Goal: Task Accomplishment & Management: Complete application form

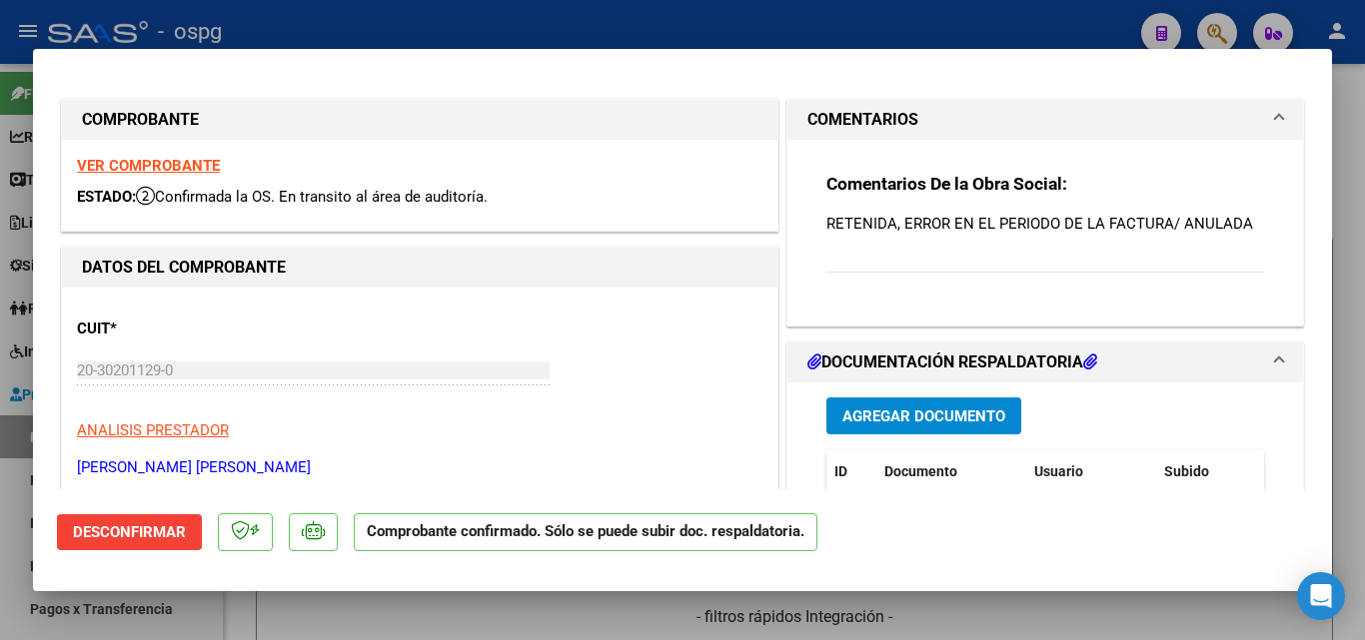
click at [616, 16] on div at bounding box center [682, 320] width 1365 height 640
type input "$ 0,00"
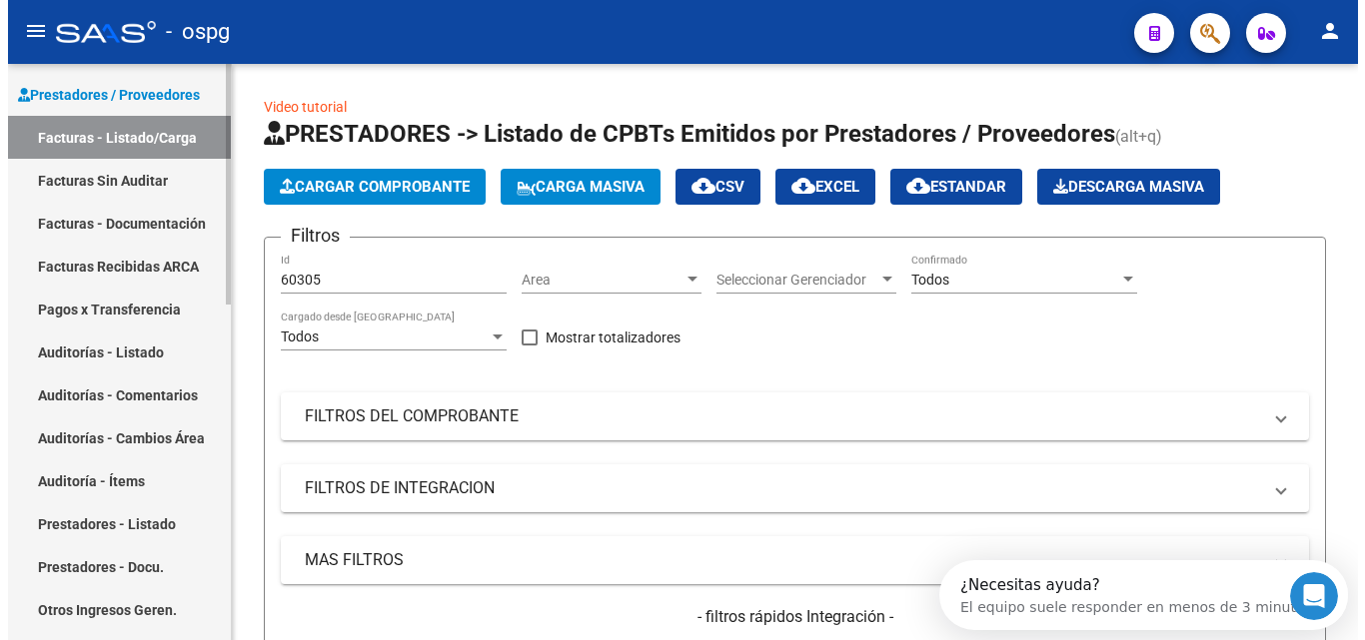
scroll to position [500, 0]
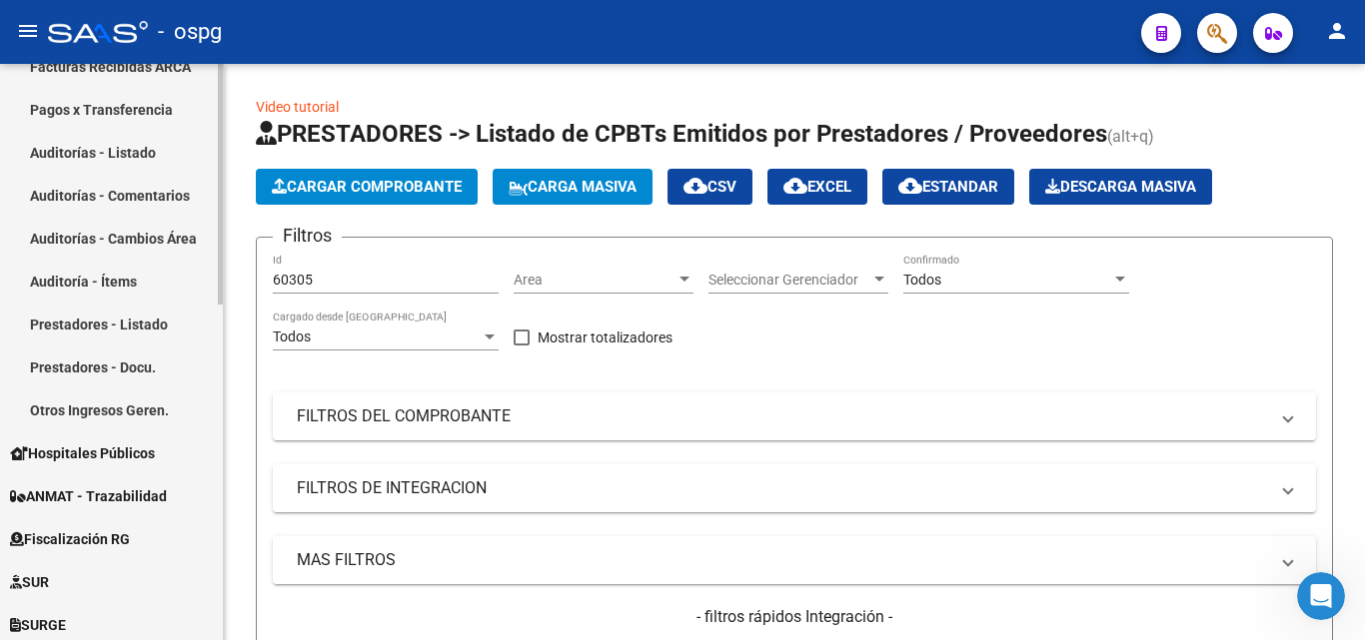
click at [145, 155] on link "Auditorías - Listado" at bounding box center [111, 152] width 223 height 43
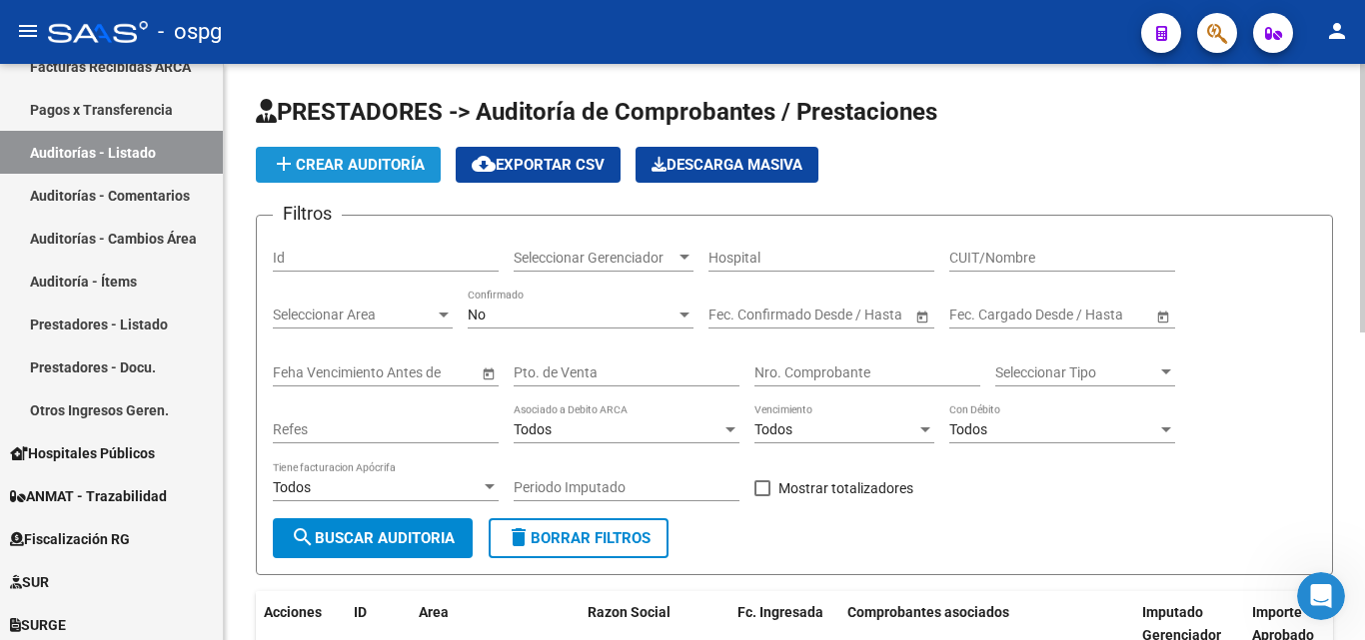
click at [359, 160] on span "add Crear Auditoría" at bounding box center [348, 165] width 153 height 18
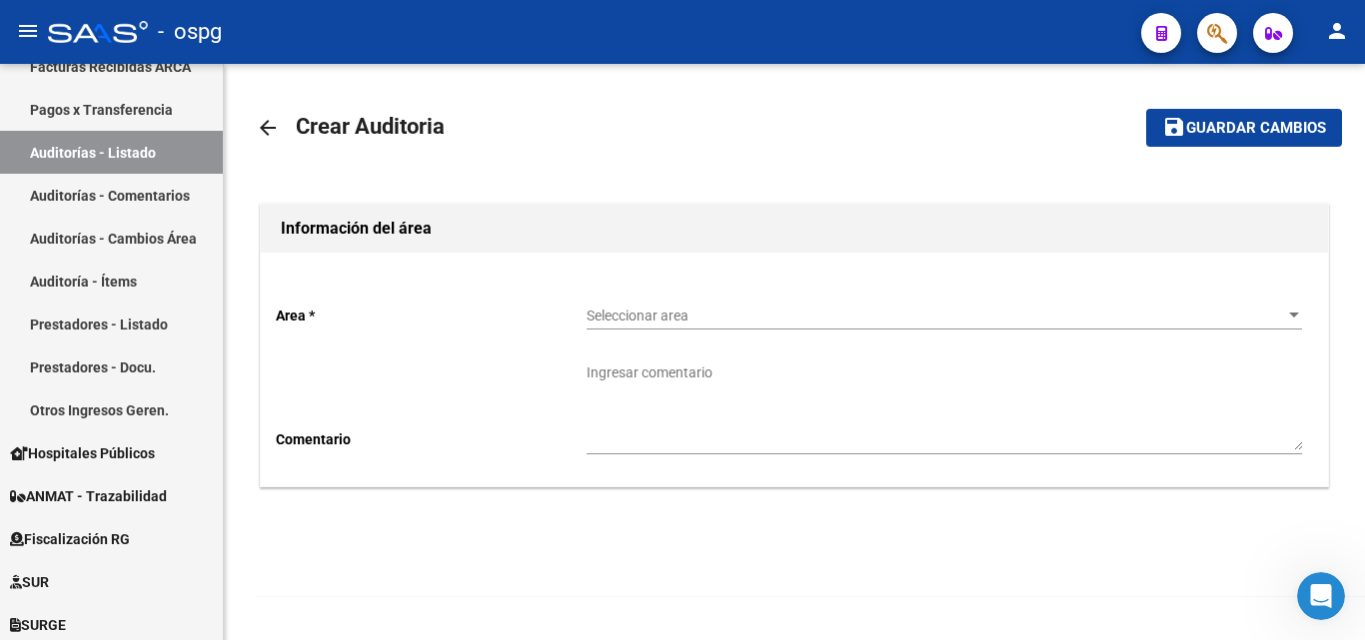
click at [677, 317] on span "Seleccionar area" at bounding box center [935, 316] width 697 height 17
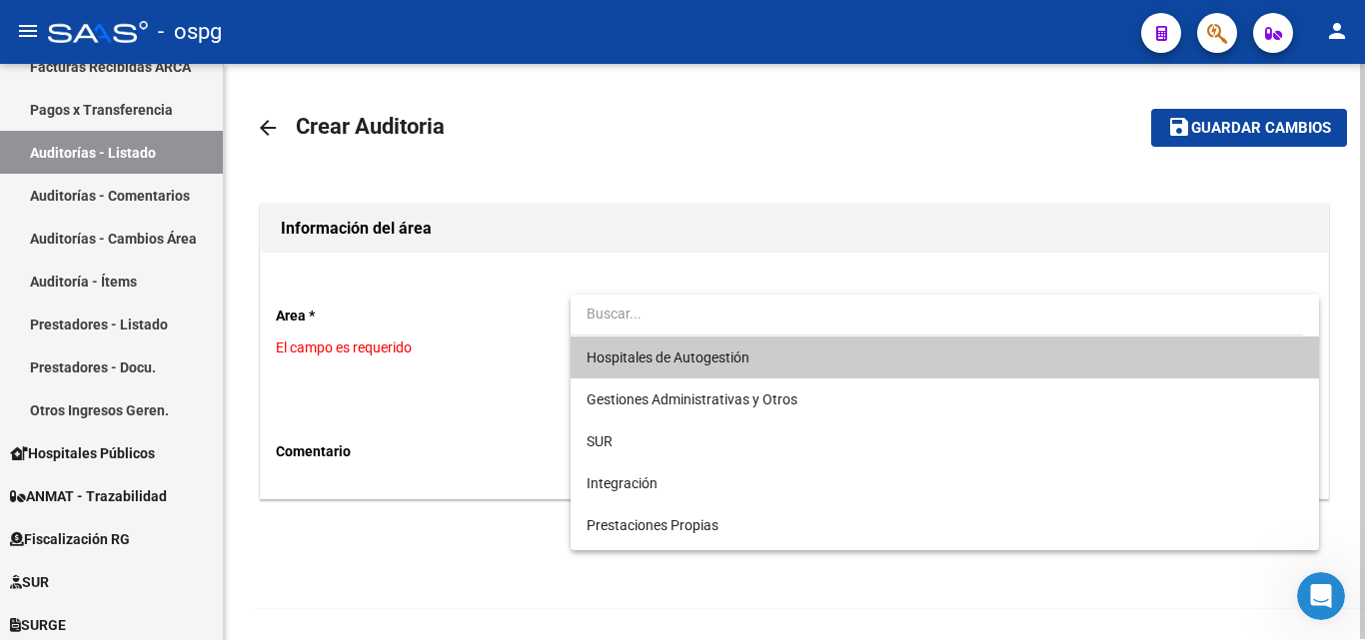
click at [634, 360] on span "Hospitales de Autogestión" at bounding box center [668, 358] width 163 height 16
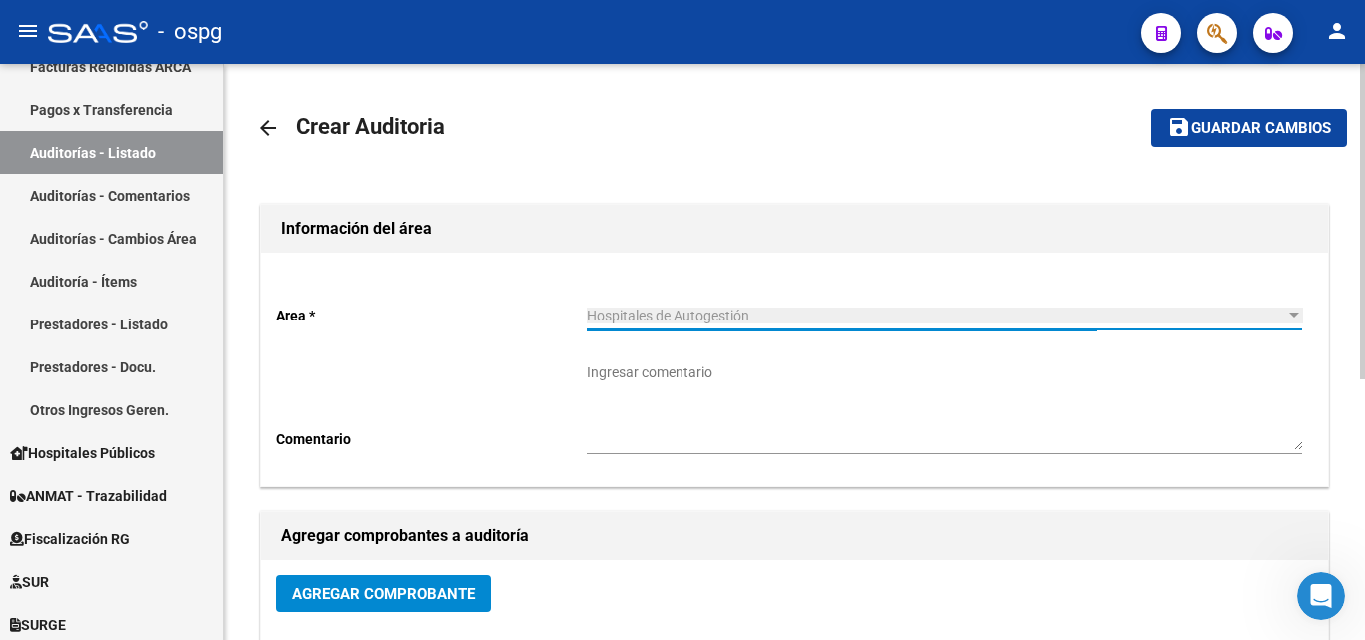
scroll to position [200, 0]
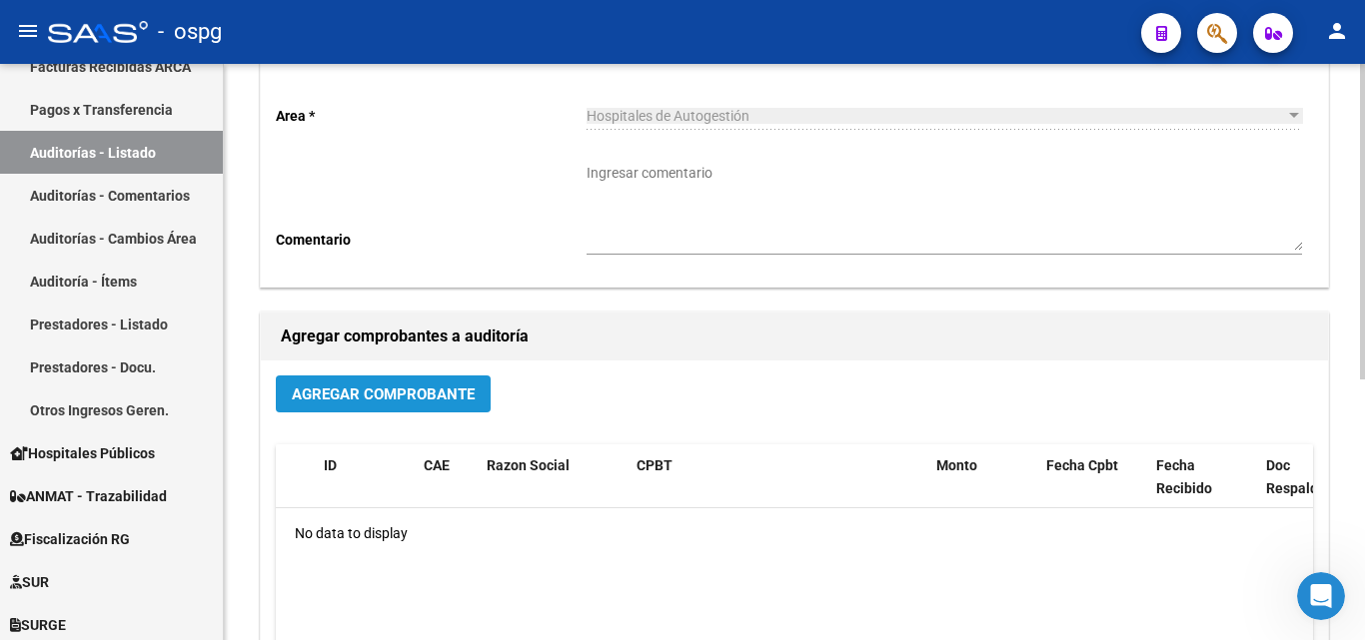
click at [411, 395] on span "Agregar Comprobante" at bounding box center [383, 395] width 183 height 18
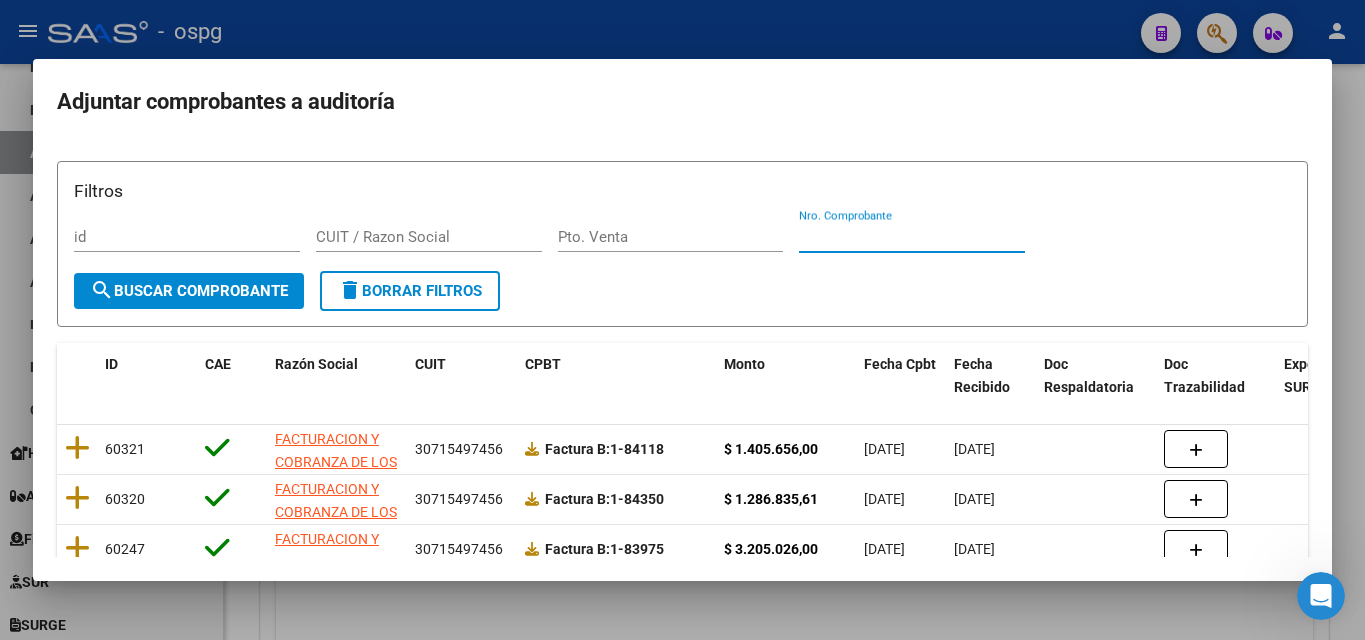
click at [827, 231] on input "Nro. Comprobante" at bounding box center [912, 237] width 226 height 18
type input "83062"
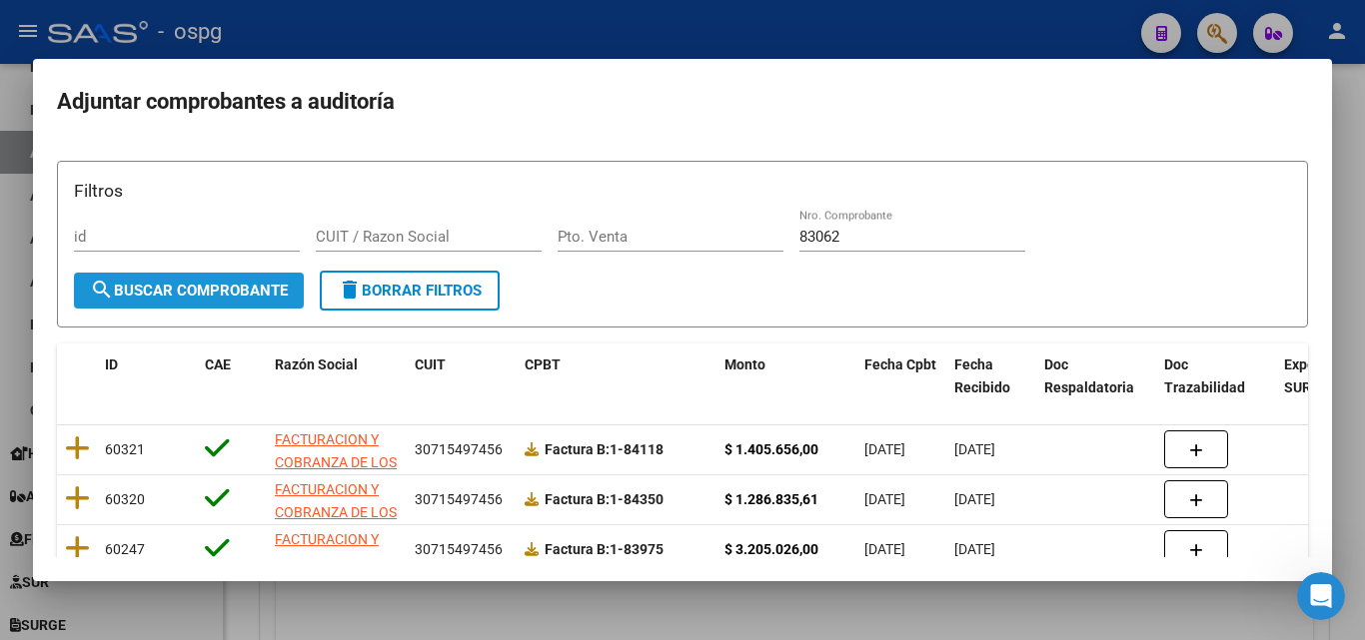
click at [195, 287] on span "search Buscar Comprobante" at bounding box center [189, 291] width 198 height 18
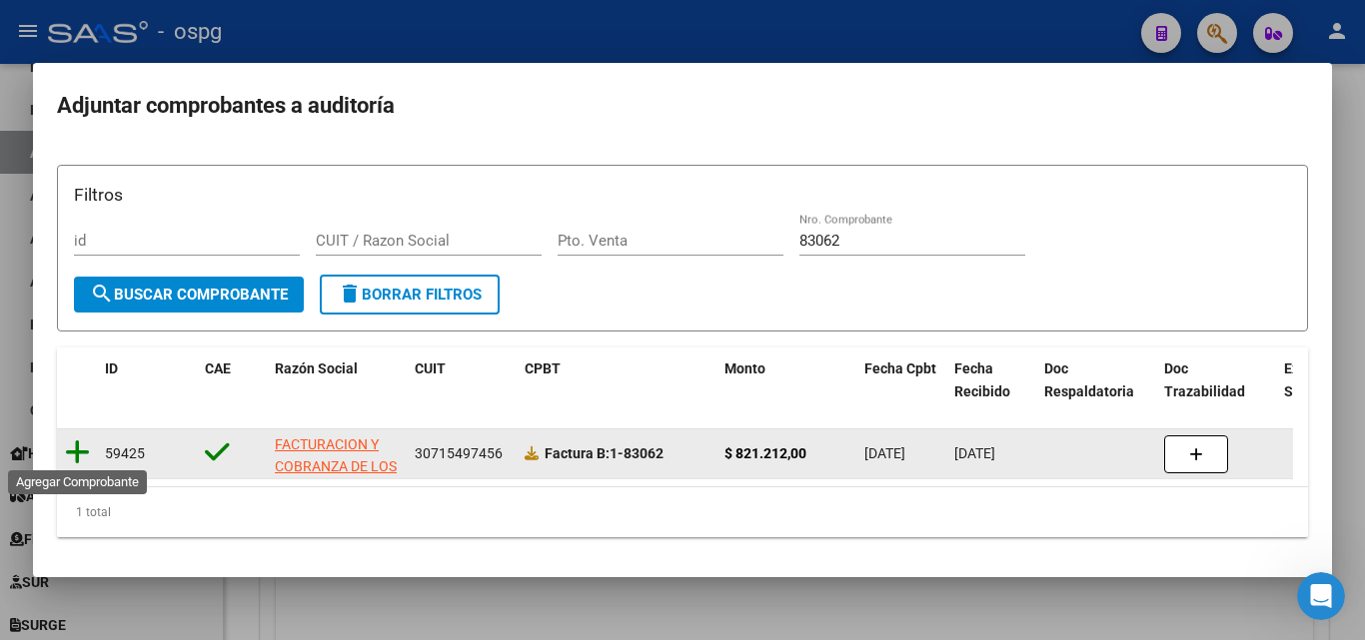
click at [79, 446] on icon at bounding box center [77, 453] width 25 height 28
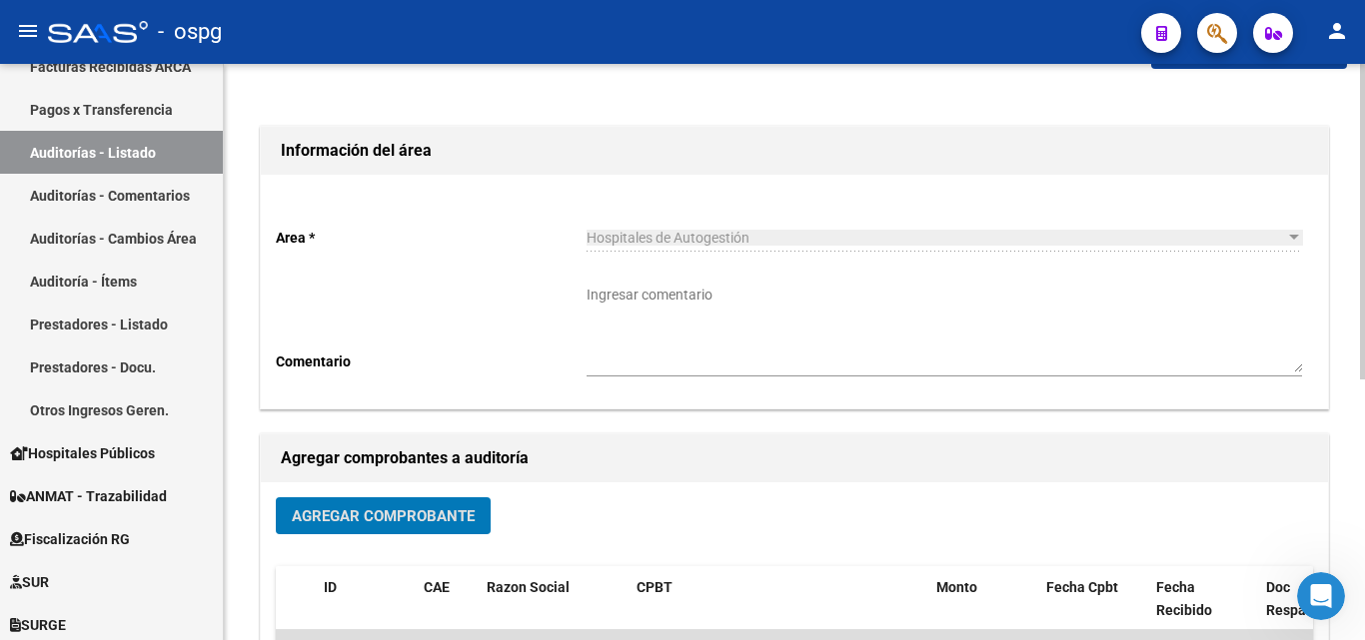
scroll to position [0, 0]
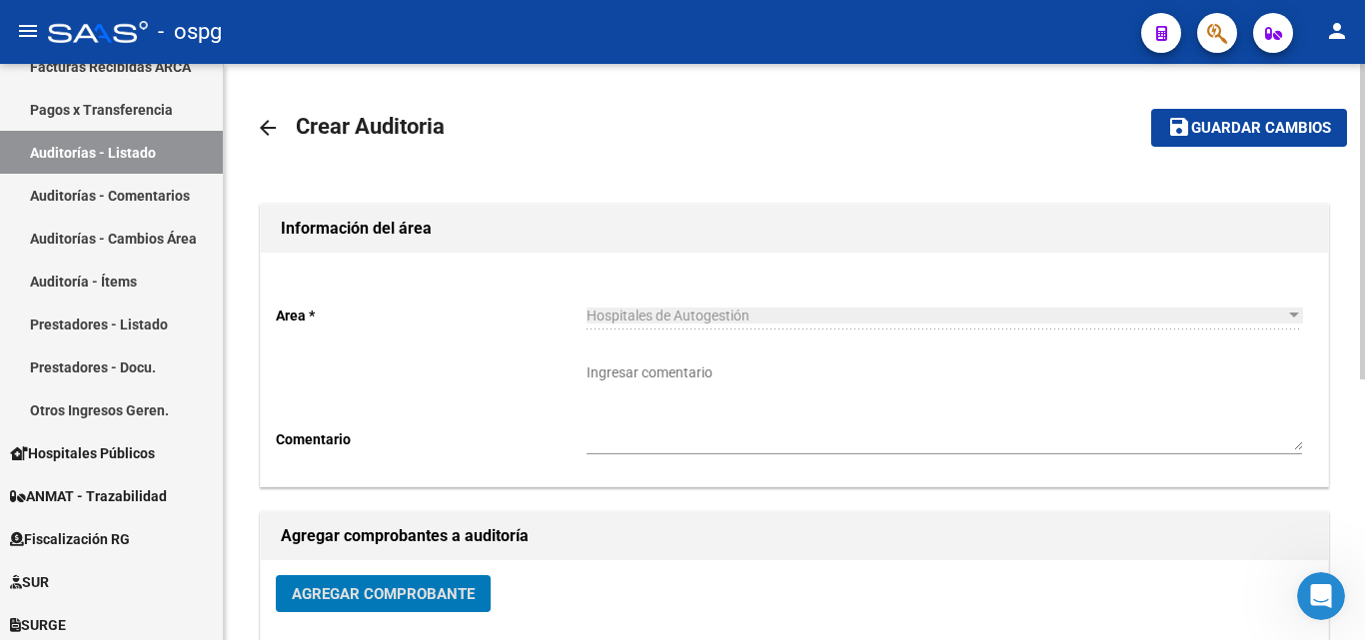
click at [1257, 137] on span "Guardar cambios" at bounding box center [1261, 129] width 140 height 18
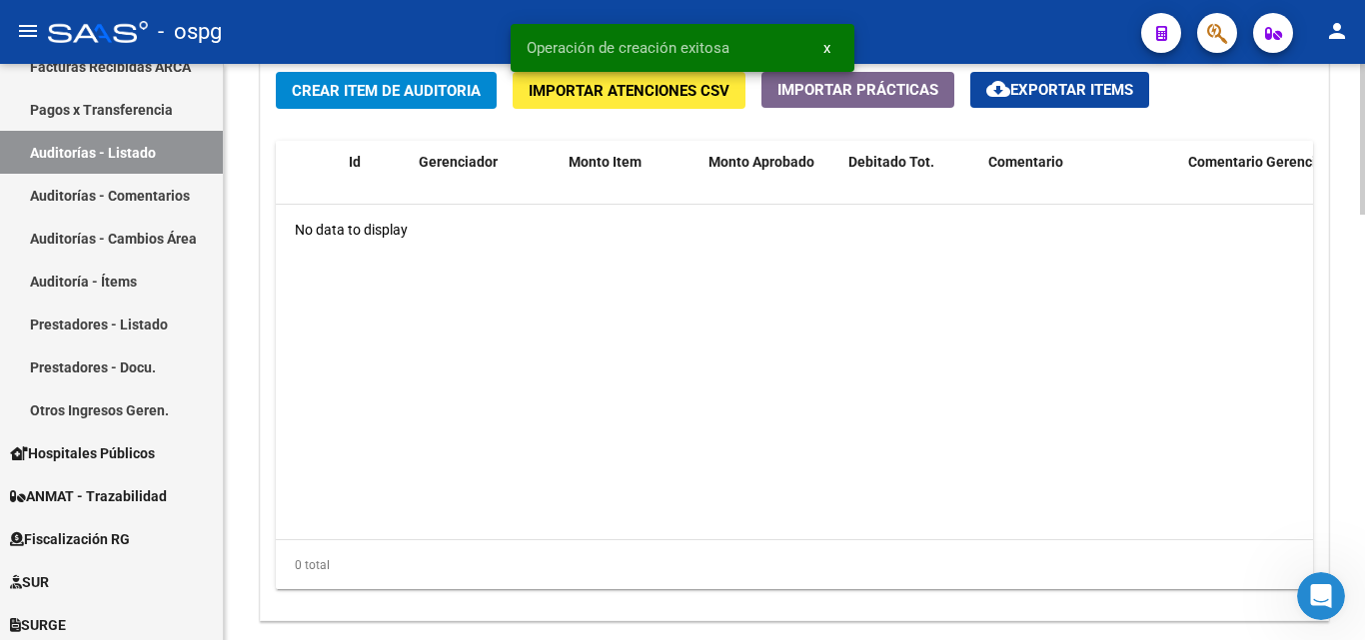
scroll to position [1399, 0]
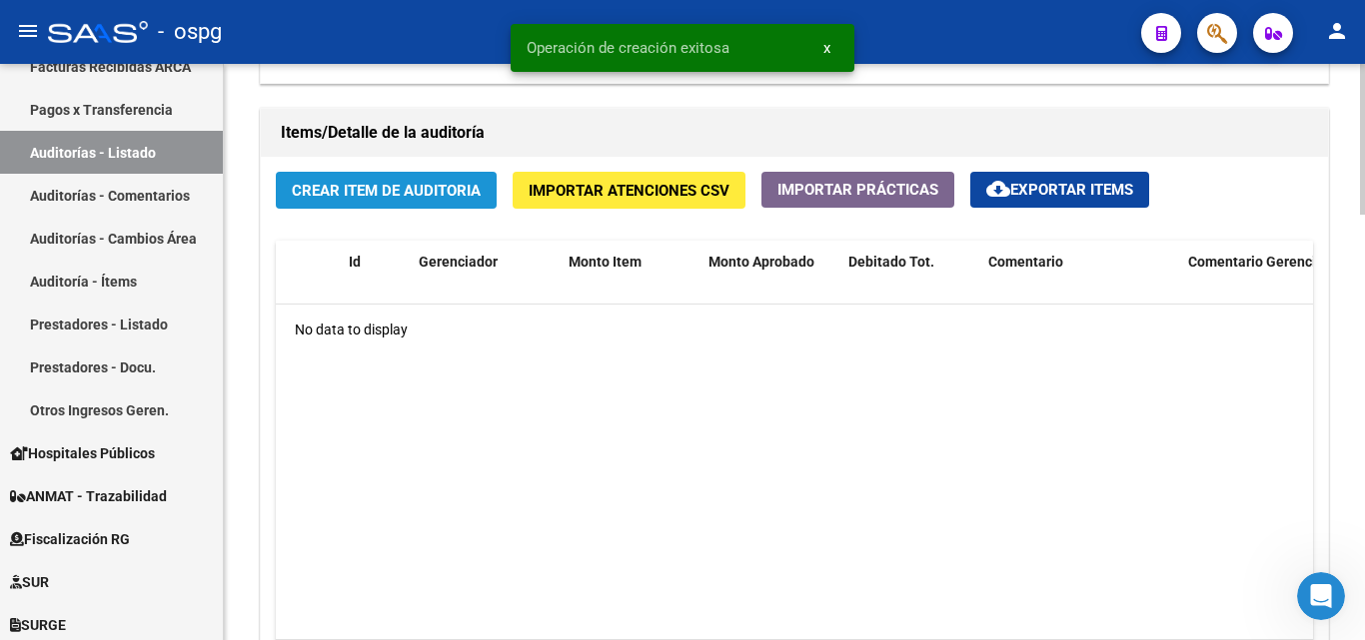
click at [419, 190] on span "Crear Item de Auditoria" at bounding box center [386, 191] width 189 height 18
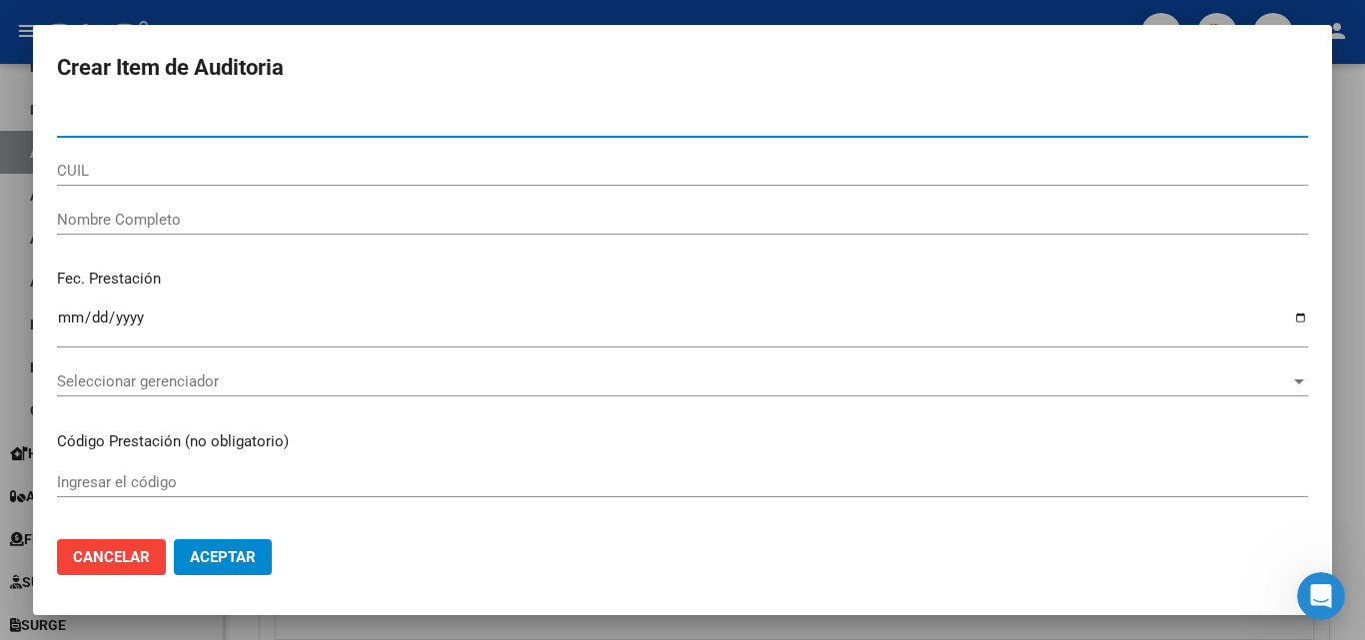
click at [240, 13] on div at bounding box center [682, 320] width 1365 height 640
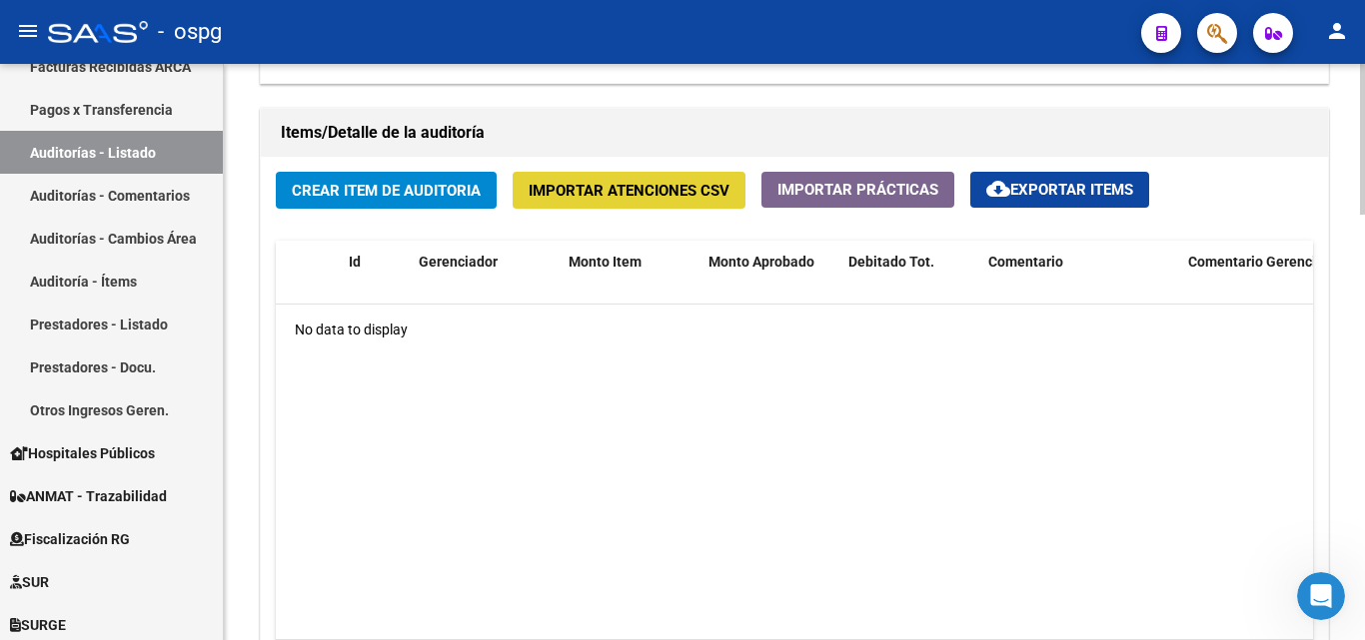
click at [576, 191] on span "Importar Atenciones CSV" at bounding box center [629, 191] width 201 height 18
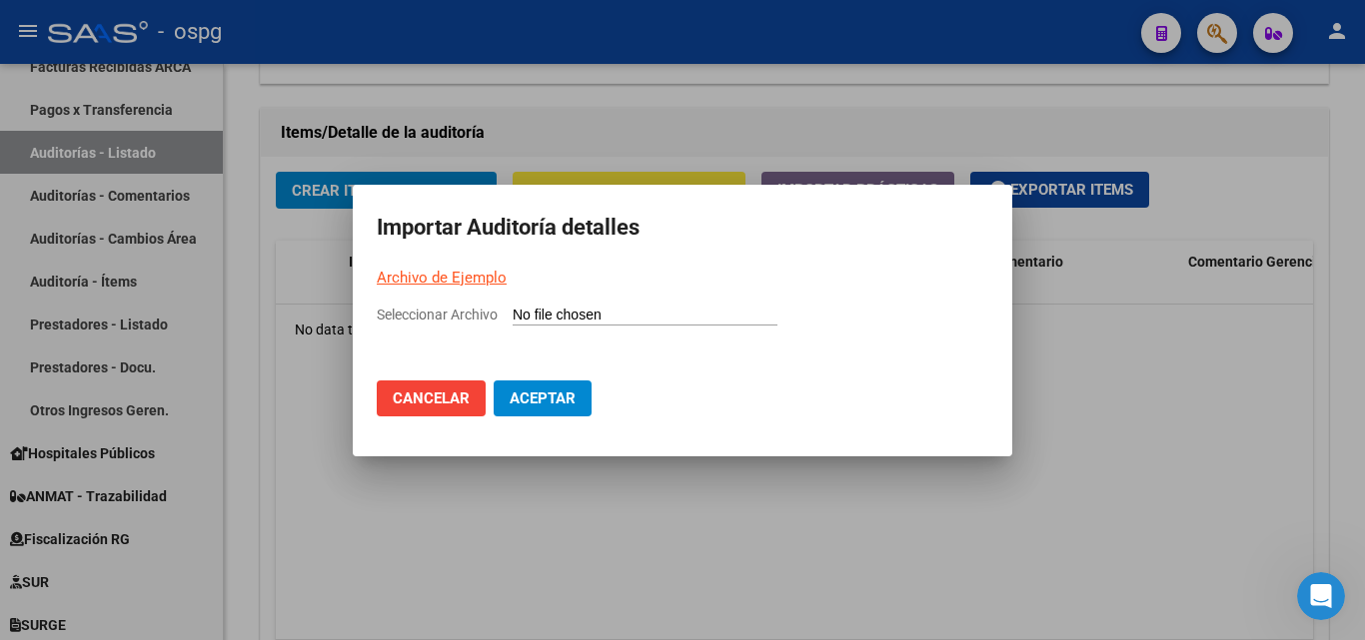
click at [456, 283] on link "Archivo de Ejemplo" at bounding box center [442, 278] width 130 height 18
click at [566, 311] on input "Seleccionar Archivo" at bounding box center [645, 316] width 265 height 19
type input "C:\fakepath\Auditoria-demo-saas-total.csv"
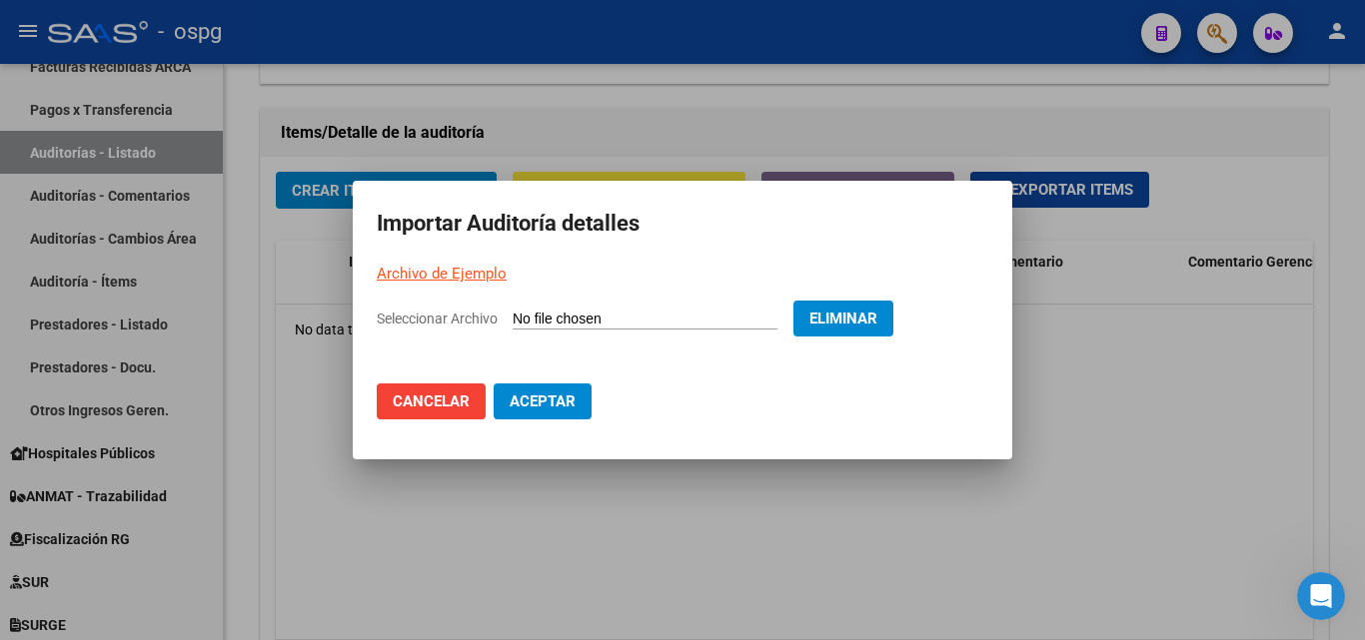
click at [545, 405] on span "Aceptar" at bounding box center [543, 402] width 66 height 18
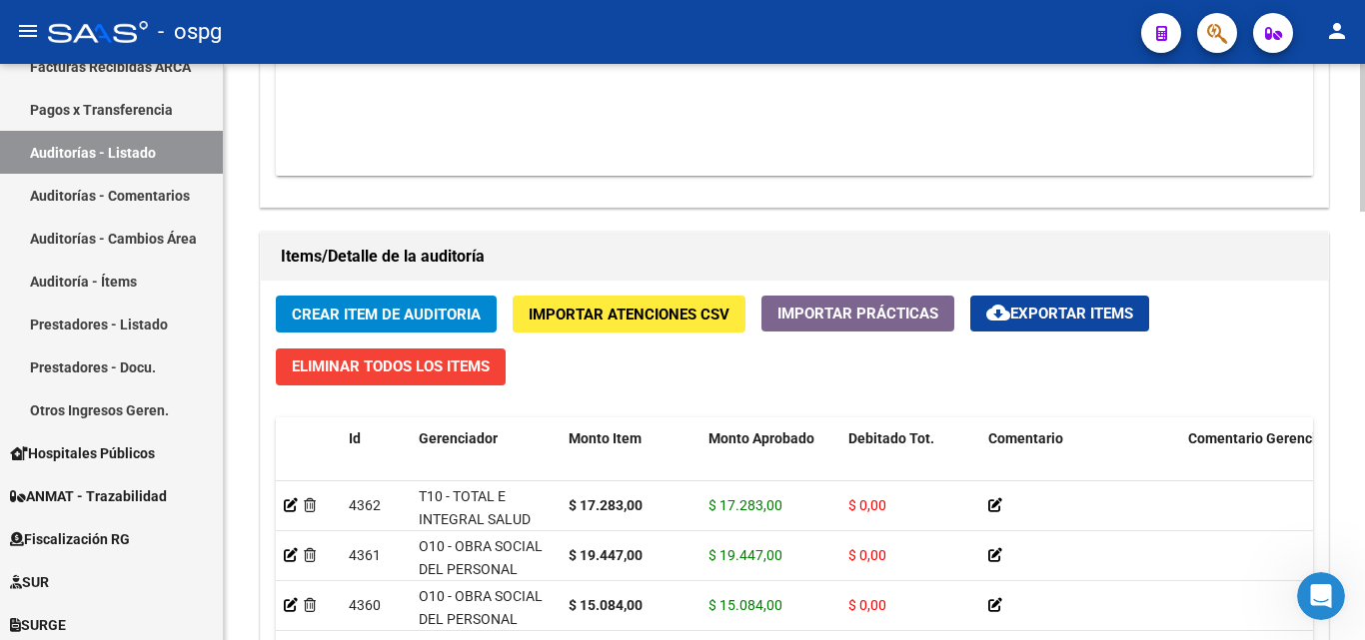
scroll to position [1676, 0]
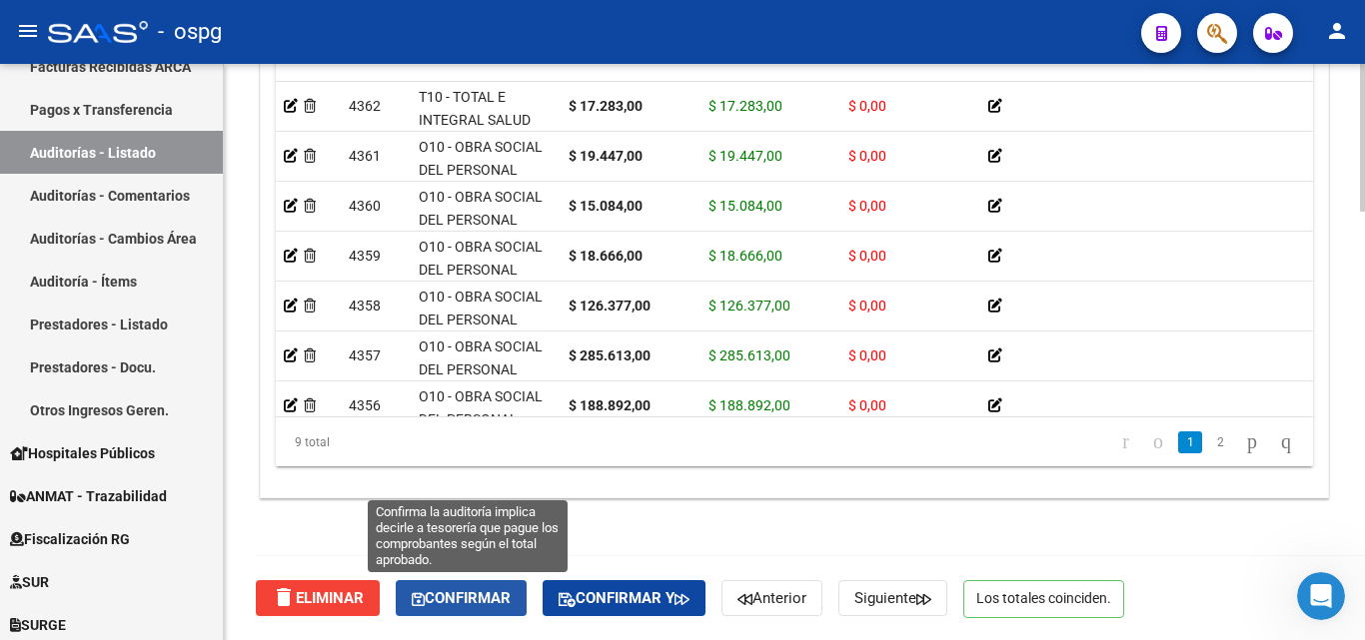
click at [462, 597] on span "Confirmar" at bounding box center [461, 599] width 99 height 18
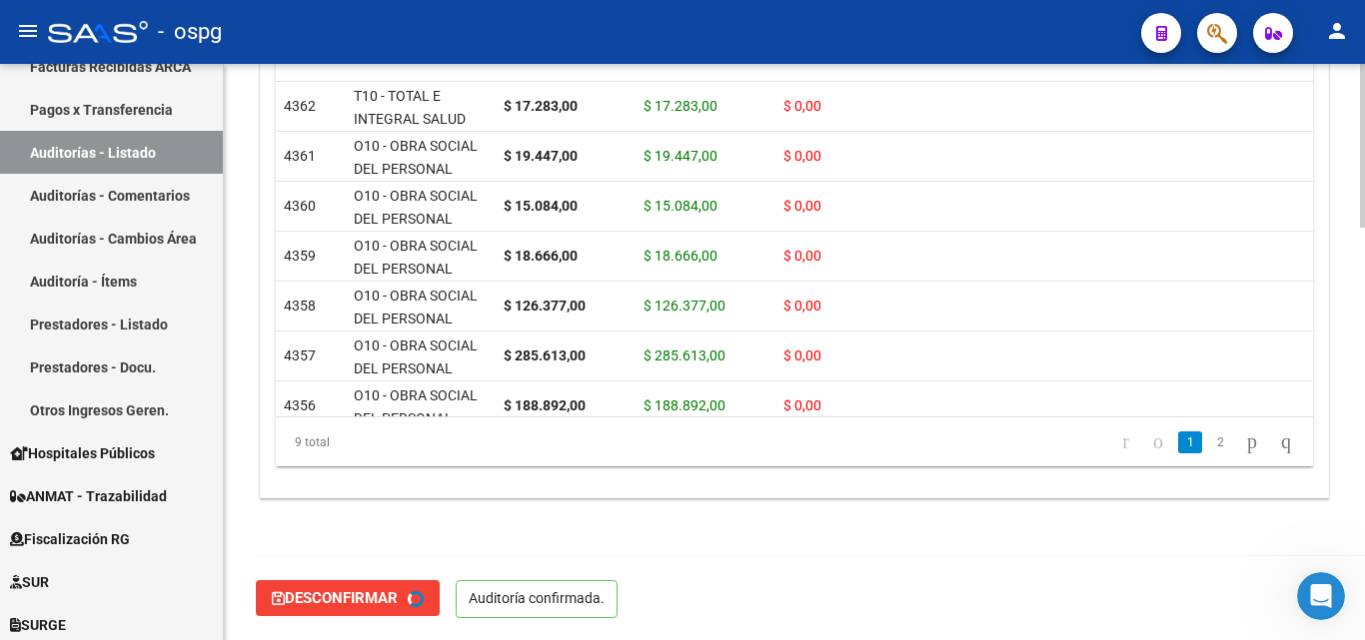
type input "202508"
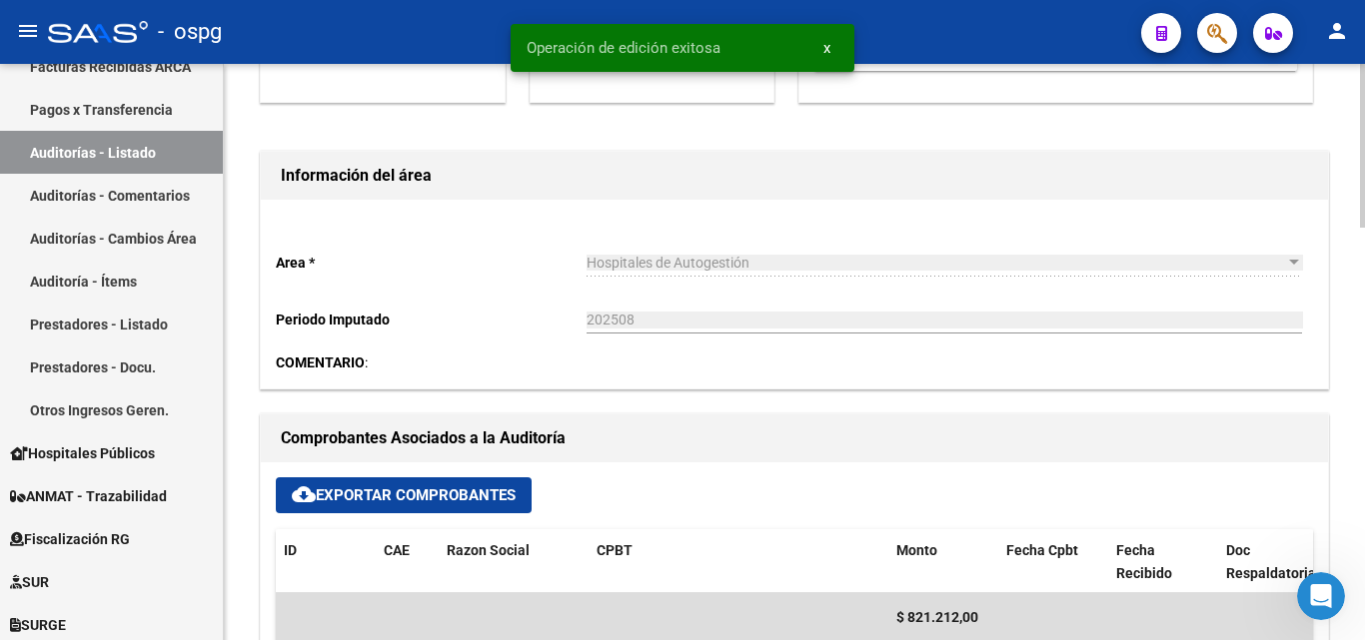
scroll to position [0, 0]
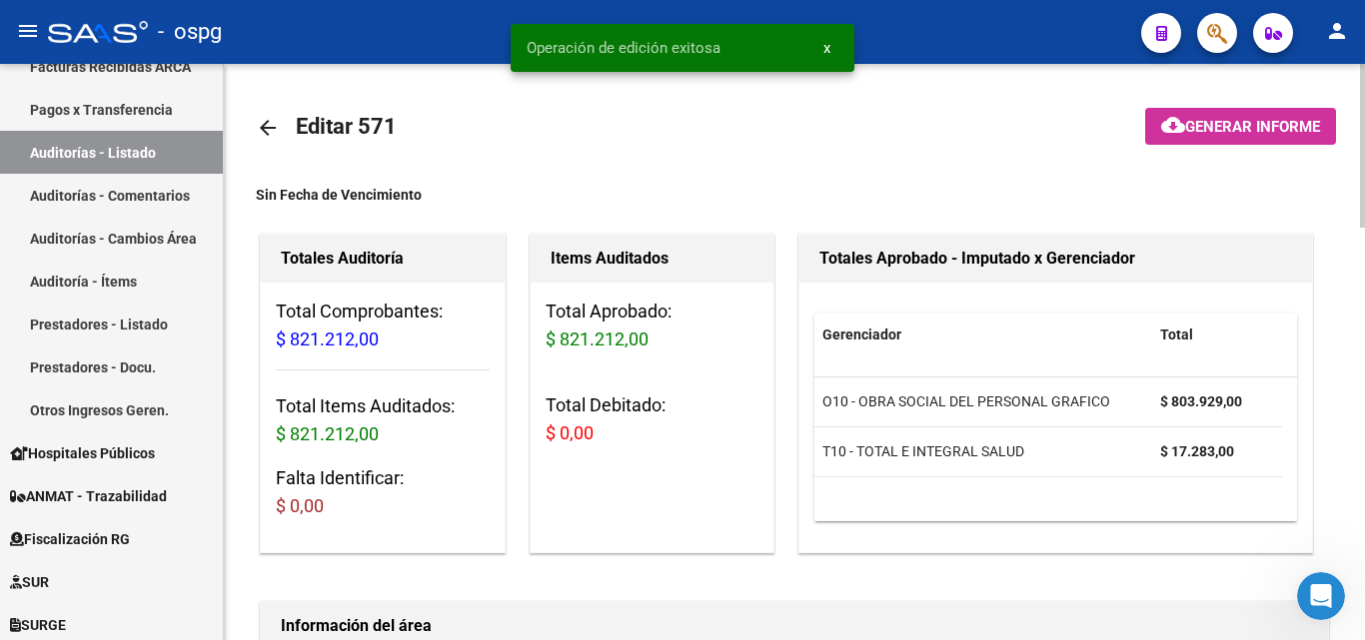
click at [1213, 121] on span "Generar informe" at bounding box center [1252, 127] width 135 height 18
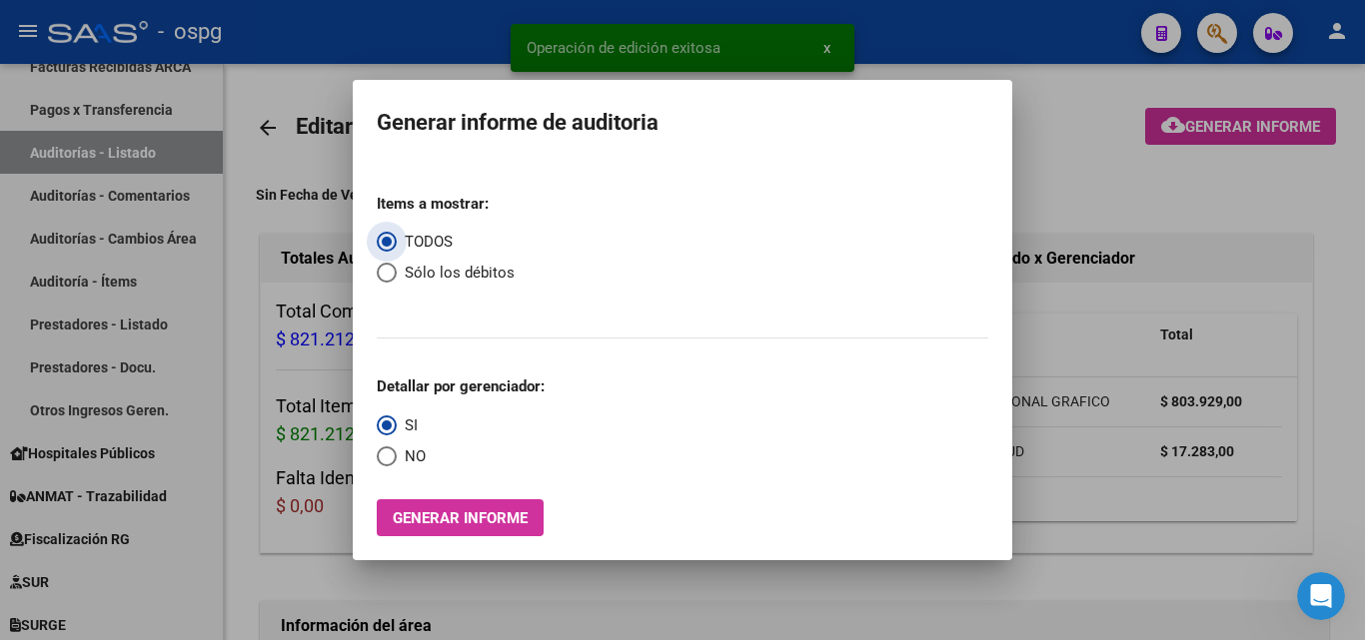
click at [456, 515] on span "Generar informe" at bounding box center [460, 519] width 135 height 18
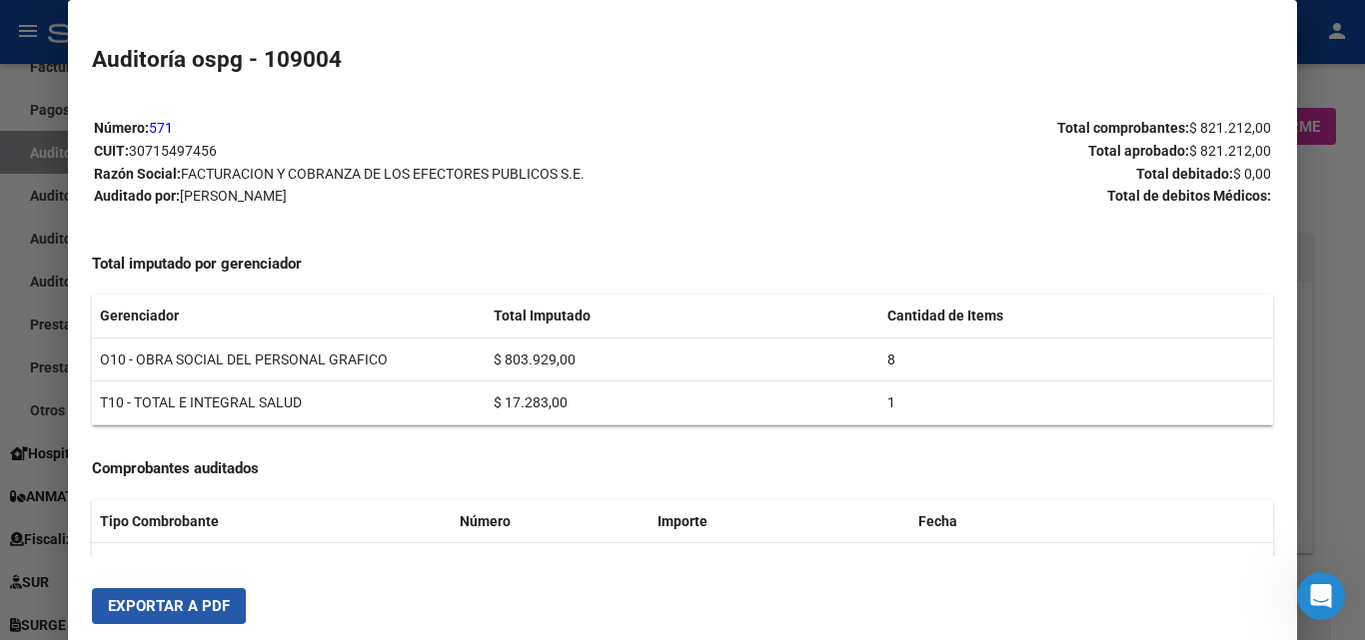
click at [150, 607] on span "Exportar a PDF" at bounding box center [169, 607] width 122 height 18
click at [1316, 357] on div at bounding box center [682, 320] width 1365 height 640
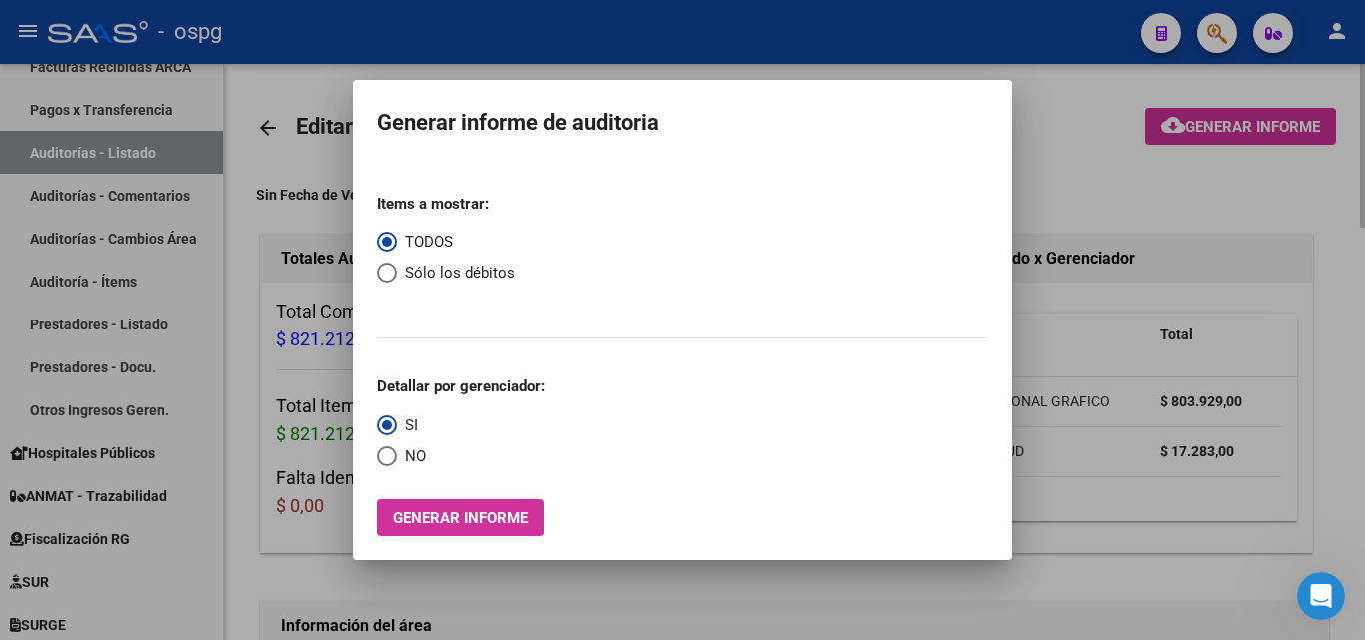
click at [1154, 204] on div at bounding box center [682, 320] width 1365 height 640
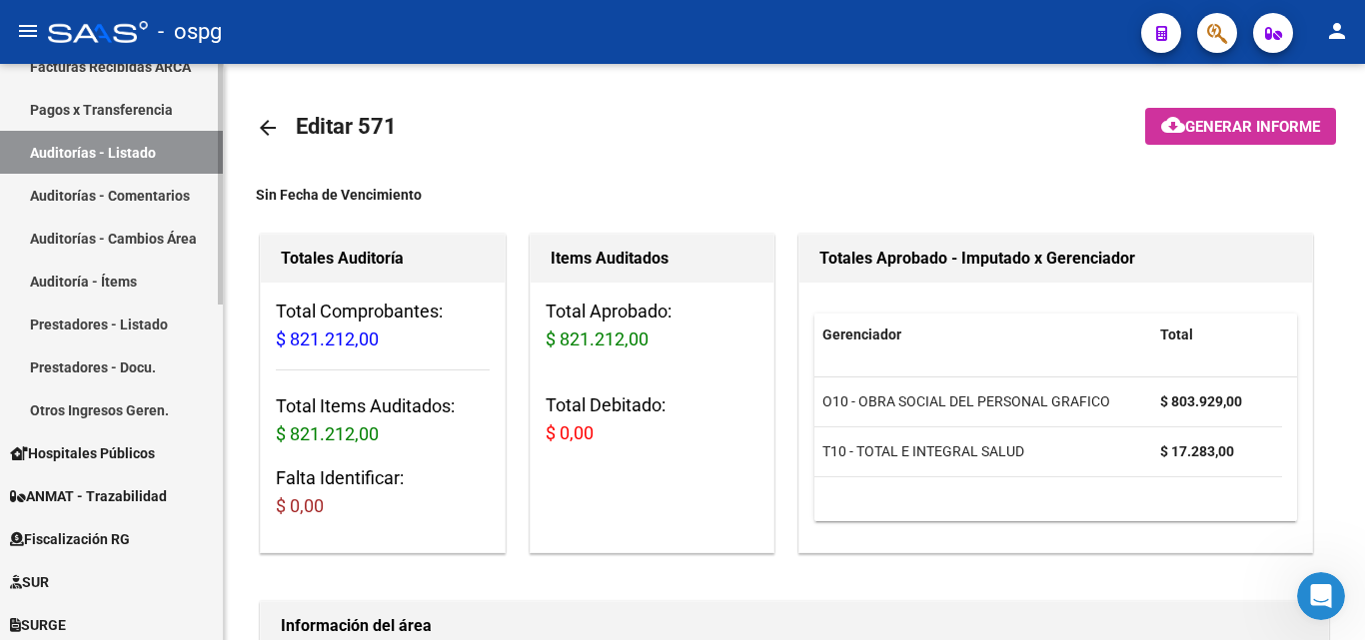
click at [175, 154] on link "Auditorías - Listado" at bounding box center [111, 152] width 223 height 43
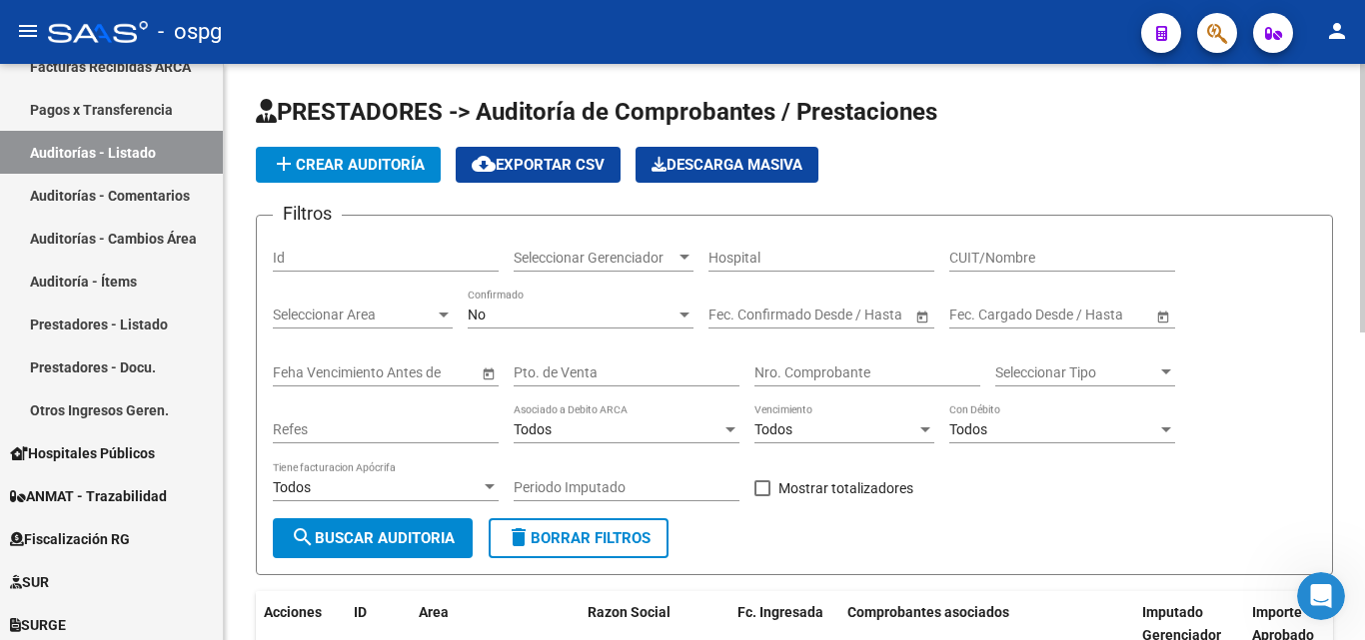
click at [395, 165] on span "add Crear Auditoría" at bounding box center [348, 165] width 153 height 18
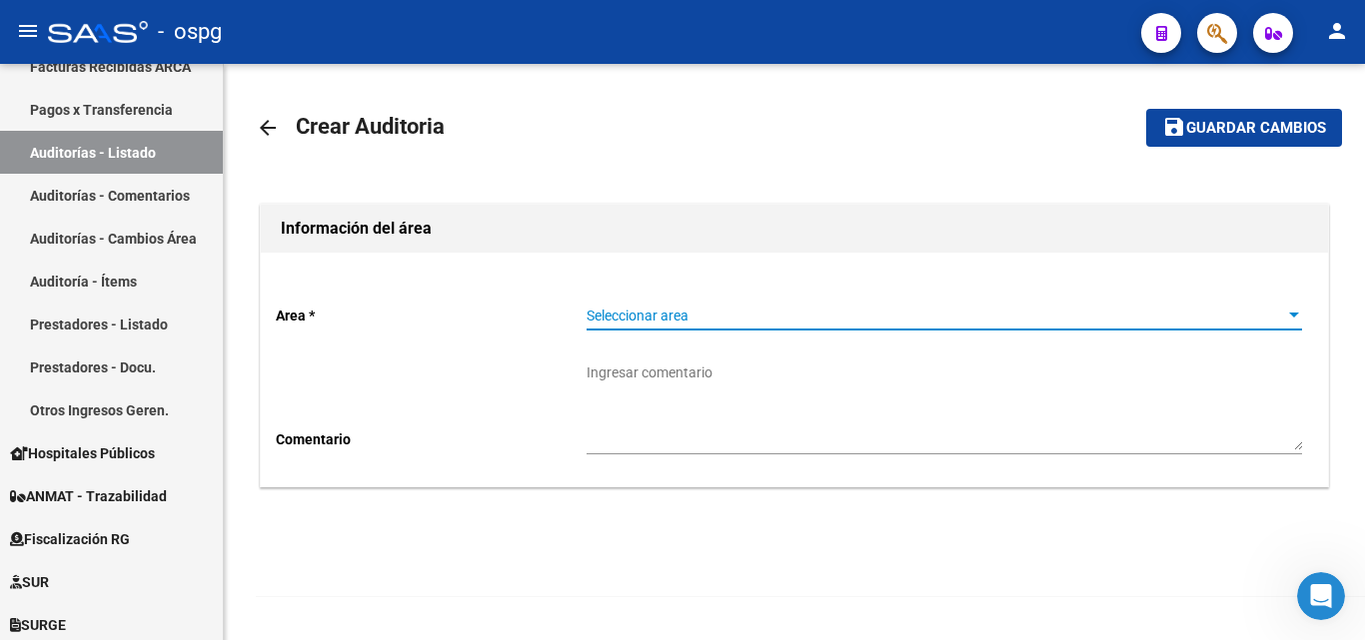
click at [759, 317] on span "Seleccionar area" at bounding box center [935, 316] width 697 height 17
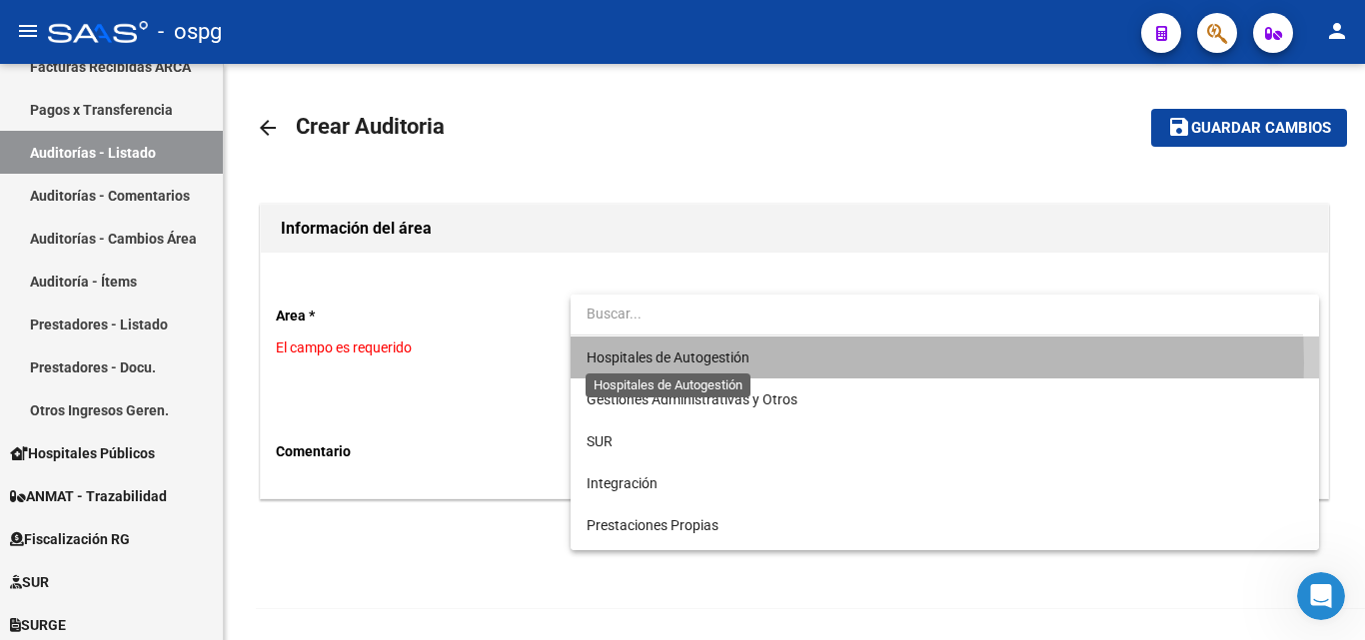
click at [714, 364] on span "Hospitales de Autogestión" at bounding box center [668, 358] width 163 height 16
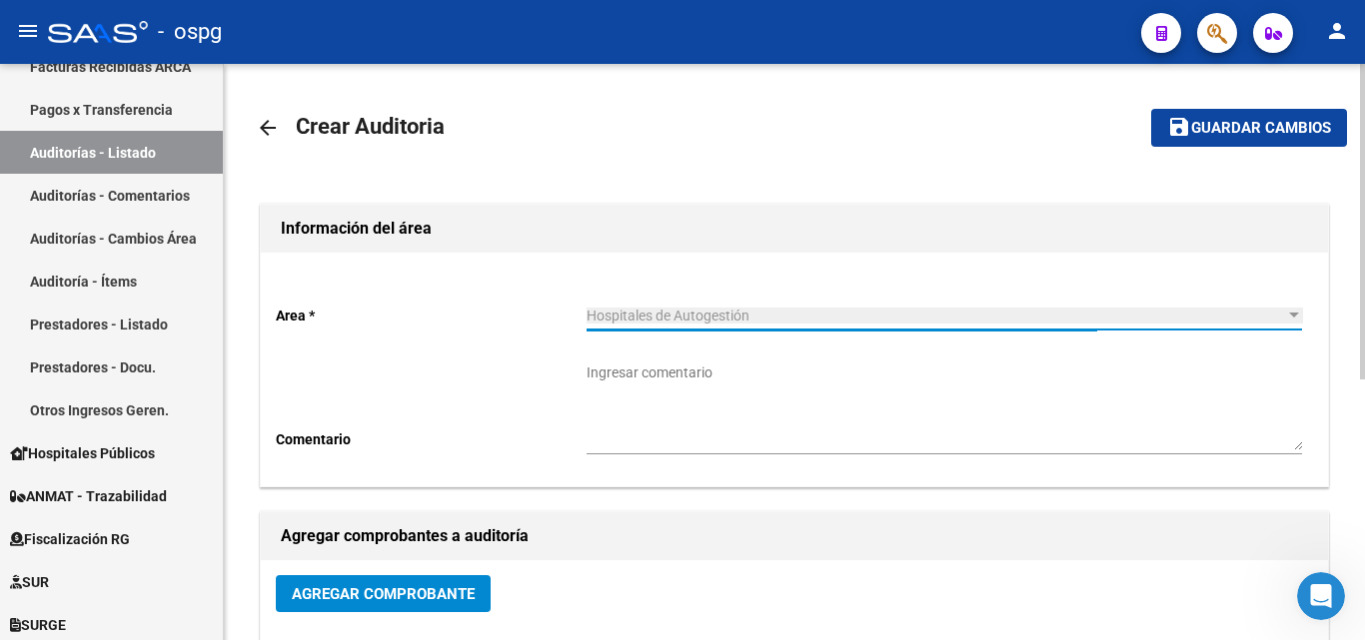
scroll to position [300, 0]
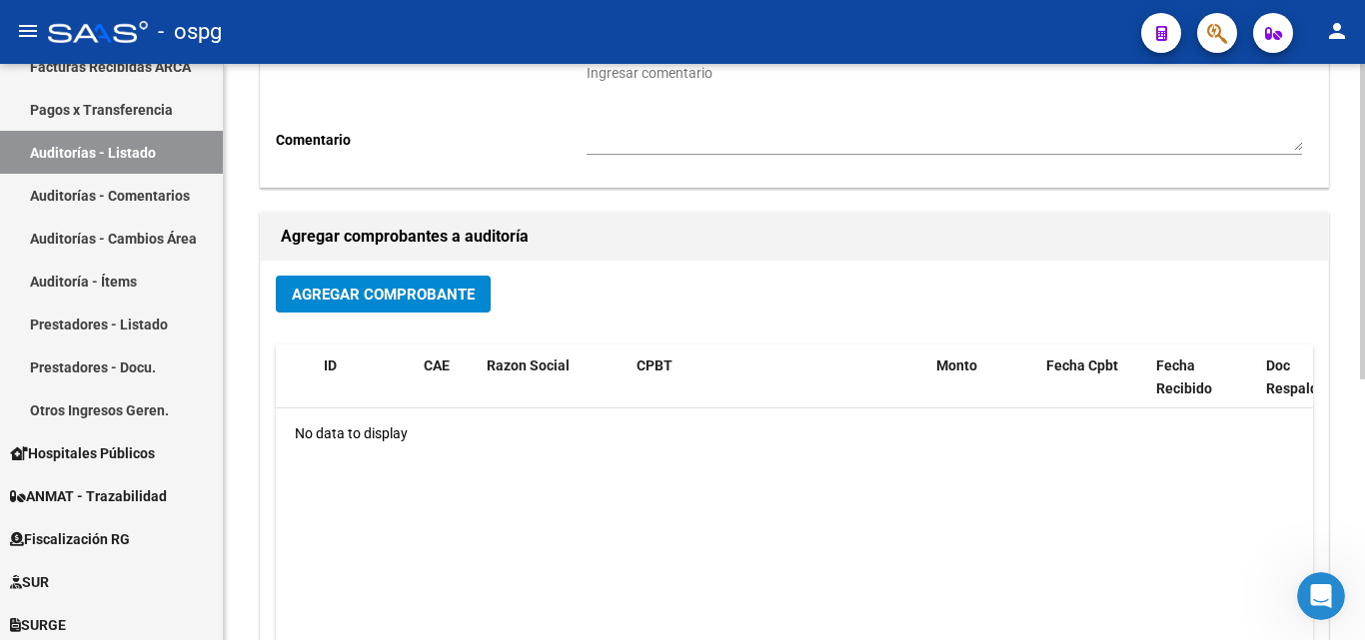
click at [353, 294] on span "Agregar Comprobante" at bounding box center [383, 295] width 183 height 18
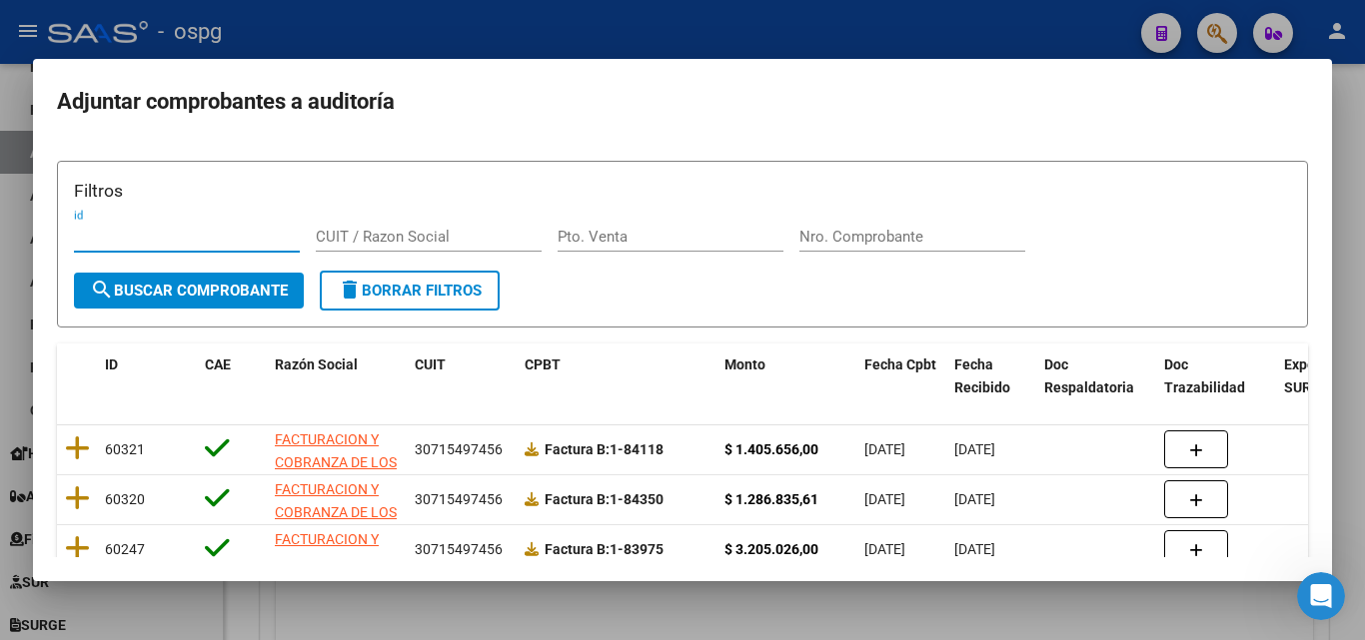
click at [858, 232] on input "Nro. Comprobante" at bounding box center [912, 237] width 226 height 18
type input "83303"
click at [147, 297] on span "search Buscar Comprobante" at bounding box center [189, 291] width 198 height 18
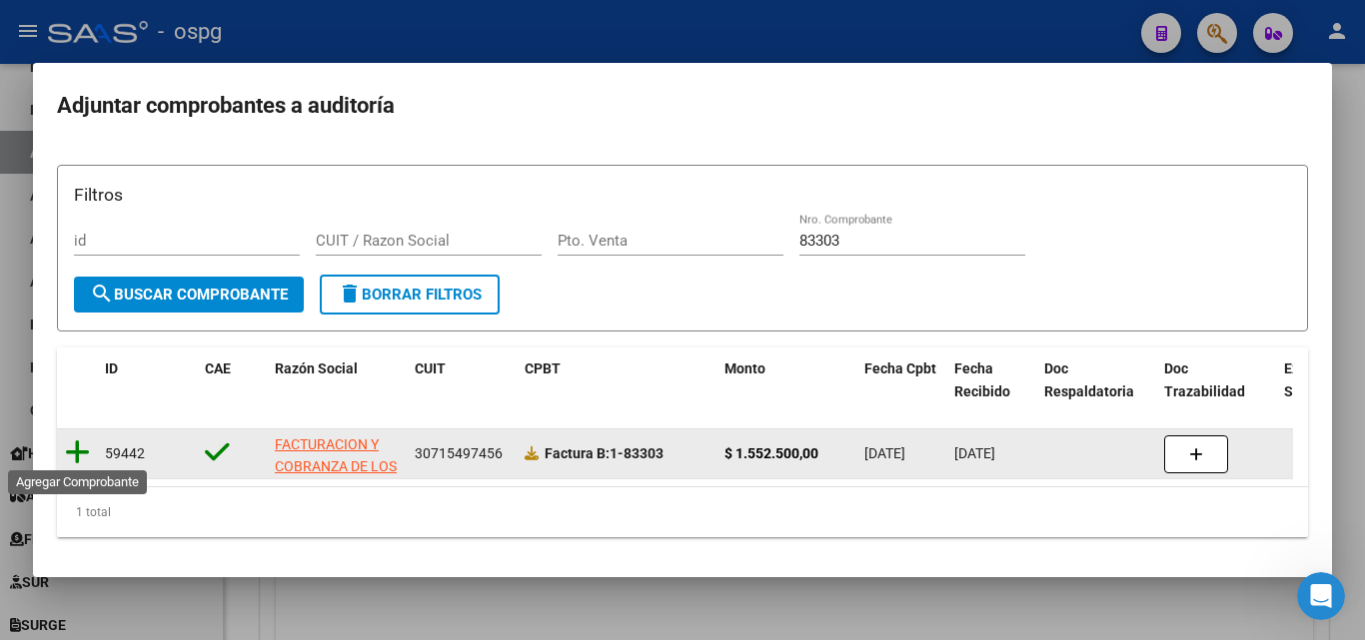
click at [68, 452] on icon at bounding box center [77, 453] width 25 height 28
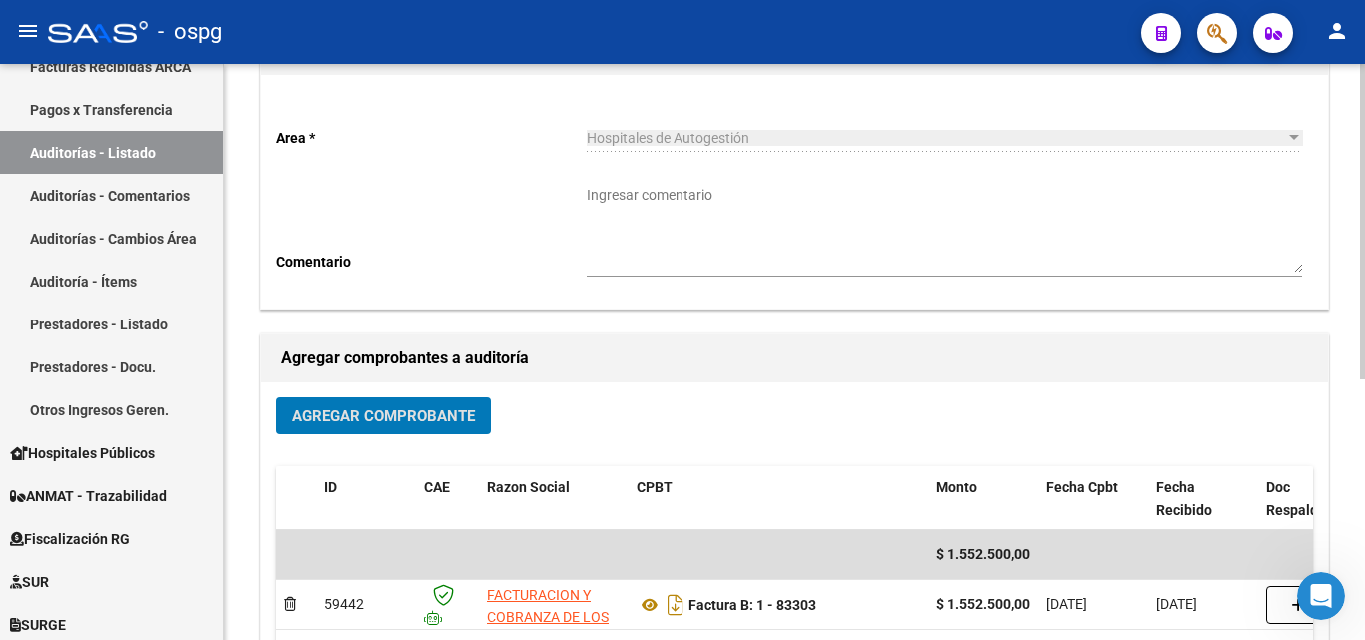
scroll to position [0, 0]
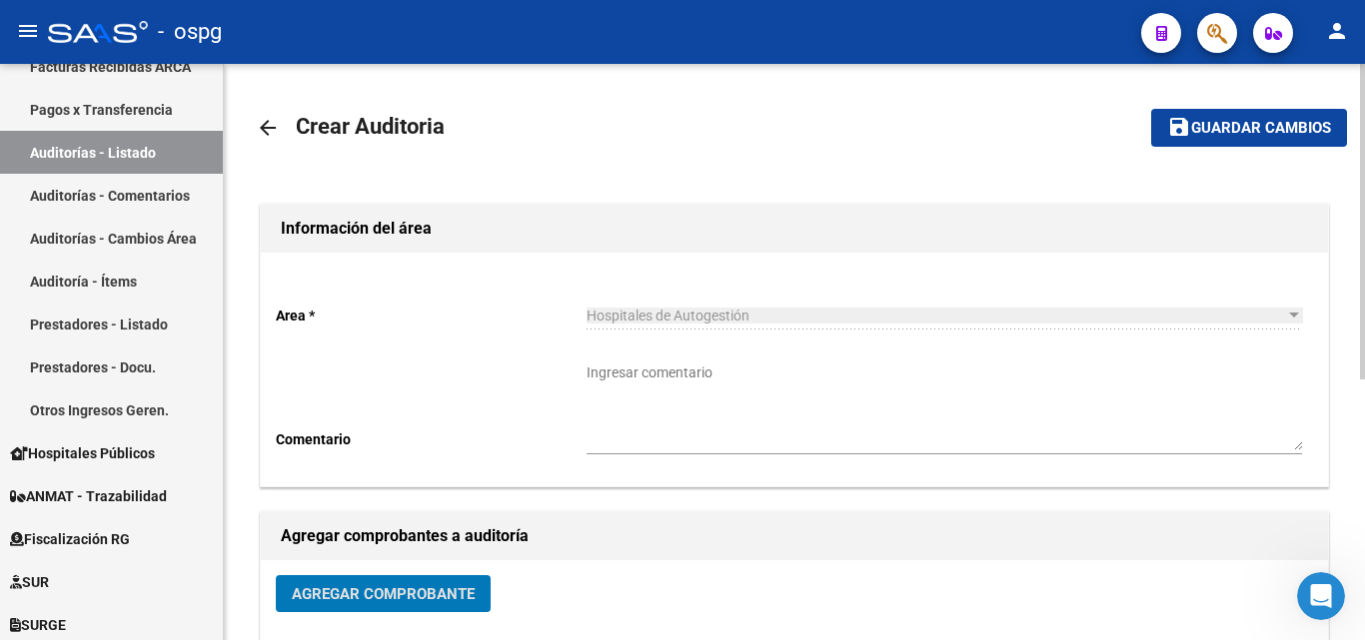
click at [1280, 122] on span "Guardar cambios" at bounding box center [1261, 129] width 140 height 18
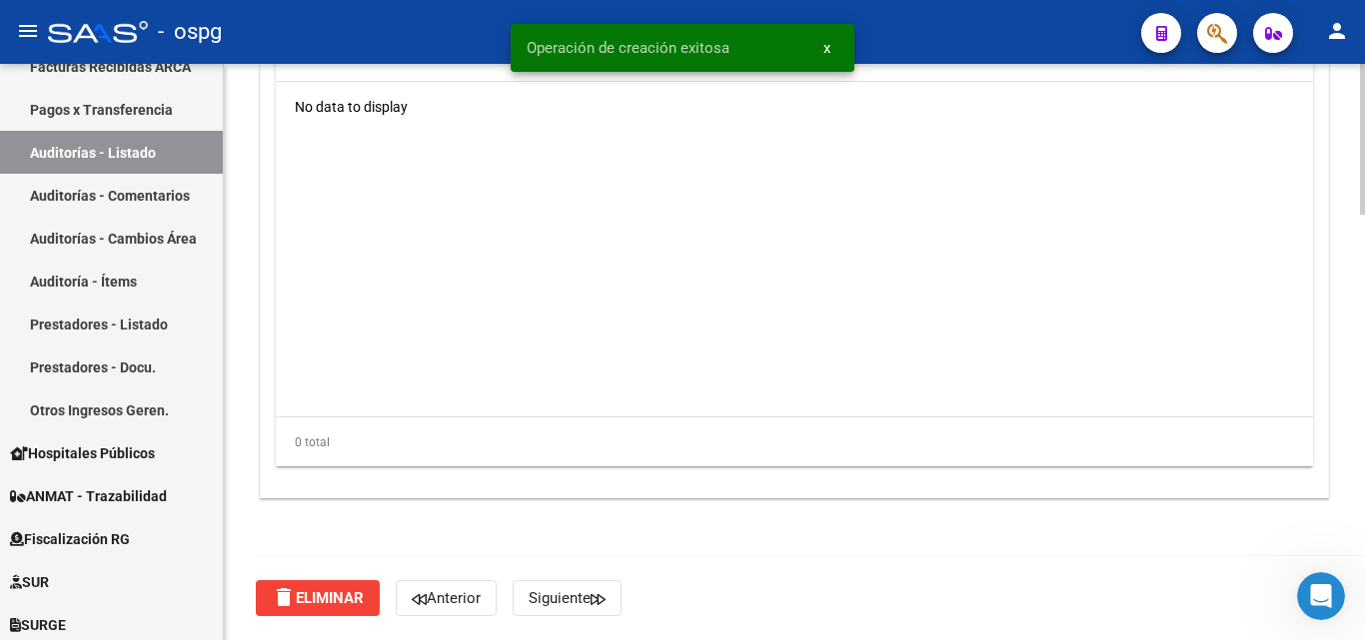
scroll to position [1422, 0]
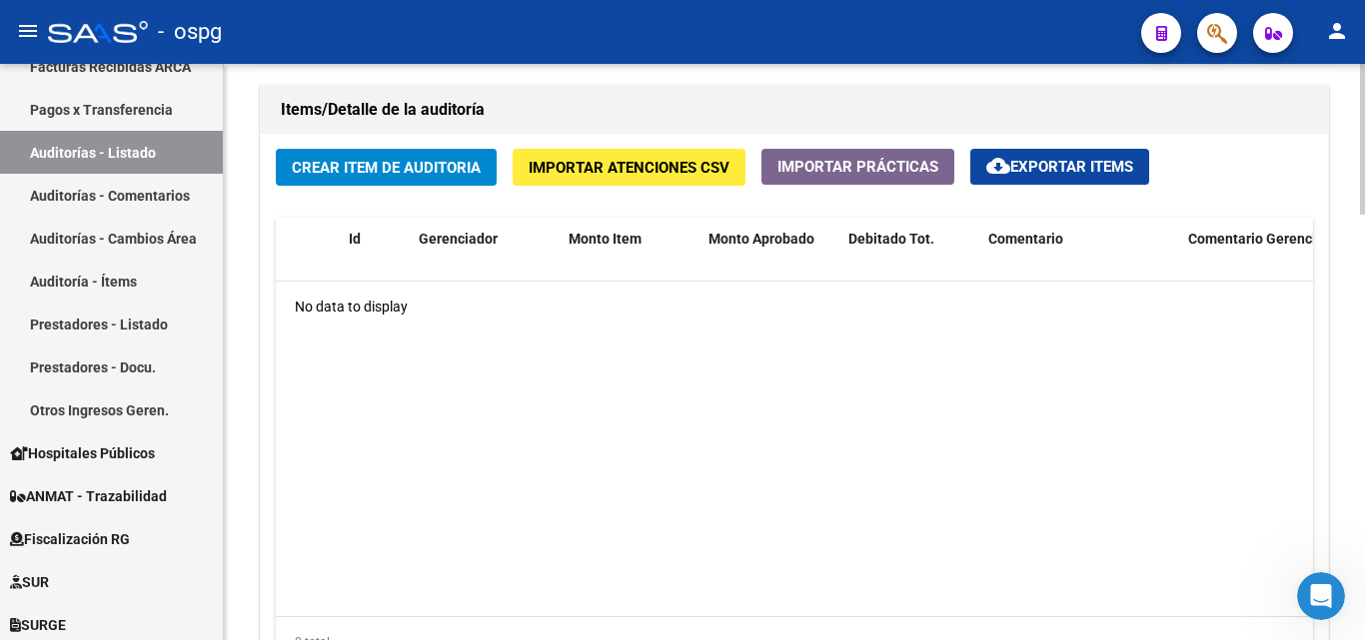
click at [429, 162] on span "Crear Item de Auditoria" at bounding box center [386, 168] width 189 height 18
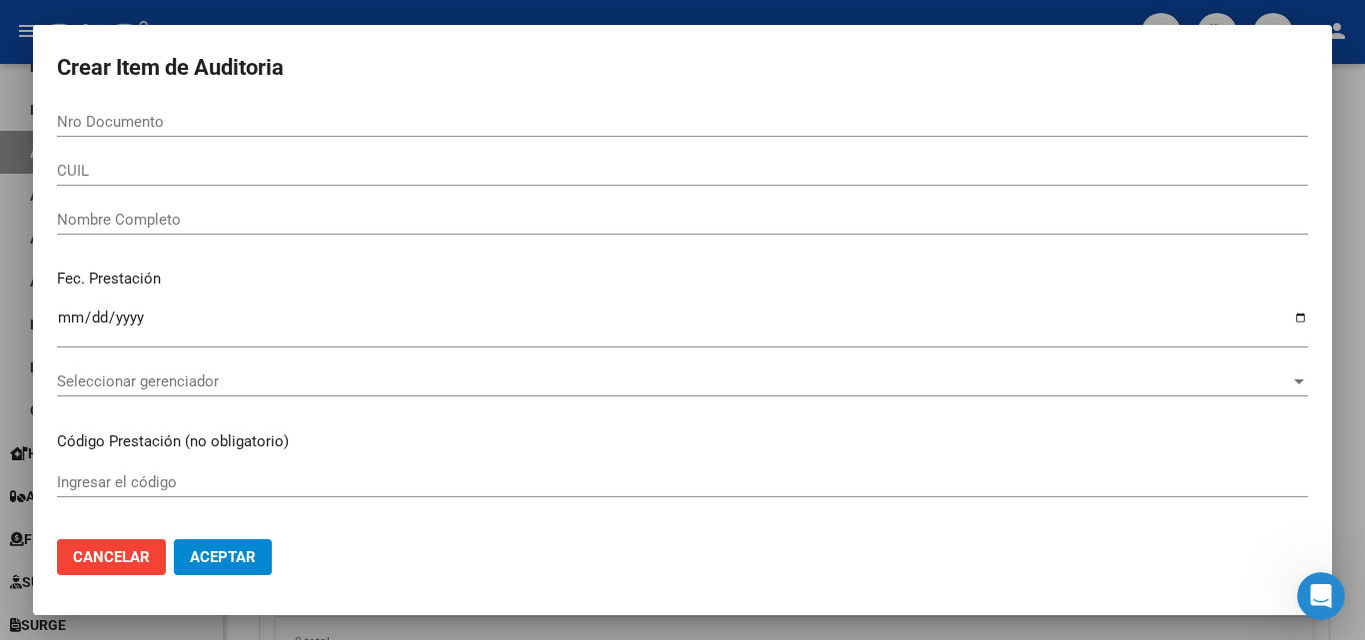
click at [704, 12] on div at bounding box center [682, 320] width 1365 height 640
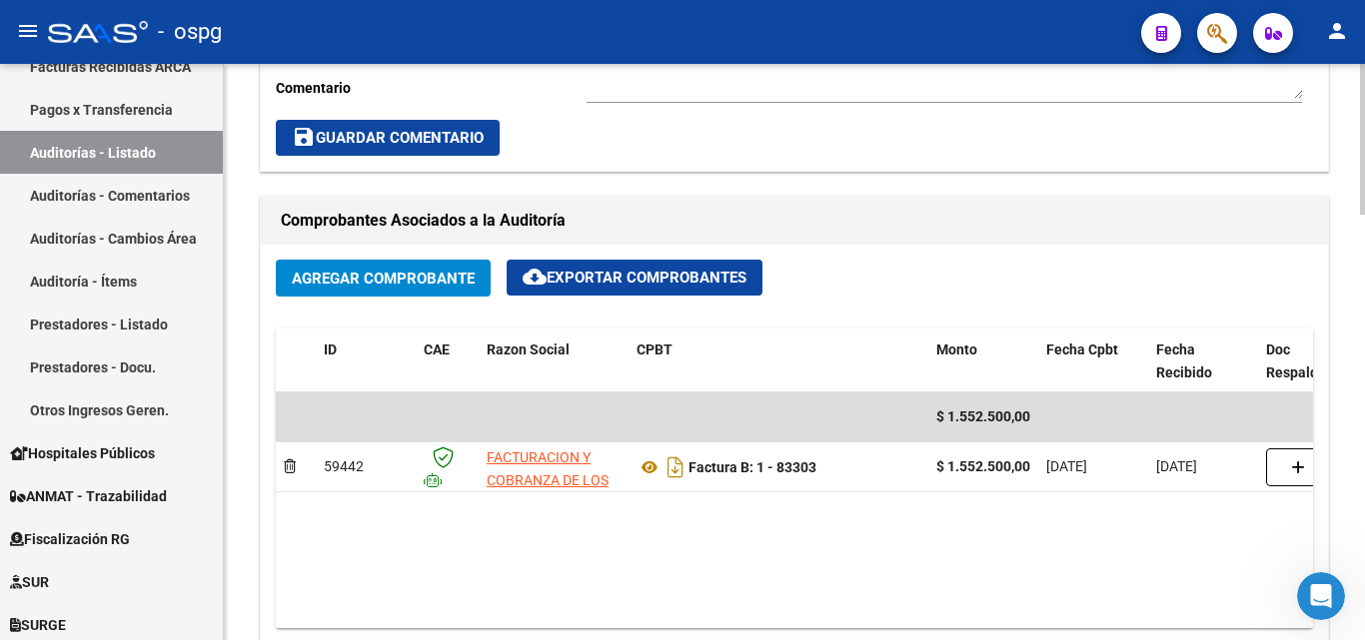
scroll to position [1122, 0]
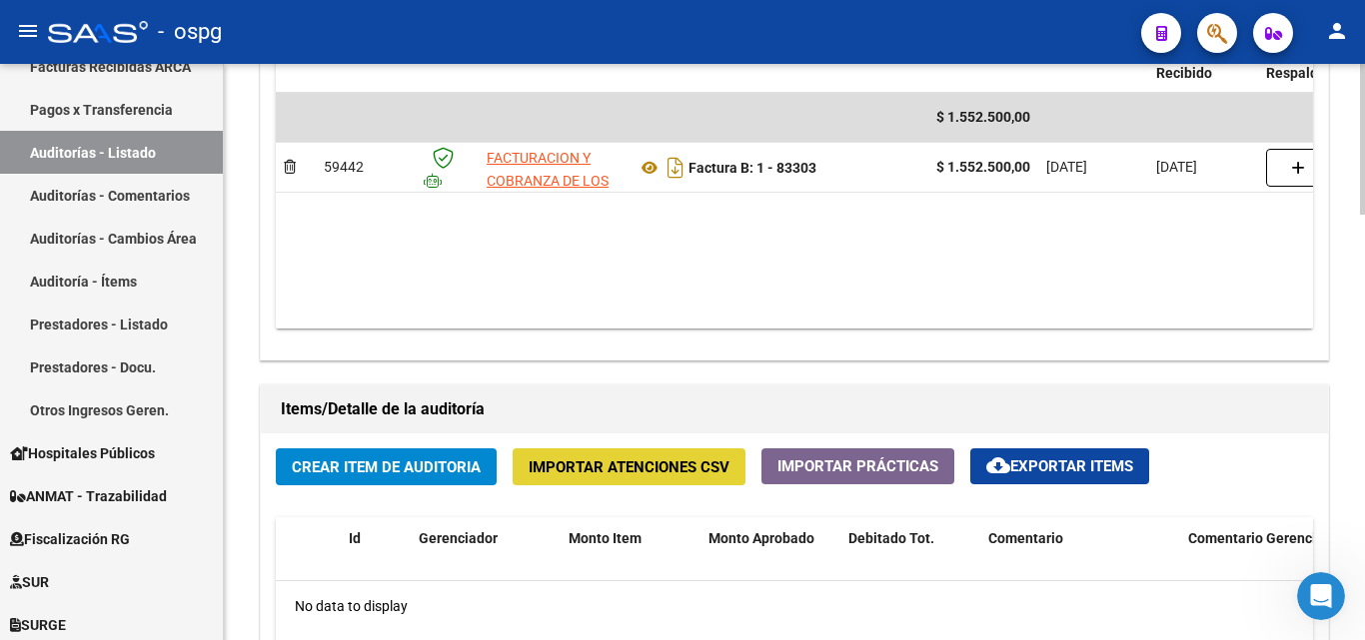
click at [578, 454] on button "Importar Atenciones CSV" at bounding box center [629, 467] width 233 height 37
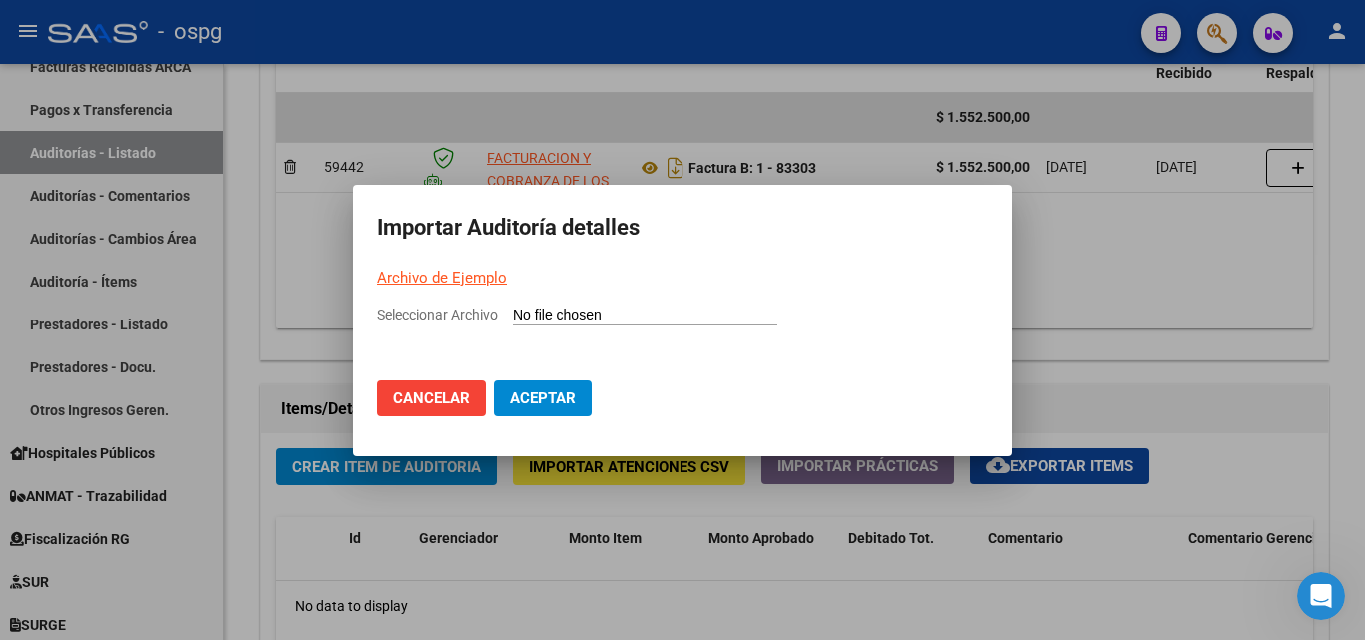
click at [448, 285] on link "Archivo de Ejemplo" at bounding box center [442, 278] width 130 height 18
click at [617, 314] on input "Seleccionar Archivo" at bounding box center [645, 316] width 265 height 19
type input "C:\fakepath\Auditoria-demo-saas-total (1).csv"
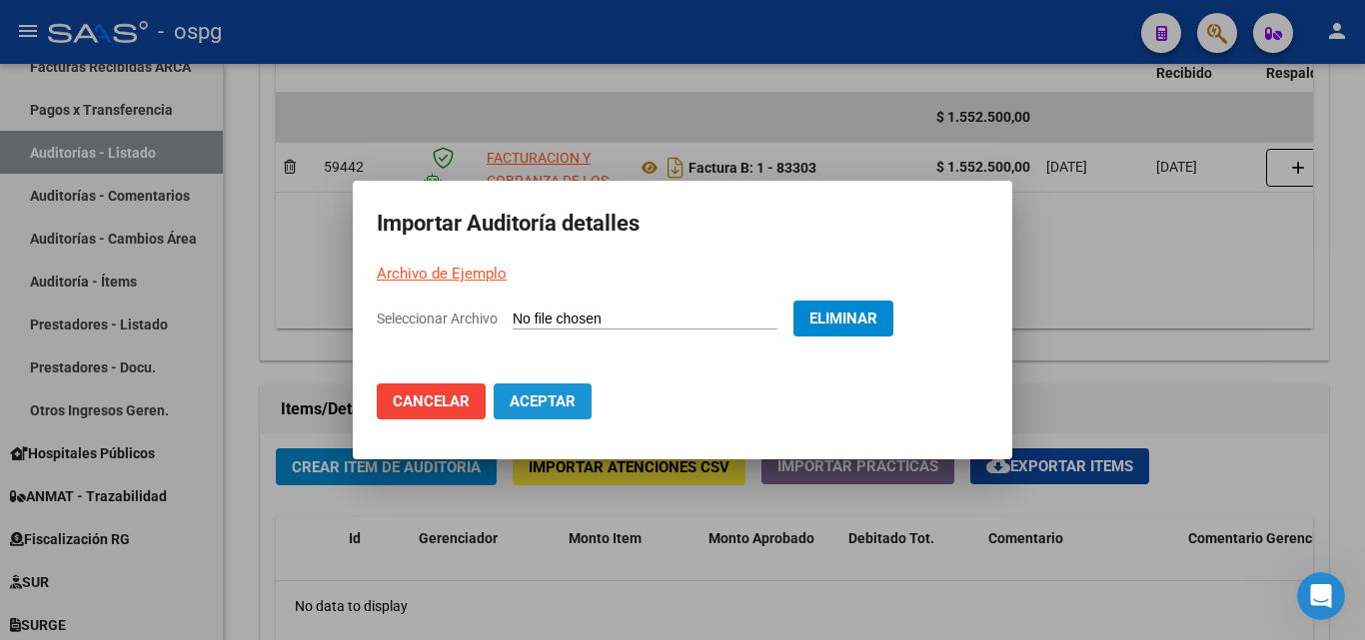
click at [544, 408] on span "Aceptar" at bounding box center [543, 402] width 66 height 18
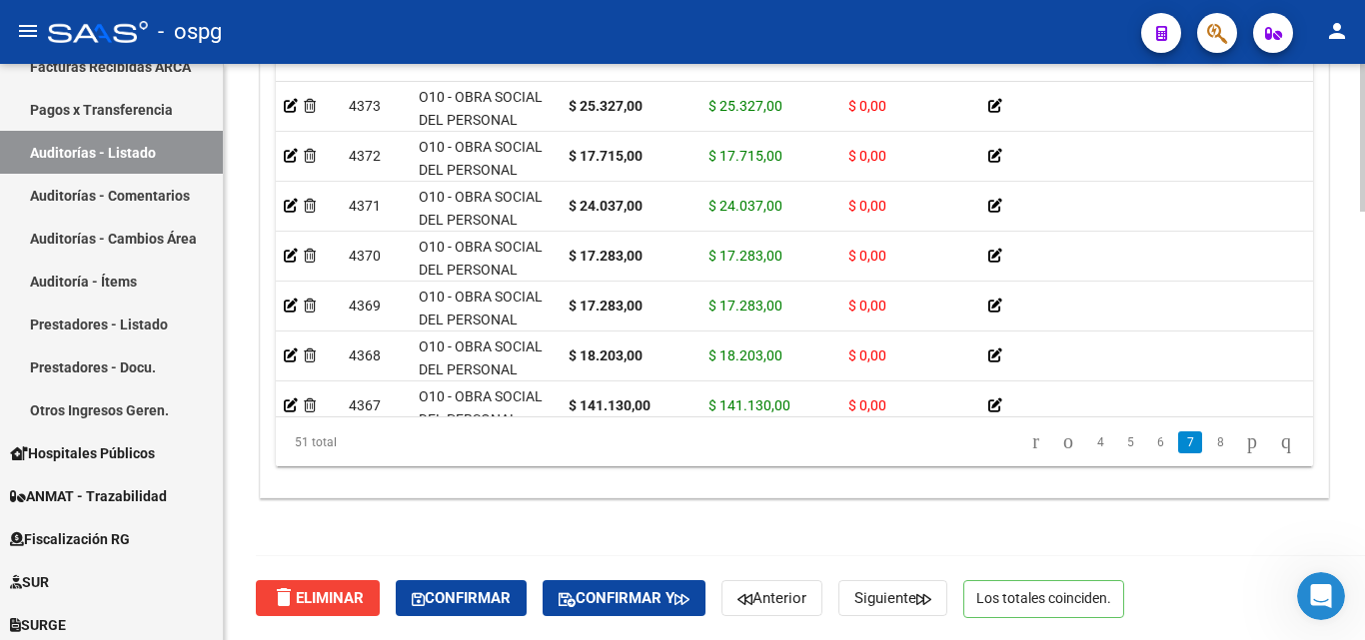
scroll to position [2234, 0]
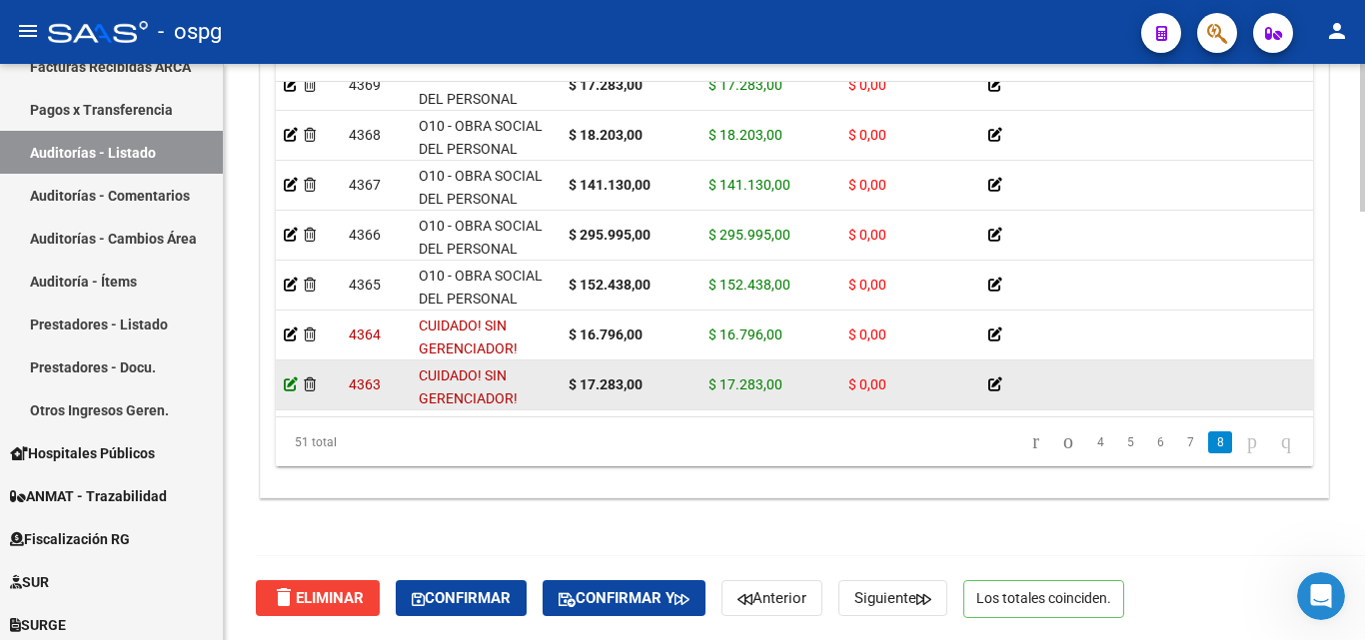
click at [289, 378] on icon at bounding box center [291, 385] width 14 height 14
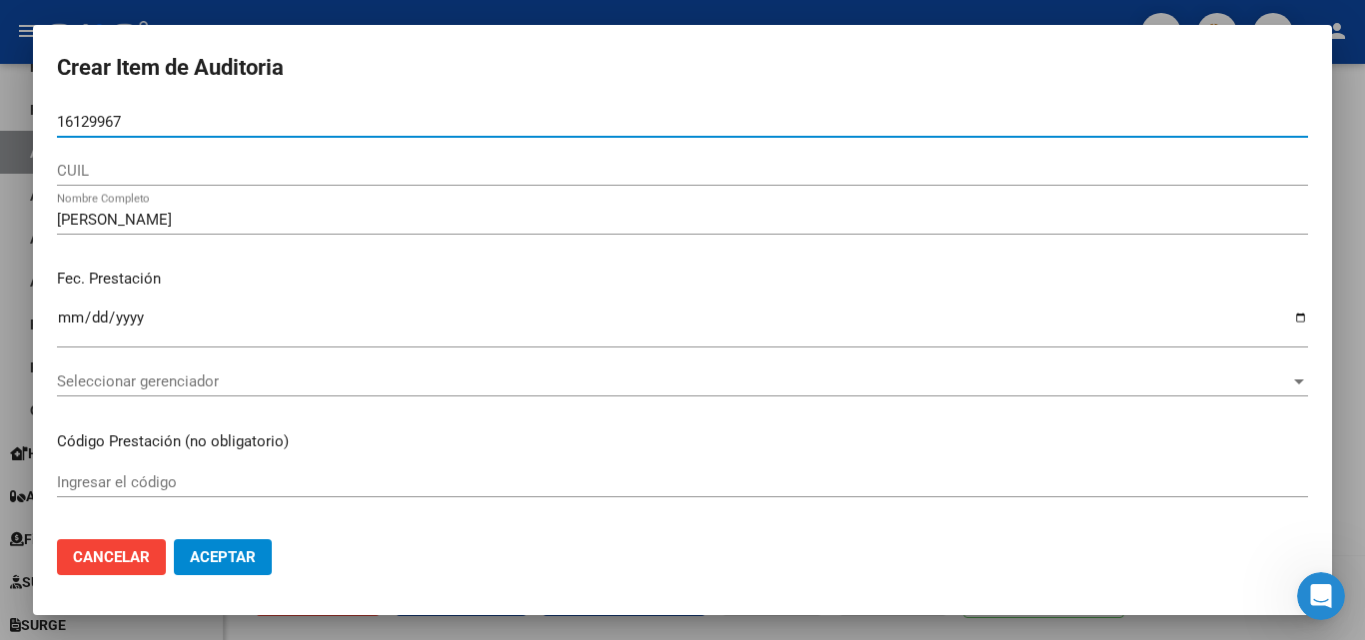
drag, startPoint x: 126, startPoint y: 119, endPoint x: 9, endPoint y: 125, distance: 117.1
click at [9, 125] on div "Crear Item de Auditoria 16129967 Nro Documento CUIL MYRIAM EDITH VARELA Nombre …" at bounding box center [682, 320] width 1365 height 640
paste input "16129967"
type input "16129967"
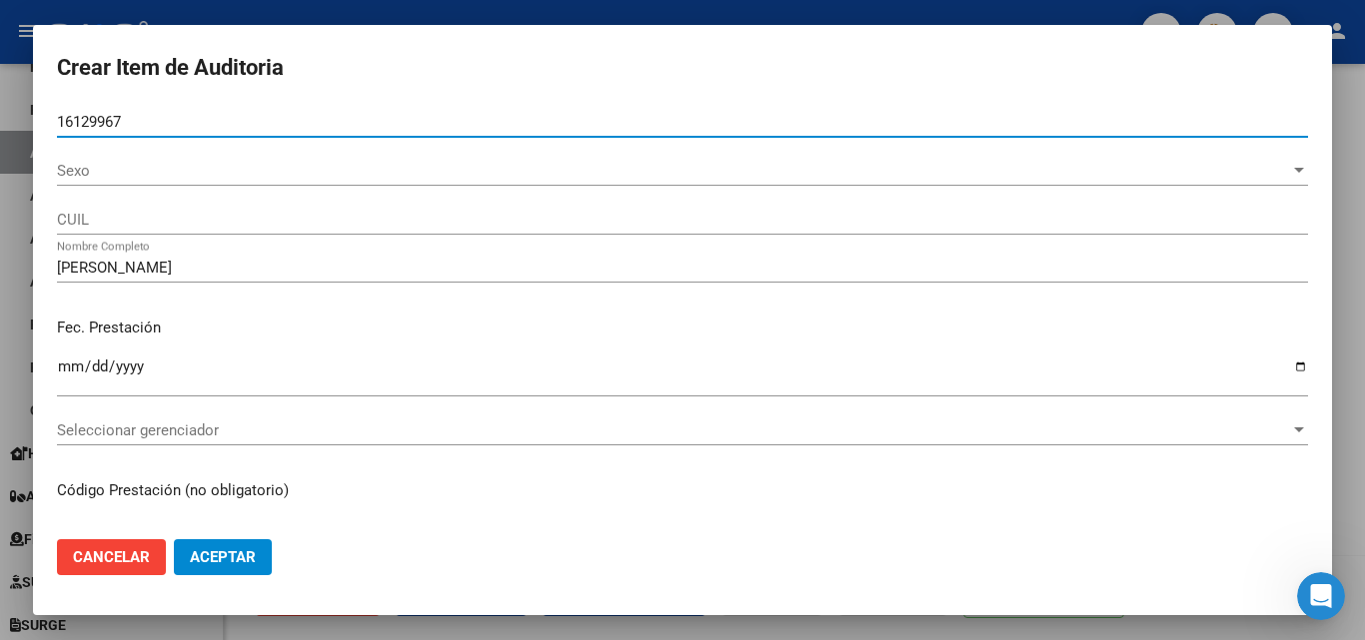
click at [129, 169] on span "Sexo" at bounding box center [673, 171] width 1233 height 18
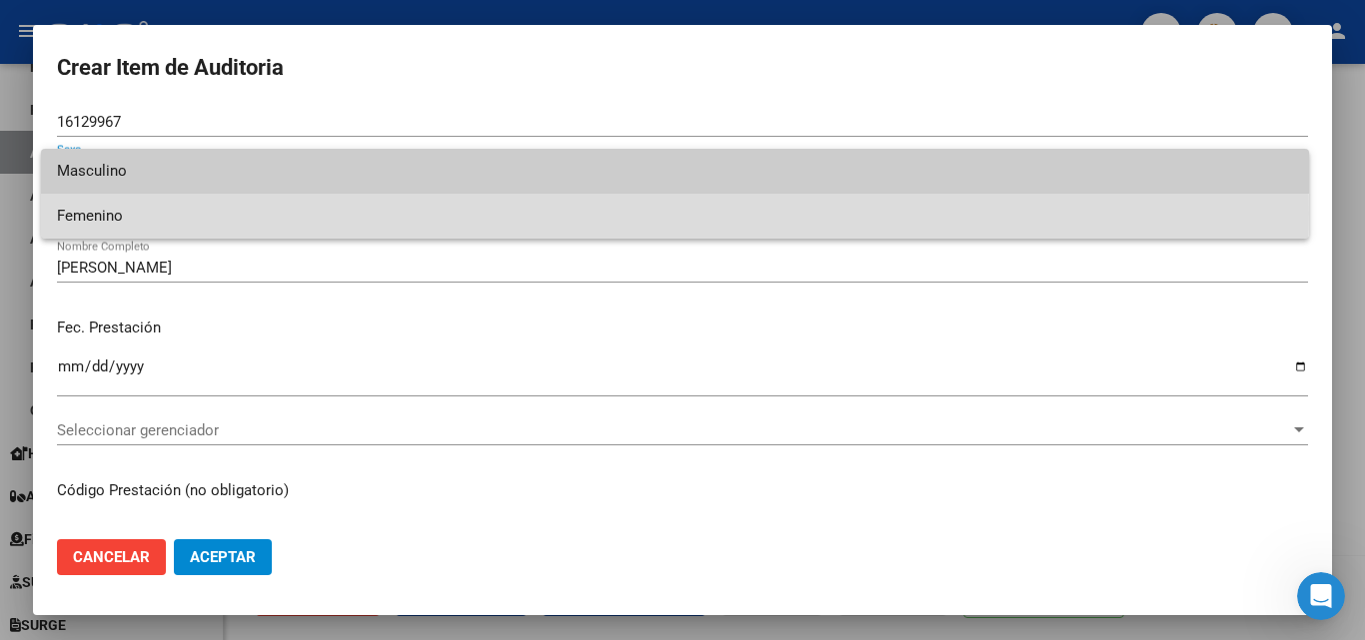
click at [130, 213] on span "Femenino" at bounding box center [675, 216] width 1236 height 45
type input "27161299672"
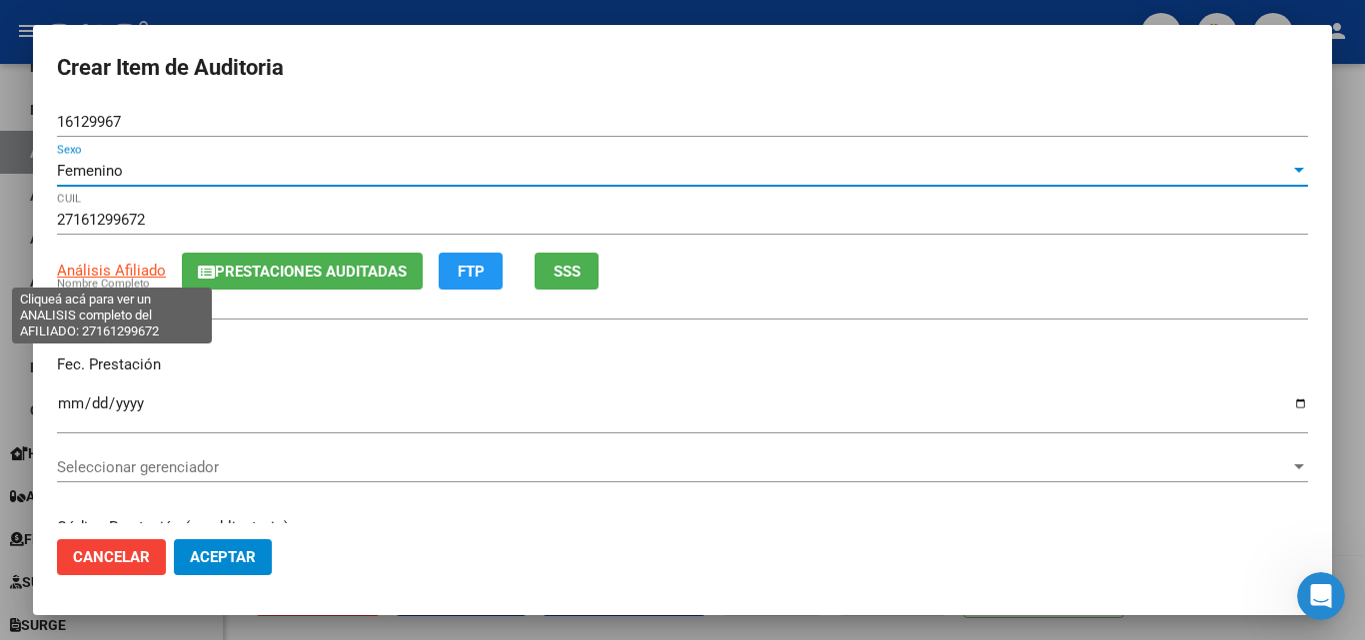
click at [124, 277] on span "Análisis Afiliado" at bounding box center [111, 271] width 109 height 18
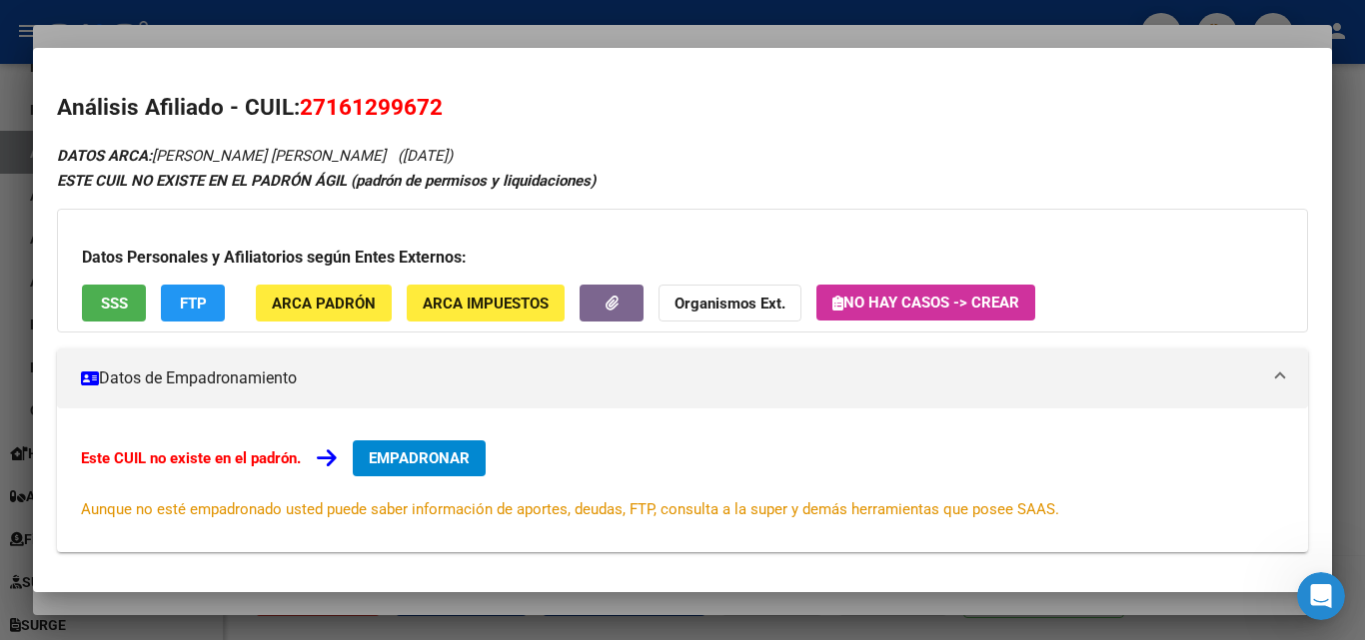
click at [131, 303] on button "SSS" at bounding box center [114, 303] width 64 height 37
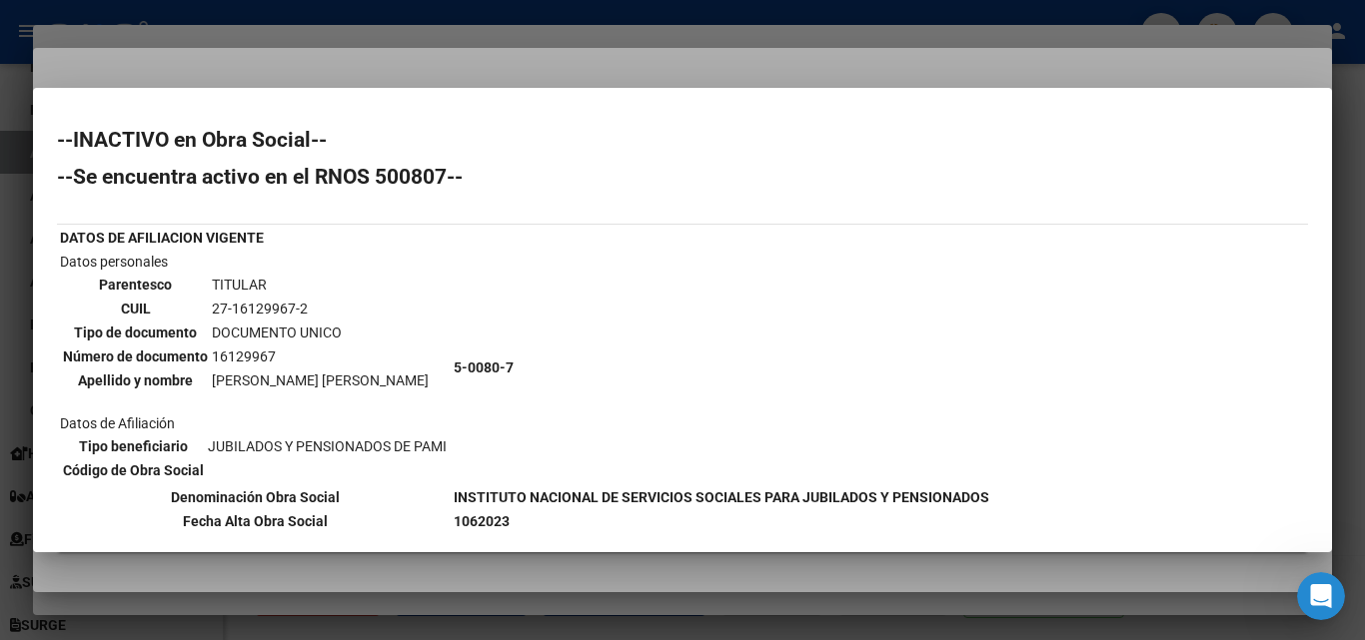
scroll to position [186, 0]
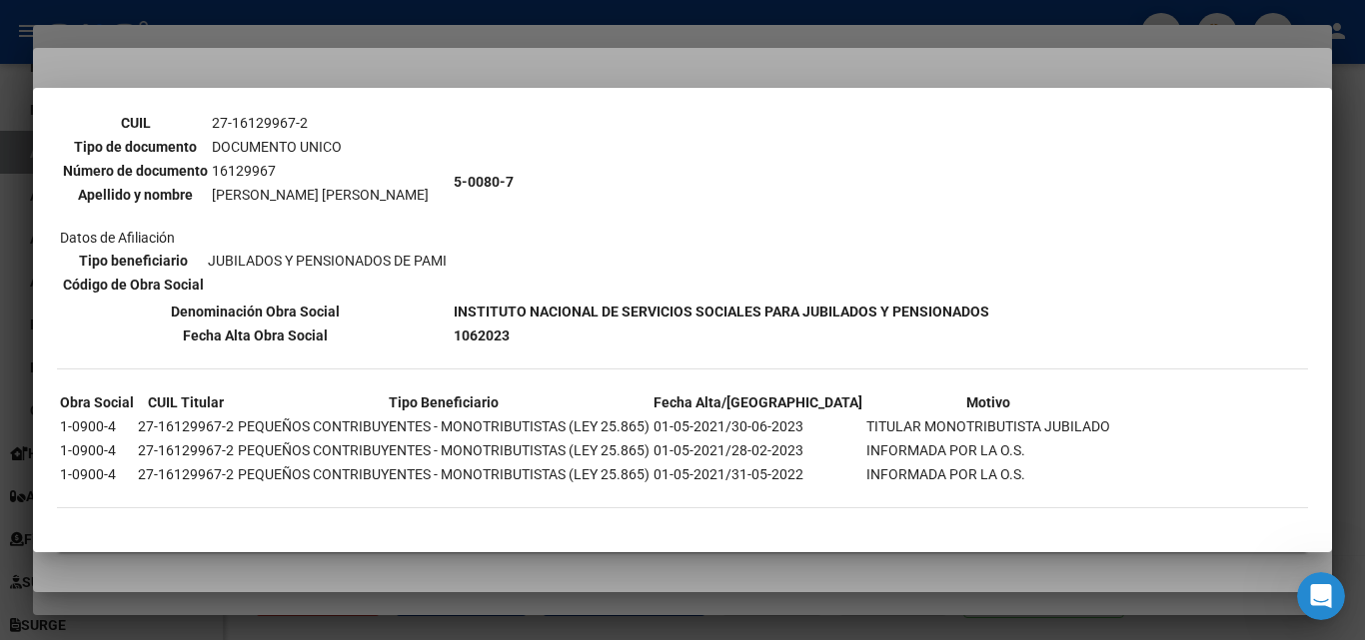
click at [580, 71] on div at bounding box center [682, 320] width 1365 height 640
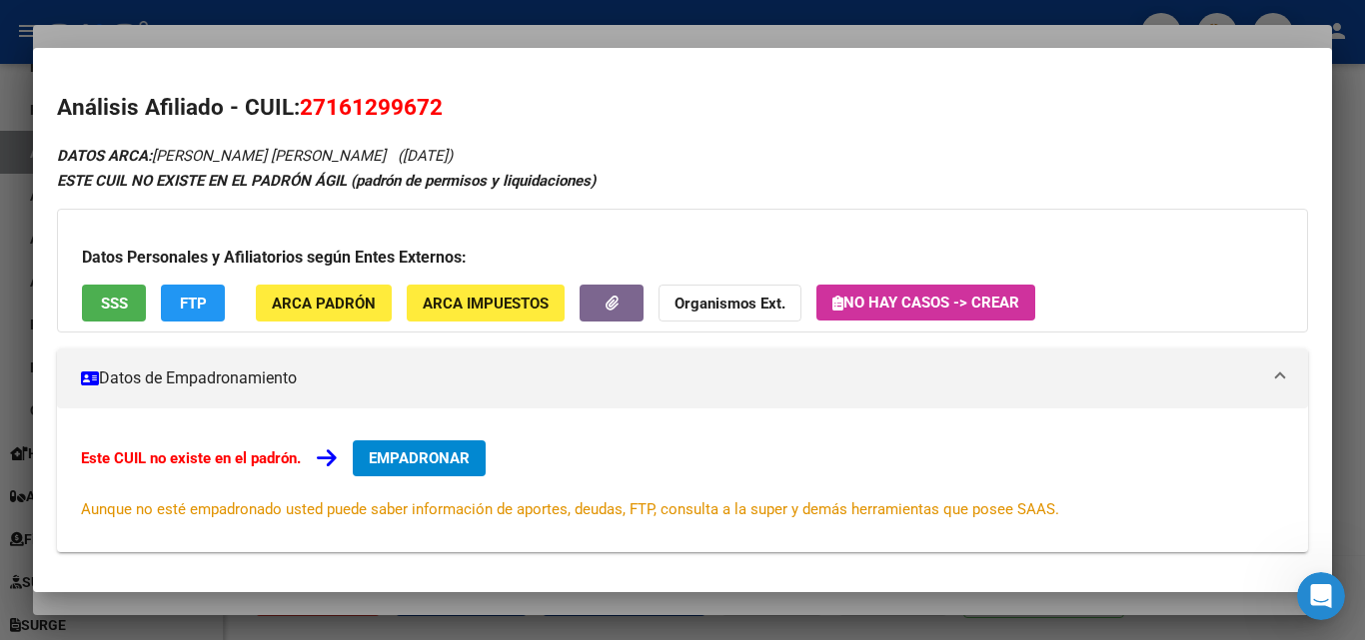
click at [540, 42] on div at bounding box center [682, 320] width 1365 height 640
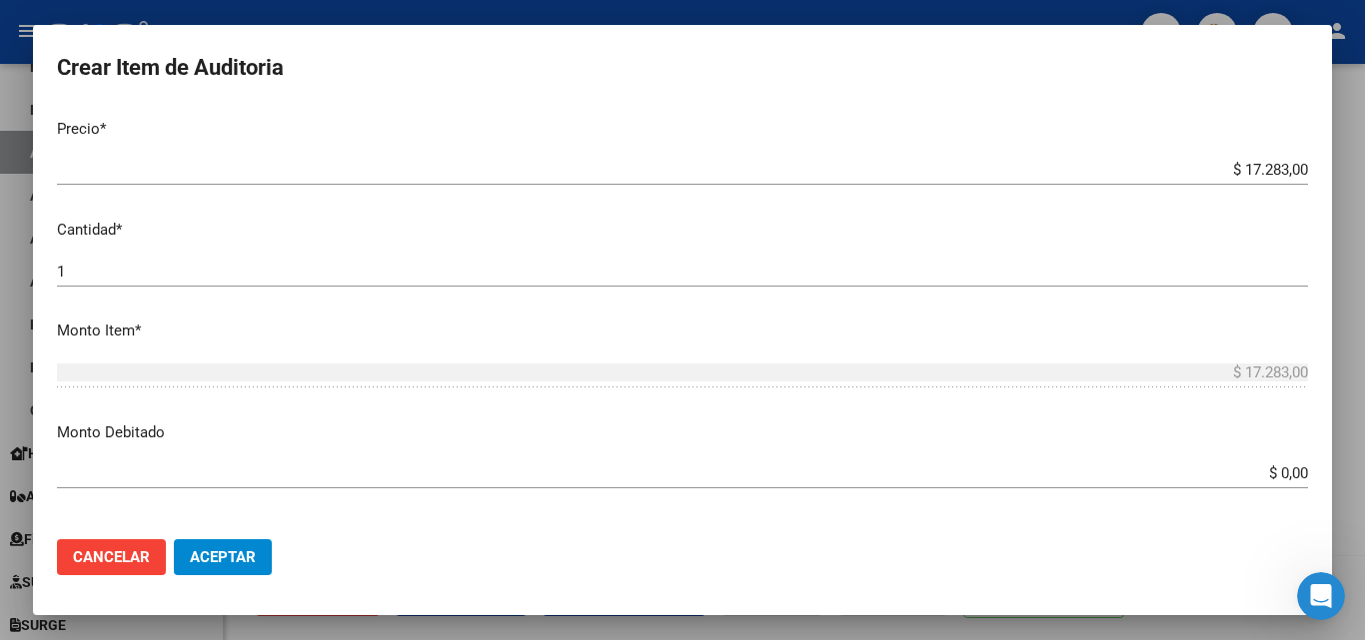
scroll to position [999, 0]
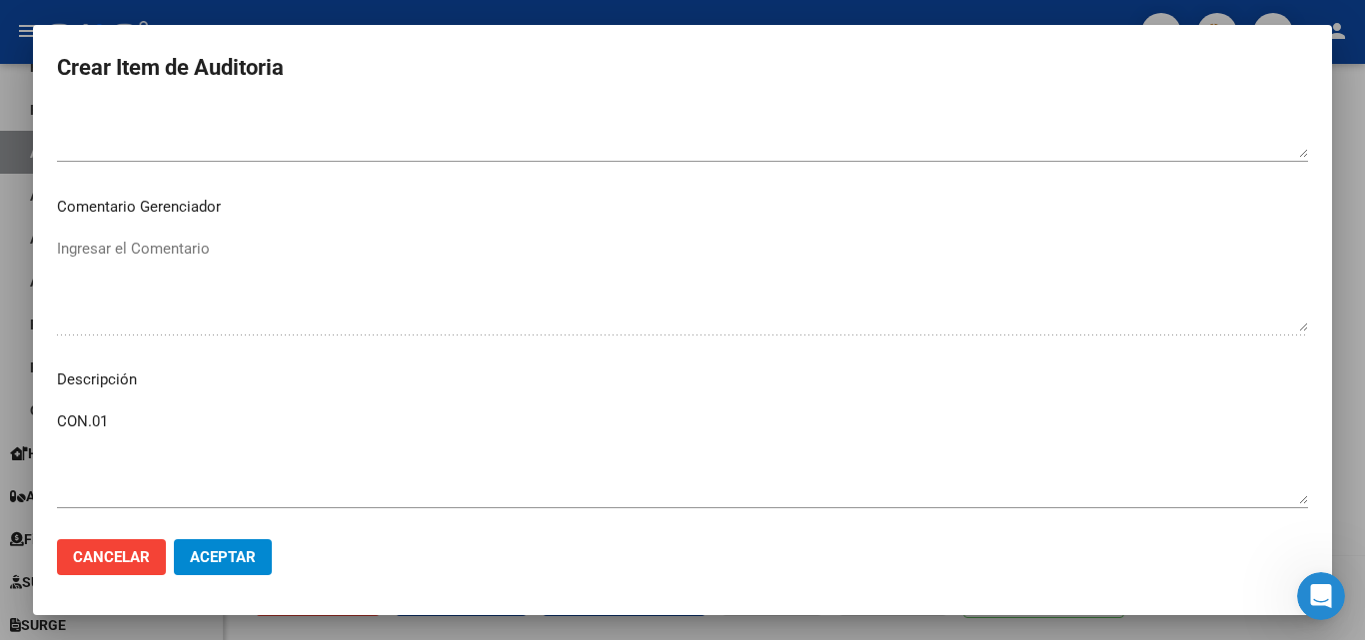
click at [95, 448] on textarea "CON.01" at bounding box center [682, 458] width 1251 height 94
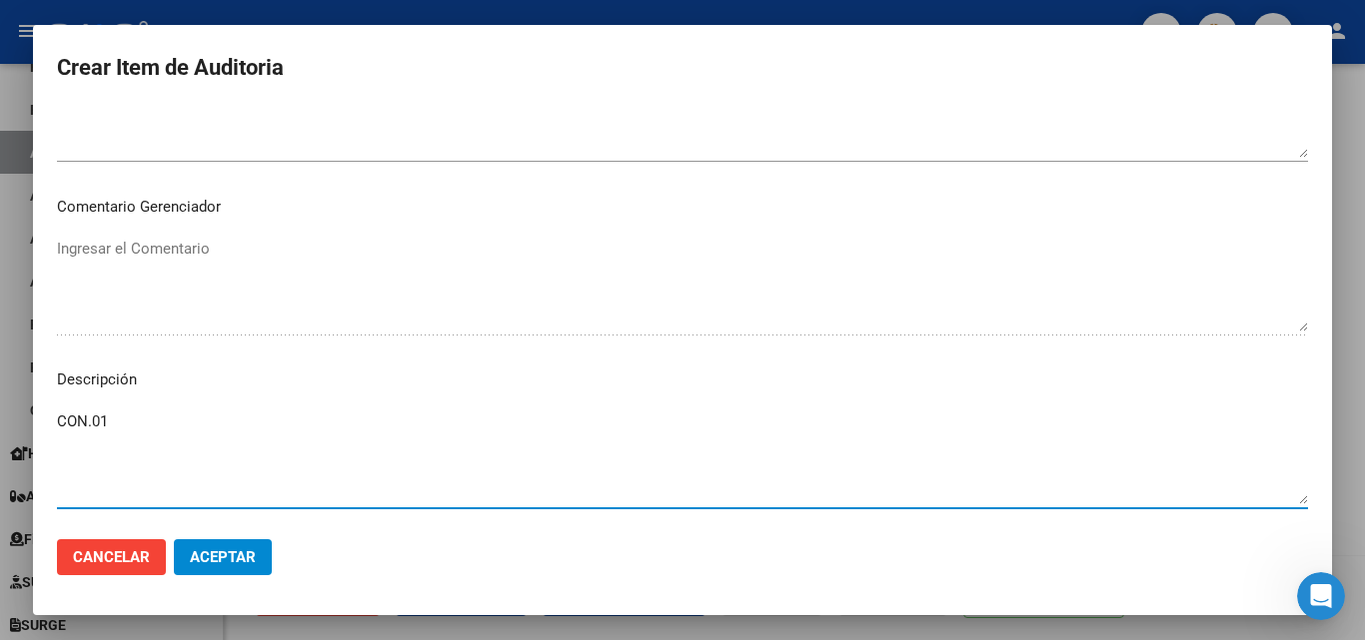
click at [172, 423] on textarea "CON.01" at bounding box center [682, 458] width 1251 height 94
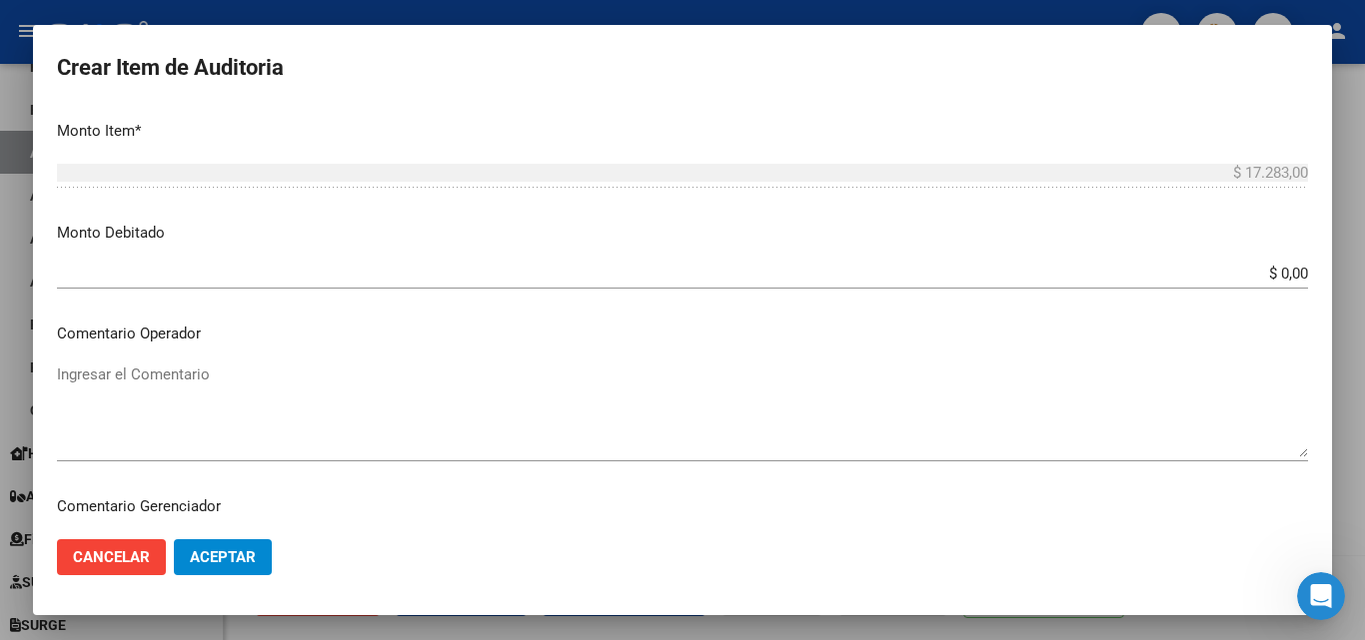
type textarea "CON.01 BAJA DESDE 30/06/2023"
click at [1219, 275] on input "$ 0,00" at bounding box center [682, 274] width 1251 height 18
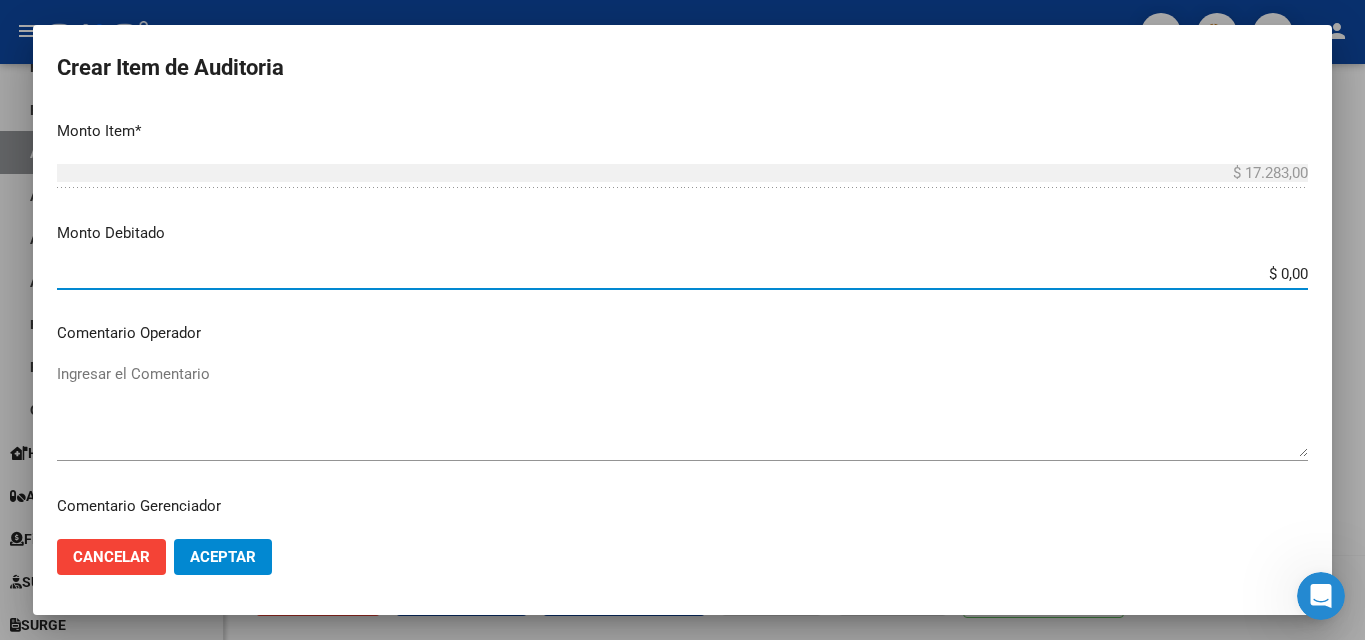
drag, startPoint x: 1219, startPoint y: 275, endPoint x: 1349, endPoint y: 293, distance: 131.1
click at [1352, 293] on div "Crear Item de Auditoria 16129967 Nro Documento Femenino Sexo 27161299672 CUIL A…" at bounding box center [682, 320] width 1365 height 640
type input "$ 17.283,00"
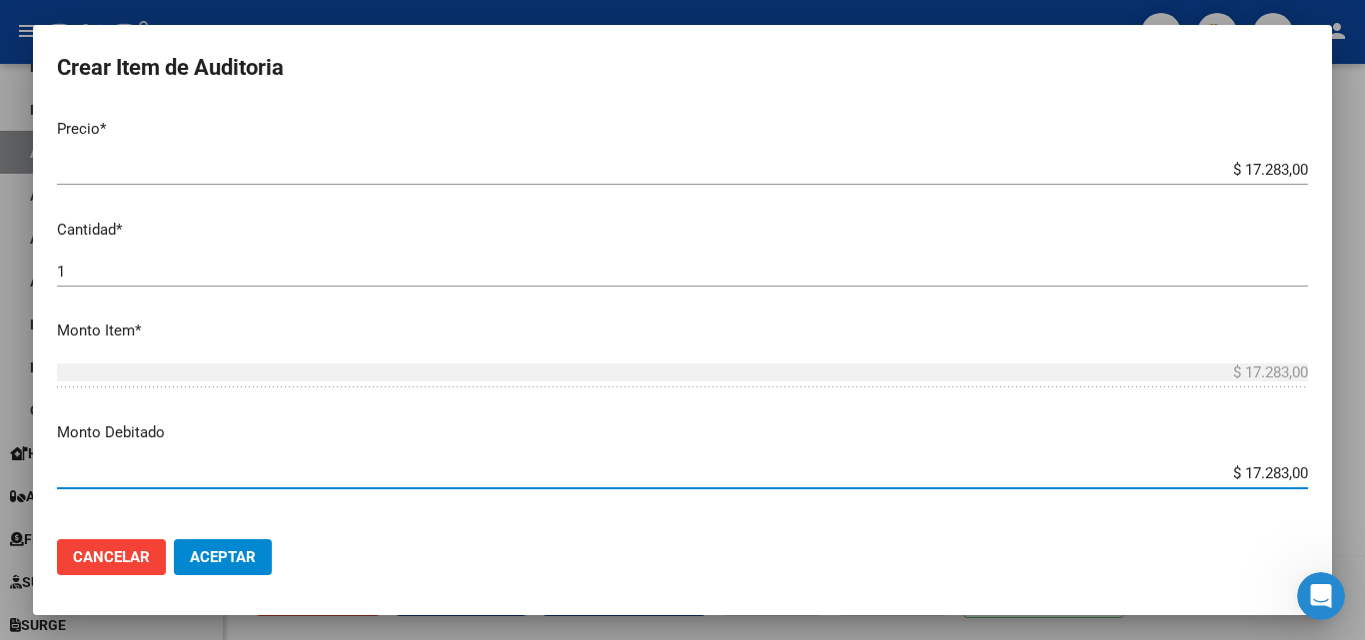
scroll to position [300, 0]
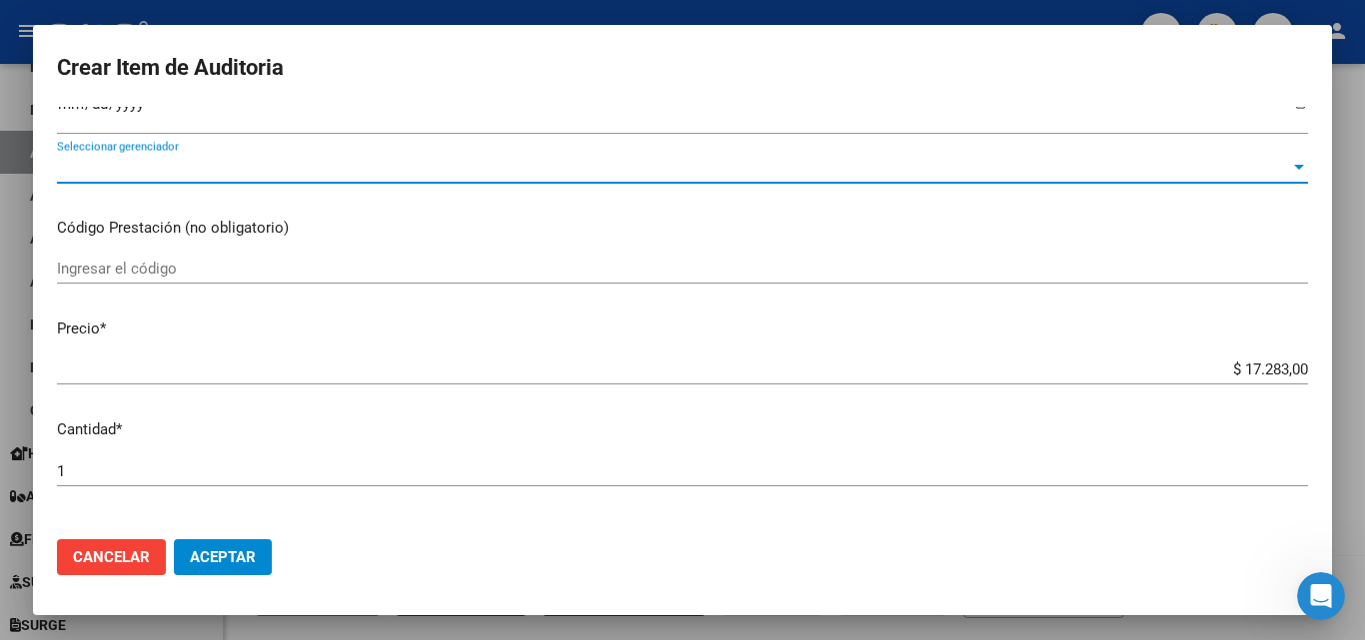
click at [443, 174] on span "Seleccionar gerenciador" at bounding box center [673, 168] width 1233 height 18
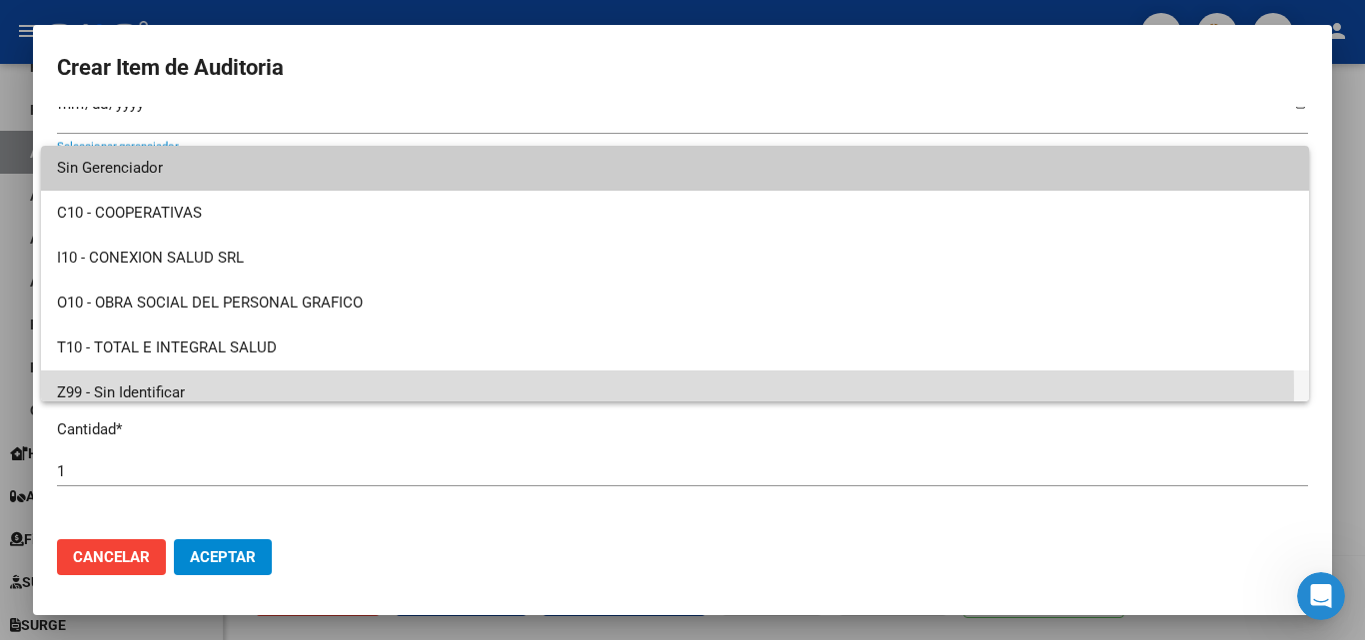
click at [176, 392] on span "Z99 - Sin Identificar" at bounding box center [675, 393] width 1236 height 45
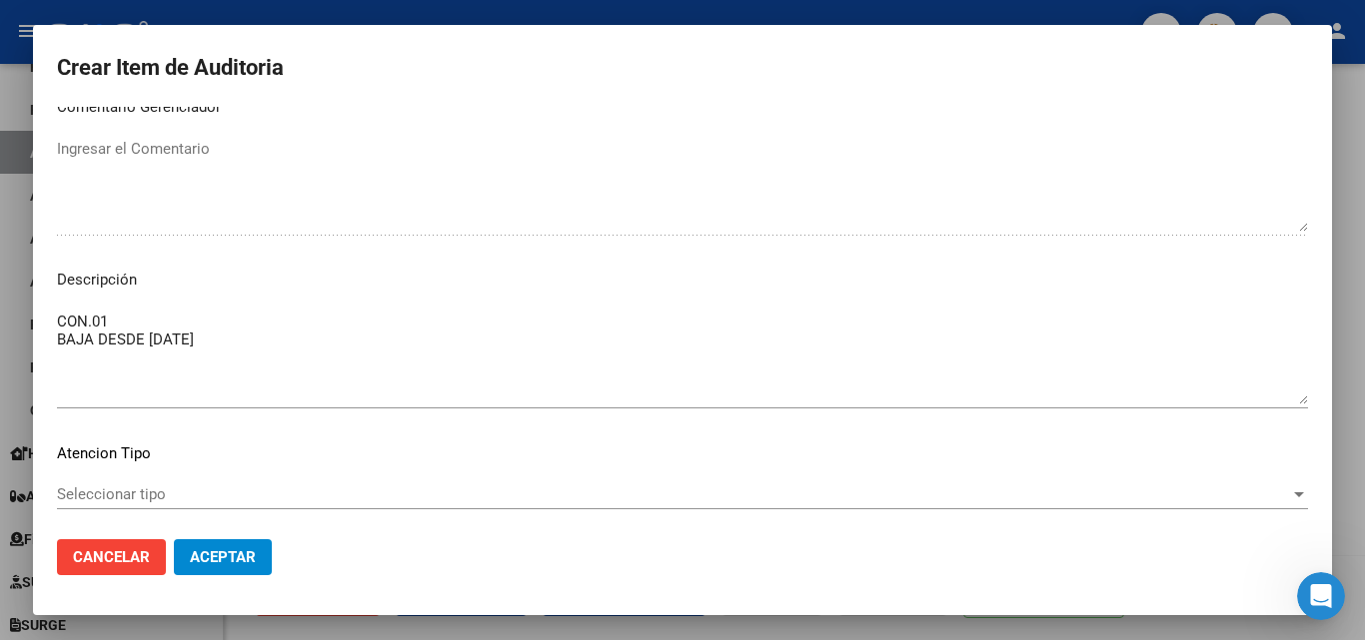
scroll to position [1205, 0]
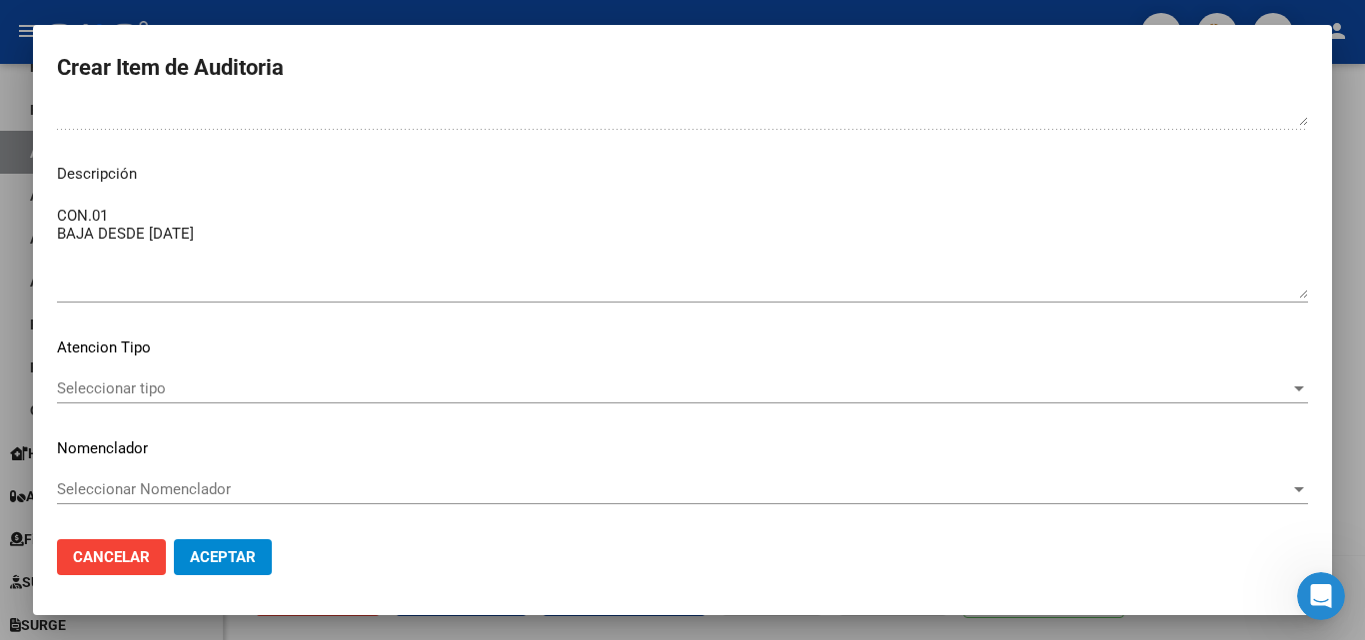
click at [139, 379] on div "Seleccionar tipo Seleccionar tipo" at bounding box center [682, 389] width 1251 height 30
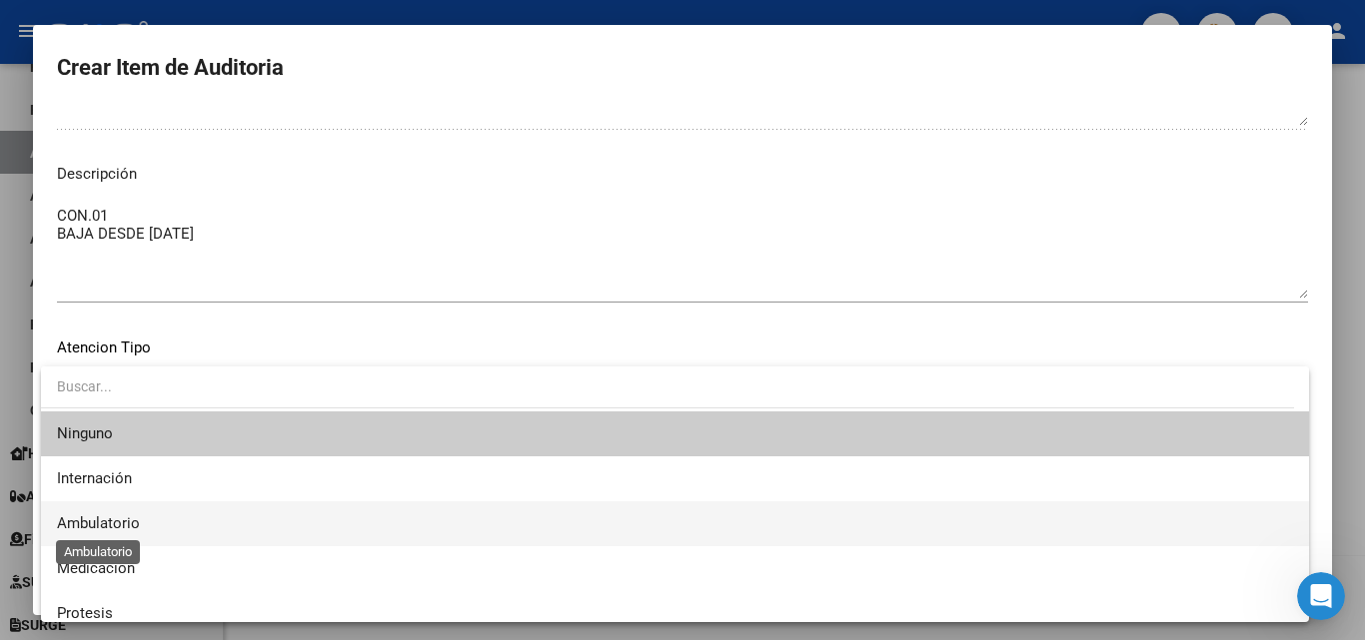
click at [123, 517] on span "Ambulatorio" at bounding box center [98, 524] width 83 height 18
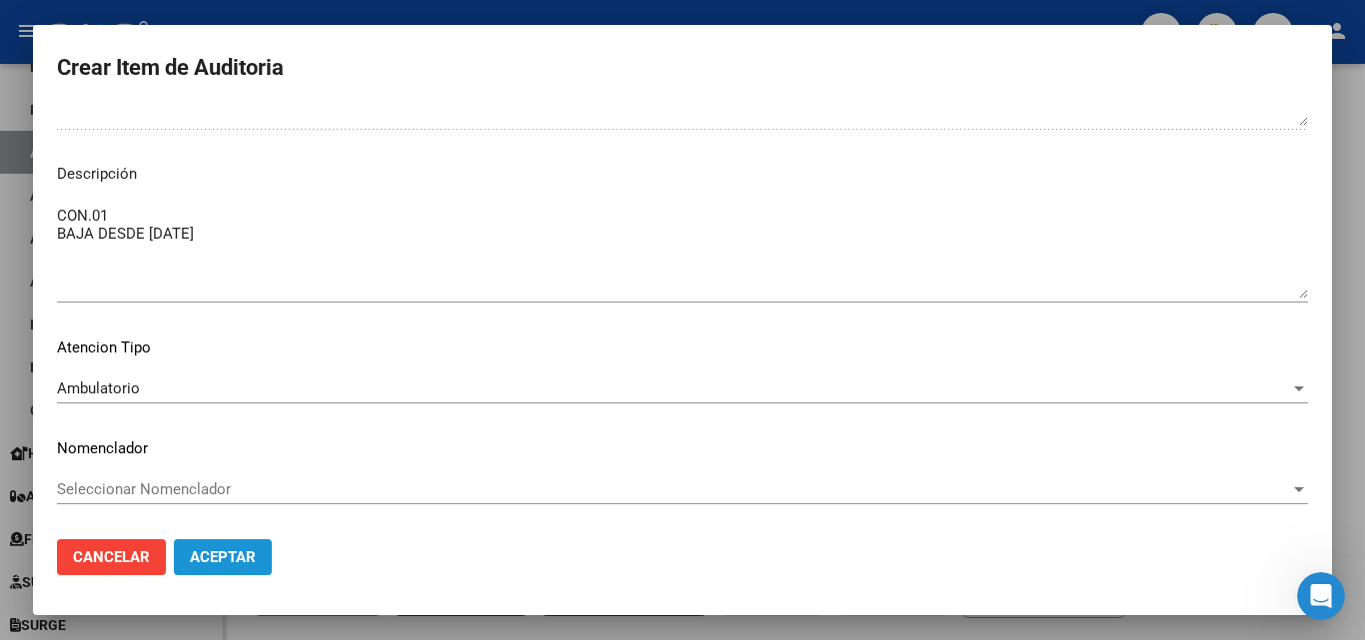
click at [229, 564] on span "Aceptar" at bounding box center [223, 558] width 66 height 18
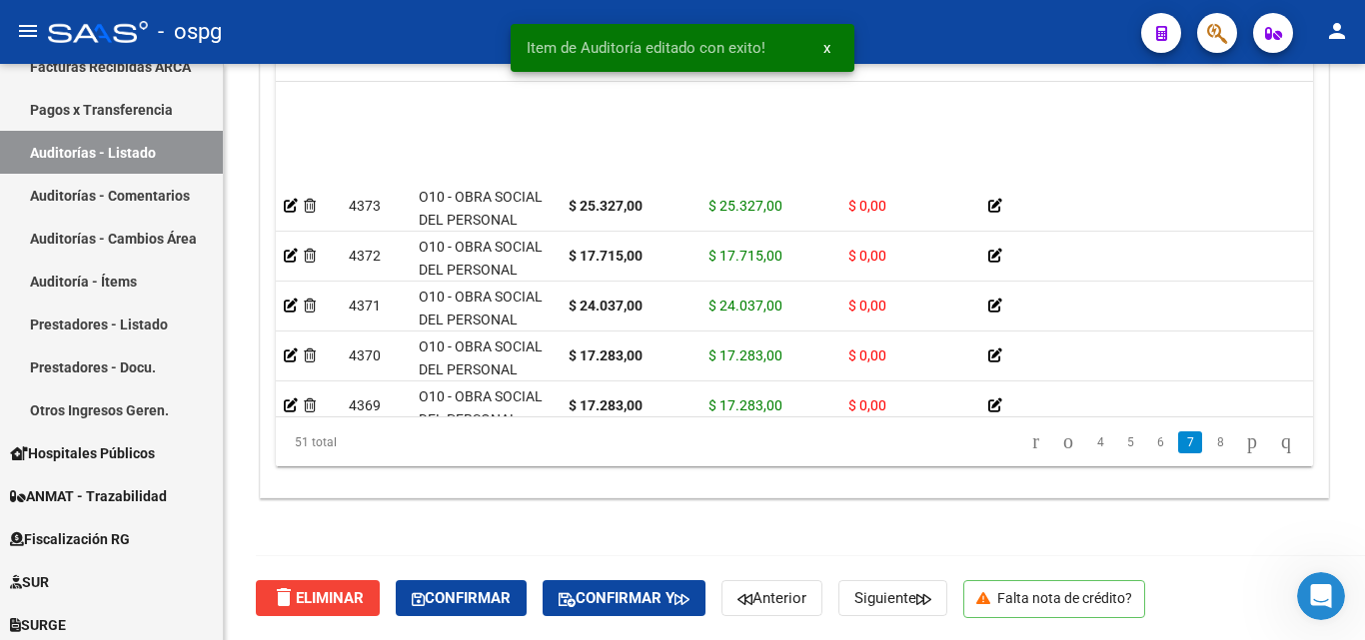
scroll to position [2234, 0]
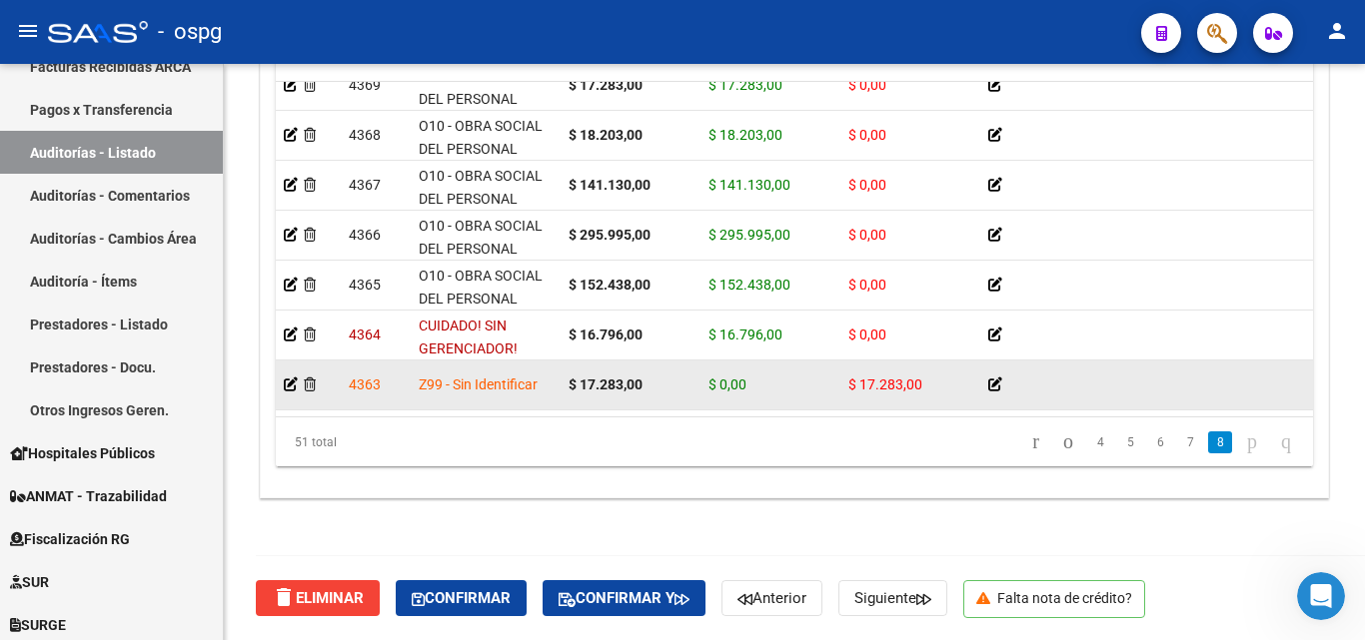
click at [990, 378] on icon at bounding box center [995, 385] width 14 height 14
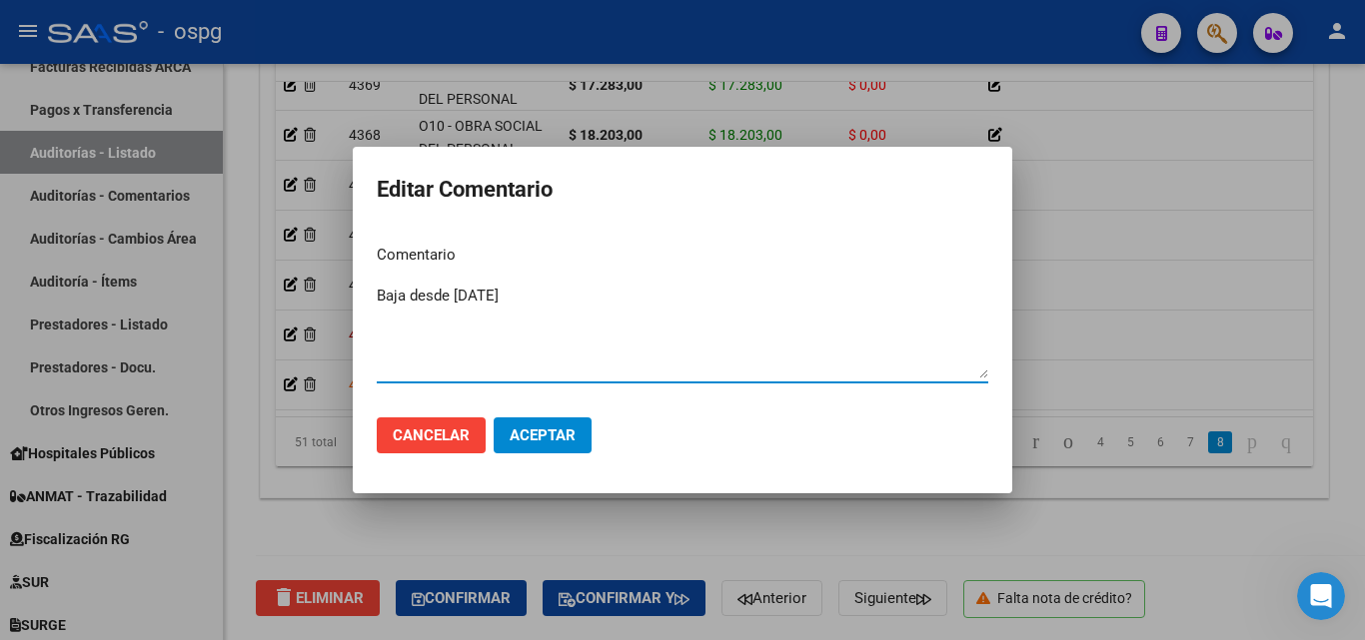
type textarea "Baja desde [DATE]"
click at [532, 431] on span "Aceptar" at bounding box center [543, 436] width 66 height 18
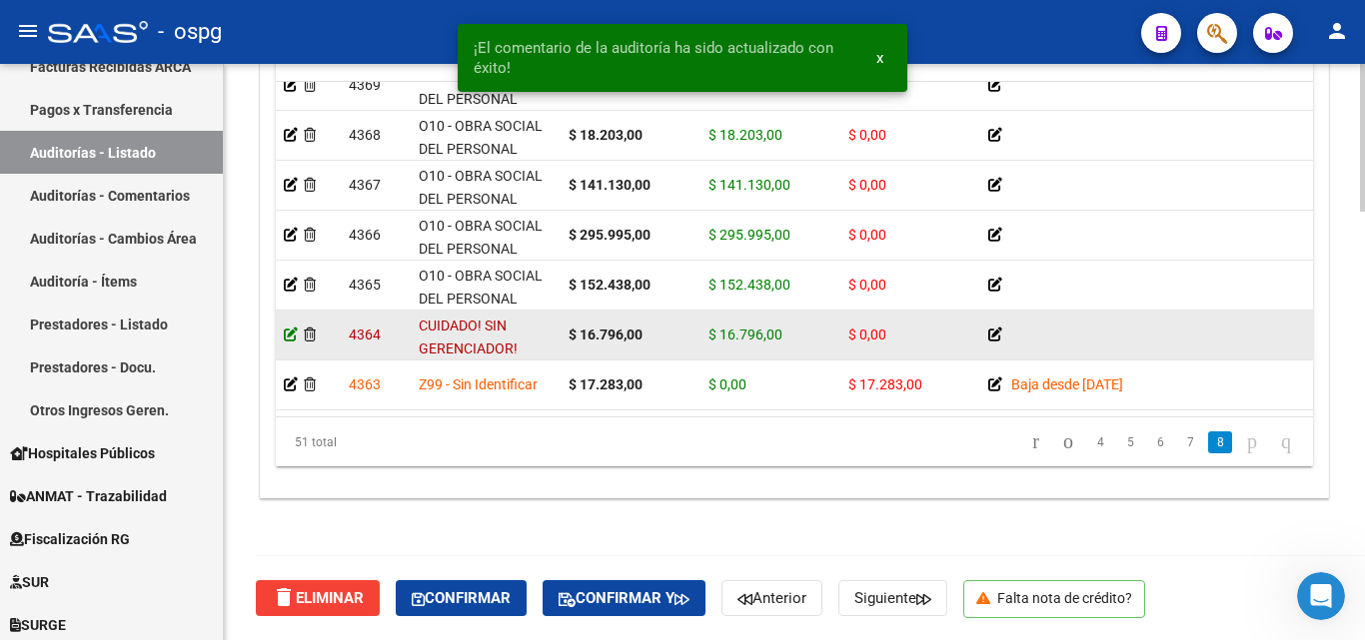
click at [294, 328] on icon at bounding box center [291, 335] width 14 height 14
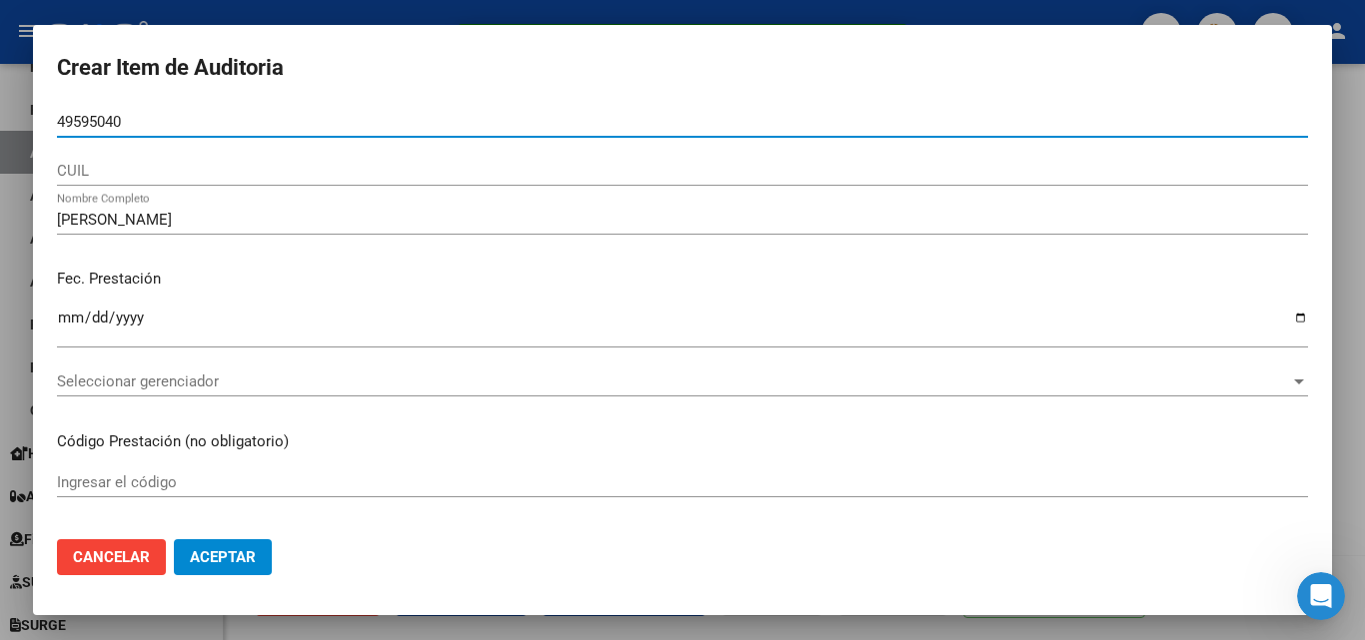
drag, startPoint x: 153, startPoint y: 120, endPoint x: 0, endPoint y: 114, distance: 153.0
click at [0, 114] on div "¡El comentario de la auditoría ha sido actualizado con éxito! x Crear Item de A…" at bounding box center [682, 320] width 1365 height 640
paste input "49595040"
type input "49595040"
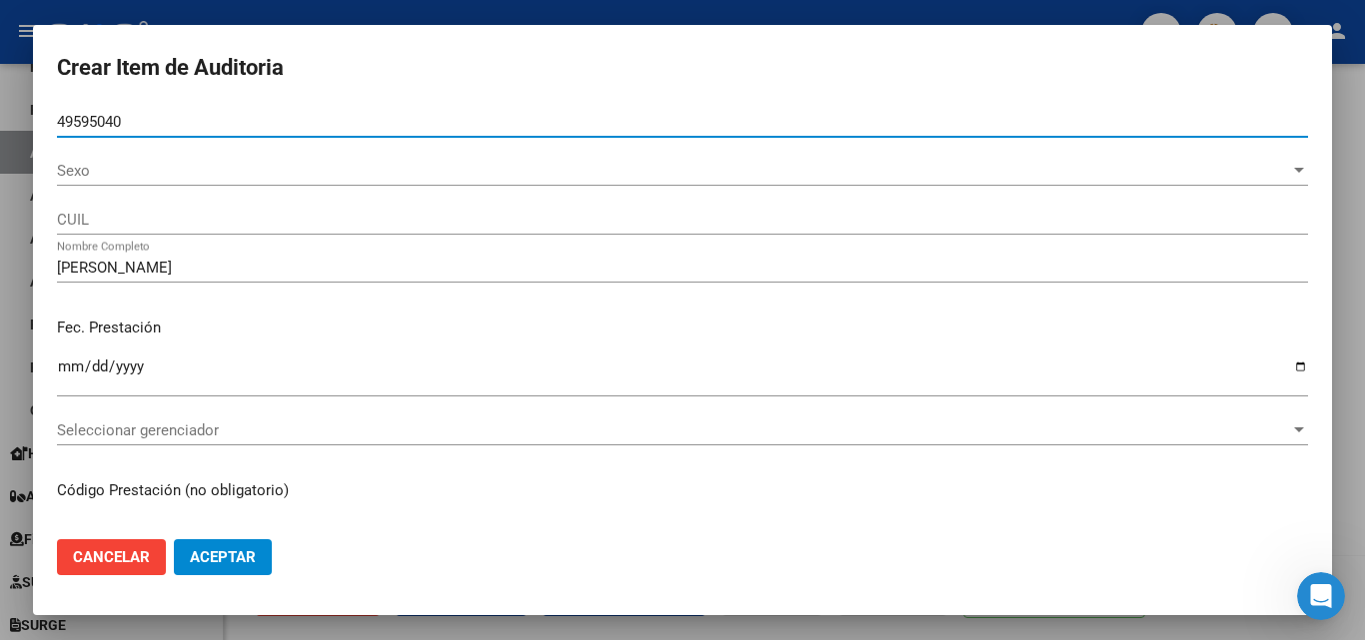
click at [84, 169] on span "Sexo" at bounding box center [673, 171] width 1233 height 18
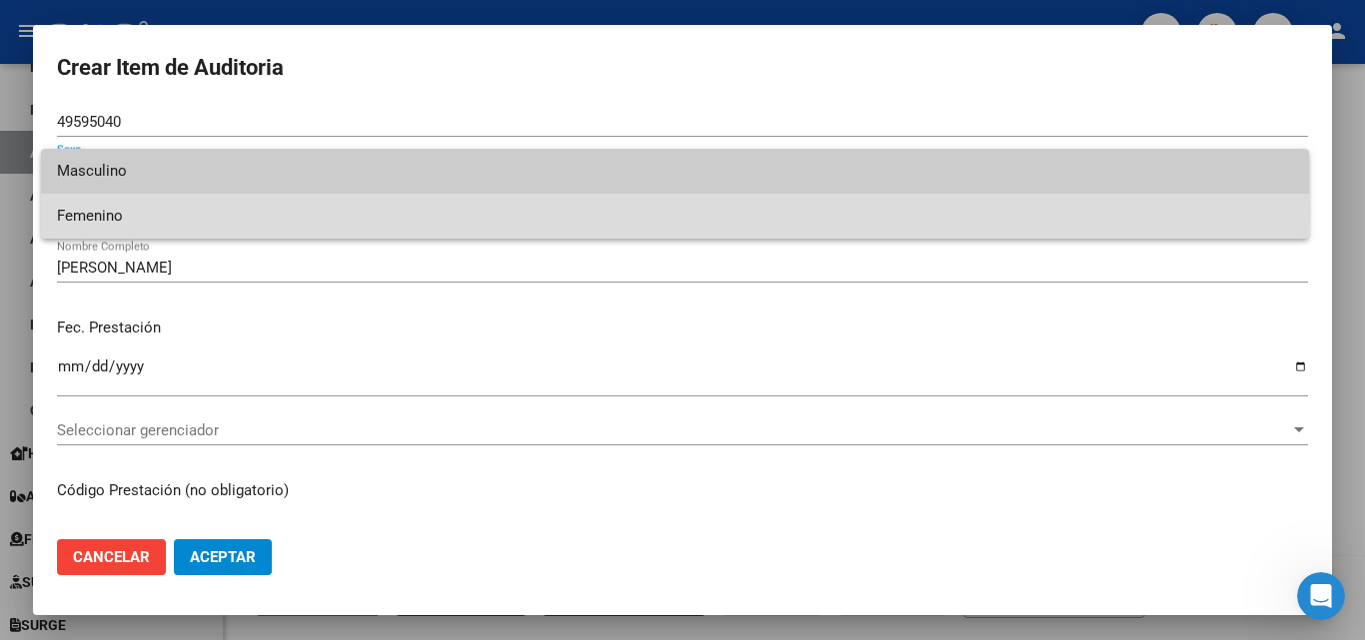
click at [100, 212] on span "Femenino" at bounding box center [675, 216] width 1236 height 45
type input "27495950404"
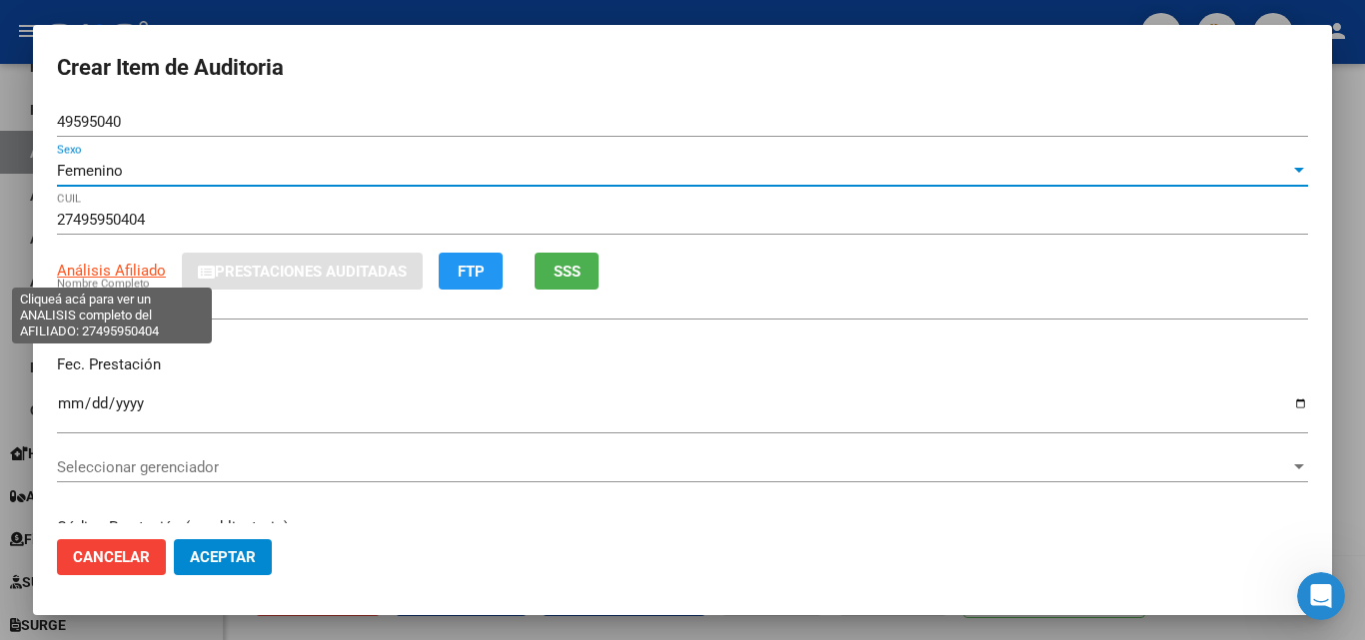
click at [132, 271] on span "Análisis Afiliado" at bounding box center [111, 271] width 109 height 18
type textarea "27495950404"
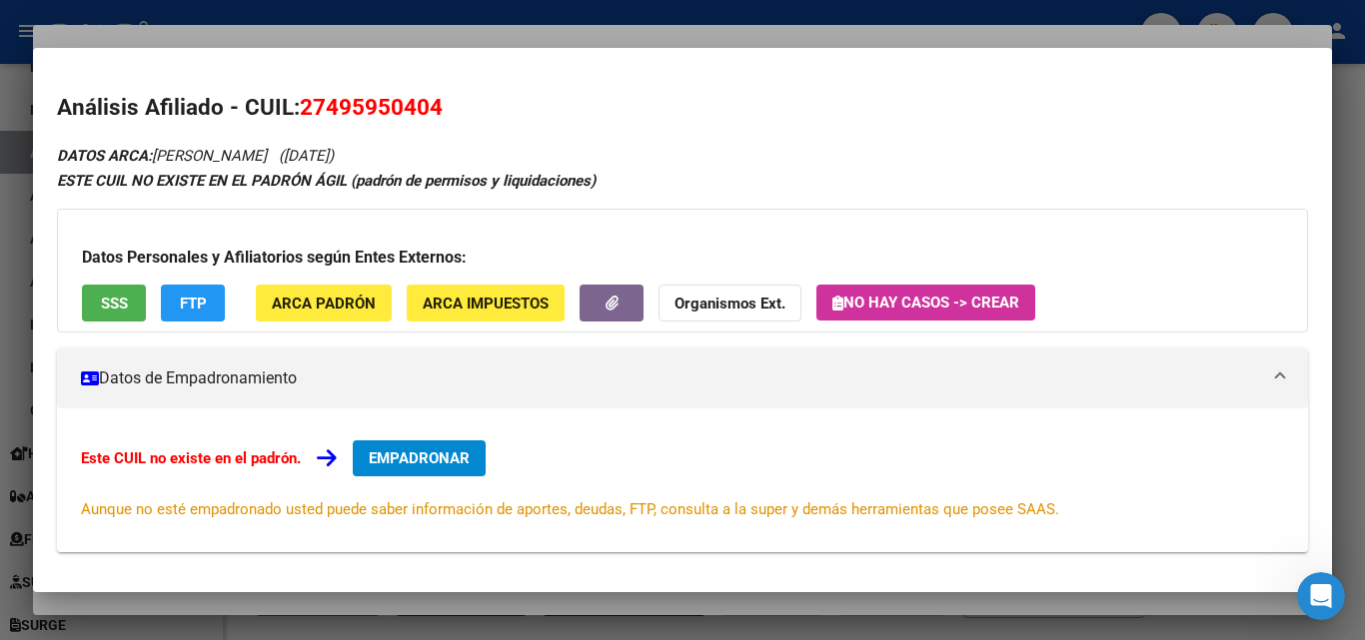
click at [121, 277] on div "Datos Personales y Afiliatorios según Entes Externos: SSS FTP ARCA Padrón ARCA …" at bounding box center [682, 271] width 1251 height 124
click at [111, 298] on span "SSS" at bounding box center [114, 304] width 27 height 18
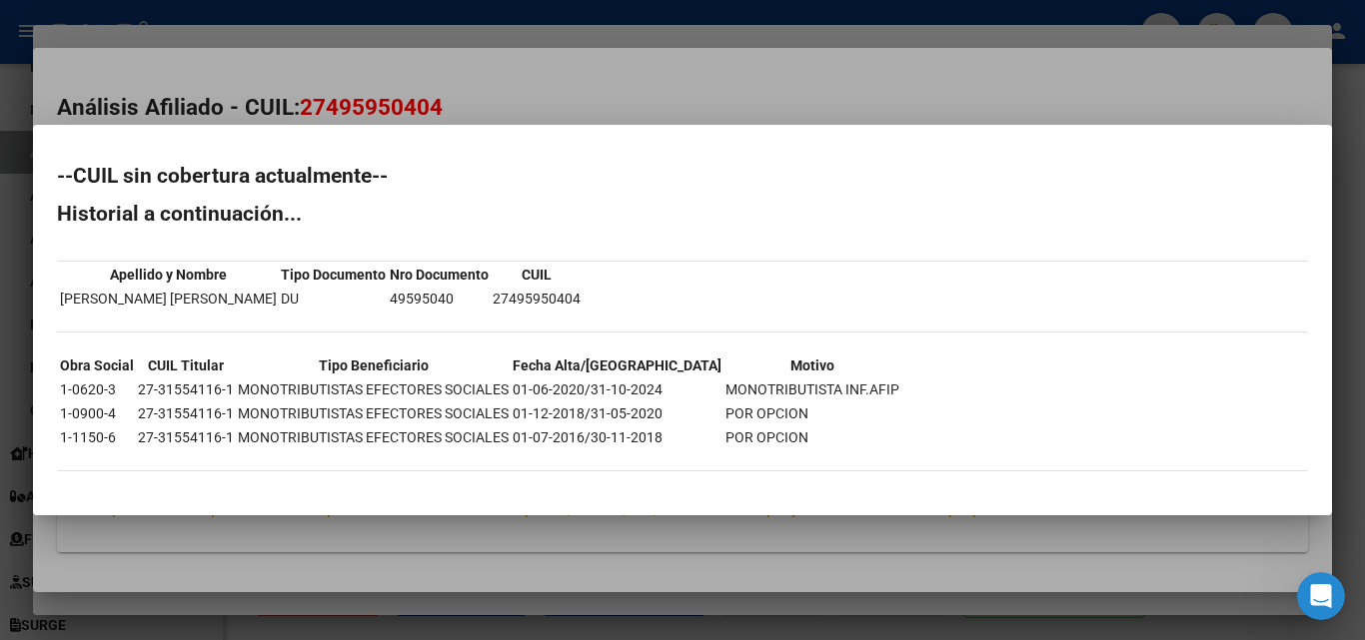
click at [751, 68] on div at bounding box center [682, 320] width 1365 height 640
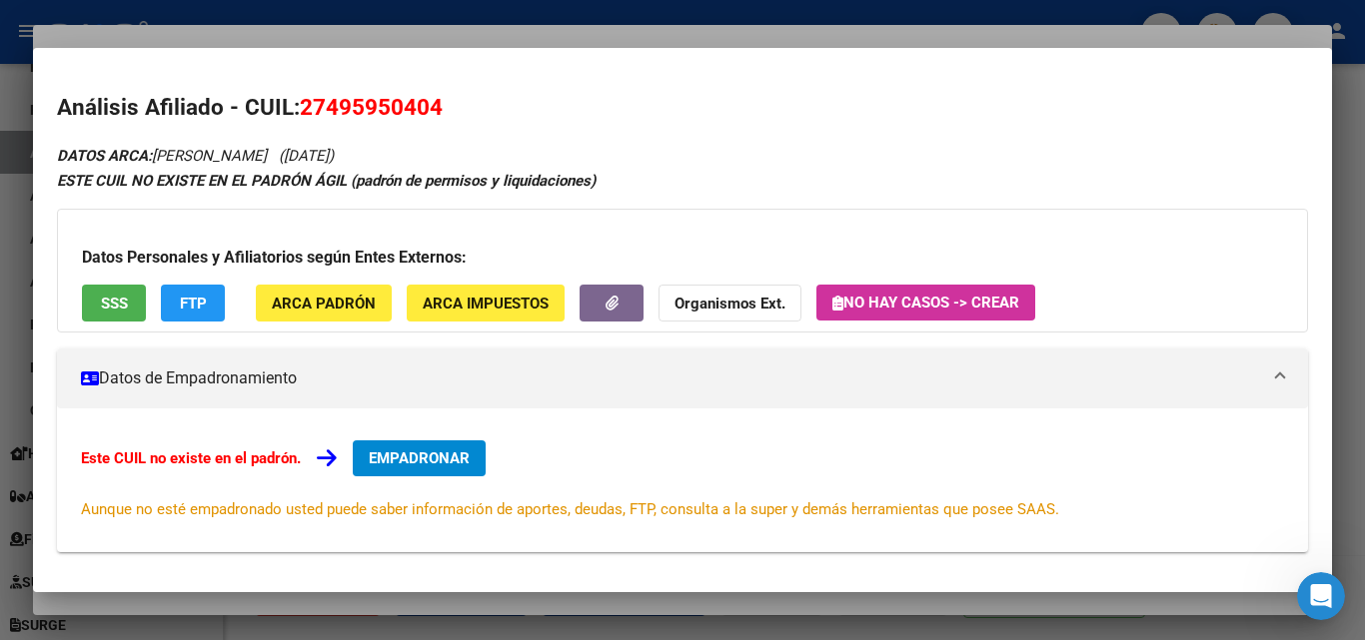
click at [748, 31] on div at bounding box center [682, 320] width 1365 height 640
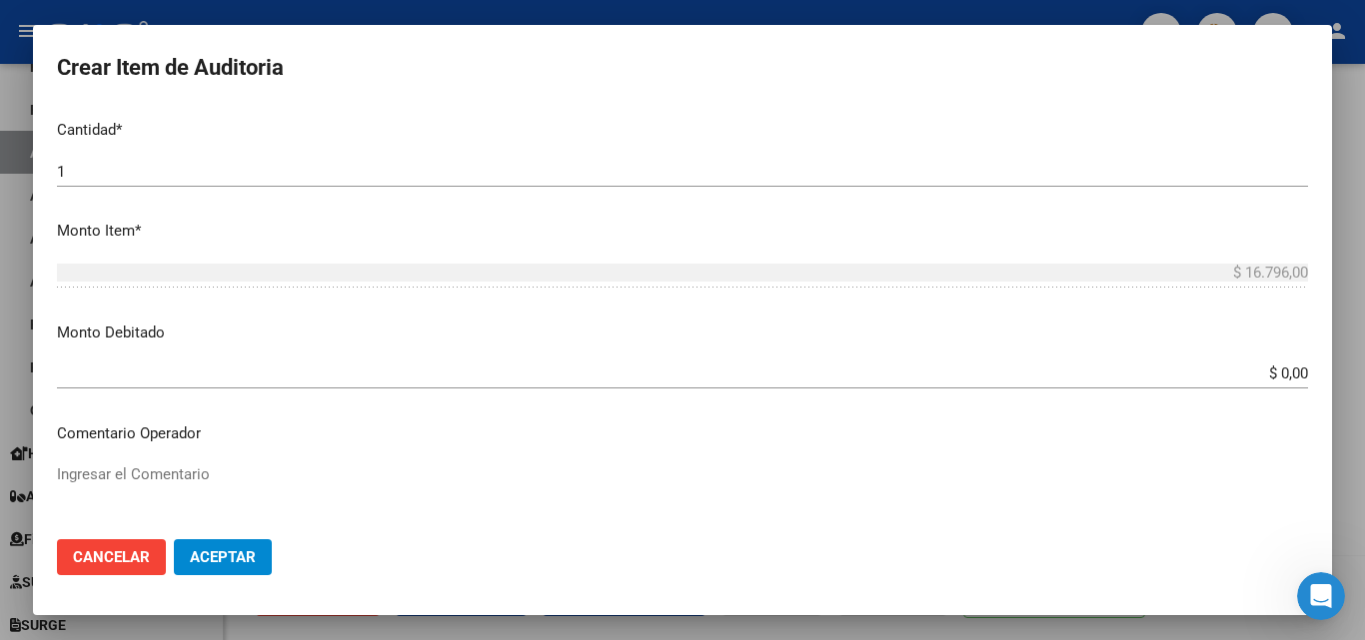
scroll to position [1205, 0]
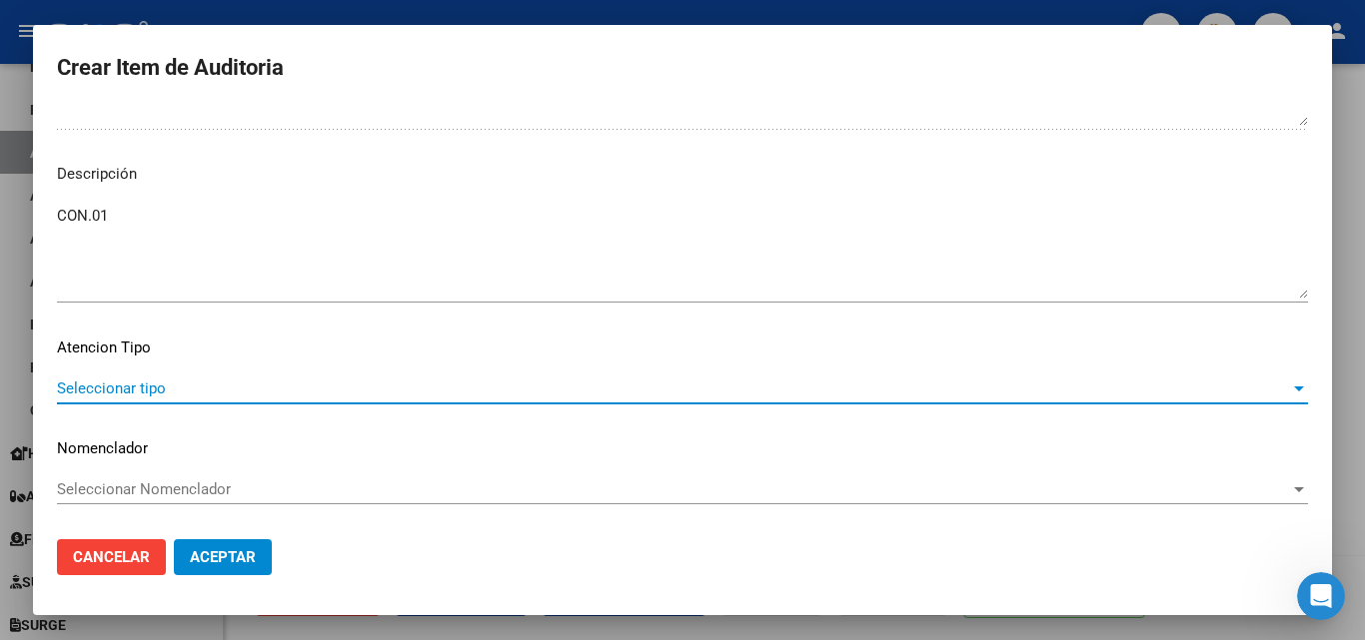
click at [152, 392] on span "Seleccionar tipo" at bounding box center [673, 389] width 1233 height 18
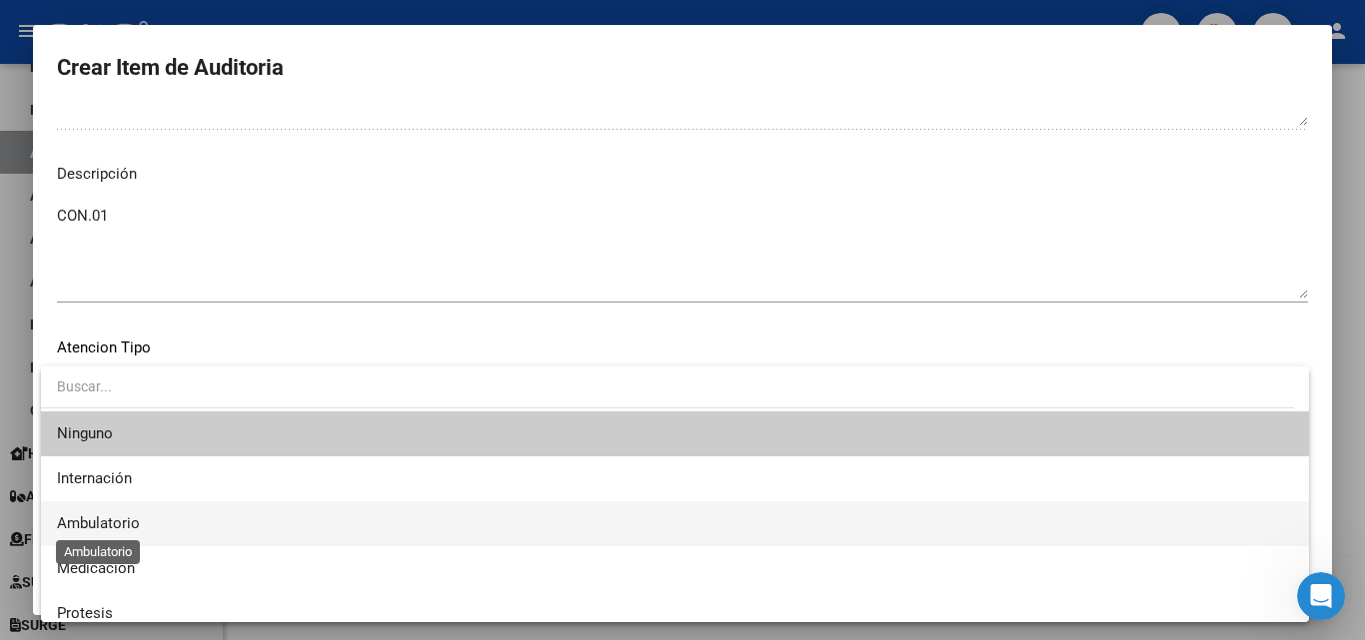
click at [140, 526] on span "Ambulatorio" at bounding box center [675, 524] width 1236 height 45
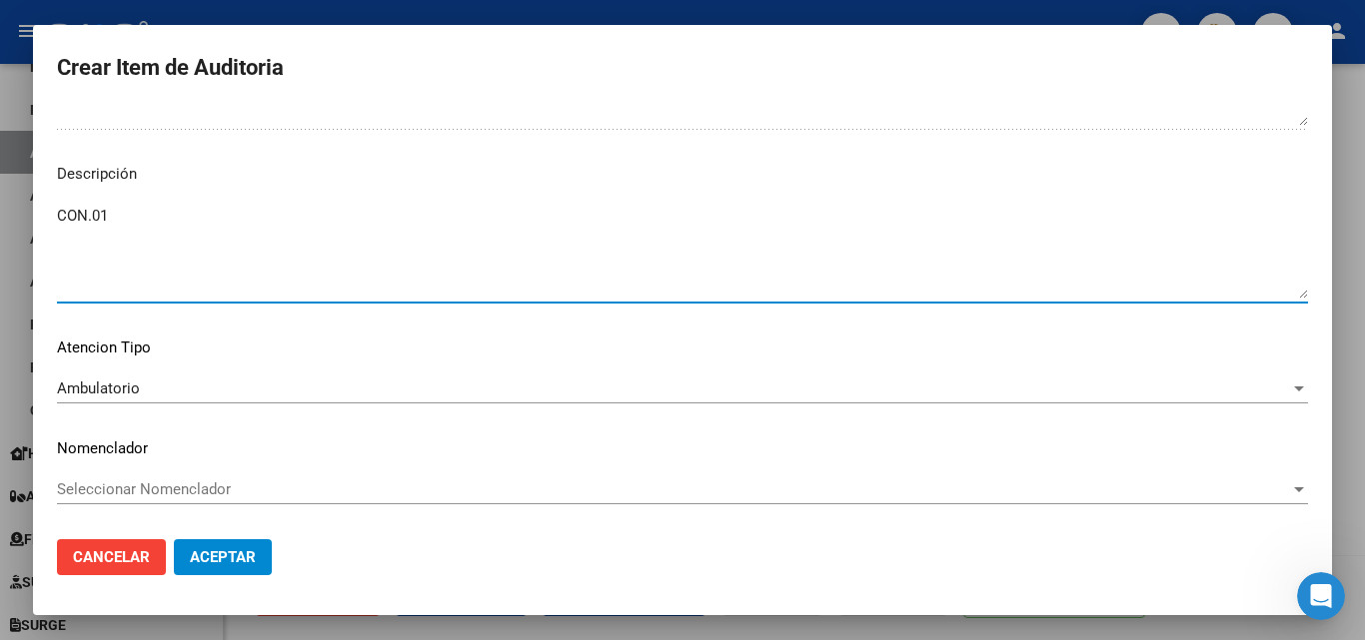
click at [153, 222] on textarea "CON.01" at bounding box center [682, 252] width 1251 height 94
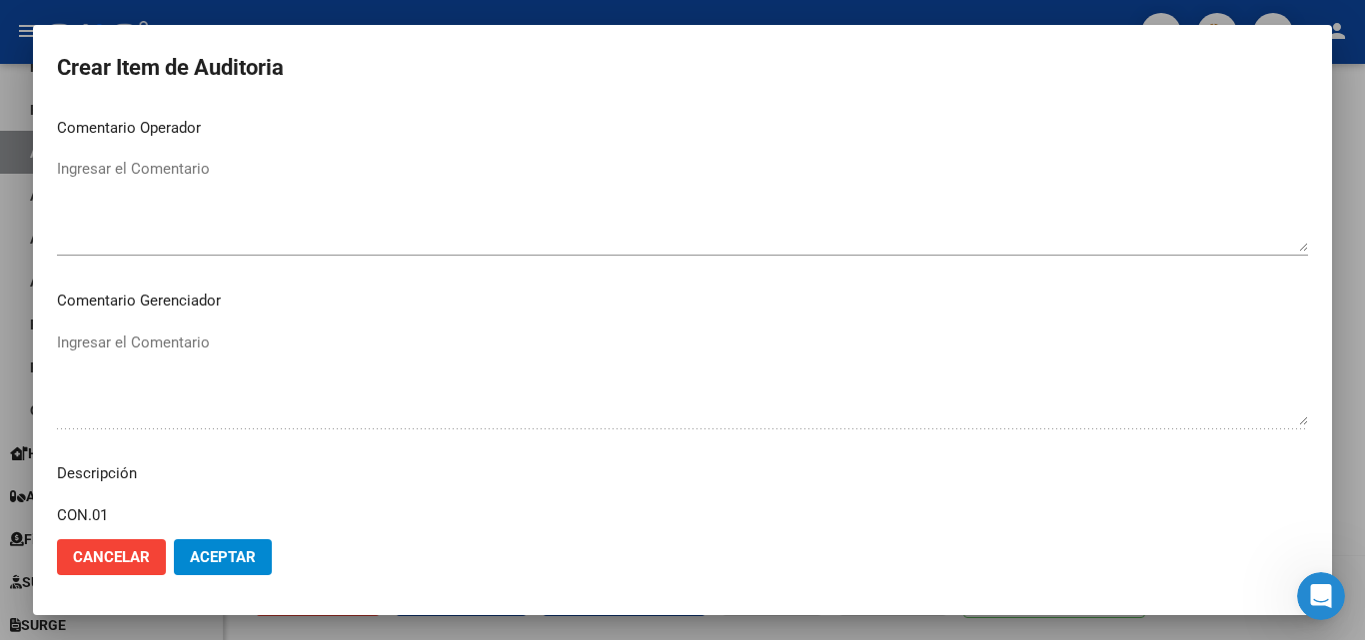
scroll to position [705, 0]
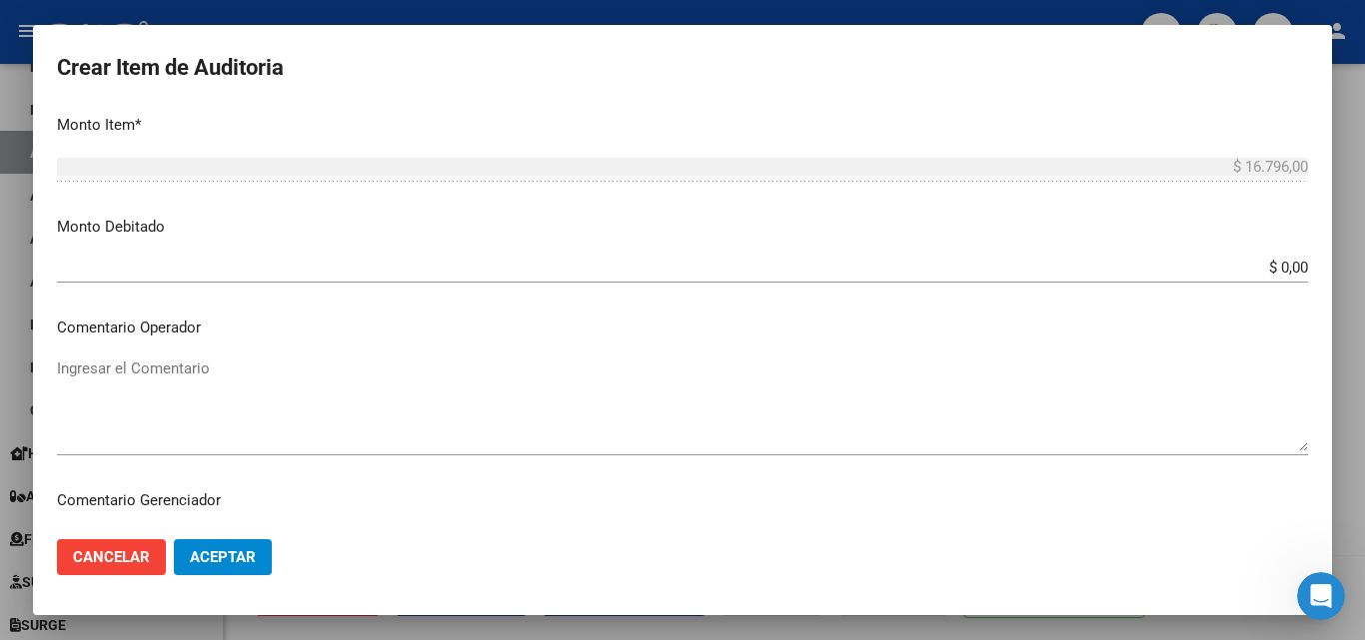
type textarea "CON.01 Baja desde 31/05/2020"
click at [1236, 274] on input "$ 0,00" at bounding box center [682, 268] width 1251 height 18
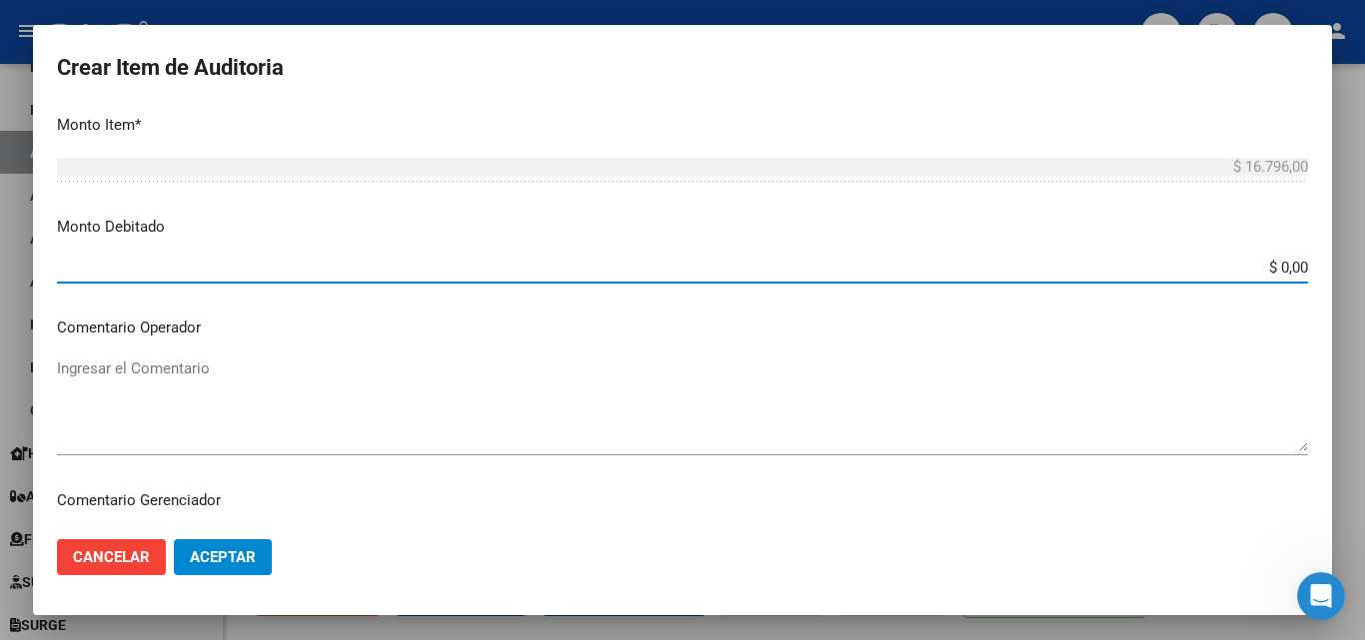
click at [1343, 279] on div "Crear Item de Auditoria 49595040 Nro Documento Femenino Sexo 27495950404 CUIL A…" at bounding box center [682, 320] width 1365 height 640
type input "$ 16.796,00"
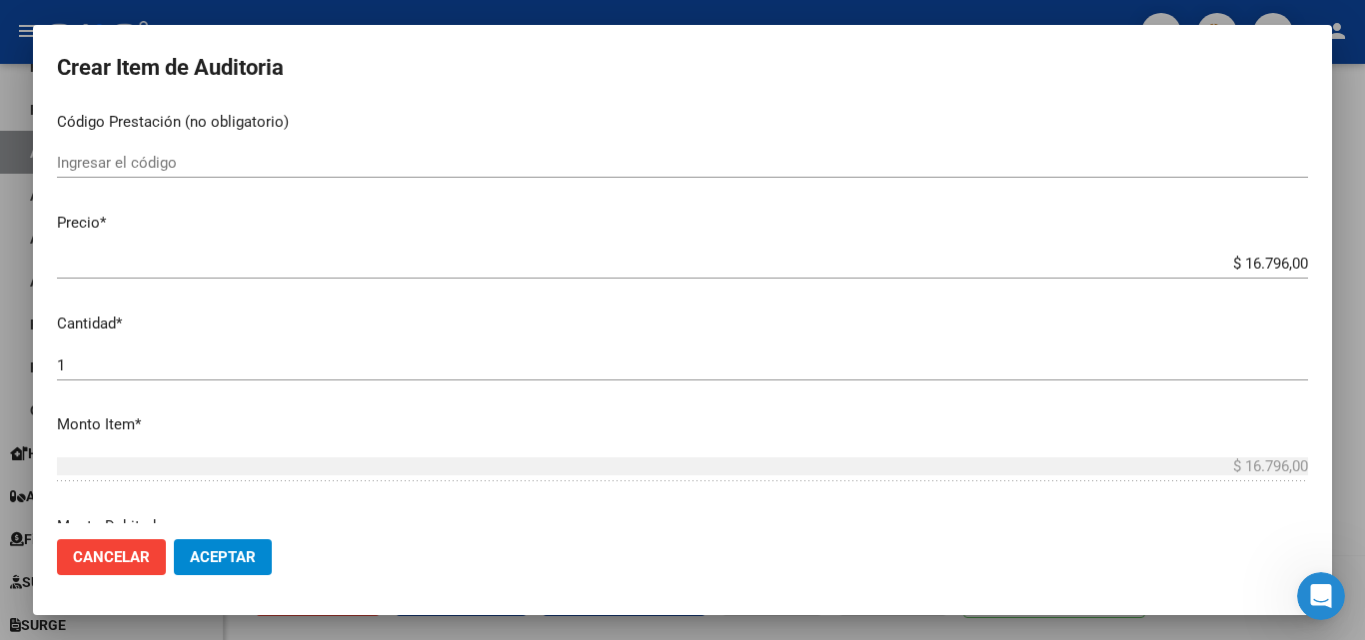
scroll to position [306, 0]
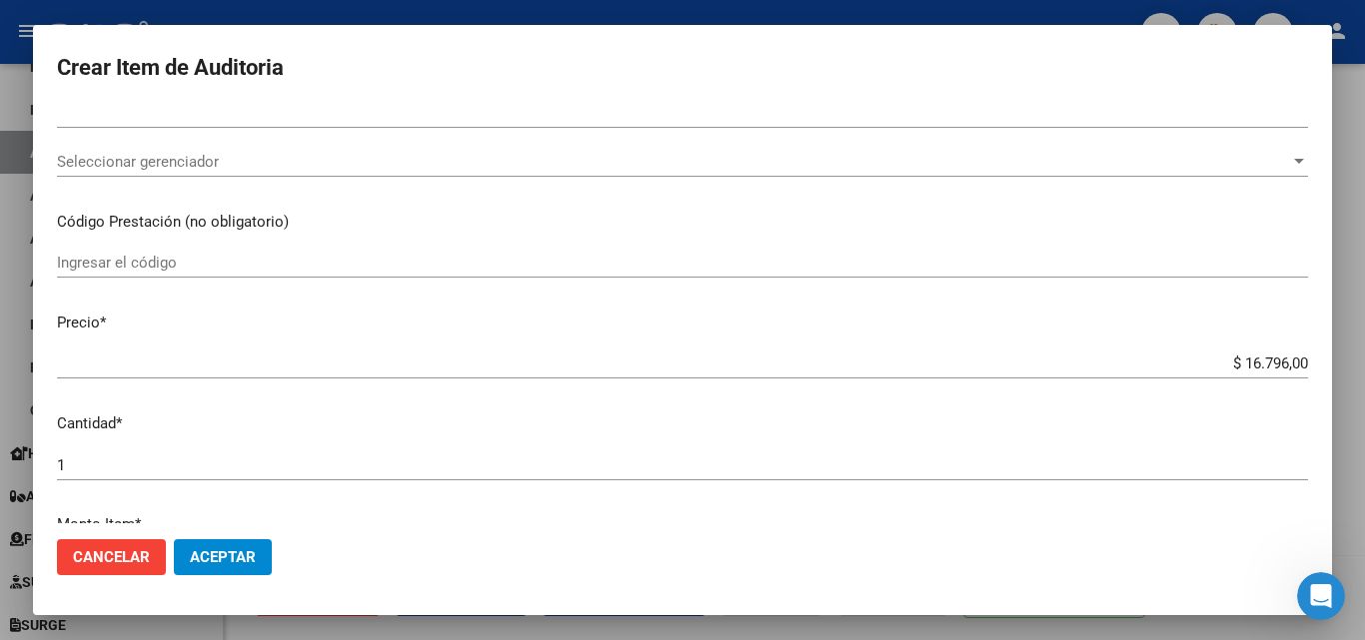
click at [417, 168] on span "Seleccionar gerenciador" at bounding box center [673, 162] width 1233 height 18
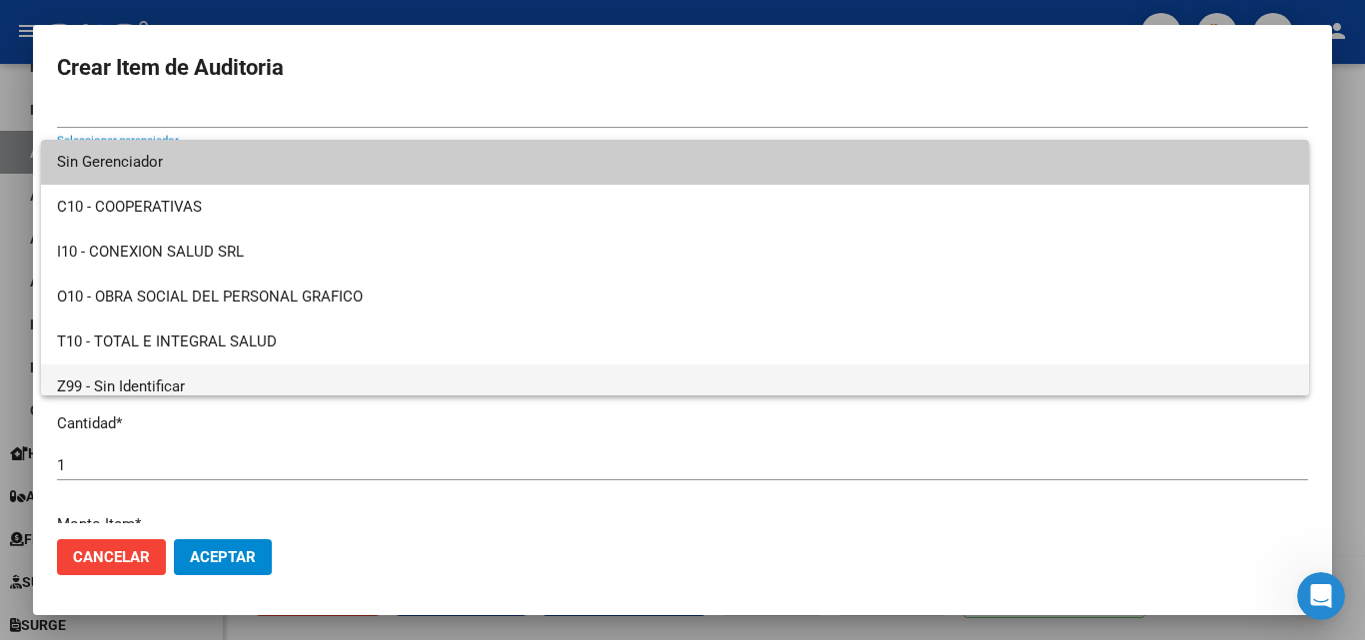
scroll to position [14, 0]
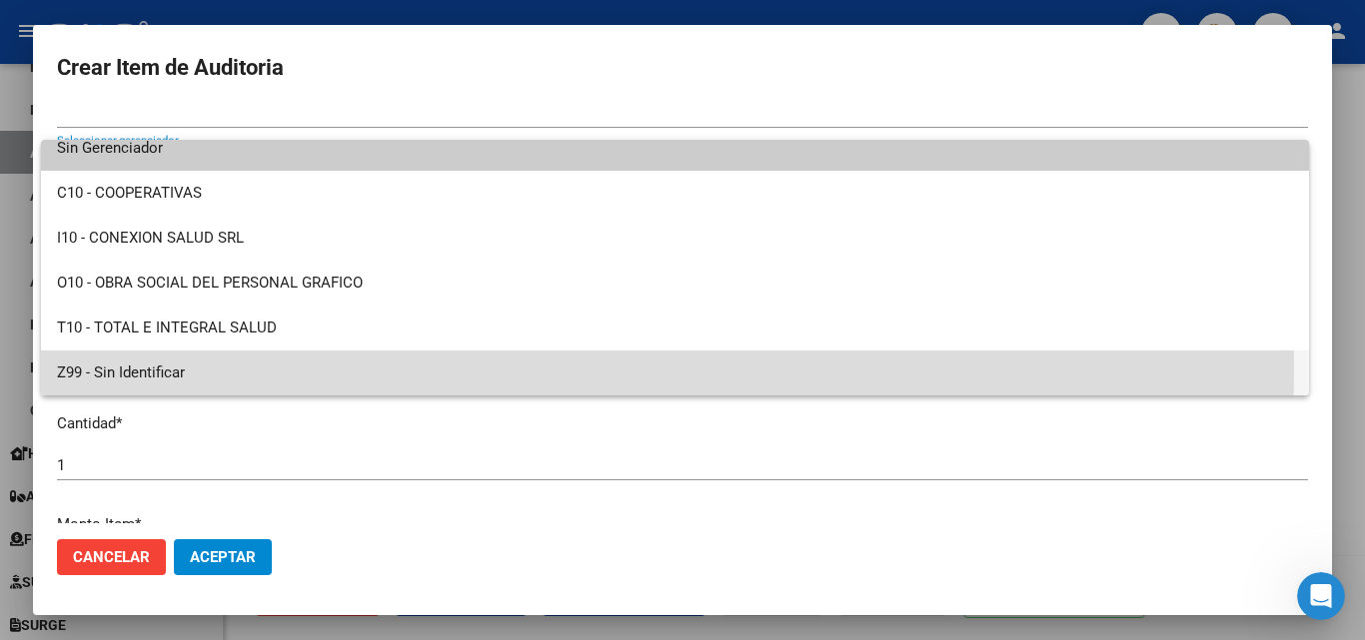
click at [231, 369] on span "Z99 - Sin Identificar" at bounding box center [675, 373] width 1236 height 45
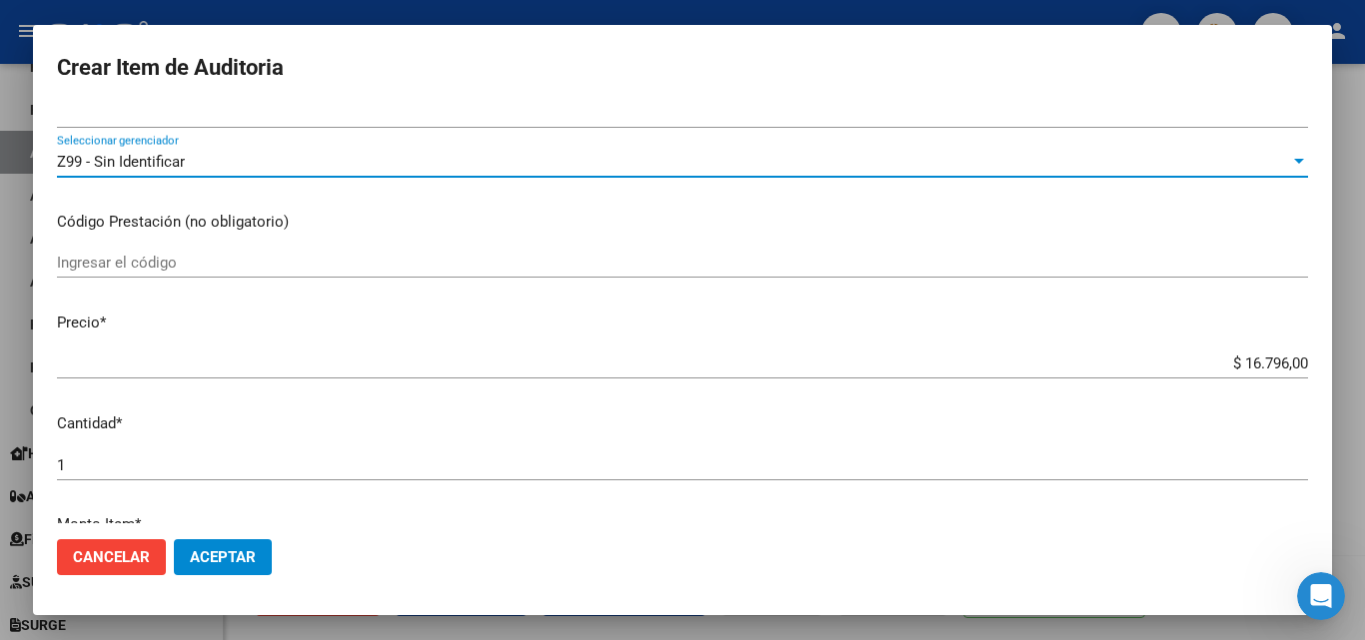
click at [227, 549] on span "Aceptar" at bounding box center [223, 558] width 66 height 18
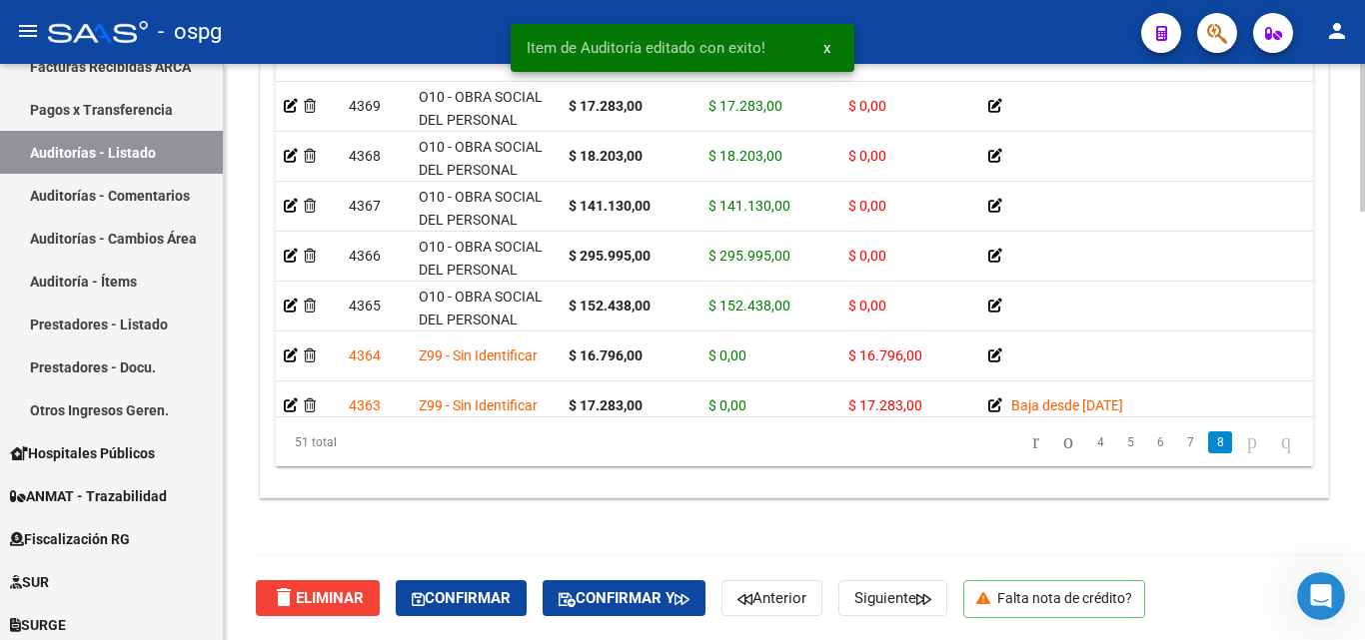
scroll to position [2234, 0]
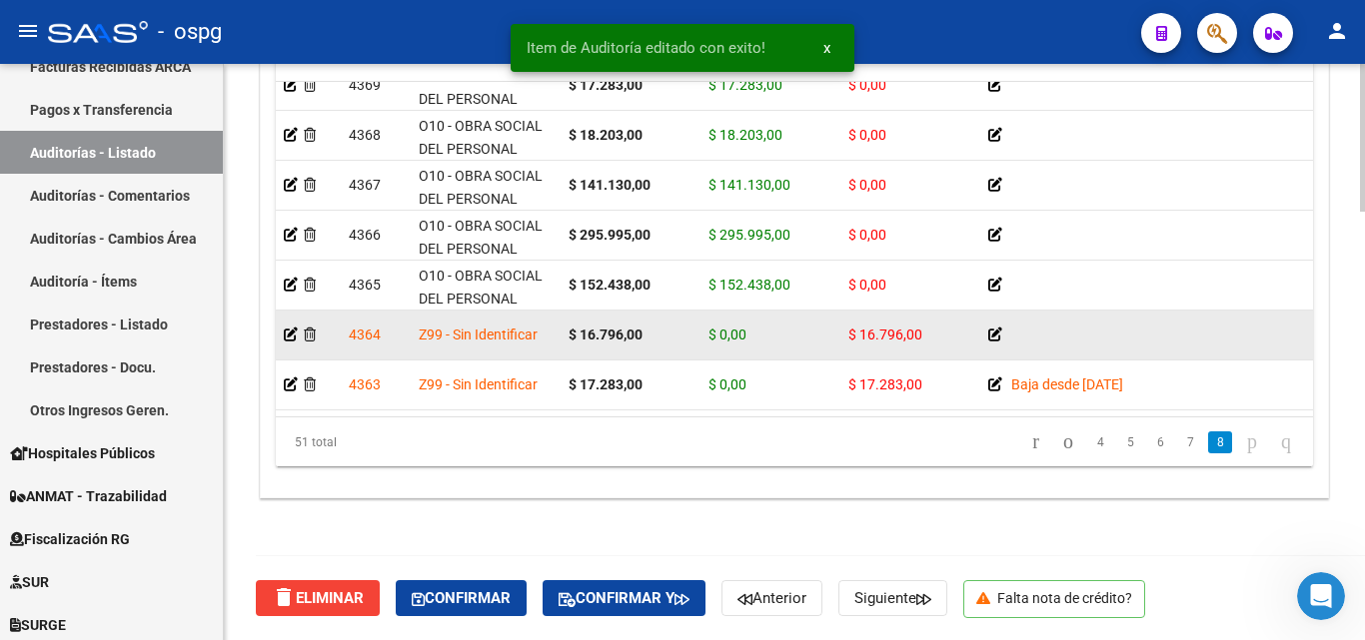
click at [988, 328] on icon at bounding box center [995, 335] width 14 height 14
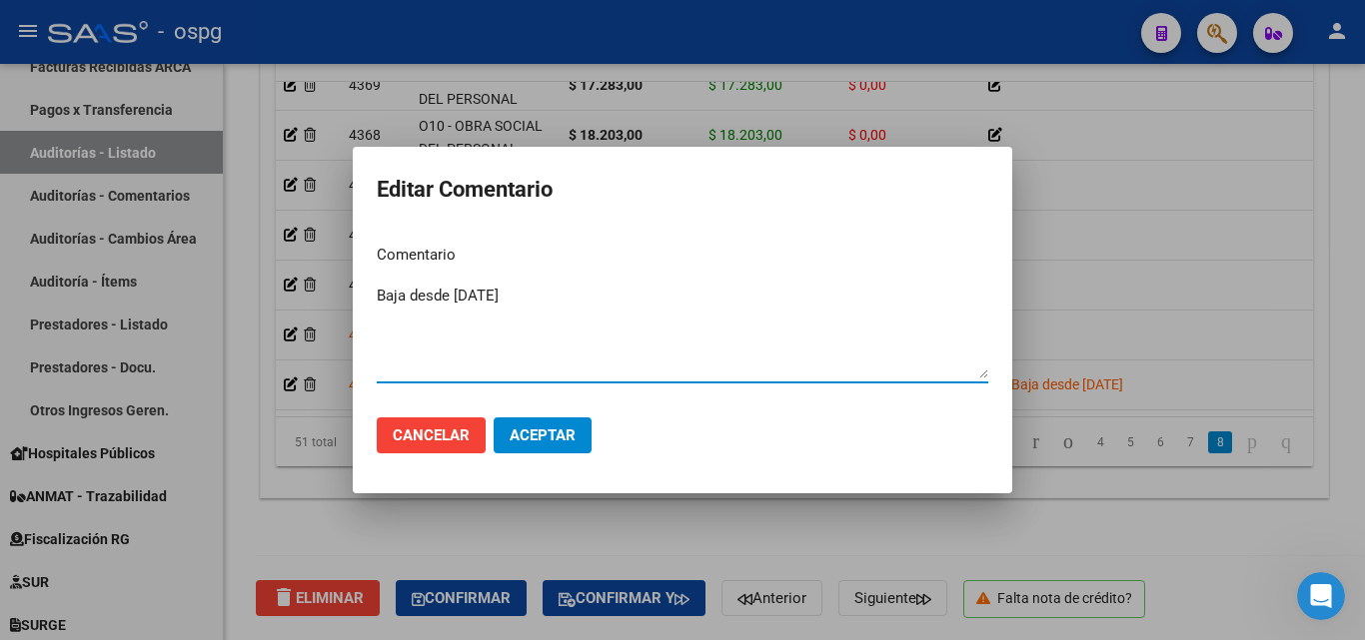
type textarea "Baja desde 31/03/2020"
click at [525, 428] on span "Aceptar" at bounding box center [543, 436] width 66 height 18
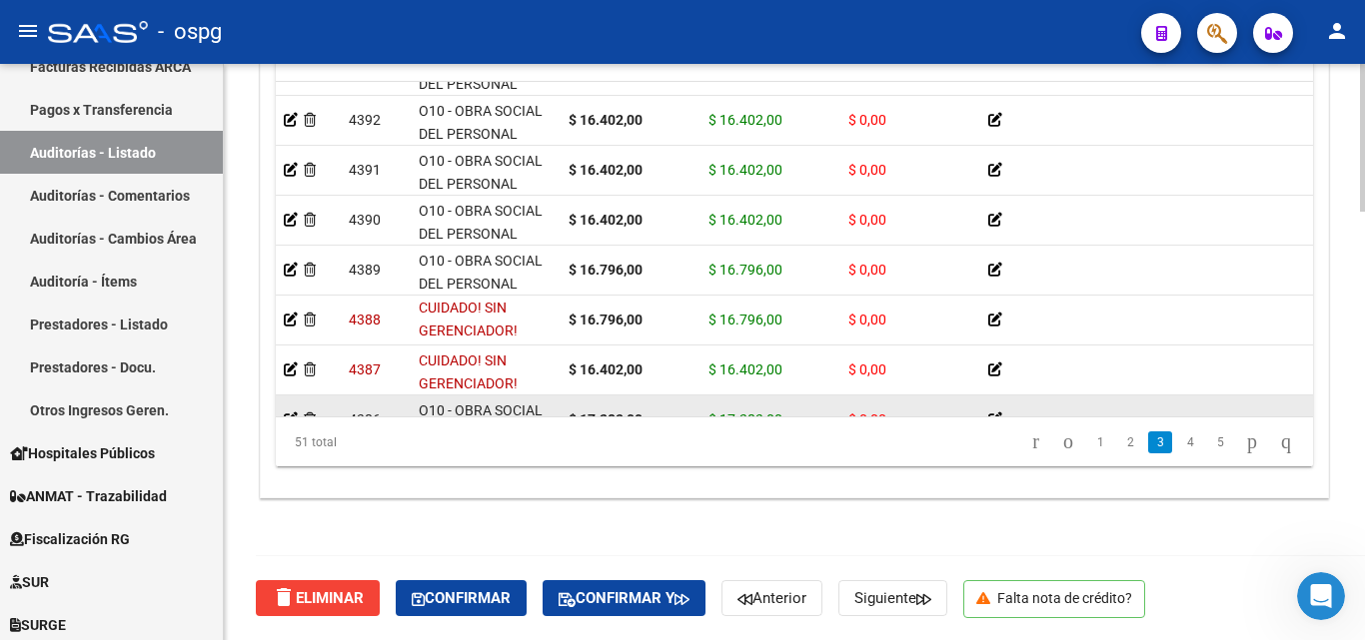
scroll to position [1135, 0]
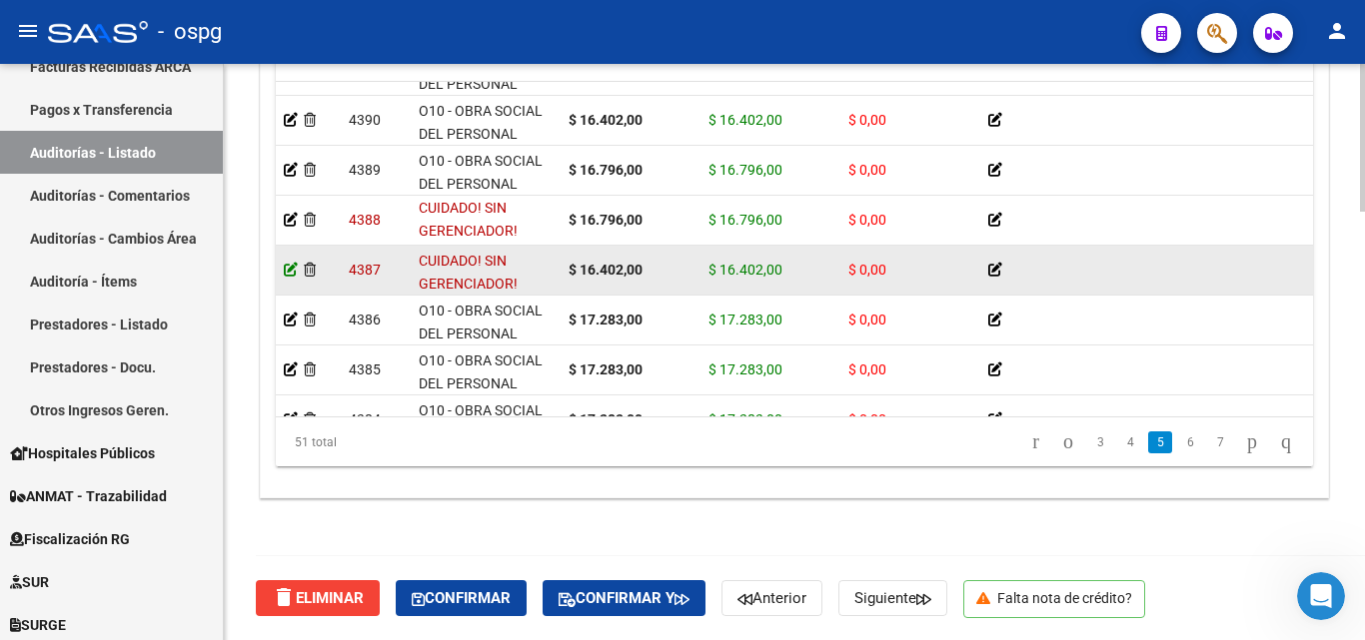
click at [290, 267] on icon at bounding box center [291, 270] width 14 height 14
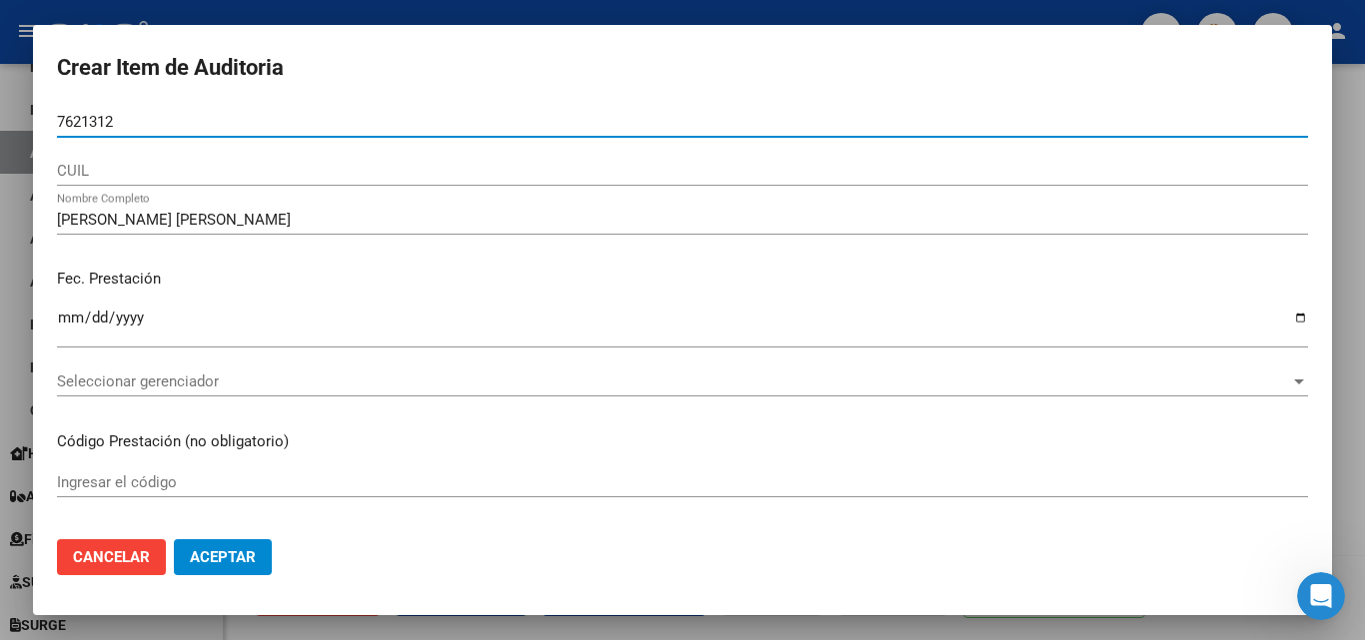
click at [144, 120] on input "7621312" at bounding box center [682, 122] width 1251 height 18
click at [61, 123] on input "7621312" at bounding box center [682, 122] width 1251 height 18
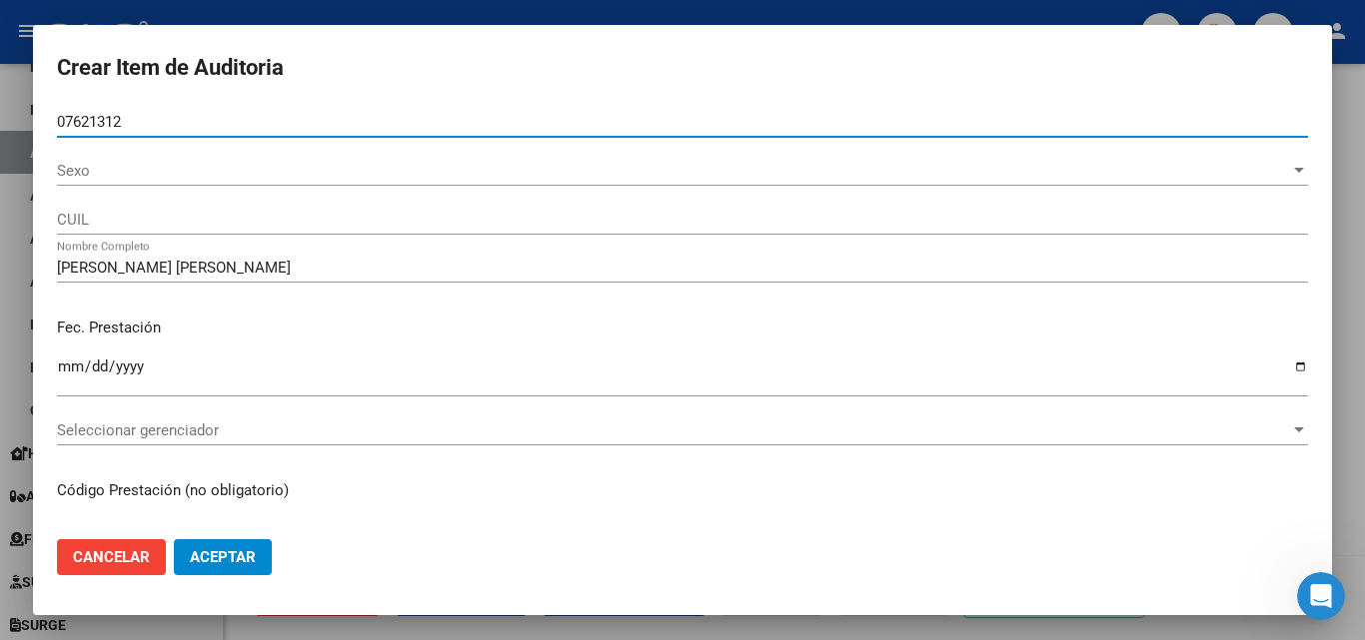
type input "07621312"
click at [140, 176] on span "Sexo" at bounding box center [673, 171] width 1233 height 18
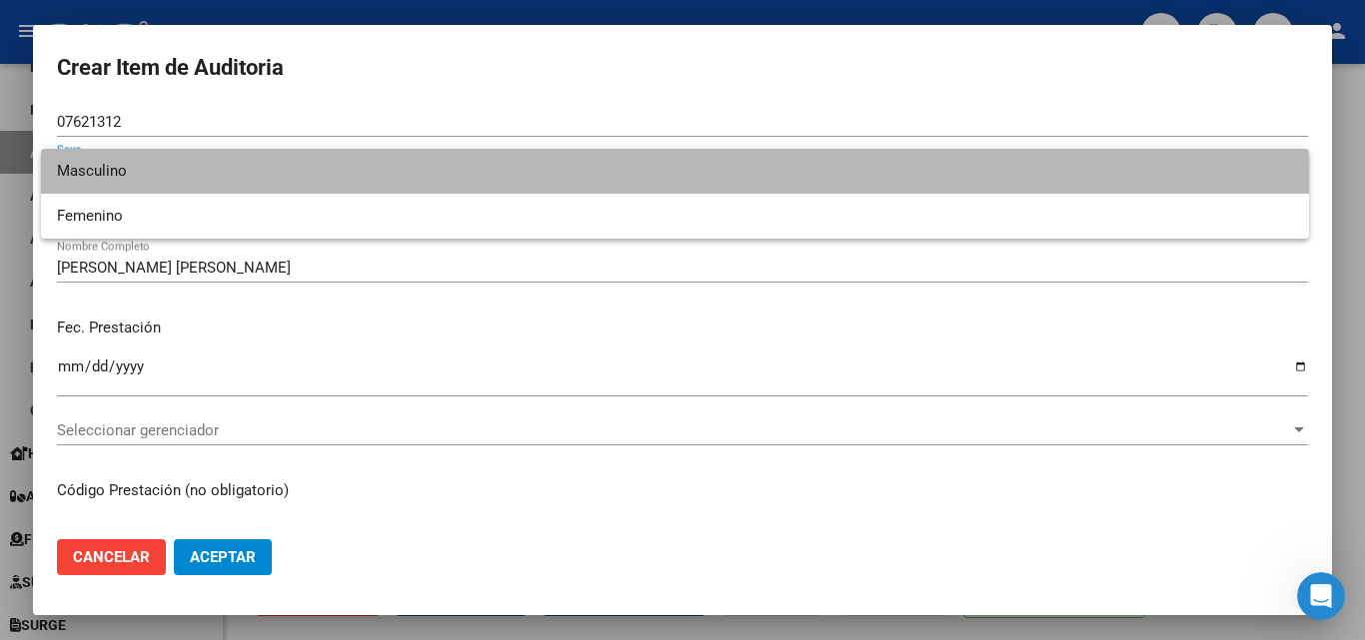
click at [149, 177] on span "Masculino" at bounding box center [675, 171] width 1236 height 45
type input "20076213128"
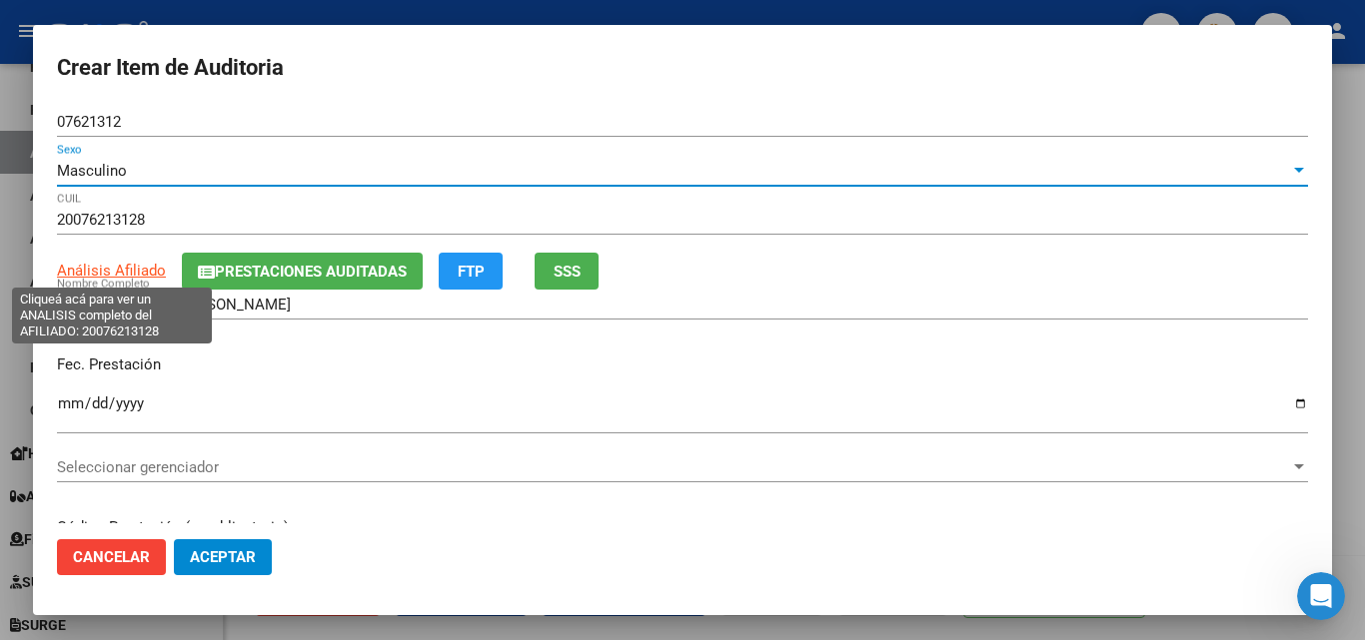
click at [100, 266] on span "Análisis Afiliado" at bounding box center [111, 271] width 109 height 18
type textarea "20076213128"
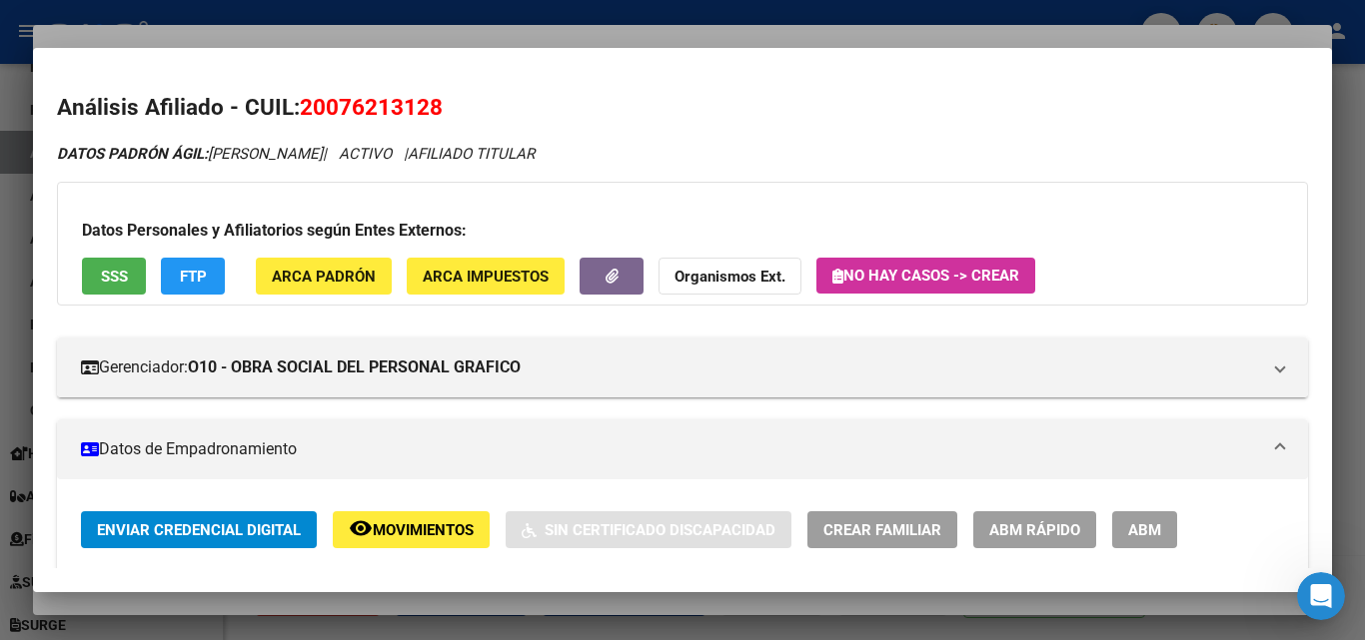
click at [444, 51] on mat-dialog-container "Análisis Afiliado - CUIL: 20076213128 DATOS PADRÓN ÁGIL: VALIENTE NOAILLES, NOR…" at bounding box center [682, 320] width 1299 height 545
click at [454, 36] on div at bounding box center [682, 320] width 1365 height 640
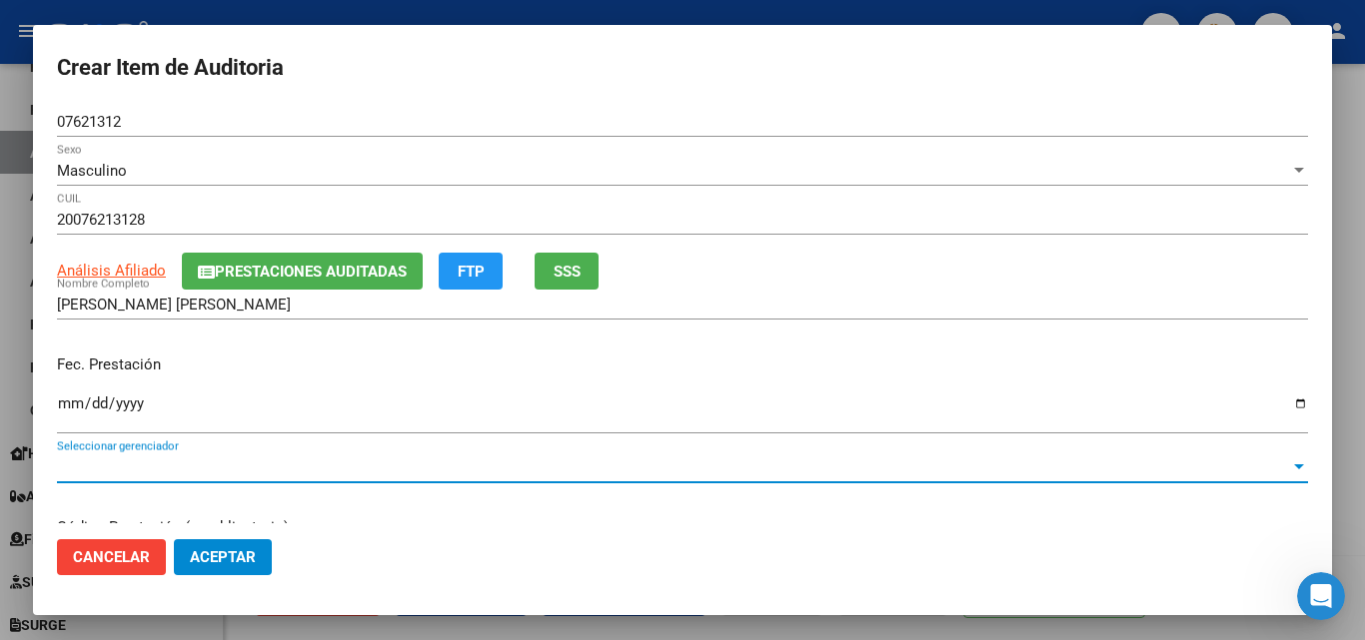
click at [202, 463] on span "Seleccionar gerenciador" at bounding box center [673, 468] width 1233 height 18
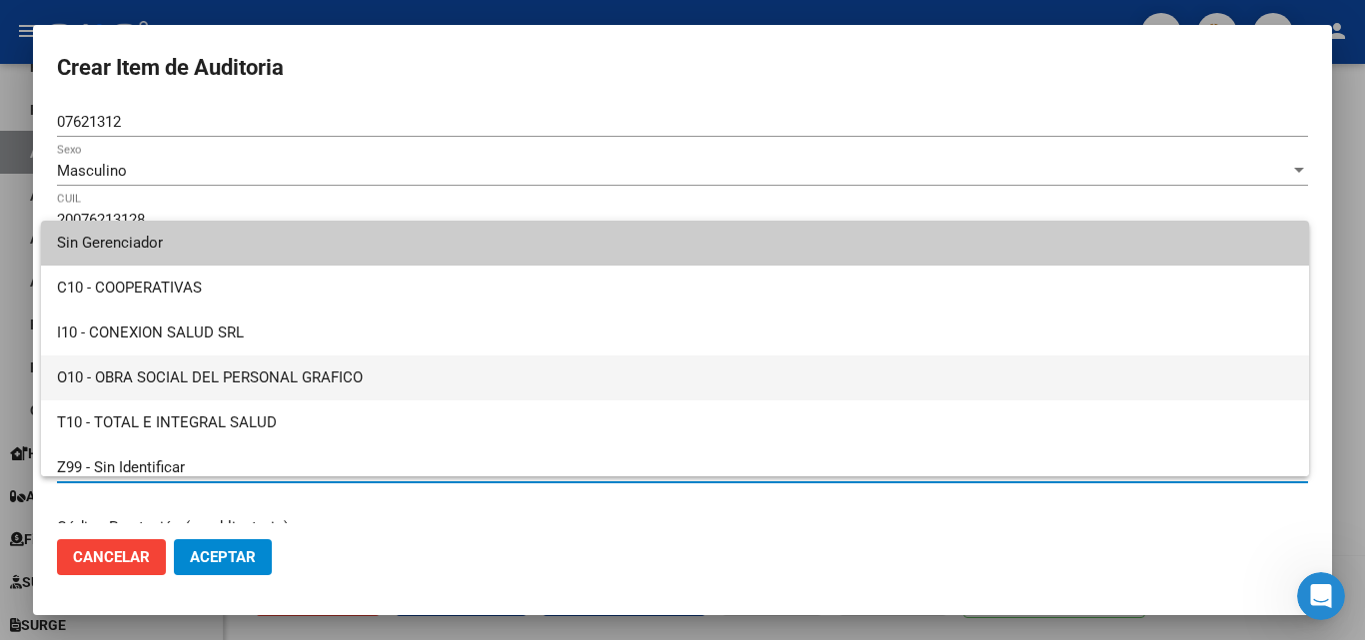
click at [345, 386] on span "O10 - OBRA SOCIAL DEL PERSONAL GRAFICO" at bounding box center [675, 378] width 1236 height 45
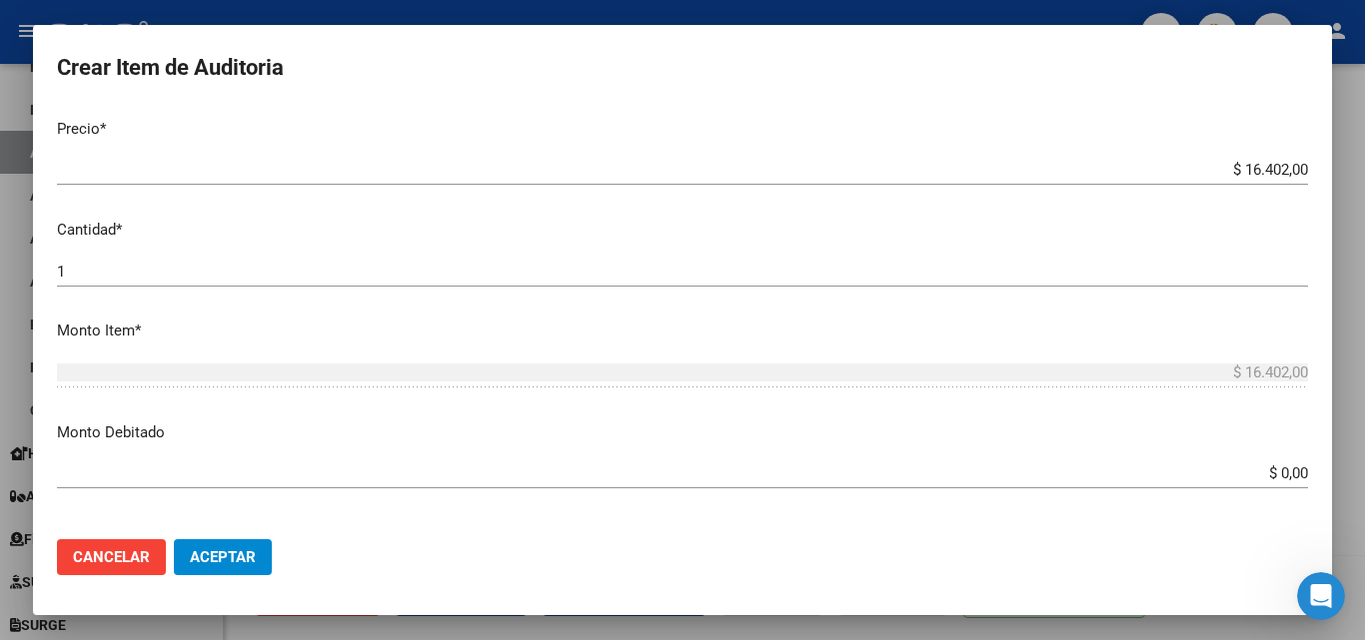
scroll to position [1099, 0]
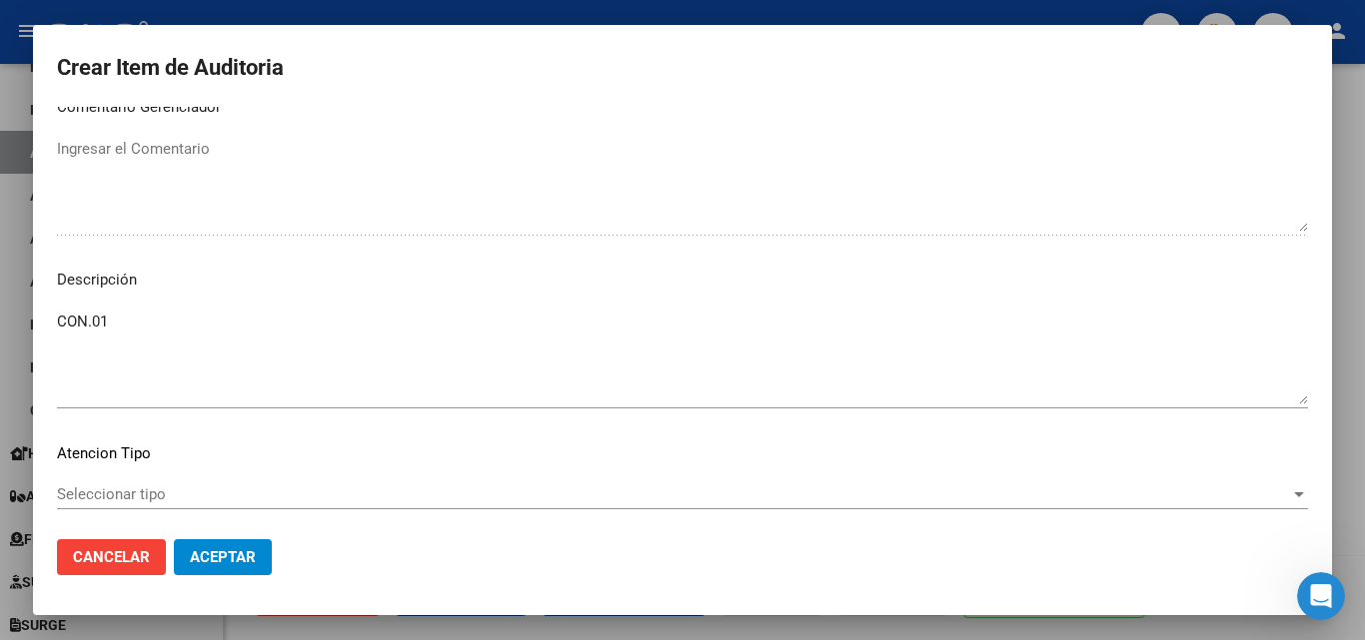
click at [229, 555] on span "Aceptar" at bounding box center [223, 558] width 66 height 18
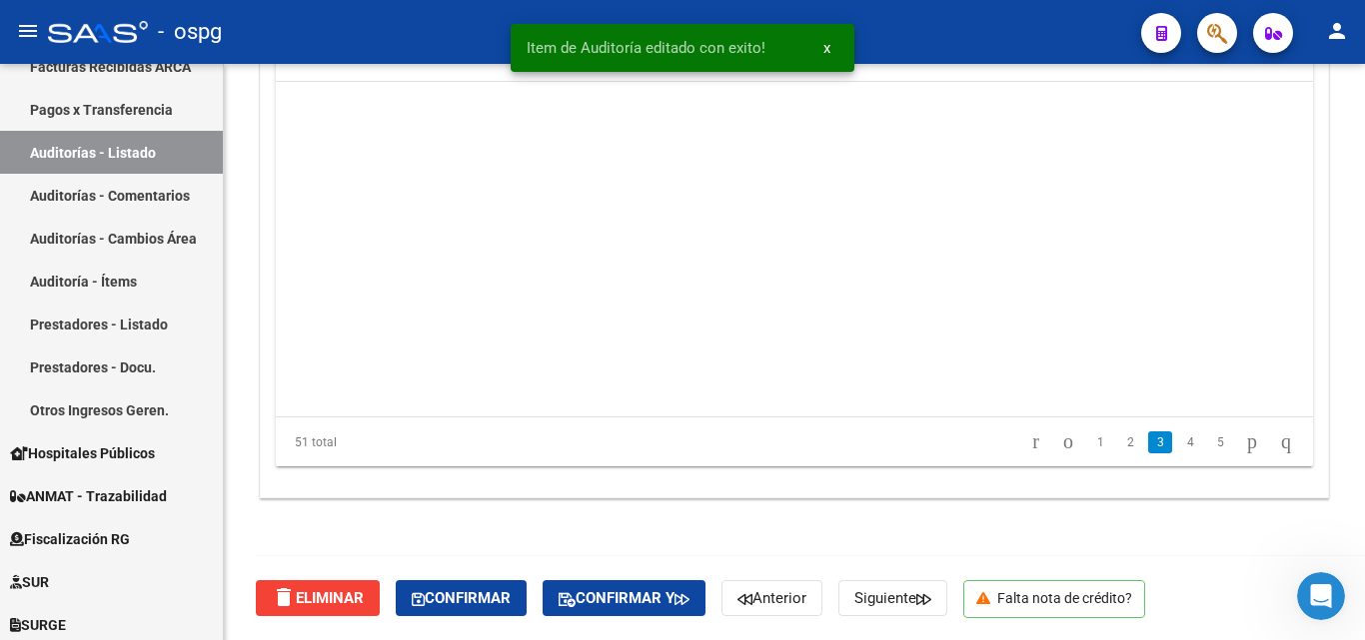
scroll to position [500, 0]
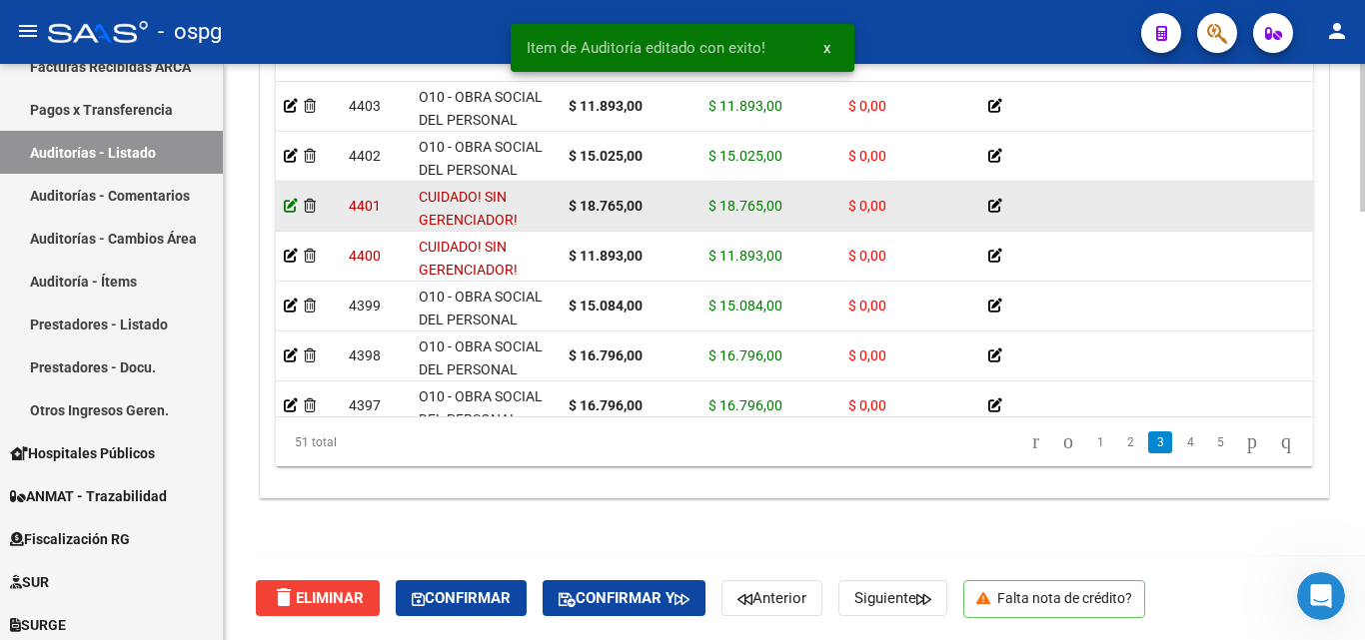
click at [290, 208] on icon at bounding box center [291, 206] width 14 height 14
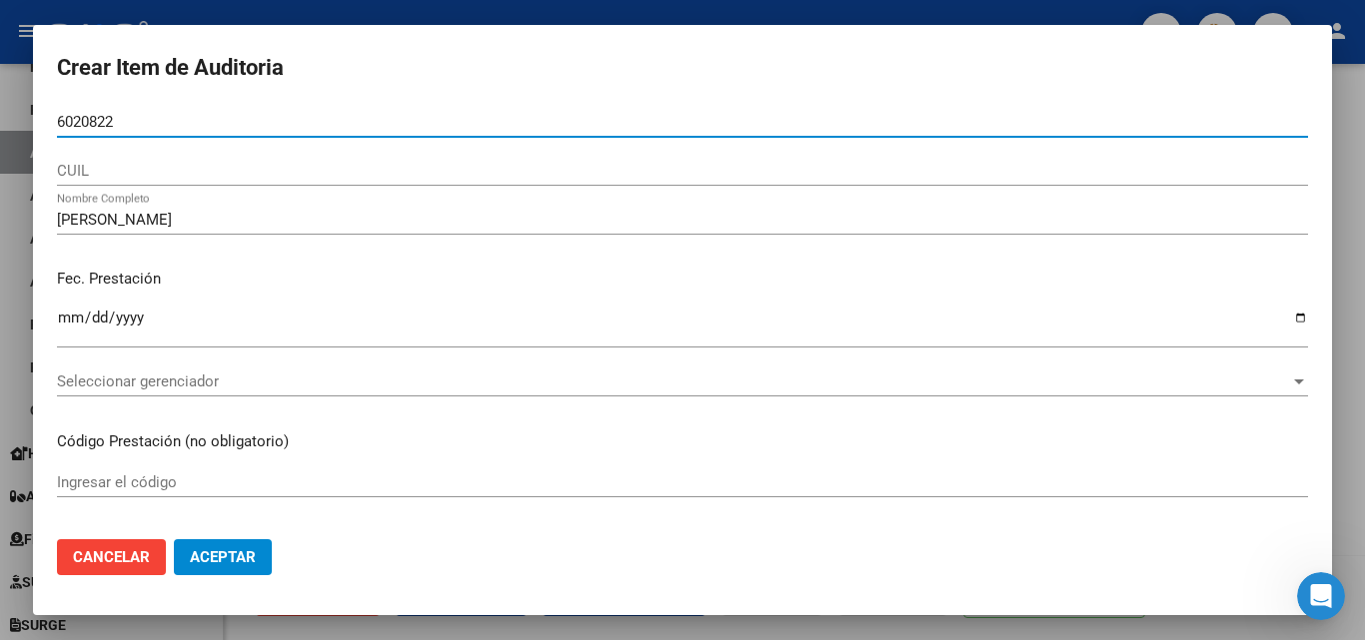
click at [59, 121] on input "6020822" at bounding box center [682, 122] width 1251 height 18
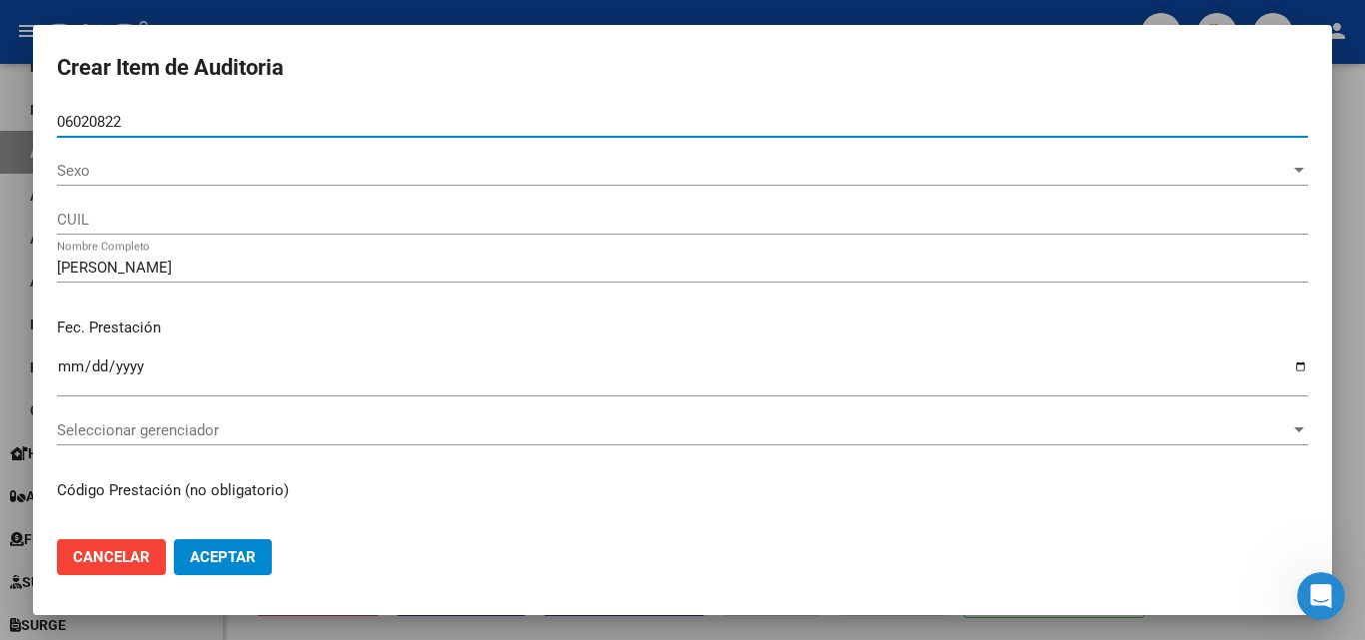
type input "06020822"
click at [122, 163] on span "Sexo" at bounding box center [673, 171] width 1233 height 18
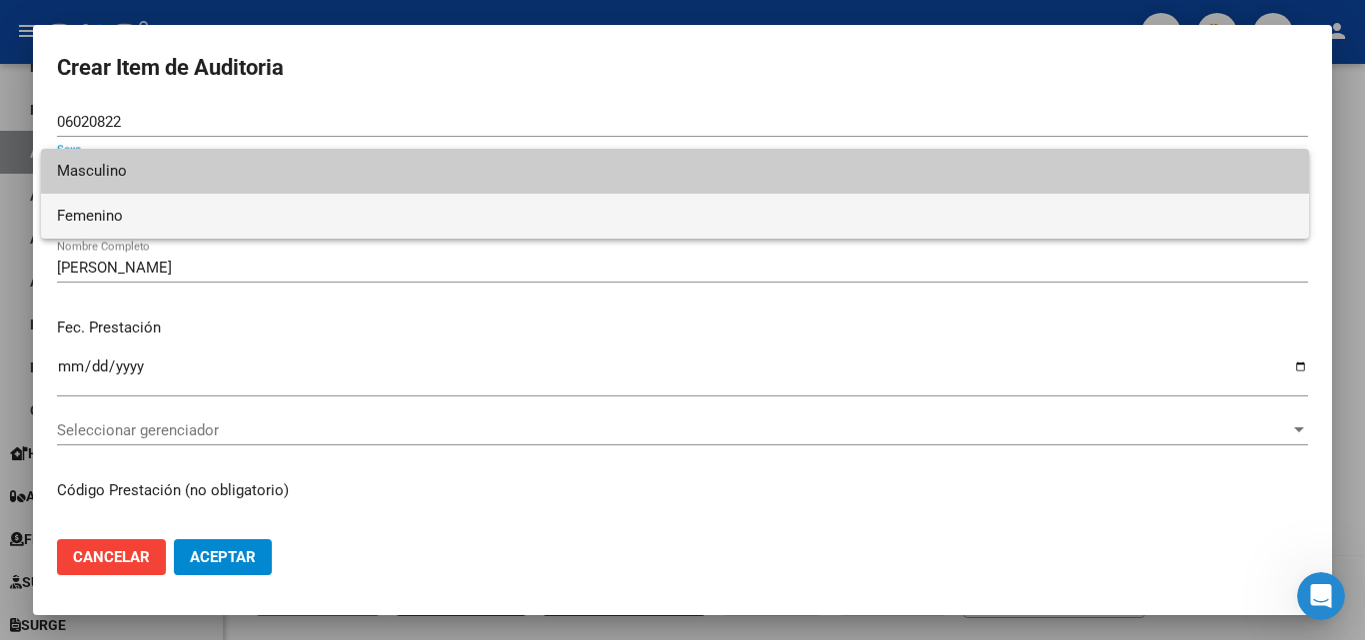
click at [124, 213] on span "Femenino" at bounding box center [675, 216] width 1236 height 45
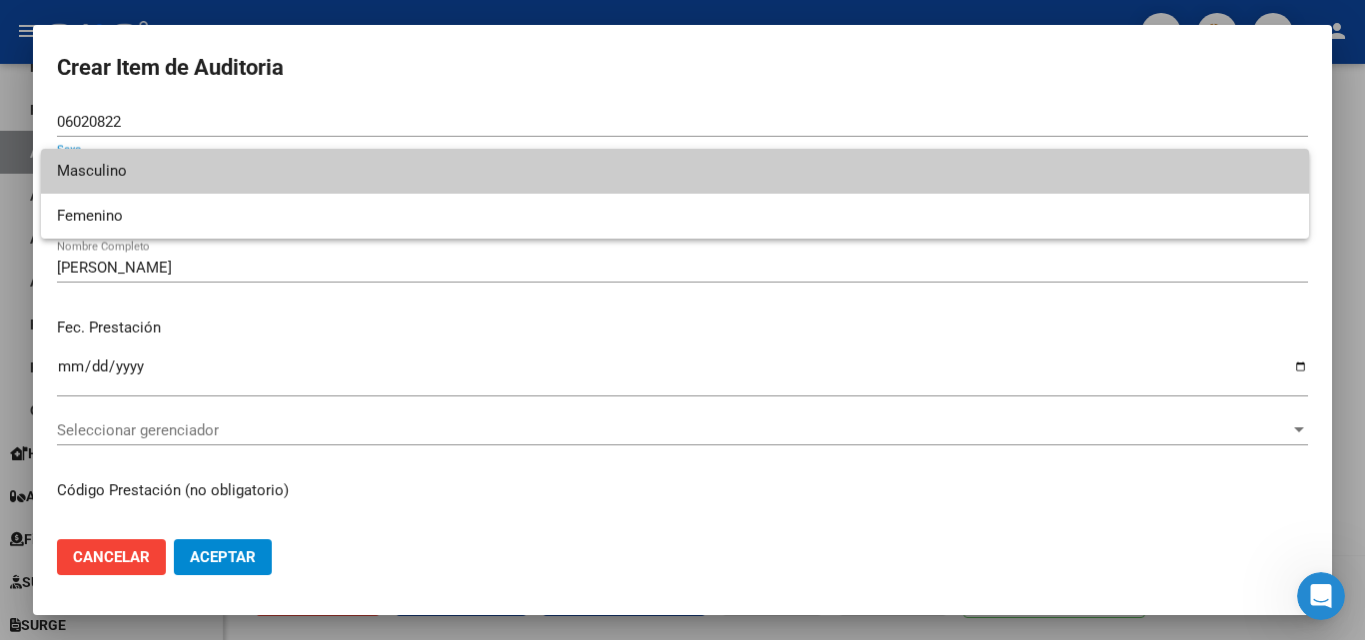
type input "27060208226"
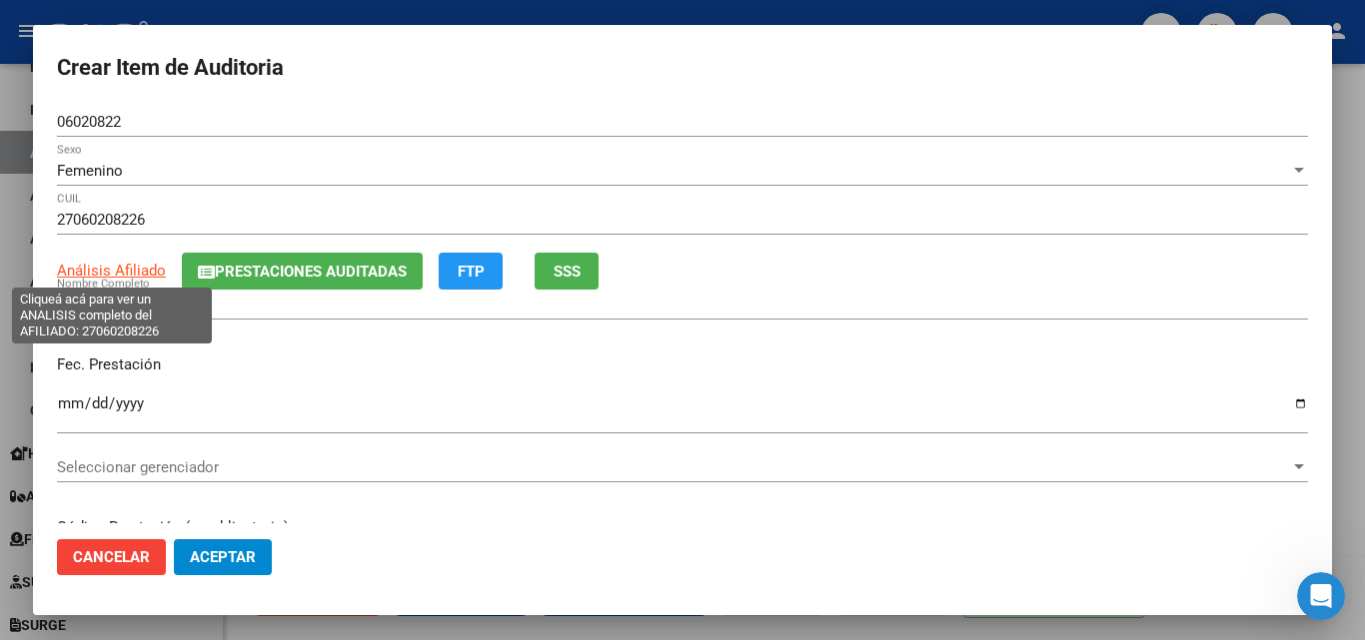
click at [109, 272] on span "Análisis Afiliado" at bounding box center [111, 271] width 109 height 18
type textarea "27060208226"
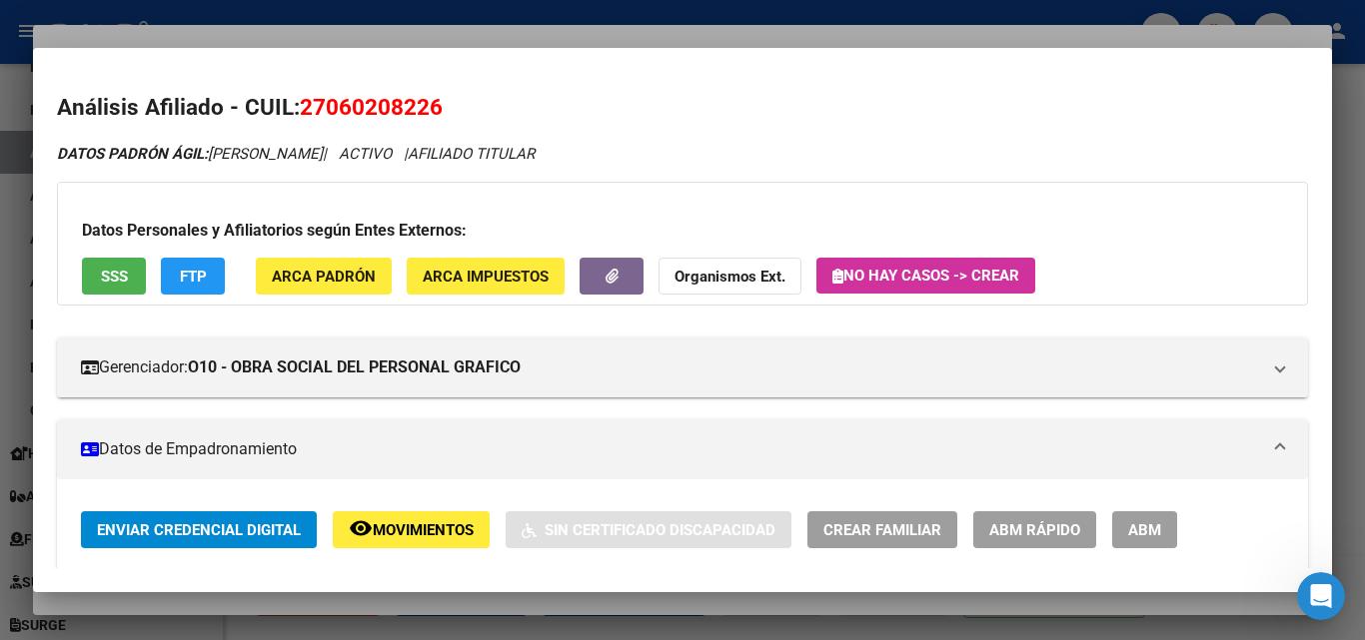
click at [491, 29] on div at bounding box center [682, 320] width 1365 height 640
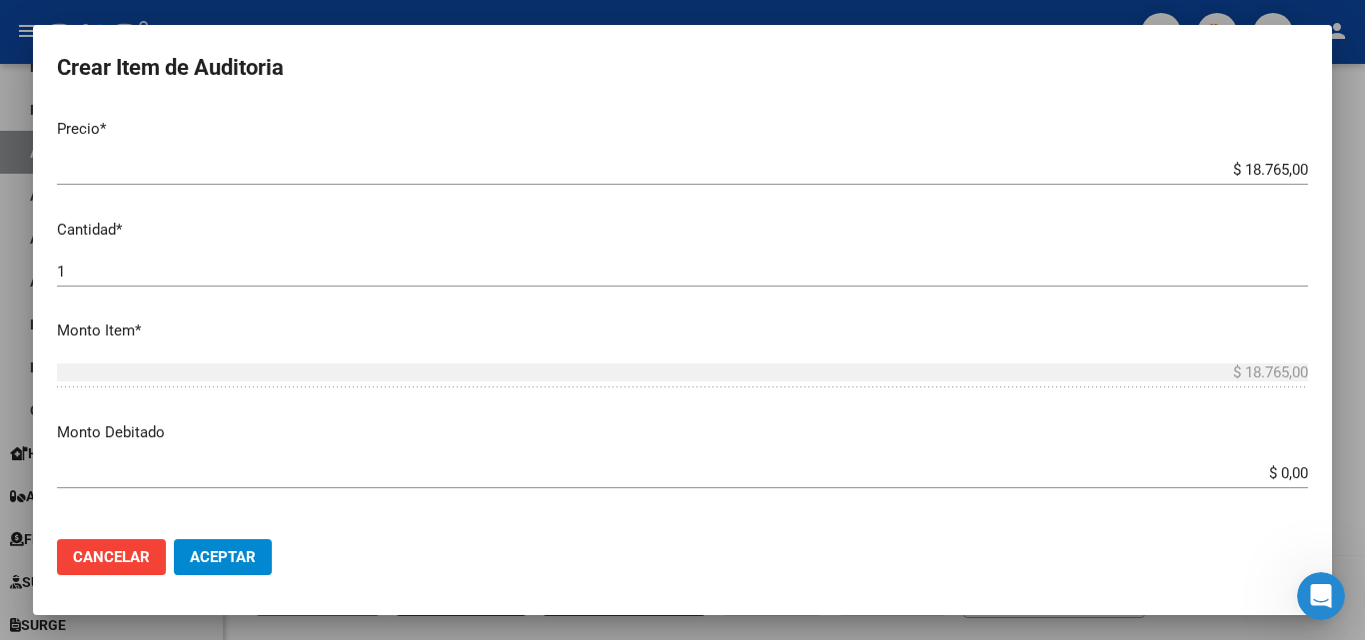
scroll to position [300, 0]
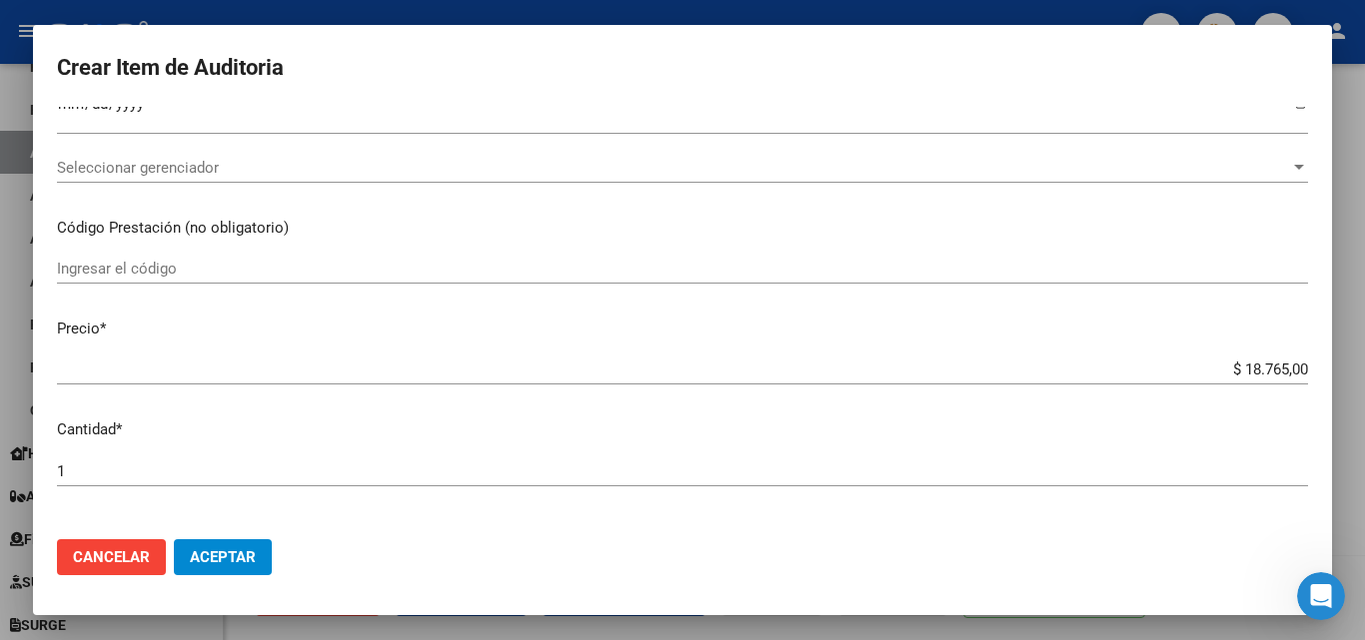
click at [417, 156] on div "Seleccionar gerenciador Seleccionar gerenciador" at bounding box center [682, 168] width 1251 height 30
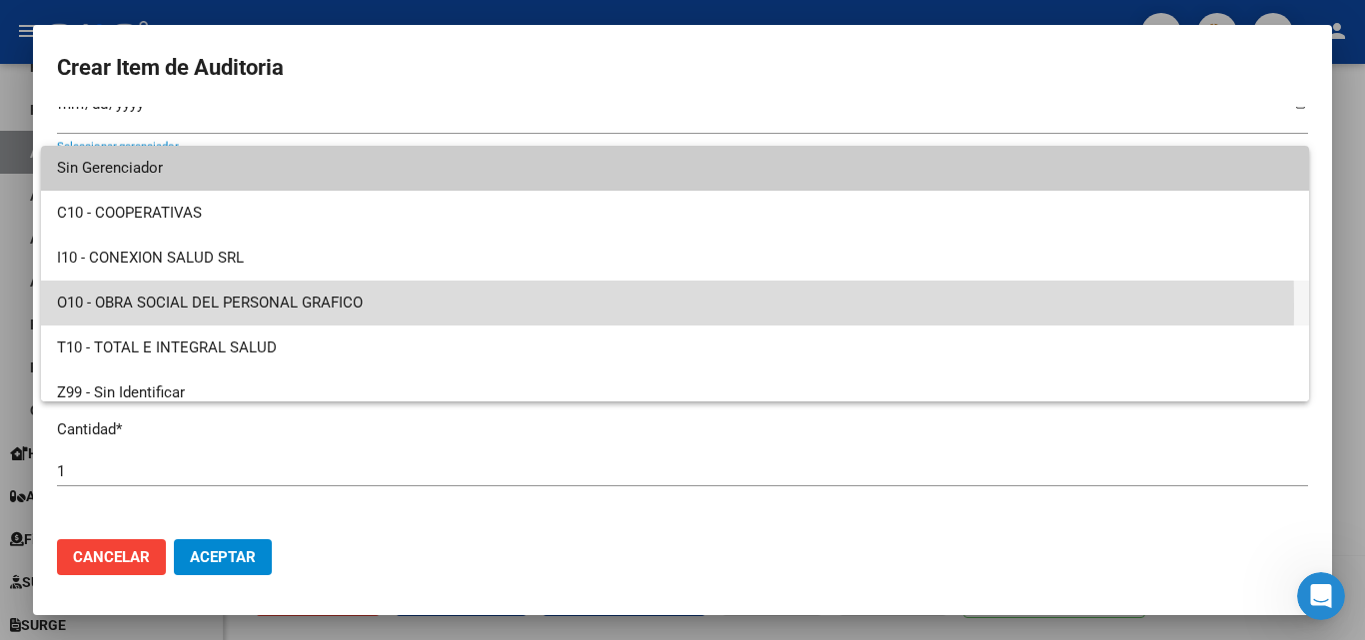
click at [303, 306] on span "O10 - OBRA SOCIAL DEL PERSONAL GRAFICO" at bounding box center [675, 303] width 1236 height 45
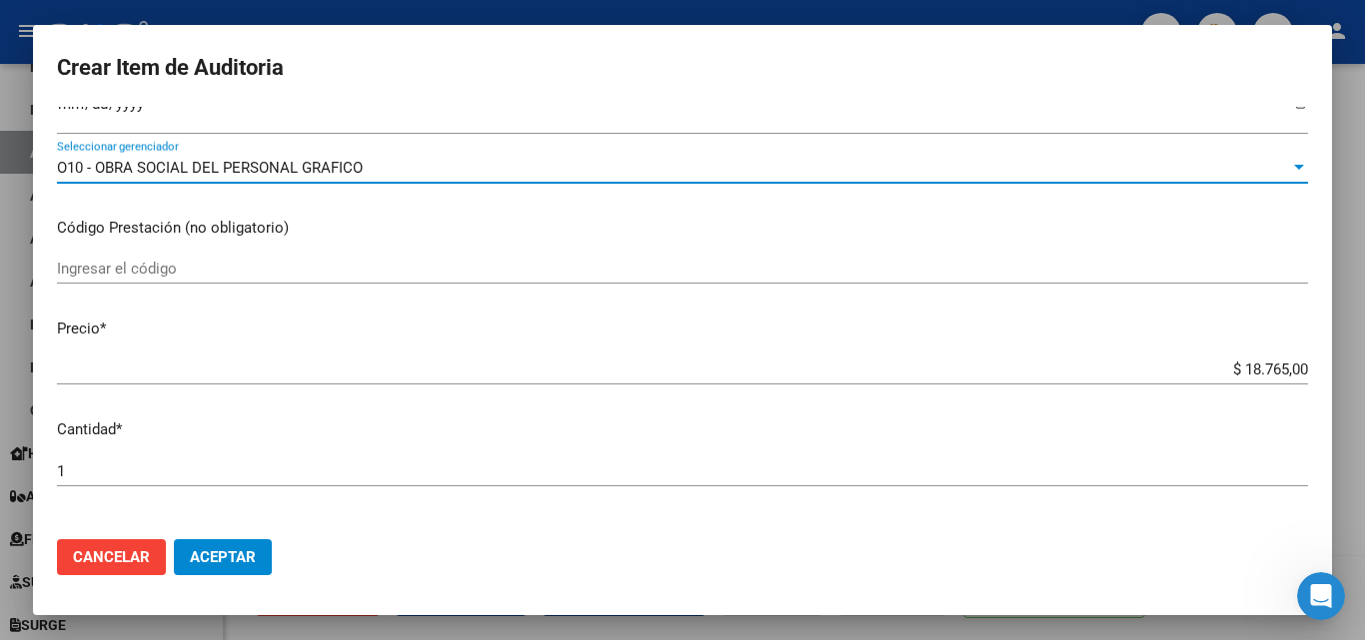
click at [239, 560] on span "Aceptar" at bounding box center [223, 558] width 66 height 18
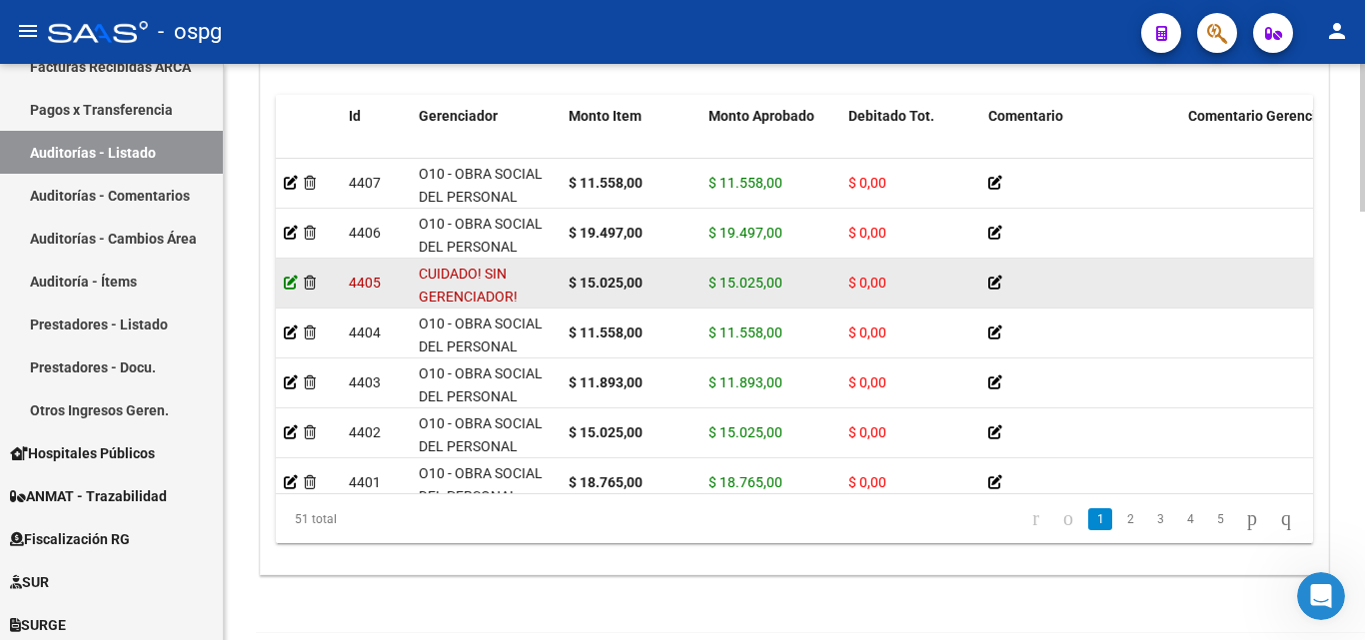
click at [294, 285] on icon at bounding box center [291, 283] width 14 height 14
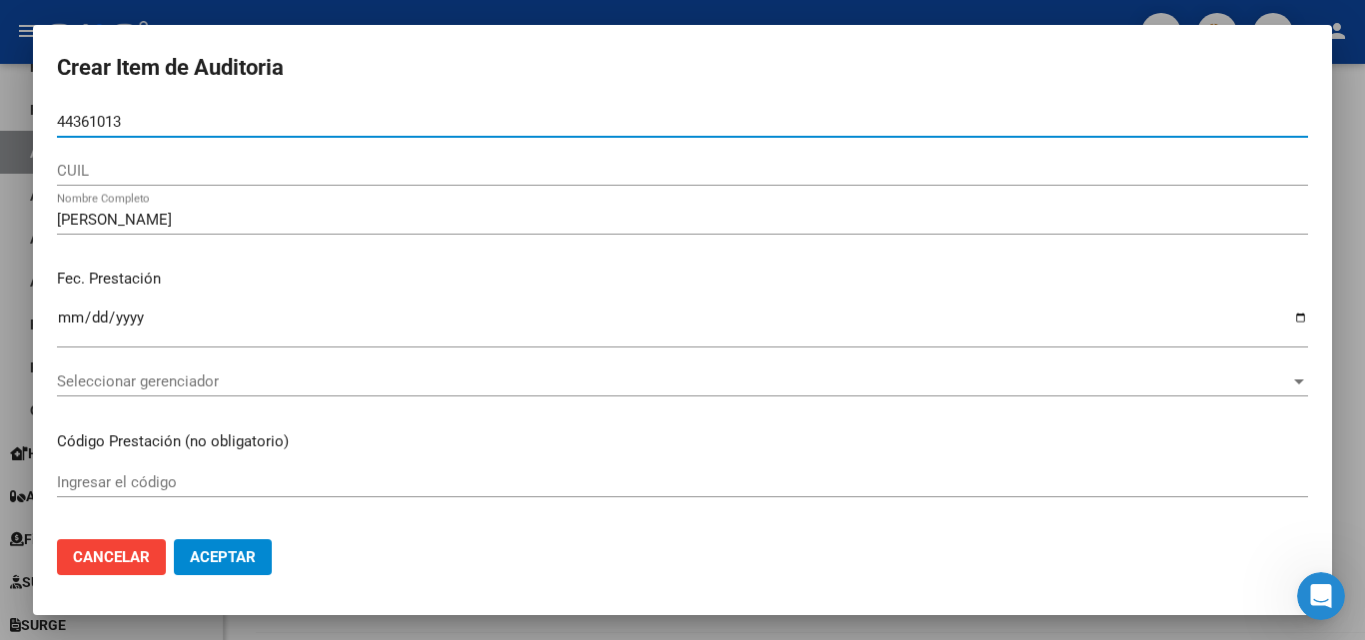
drag, startPoint x: 120, startPoint y: 124, endPoint x: 0, endPoint y: 125, distance: 119.9
click at [0, 125] on div "Crear Item de Auditoria 44361013 Nro Documento CUIL JUDITH BELEN CORREA LOAYZA …" at bounding box center [682, 320] width 1365 height 640
click at [124, 566] on span "Cancelar" at bounding box center [111, 558] width 77 height 18
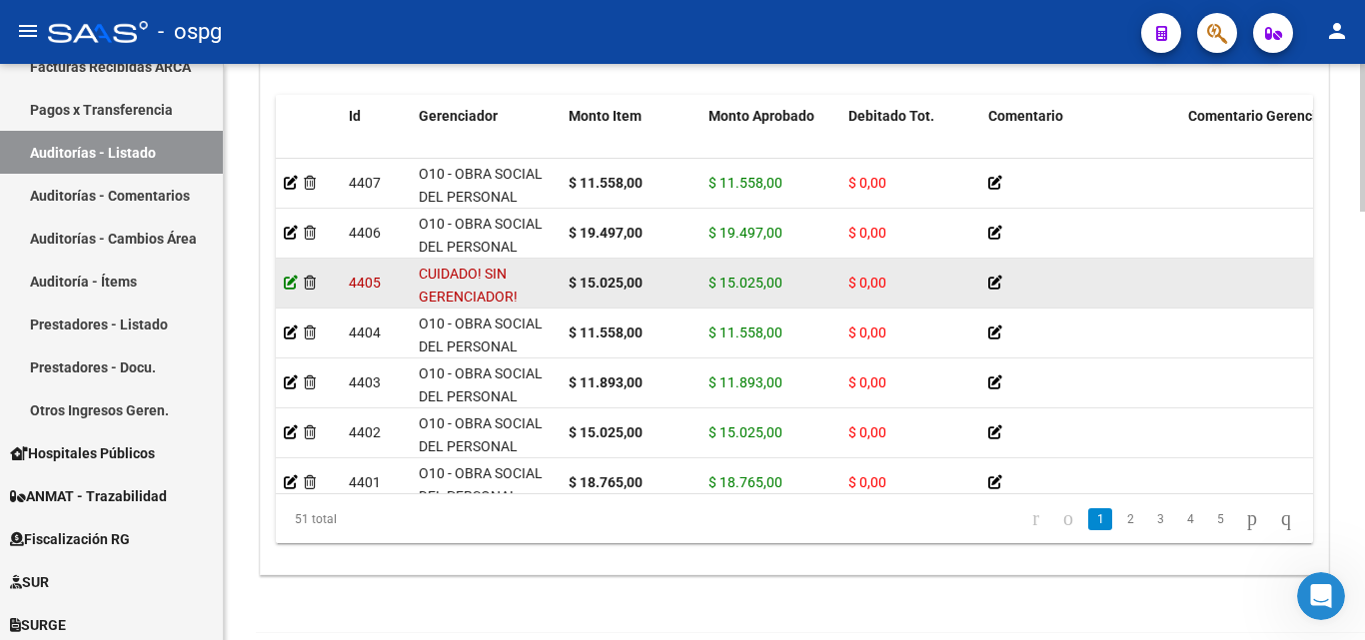
click at [295, 285] on icon at bounding box center [291, 283] width 14 height 14
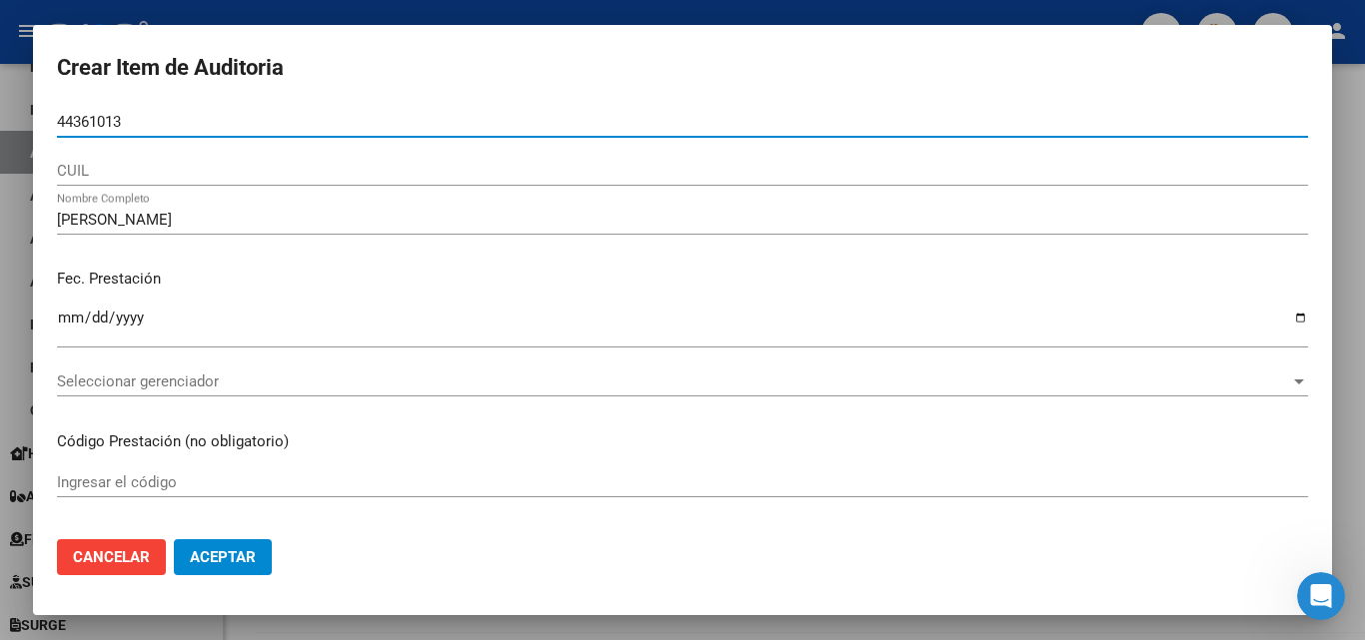
drag, startPoint x: 138, startPoint y: 122, endPoint x: 15, endPoint y: 121, distance: 122.9
click at [15, 121] on div "Crear Item de Auditoria 44361013 Nro Documento CUIL JUDITH BELEN CORREA LOAYZA …" at bounding box center [682, 320] width 1365 height 640
paste input "44361013"
type input "44361013"
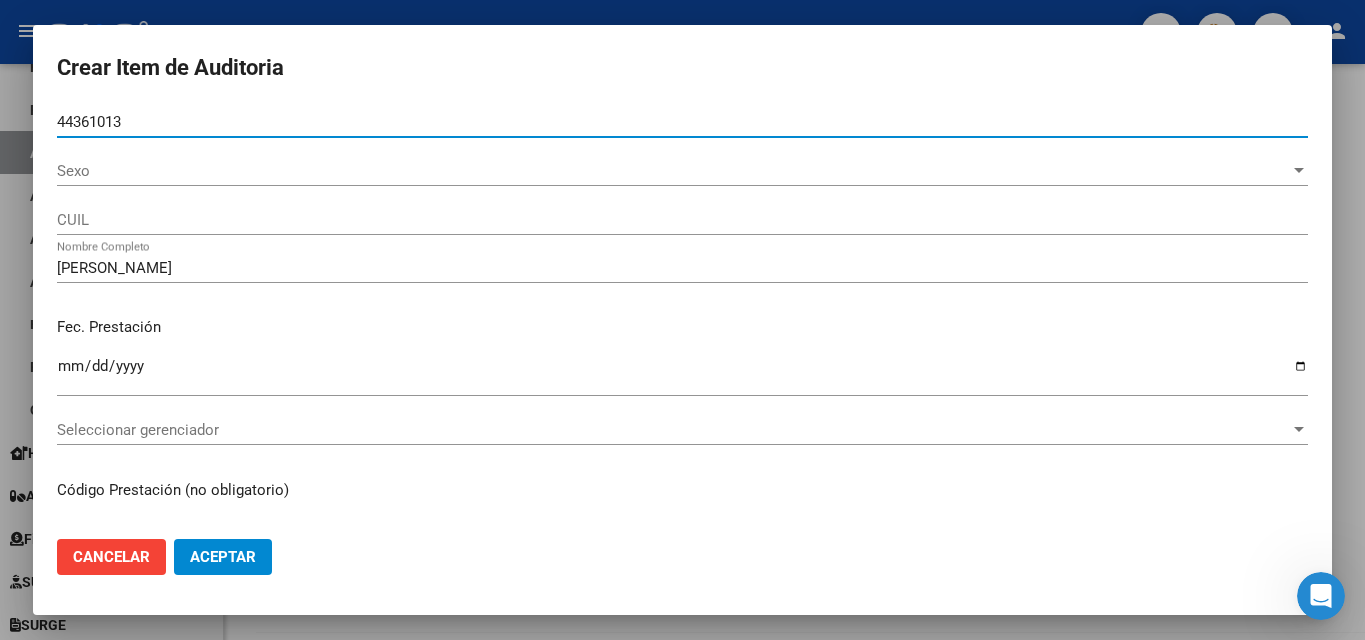
click at [134, 171] on span "Sexo" at bounding box center [673, 171] width 1233 height 18
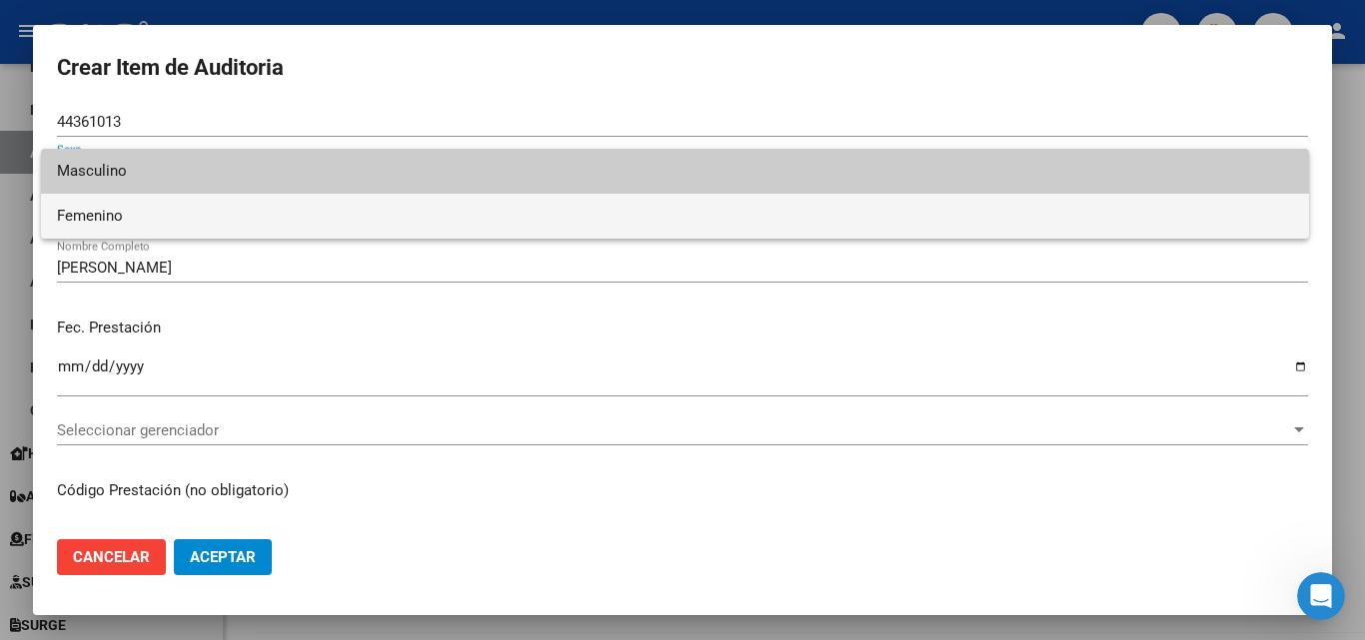
click at [103, 224] on span "Femenino" at bounding box center [675, 216] width 1236 height 45
type input "27443610133"
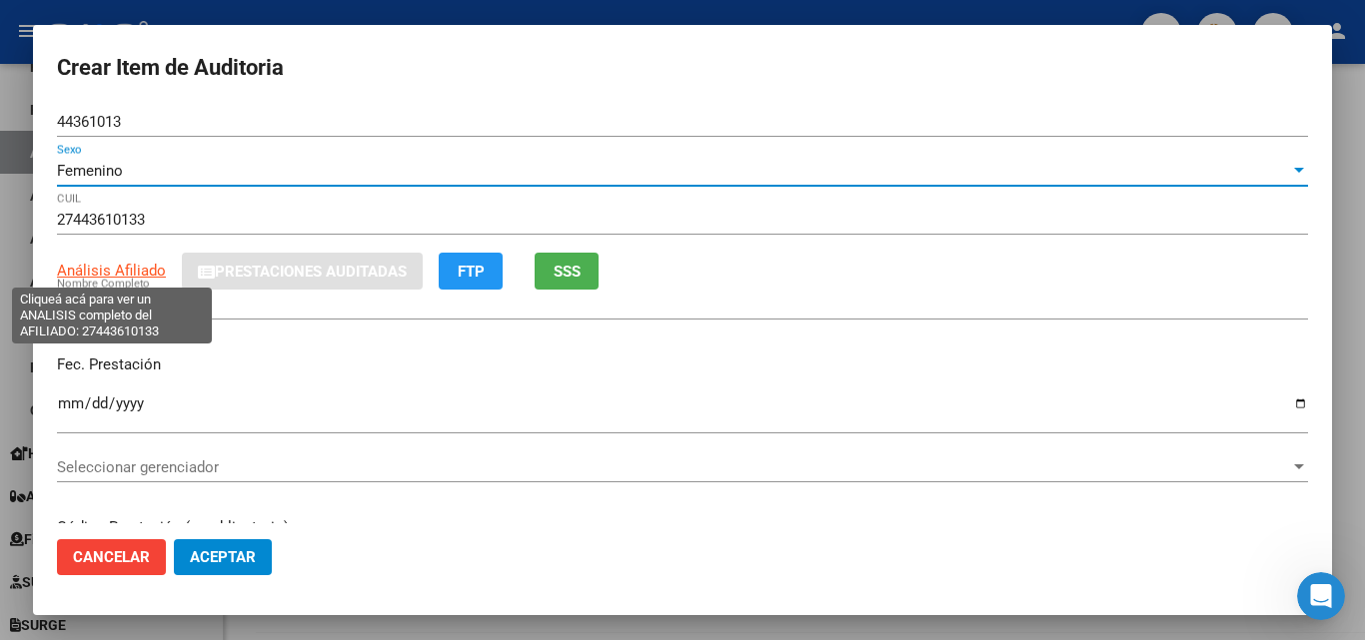
click at [139, 273] on span "Análisis Afiliado" at bounding box center [111, 271] width 109 height 18
type textarea "27443610133"
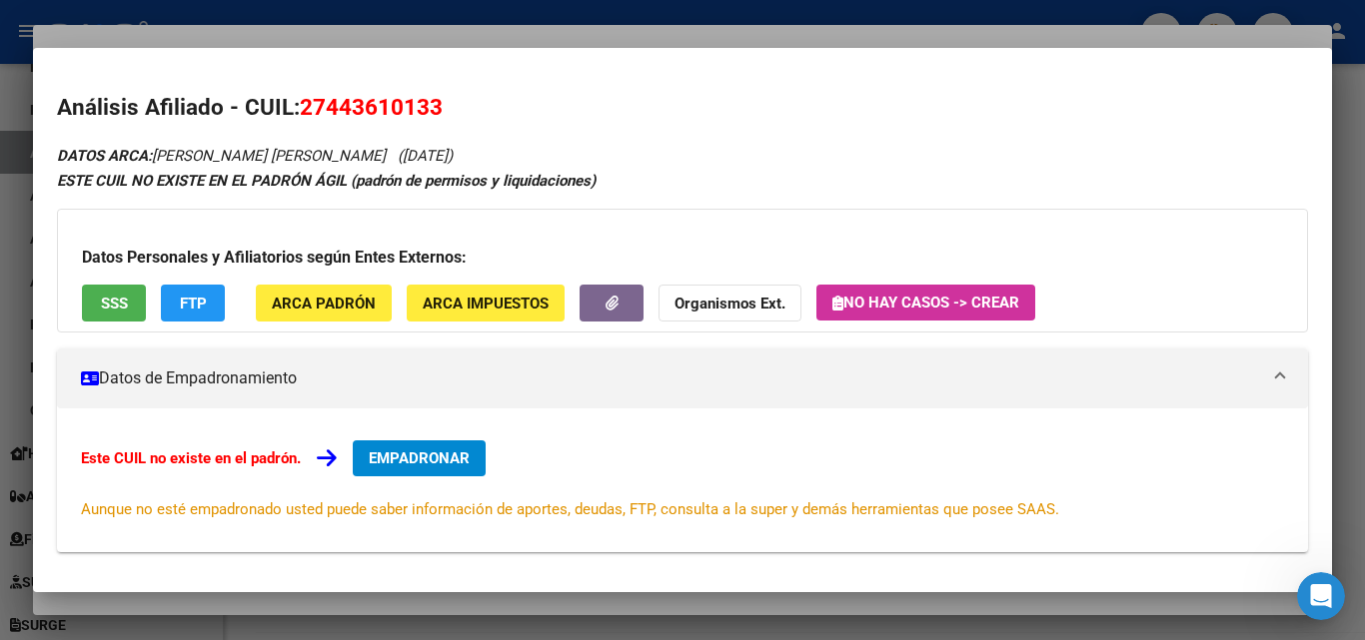
click at [131, 282] on div "Datos Personales y Afiliatorios según Entes Externos: SSS FTP ARCA Padrón ARCA …" at bounding box center [682, 271] width 1251 height 124
click at [123, 298] on span "SSS" at bounding box center [114, 304] width 27 height 18
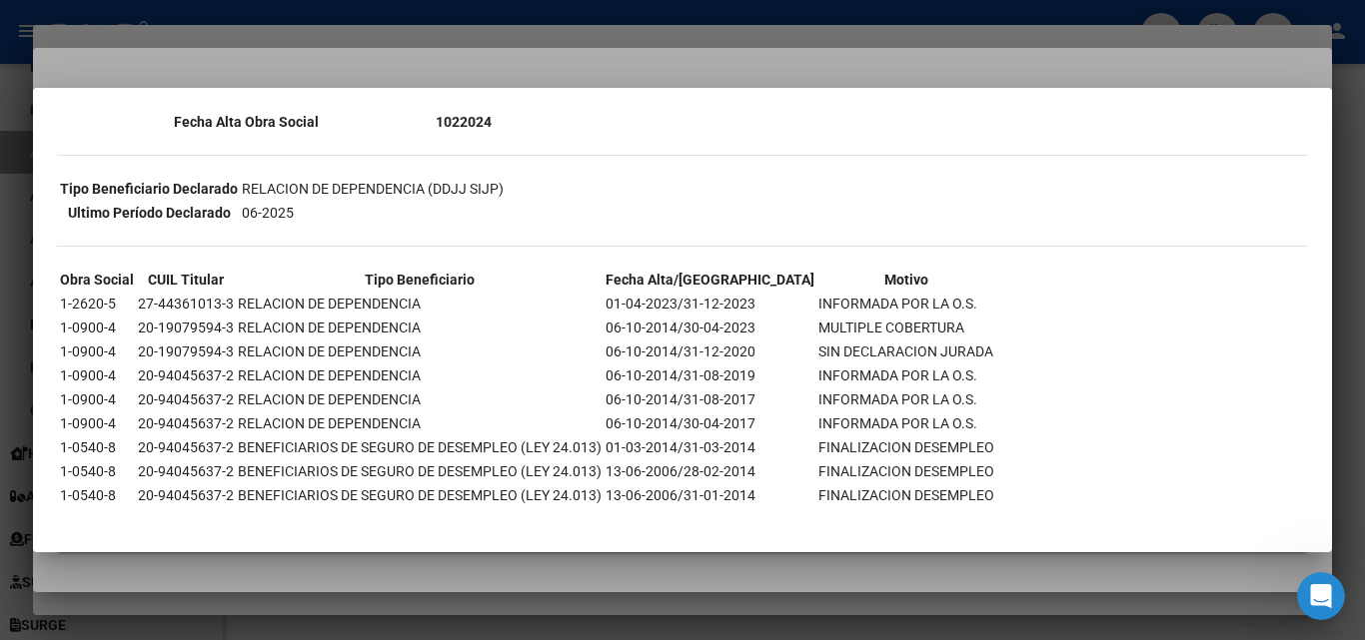
scroll to position [421, 0]
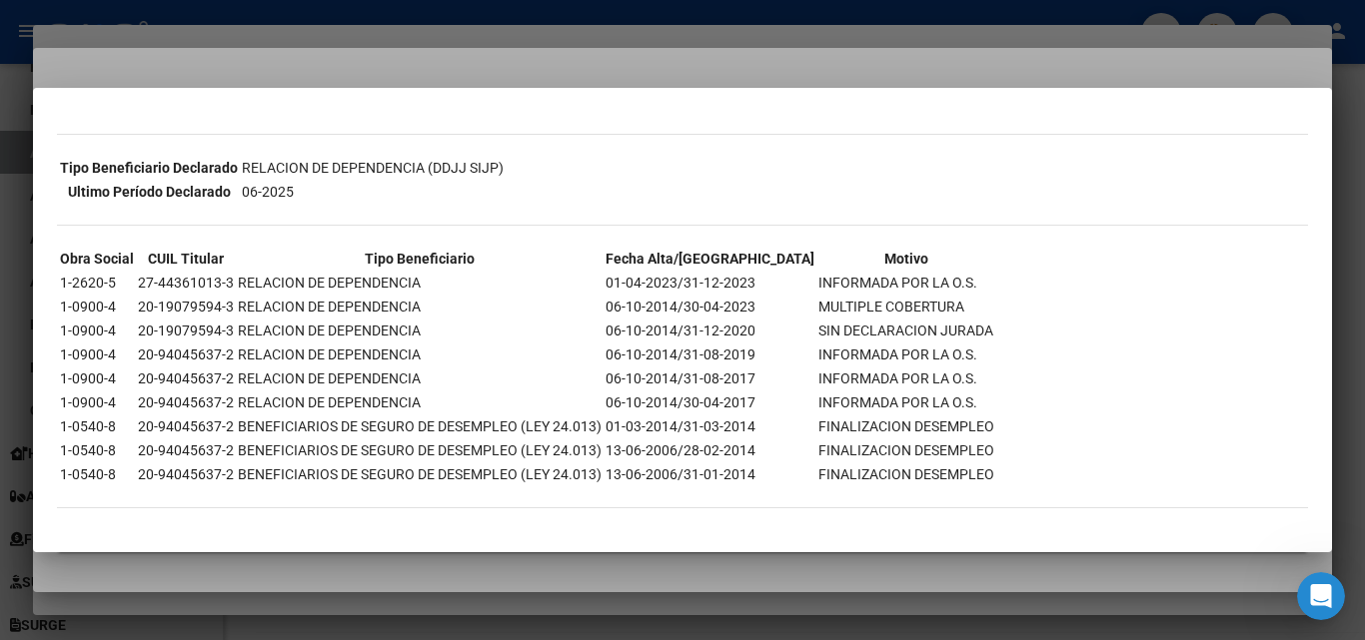
click at [727, 78] on div at bounding box center [682, 320] width 1365 height 640
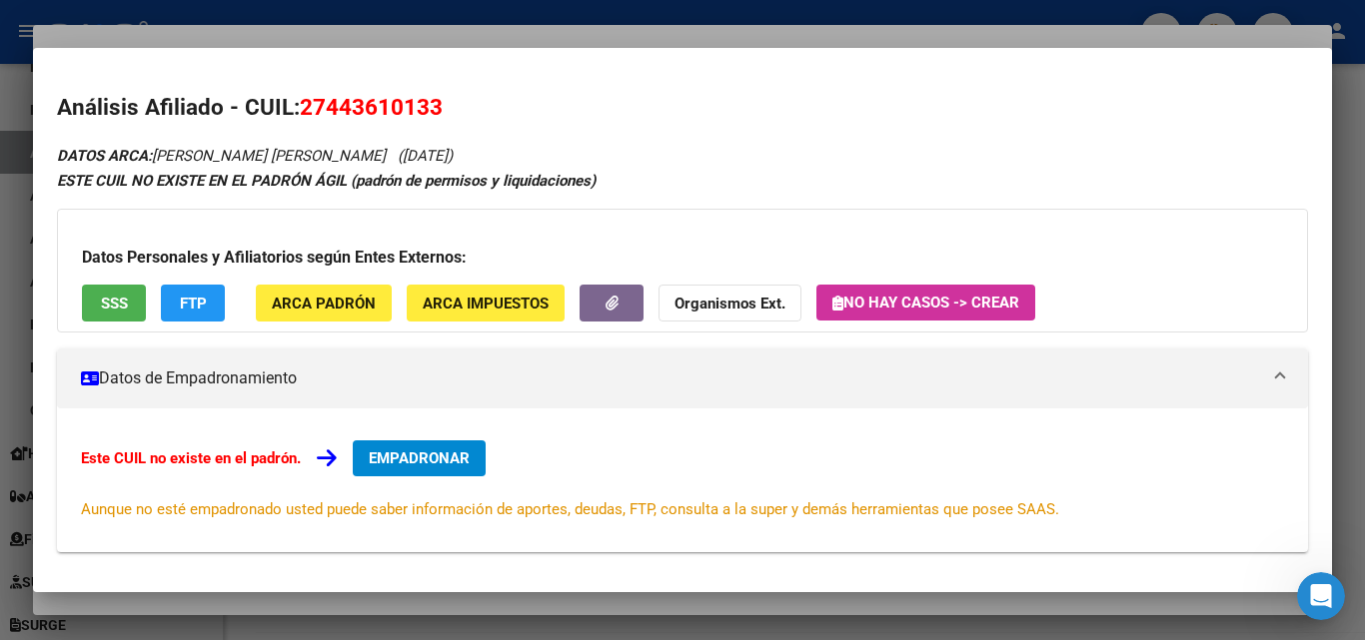
click at [636, 37] on div at bounding box center [682, 320] width 1365 height 640
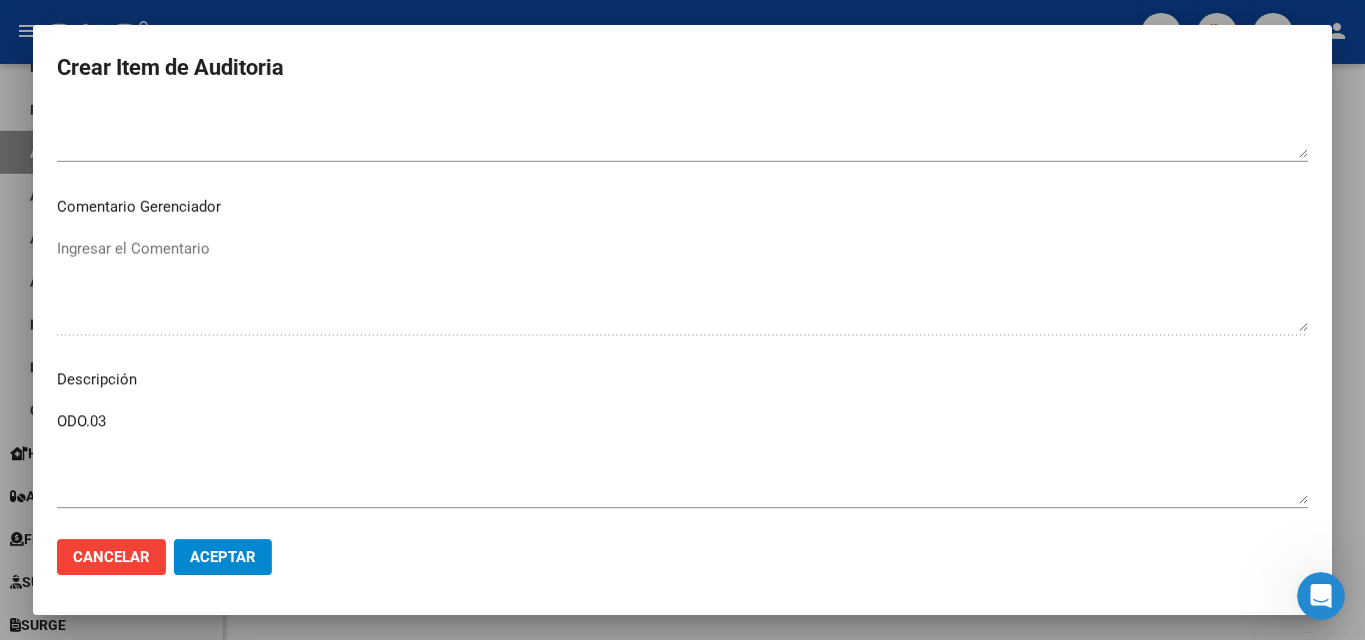
scroll to position [1205, 0]
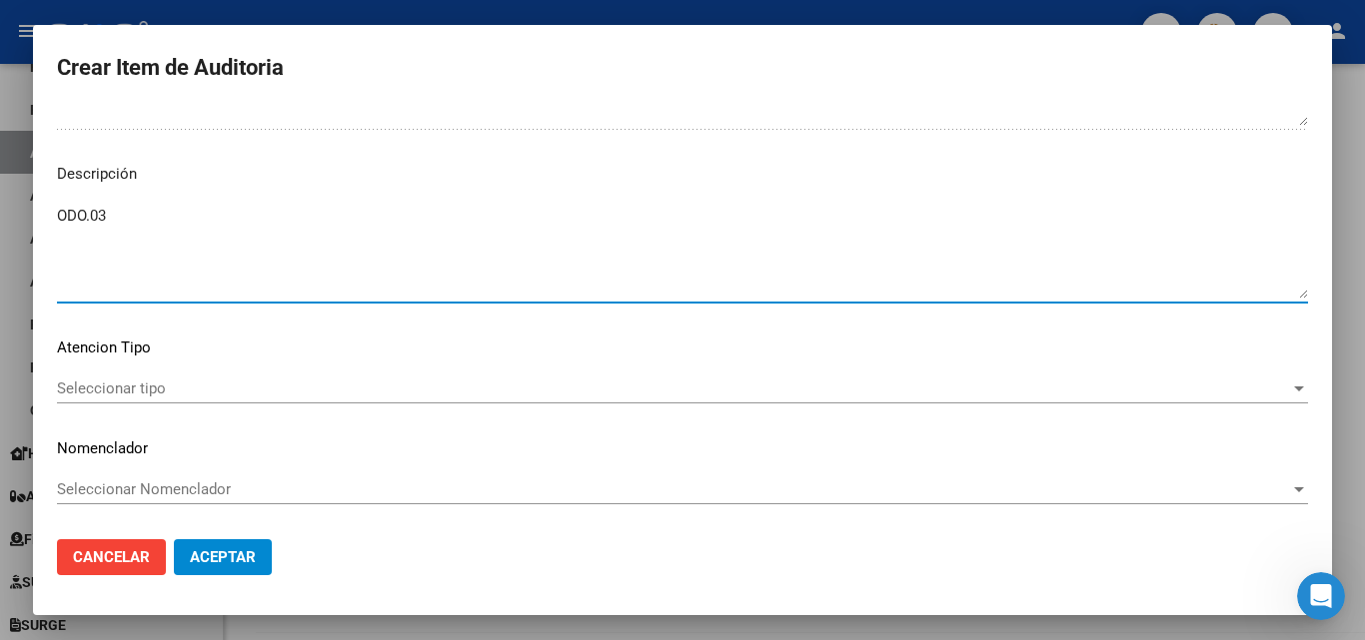
click at [156, 206] on textarea "ODO.03" at bounding box center [682, 252] width 1251 height 94
type textarea "ODO.03 Baja desde 30/04/2023"
click at [231, 390] on span "Seleccionar tipo" at bounding box center [673, 389] width 1233 height 18
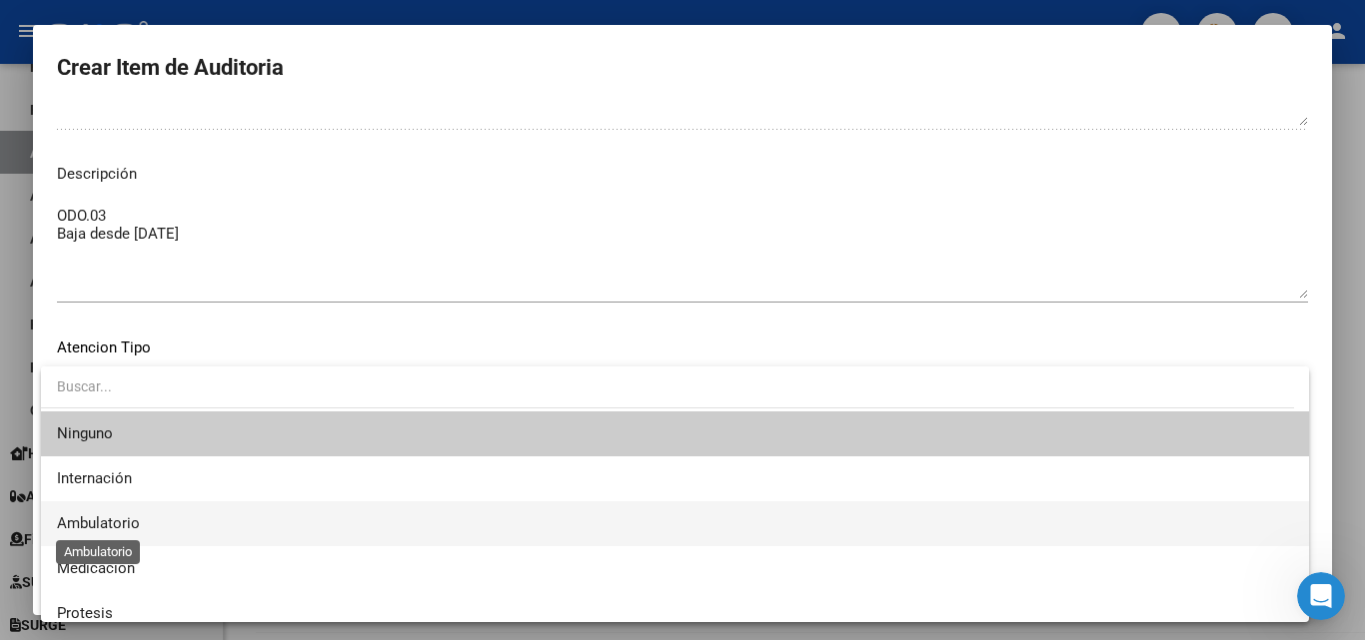
click at [103, 517] on span "Ambulatorio" at bounding box center [98, 524] width 83 height 18
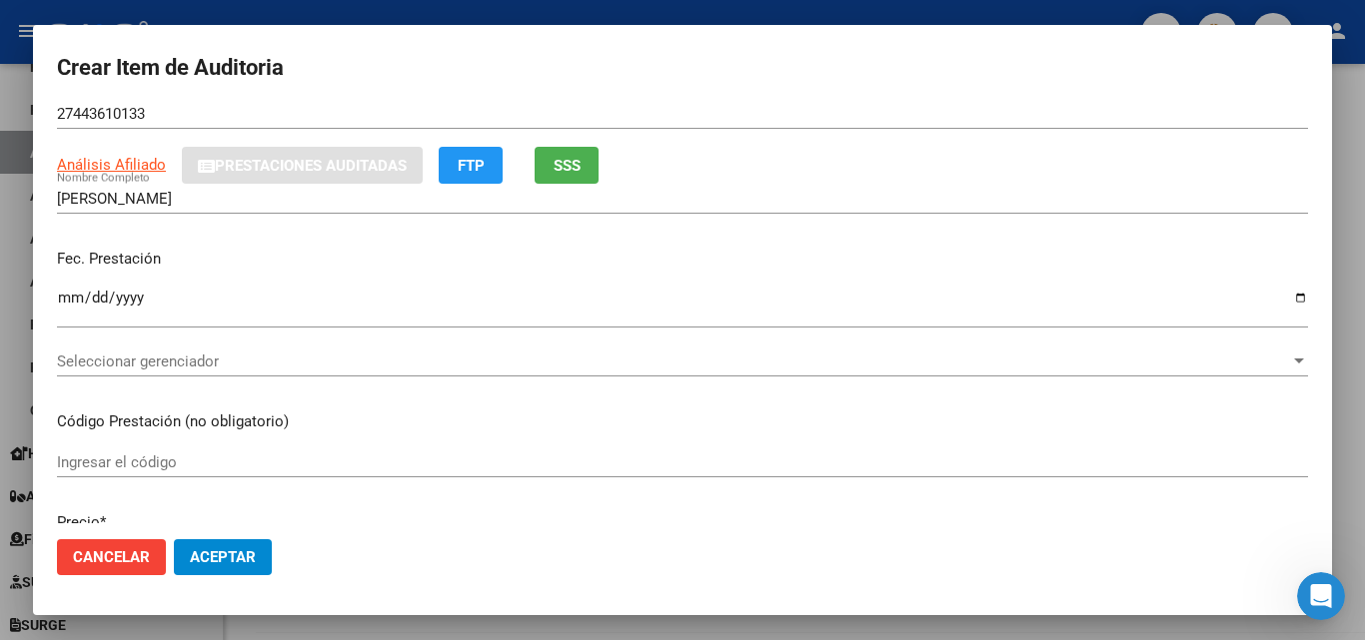
scroll to position [6, 0]
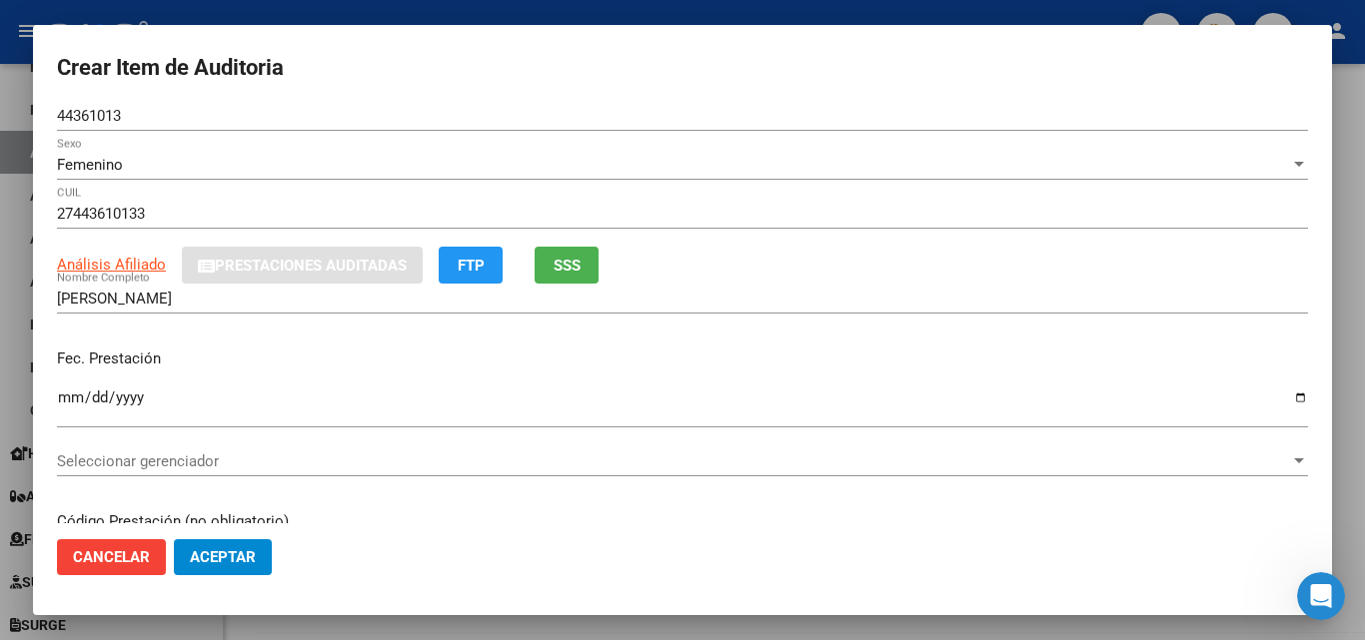
click at [305, 464] on span "Seleccionar gerenciador" at bounding box center [673, 462] width 1233 height 18
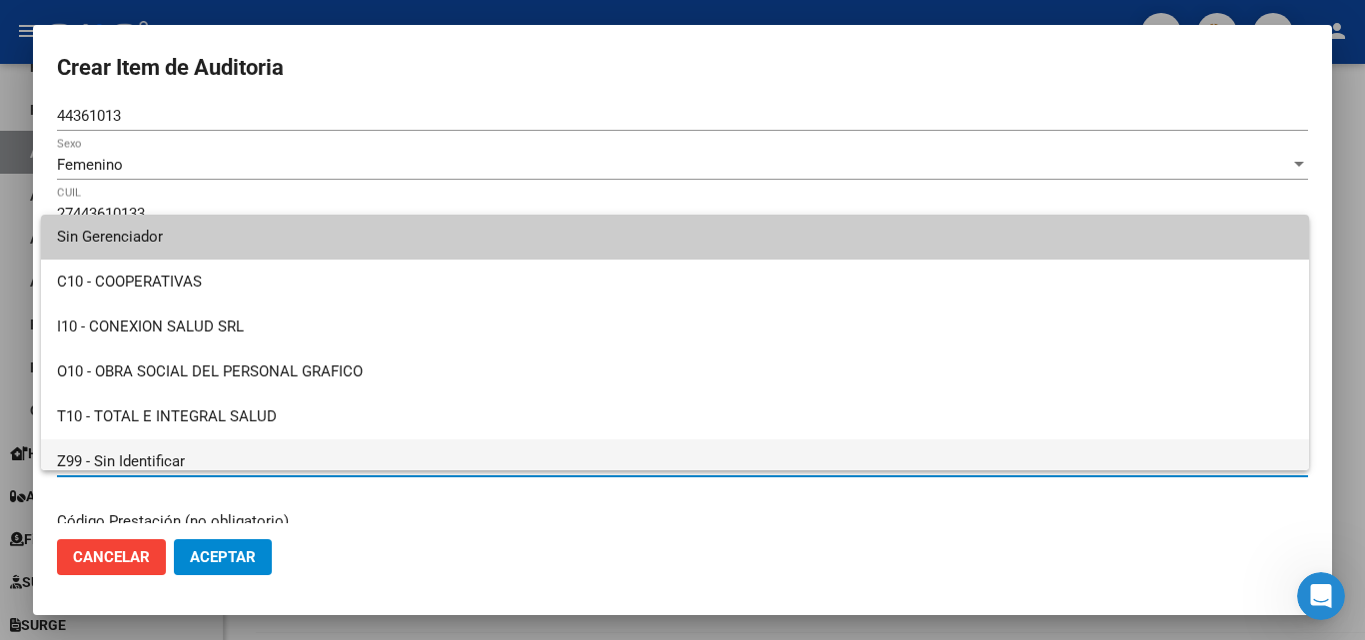
click at [222, 452] on span "Z99 - Sin Identificar" at bounding box center [675, 462] width 1236 height 45
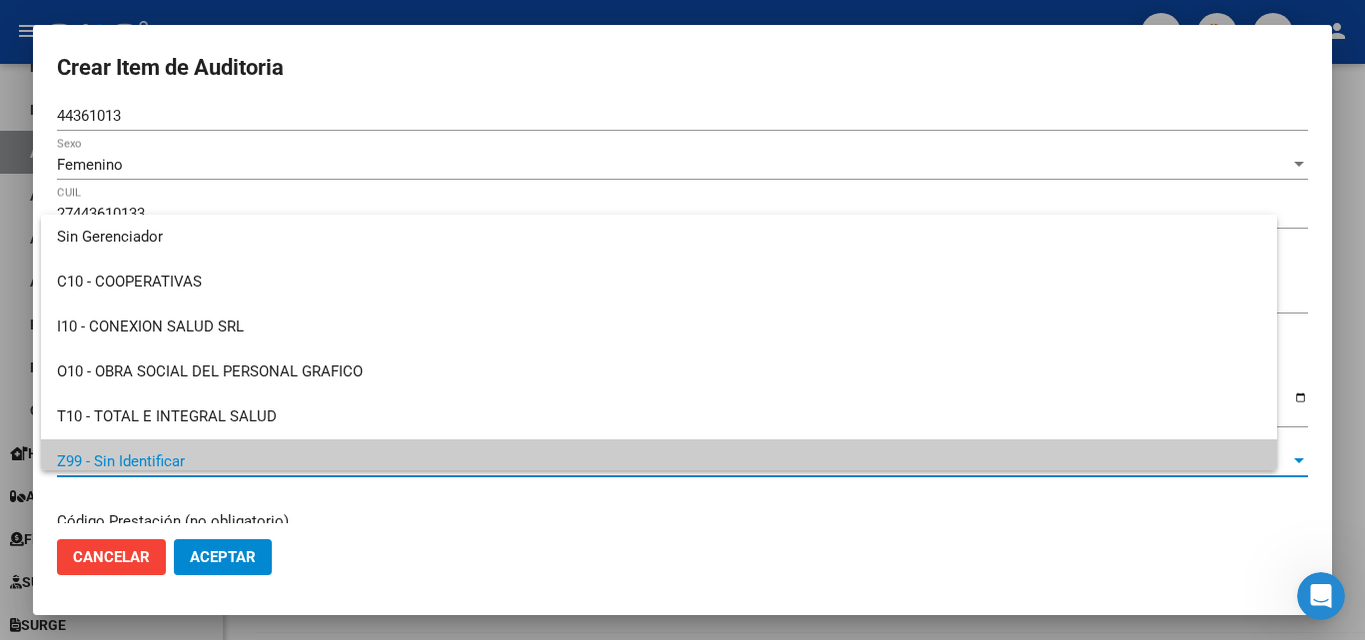
scroll to position [0, 0]
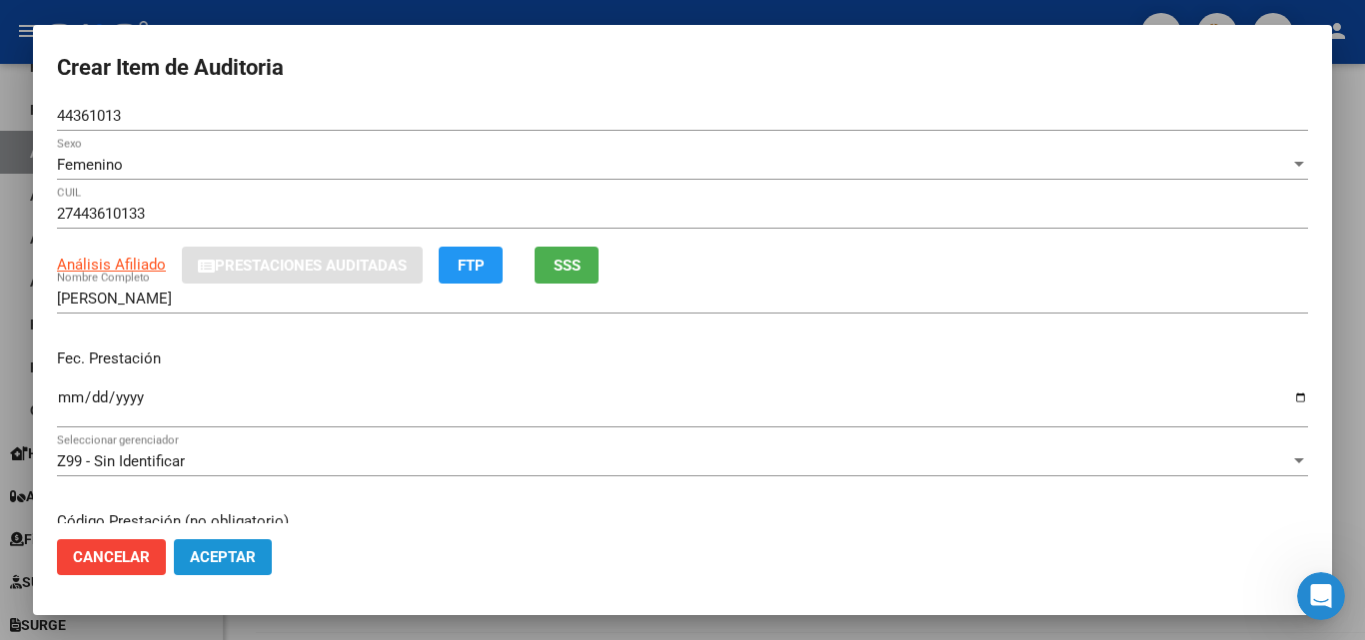
click at [201, 555] on span "Aceptar" at bounding box center [223, 558] width 66 height 18
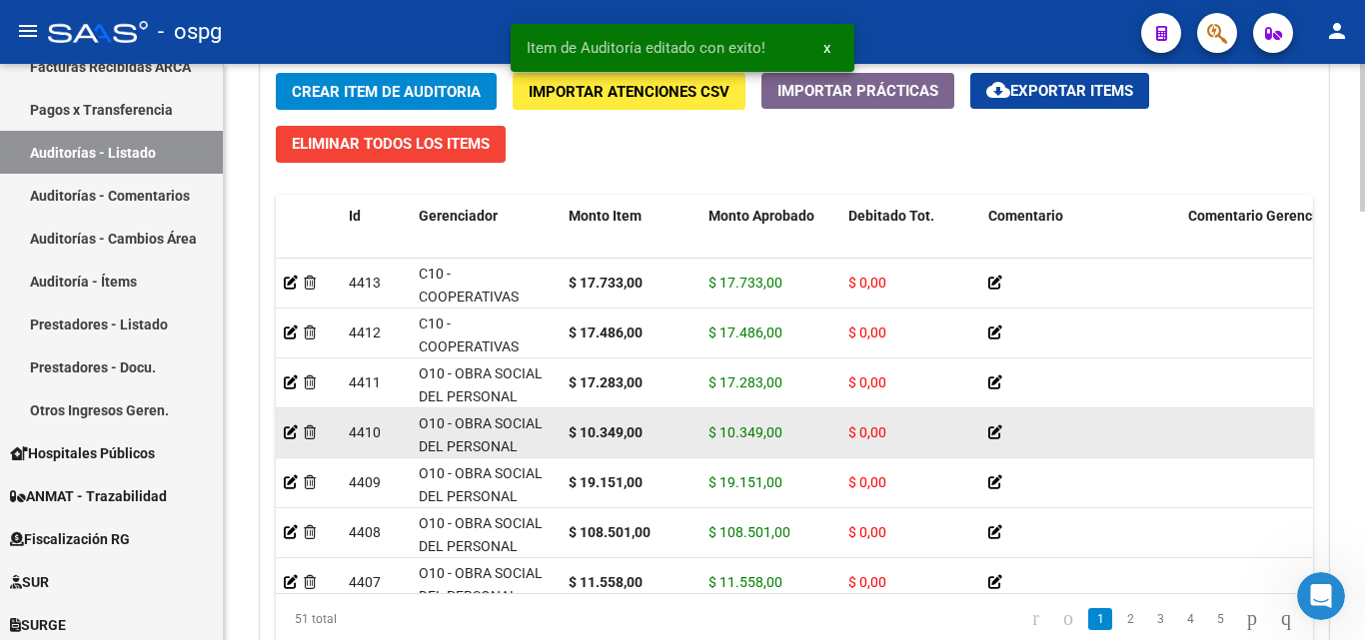
scroll to position [300, 0]
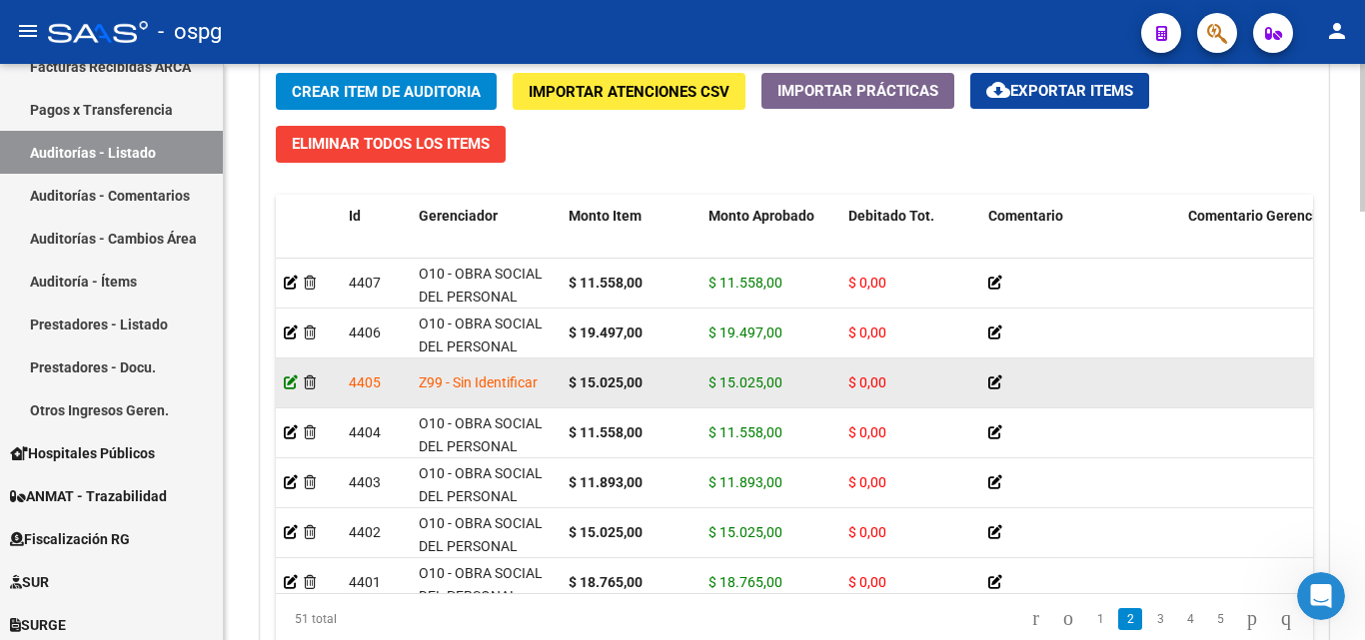
click at [295, 381] on icon at bounding box center [291, 383] width 14 height 14
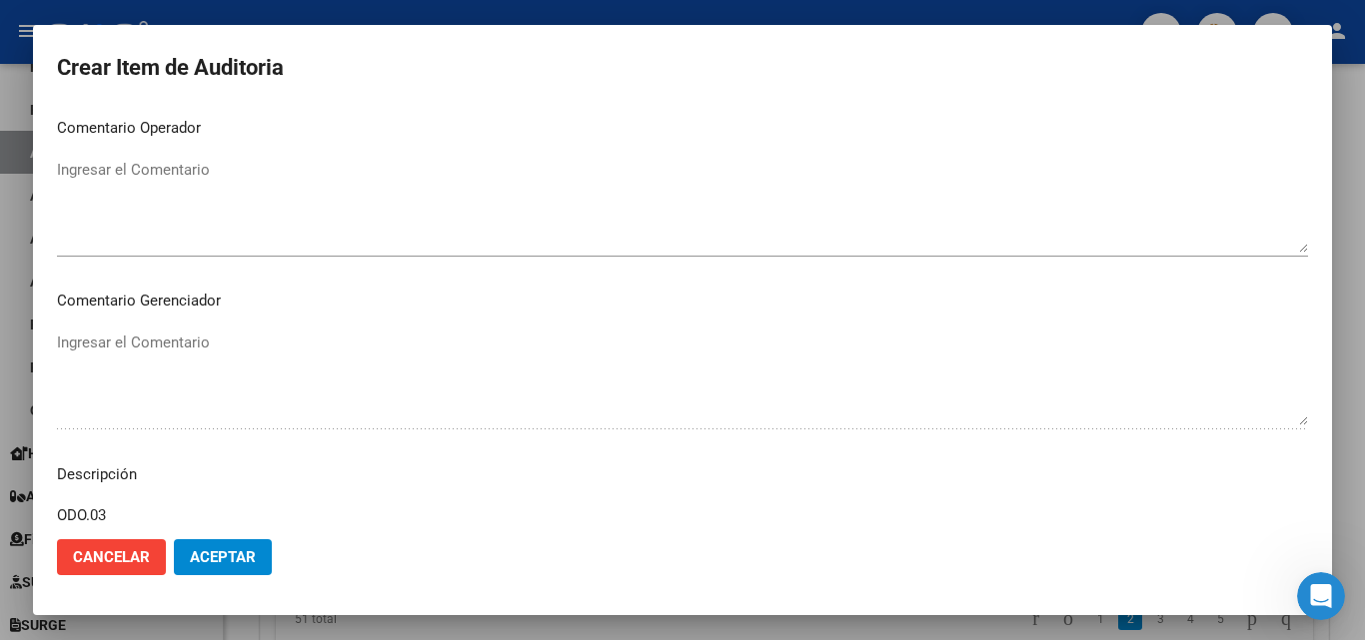
scroll to position [520, 0]
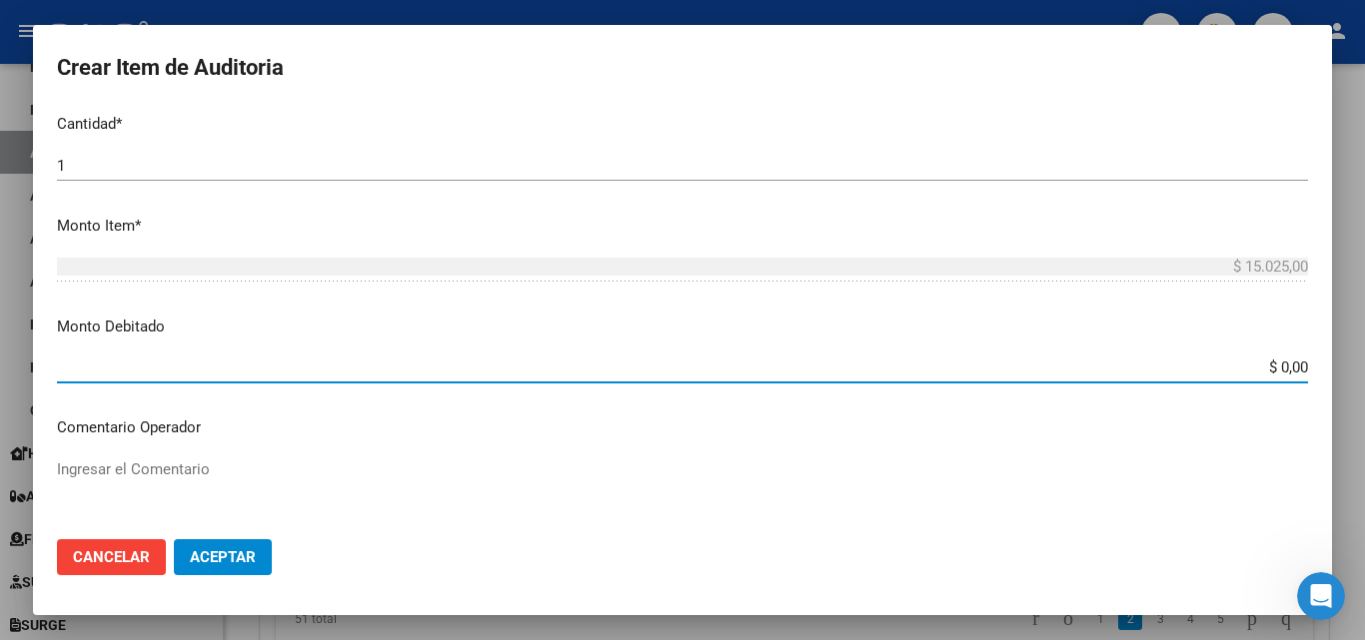
drag, startPoint x: 1218, startPoint y: 363, endPoint x: 1314, endPoint y: 393, distance: 100.5
click at [1314, 393] on mat-dialog-content "44361013 Nro Documento 27443610133 CUIL JUDITH BELEN CORREA LOAYZA Nombre Compl…" at bounding box center [682, 315] width 1299 height 417
type input "$ 15.025,00"
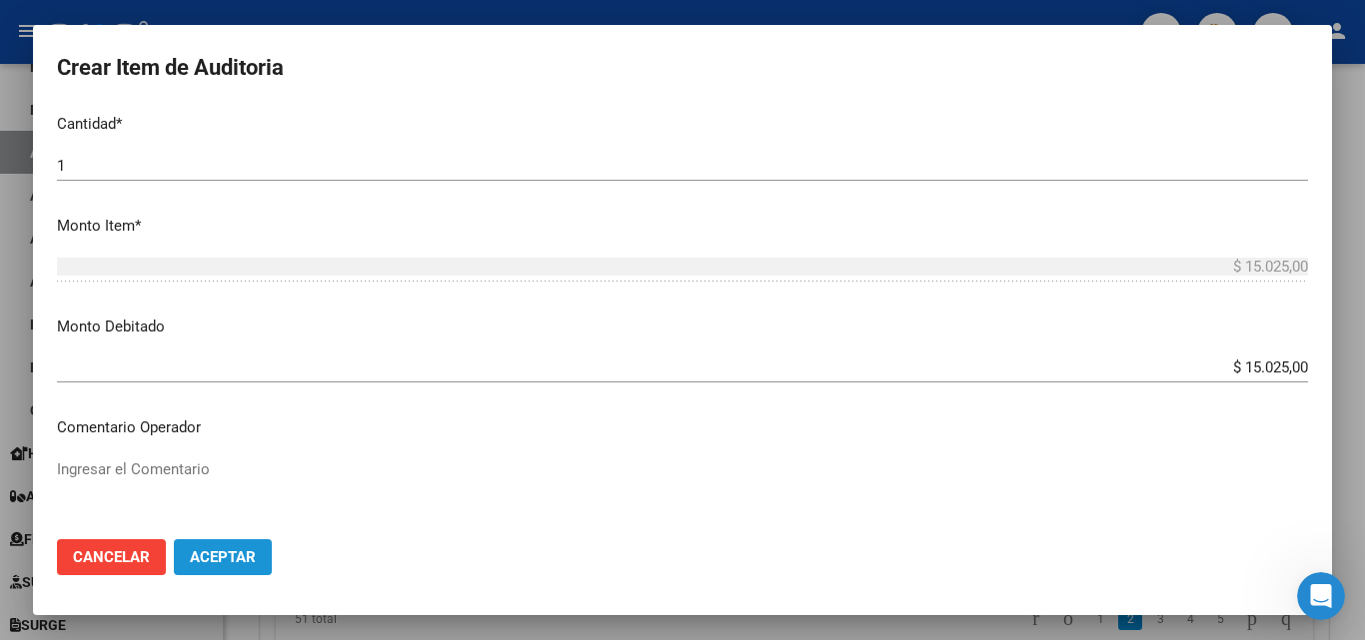
click at [235, 557] on span "Aceptar" at bounding box center [223, 558] width 66 height 18
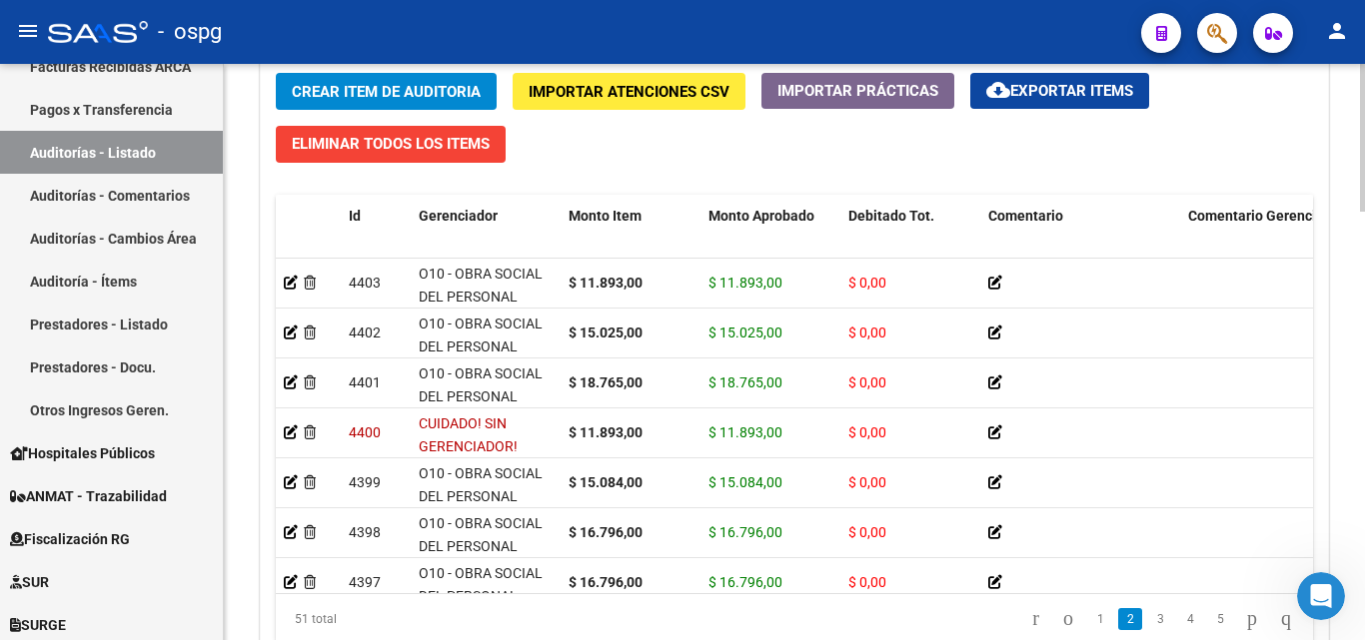
scroll to position [300, 0]
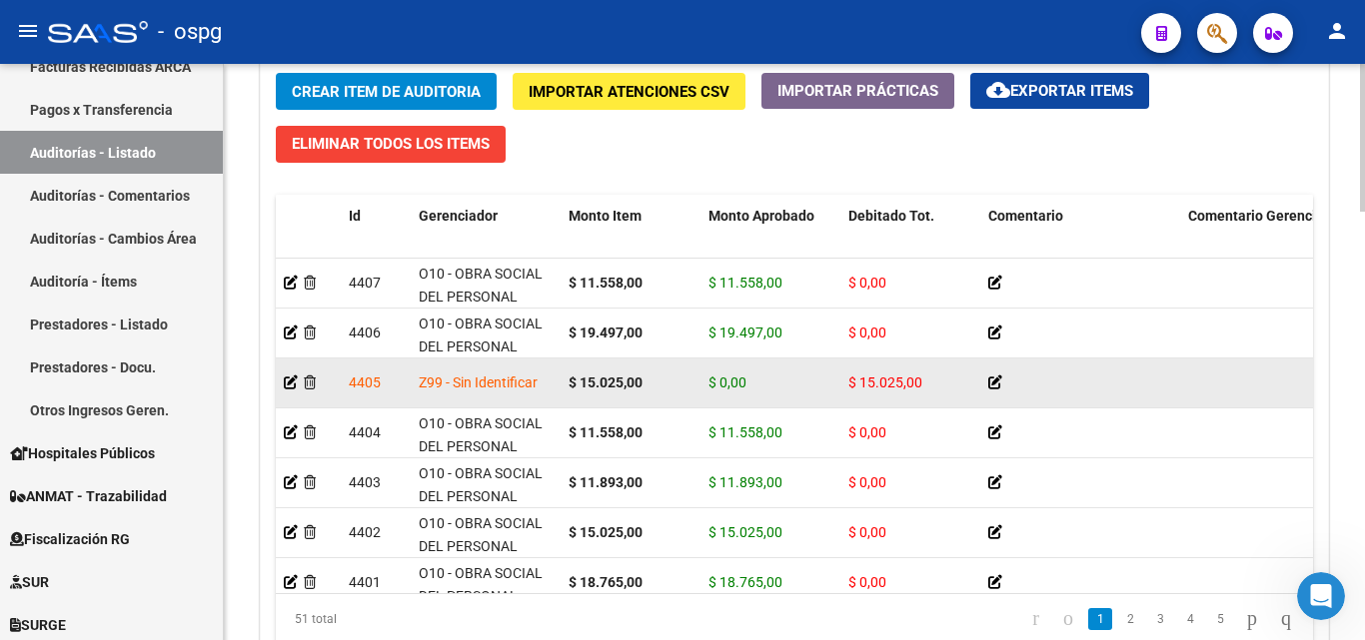
click at [988, 382] on icon at bounding box center [995, 383] width 14 height 14
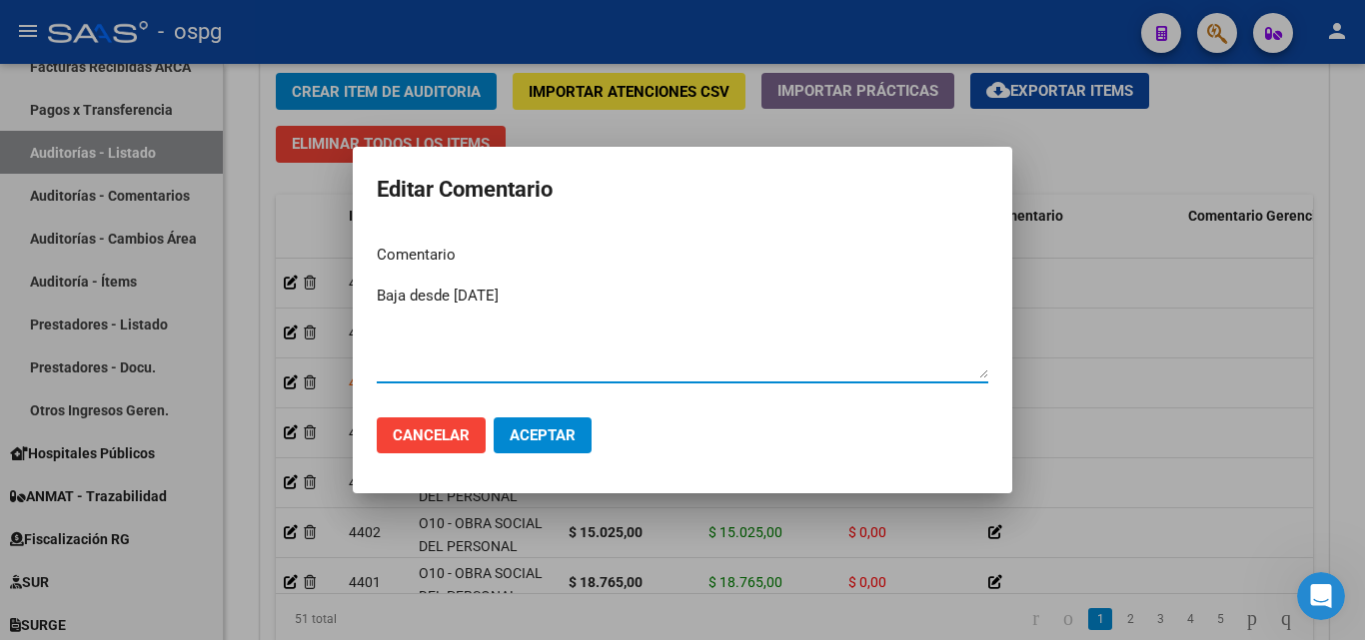
type textarea "Baja desde 30/04/2023"
click at [536, 446] on button "Aceptar" at bounding box center [543, 436] width 98 height 36
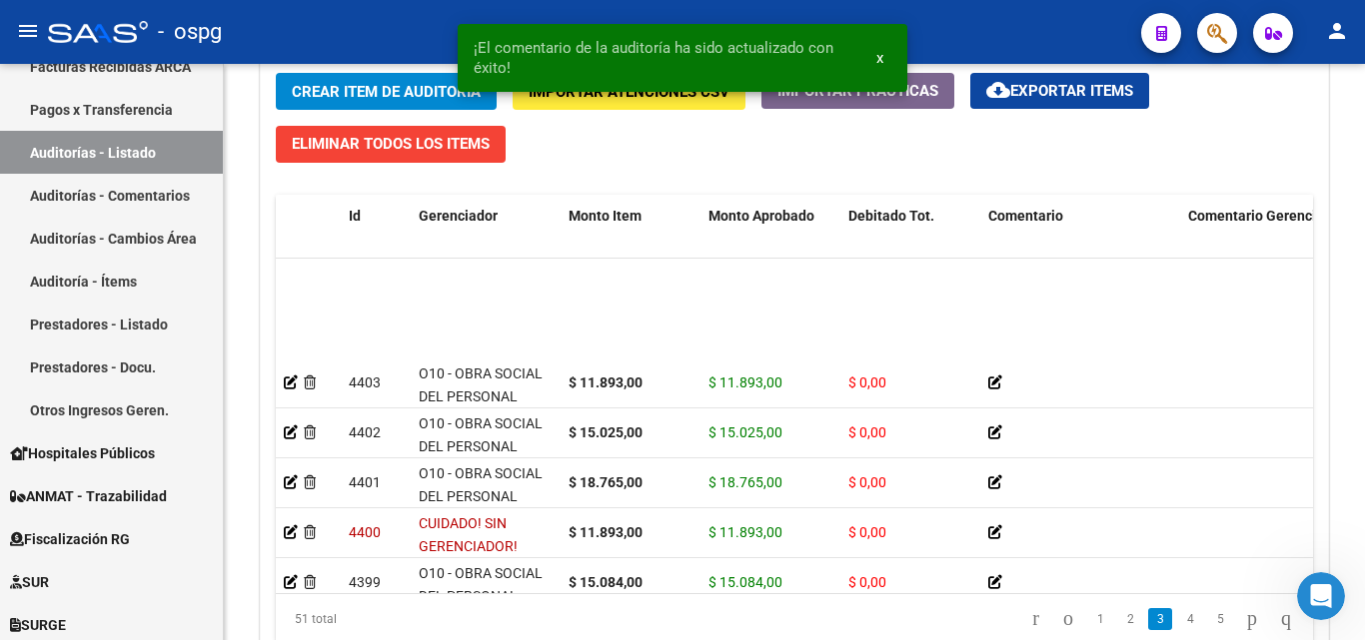
scroll to position [500, 0]
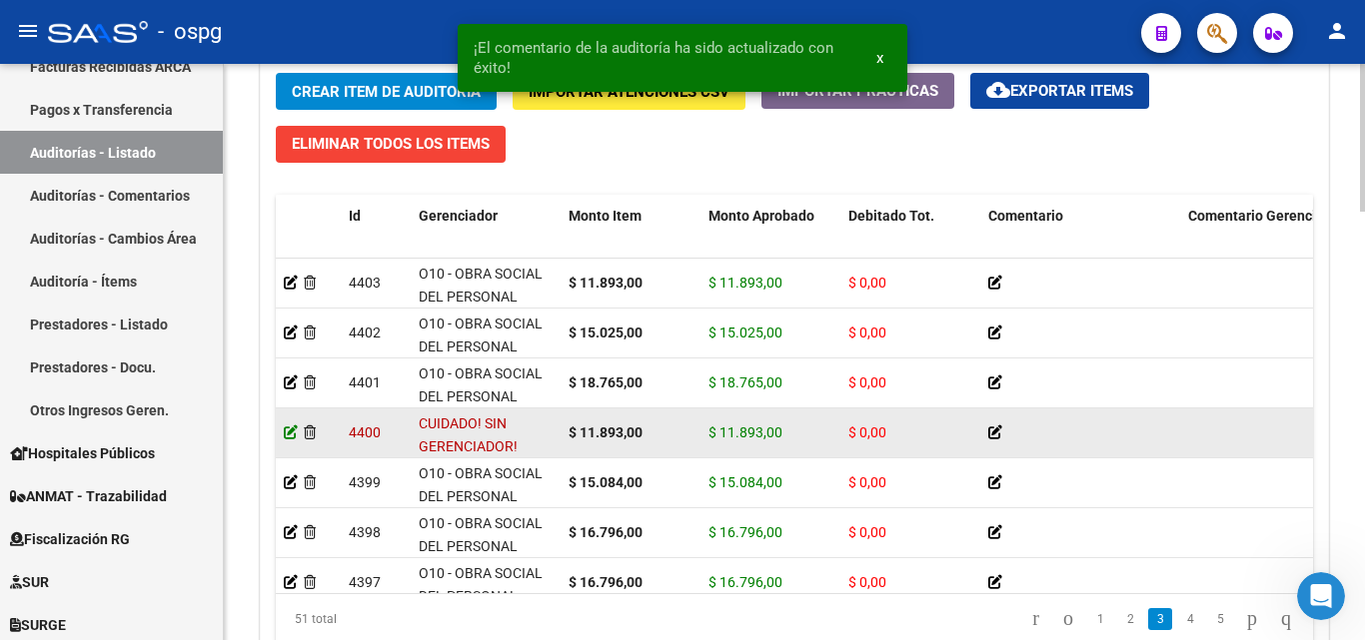
click at [295, 436] on icon at bounding box center [291, 433] width 14 height 14
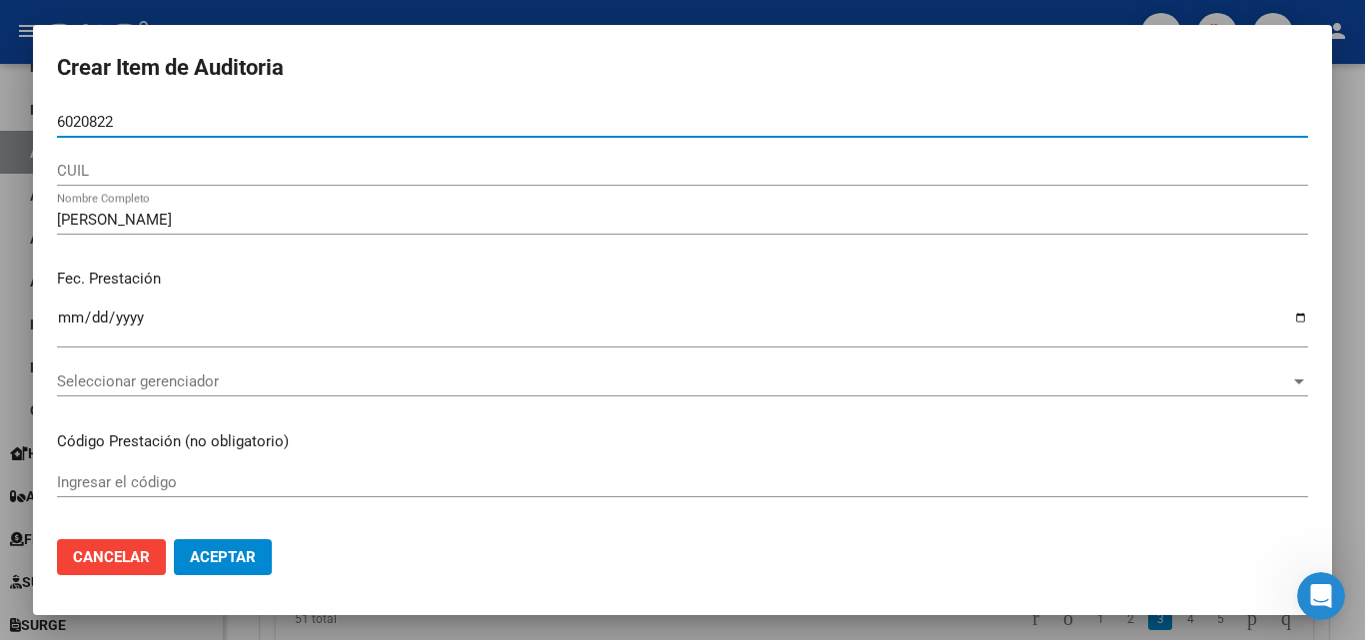
click at [59, 122] on input "6020822" at bounding box center [682, 122] width 1251 height 18
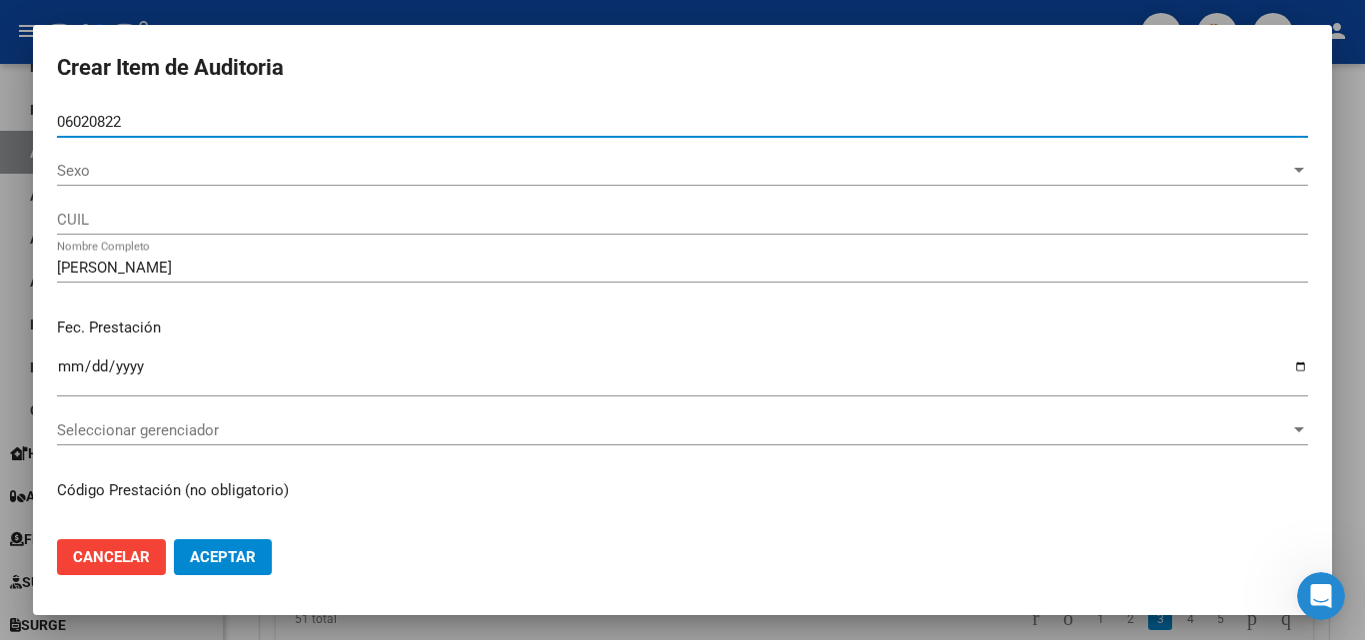
type input "06020822"
click at [152, 167] on span "Sexo" at bounding box center [673, 171] width 1233 height 18
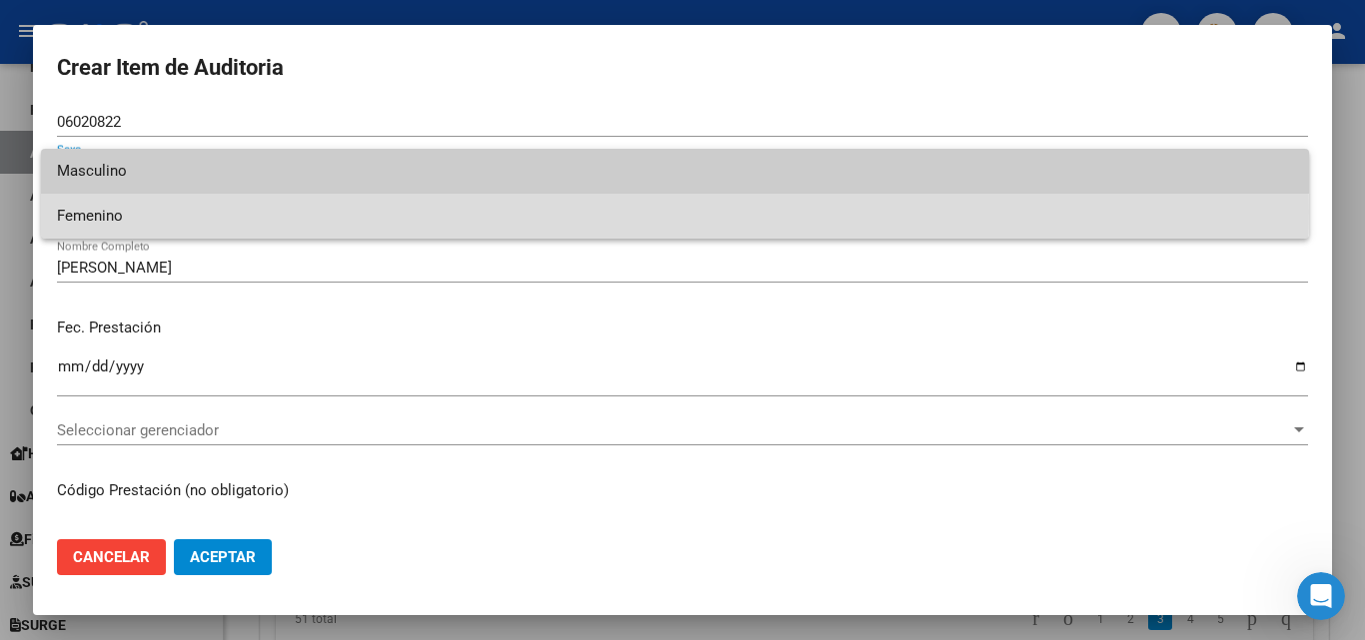
click at [103, 212] on span "Femenino" at bounding box center [675, 216] width 1236 height 45
type input "27060208226"
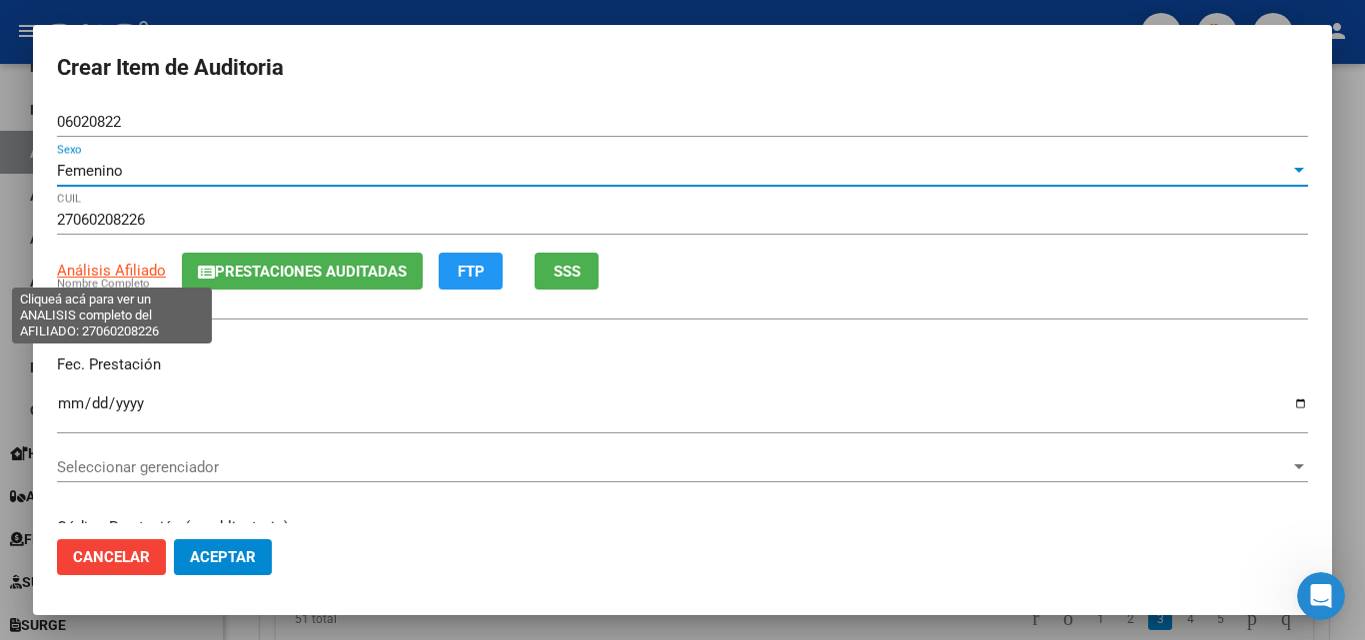
click at [109, 265] on span "Análisis Afiliado" at bounding box center [111, 271] width 109 height 18
type textarea "27060208226"
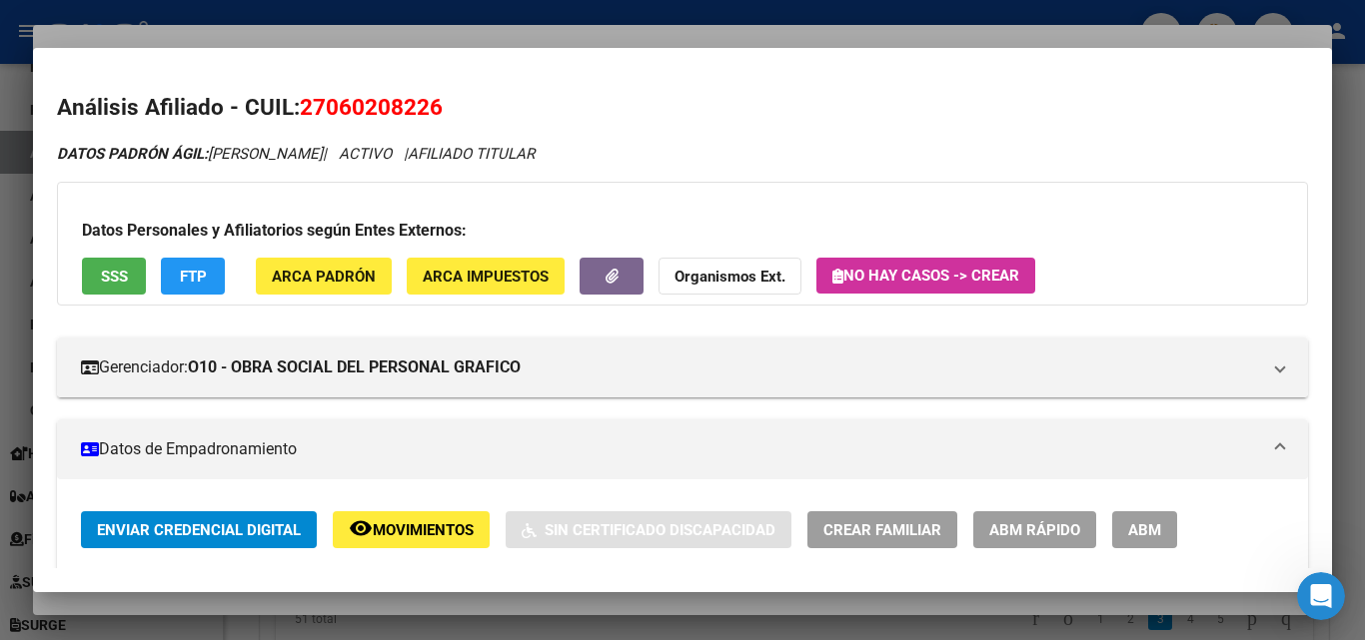
click at [432, 35] on div at bounding box center [682, 320] width 1365 height 640
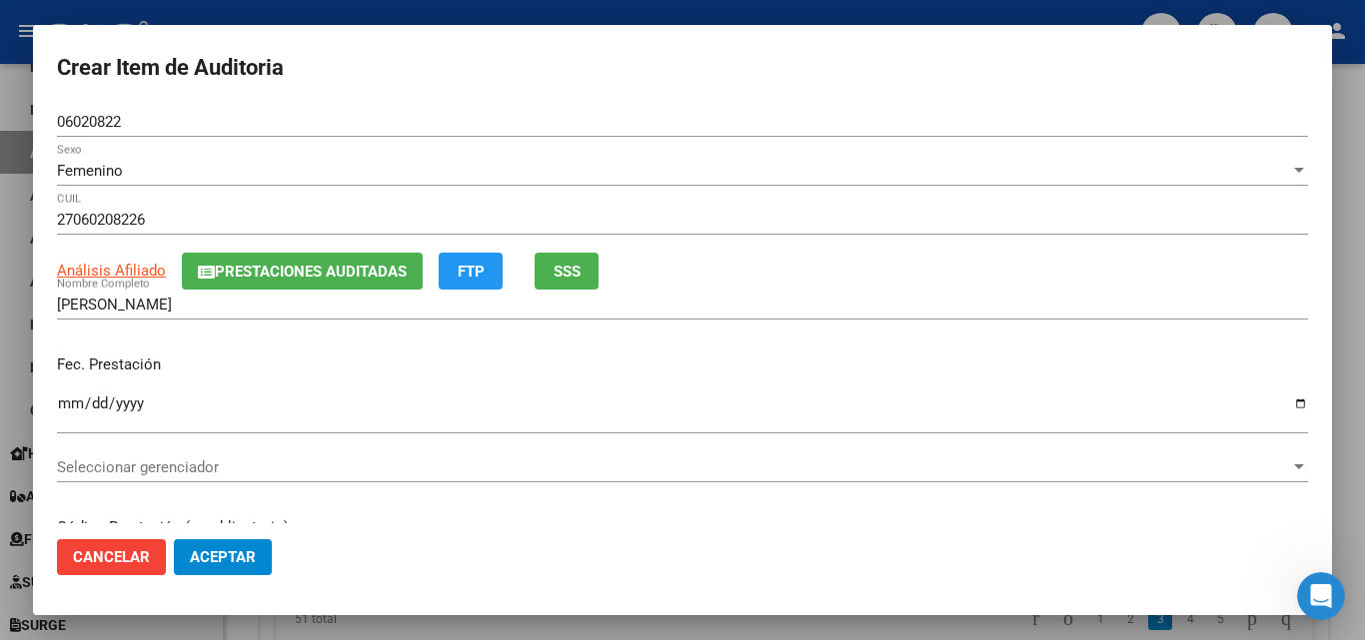
click at [109, 453] on div "Seleccionar gerenciador Seleccionar gerenciador" at bounding box center [682, 468] width 1251 height 30
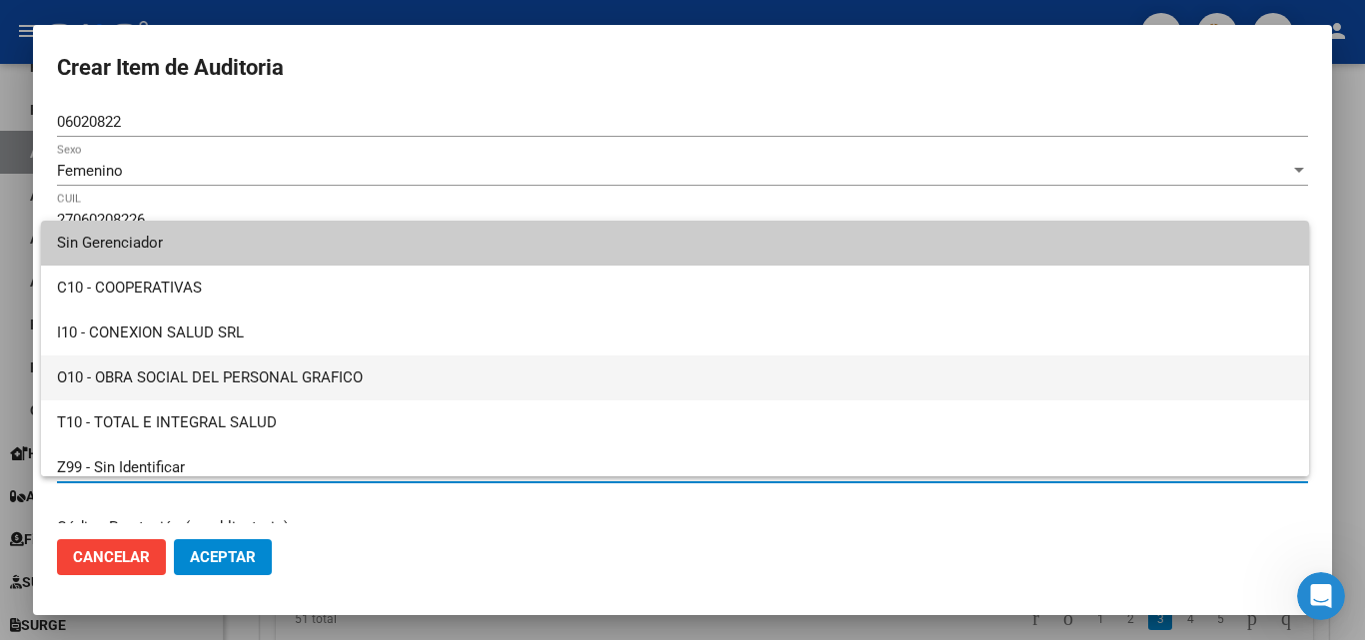
click at [204, 374] on span "O10 - OBRA SOCIAL DEL PERSONAL GRAFICO" at bounding box center [675, 378] width 1236 height 45
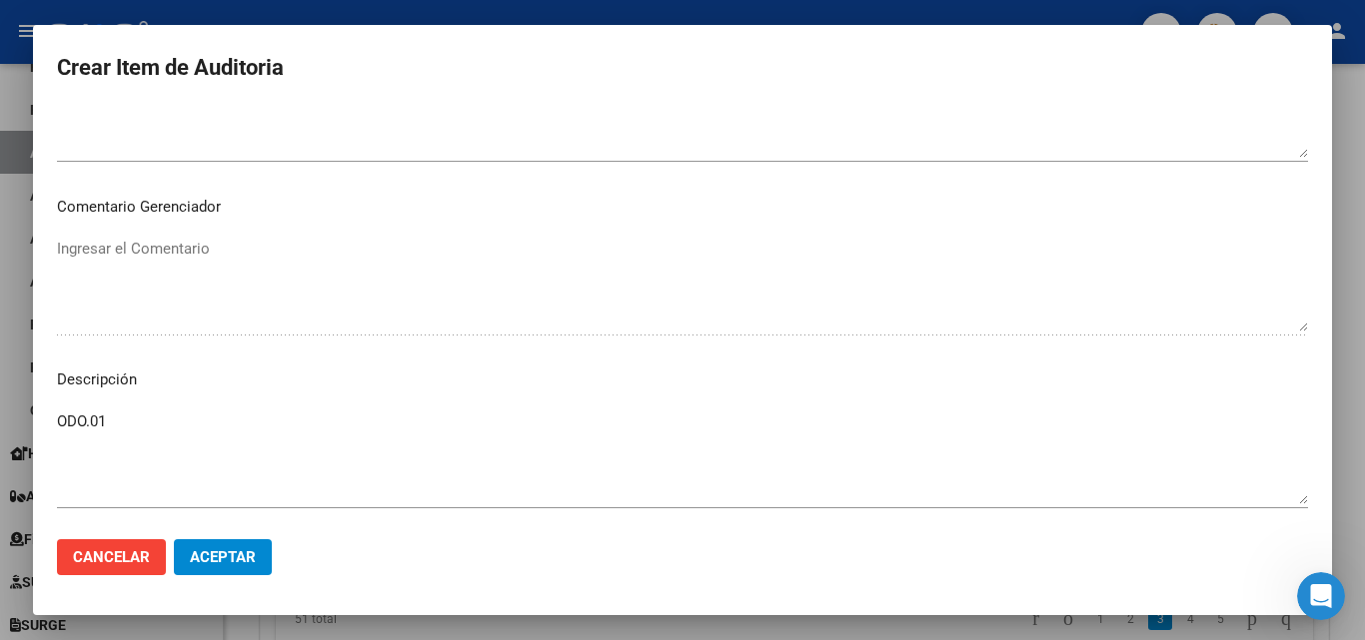
scroll to position [1205, 0]
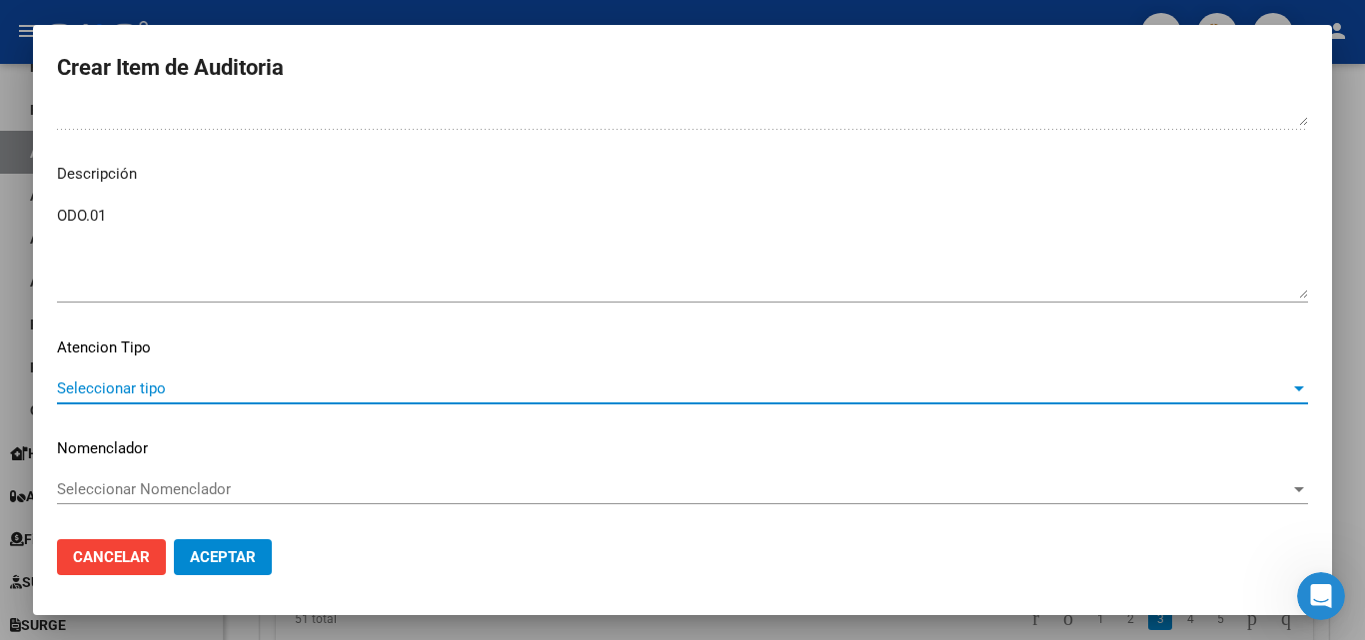
click at [194, 397] on span "Seleccionar tipo" at bounding box center [673, 389] width 1233 height 18
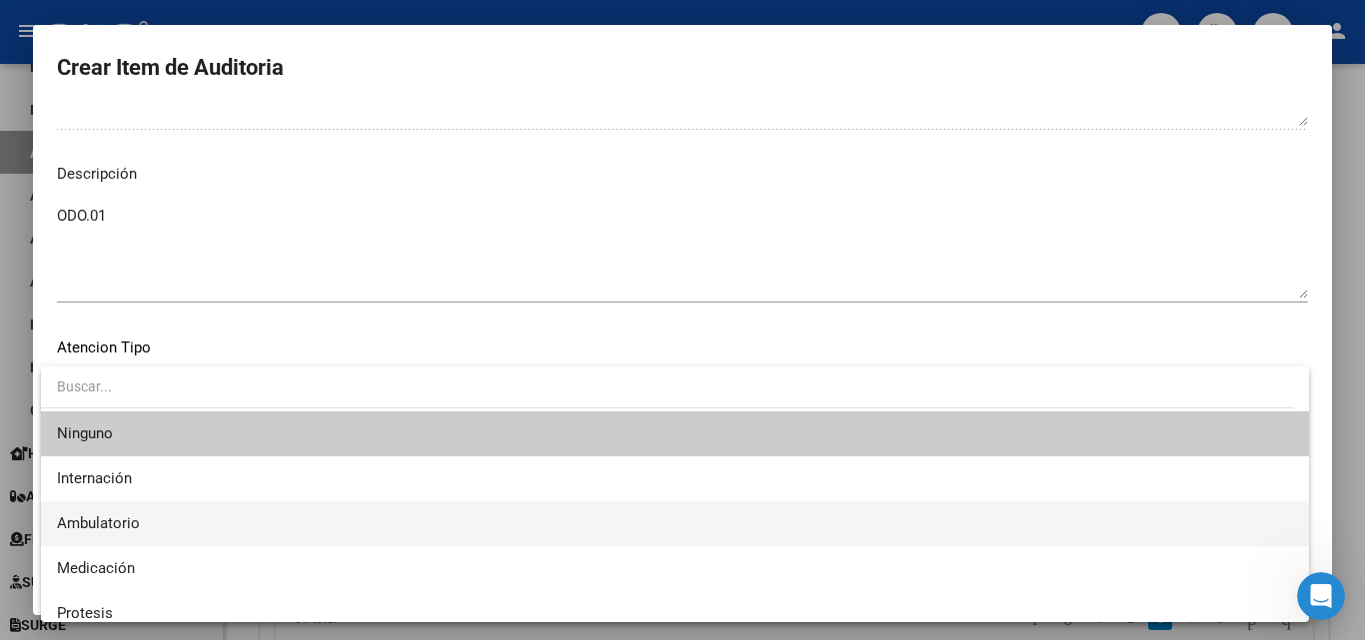
click at [153, 531] on span "Ambulatorio" at bounding box center [675, 524] width 1236 height 45
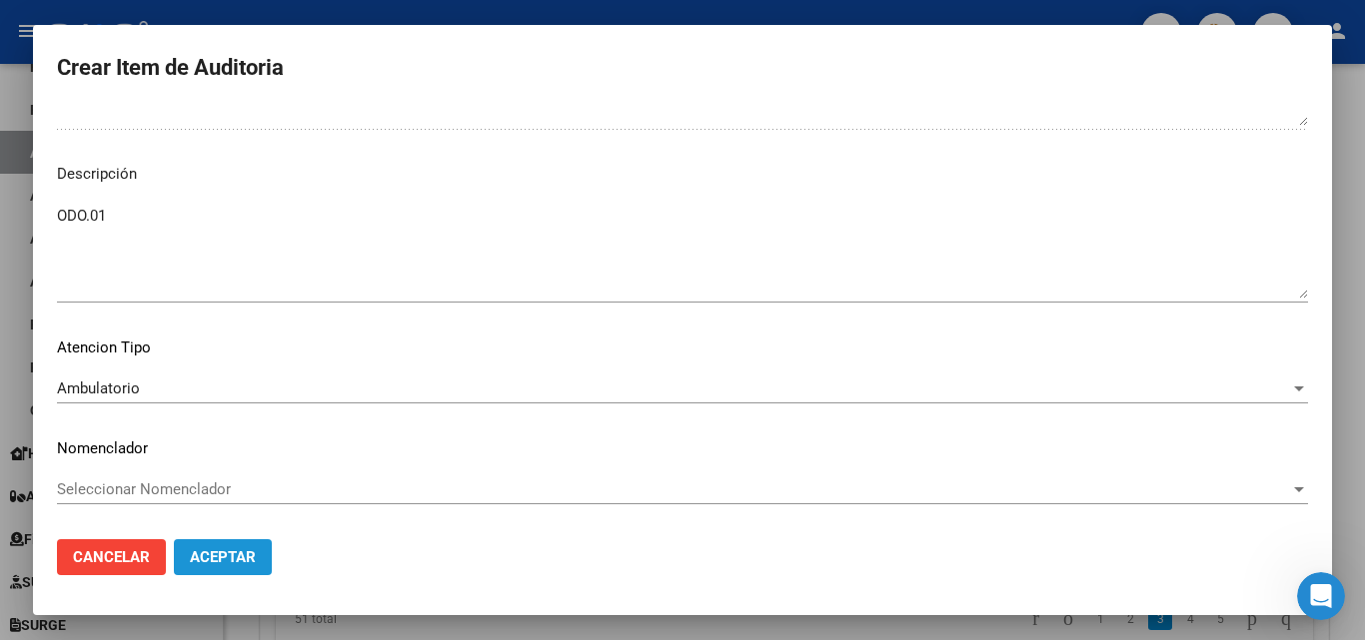
click at [203, 554] on span "Aceptar" at bounding box center [223, 558] width 66 height 18
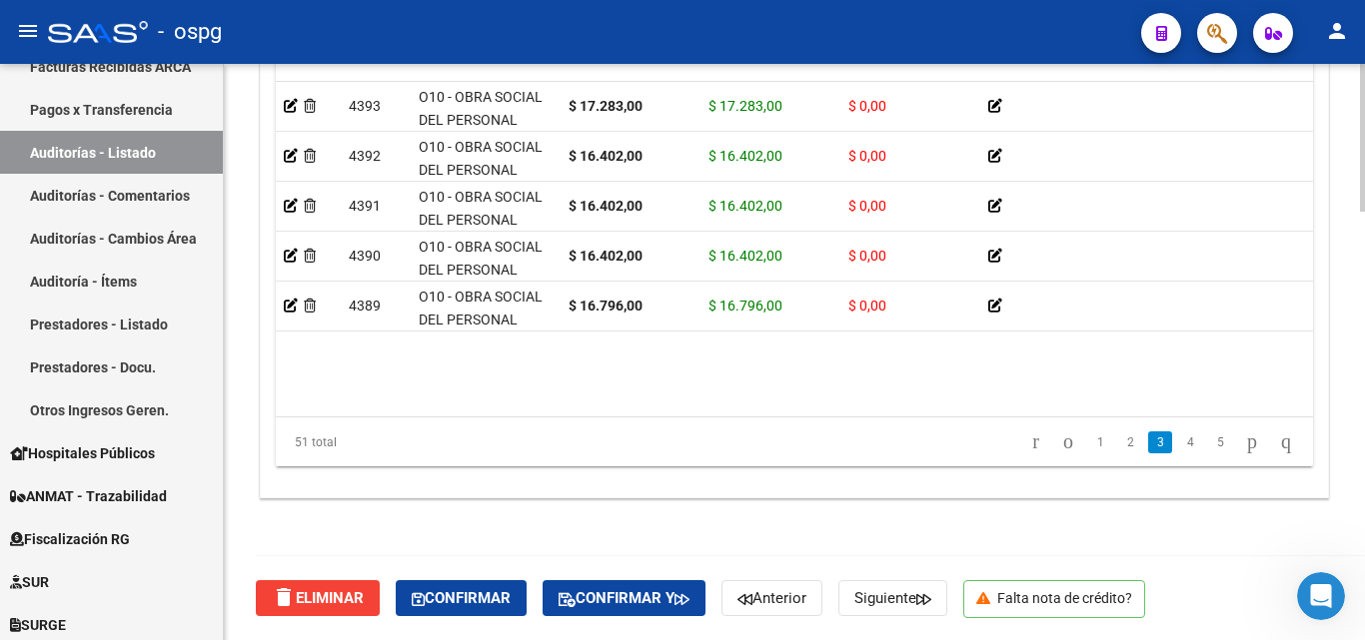
scroll to position [799, 0]
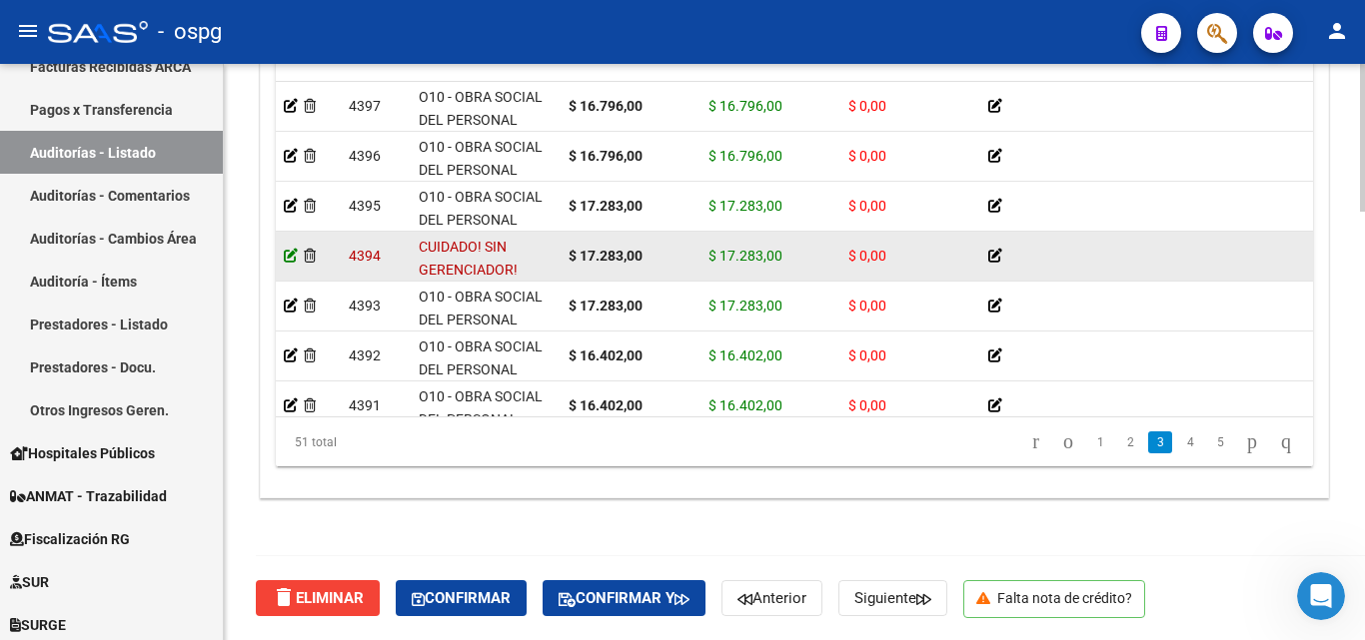
click at [288, 257] on icon at bounding box center [291, 256] width 14 height 14
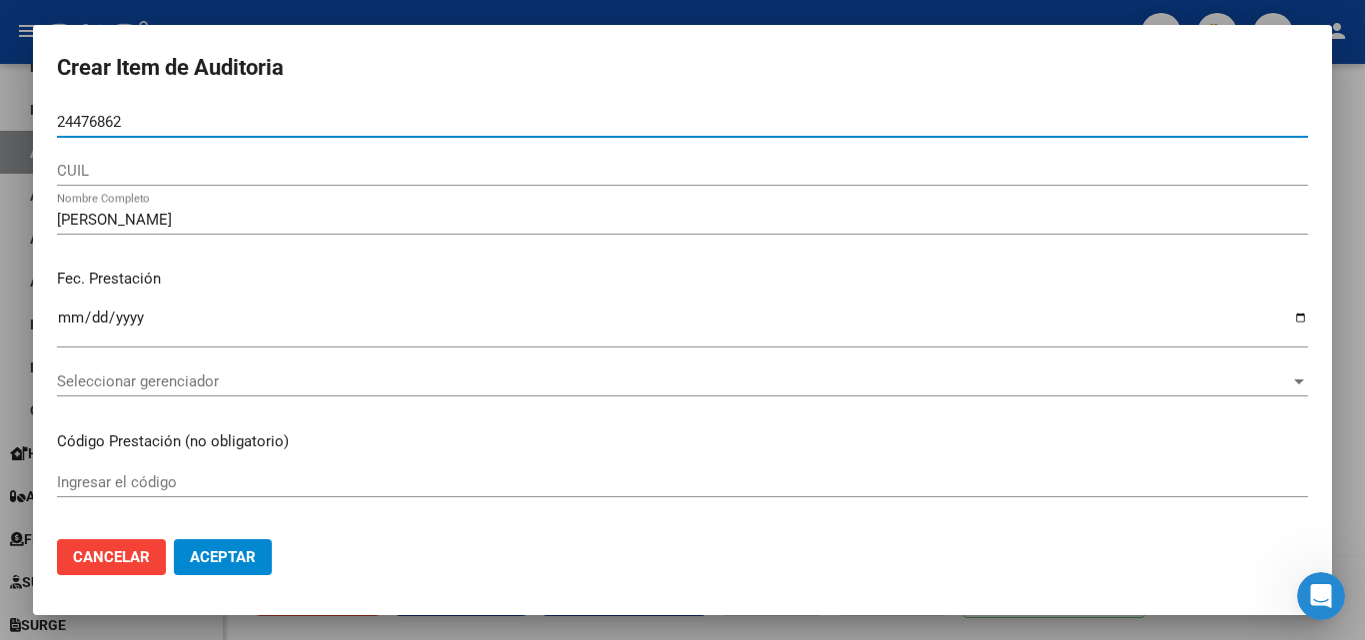
drag, startPoint x: 127, startPoint y: 126, endPoint x: 0, endPoint y: 123, distance: 126.9
click at [0, 123] on div "Crear Item de Auditoria 24476862 Nro Documento CUIL EDUARDO HERNAN ESPINOZA Nom…" at bounding box center [682, 320] width 1365 height 640
paste input "24476862"
type input "24476862"
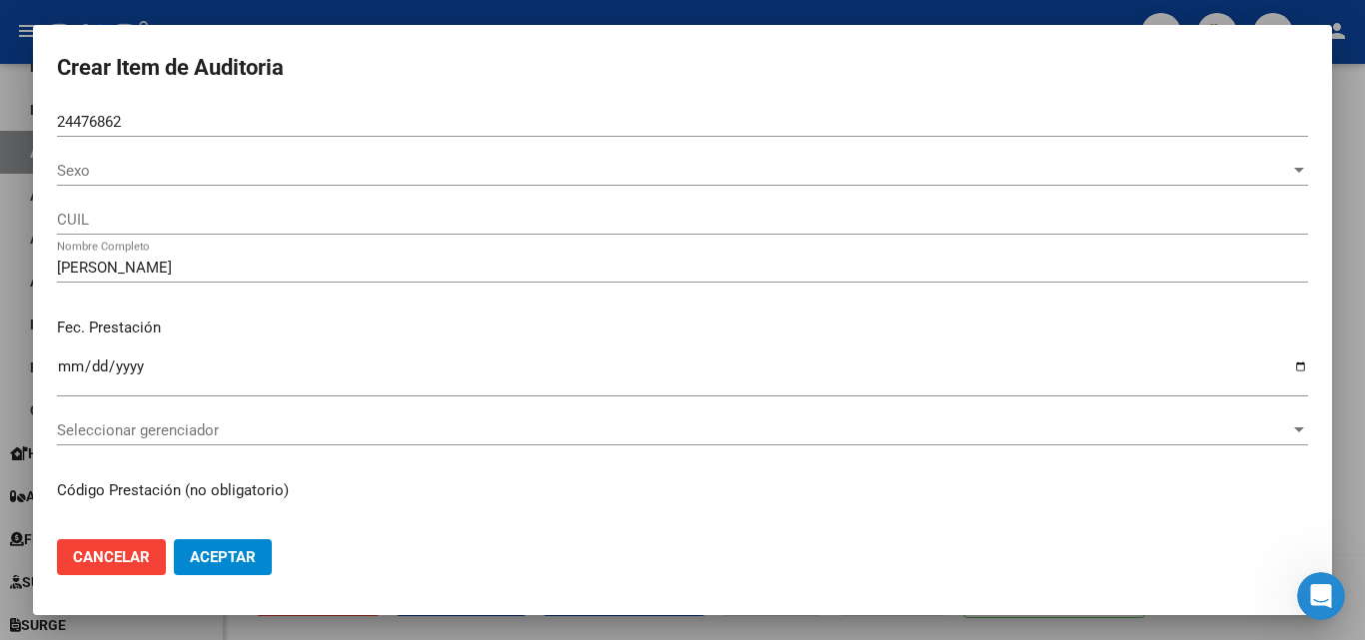
click at [160, 182] on div "Sexo Sexo" at bounding box center [682, 171] width 1251 height 30
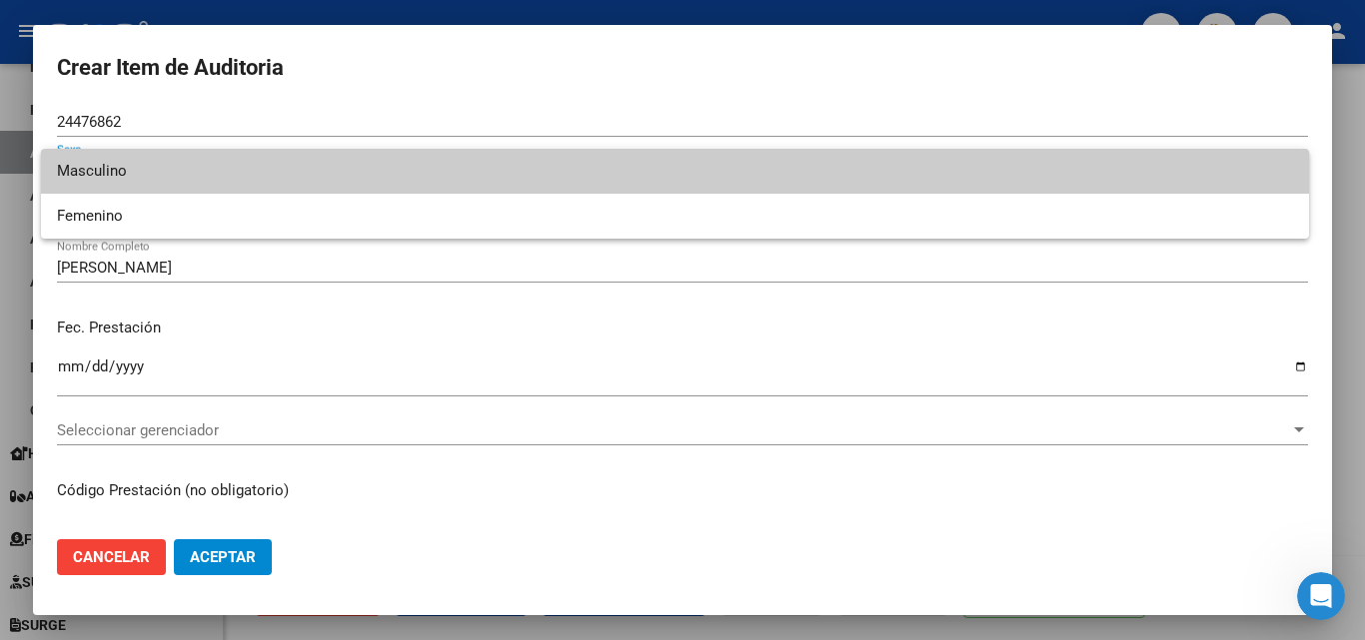
click at [156, 182] on span "Masculino" at bounding box center [675, 171] width 1236 height 45
type input "20244768629"
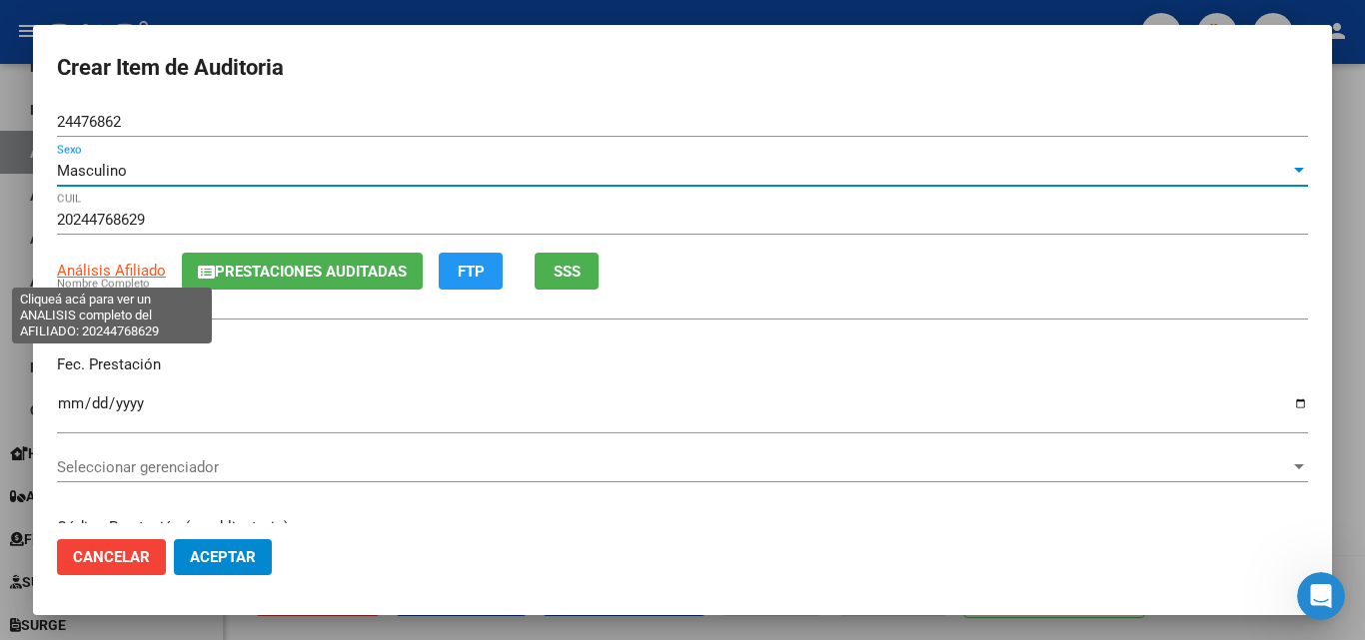
click at [145, 271] on span "Análisis Afiliado" at bounding box center [111, 271] width 109 height 18
type textarea "20244768629"
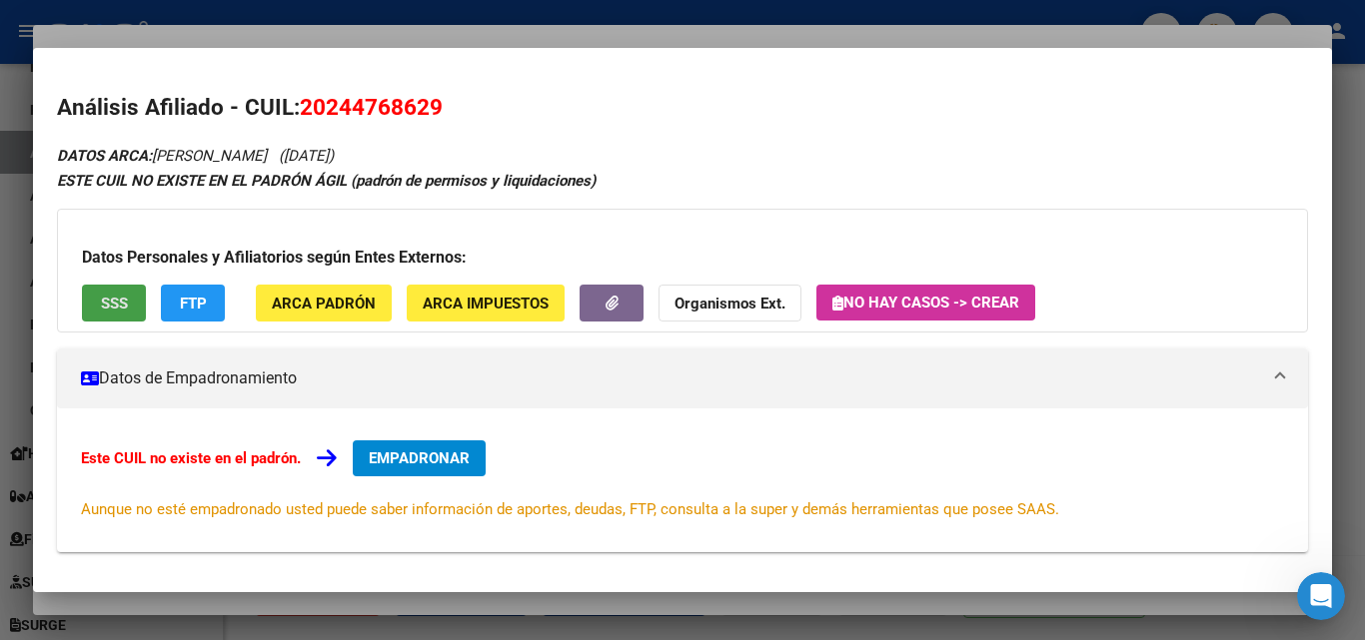
click at [124, 295] on span "SSS" at bounding box center [114, 304] width 27 height 18
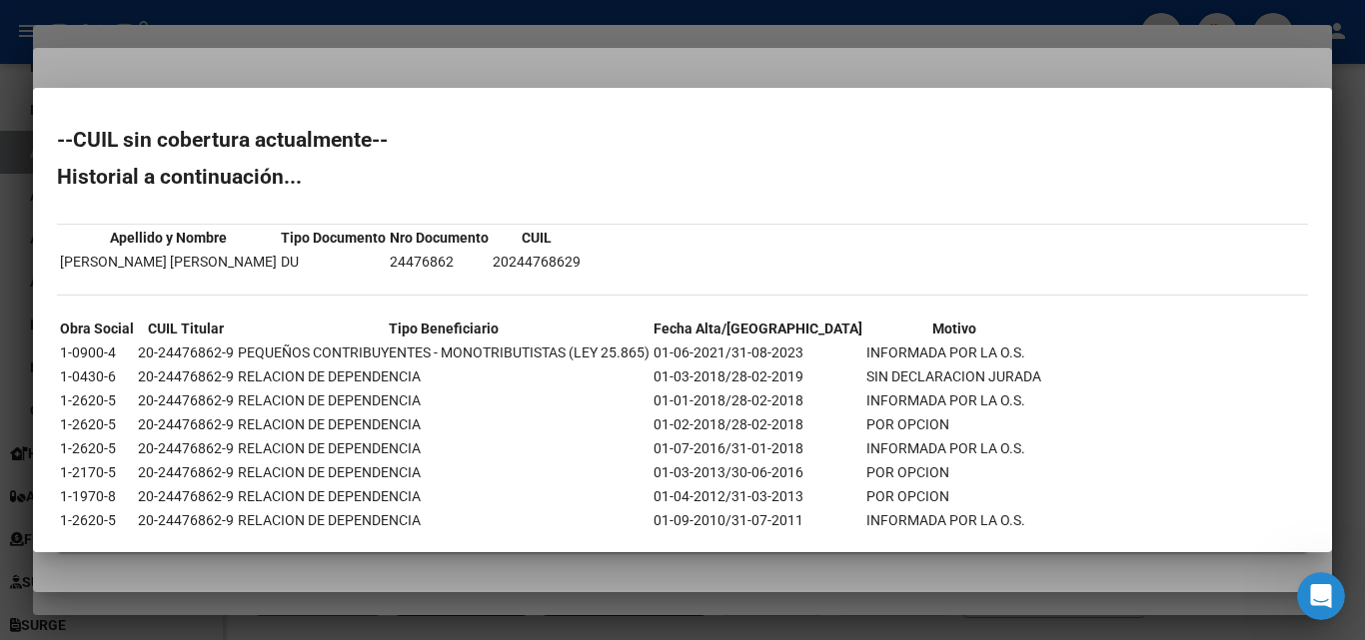
scroll to position [142, 0]
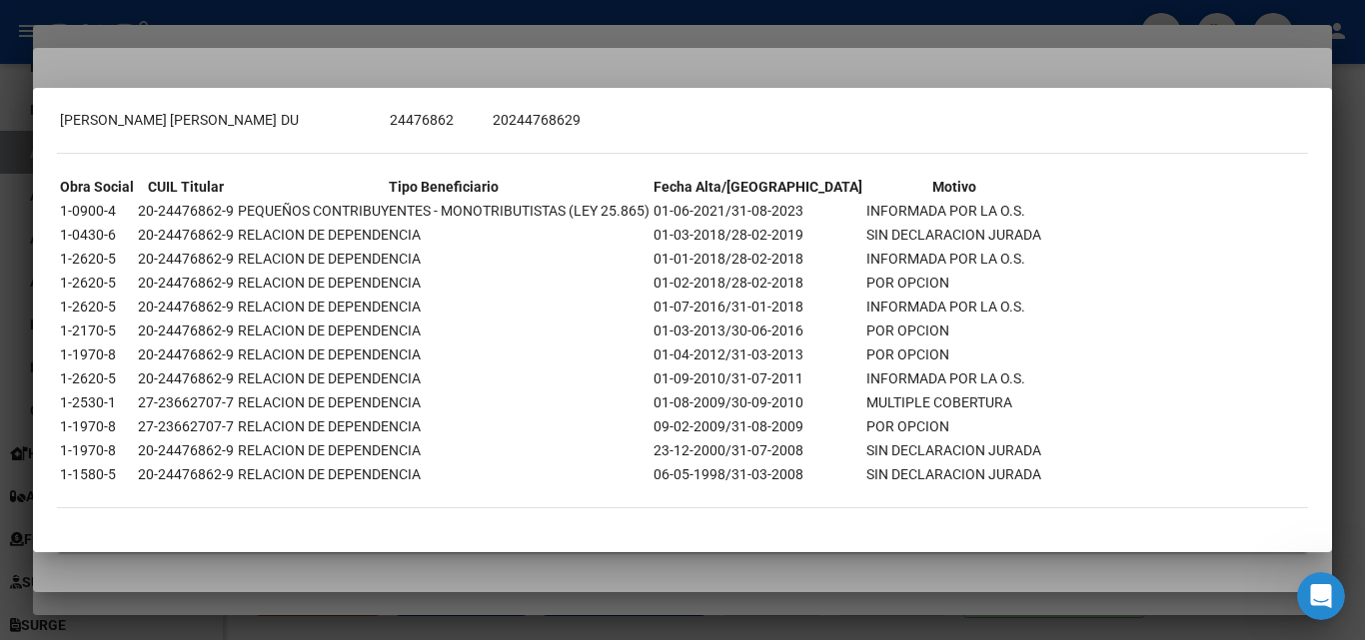
click at [602, 64] on div at bounding box center [682, 320] width 1365 height 640
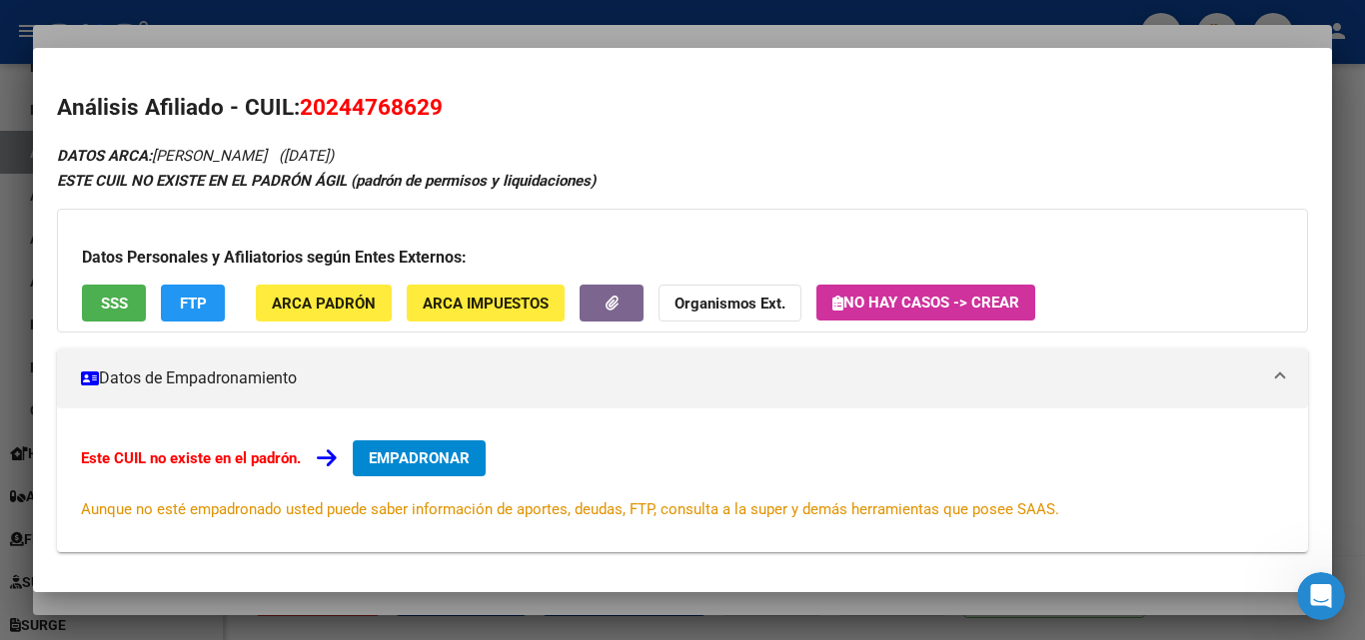
click at [612, 36] on div at bounding box center [682, 320] width 1365 height 640
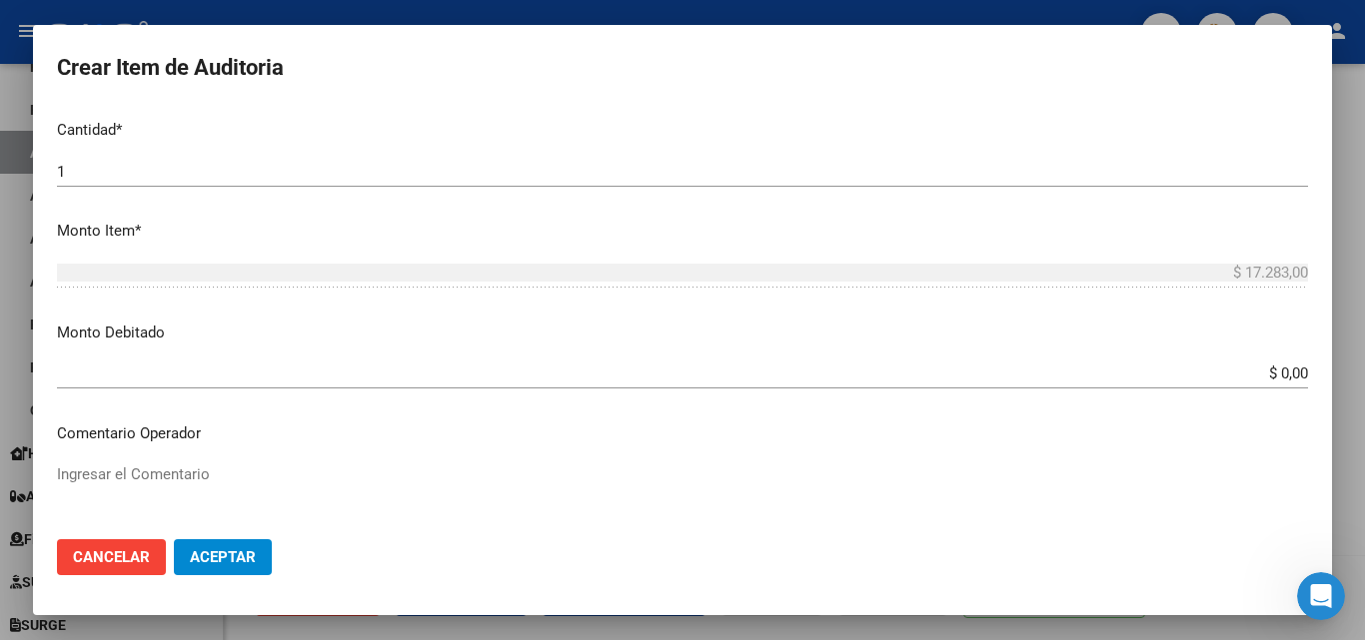
scroll to position [1199, 0]
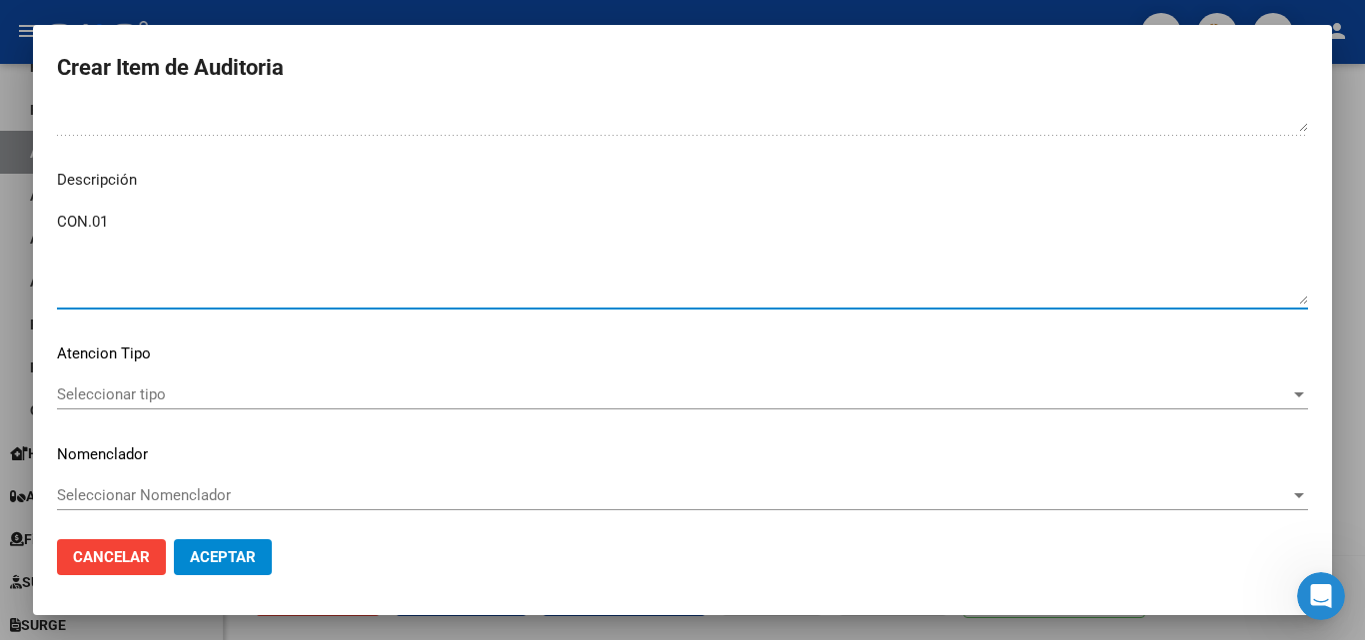
click at [159, 237] on textarea "CON.01" at bounding box center [682, 258] width 1251 height 94
type textarea "CON.01 Baja desde 31/08/2023"
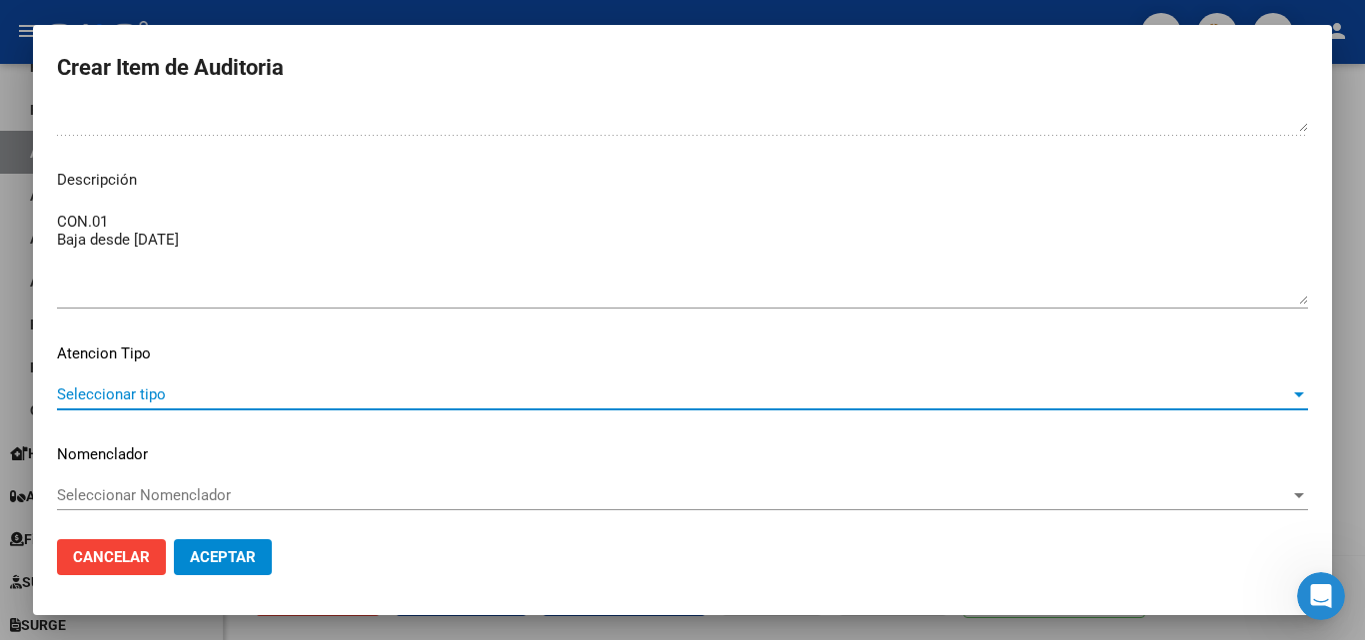
click at [176, 390] on span "Seleccionar tipo" at bounding box center [673, 395] width 1233 height 18
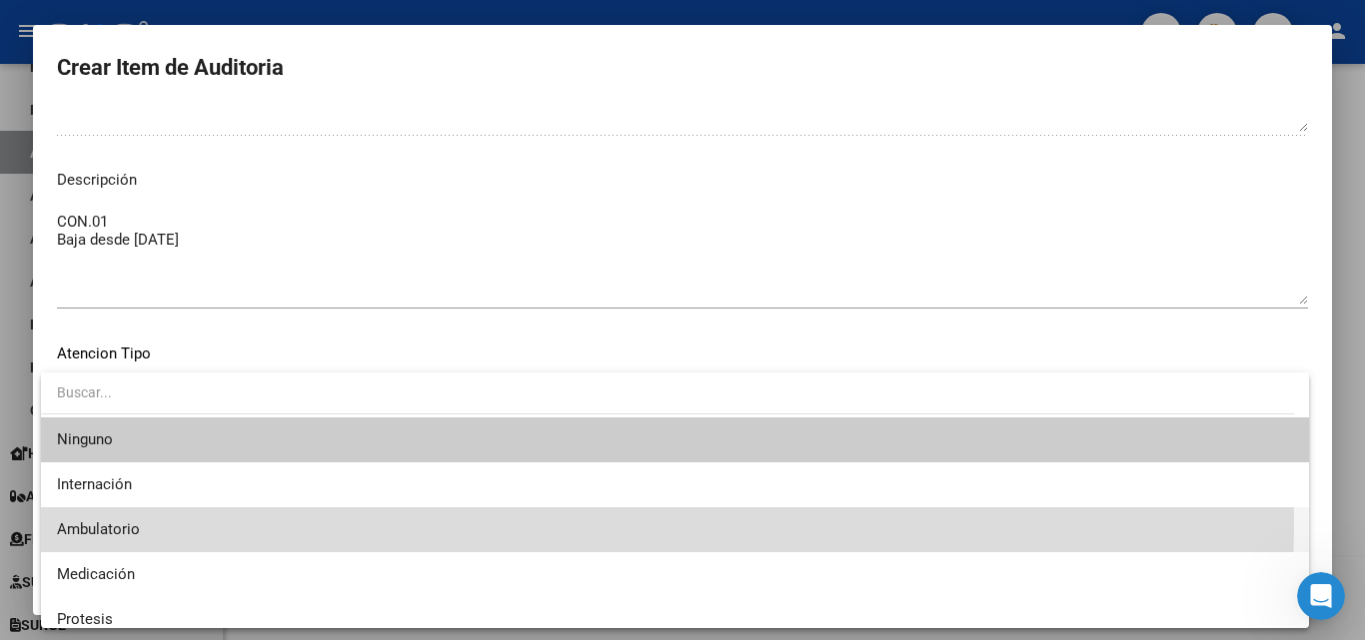
click at [98, 520] on span "Ambulatorio" at bounding box center [675, 530] width 1236 height 45
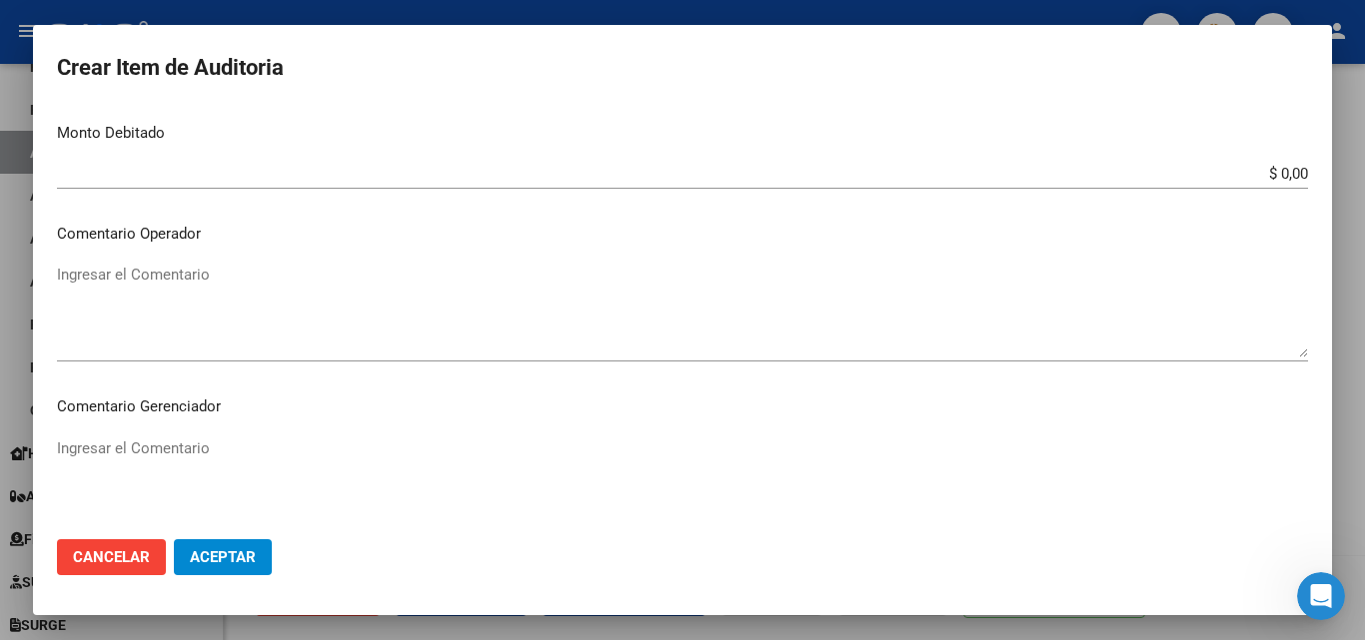
scroll to position [600, 0]
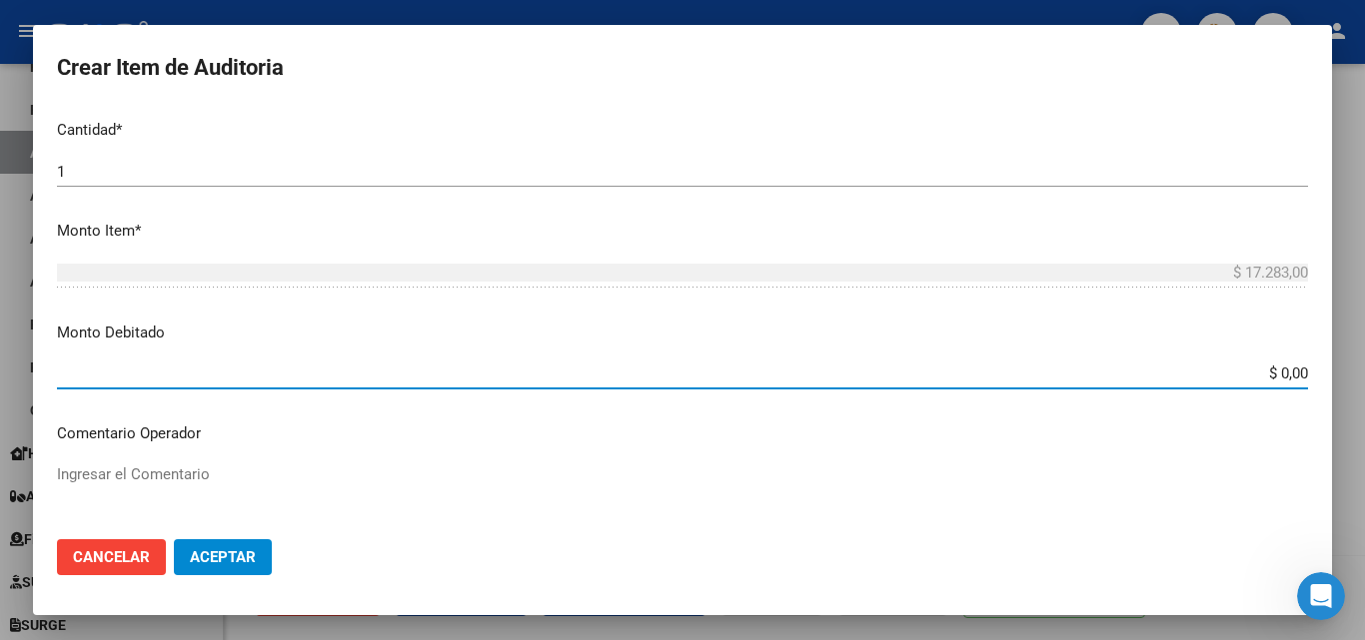
drag, startPoint x: 1240, startPoint y: 372, endPoint x: 1280, endPoint y: 323, distance: 63.2
click at [1364, 384] on div "Crear Item de Auditoria 24476862 Nro Documento Masculino Sexo 20244768629 CUIL …" at bounding box center [682, 320] width 1365 height 640
type input "$ 17.283,00"
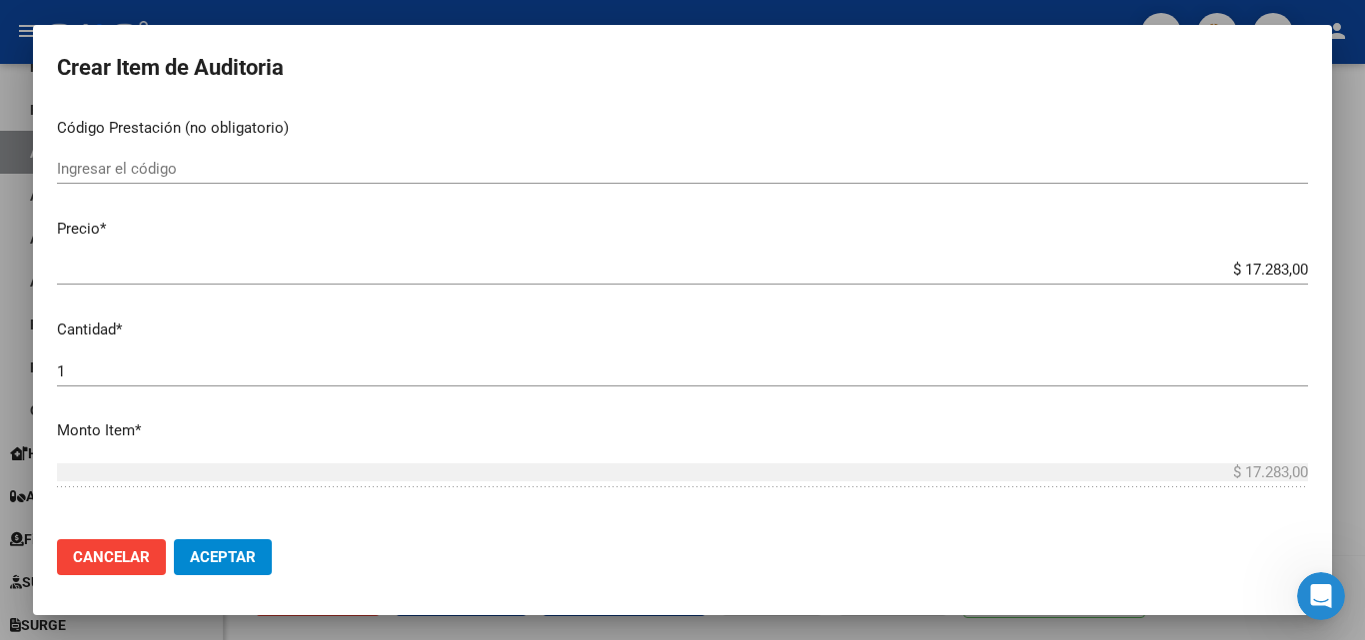
scroll to position [100, 0]
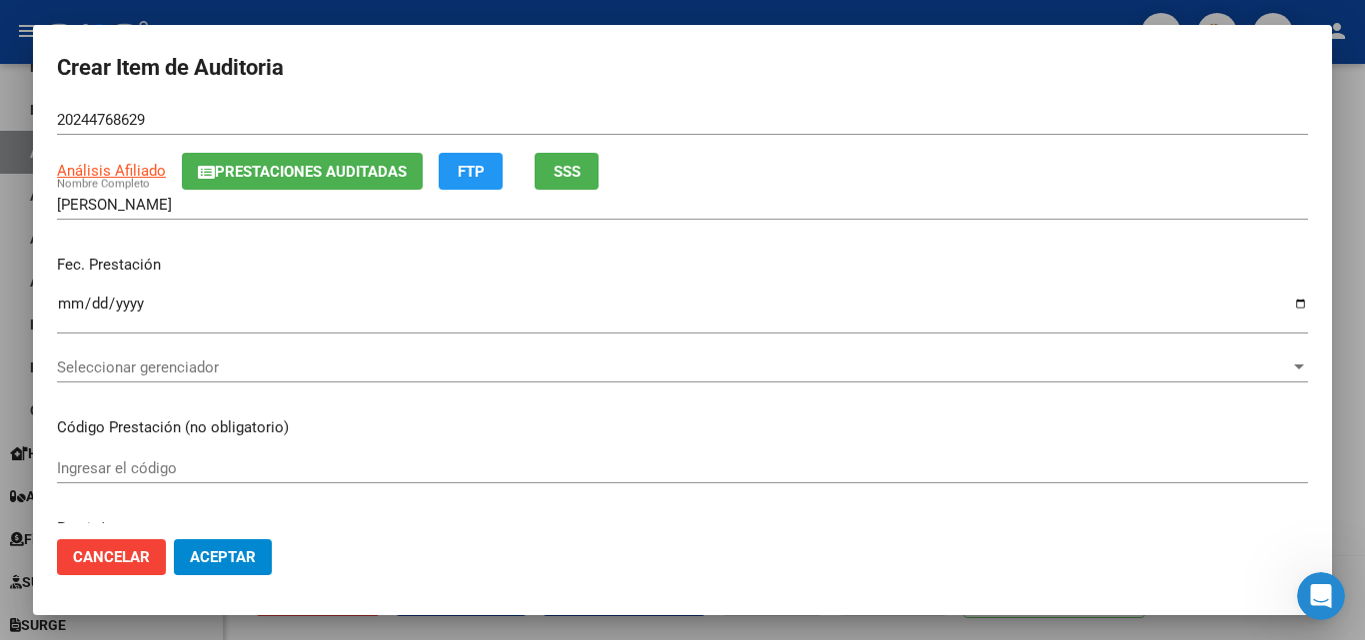
click at [140, 367] on span "Seleccionar gerenciador" at bounding box center [673, 368] width 1233 height 18
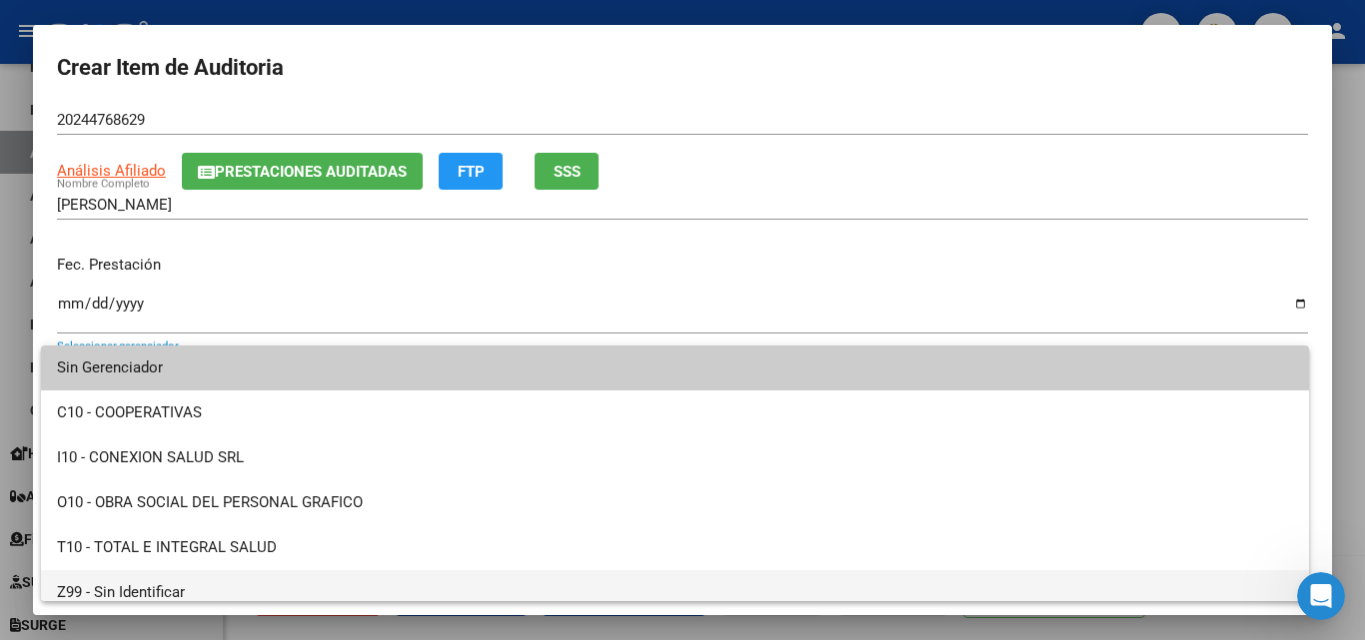
click at [109, 585] on span "Z99 - Sin Identificar" at bounding box center [675, 593] width 1236 height 45
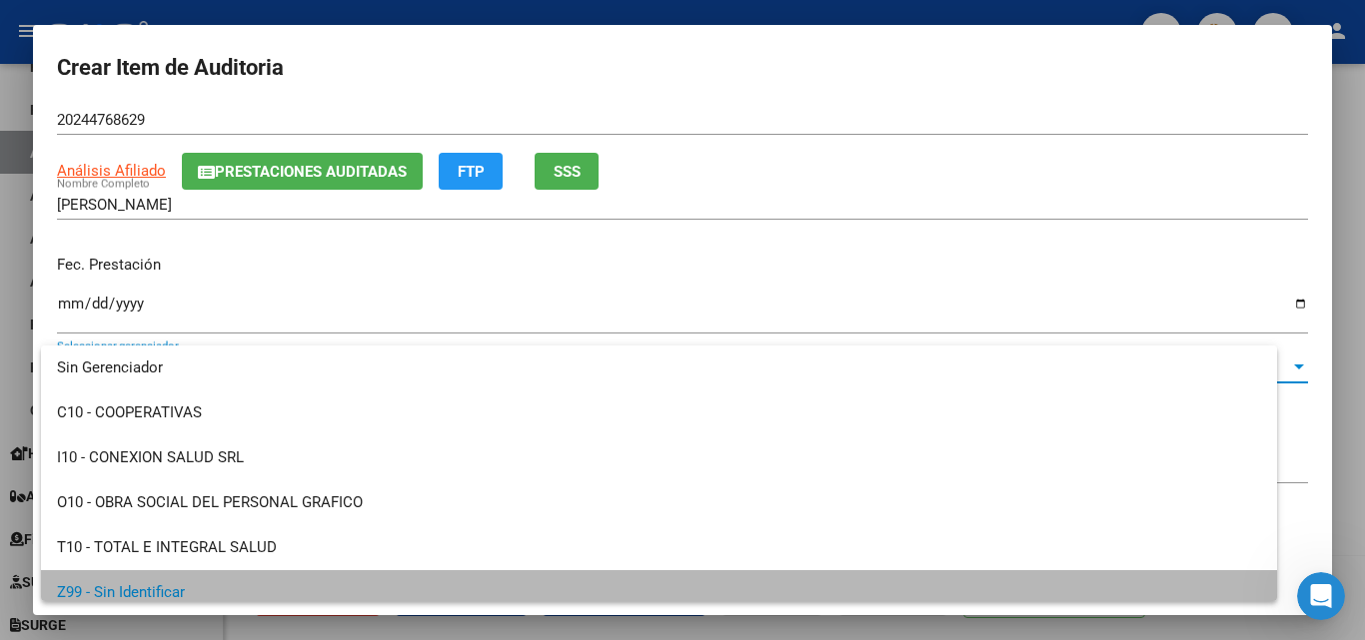
scroll to position [14, 0]
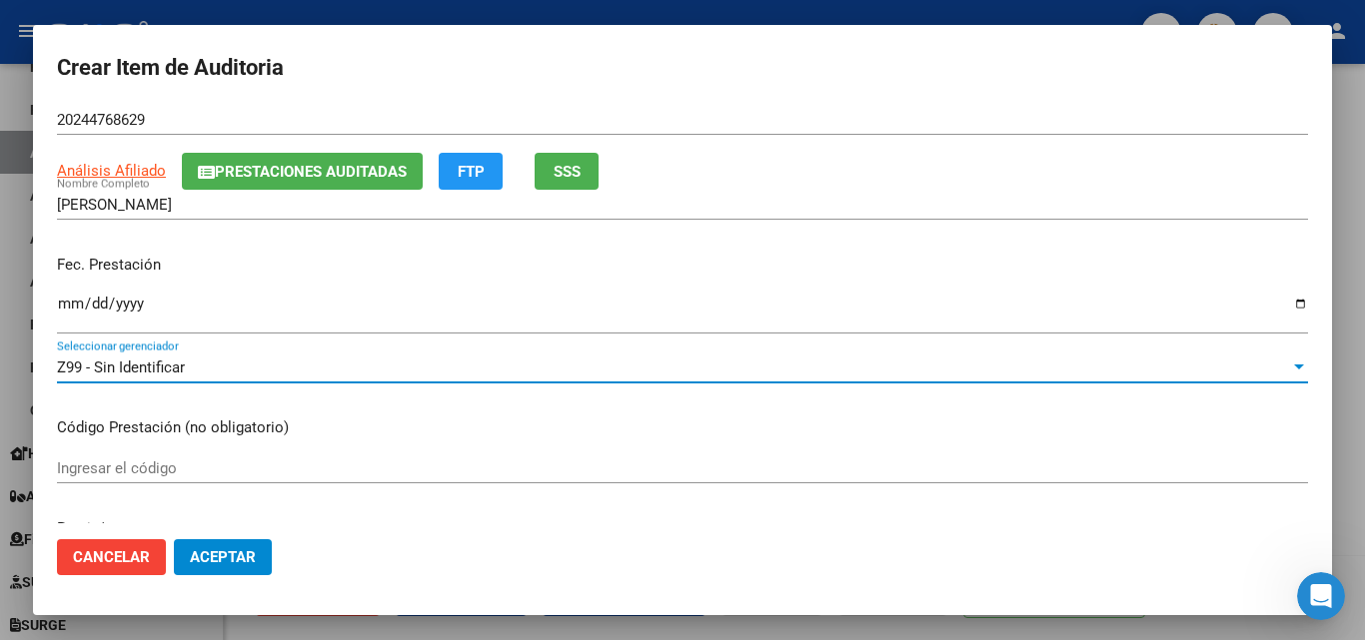
click at [230, 560] on span "Aceptar" at bounding box center [223, 558] width 66 height 18
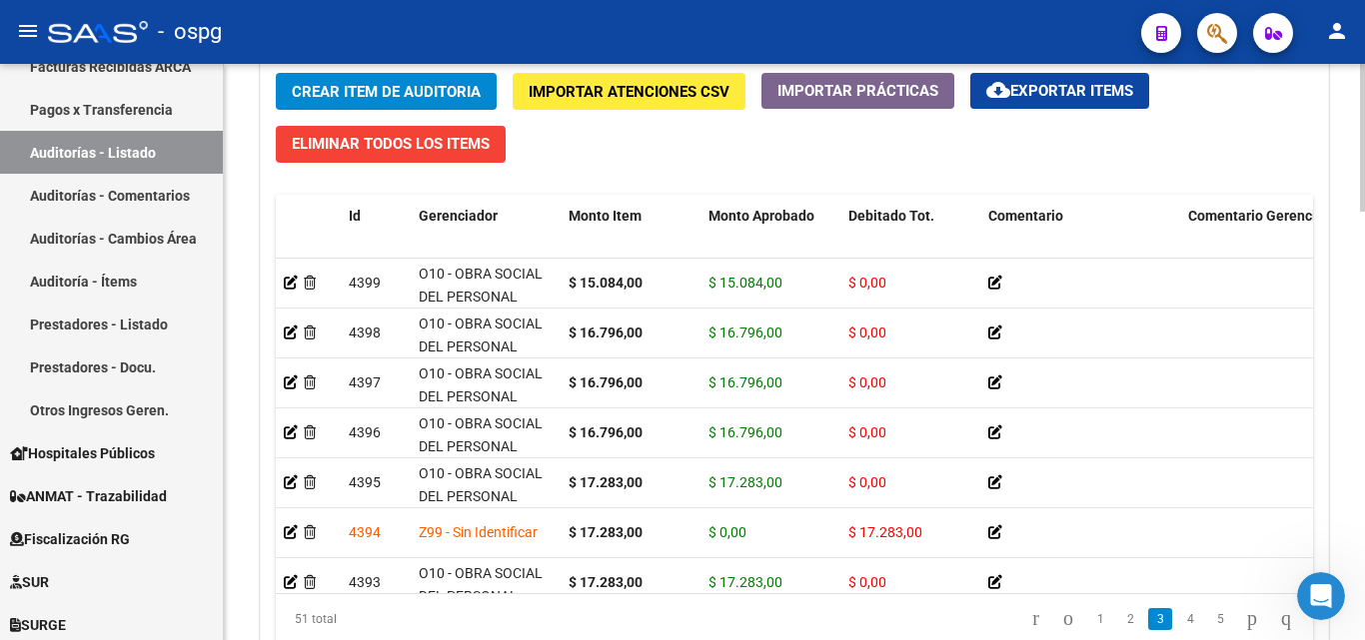
scroll to position [899, 0]
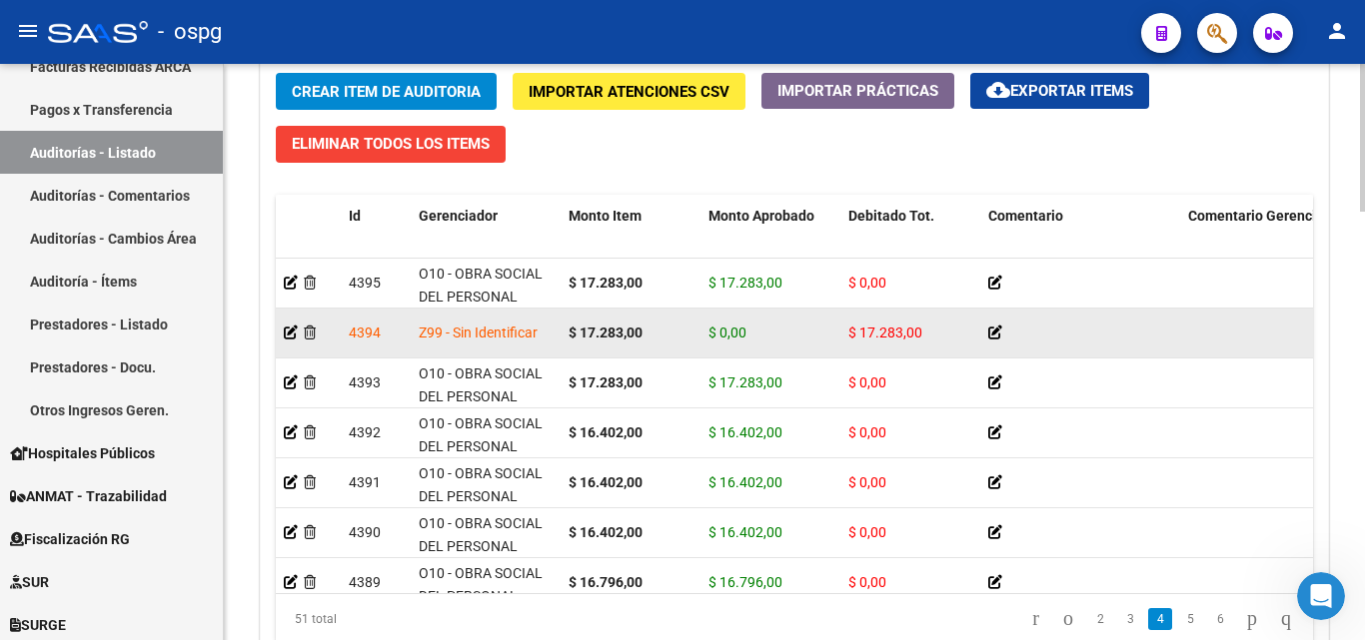
click at [999, 333] on icon at bounding box center [995, 333] width 14 height 14
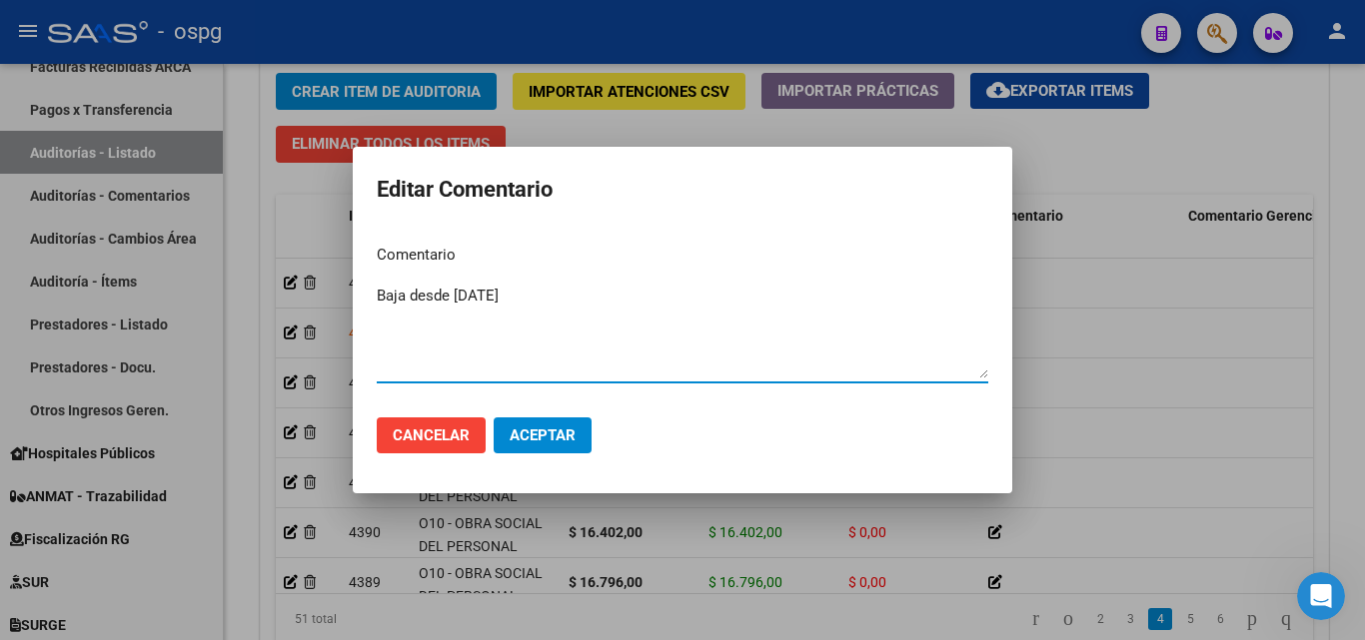
type textarea "Baja desde 31/08/2023"
click at [532, 432] on span "Aceptar" at bounding box center [543, 436] width 66 height 18
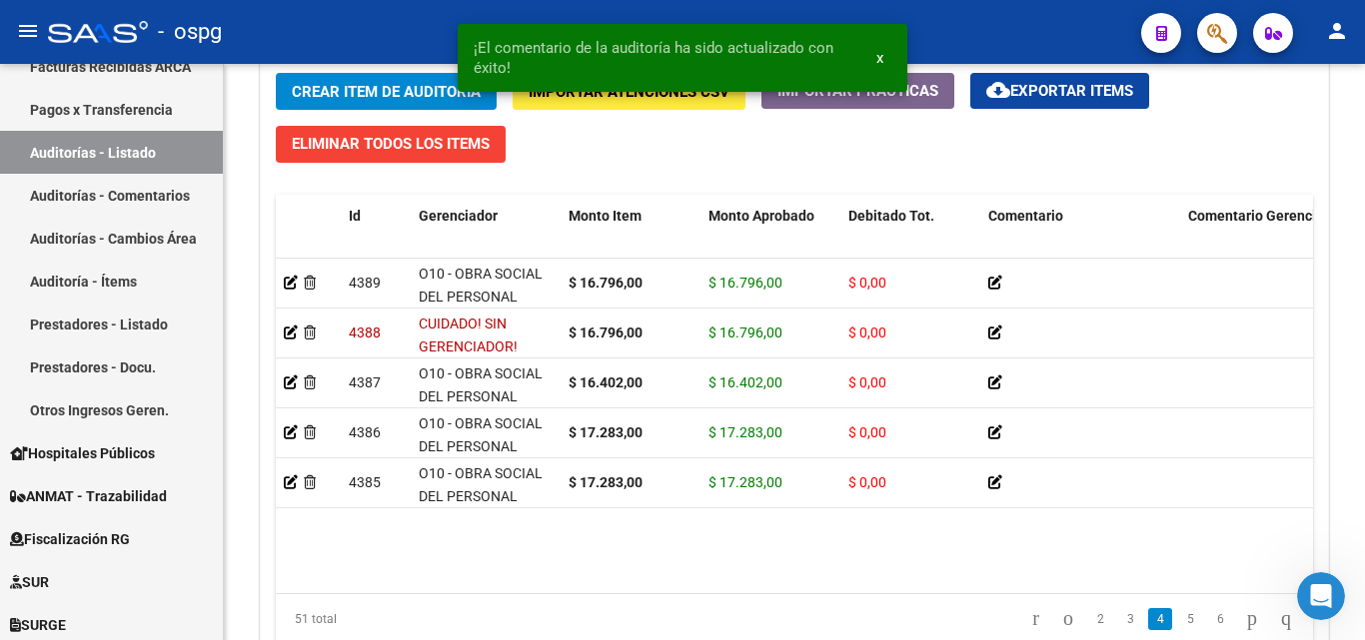
scroll to position [1099, 0]
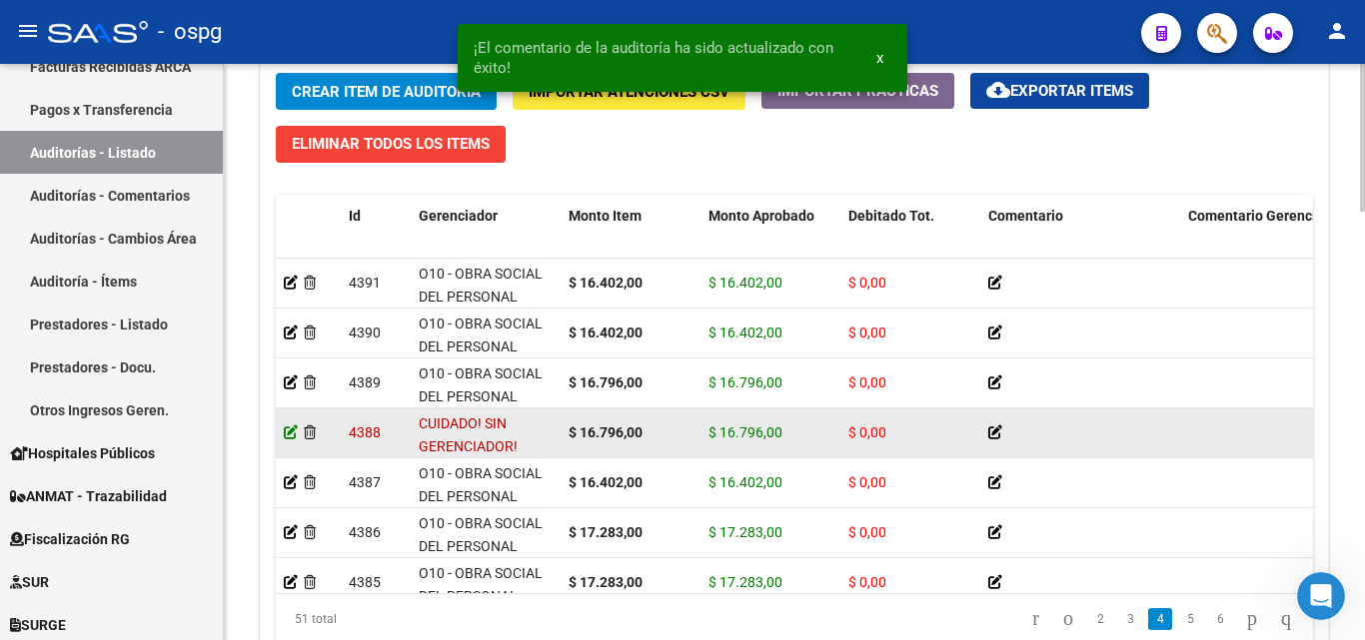
click at [292, 431] on icon at bounding box center [291, 433] width 14 height 14
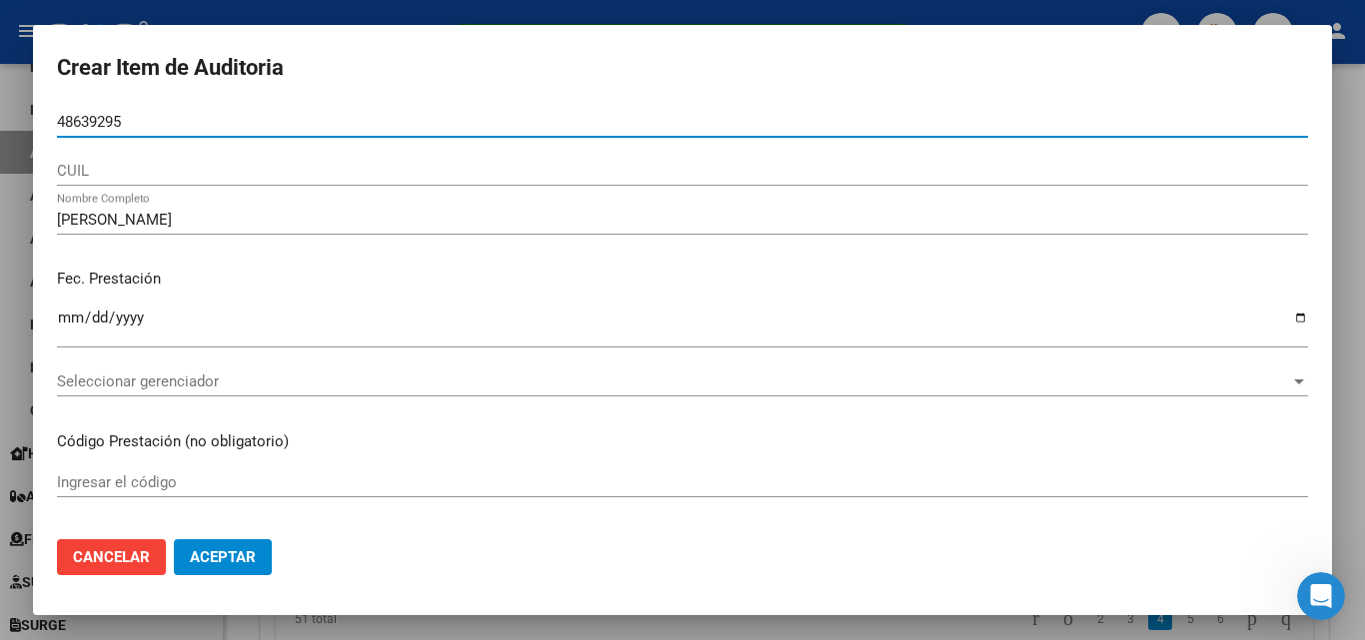
drag, startPoint x: 139, startPoint y: 120, endPoint x: 0, endPoint y: 114, distance: 139.0
click at [0, 114] on div "¡El comentario de la auditoría ha sido actualizado con éxito! x Crear Item de A…" at bounding box center [682, 320] width 1365 height 640
paste input "48639295"
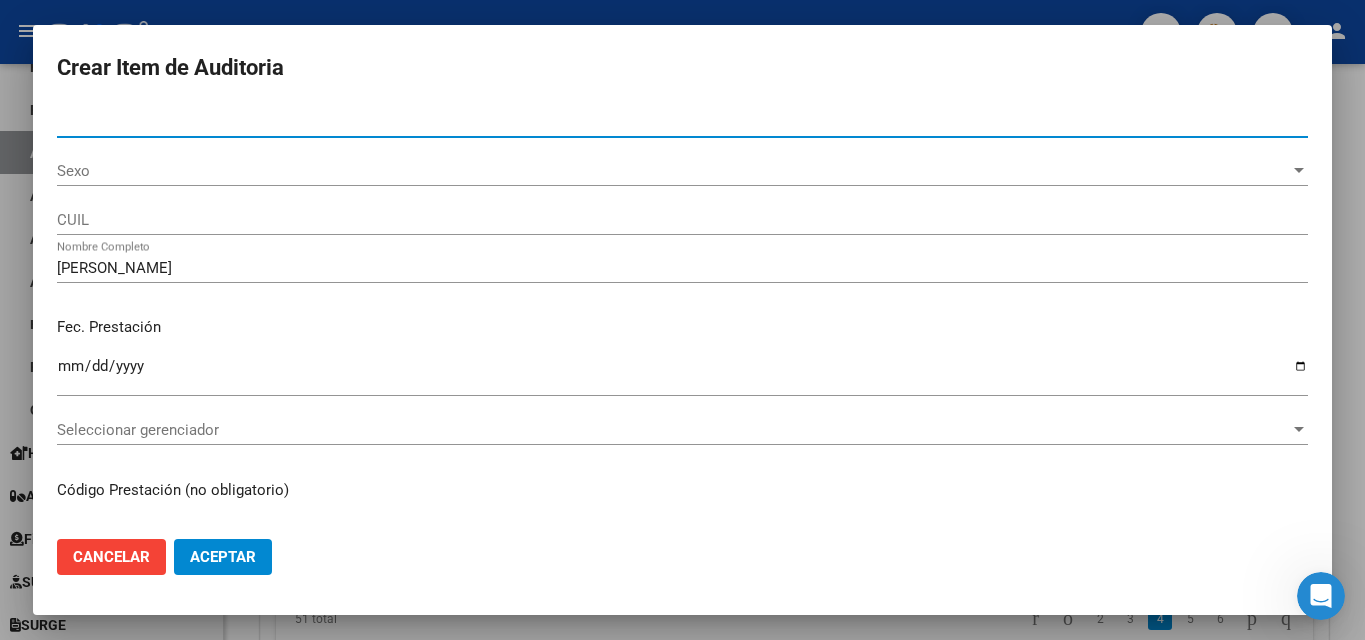
type input "48639295"
click at [146, 178] on span "Sexo" at bounding box center [673, 171] width 1233 height 18
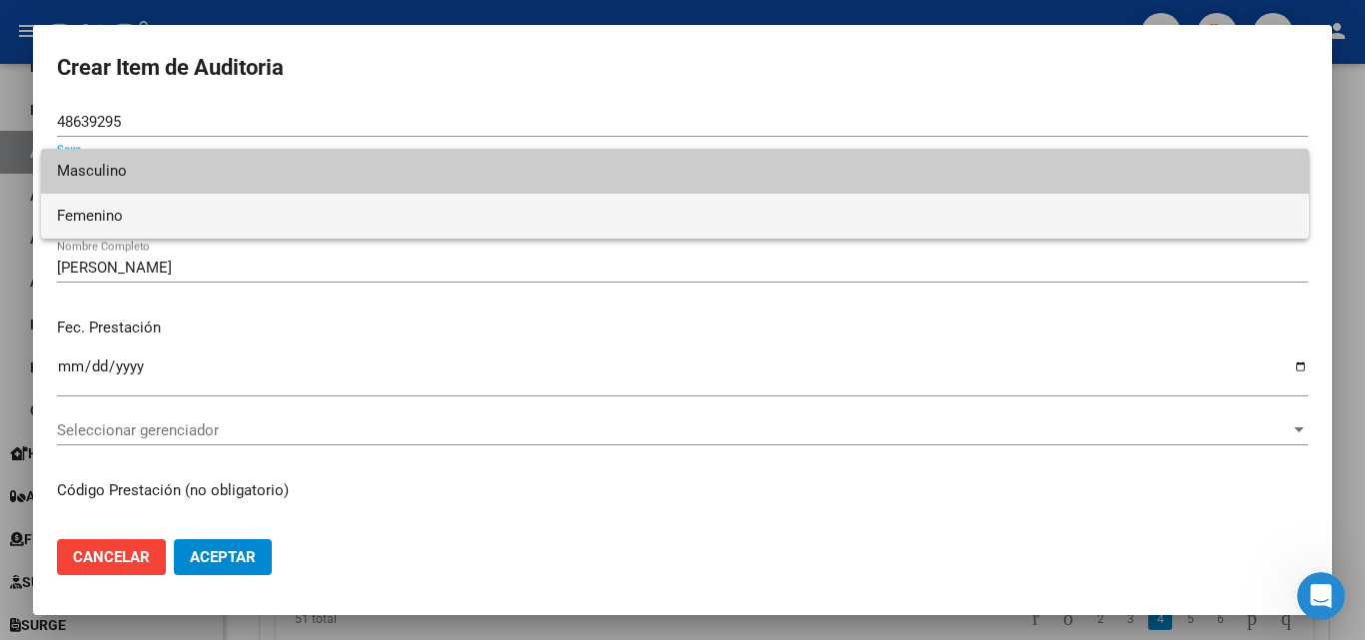
click at [132, 220] on span "Femenino" at bounding box center [675, 216] width 1236 height 45
type input "27486392954"
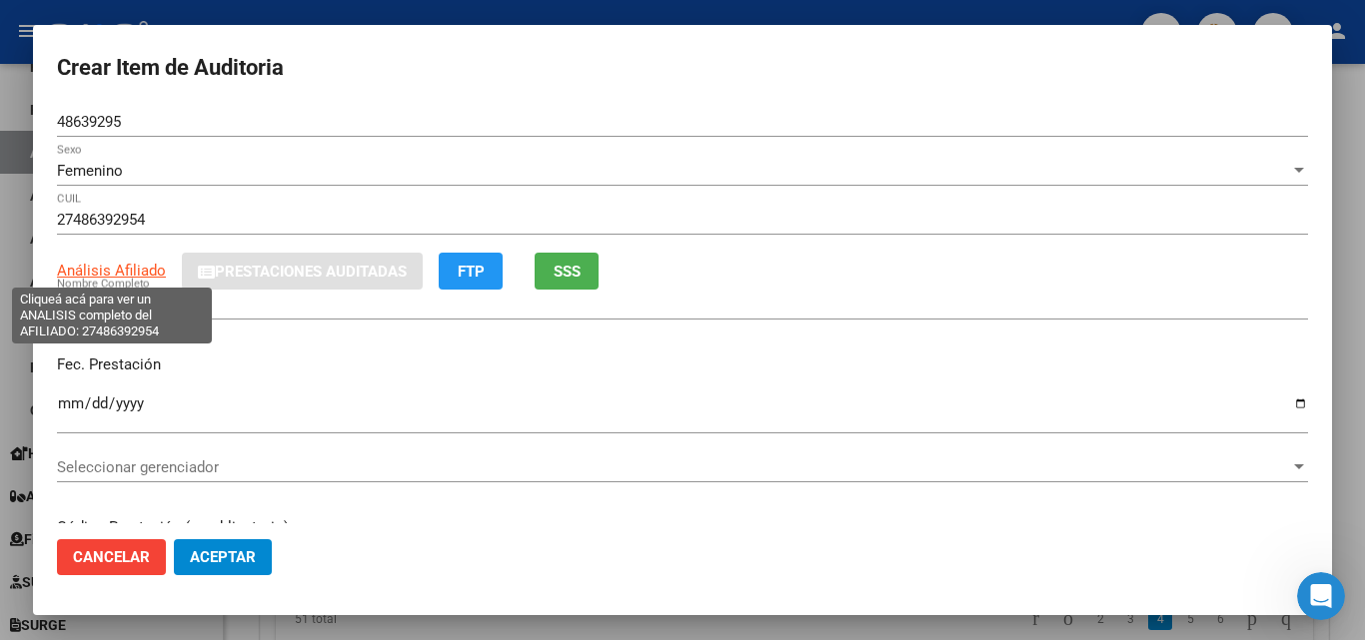
click at [94, 270] on span "Análisis Afiliado" at bounding box center [111, 271] width 109 height 18
type textarea "27486392954"
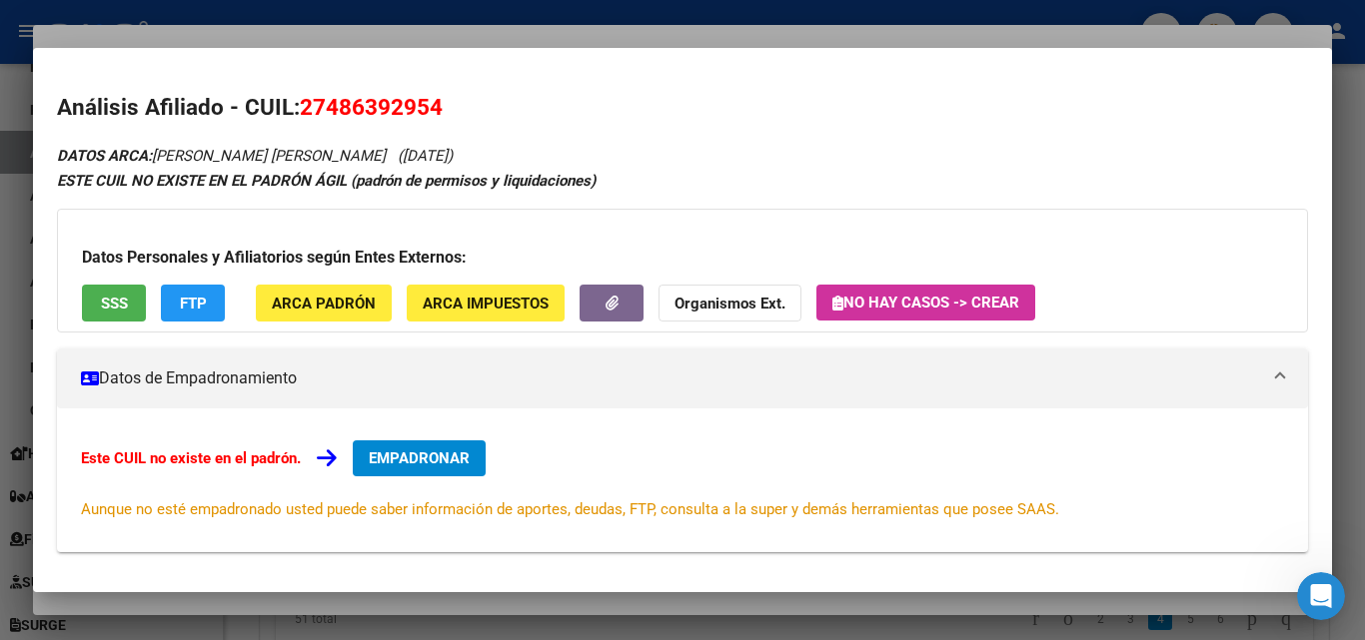
click at [116, 277] on div "Datos Personales y Afiliatorios según Entes Externos: SSS FTP ARCA Padrón ARCA …" at bounding box center [682, 271] width 1251 height 124
click at [119, 298] on span "SSS" at bounding box center [114, 304] width 27 height 18
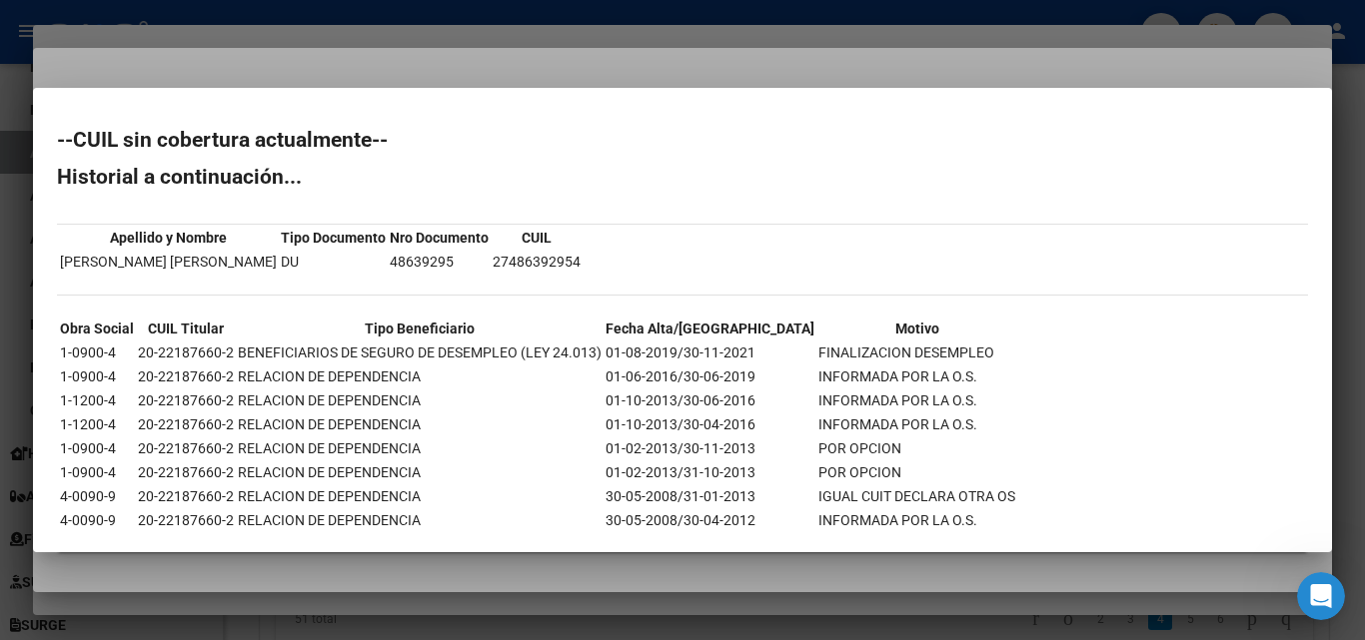
scroll to position [94, 0]
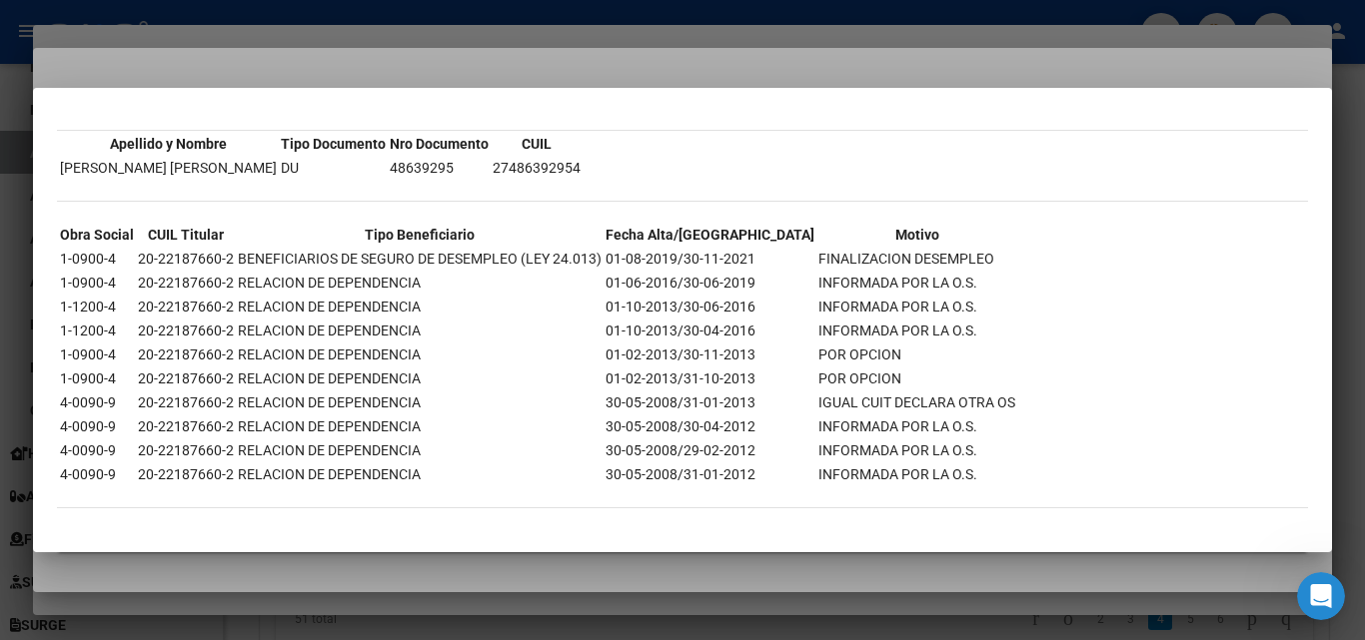
click at [770, 89] on mat-dialog-container "--CUIL sin cobertura actualmente-- Historial a continuación... Apellido y Nombr…" at bounding box center [682, 320] width 1299 height 465
click at [661, 62] on div at bounding box center [682, 320] width 1365 height 640
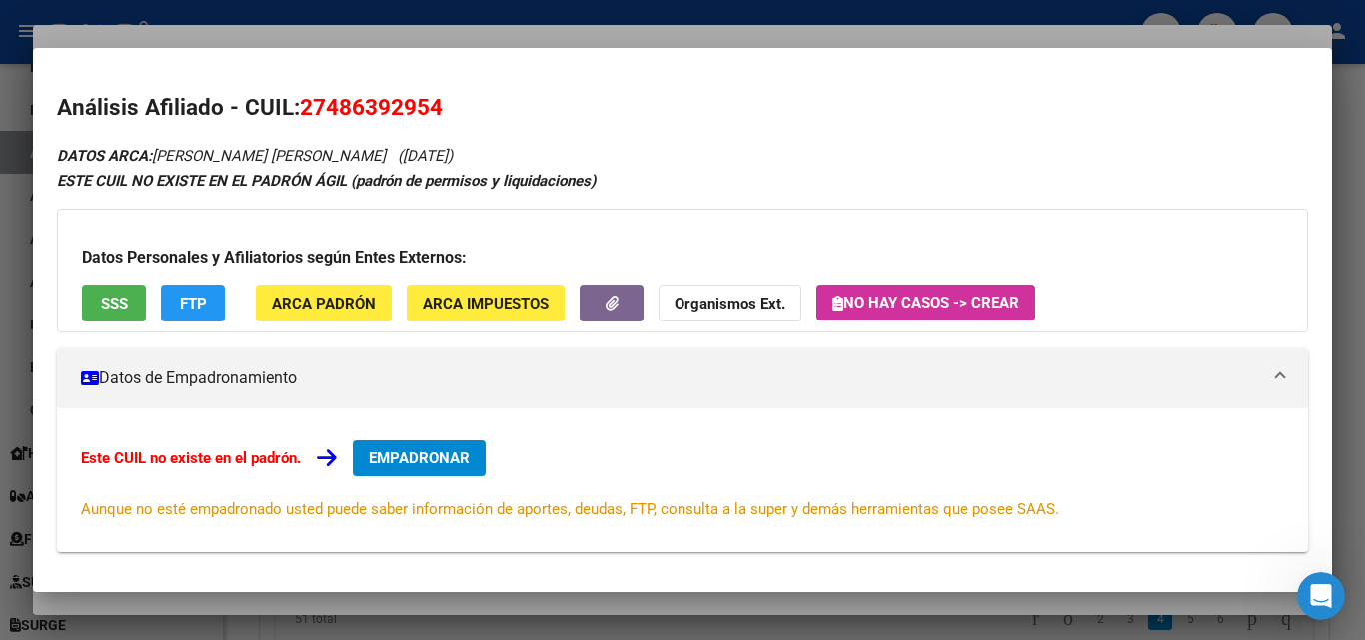
scroll to position [299, 0]
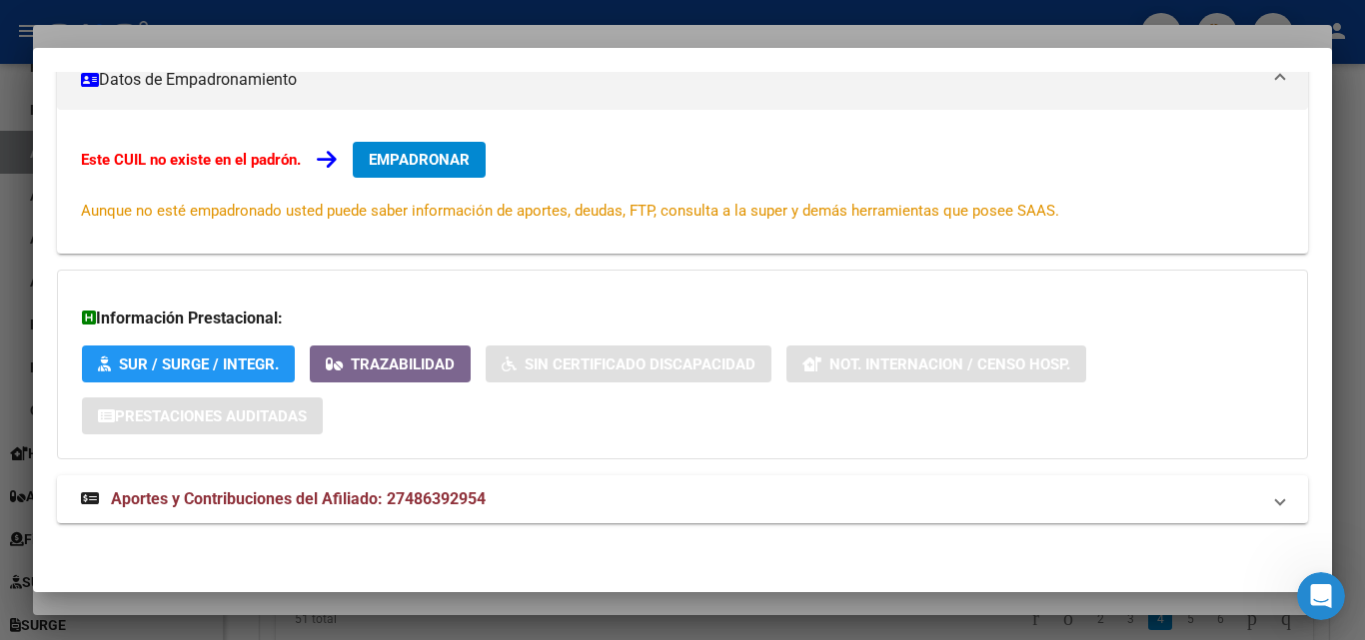
click at [623, 45] on div at bounding box center [682, 320] width 1365 height 640
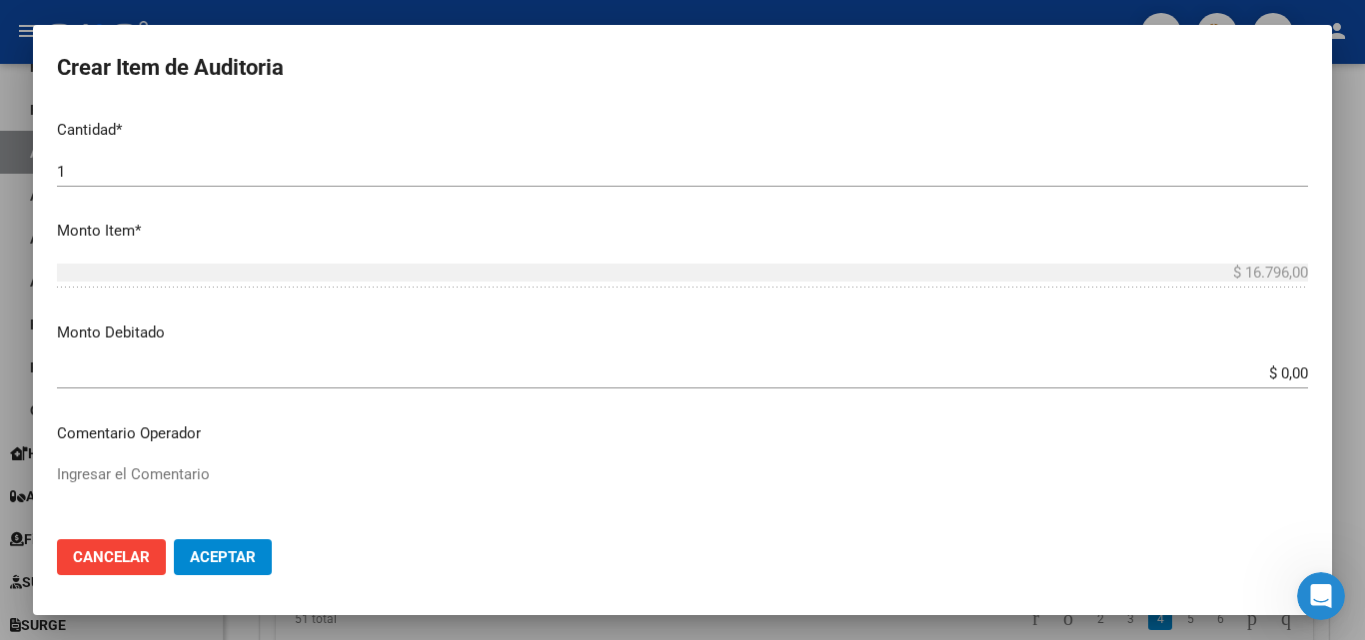
scroll to position [1199, 0]
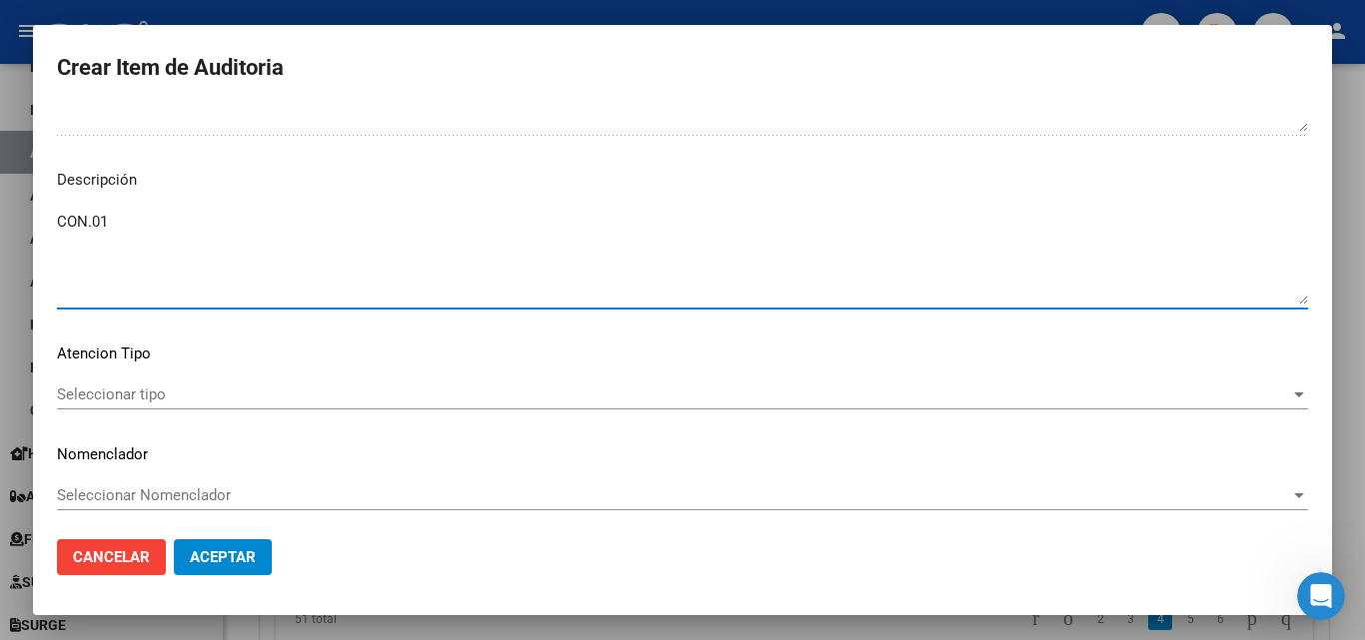
click at [119, 228] on textarea "CON.01" at bounding box center [682, 258] width 1251 height 94
drag, startPoint x: 216, startPoint y: 236, endPoint x: 31, endPoint y: 243, distance: 185.0
click at [31, 243] on div "Crear Item de Auditoria 48639295 Nro Documento Femenino Sexo 27486392954 CUIL A…" at bounding box center [682, 320] width 1365 height 640
type textarea "CON.01 Baja desde 30/11/2021"
click at [155, 394] on span "Seleccionar tipo" at bounding box center [673, 395] width 1233 height 18
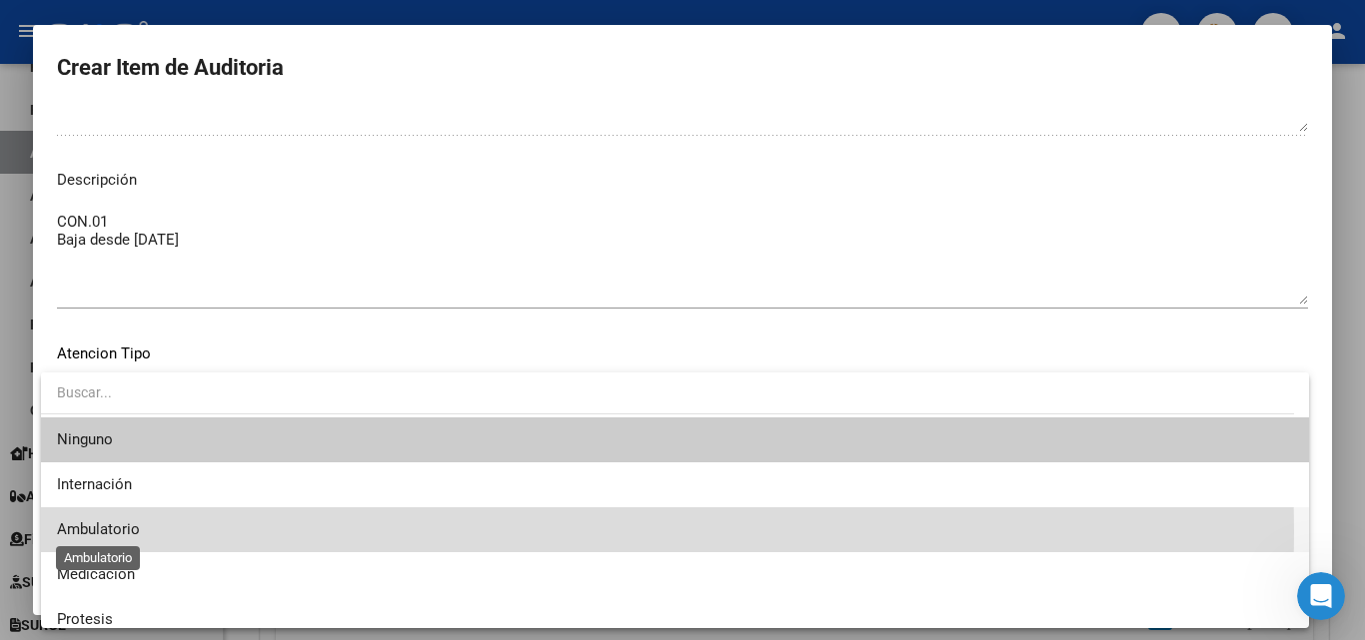
drag, startPoint x: 117, startPoint y: 533, endPoint x: 127, endPoint y: 517, distance: 18.9
click at [117, 532] on span "Ambulatorio" at bounding box center [98, 530] width 83 height 18
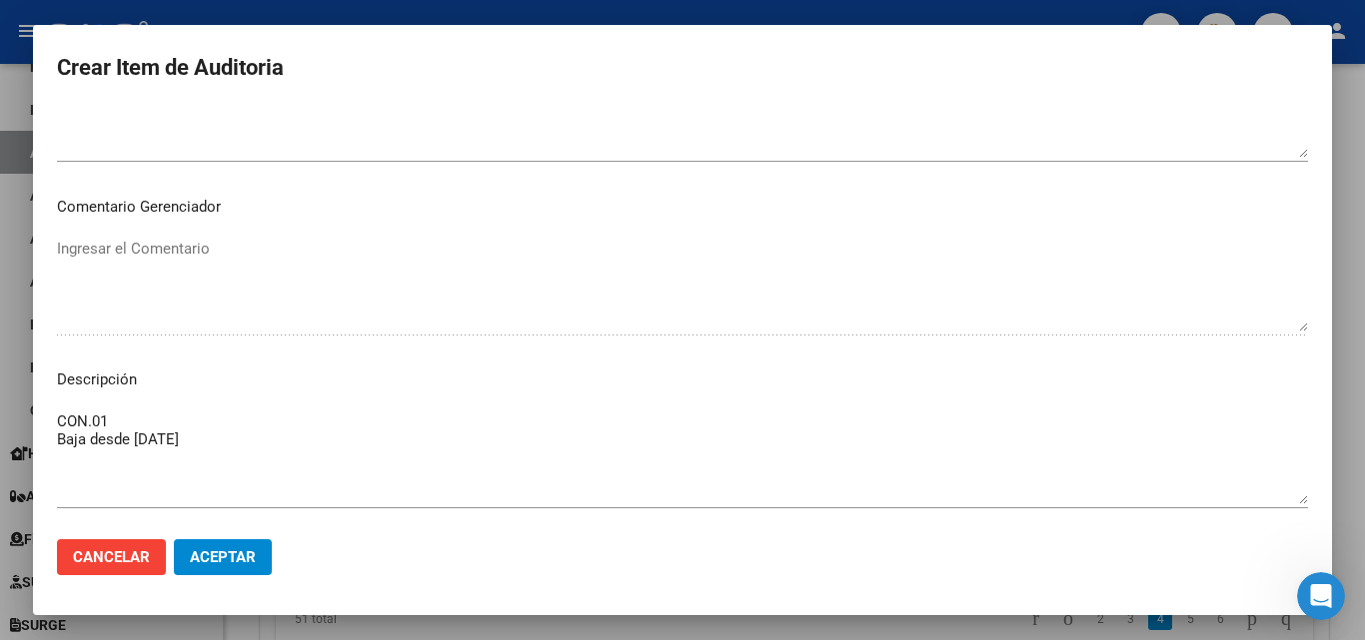
scroll to position [699, 0]
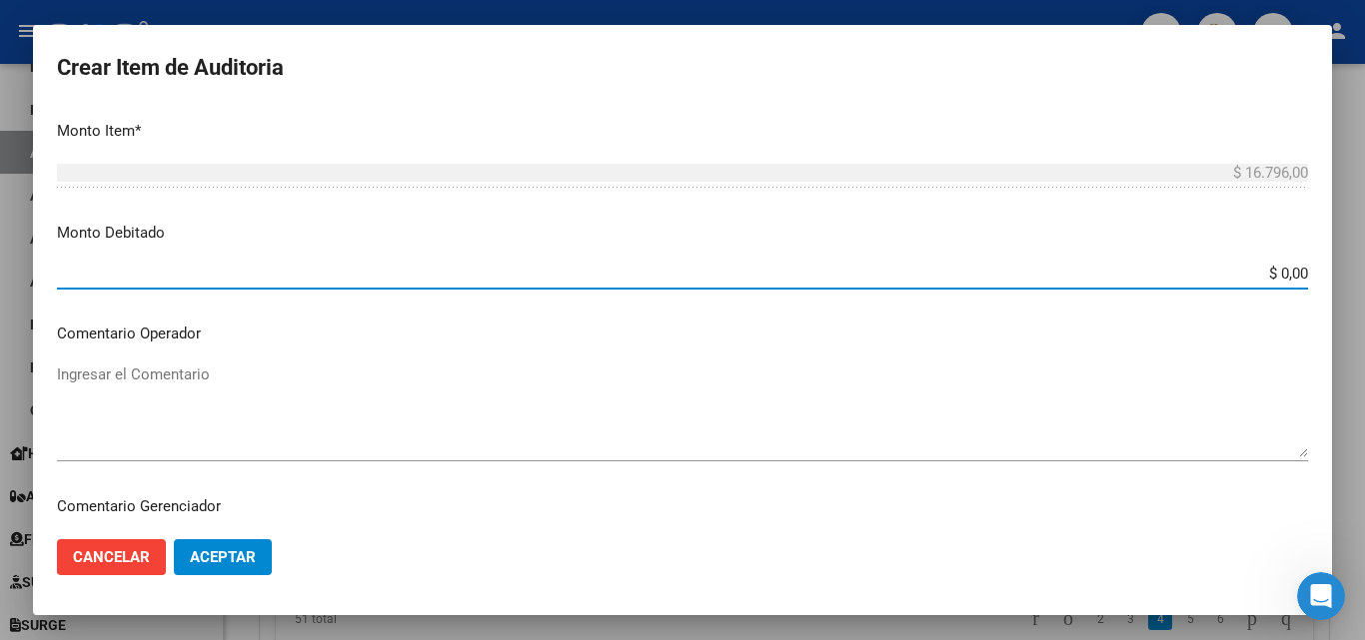
drag, startPoint x: 1229, startPoint y: 270, endPoint x: 1364, endPoint y: 299, distance: 138.0
click at [1364, 304] on div "Crear Item de Auditoria 48639295 Nro Documento Femenino Sexo 27486392954 CUIL A…" at bounding box center [682, 320] width 1365 height 640
type input "$ 16.796,00"
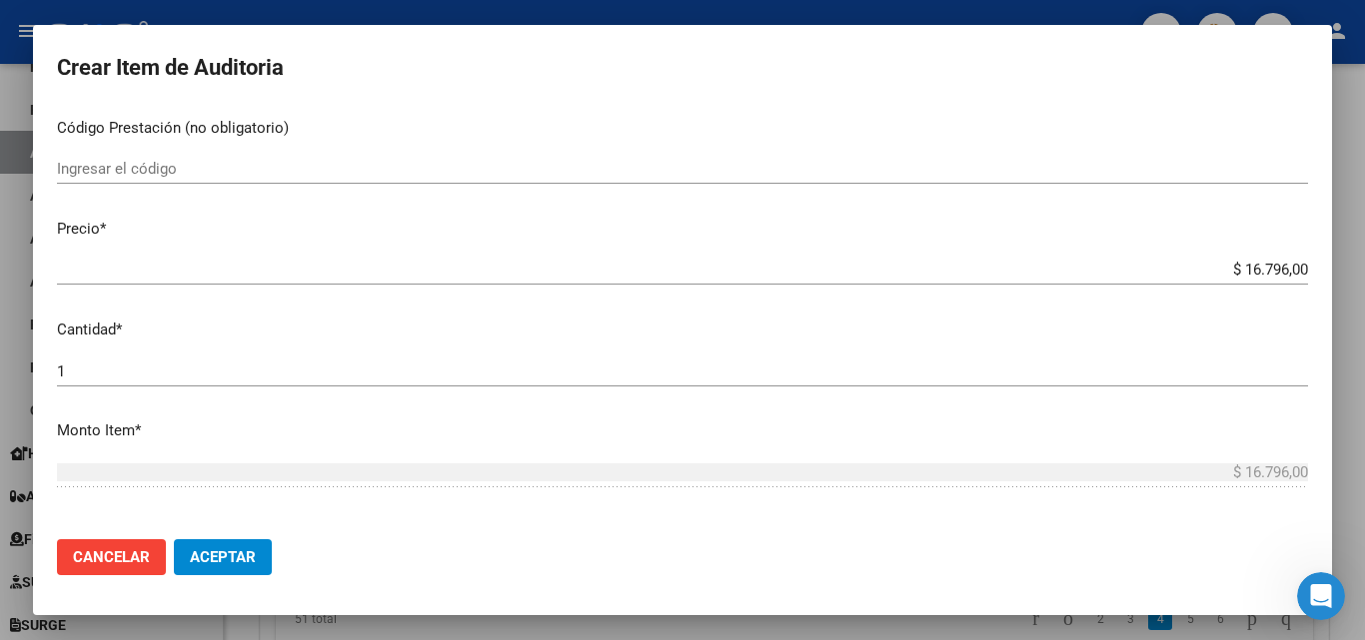
scroll to position [100, 0]
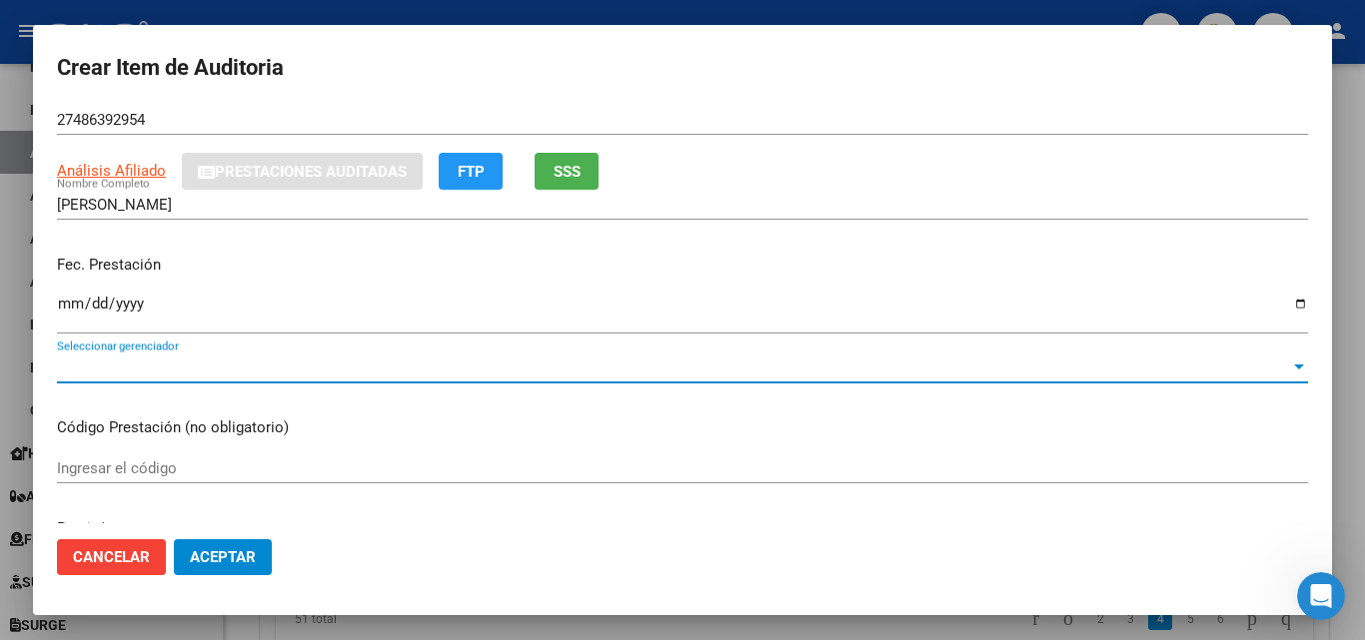
click at [211, 372] on span "Seleccionar gerenciador" at bounding box center [673, 368] width 1233 height 18
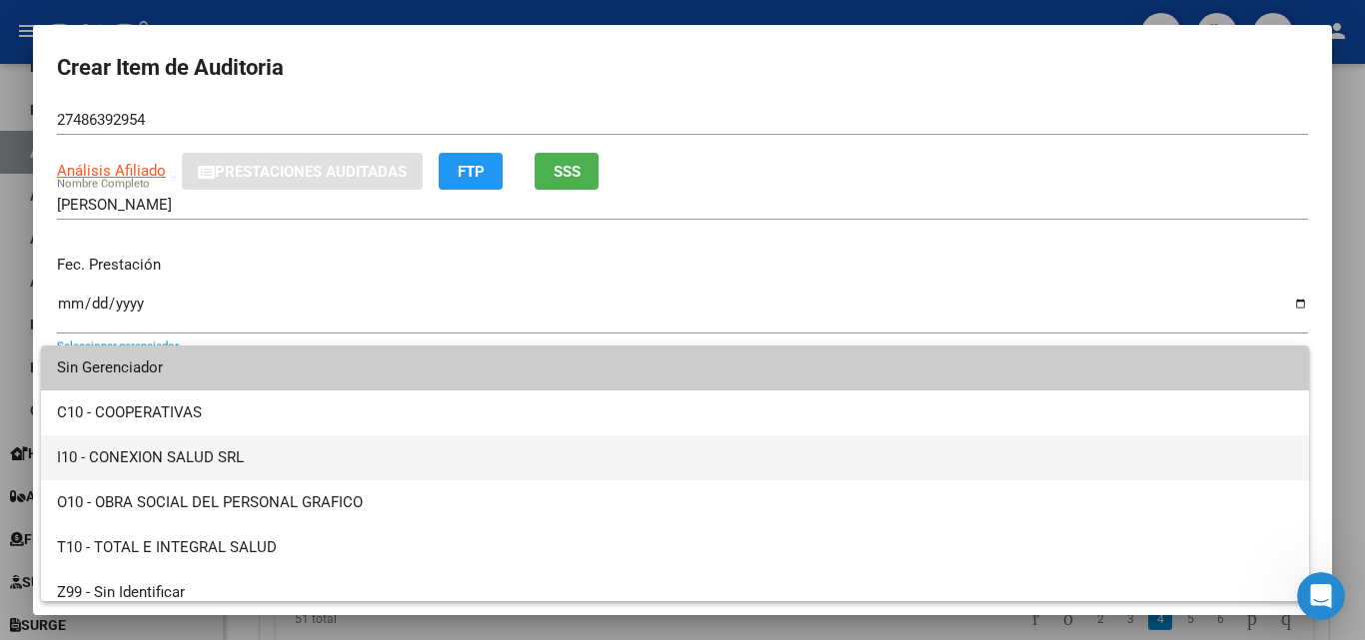
scroll to position [14, 0]
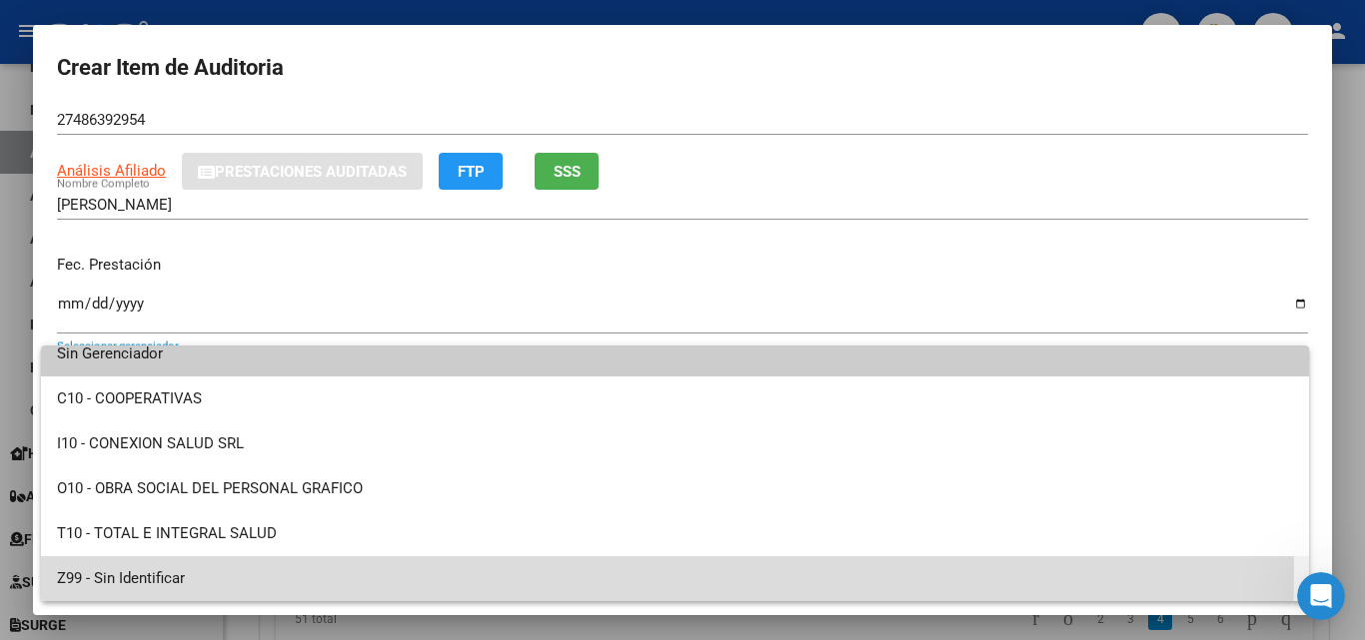
click at [118, 572] on span "Z99 - Sin Identificar" at bounding box center [675, 579] width 1236 height 45
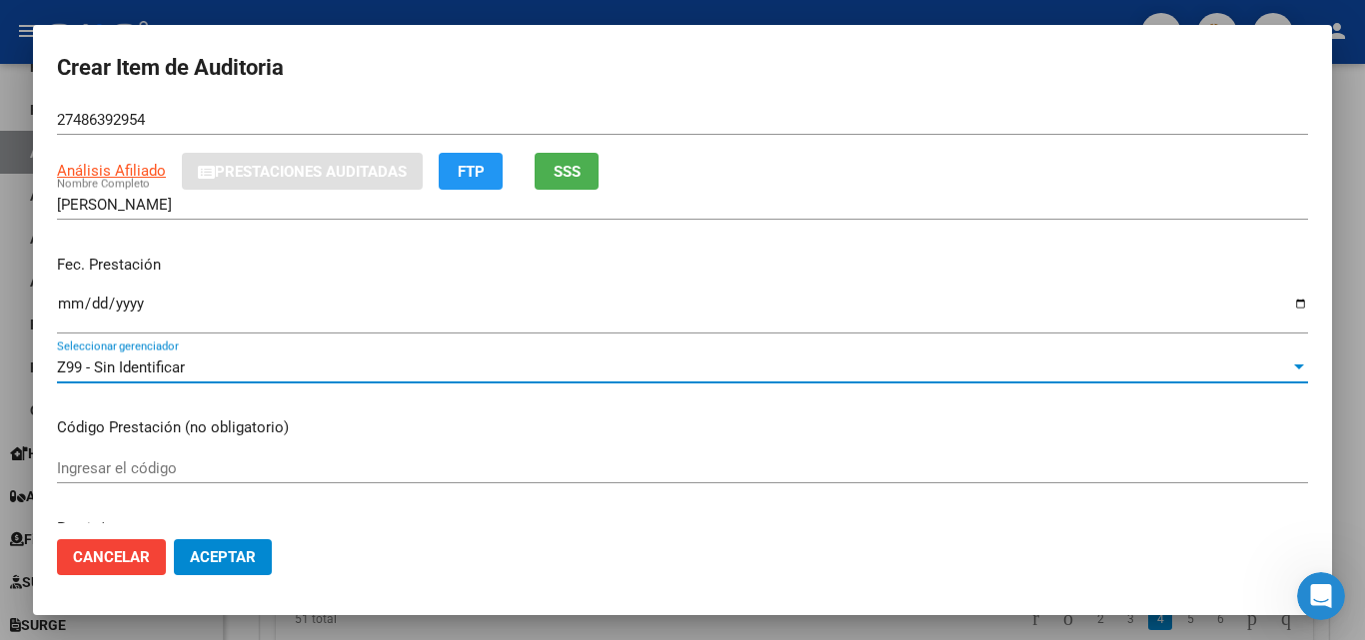
click at [244, 552] on span "Aceptar" at bounding box center [223, 558] width 66 height 18
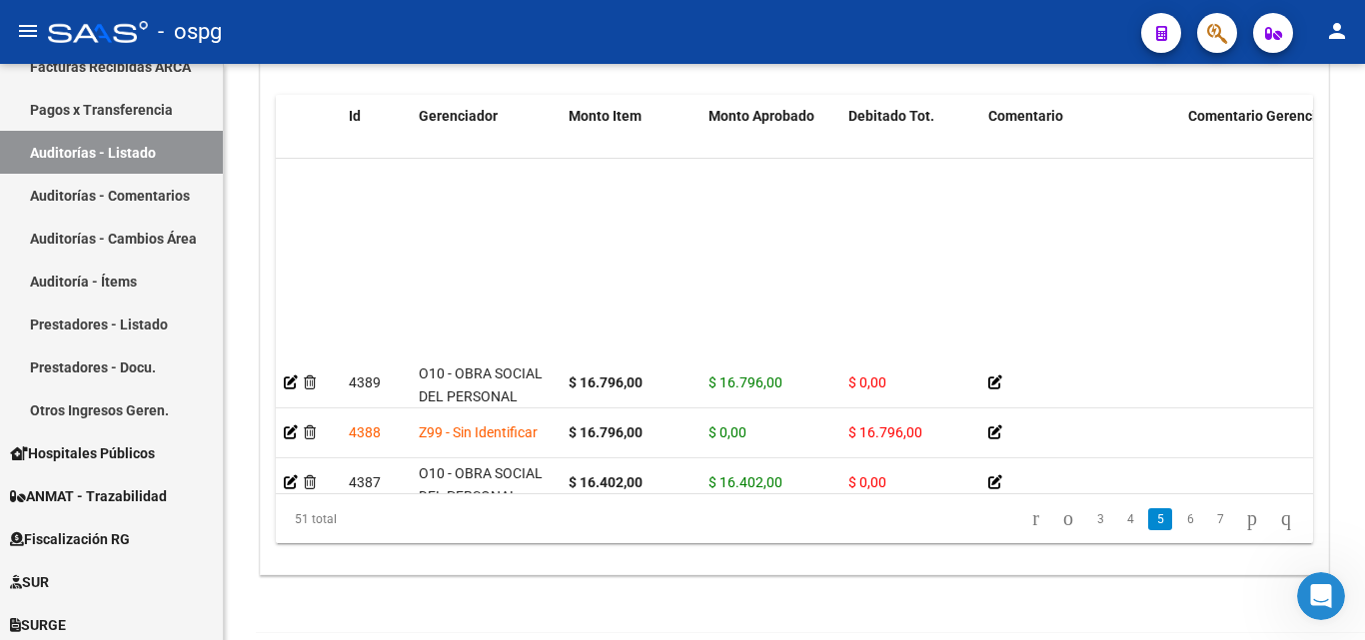
scroll to position [1199, 0]
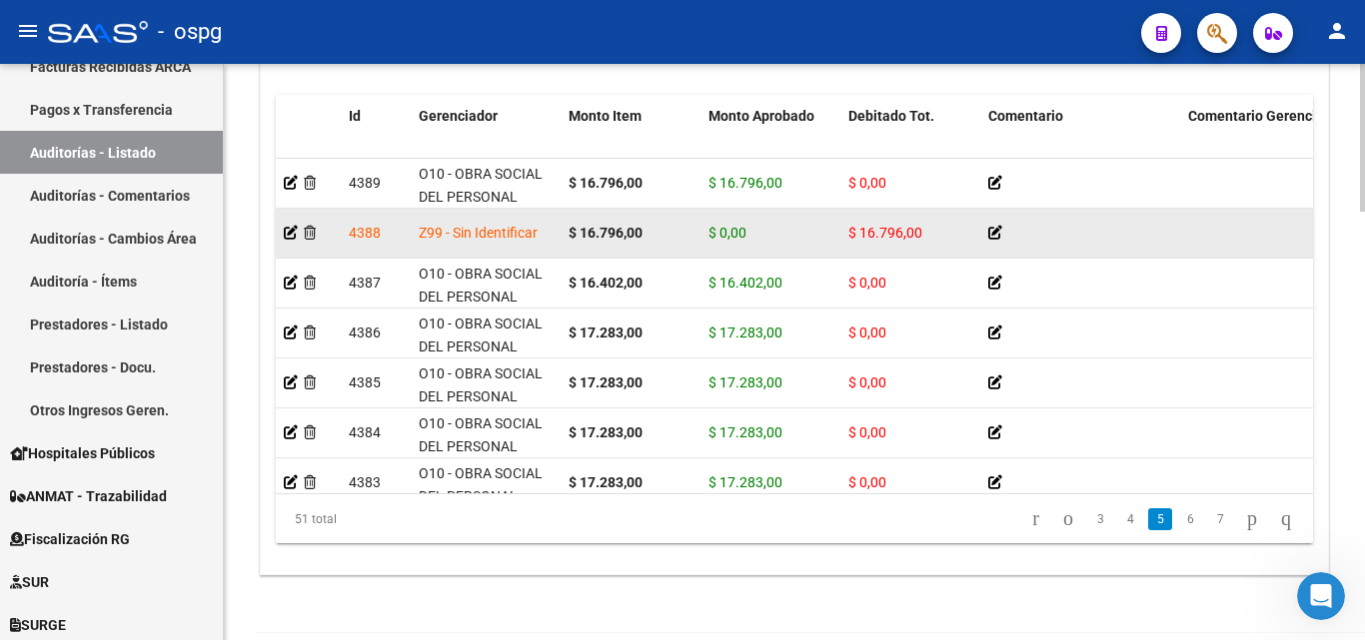
click at [991, 240] on icon at bounding box center [995, 233] width 14 height 14
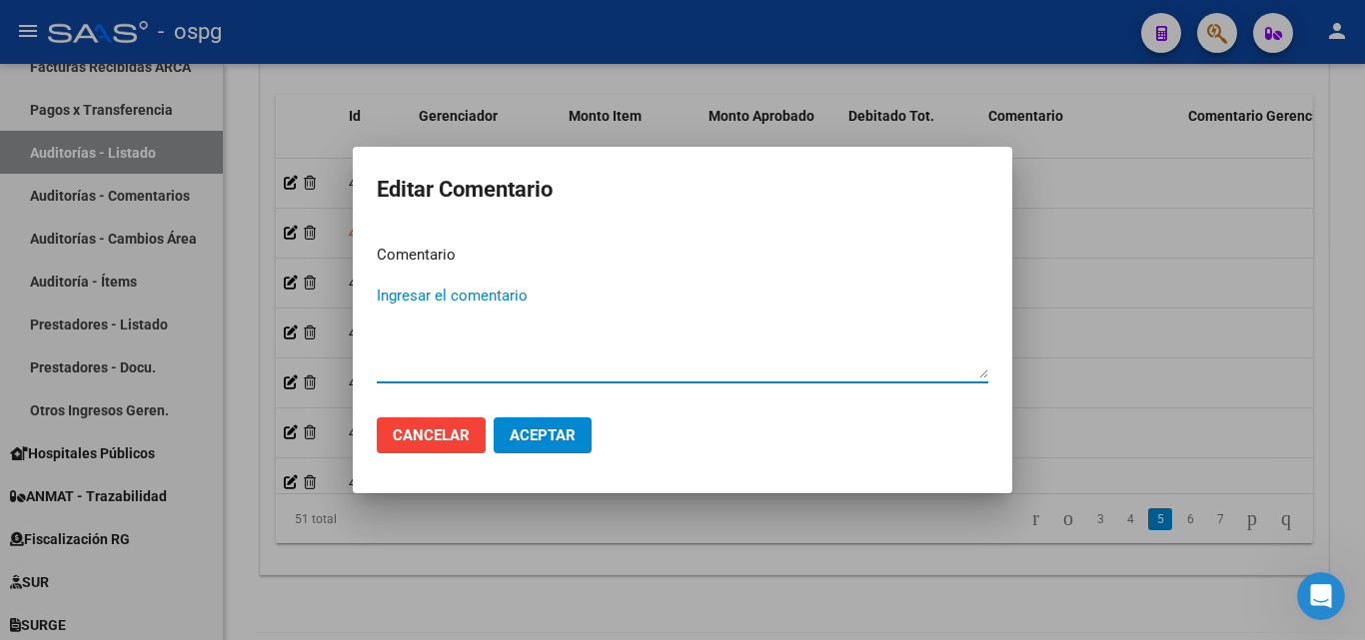
paste textarea "Baja desde 30/11/2021"
type textarea "Baja desde 30/11/2021"
click at [539, 435] on span "Aceptar" at bounding box center [543, 436] width 66 height 18
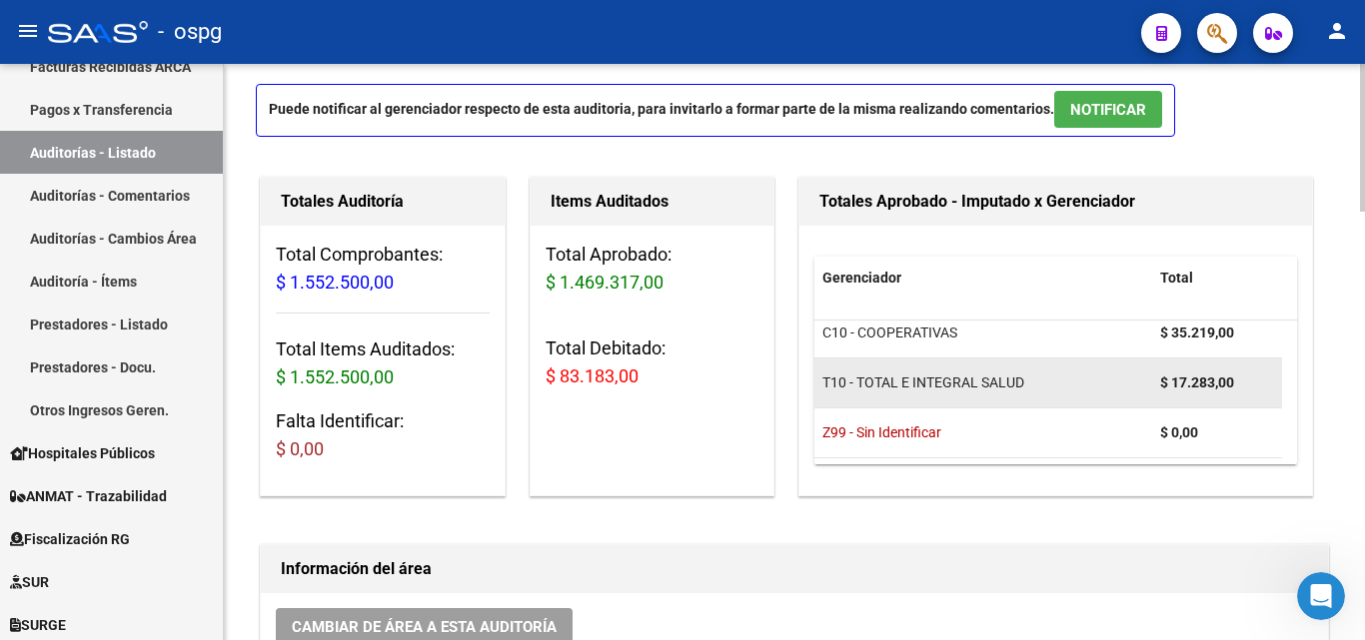
scroll to position [0, 0]
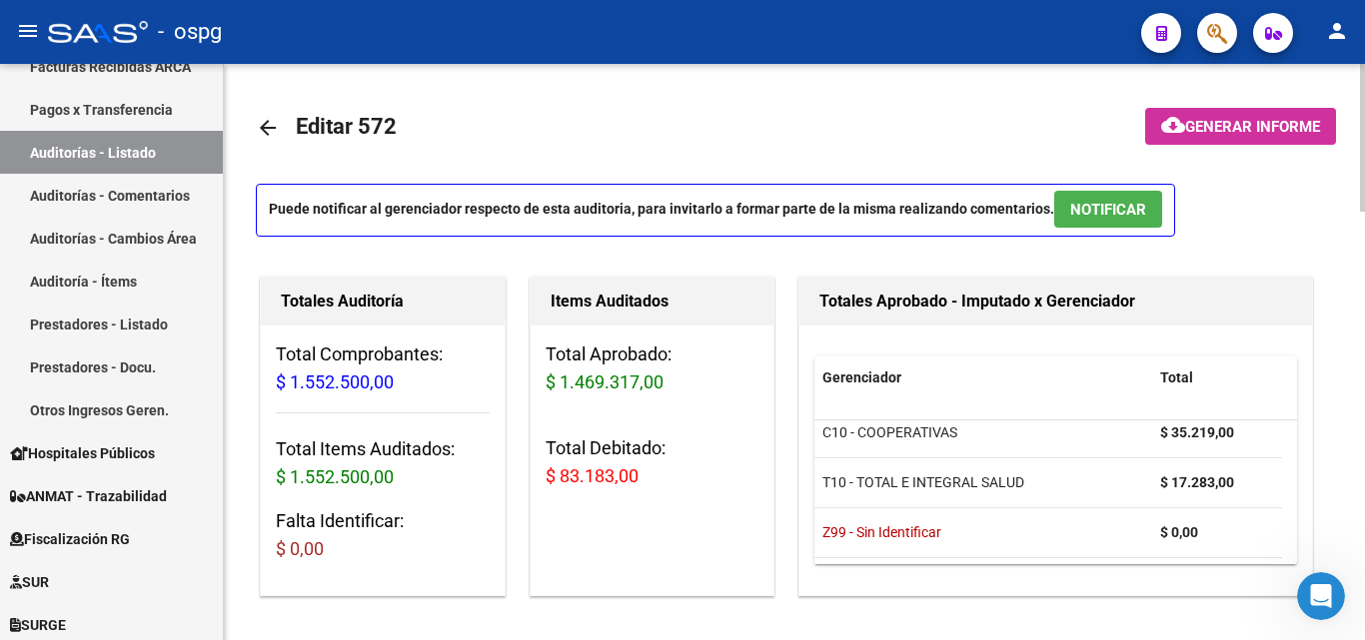
click at [1201, 125] on span "Generar informe" at bounding box center [1252, 127] width 135 height 18
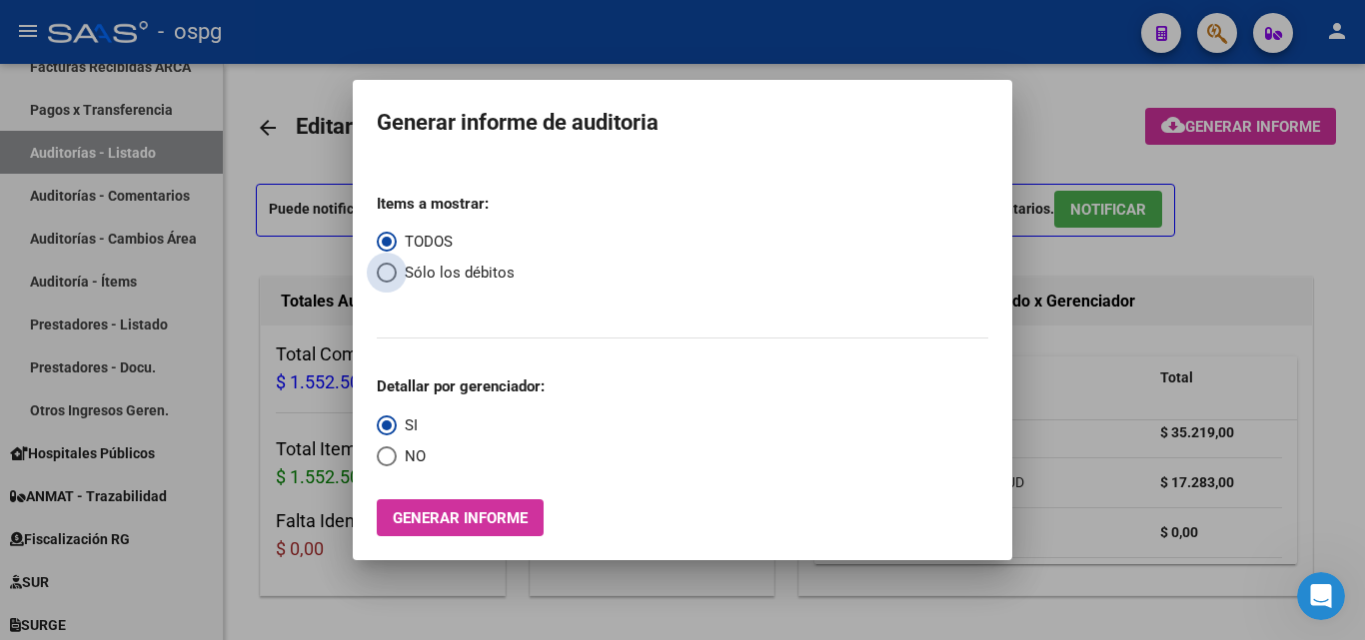
click at [404, 274] on span "Sólo los débitos" at bounding box center [456, 273] width 118 height 23
click at [397, 274] on input "Sólo los débitos" at bounding box center [387, 273] width 20 height 20
radio input "true"
click at [387, 457] on span "Select an option" at bounding box center [387, 457] width 0 height 0
click at [387, 457] on input "NO" at bounding box center [387, 457] width 20 height 20
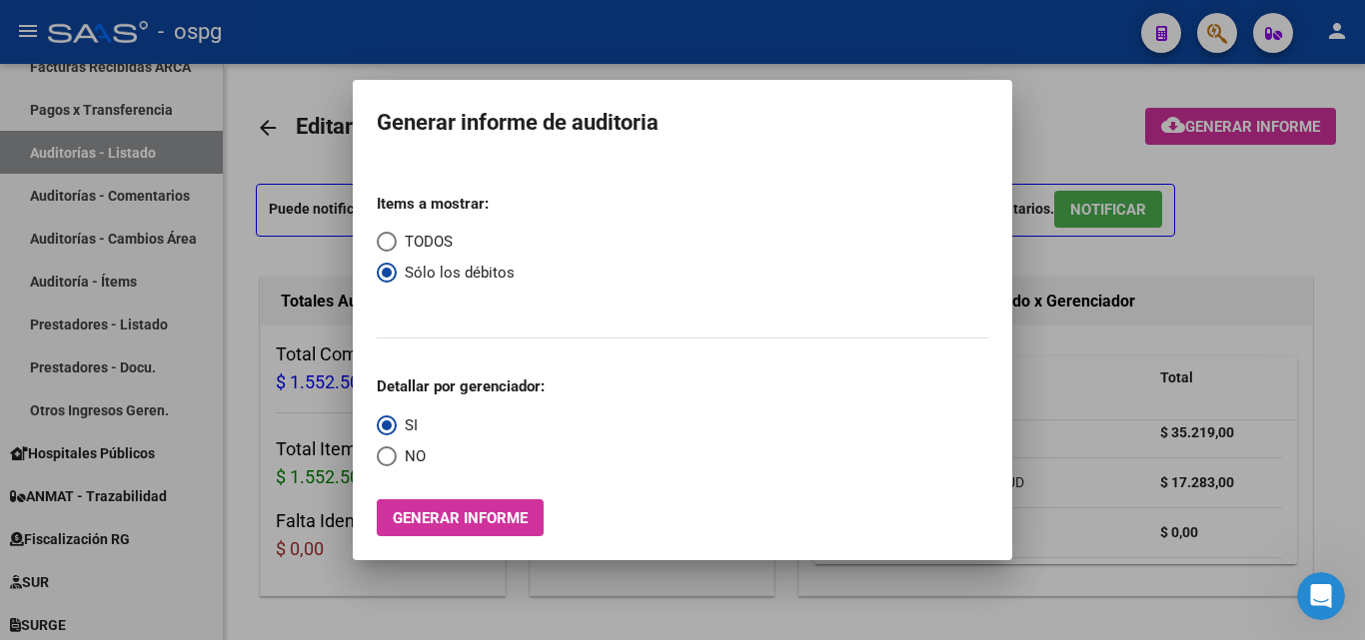
radio input "true"
click at [400, 514] on span "Generar informe" at bounding box center [460, 519] width 135 height 18
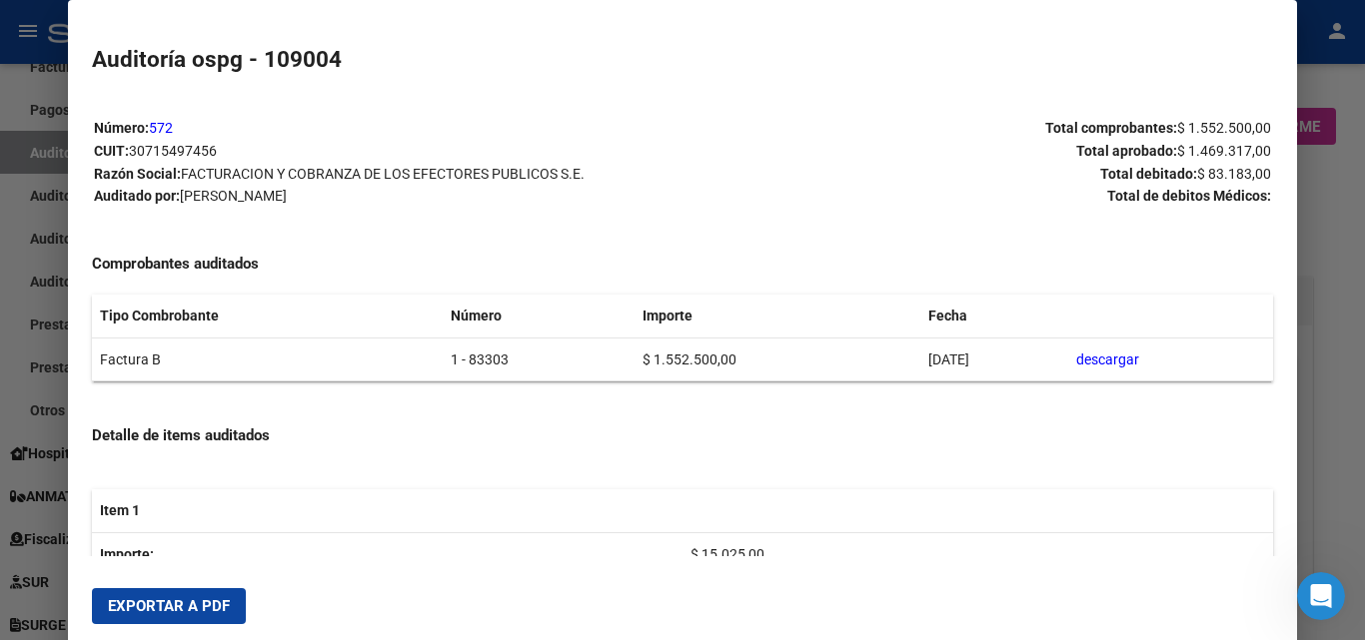
click at [180, 602] on span "Exportar a PDF" at bounding box center [169, 607] width 122 height 18
click at [1315, 407] on div at bounding box center [682, 320] width 1365 height 640
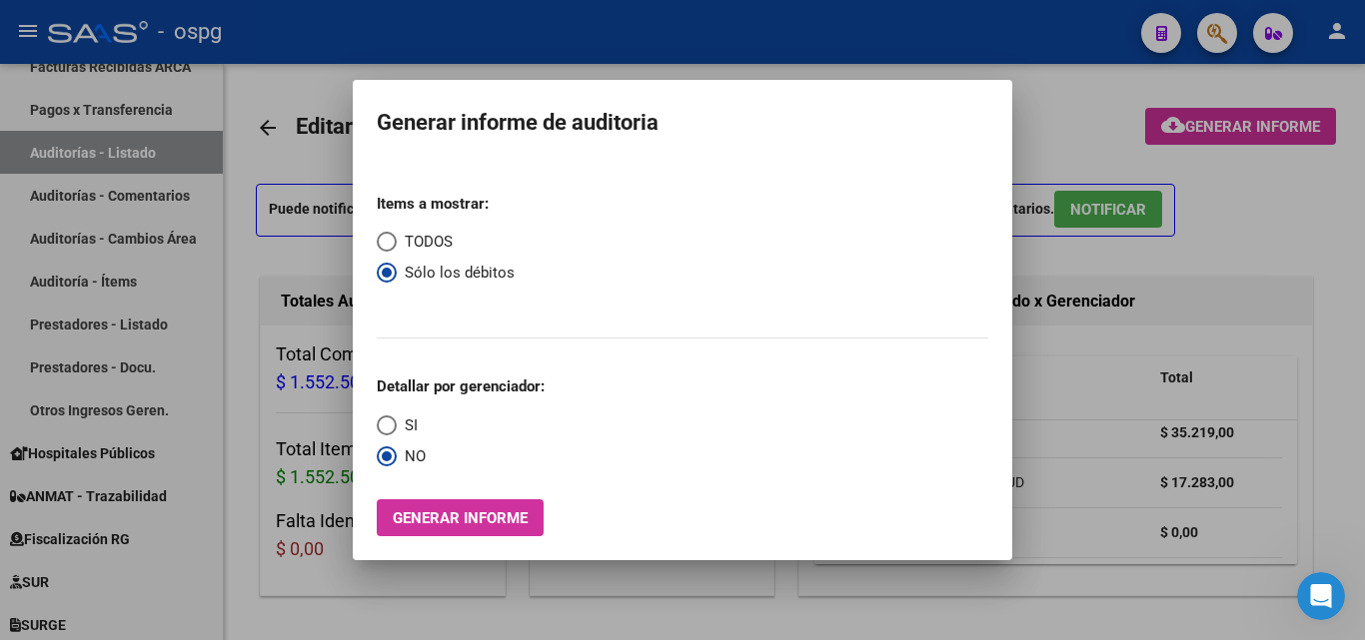
click at [1238, 245] on div at bounding box center [682, 320] width 1365 height 640
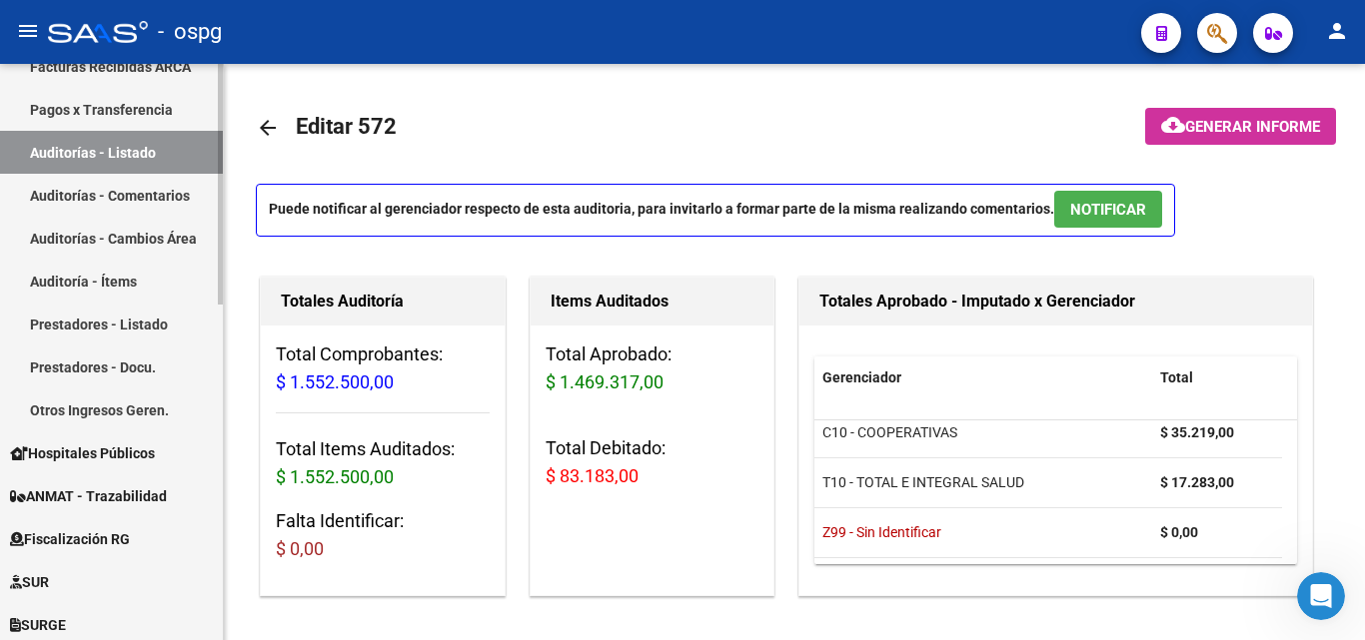
click at [185, 163] on link "Auditorías - Listado" at bounding box center [111, 152] width 223 height 43
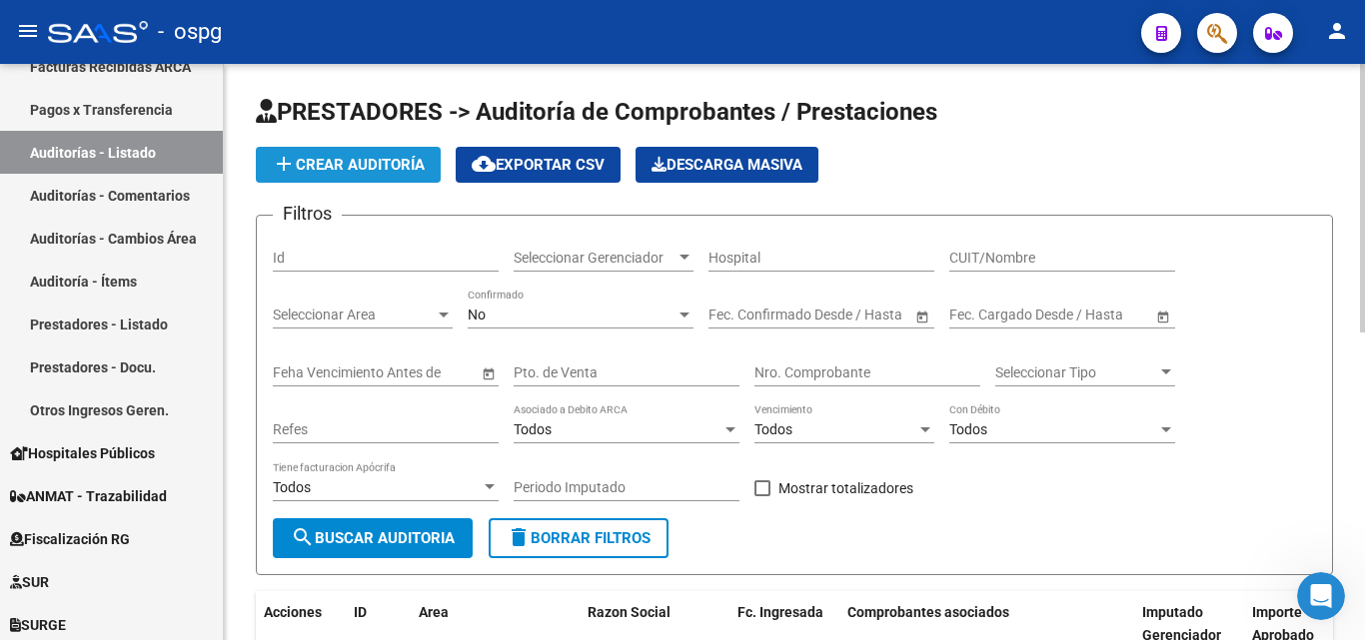
click at [346, 160] on span "add Crear Auditoría" at bounding box center [348, 165] width 153 height 18
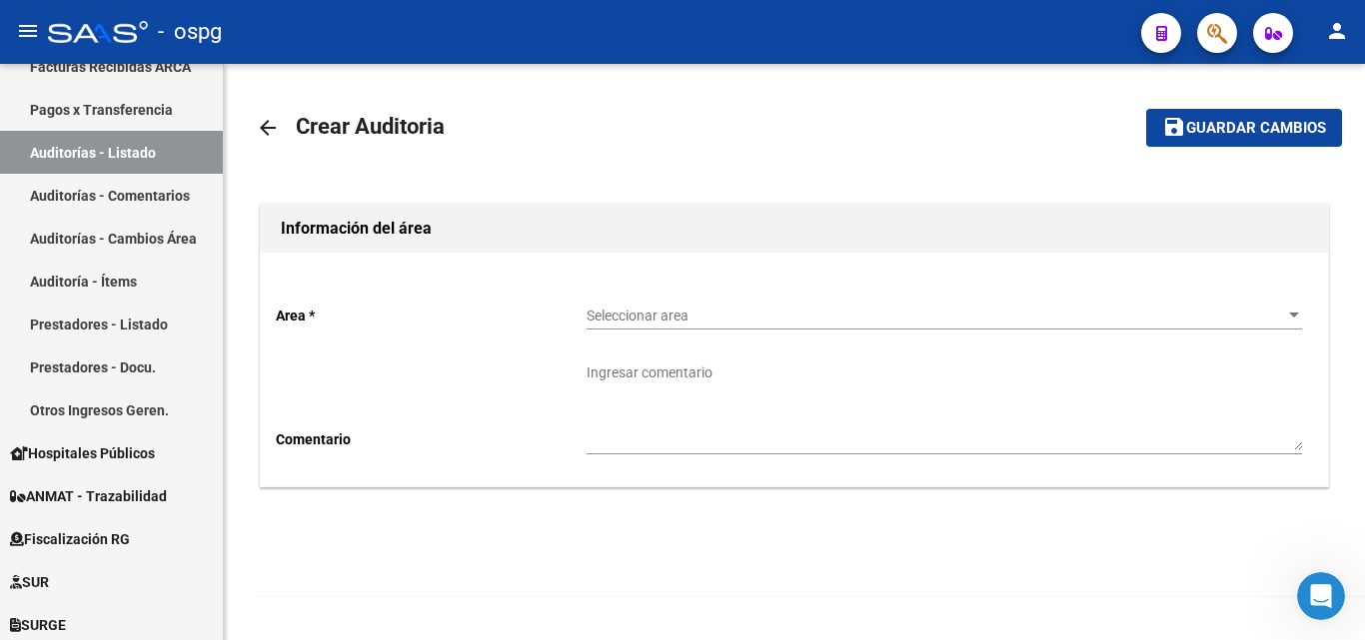
click at [614, 317] on span "Seleccionar area" at bounding box center [935, 316] width 697 height 17
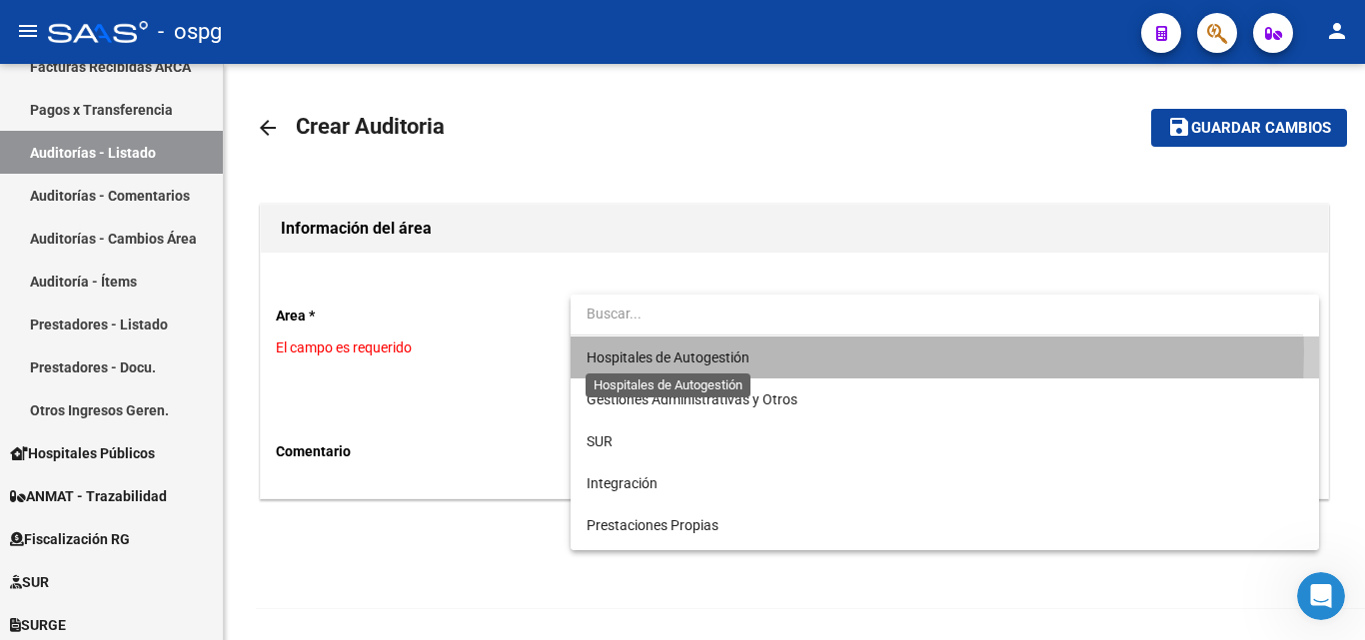
click at [664, 352] on span "Hospitales de Autogestión" at bounding box center [668, 358] width 163 height 16
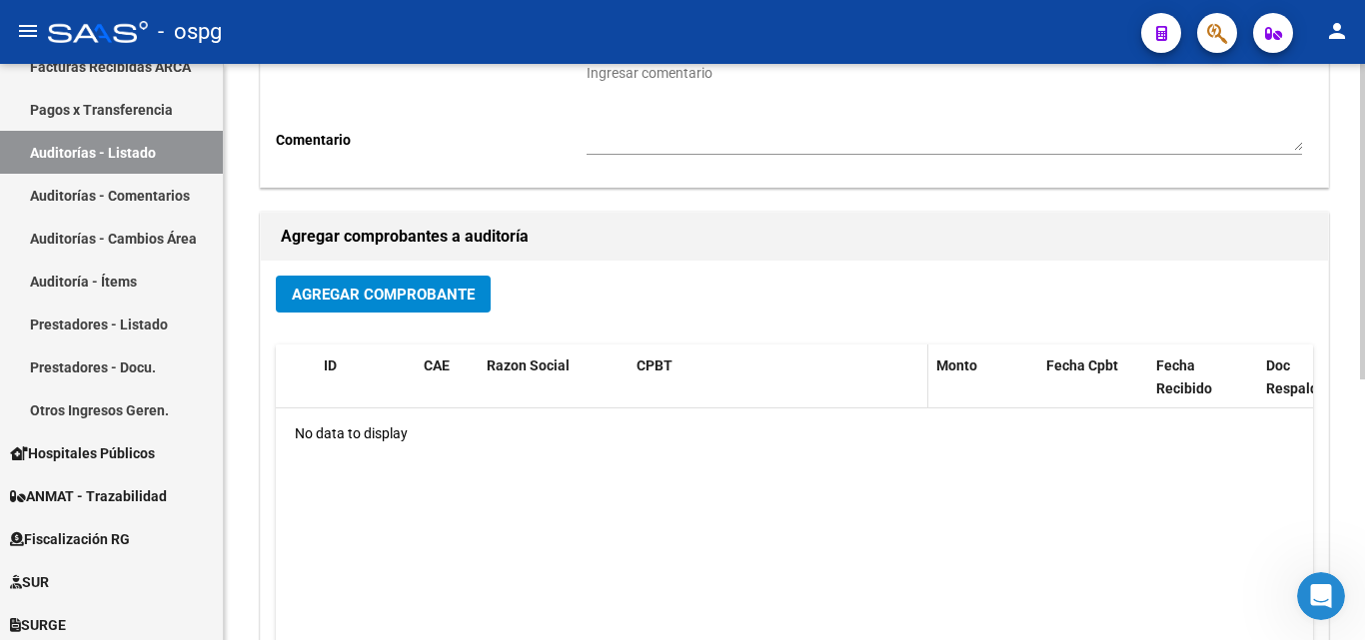
scroll to position [400, 0]
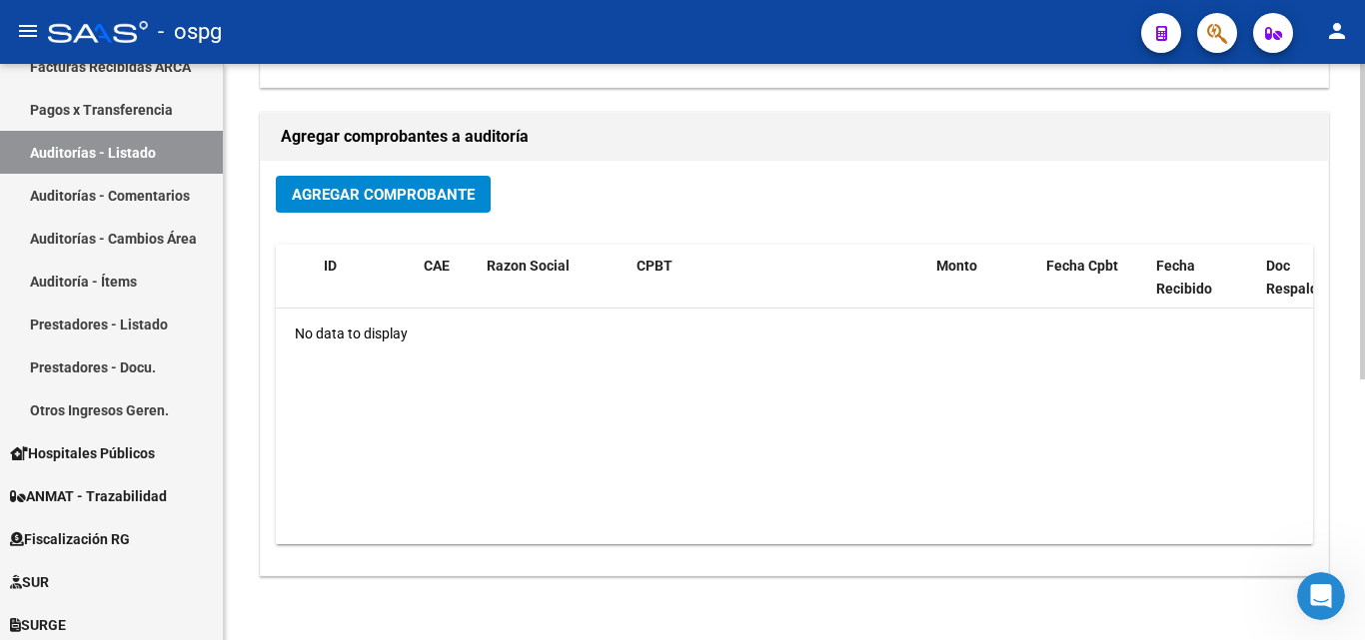
click at [423, 186] on span "Agregar Comprobante" at bounding box center [383, 195] width 183 height 18
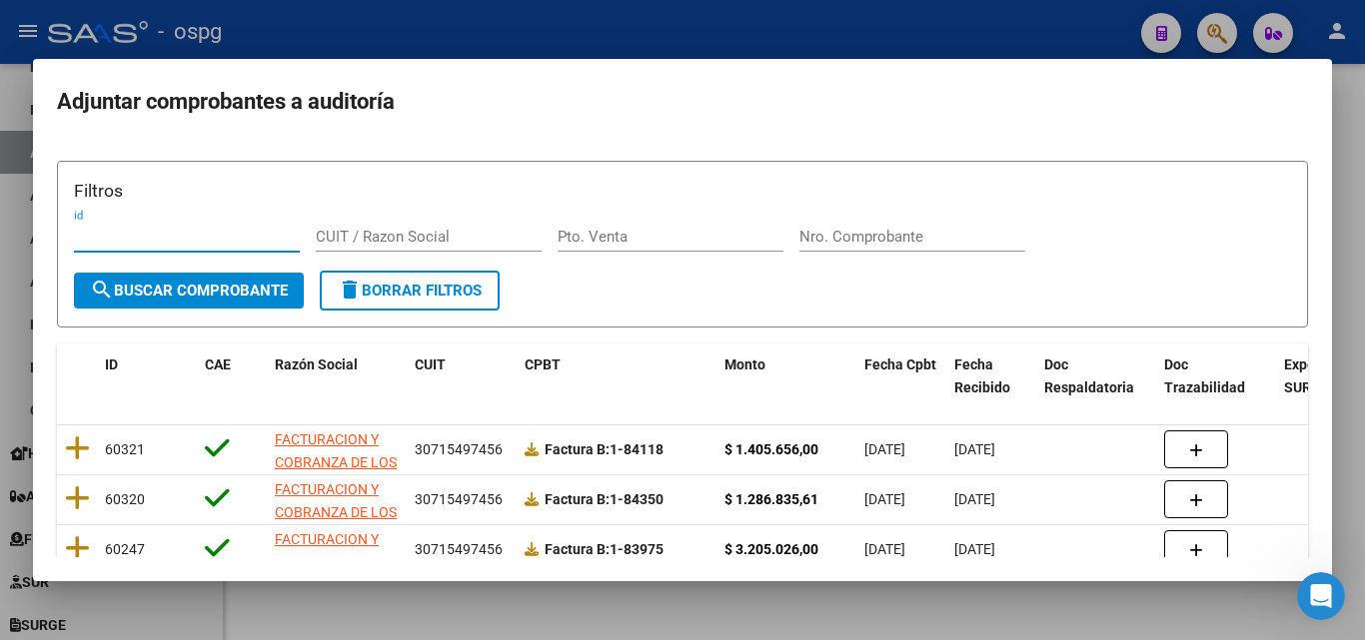
click at [835, 239] on input "Nro. Comprobante" at bounding box center [912, 237] width 226 height 18
type input "83577"
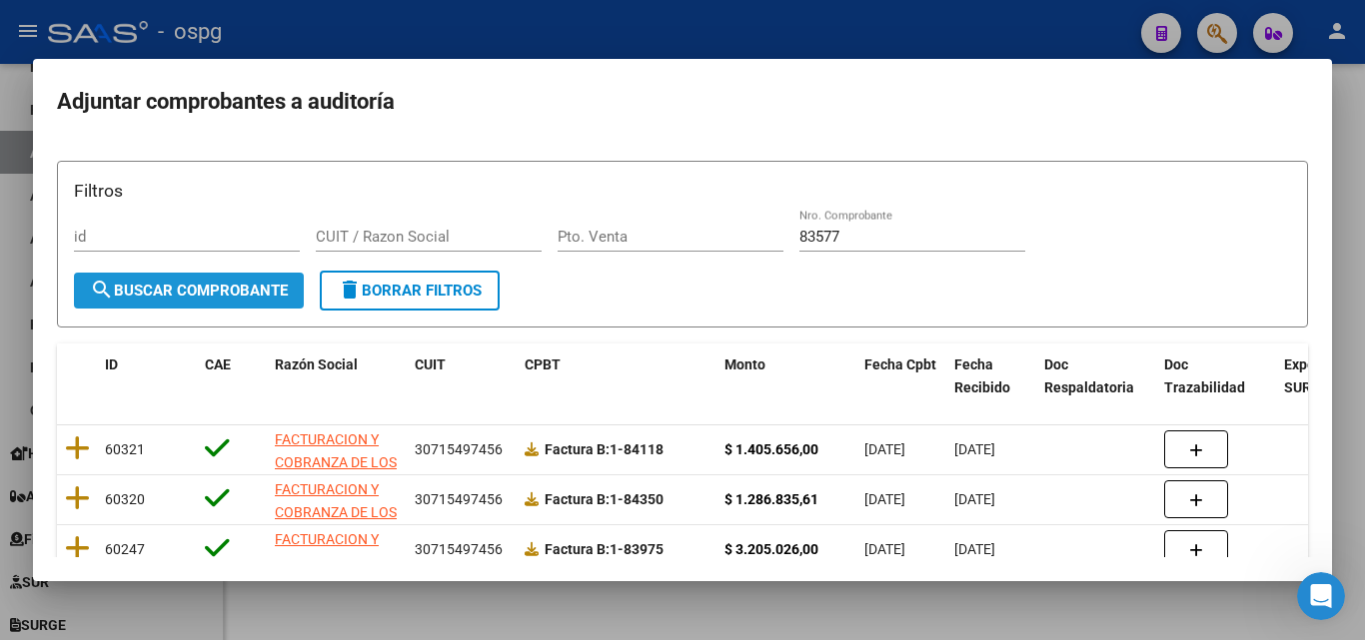
click at [160, 294] on span "search Buscar Comprobante" at bounding box center [189, 291] width 198 height 18
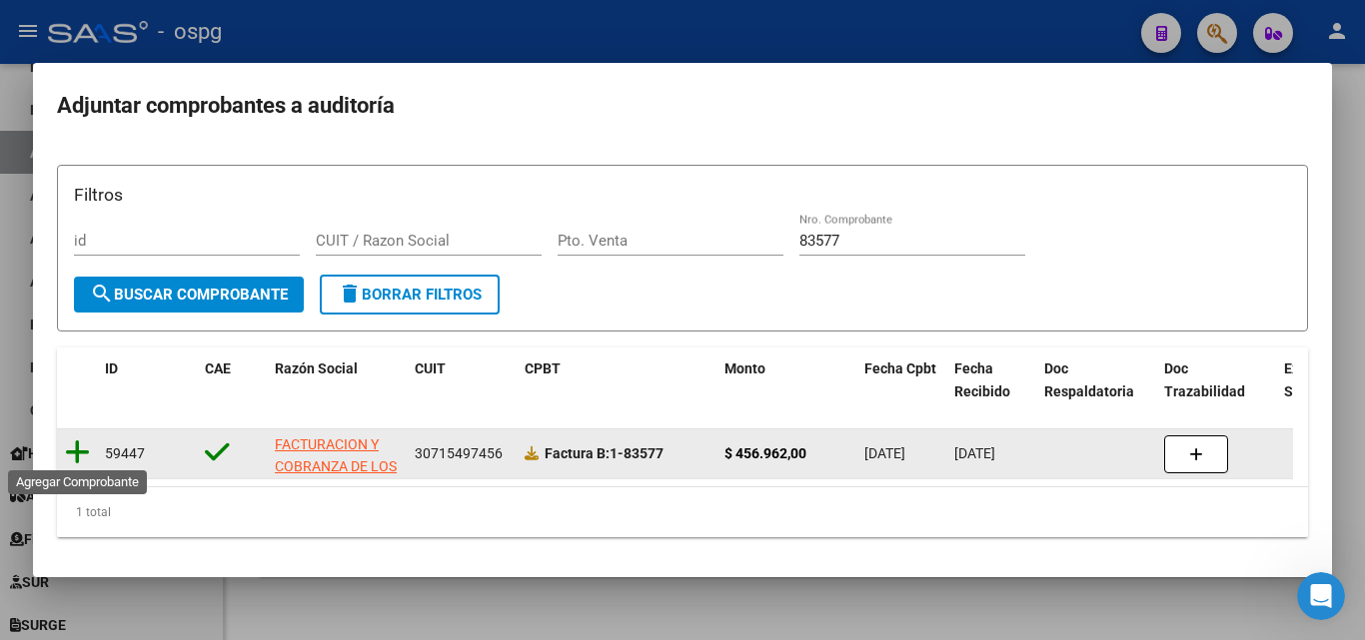
click at [74, 456] on icon at bounding box center [77, 453] width 25 height 28
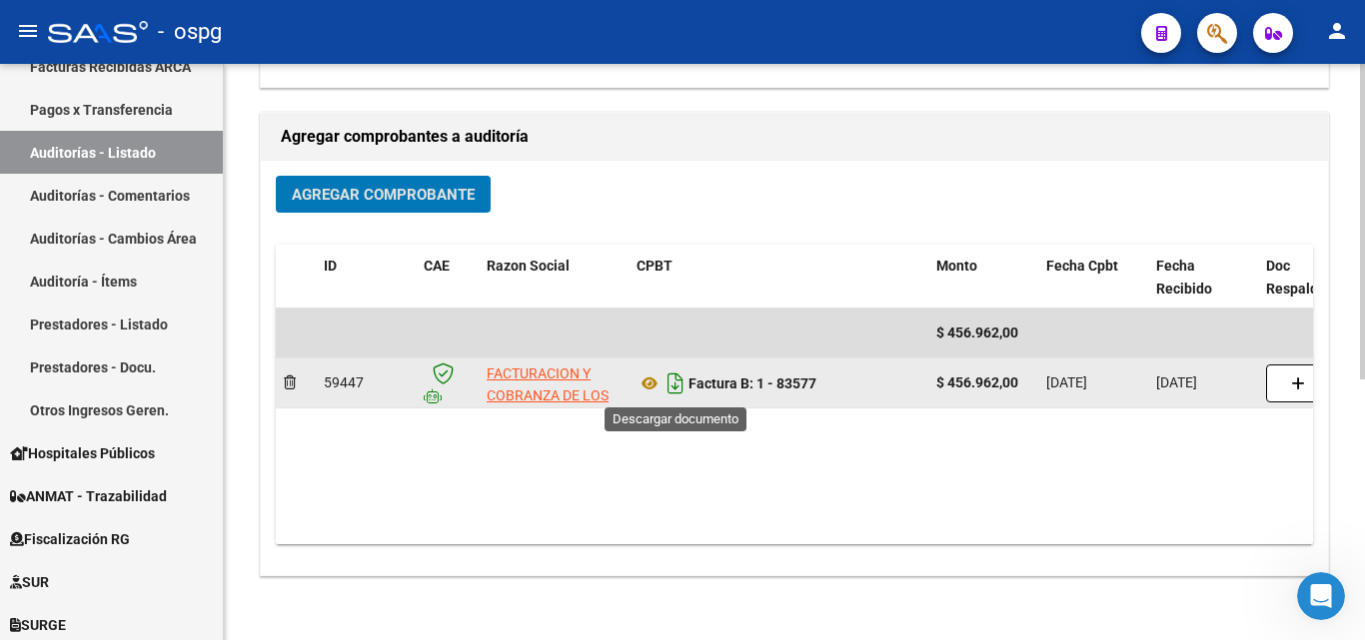
scroll to position [0, 0]
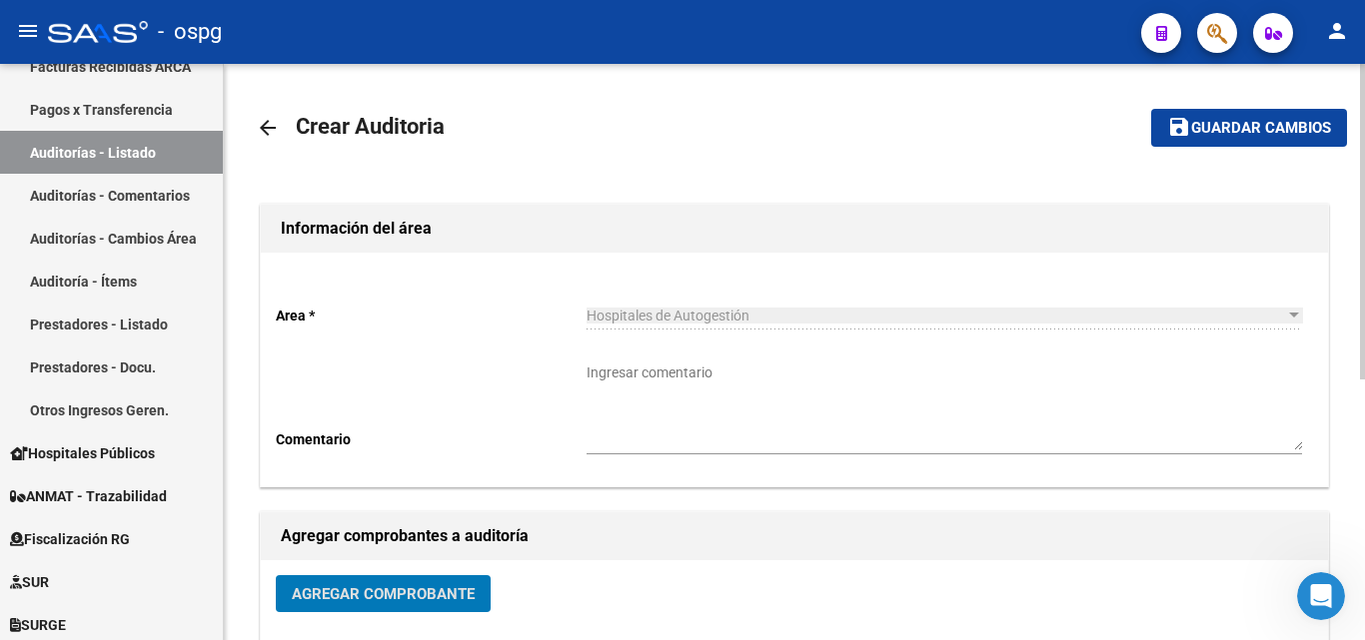
click at [1267, 132] on span "Guardar cambios" at bounding box center [1261, 129] width 140 height 18
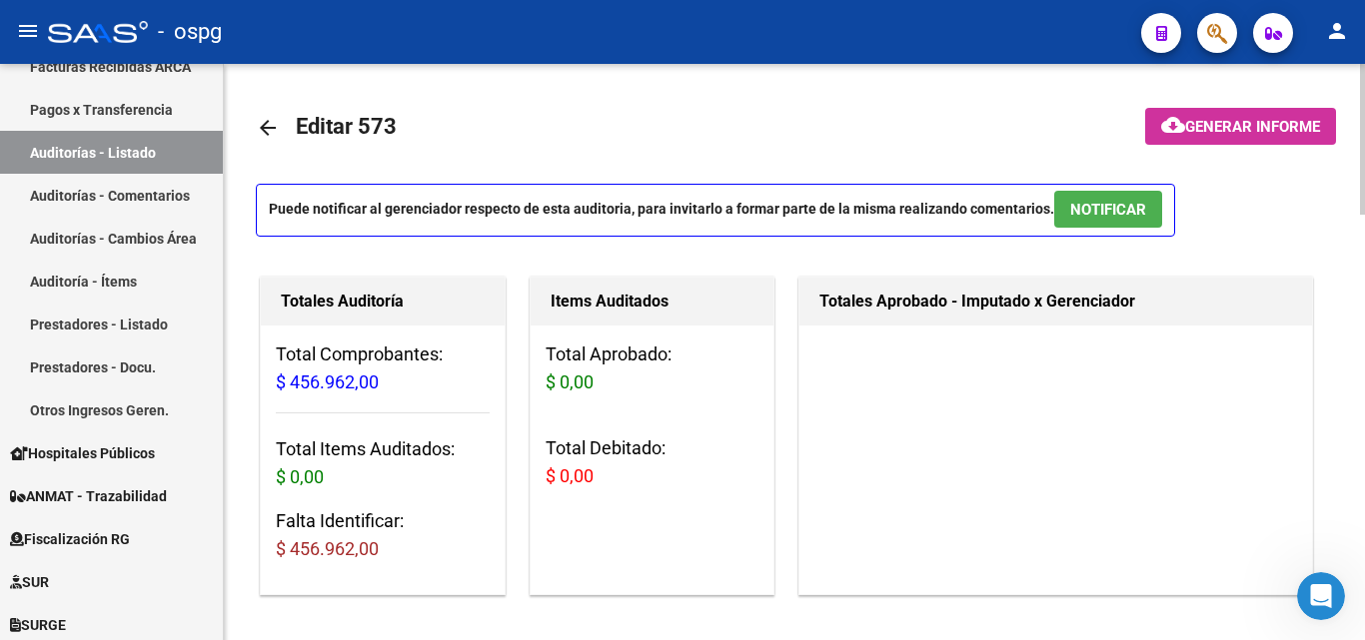
click at [270, 126] on mat-icon "arrow_back" at bounding box center [268, 128] width 24 height 24
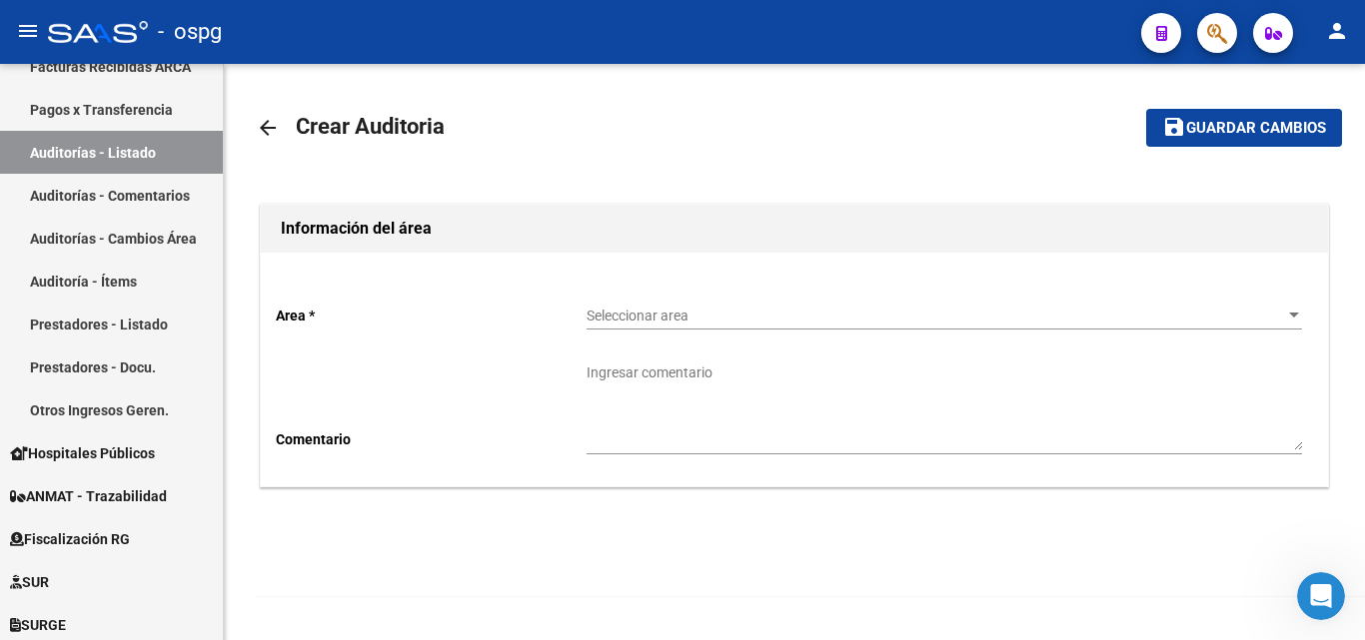
click at [637, 303] on div "Seleccionar area Seleccionar area" at bounding box center [944, 310] width 715 height 40
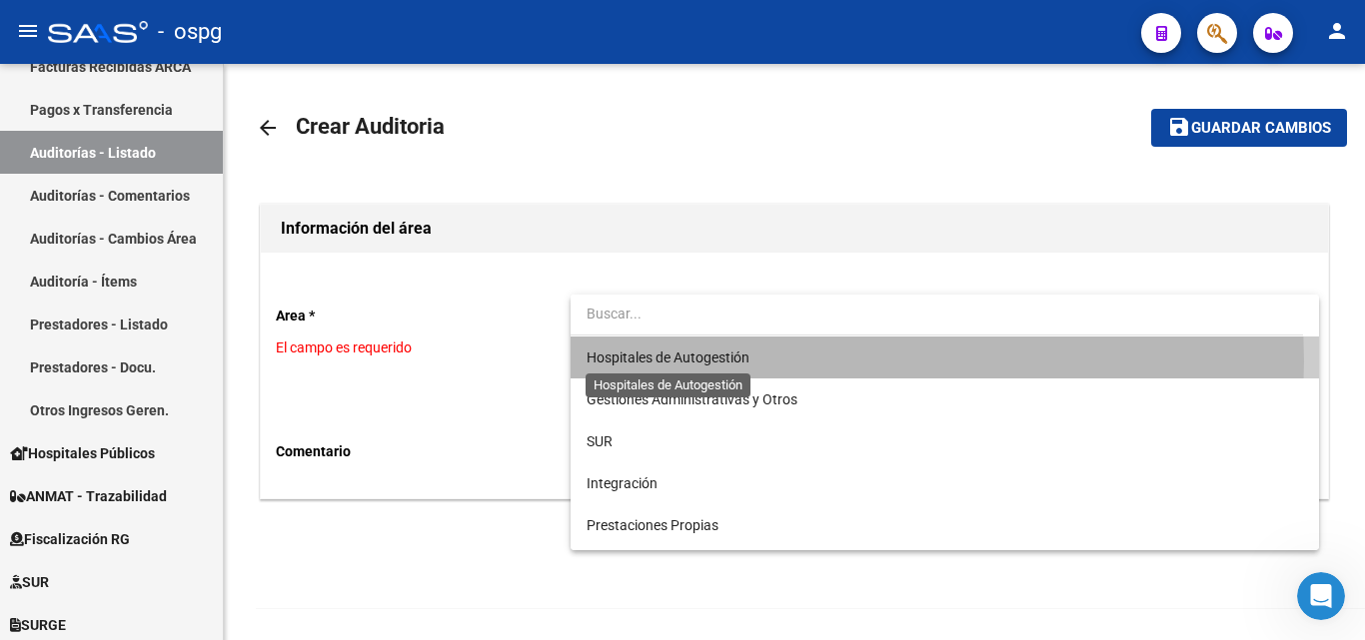
click at [670, 362] on span "Hospitales de Autogestión" at bounding box center [668, 358] width 163 height 16
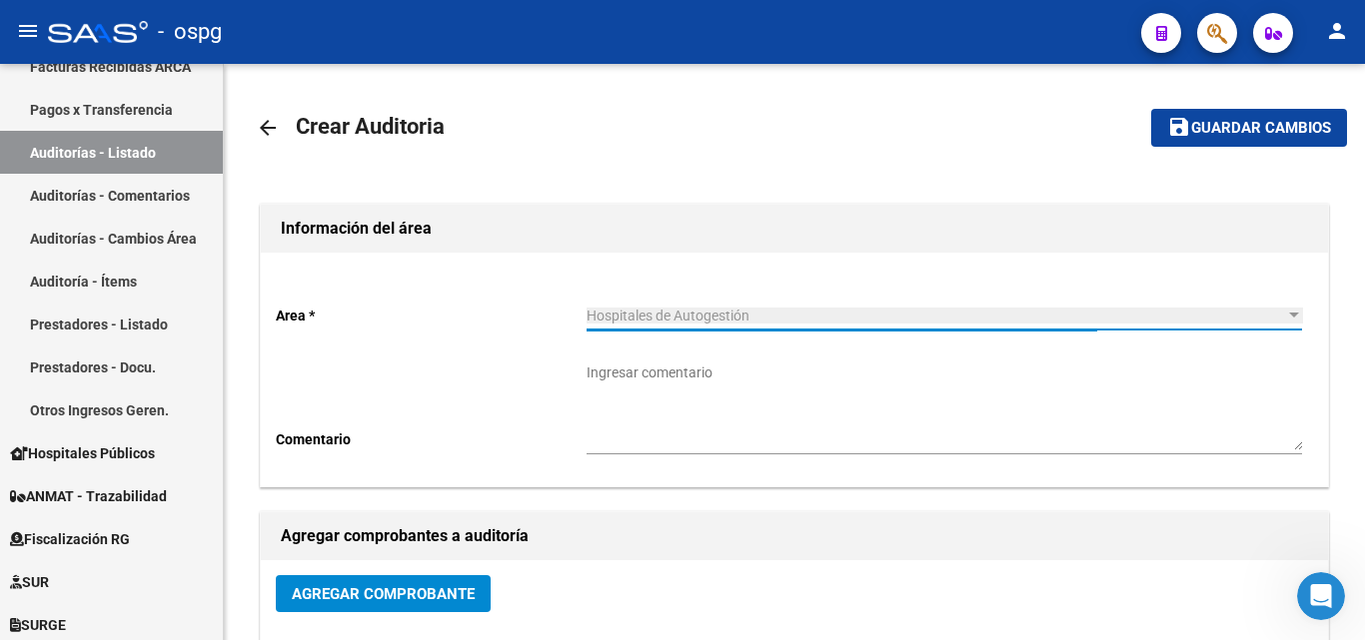
scroll to position [300, 0]
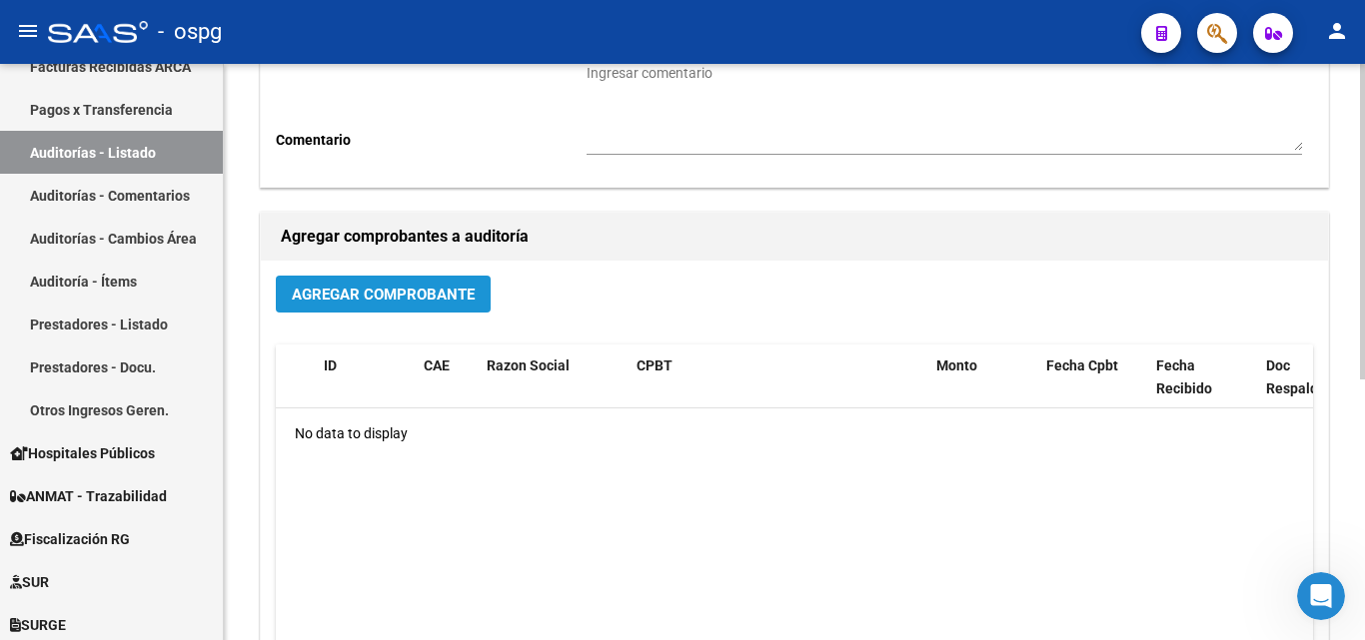
click at [433, 293] on span "Agregar Comprobante" at bounding box center [383, 295] width 183 height 18
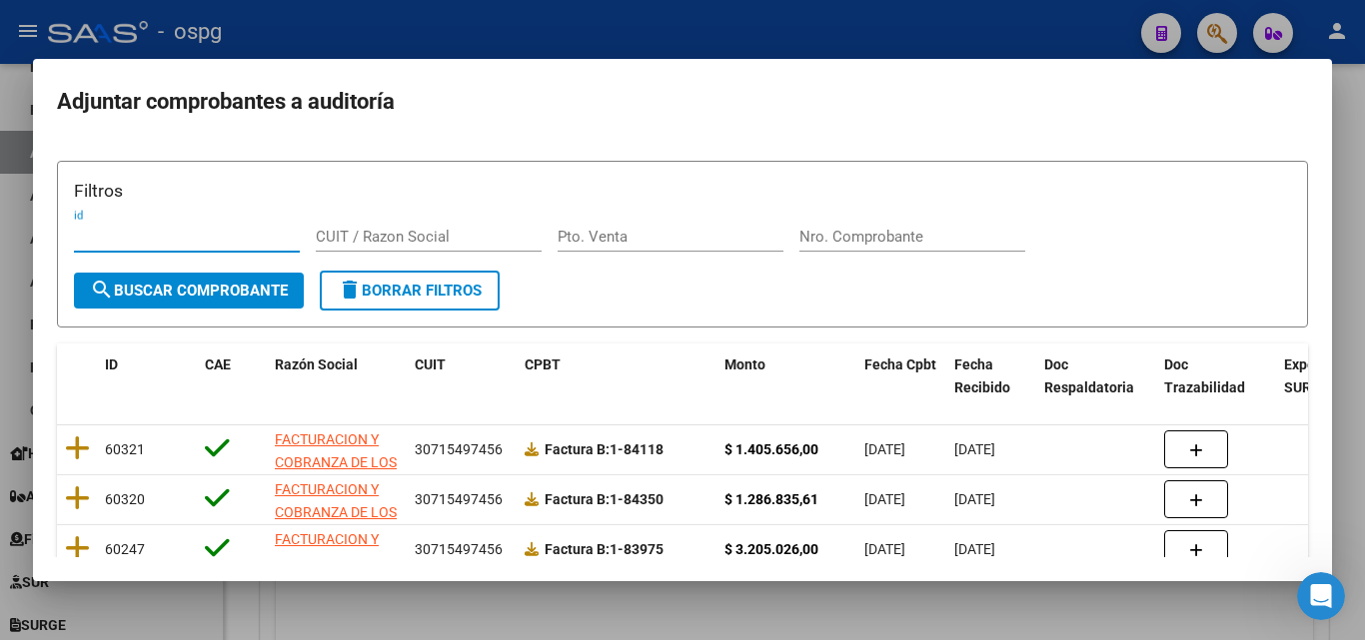
click at [834, 234] on input "Nro. Comprobante" at bounding box center [912, 237] width 226 height 18
type input "83478"
click at [197, 288] on span "search Buscar Comprobante" at bounding box center [189, 291] width 198 height 18
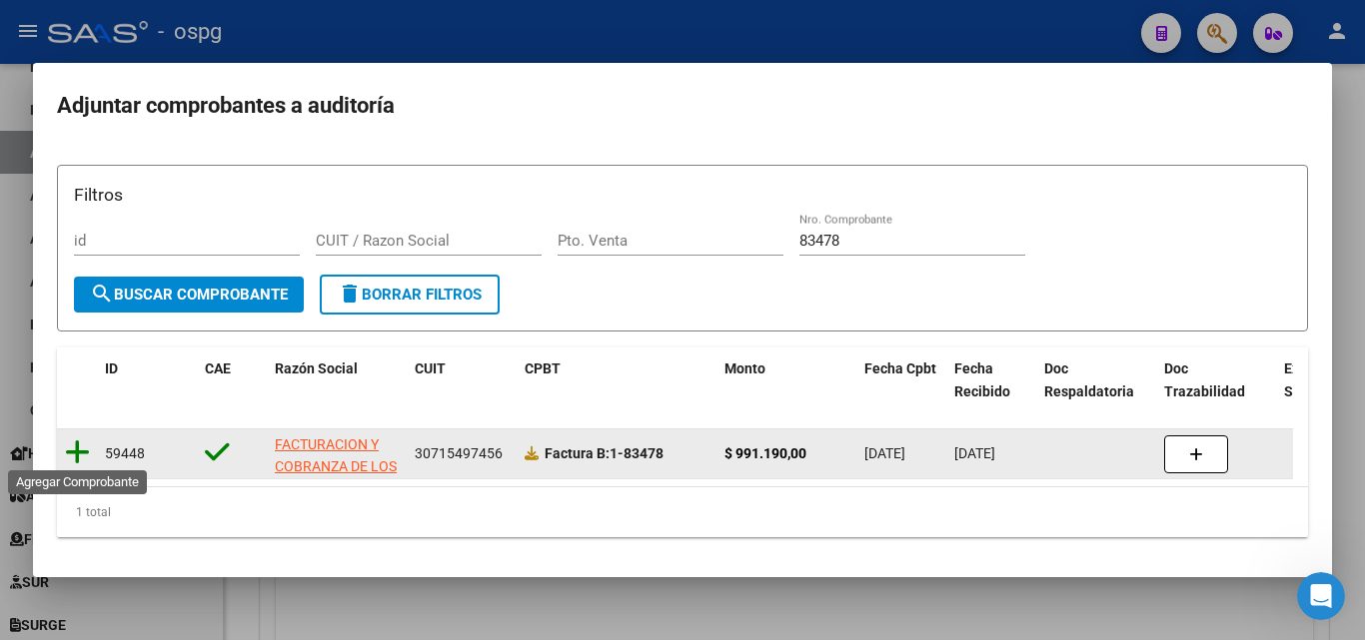
click at [72, 452] on icon at bounding box center [77, 453] width 25 height 28
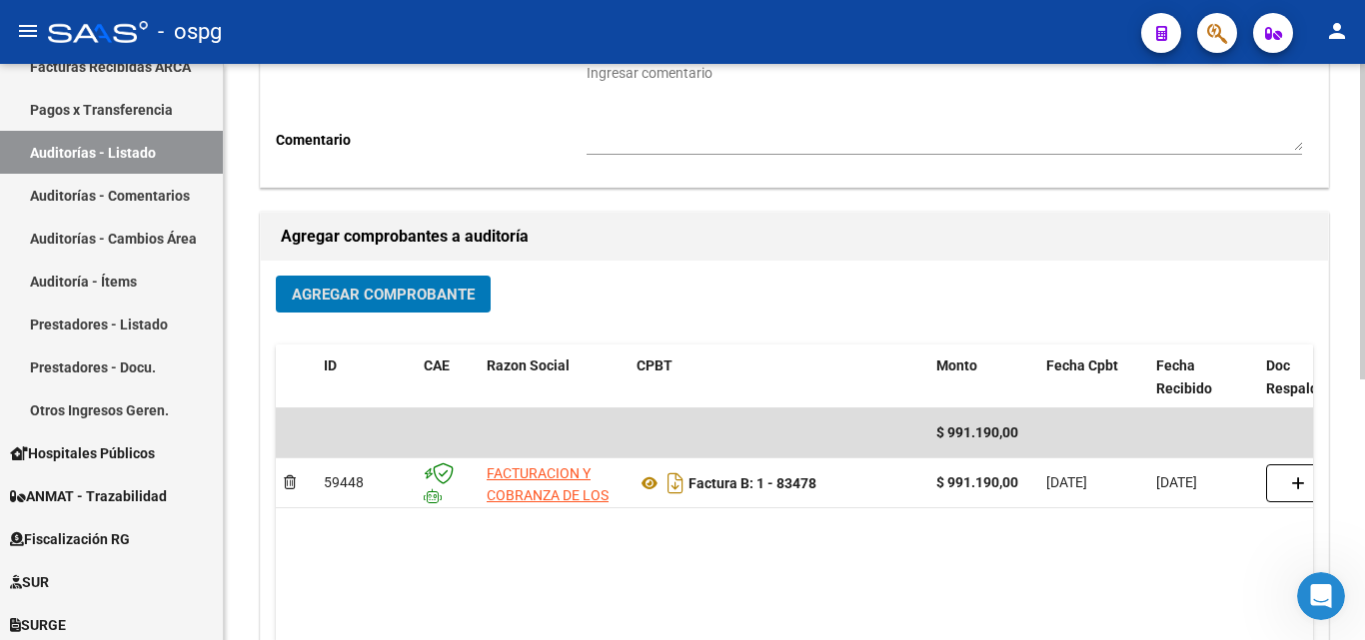
scroll to position [0, 0]
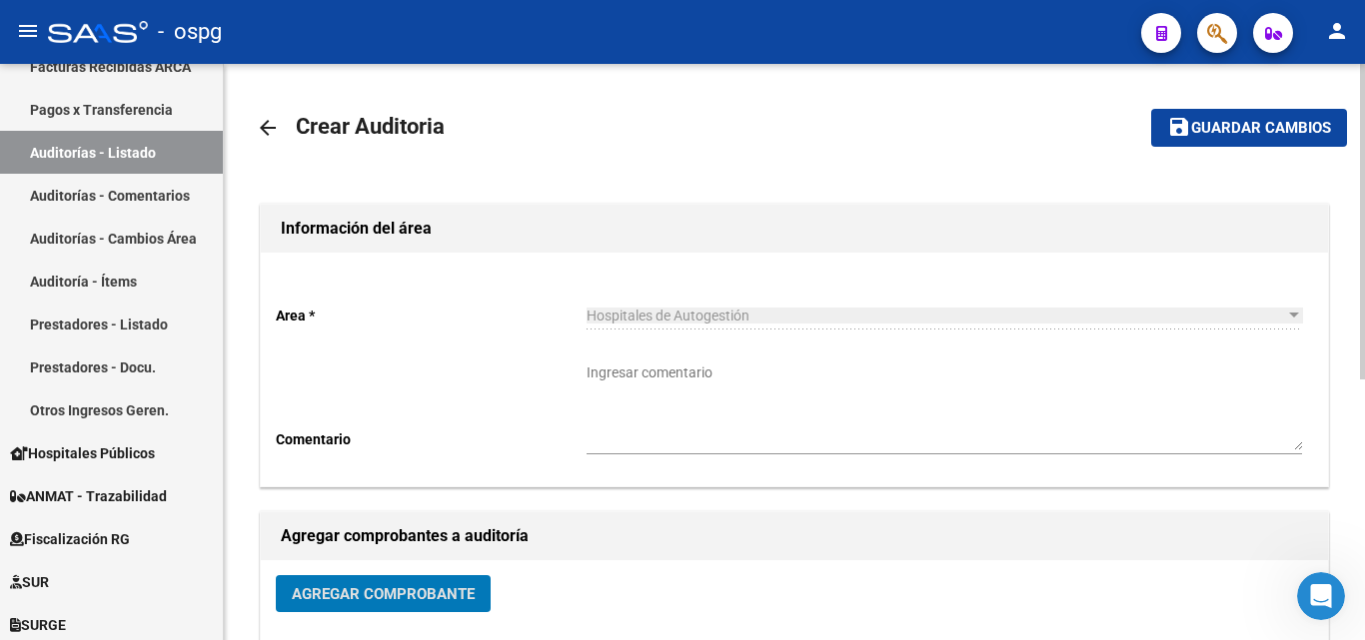
click at [1221, 131] on span "Guardar cambios" at bounding box center [1261, 129] width 140 height 18
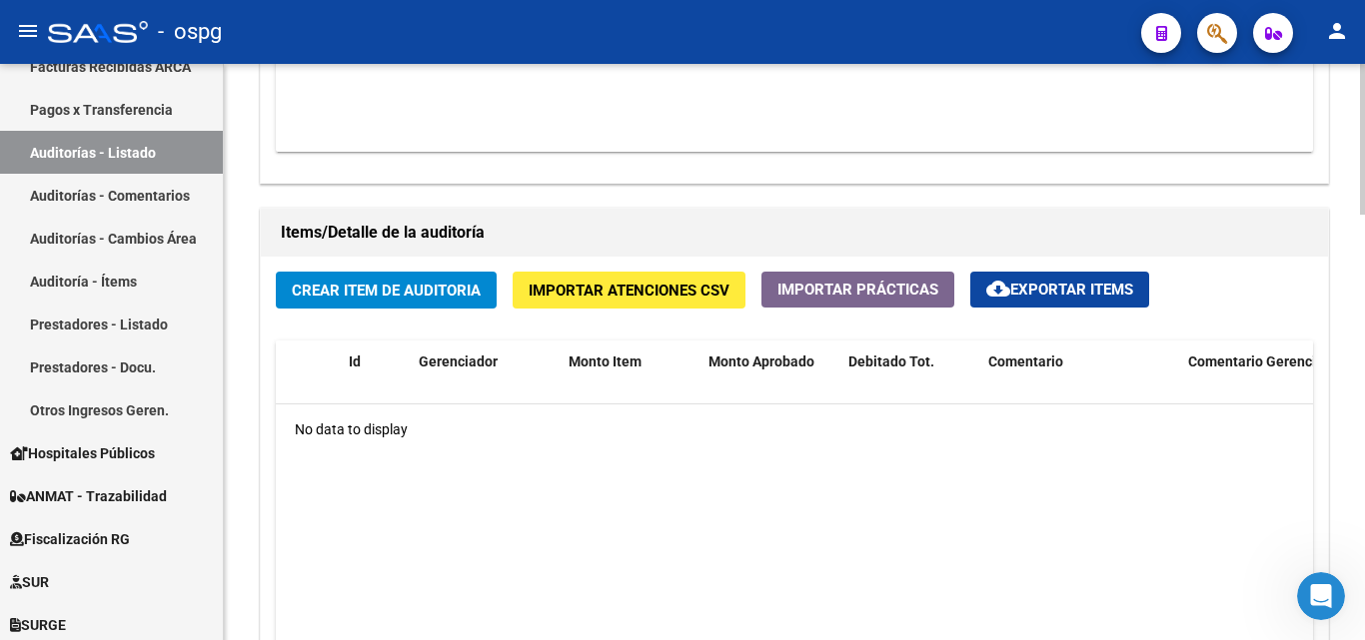
scroll to position [1399, 0]
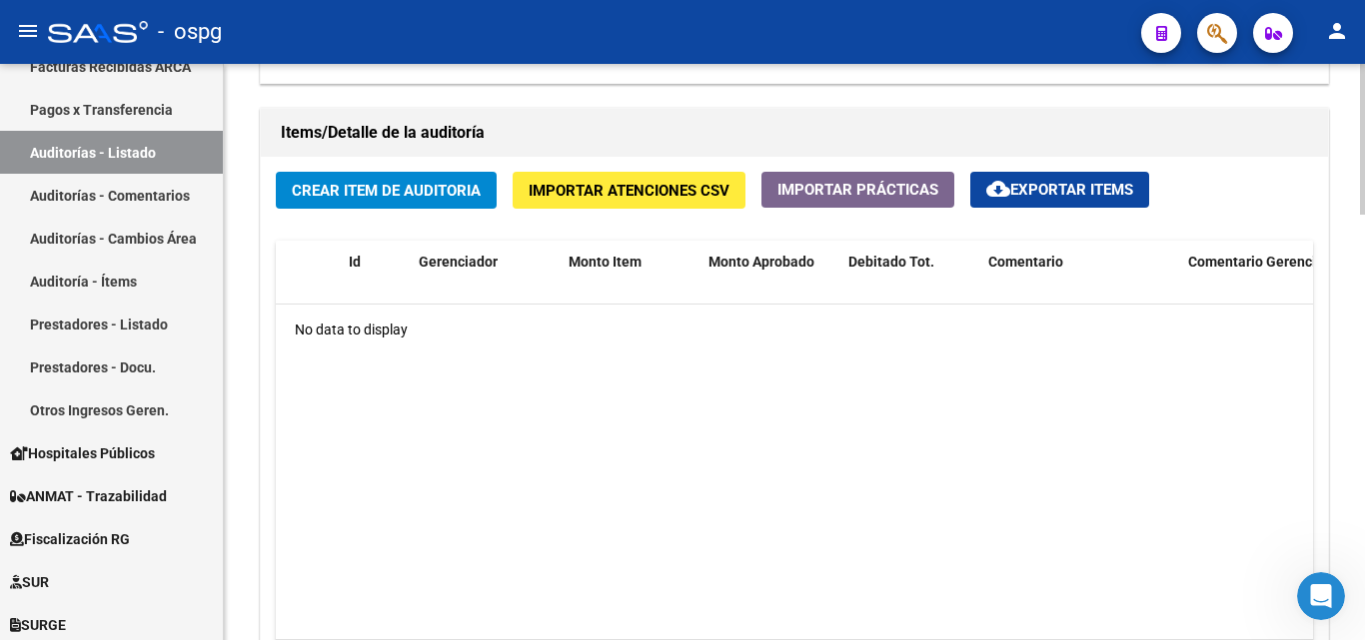
click at [636, 192] on span "Importar Atenciones CSV" at bounding box center [629, 191] width 201 height 18
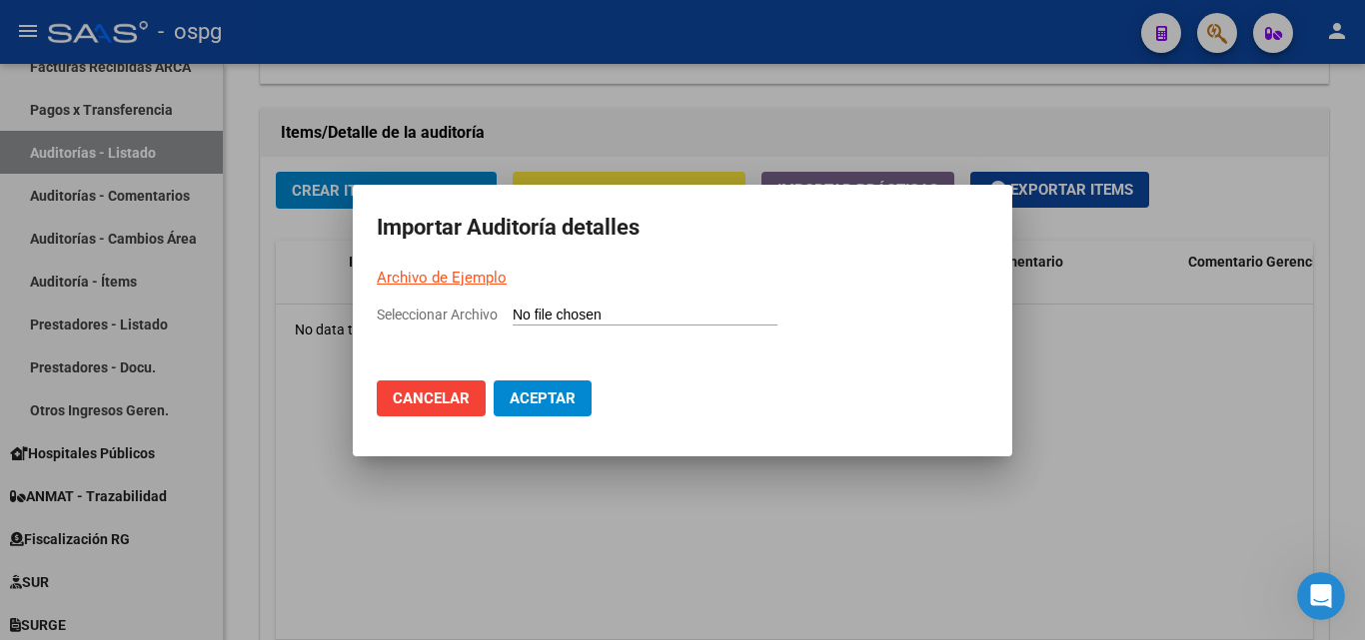
click at [478, 274] on link "Archivo de Ejemplo" at bounding box center [442, 278] width 130 height 18
click at [588, 325] on input "Seleccionar Archivo" at bounding box center [645, 316] width 265 height 19
type input "C:\fakepath\Auditoria-demo-saas-total (2).csv"
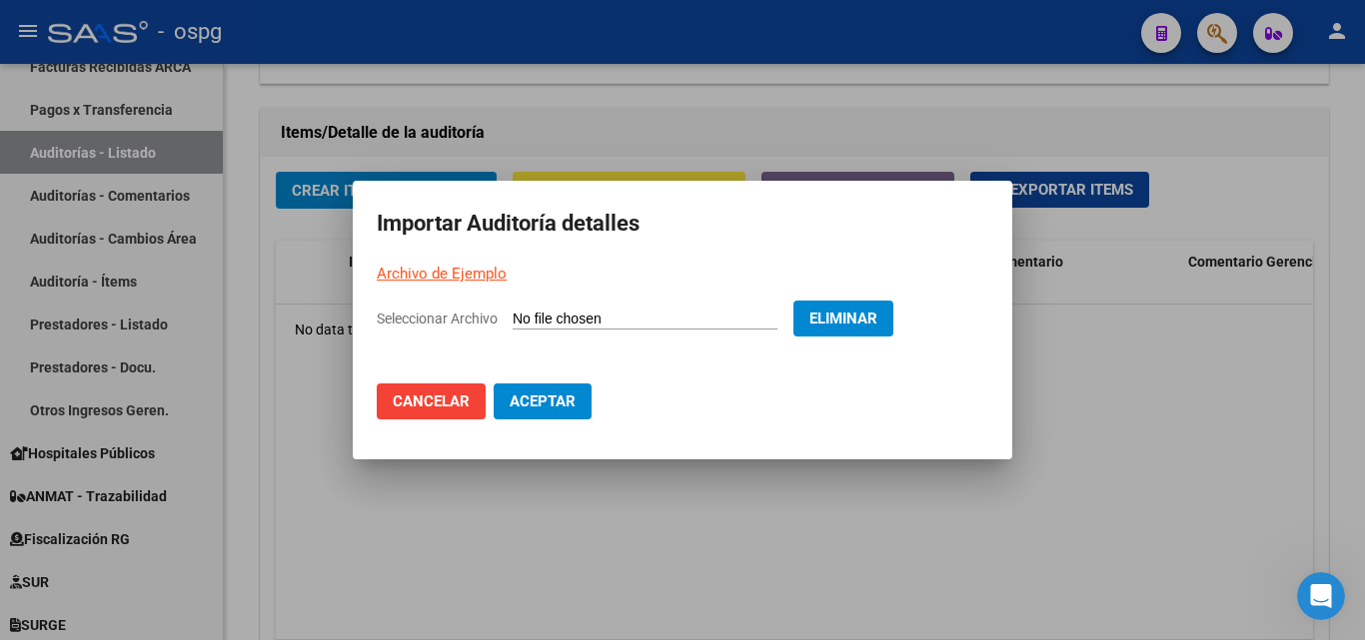
click at [541, 404] on span "Aceptar" at bounding box center [543, 402] width 66 height 18
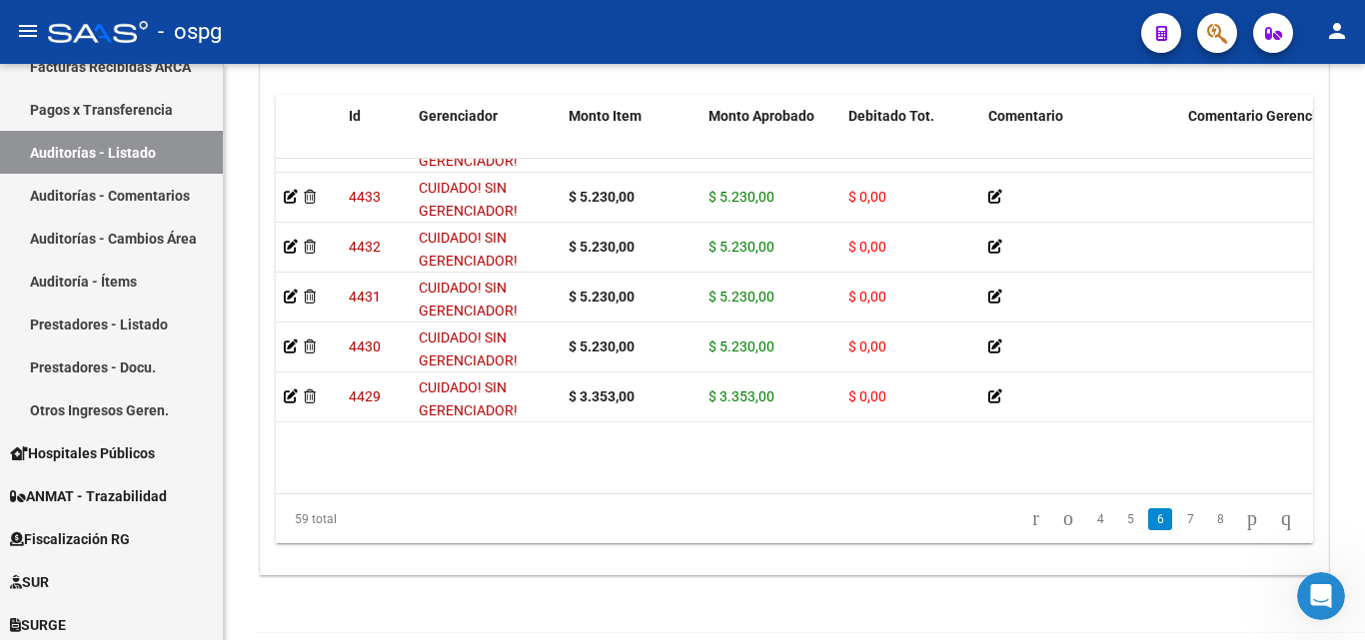
scroll to position [1835, 0]
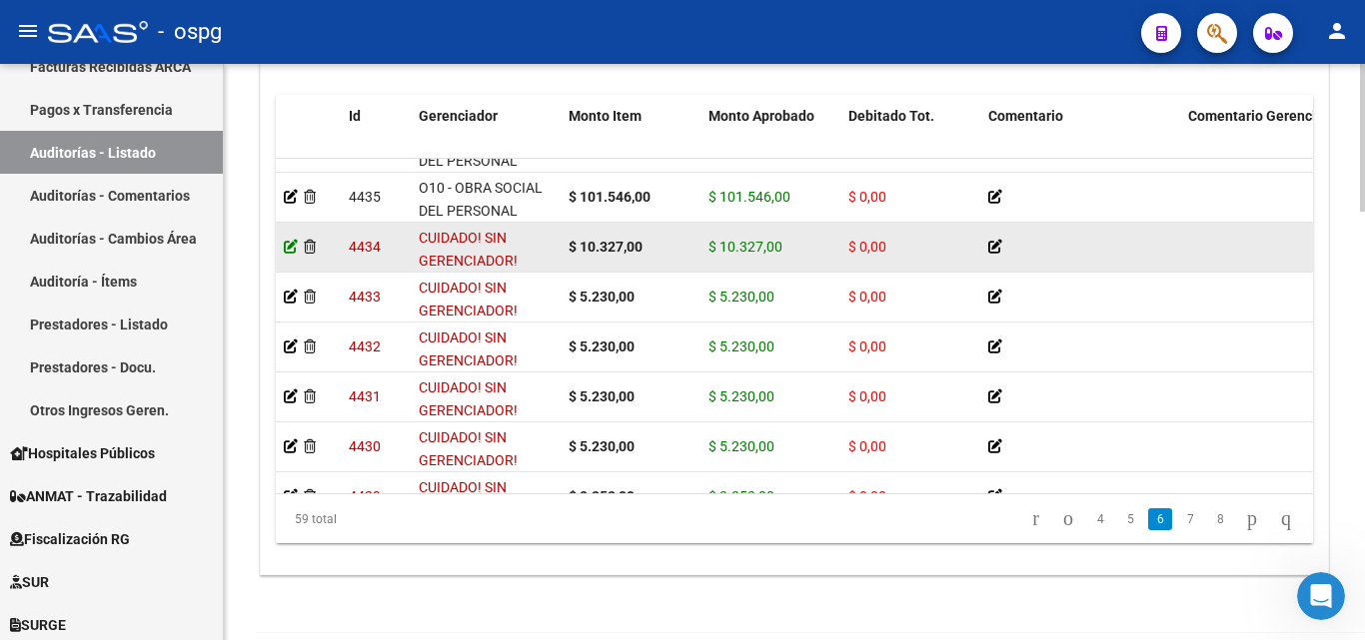
click at [287, 245] on icon at bounding box center [291, 247] width 14 height 14
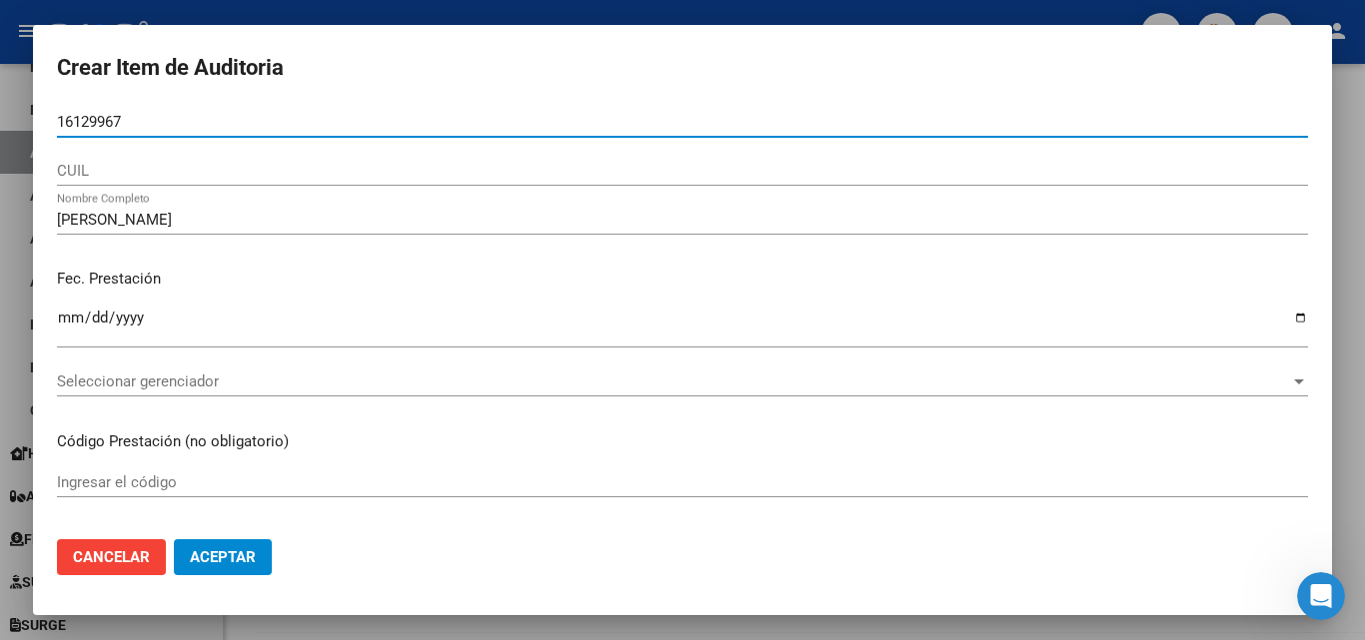
drag, startPoint x: 35, startPoint y: 120, endPoint x: 5, endPoint y: 122, distance: 30.0
click at [0, 120] on div "Crear Item de Auditoria 16129967 Nro Documento CUIL MYRIAM EDITH VARELA Nombre …" at bounding box center [682, 320] width 1365 height 640
click at [108, 553] on span "Cancelar" at bounding box center [111, 558] width 77 height 18
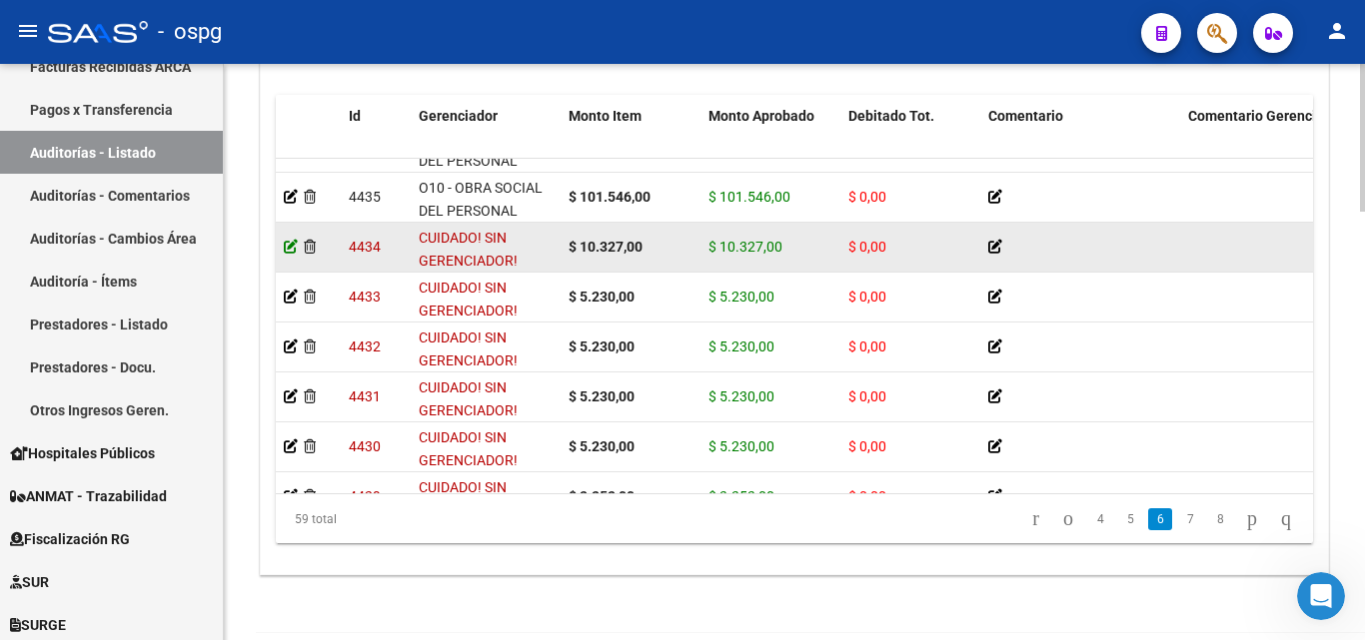
click at [289, 253] on icon at bounding box center [291, 247] width 14 height 14
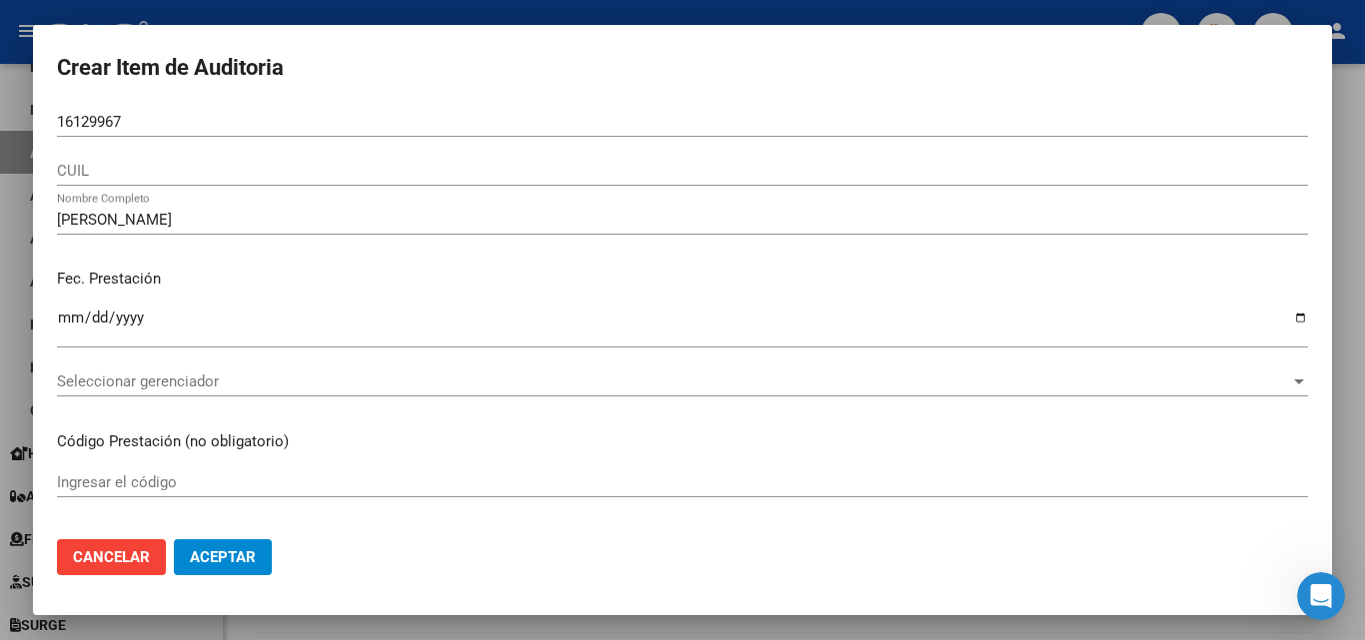
drag, startPoint x: 158, startPoint y: 106, endPoint x: 62, endPoint y: 120, distance: 96.9
click at [62, 120] on form "Crear Item de Auditoria 16129967 Nro Documento CUIL MYRIAM EDITH VARELA Nombre …" at bounding box center [682, 320] width 1251 height 543
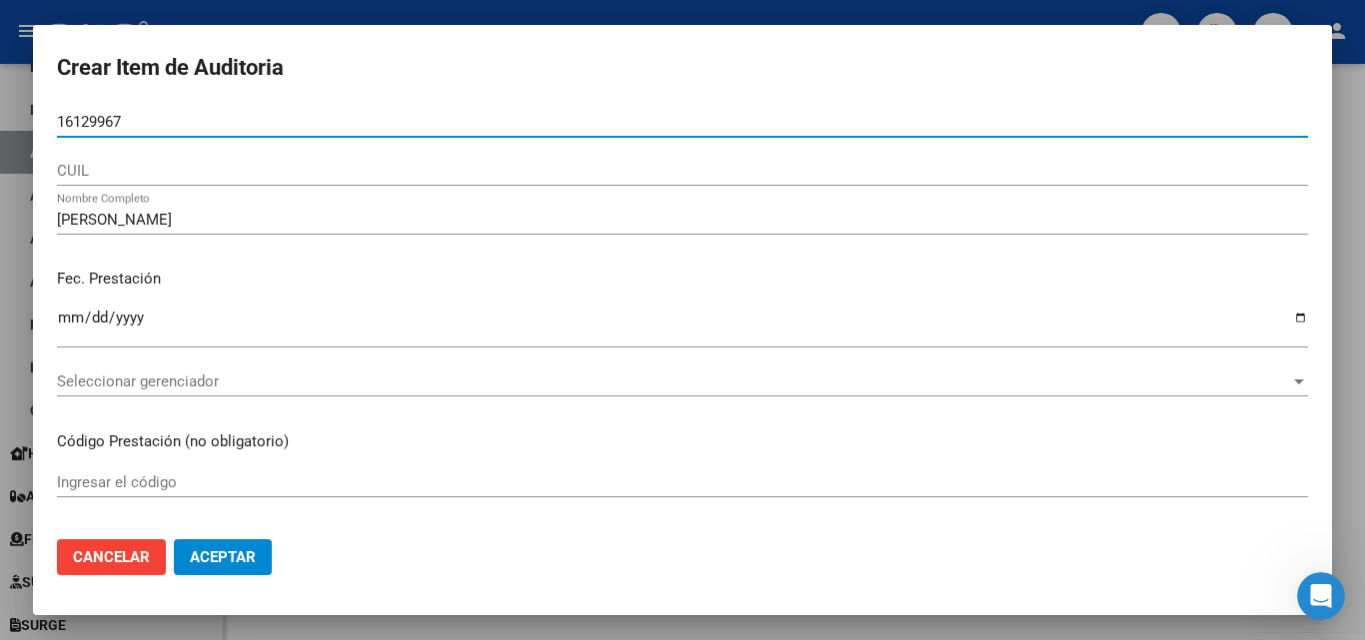
drag, startPoint x: 127, startPoint y: 115, endPoint x: 9, endPoint y: 120, distance: 118.0
click at [9, 120] on div "Crear Item de Auditoria 16129967 Nro Documento CUIL MYRIAM EDITH VARELA Nombre …" at bounding box center [682, 320] width 1365 height 640
paste input "16129967"
type input "16129967"
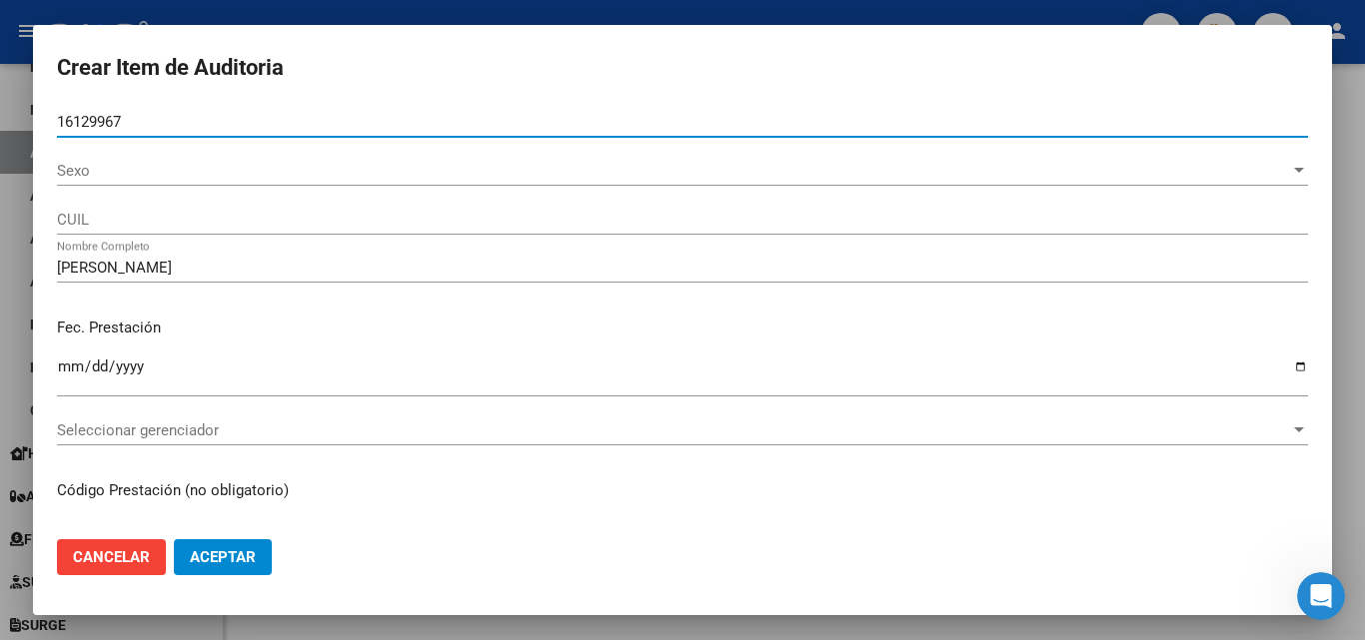
click at [122, 184] on div "Sexo Sexo" at bounding box center [682, 171] width 1251 height 30
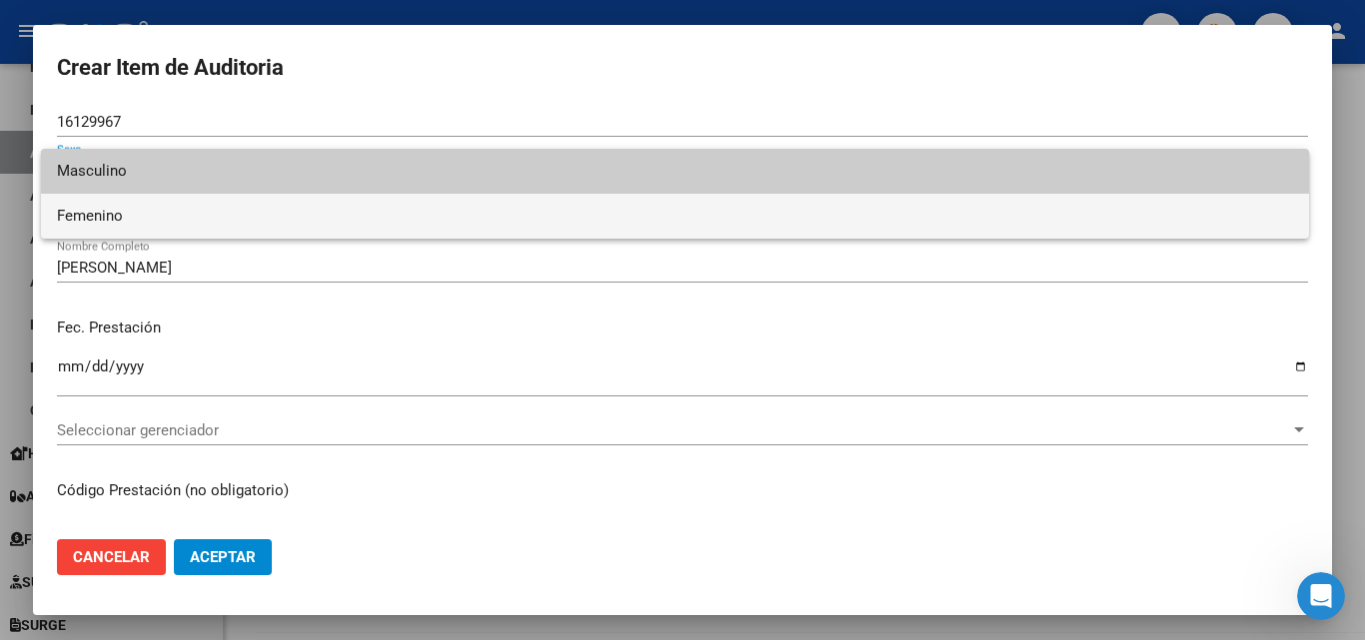
click at [138, 213] on span "Femenino" at bounding box center [675, 216] width 1236 height 45
type input "27161299672"
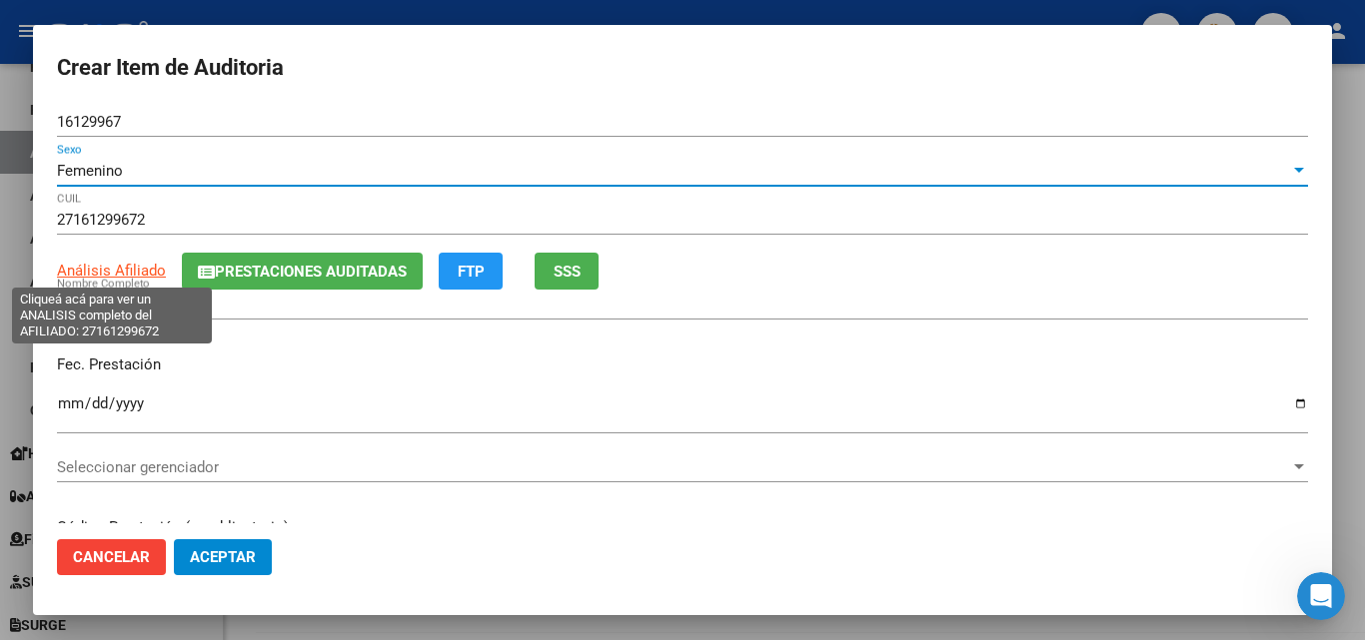
click at [142, 274] on span "Análisis Afiliado" at bounding box center [111, 271] width 109 height 18
type textarea "27161299672"
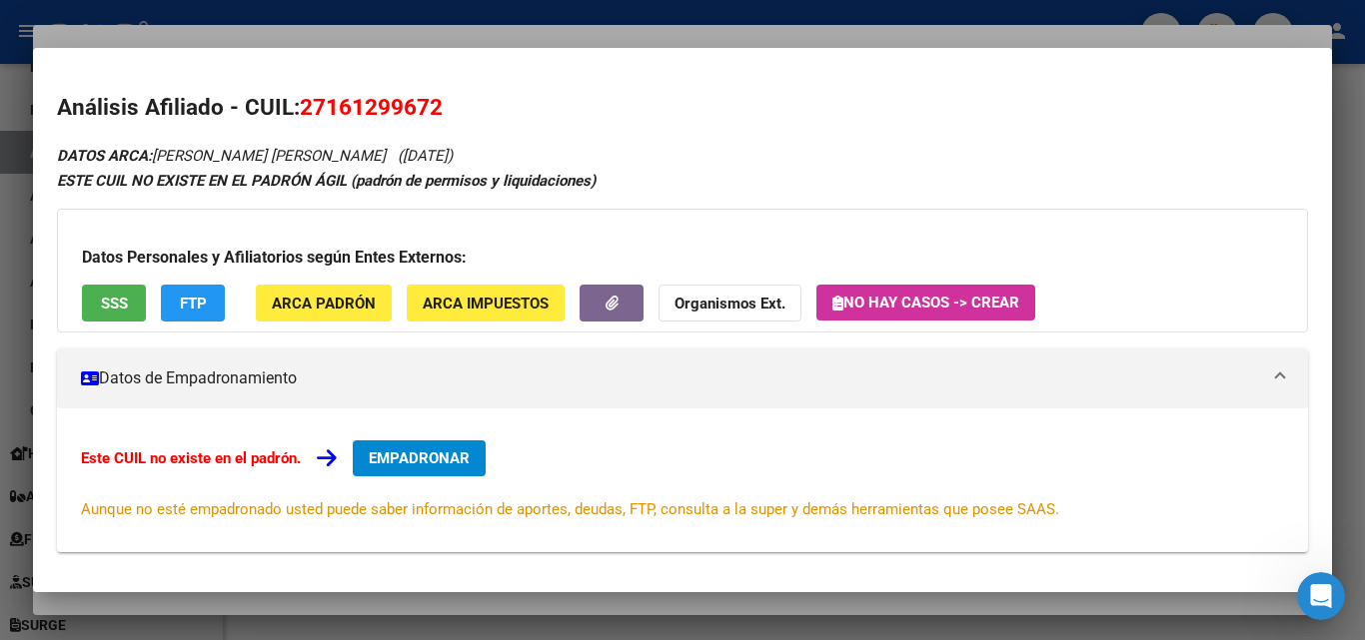
click at [101, 300] on span "SSS" at bounding box center [114, 304] width 27 height 18
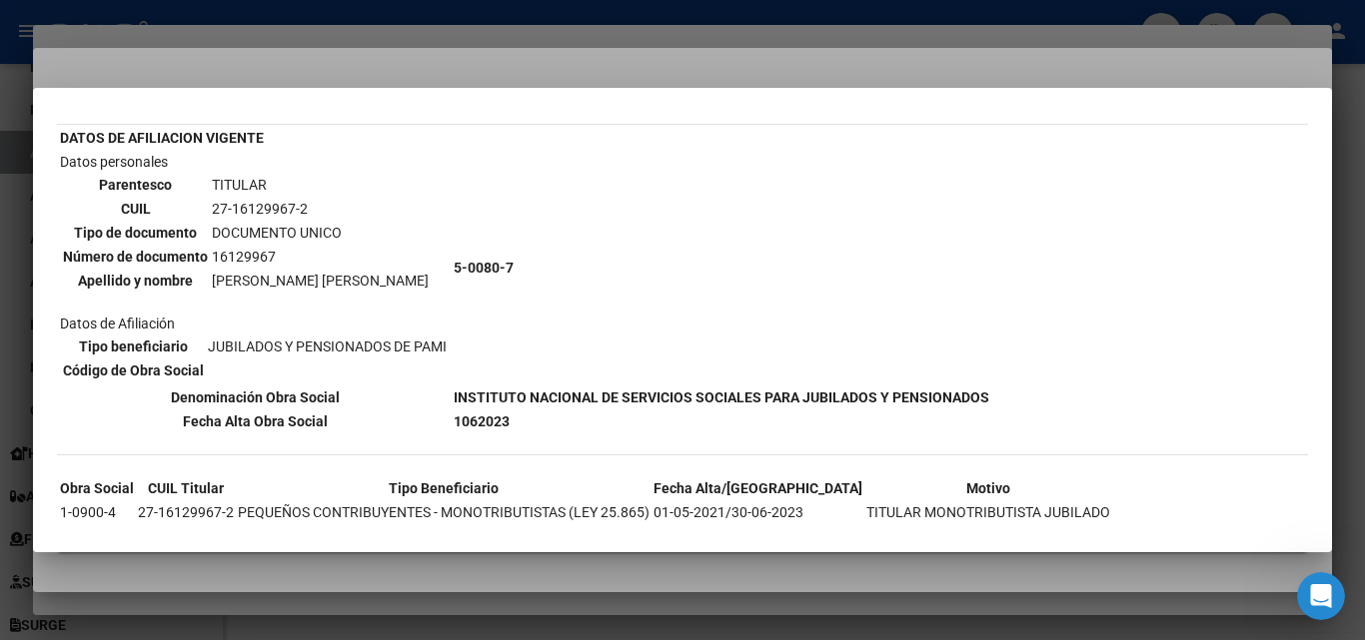
scroll to position [186, 0]
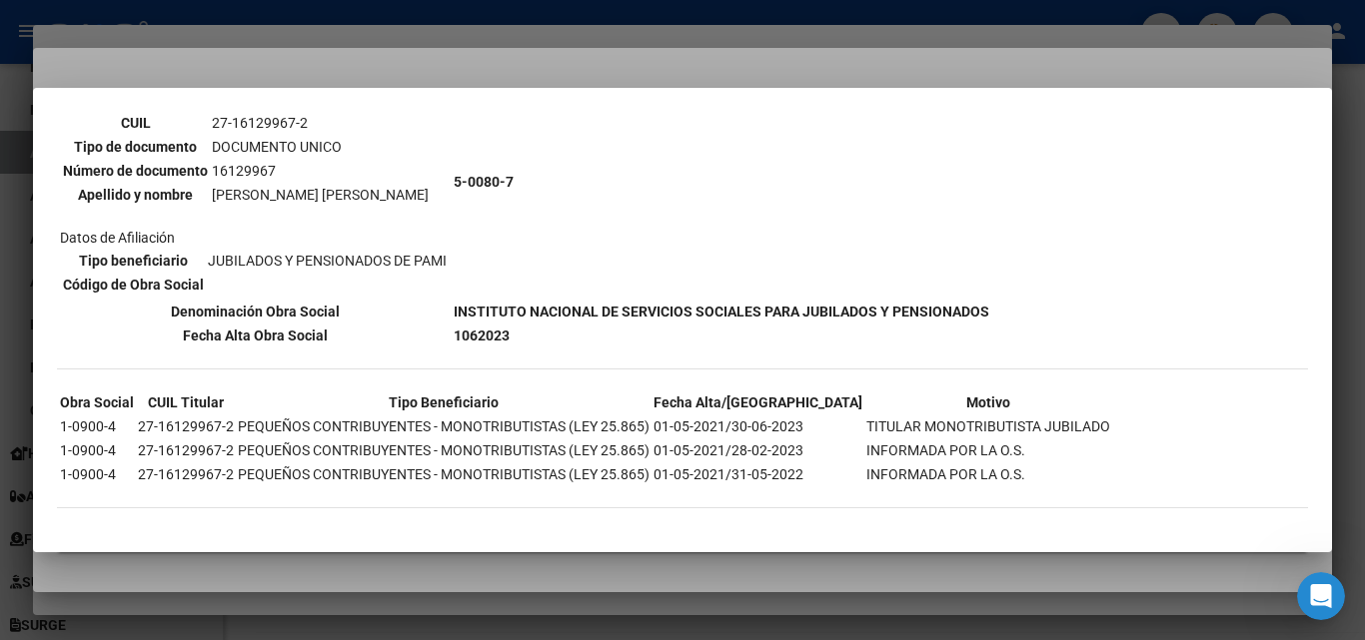
click at [693, 71] on div at bounding box center [682, 320] width 1365 height 640
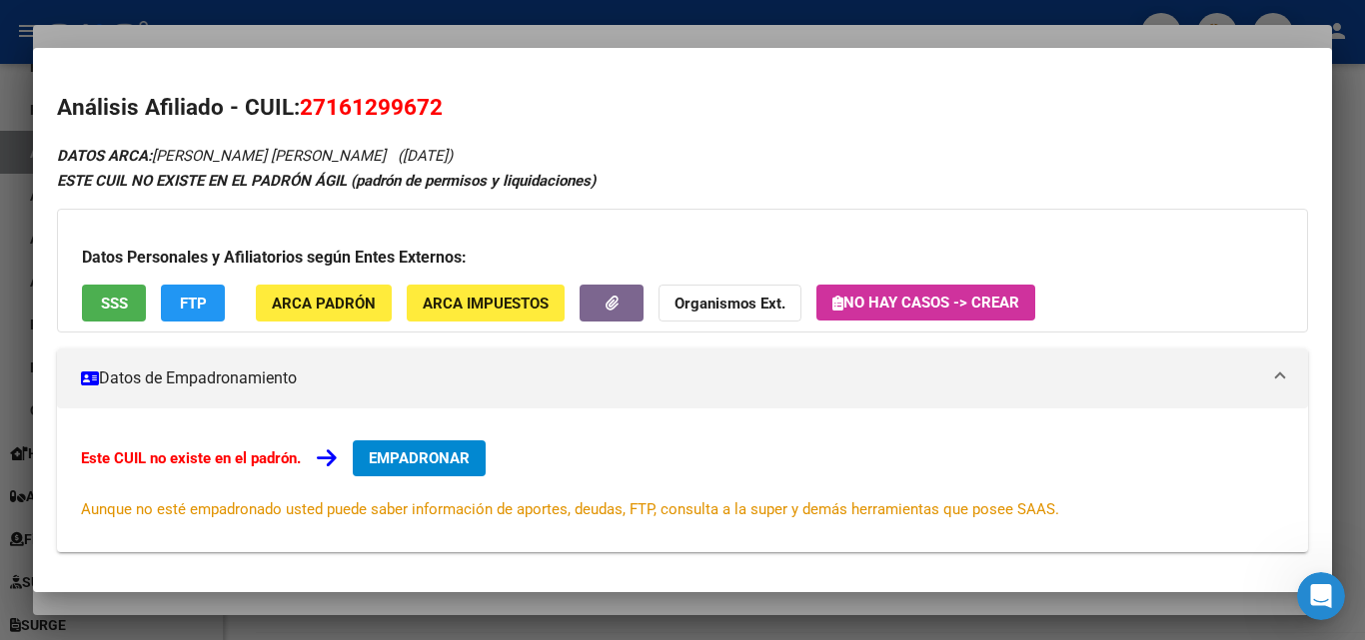
click at [626, 39] on div at bounding box center [682, 320] width 1365 height 640
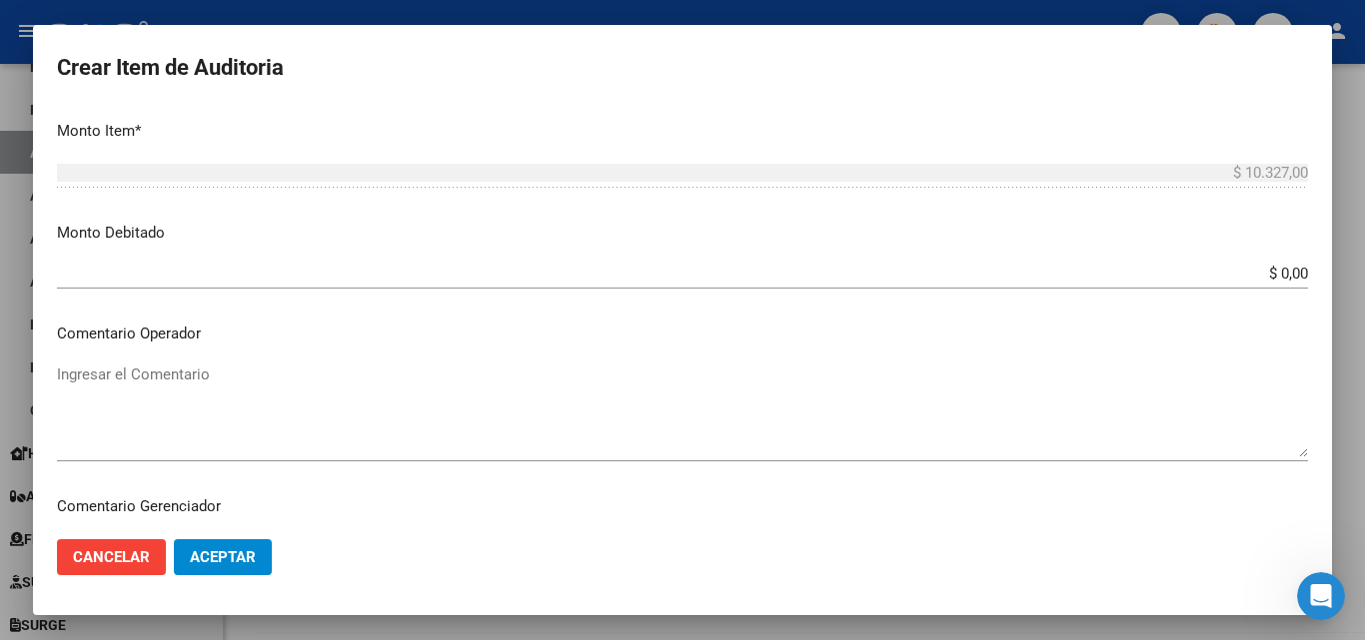
scroll to position [1205, 0]
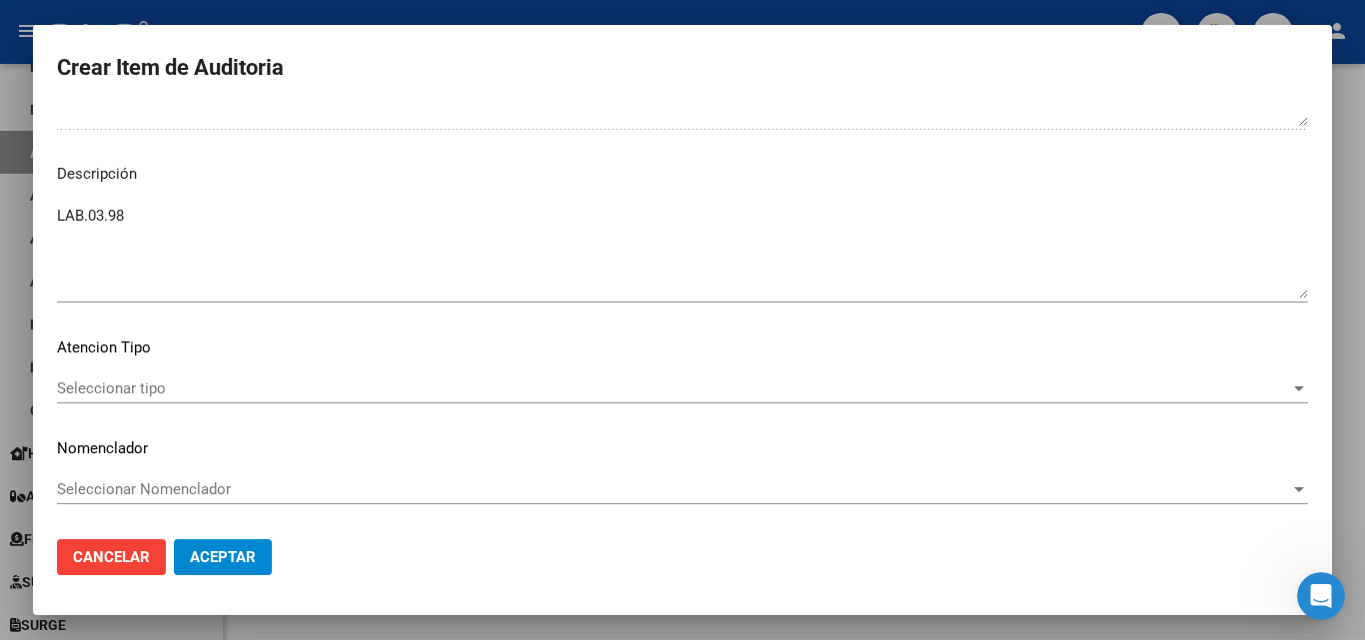
click at [138, 210] on textarea "LAB.03.98" at bounding box center [682, 252] width 1251 height 94
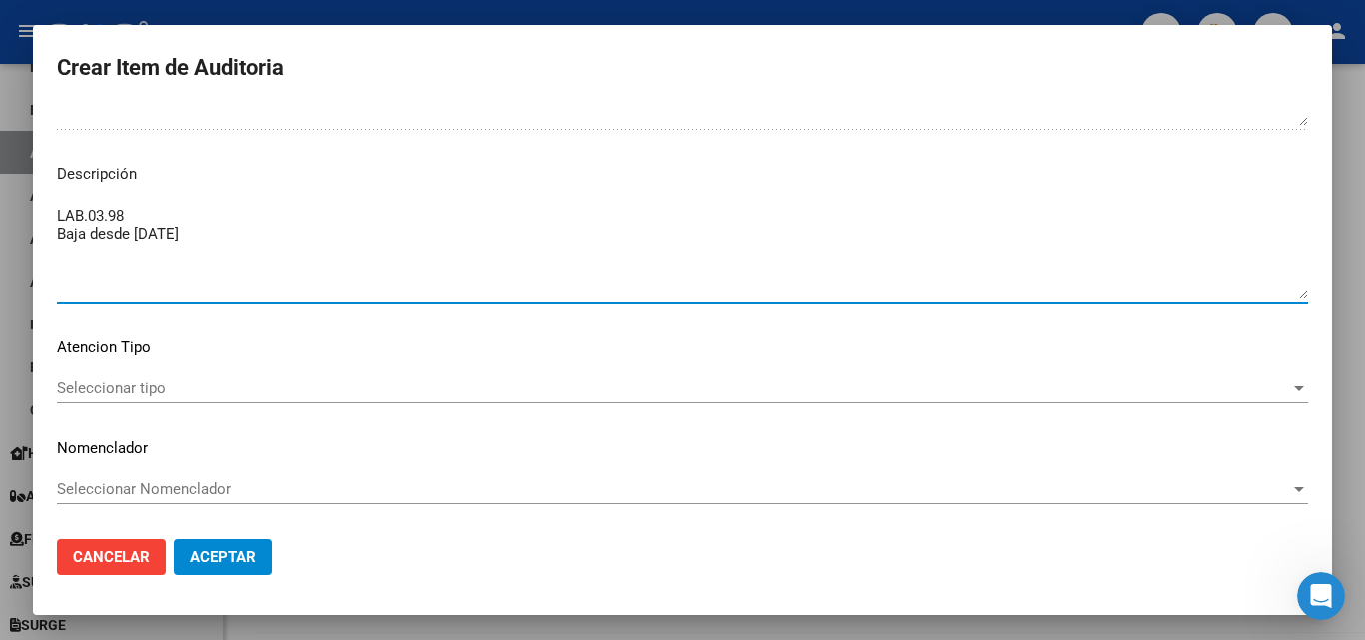
drag, startPoint x: 208, startPoint y: 242, endPoint x: 40, endPoint y: 241, distance: 167.9
click at [40, 241] on mat-dialog-content "16129967 Nro Documento Femenino Sexo 27161299672 CUIL Análisis Afiliado Prestac…" at bounding box center [682, 315] width 1299 height 417
type textarea "LAB.03.98 Baja desde [DATE]"
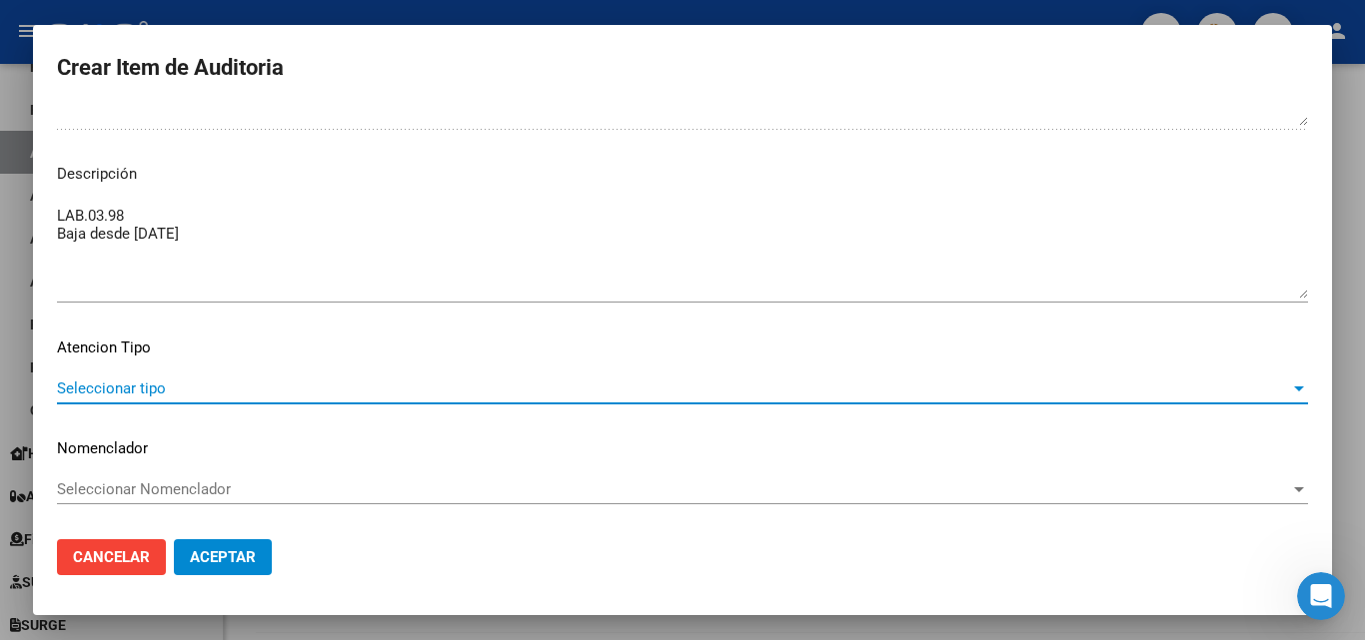
click at [141, 398] on span "Seleccionar tipo" at bounding box center [673, 389] width 1233 height 18
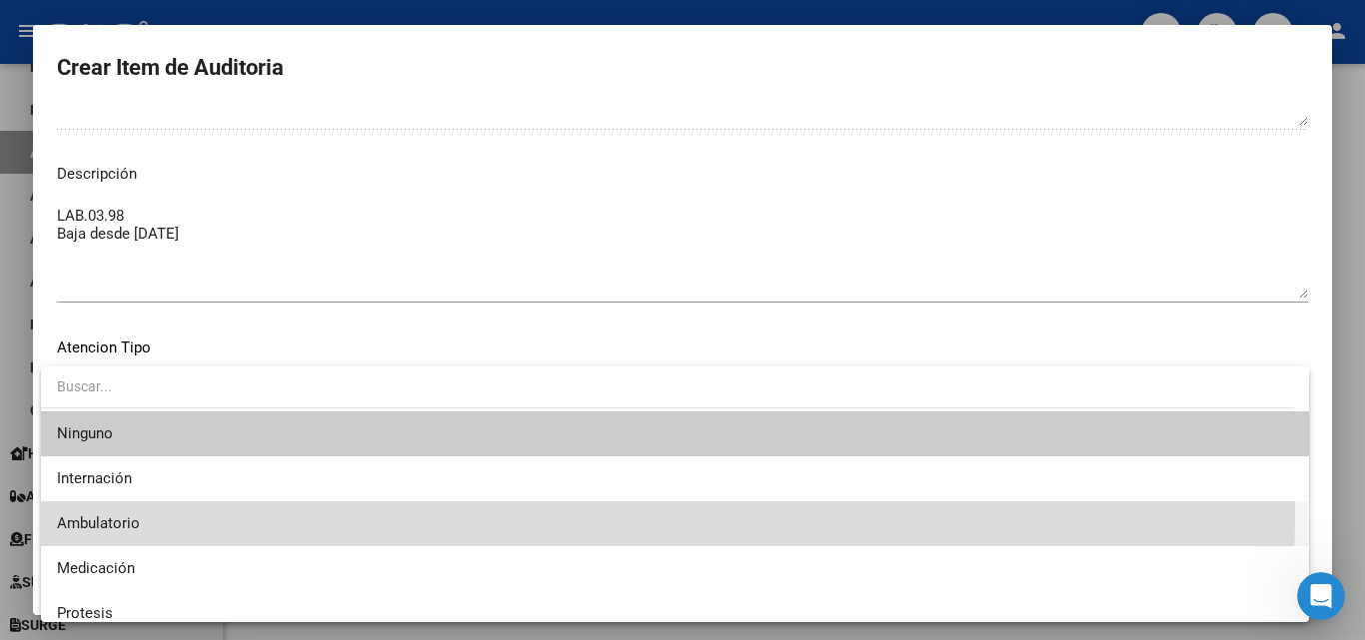
click at [120, 510] on span "Ambulatorio" at bounding box center [675, 524] width 1236 height 45
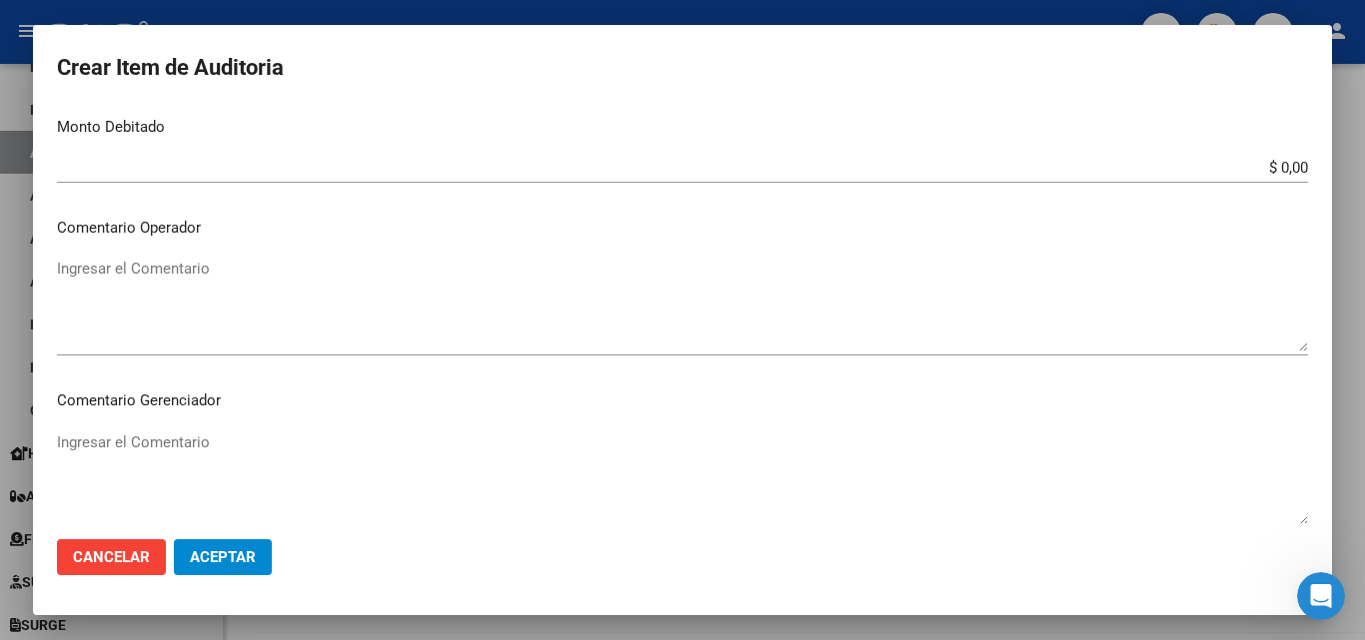
scroll to position [606, 0]
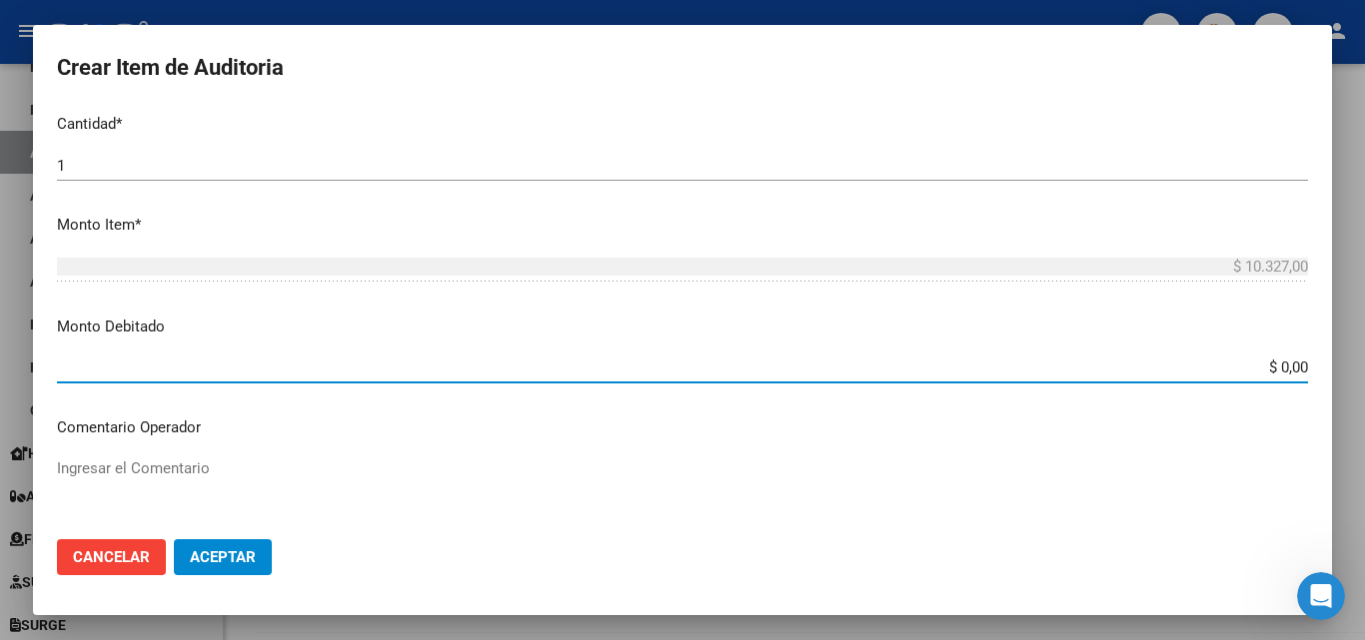
drag, startPoint x: 1229, startPoint y: 361, endPoint x: 1345, endPoint y: 373, distance: 116.5
click at [1344, 375] on div "Crear Item de Auditoria 16129967 Nro Documento Femenino Sexo 27161299672 CUIL A…" at bounding box center [682, 320] width 1365 height 640
type input "$ 10.327,00"
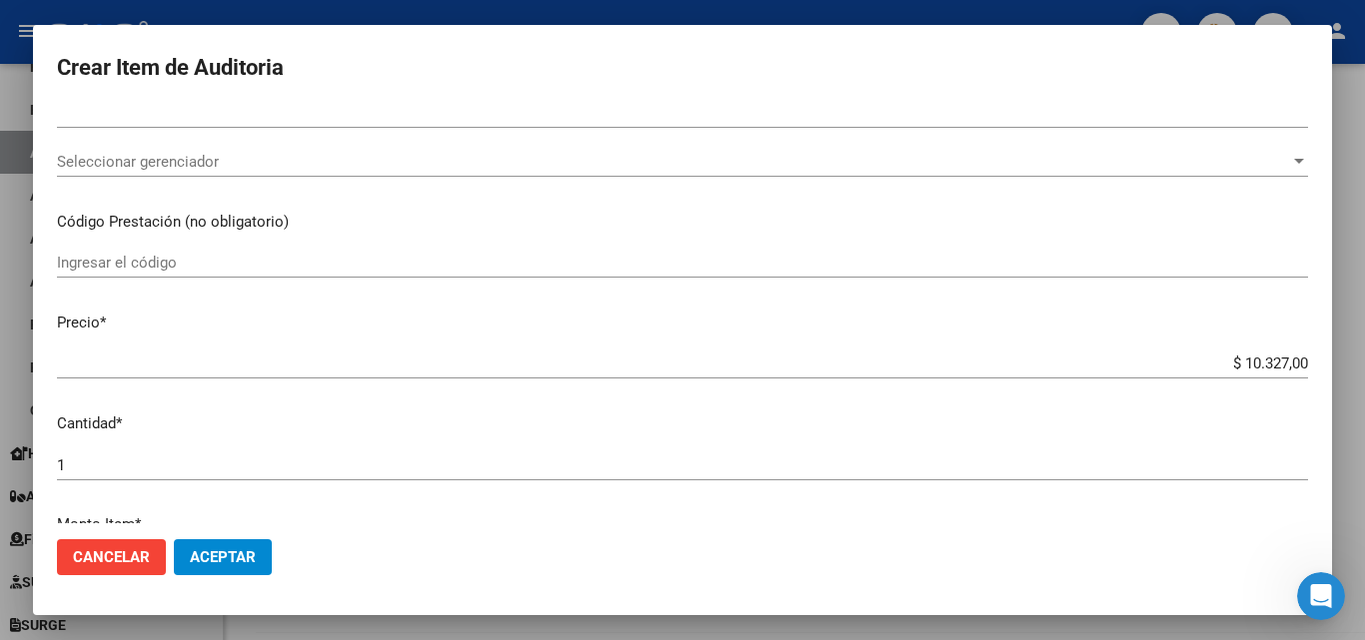
scroll to position [206, 0]
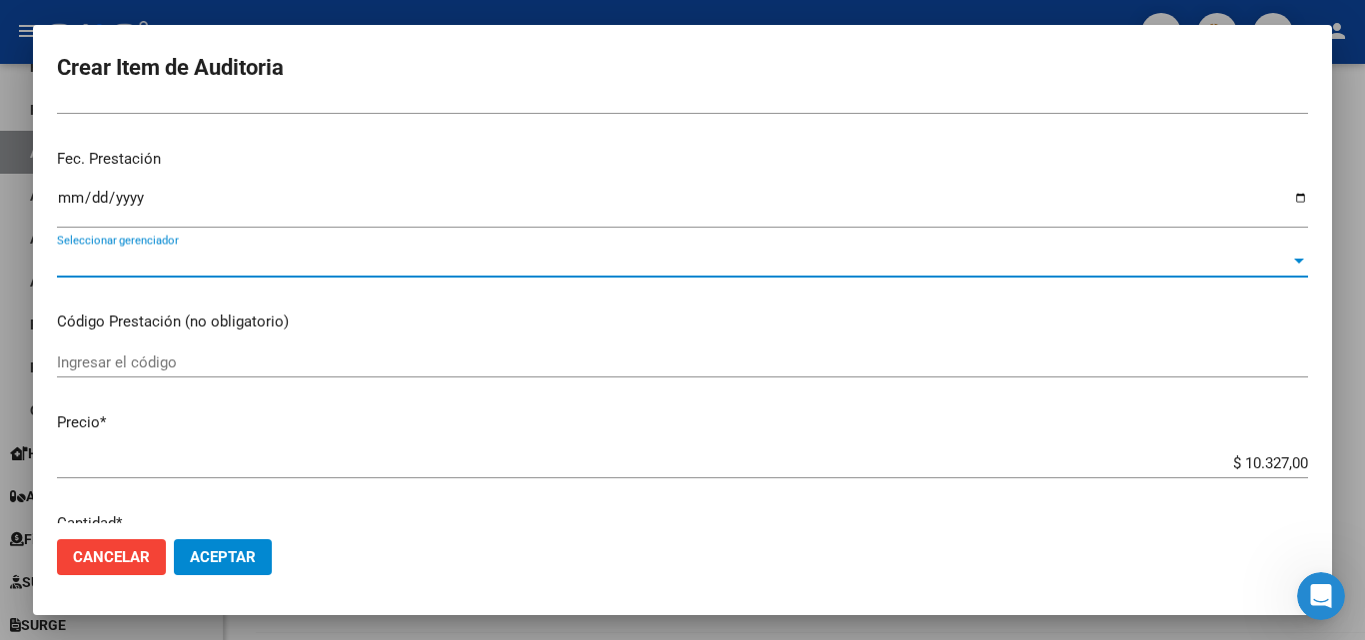
click at [818, 269] on span "Seleccionar gerenciador" at bounding box center [673, 262] width 1233 height 18
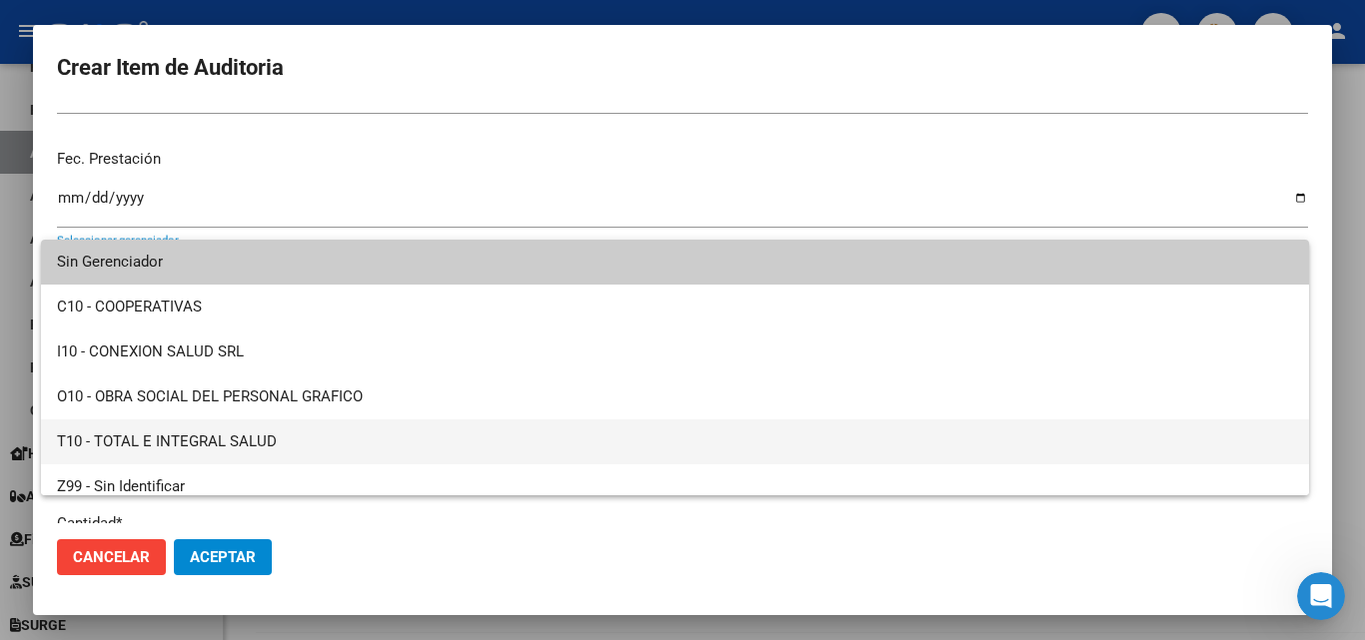
scroll to position [14, 0]
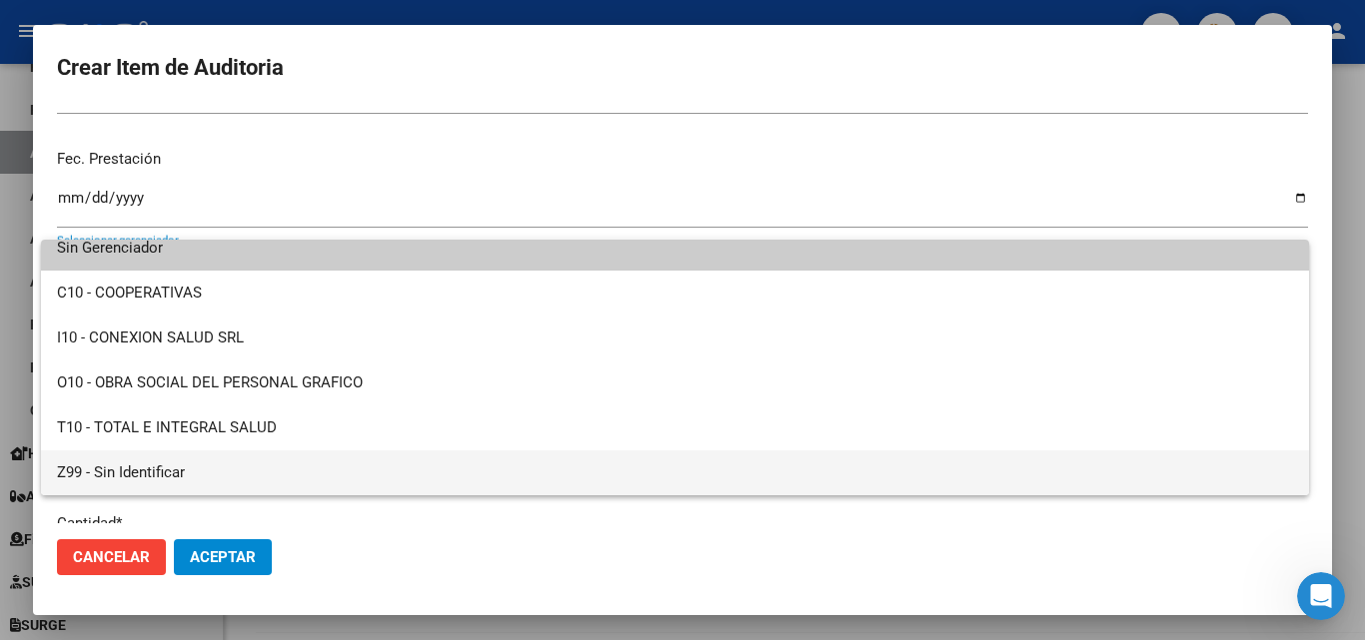
click at [117, 477] on span "Z99 - Sin Identificar" at bounding box center [675, 473] width 1236 height 45
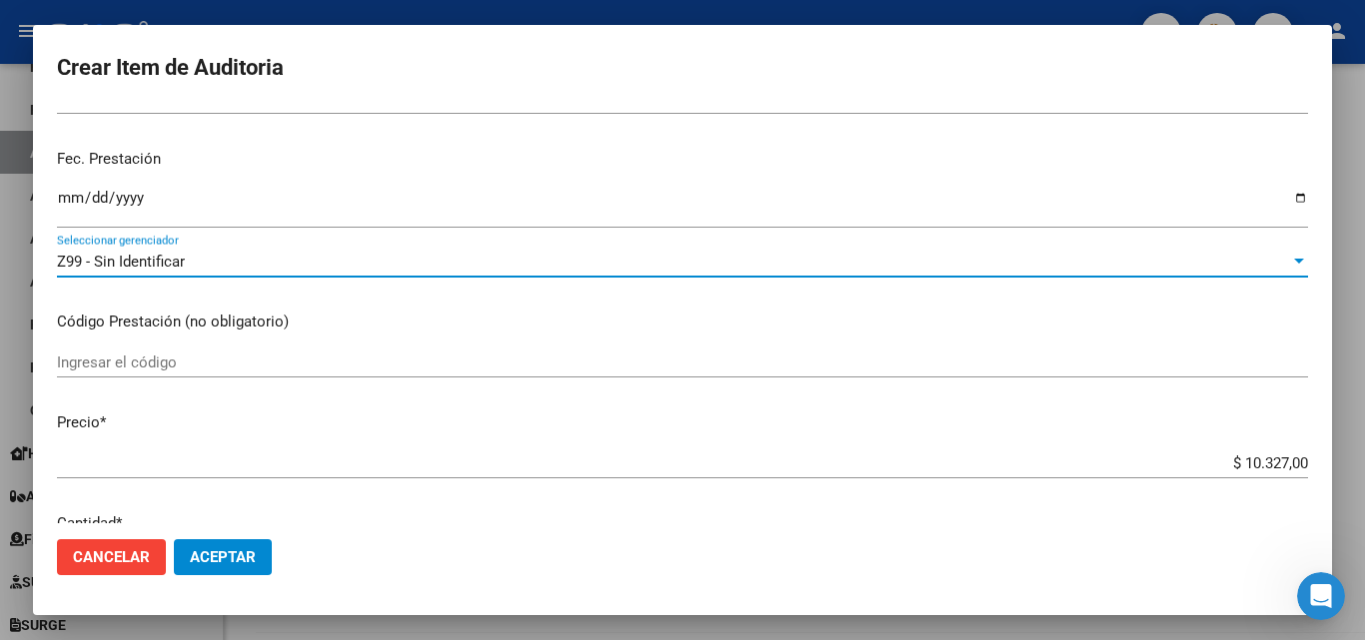
click at [229, 562] on span "Aceptar" at bounding box center [223, 558] width 66 height 18
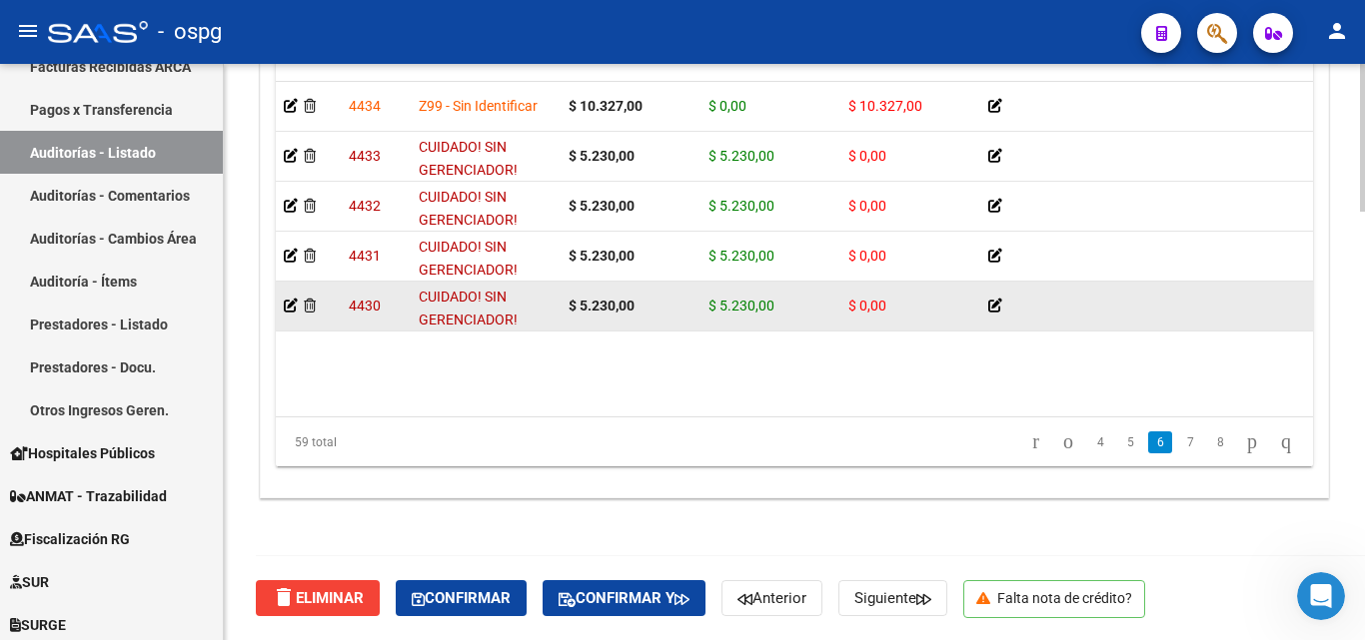
scroll to position [1799, 0]
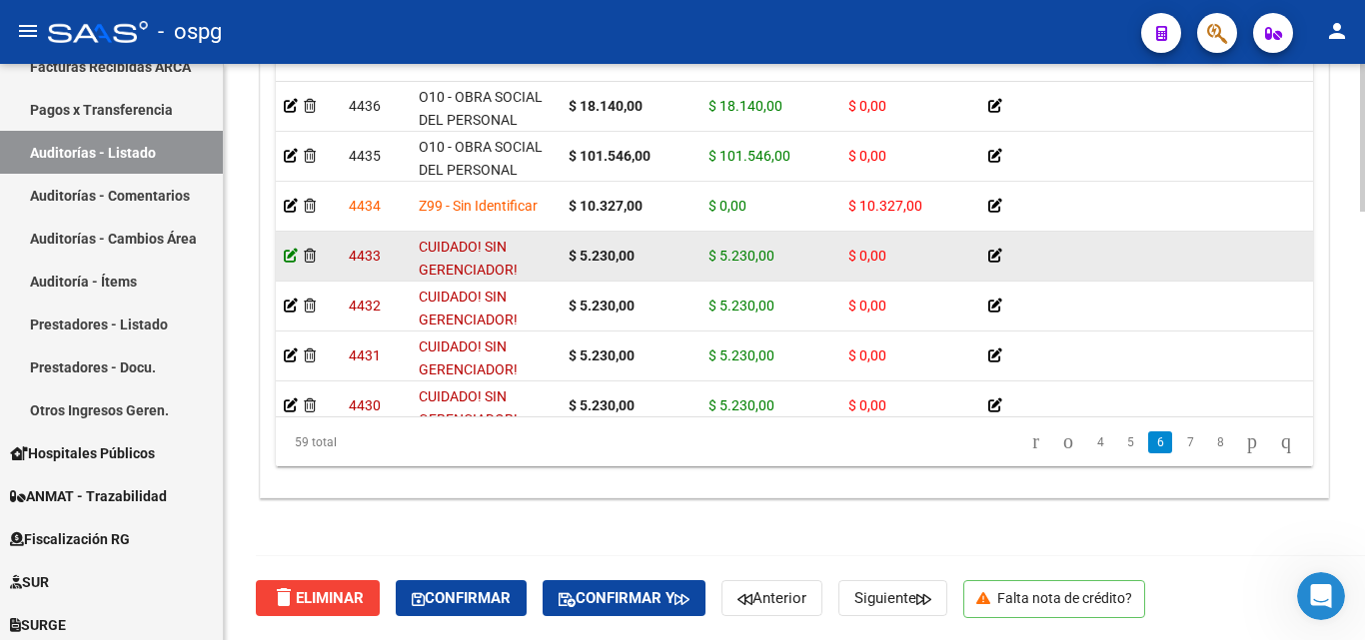
click at [293, 257] on icon at bounding box center [291, 256] width 14 height 14
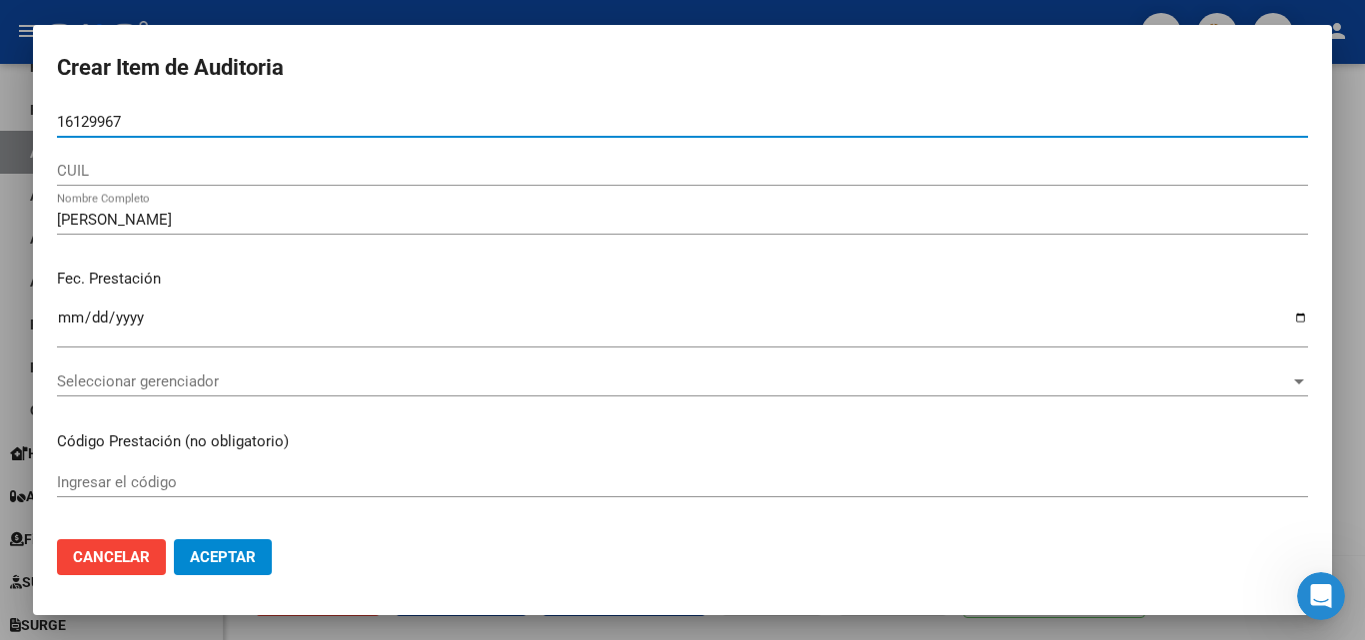
click at [142, 364] on div "2025-06-09 Ingresar la fecha" at bounding box center [682, 336] width 1251 height 61
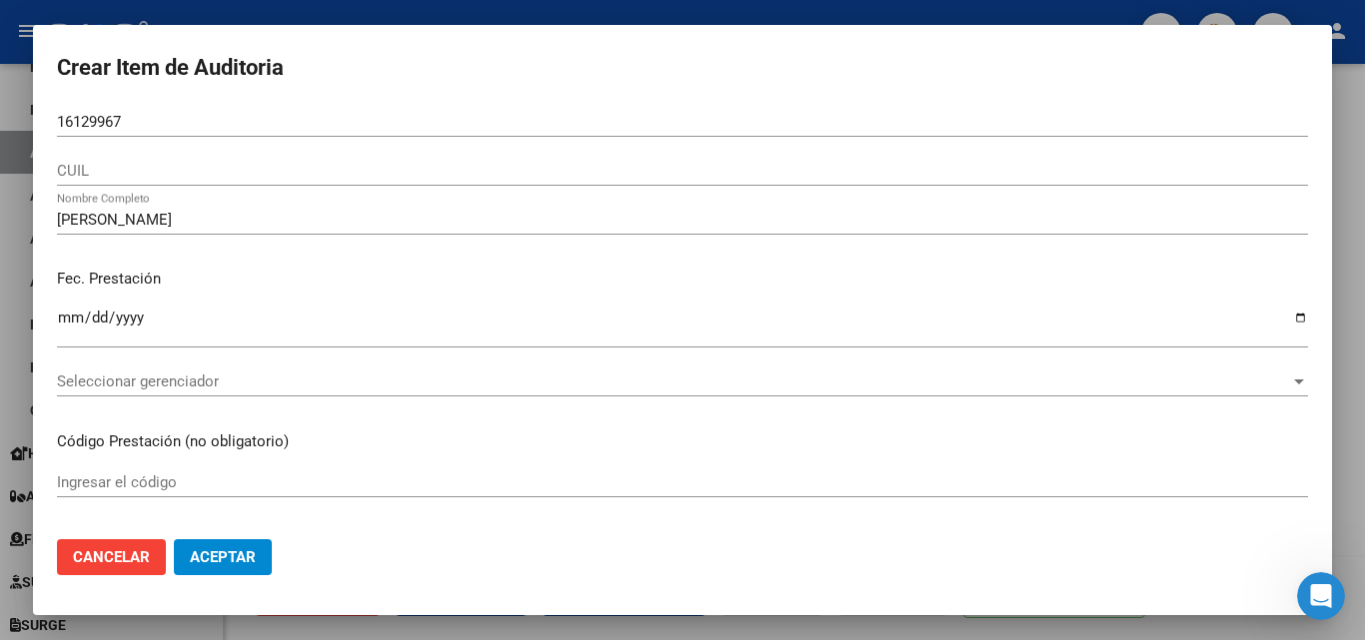
click at [174, 373] on span "Seleccionar gerenciador" at bounding box center [673, 382] width 1233 height 18
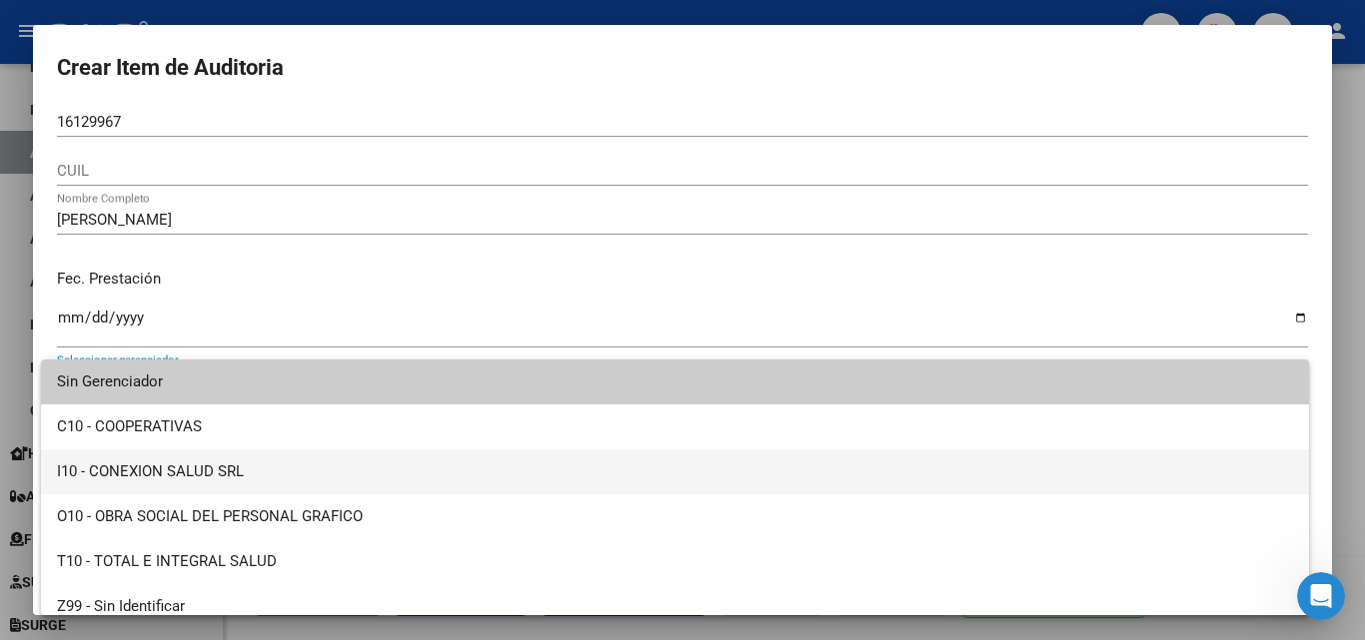
scroll to position [14, 0]
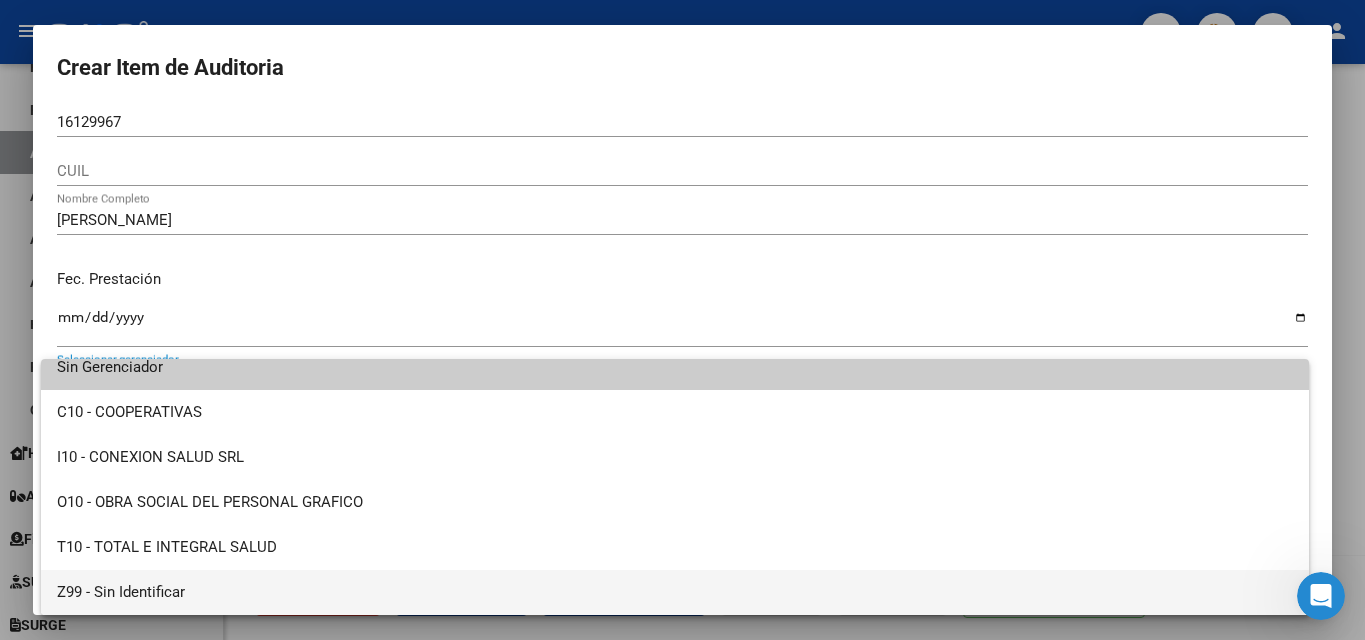
click at [173, 578] on span "Z99 - Sin Identificar" at bounding box center [675, 593] width 1236 height 45
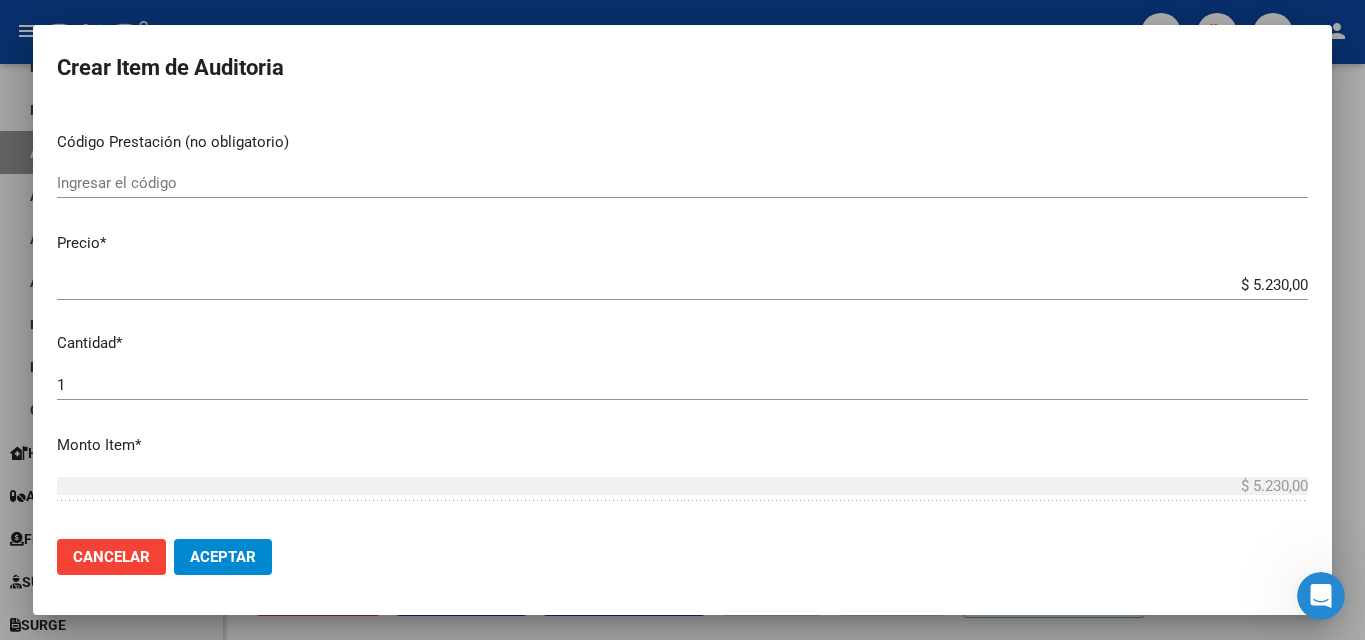
scroll to position [600, 0]
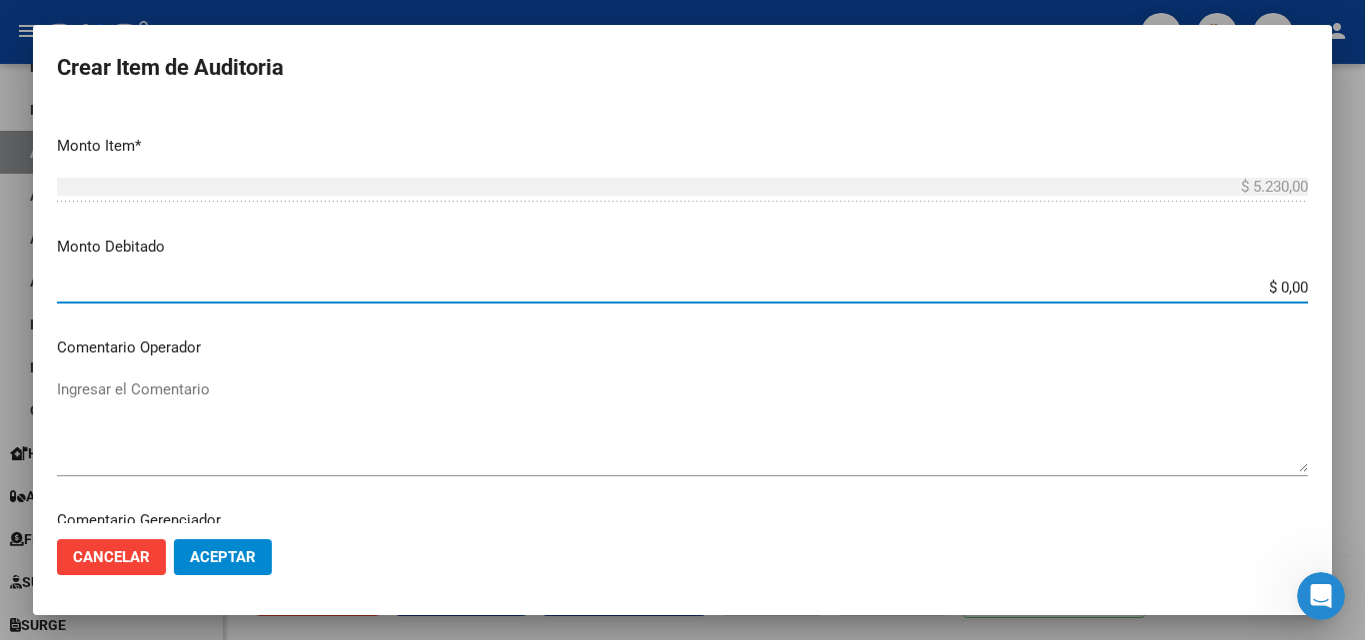
drag, startPoint x: 1221, startPoint y: 282, endPoint x: 1338, endPoint y: 297, distance: 117.9
click at [1338, 297] on div "Crear Item de Auditoria 16129967 Nro Documento CUIL MYRIAM EDITH VARELA Nombre …" at bounding box center [682, 320] width 1365 height 640
type input "$ 5.230,00"
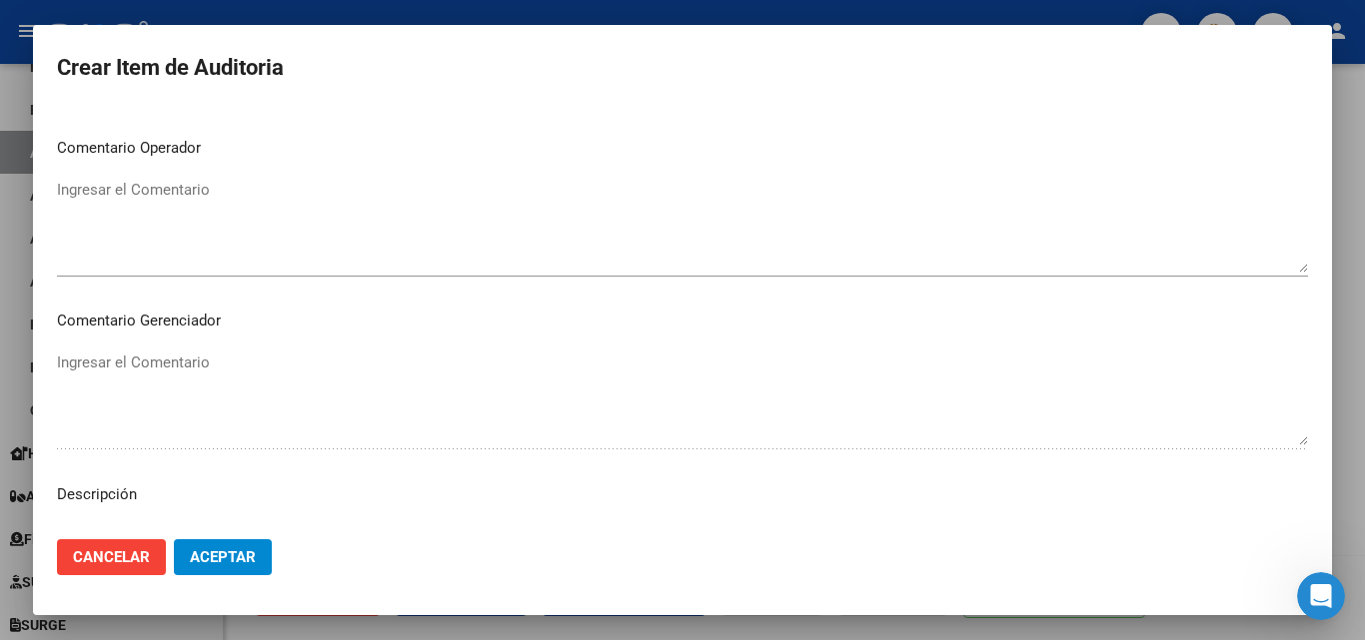
scroll to position [899, 0]
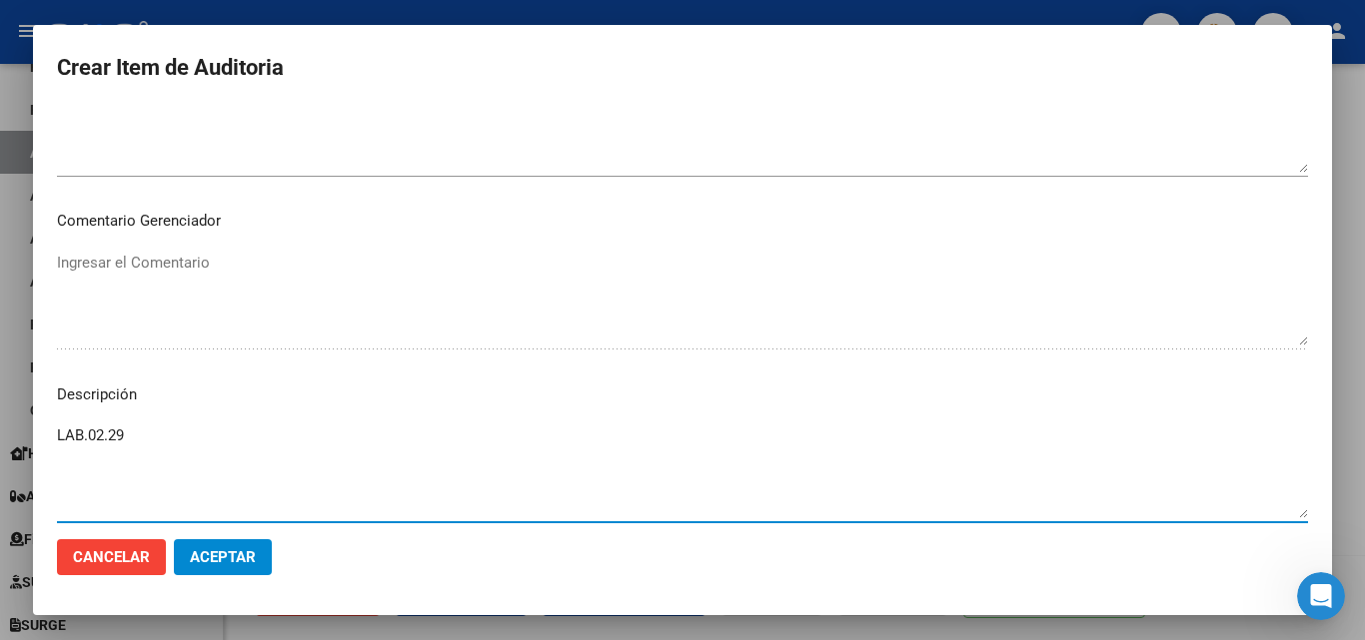
click at [199, 448] on textarea "LAB.02.29" at bounding box center [682, 472] width 1251 height 94
paste textarea "Baja desde [DATE]"
type textarea "LAB.02.29 Baja desde [DATE]"
click at [219, 566] on span "Aceptar" at bounding box center [223, 558] width 66 height 18
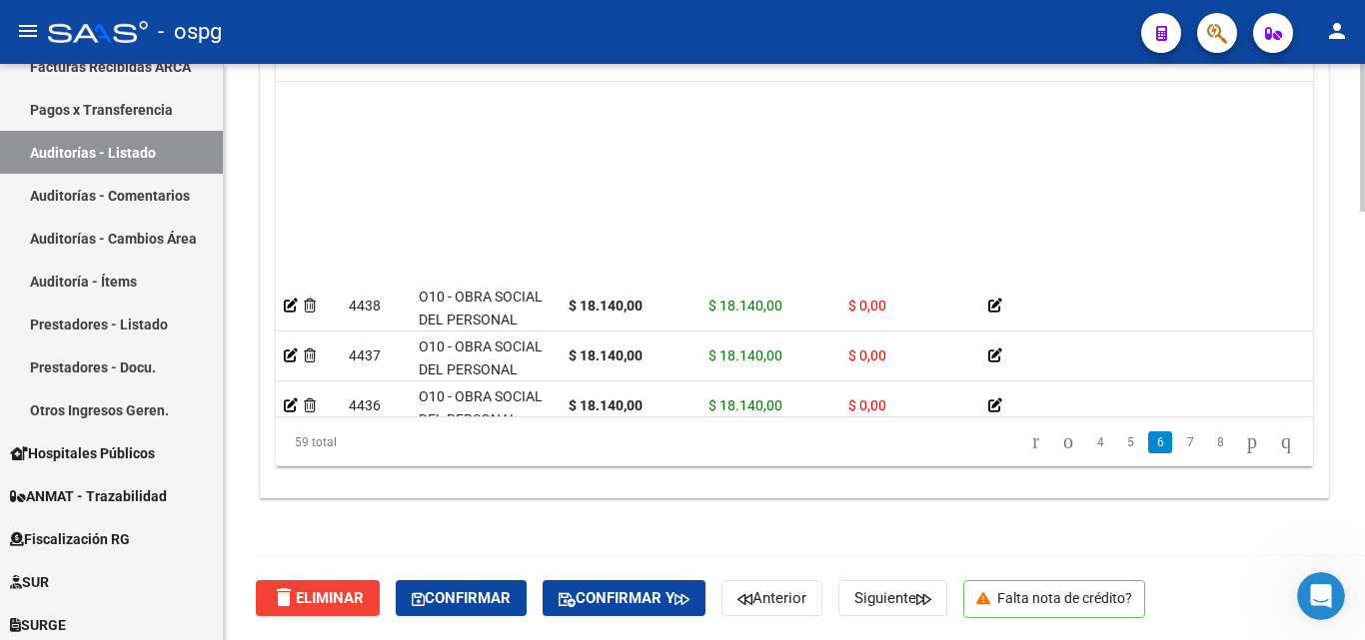
scroll to position [1799, 0]
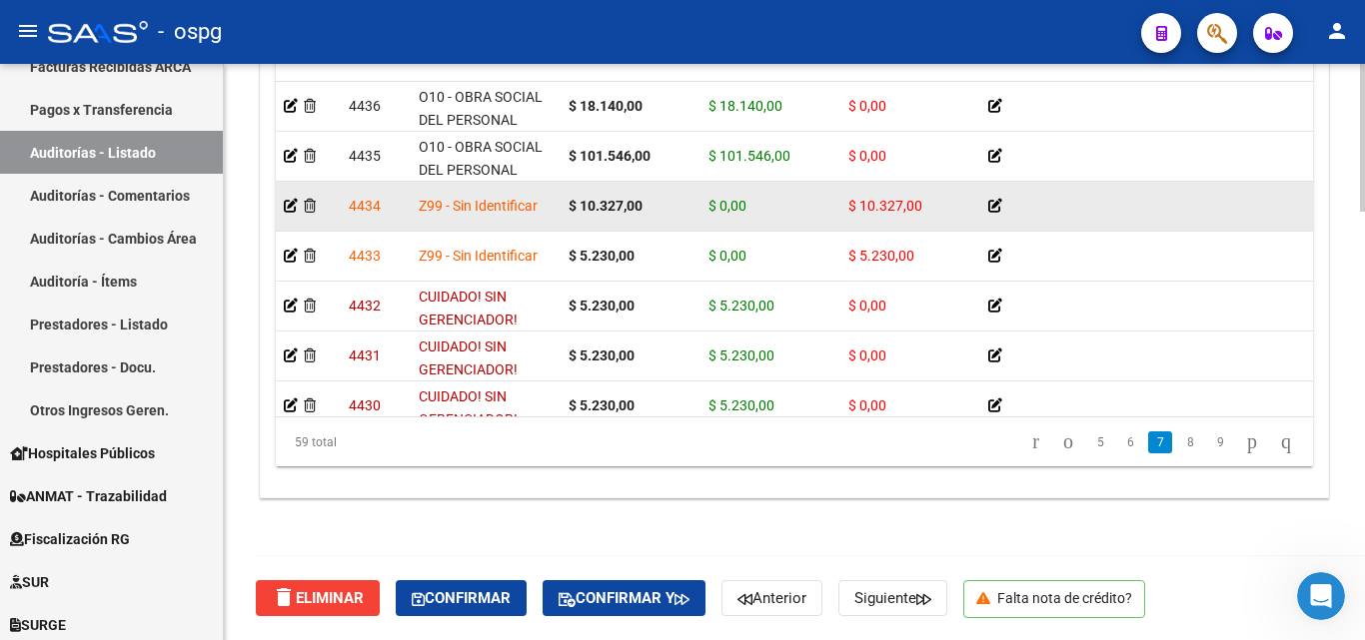
click at [994, 205] on icon at bounding box center [995, 206] width 14 height 14
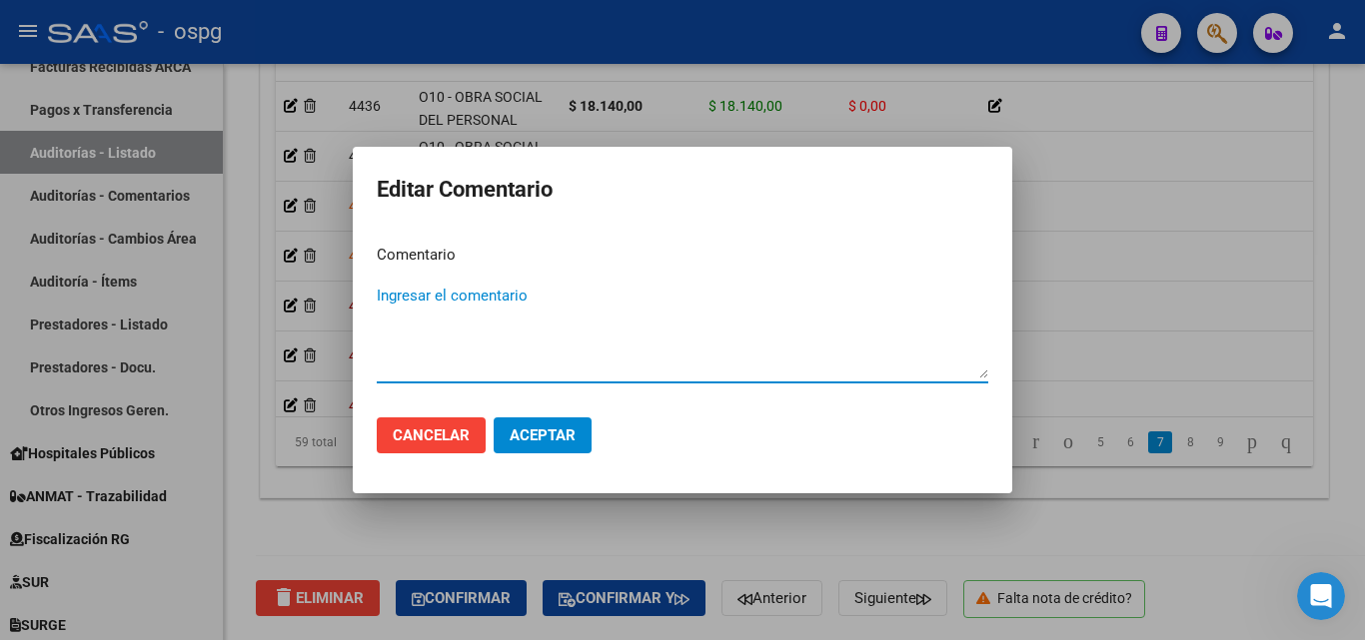
paste textarea "Baja desde [DATE]"
type textarea "Baja desde [DATE]"
click at [547, 428] on span "Aceptar" at bounding box center [543, 436] width 66 height 18
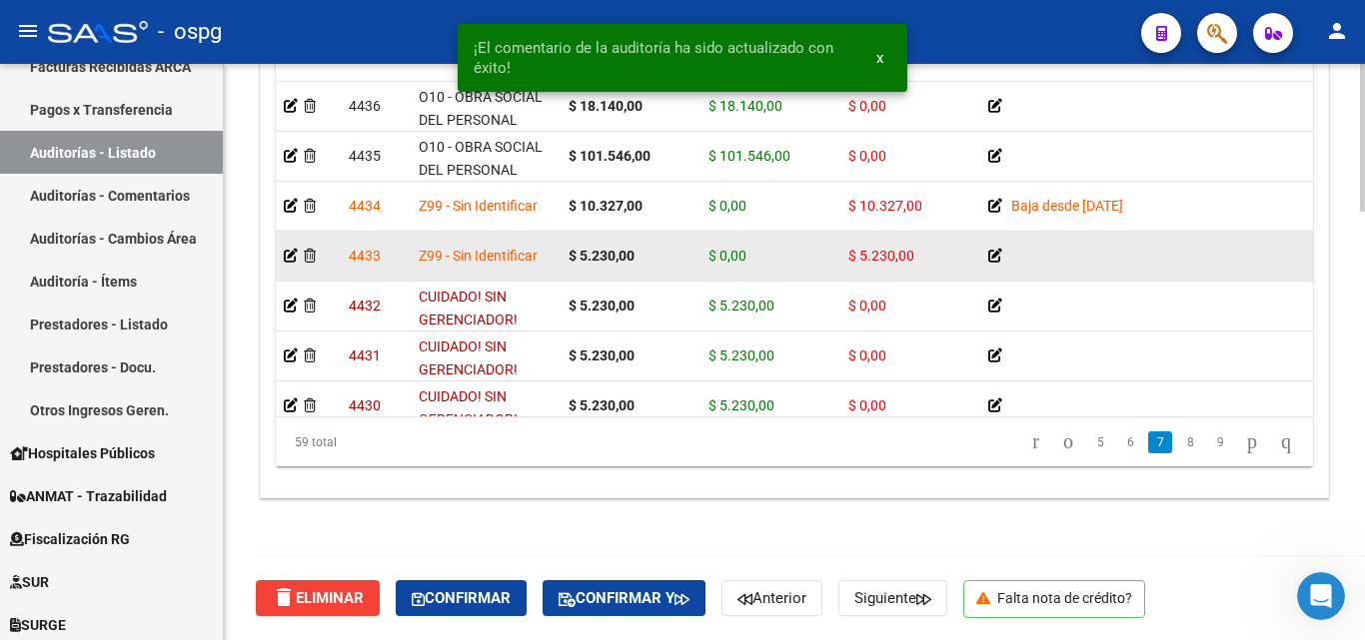
click at [990, 258] on icon at bounding box center [995, 256] width 14 height 14
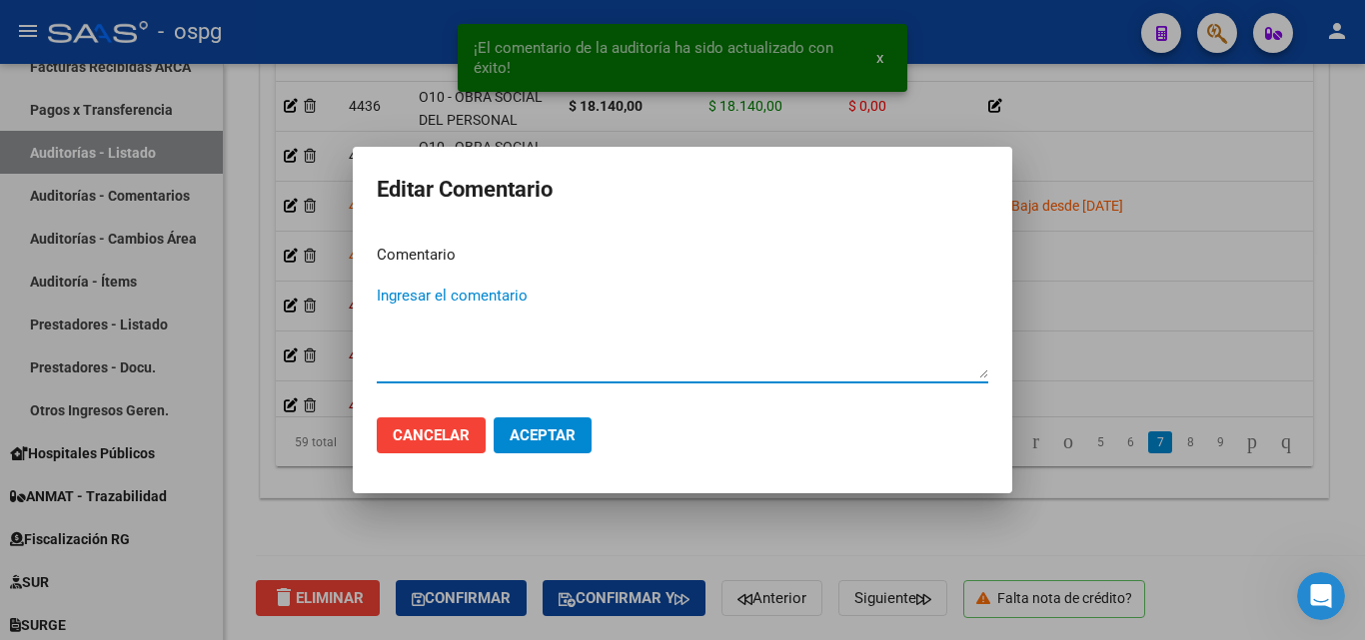
paste textarea "Baja desde [DATE]"
type textarea "Baja desde [DATE]"
click at [546, 431] on span "Aceptar" at bounding box center [543, 436] width 66 height 18
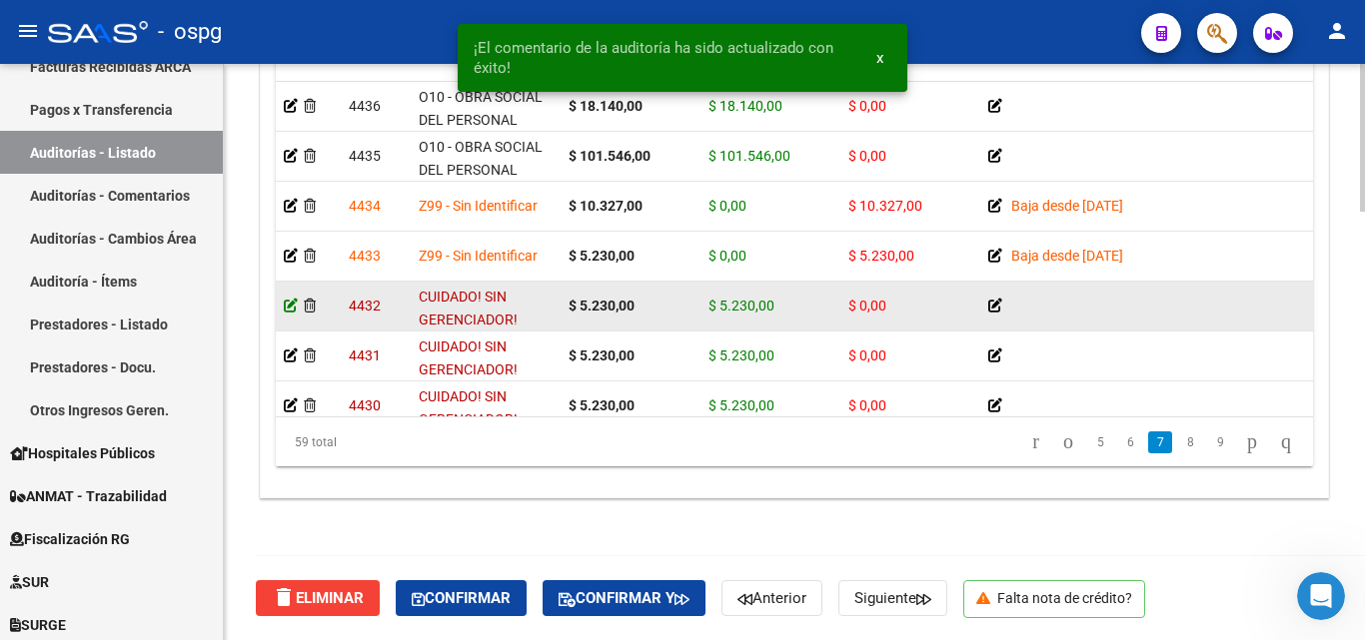
click at [290, 305] on icon at bounding box center [291, 306] width 14 height 14
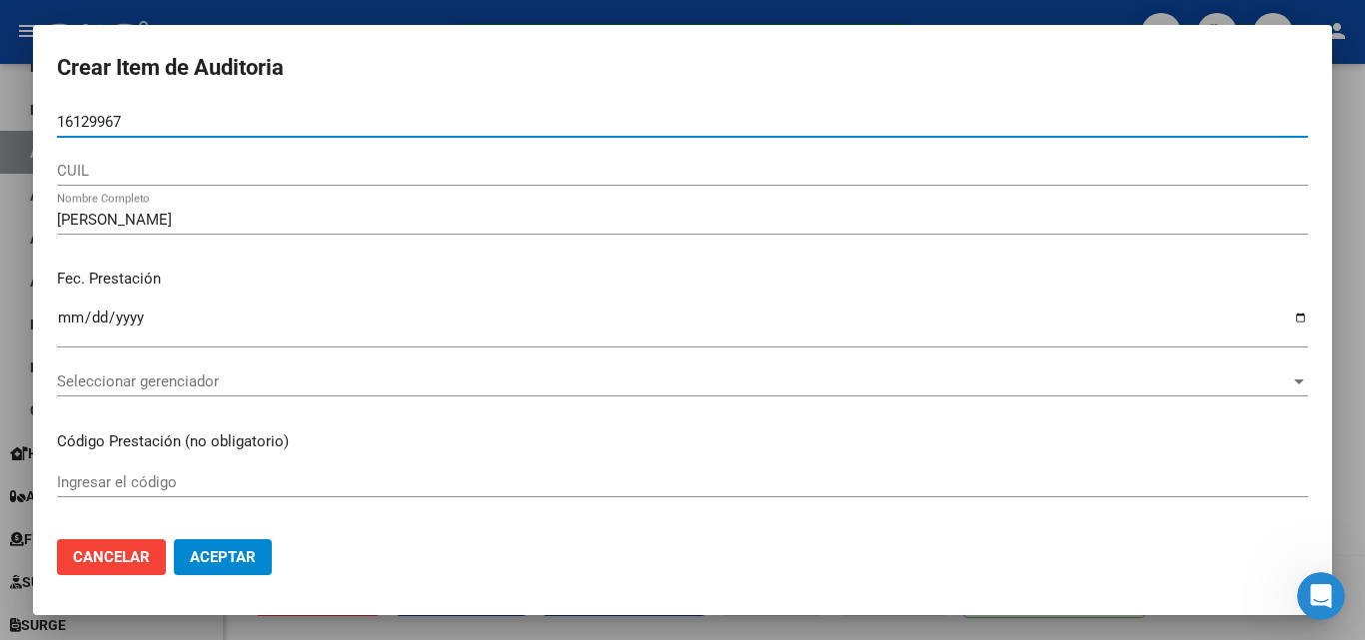
click at [134, 380] on span "Seleccionar gerenciador" at bounding box center [673, 382] width 1233 height 18
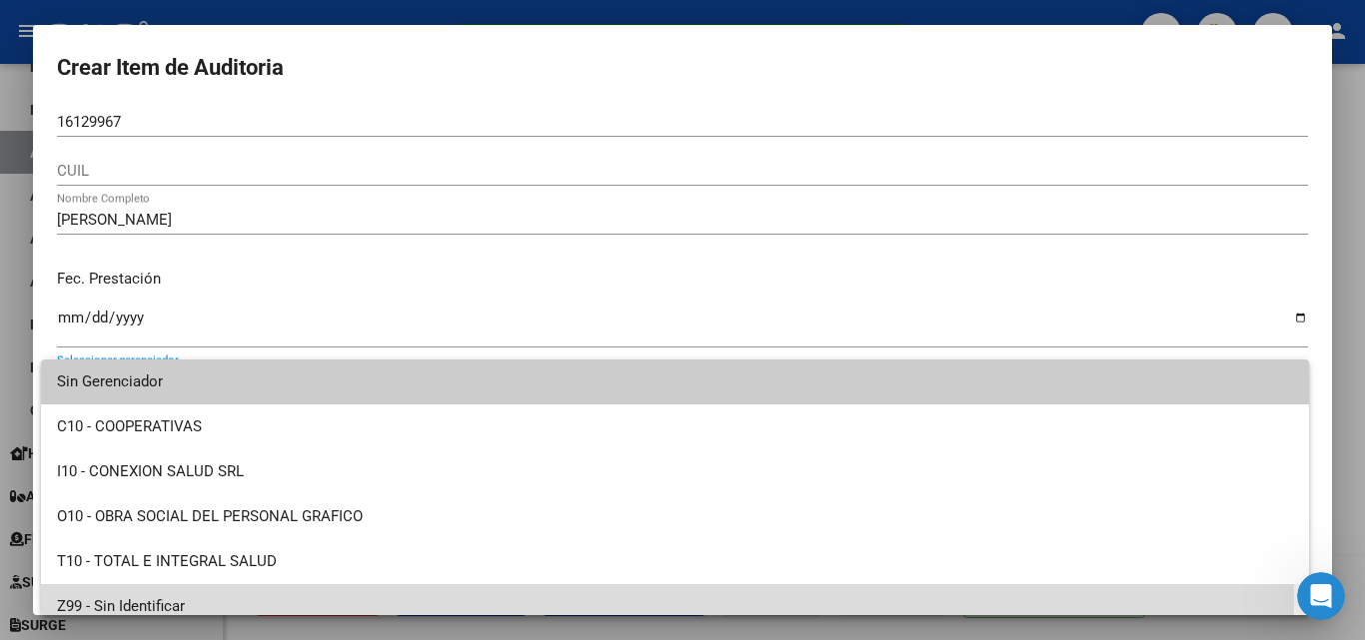
click at [107, 601] on span "Z99 - Sin Identificar" at bounding box center [675, 607] width 1236 height 45
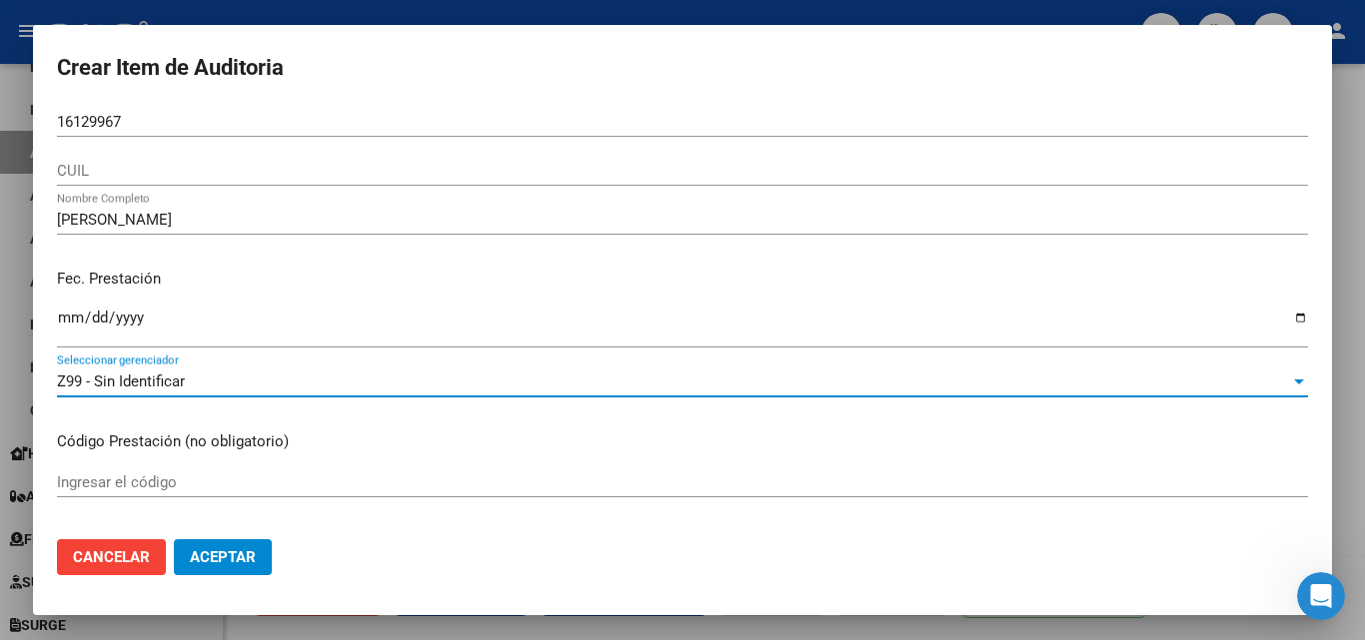
scroll to position [400, 0]
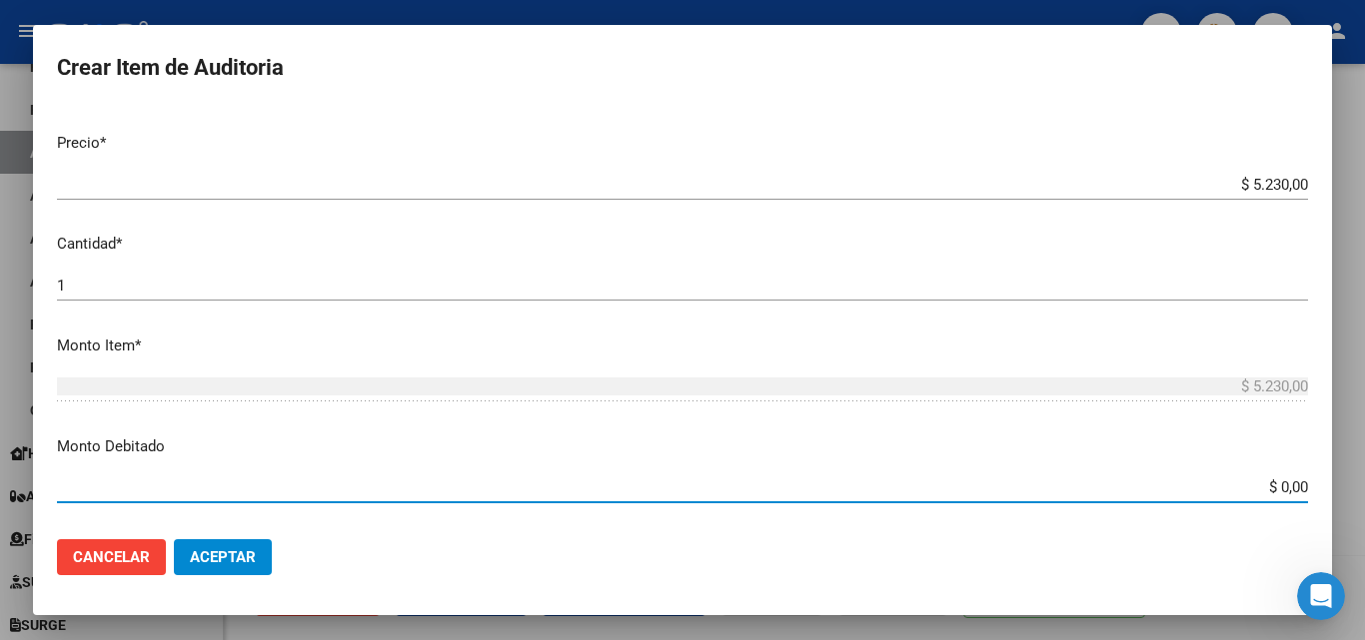
drag, startPoint x: 1238, startPoint y: 482, endPoint x: 1364, endPoint y: 503, distance: 127.6
click at [1364, 507] on div "Crear Item de Auditoria 16129967 Nro Documento CUIL MYRIAM EDITH VARELA Nombre …" at bounding box center [682, 320] width 1365 height 640
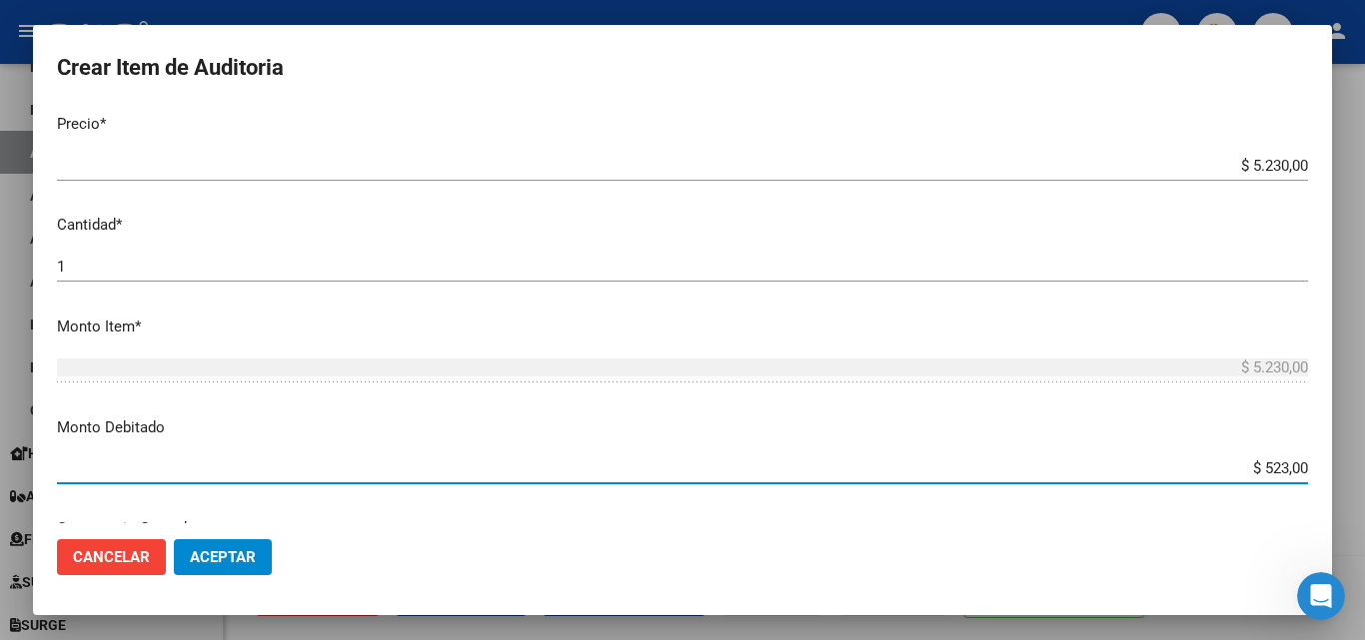
type input "$ 5.230,00"
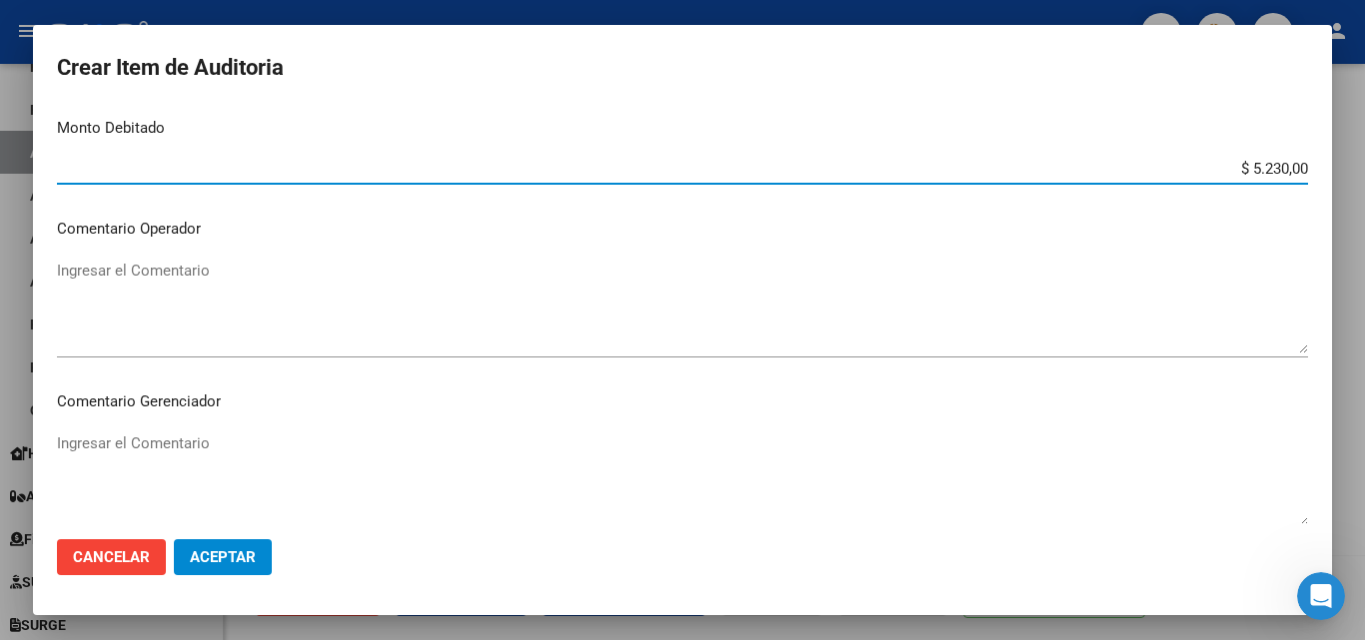
scroll to position [1118, 0]
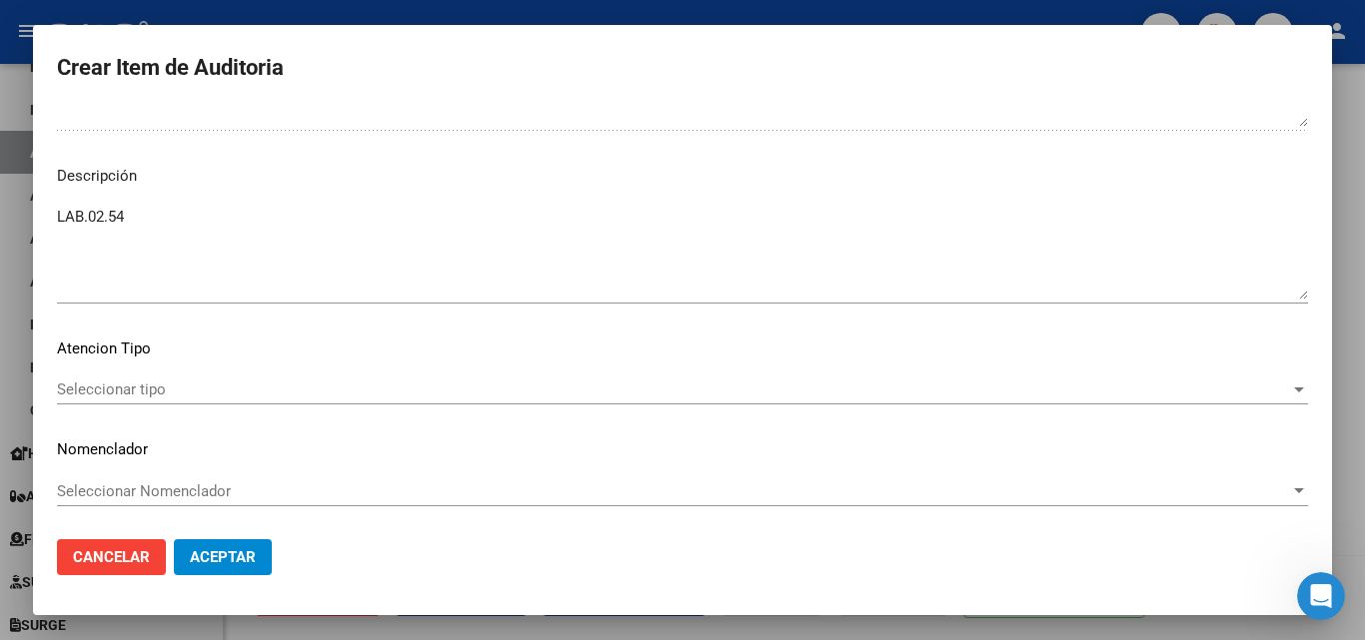
click at [164, 220] on textarea "LAB.02.54" at bounding box center [682, 253] width 1251 height 94
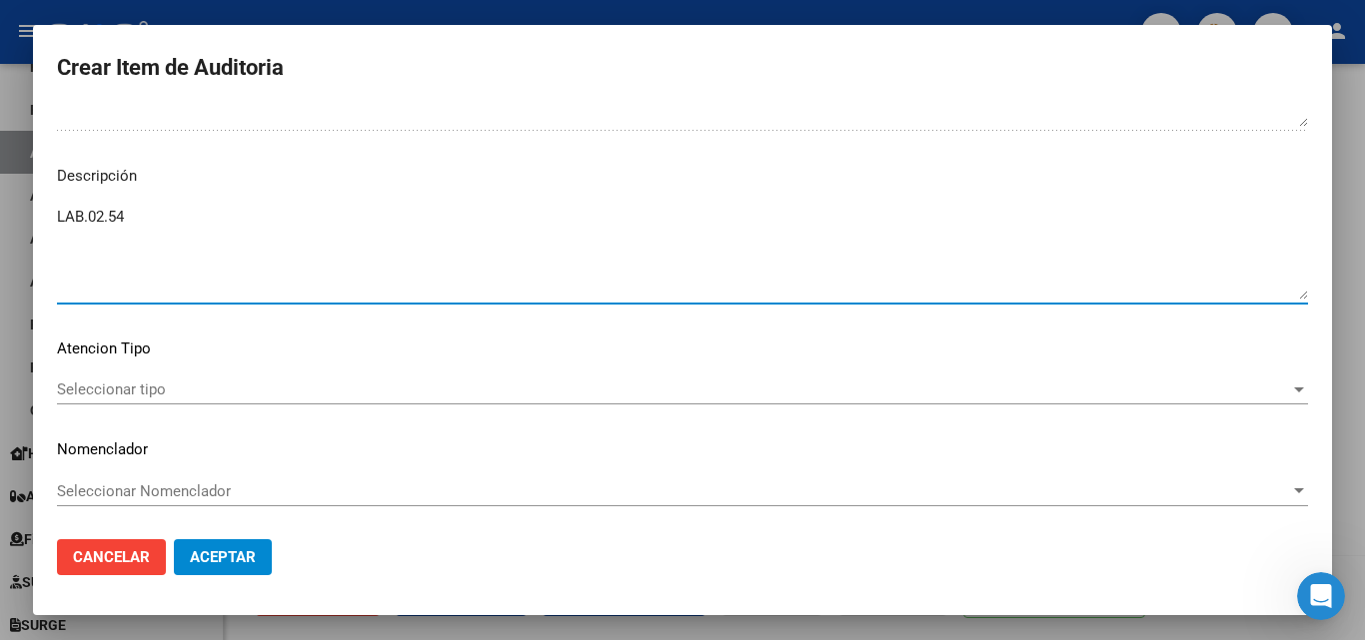
paste textarea "Baja desde [DATE]"
type textarea "LAB.02.54 Baja desde [DATE]"
click at [148, 400] on div "Seleccionar tipo Seleccionar tipo" at bounding box center [682, 390] width 1251 height 30
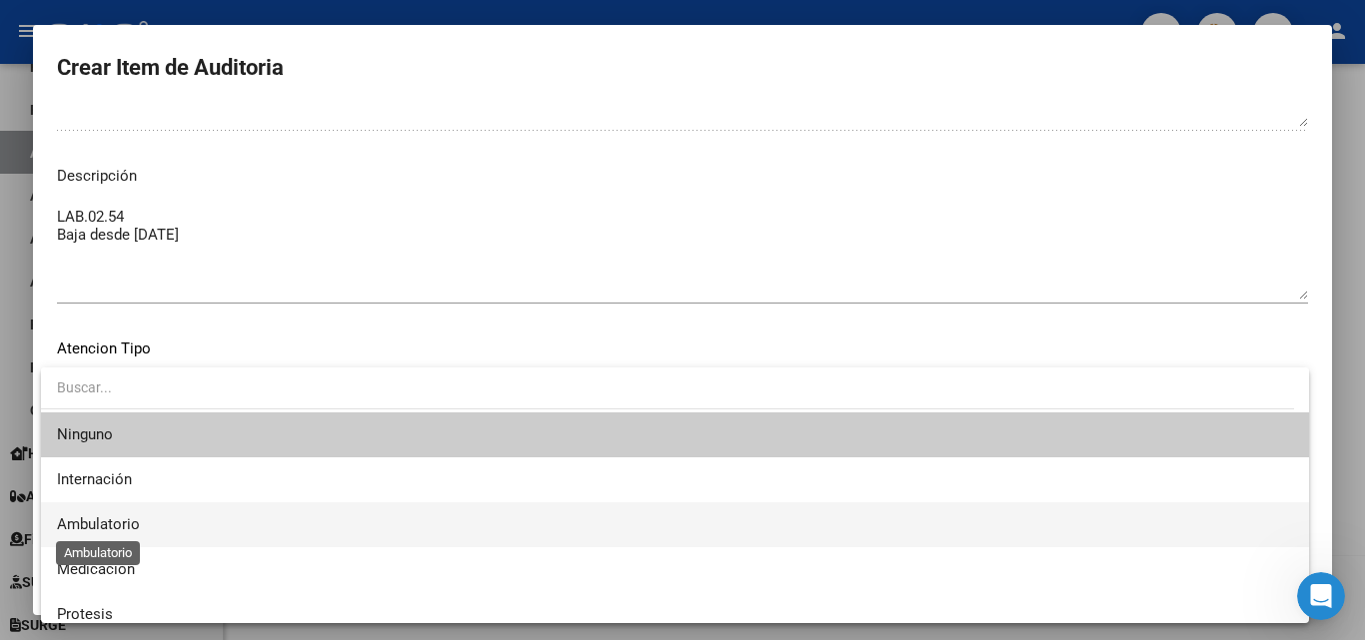
click at [134, 519] on span "Ambulatorio" at bounding box center [98, 525] width 83 height 18
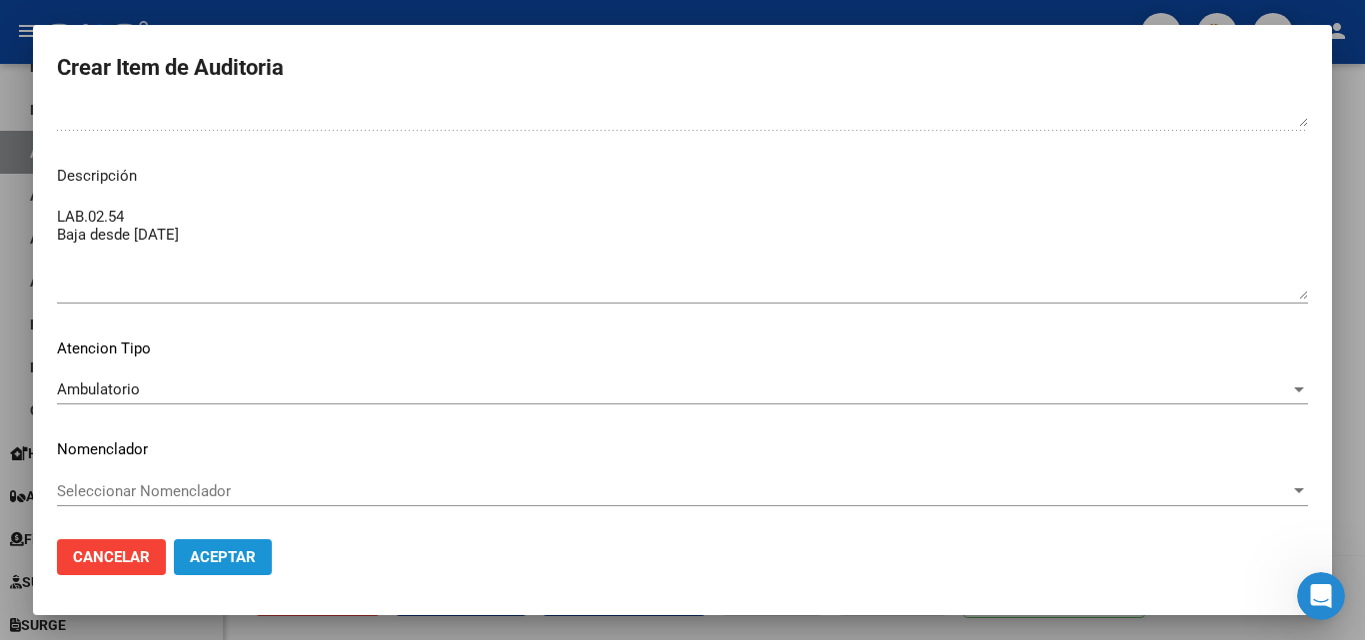
click at [247, 552] on span "Aceptar" at bounding box center [223, 558] width 66 height 18
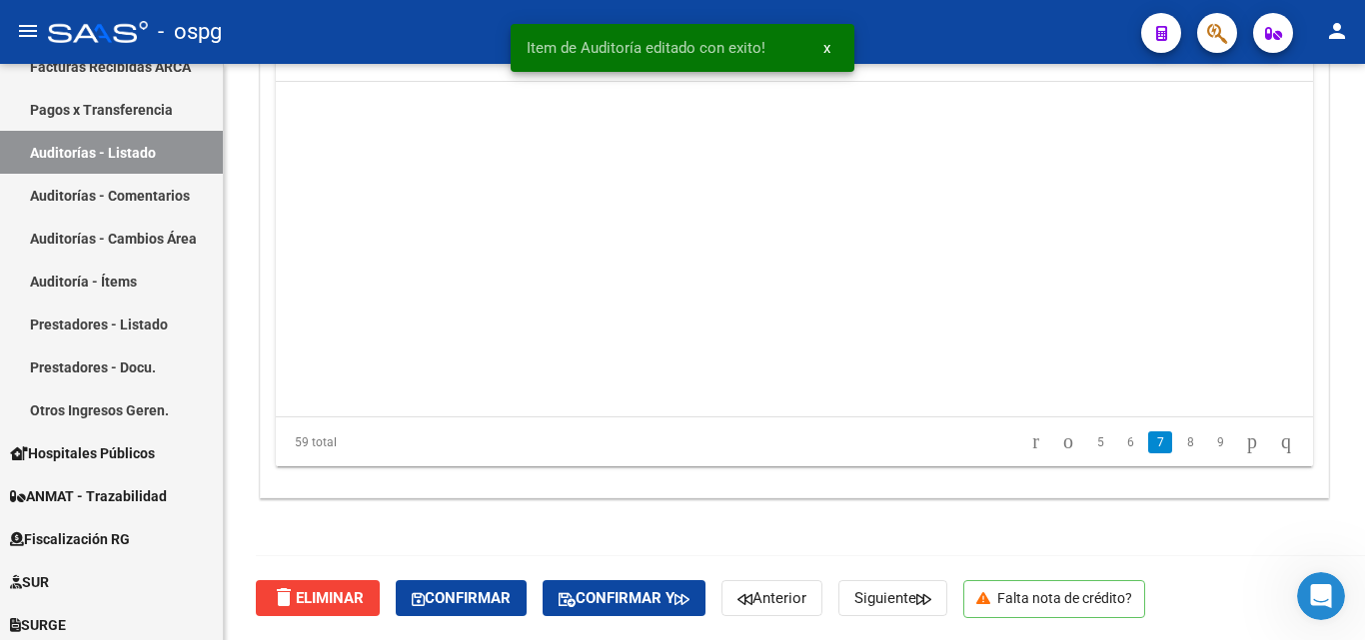
scroll to position [1898, 0]
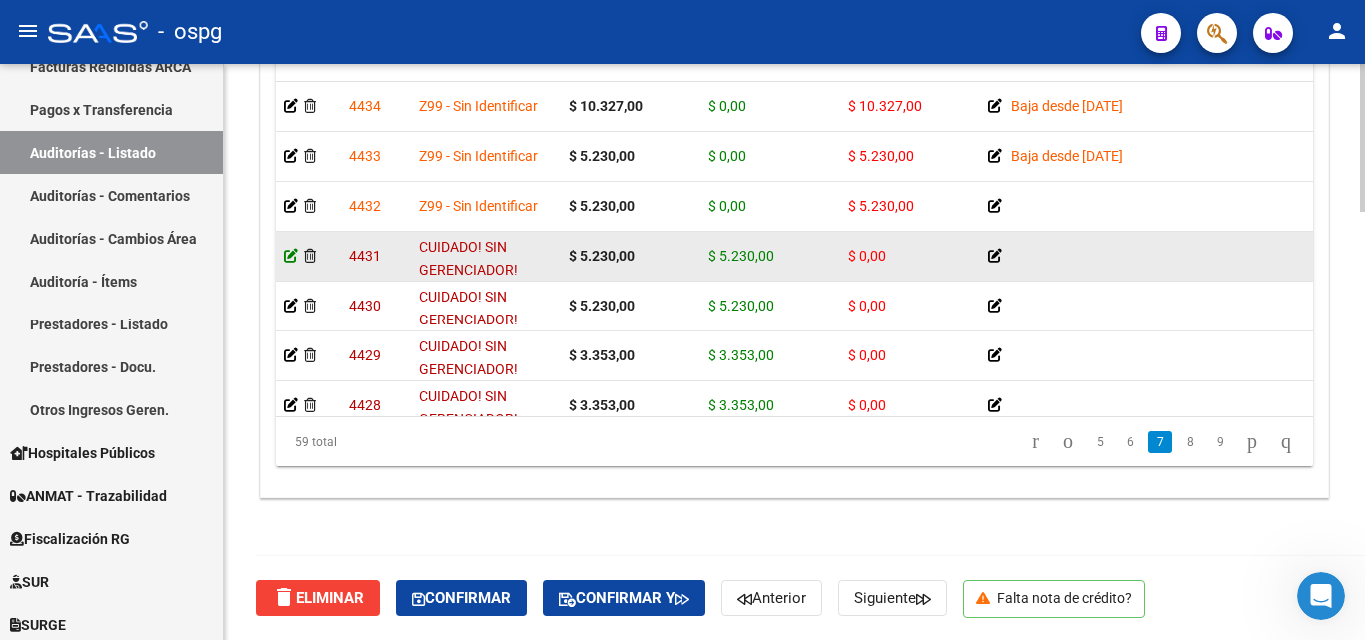
click at [293, 259] on icon at bounding box center [291, 256] width 14 height 14
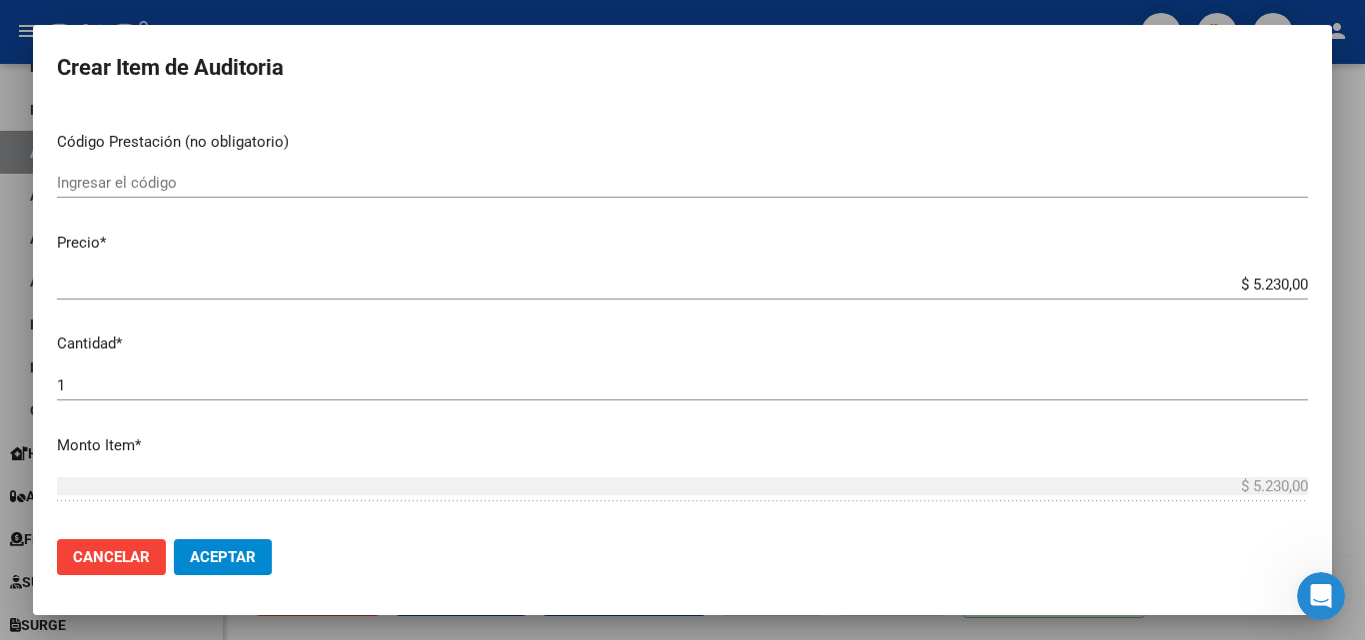
scroll to position [400, 0]
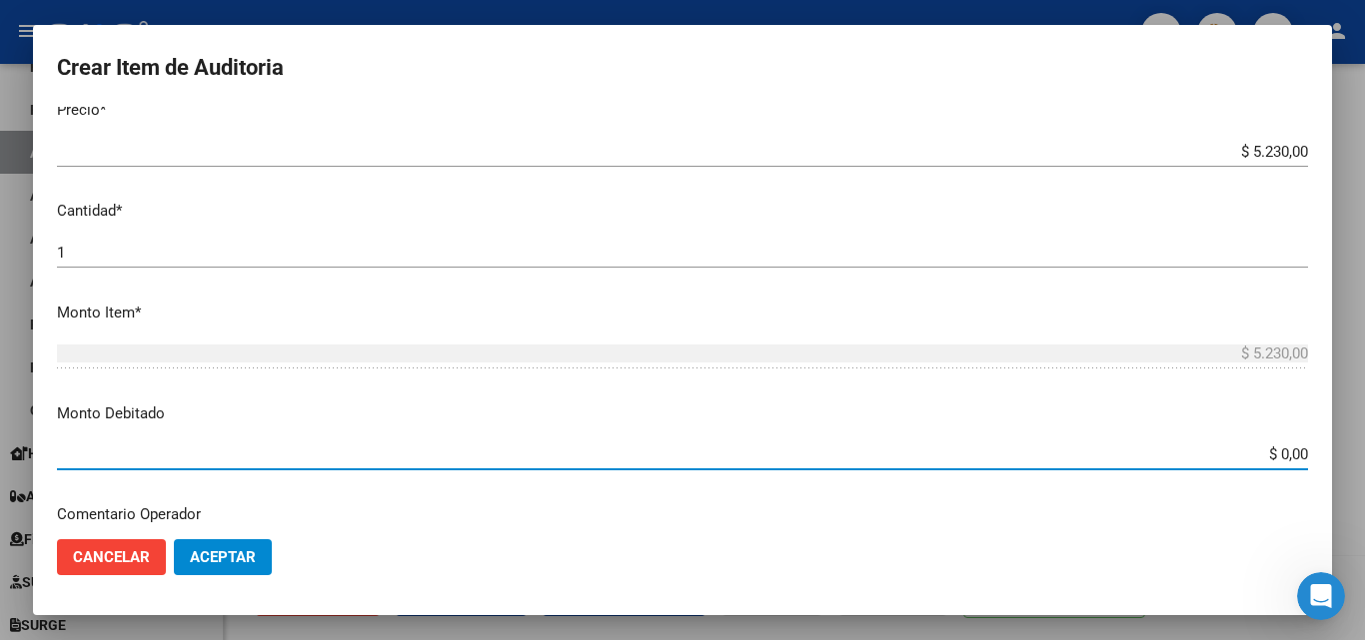
drag, startPoint x: 1234, startPoint y: 485, endPoint x: 1364, endPoint y: 497, distance: 130.4
click at [1364, 515] on div "Crear Item de Auditoria 16129967 Nro Documento CUIL MYRIAM EDITH VARELA Nombre …" at bounding box center [682, 320] width 1365 height 640
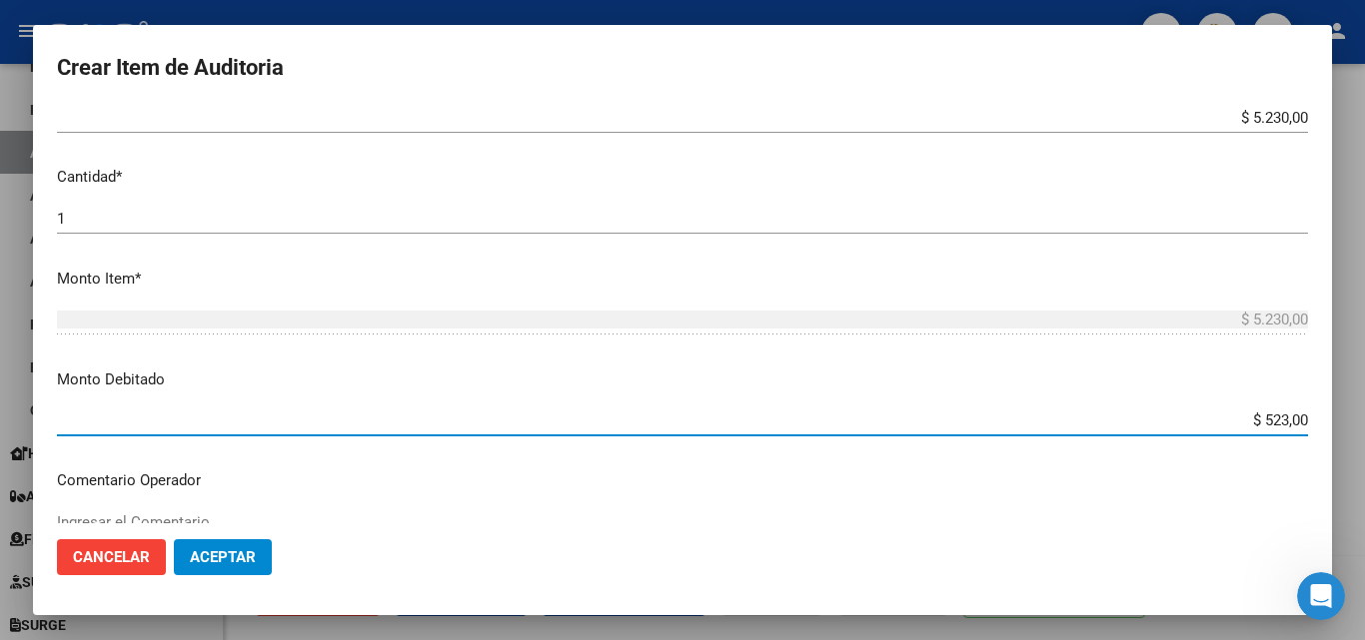
type input "$ 5.230,00"
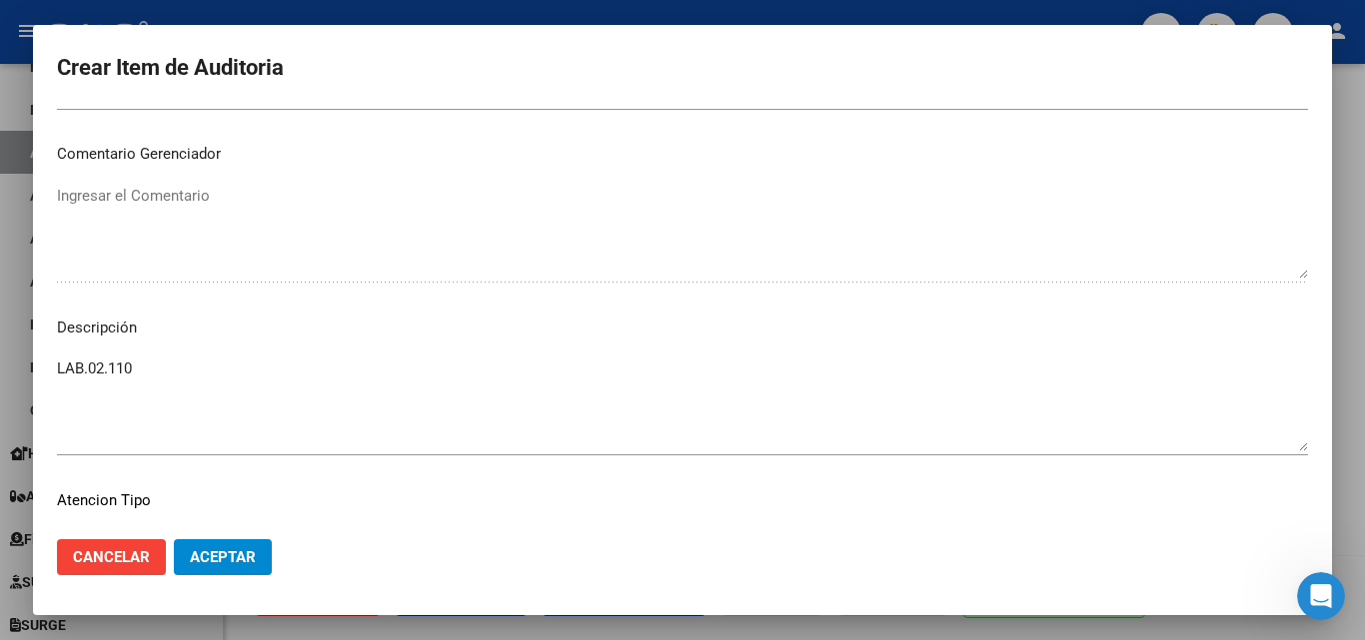
scroll to position [1119, 0]
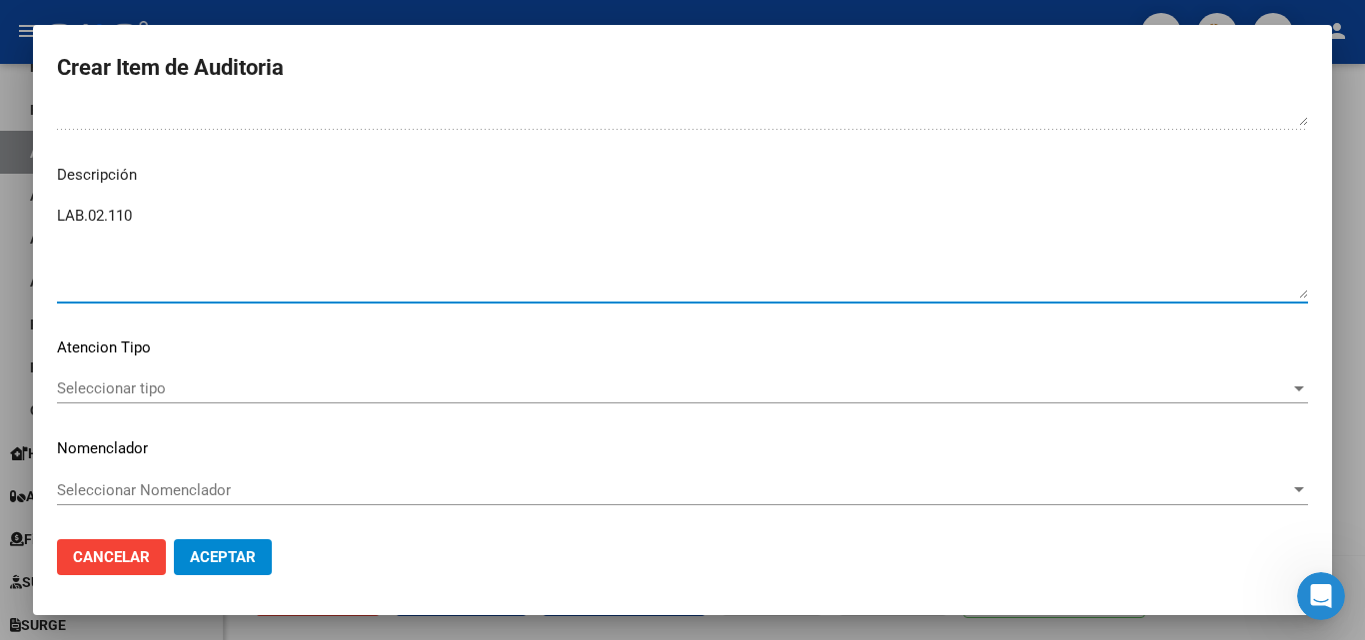
click at [210, 228] on textarea "LAB.02.110" at bounding box center [682, 252] width 1251 height 94
paste textarea "Baja desde [DATE]"
type textarea "LAB.02.110 Baja desde [DATE]"
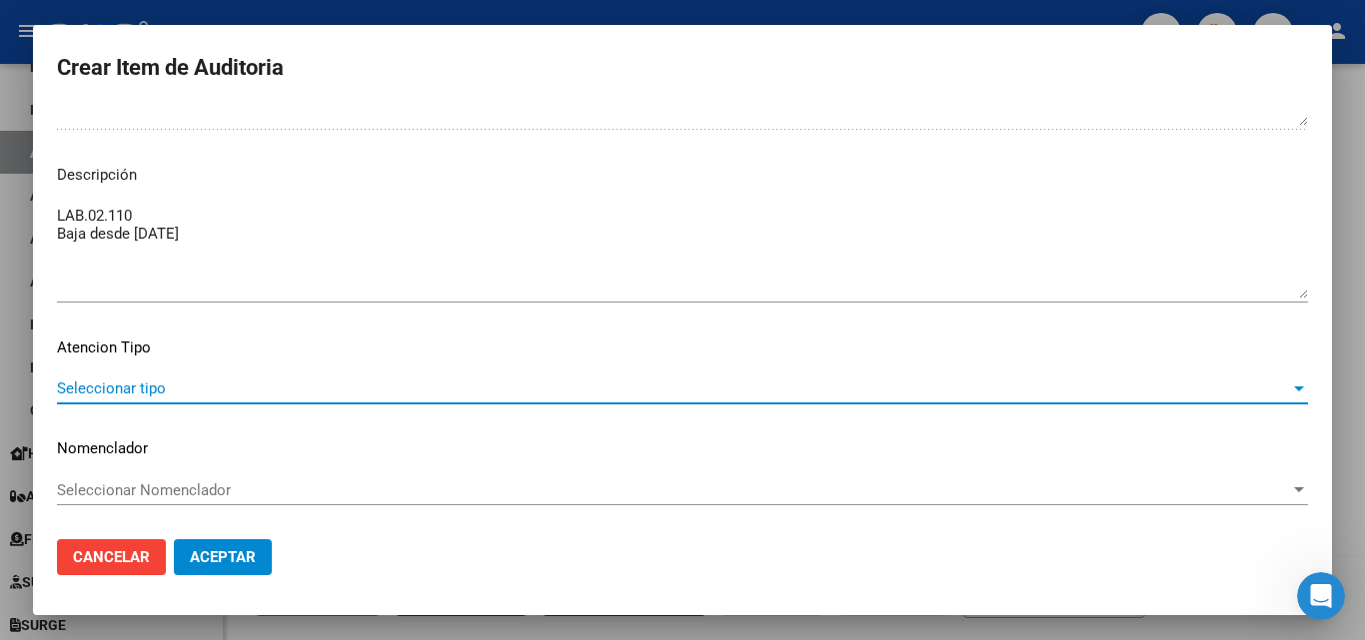
click at [163, 383] on span "Seleccionar tipo" at bounding box center [673, 389] width 1233 height 18
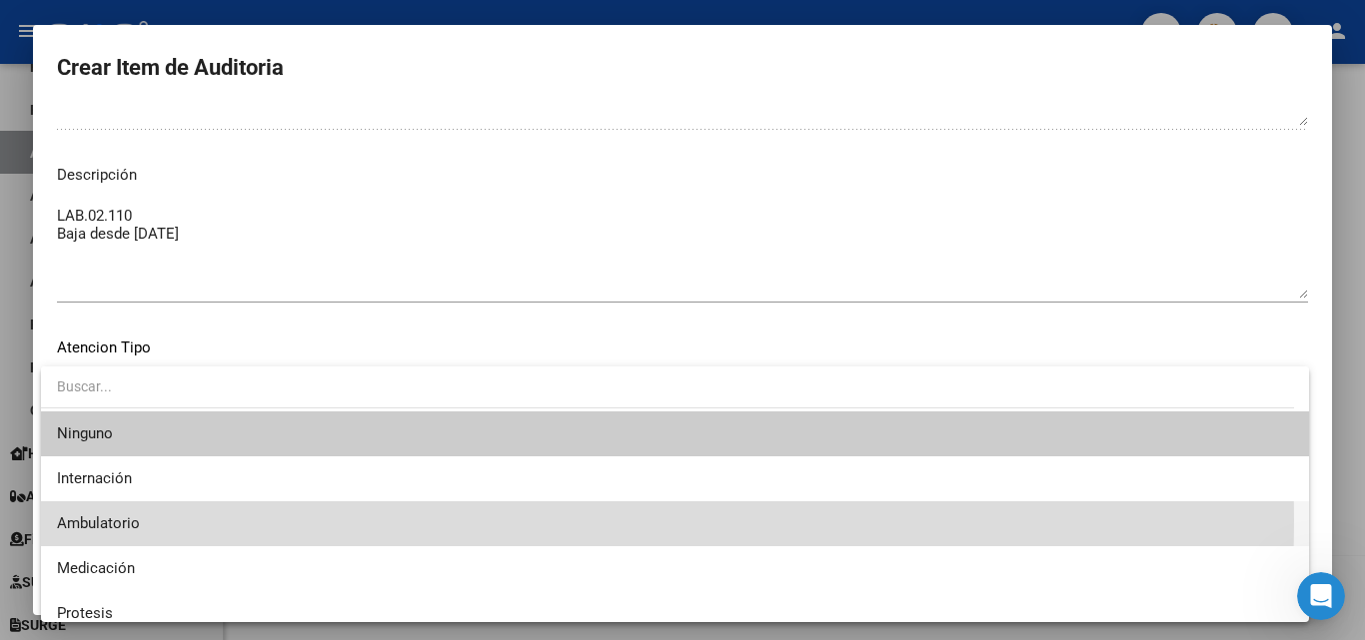
click at [143, 521] on span "Ambulatorio" at bounding box center [675, 524] width 1236 height 45
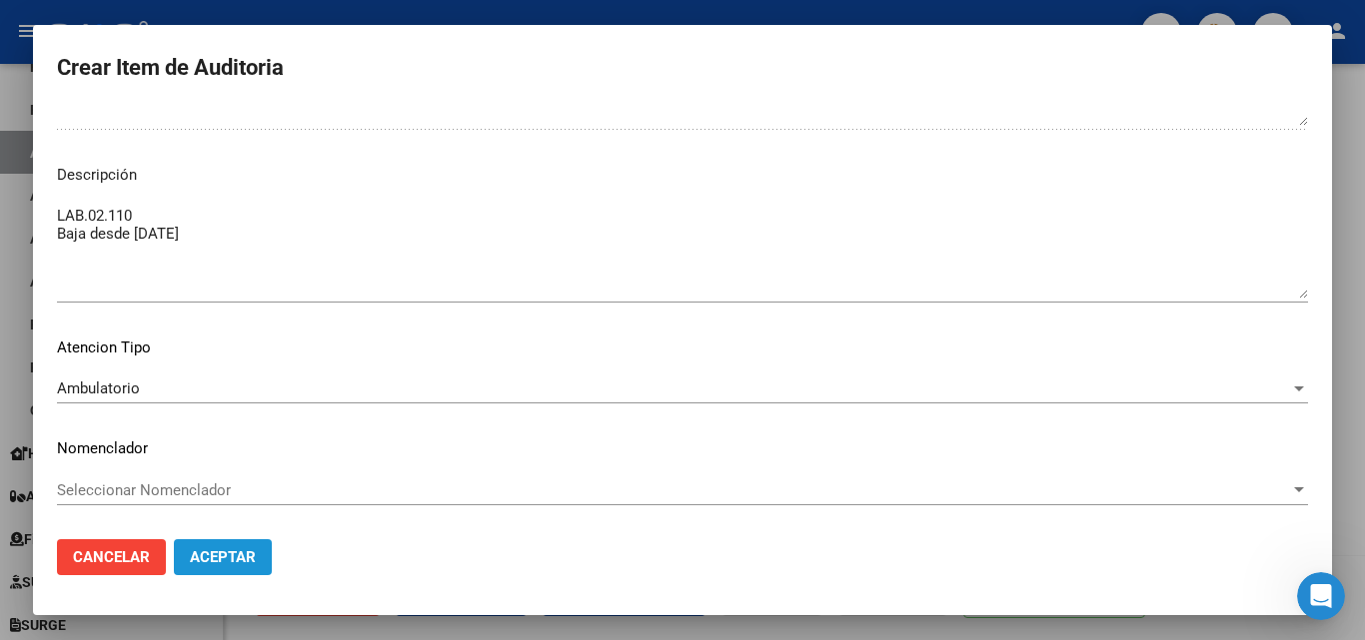
click at [241, 561] on span "Aceptar" at bounding box center [223, 558] width 66 height 18
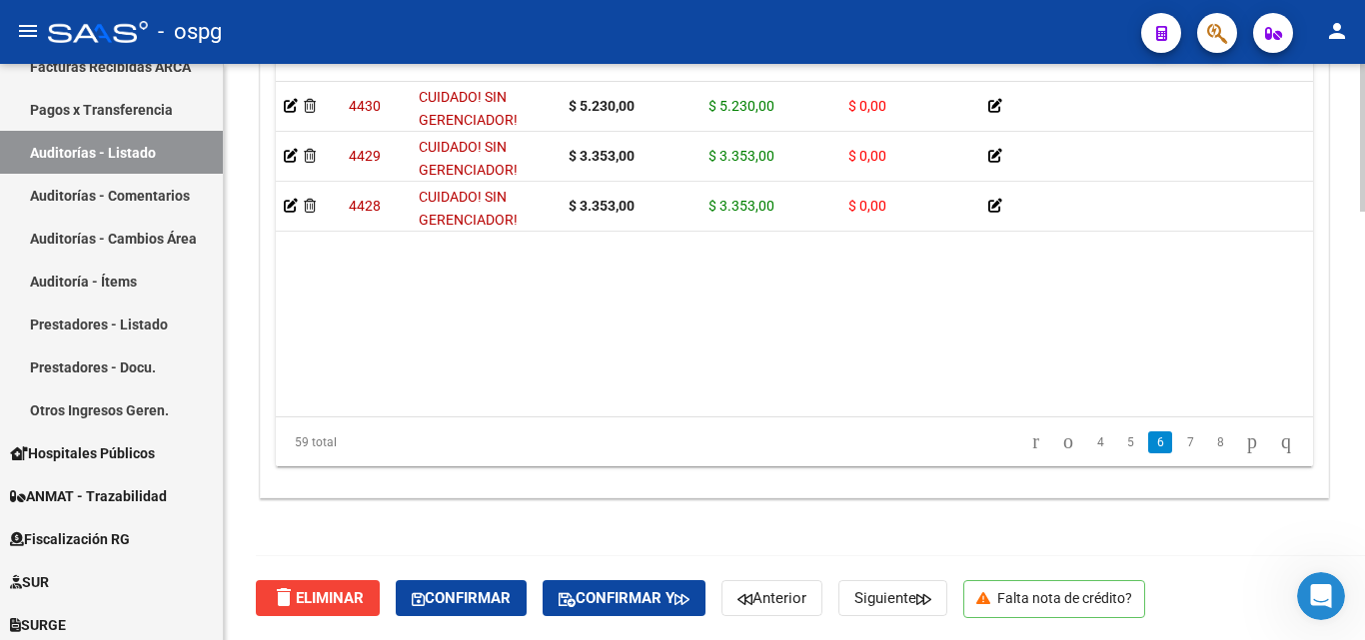
scroll to position [1898, 0]
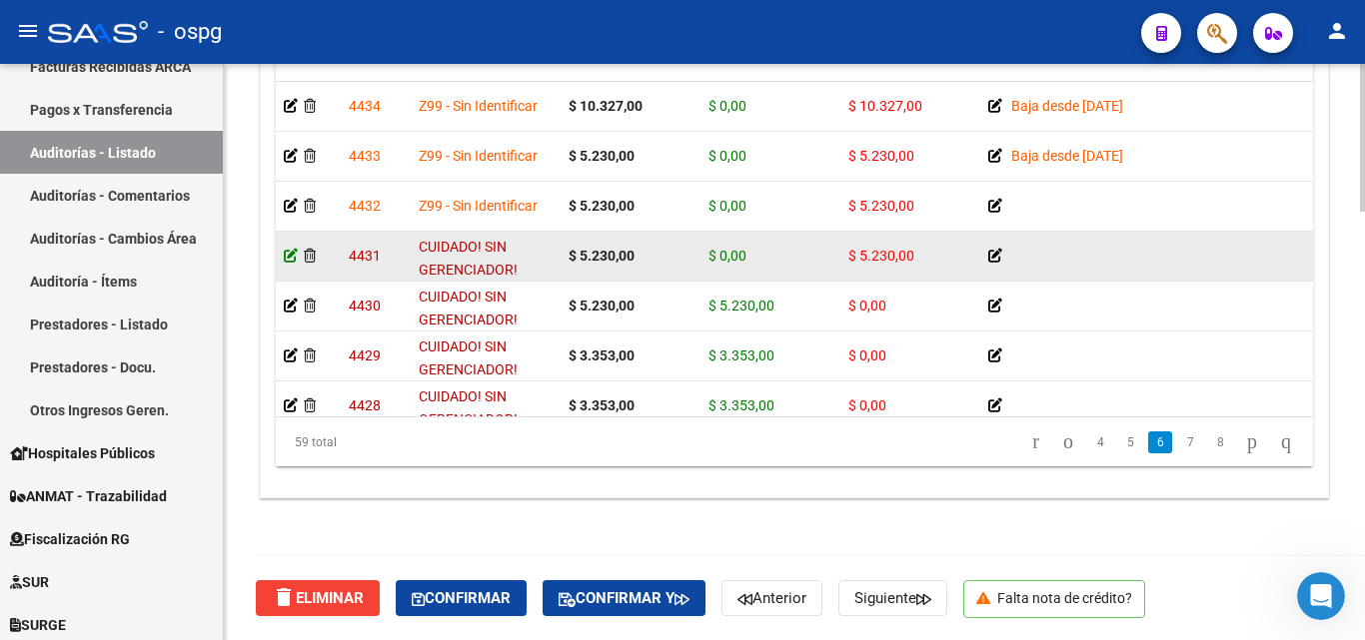
click at [292, 252] on icon at bounding box center [291, 256] width 14 height 14
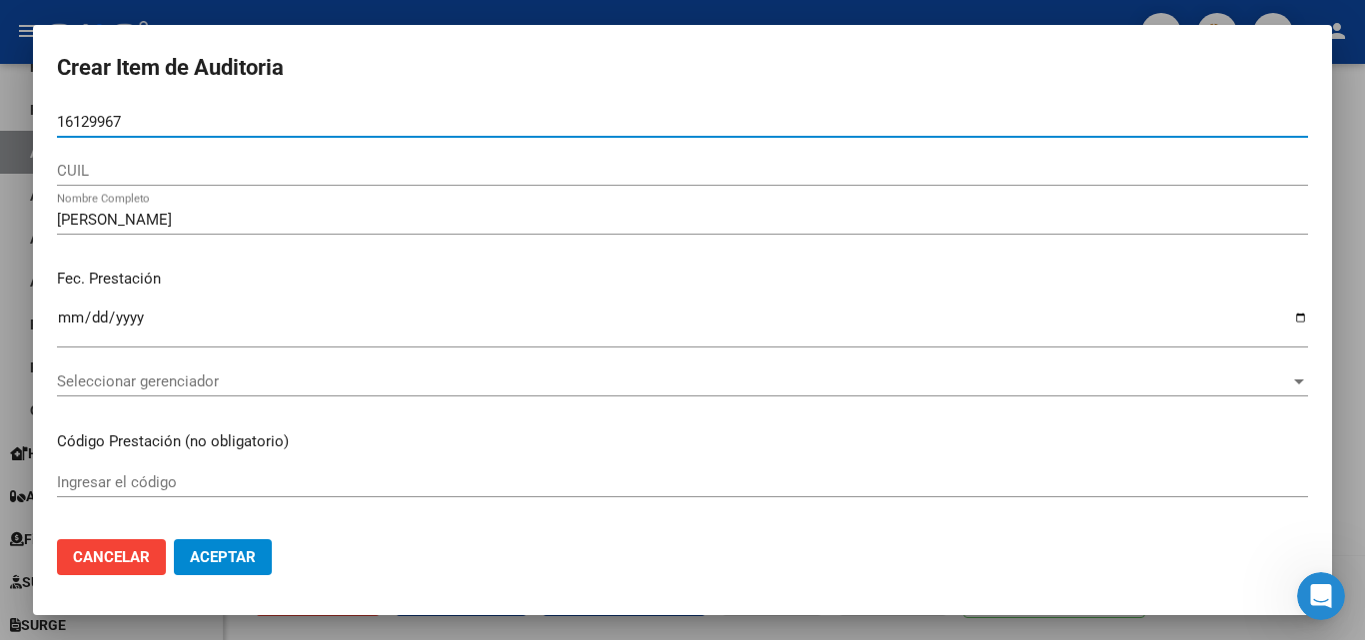
click at [246, 365] on div "2025-06-09 Ingresar la fecha" at bounding box center [682, 336] width 1251 height 61
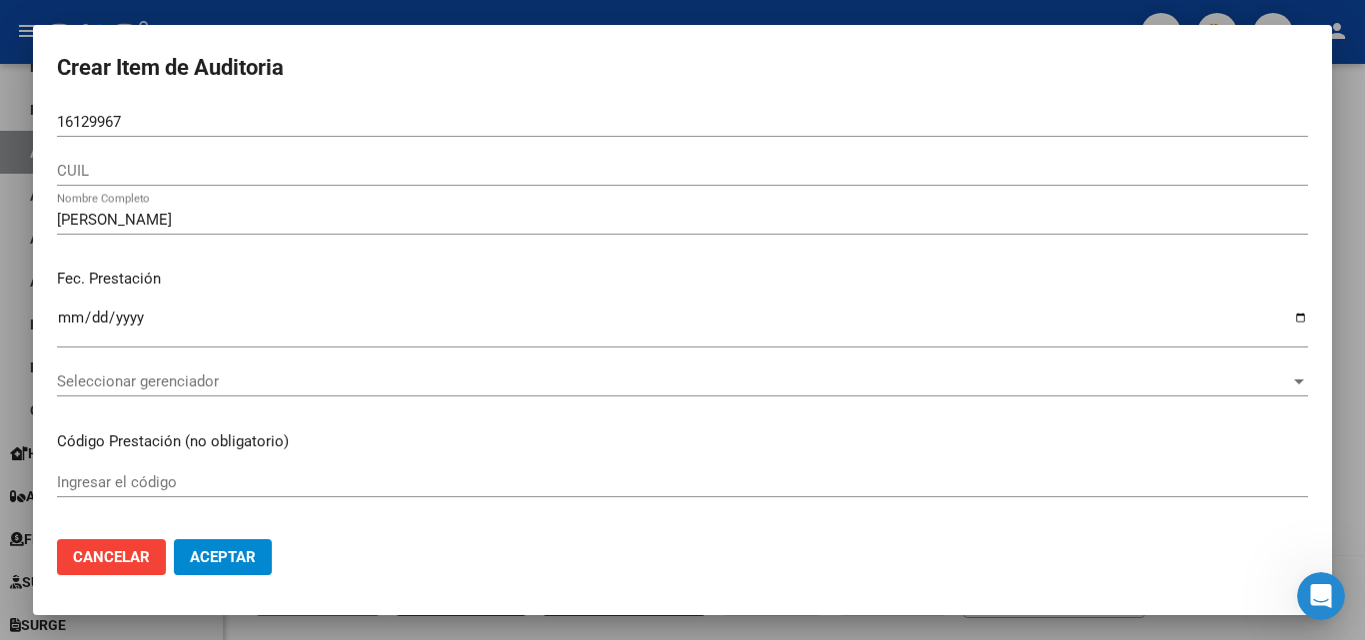
click at [253, 384] on span "Seleccionar gerenciador" at bounding box center [673, 382] width 1233 height 18
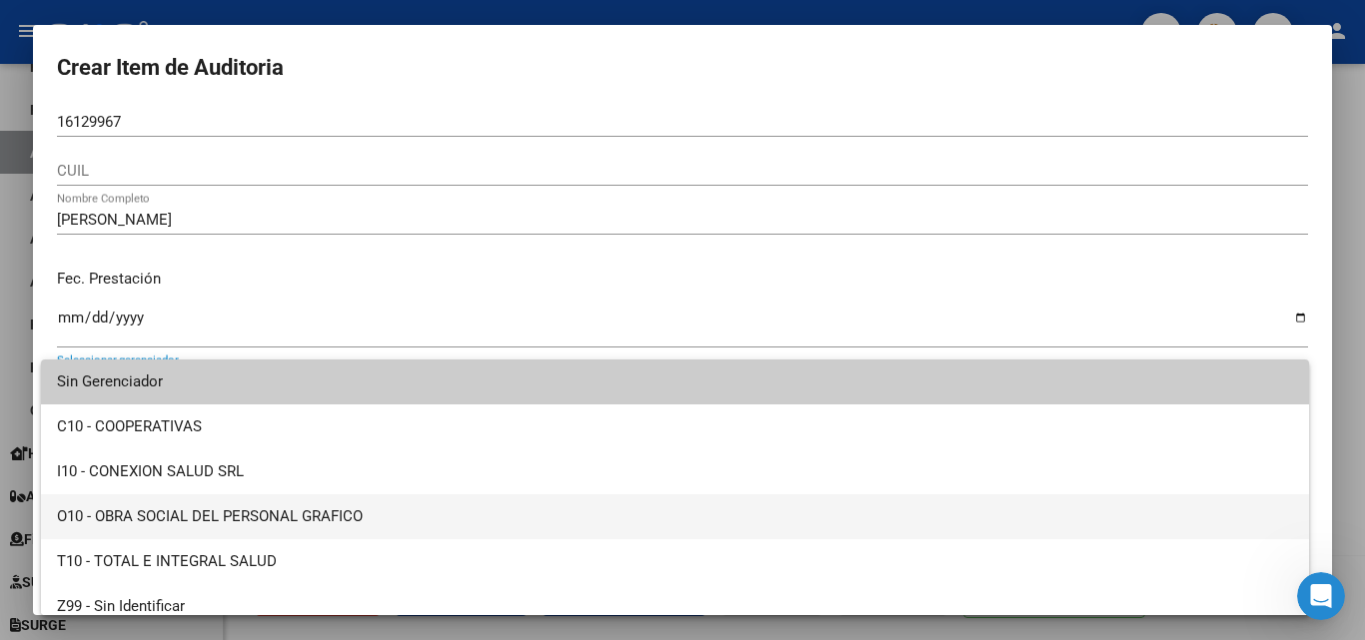
scroll to position [14, 0]
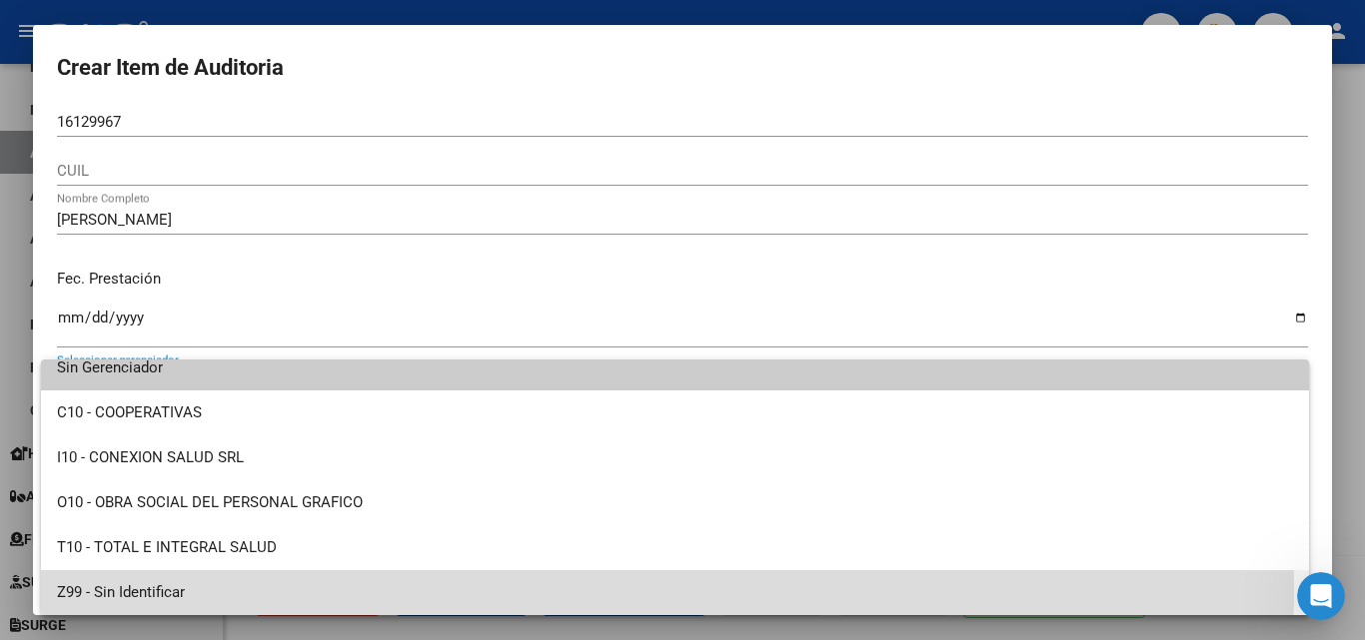
drag, startPoint x: 104, startPoint y: 589, endPoint x: 131, endPoint y: 572, distance: 31.9
click at [104, 588] on span "Z99 - Sin Identificar" at bounding box center [675, 593] width 1236 height 45
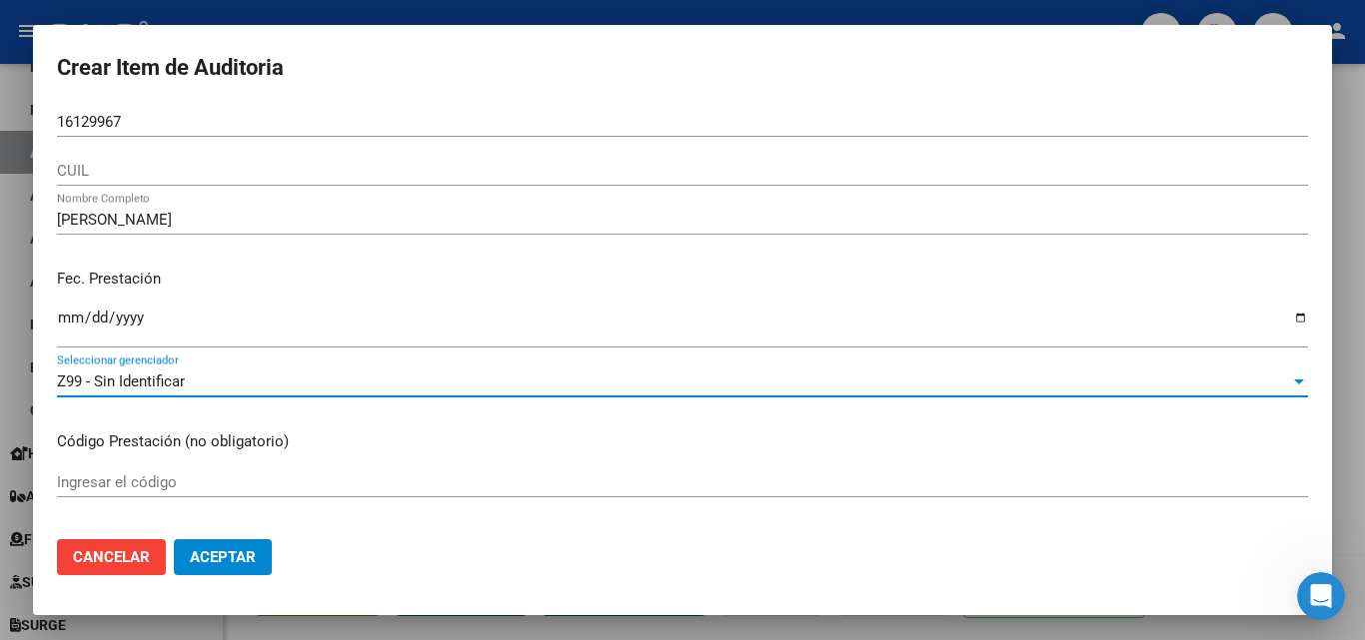
click at [207, 571] on button "Aceptar" at bounding box center [223, 558] width 98 height 36
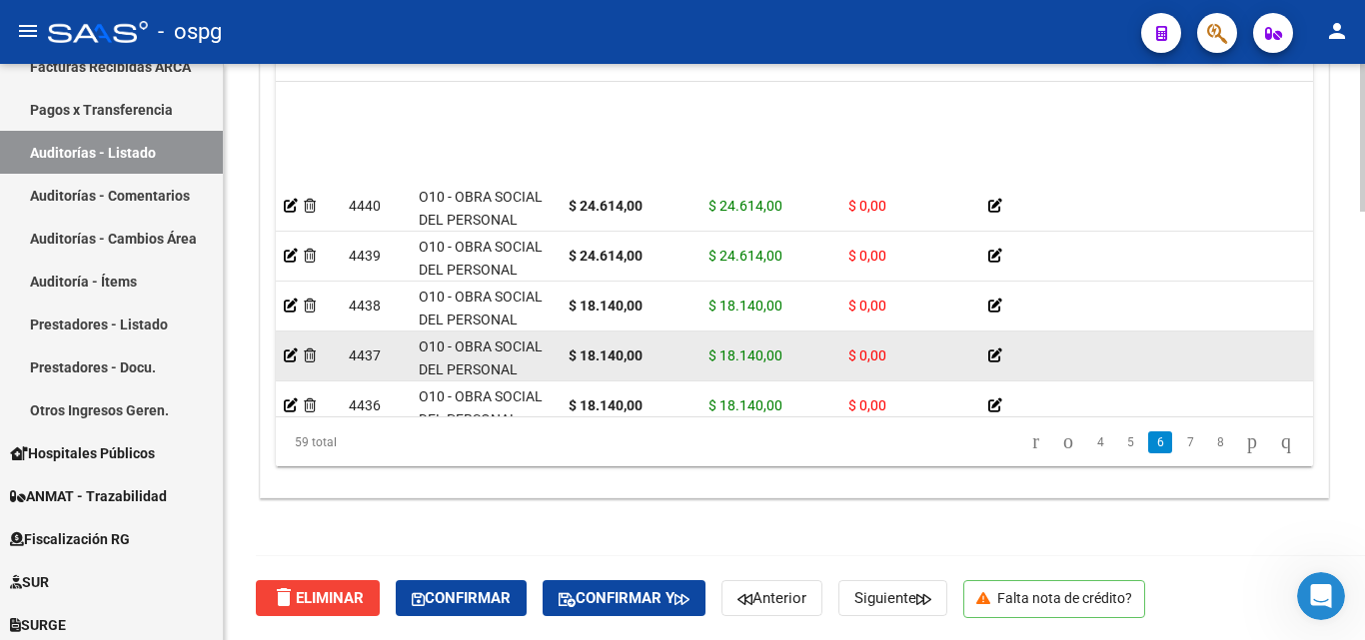
scroll to position [1998, 0]
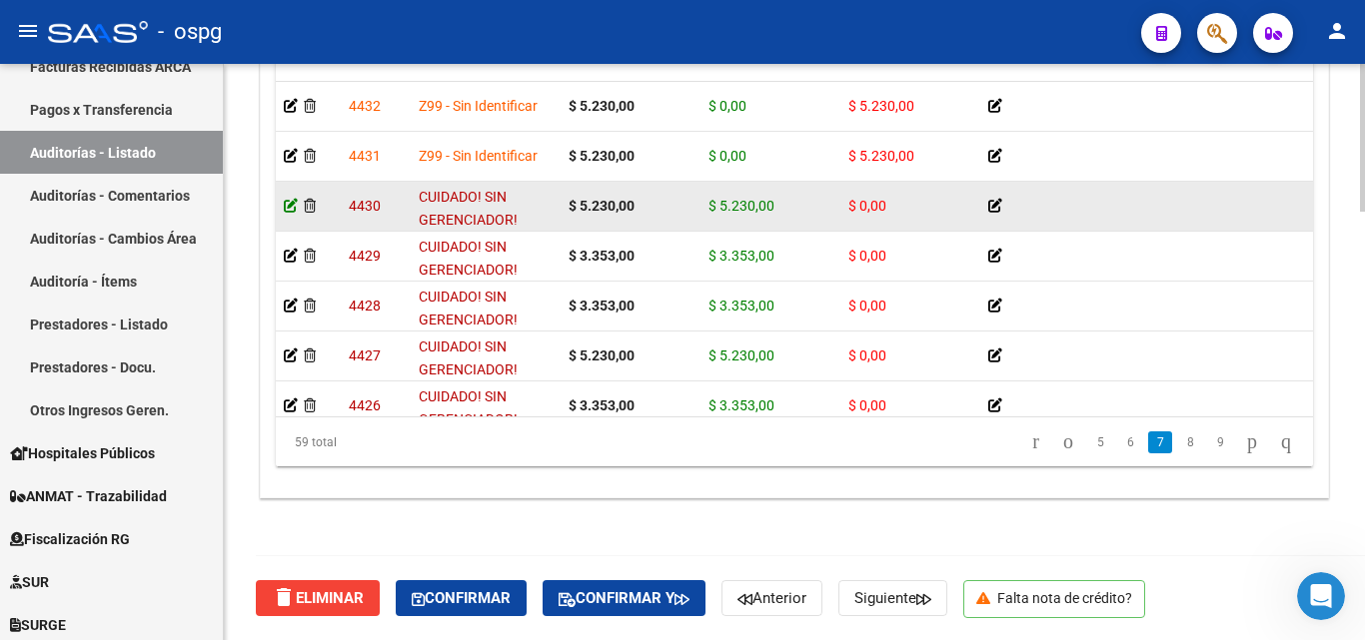
click at [286, 210] on icon at bounding box center [291, 206] width 14 height 14
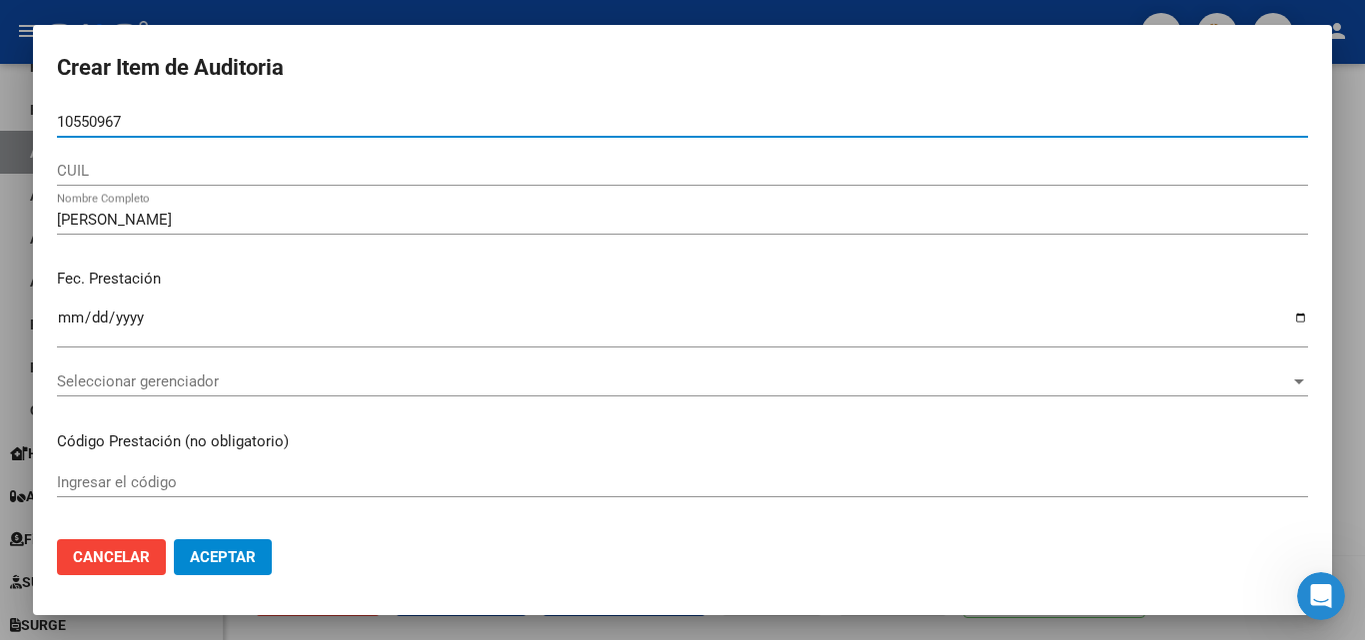
click at [184, 394] on div "Seleccionar gerenciador Seleccionar gerenciador" at bounding box center [682, 382] width 1251 height 30
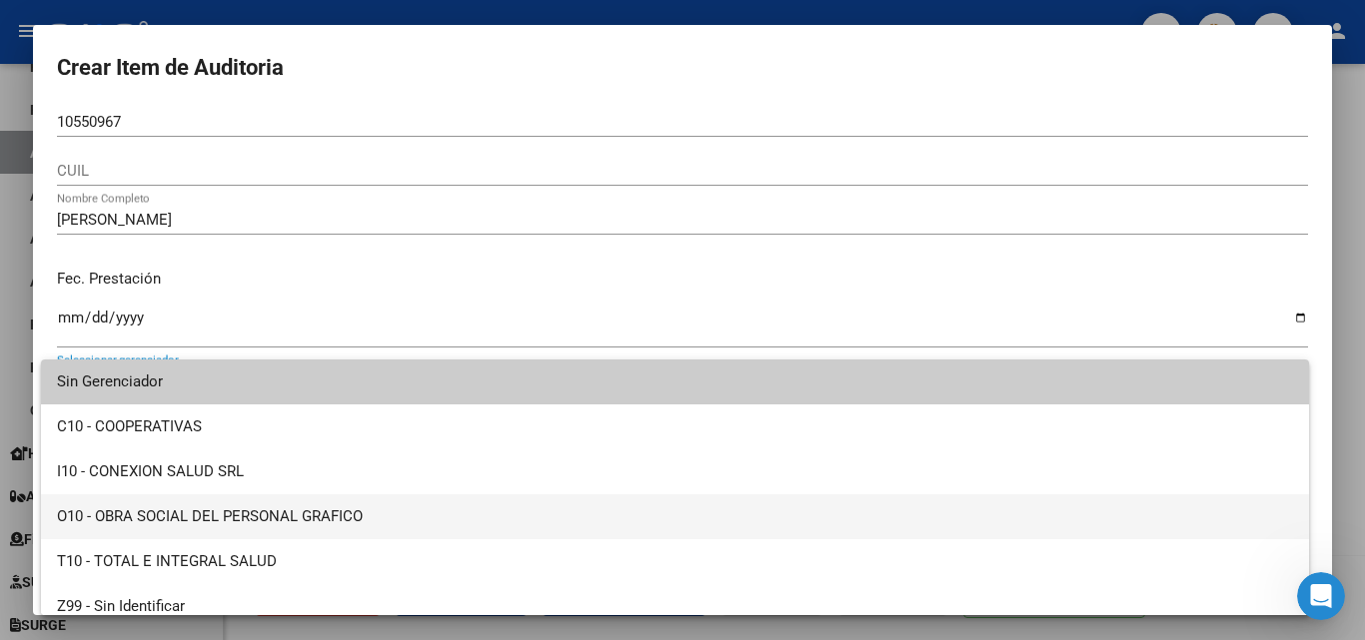
scroll to position [14, 0]
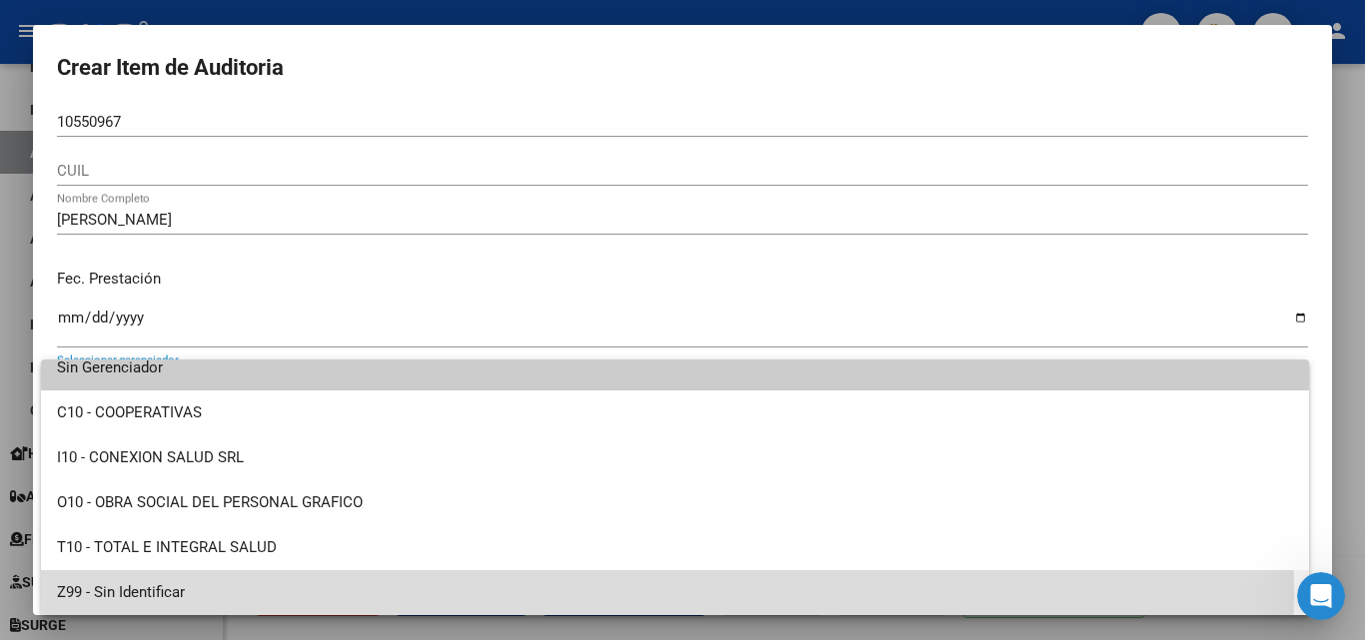
click at [141, 594] on span "Z99 - Sin Identificar" at bounding box center [675, 593] width 1236 height 45
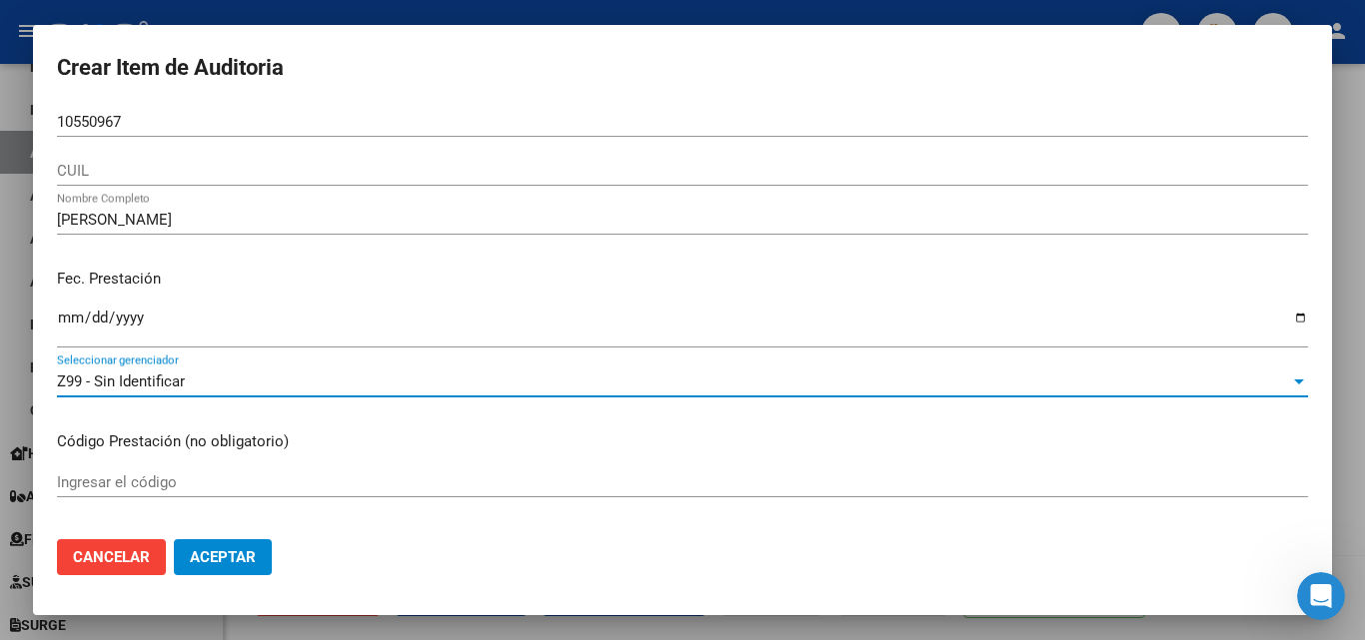
click at [191, 490] on input "Ingresar el código" at bounding box center [682, 483] width 1251 height 18
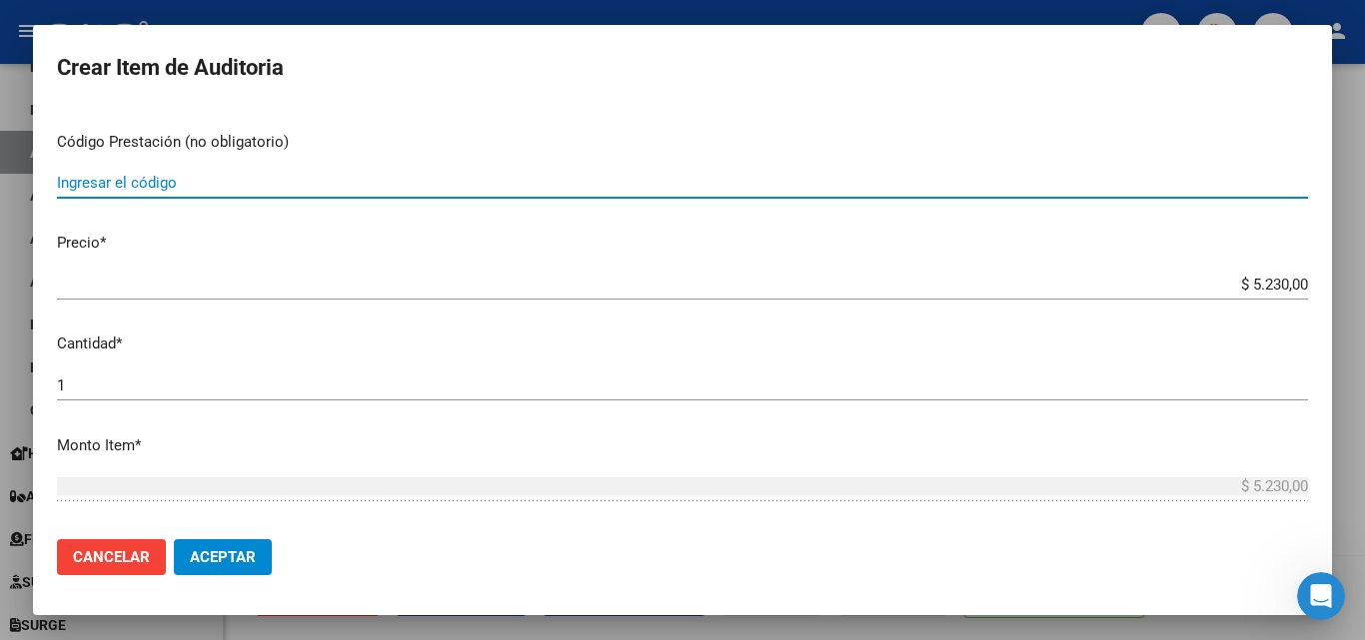
scroll to position [699, 0]
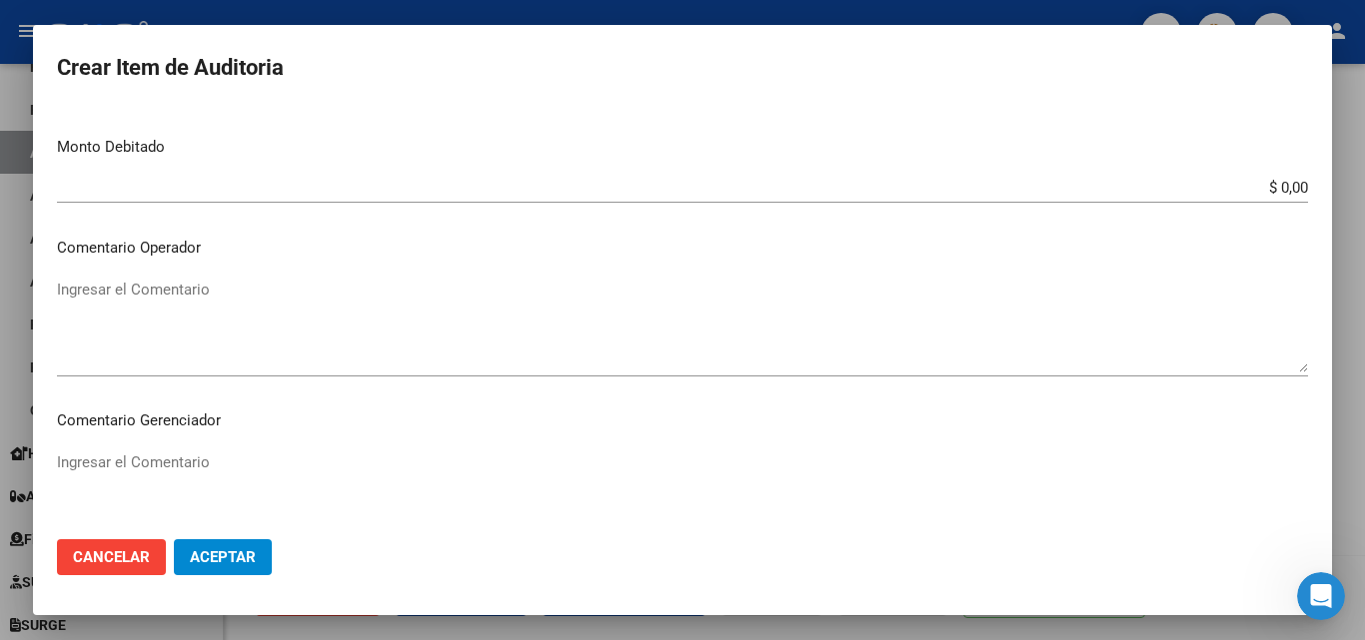
click at [251, 392] on div "Ingresar el Comentario" at bounding box center [682, 335] width 1251 height 121
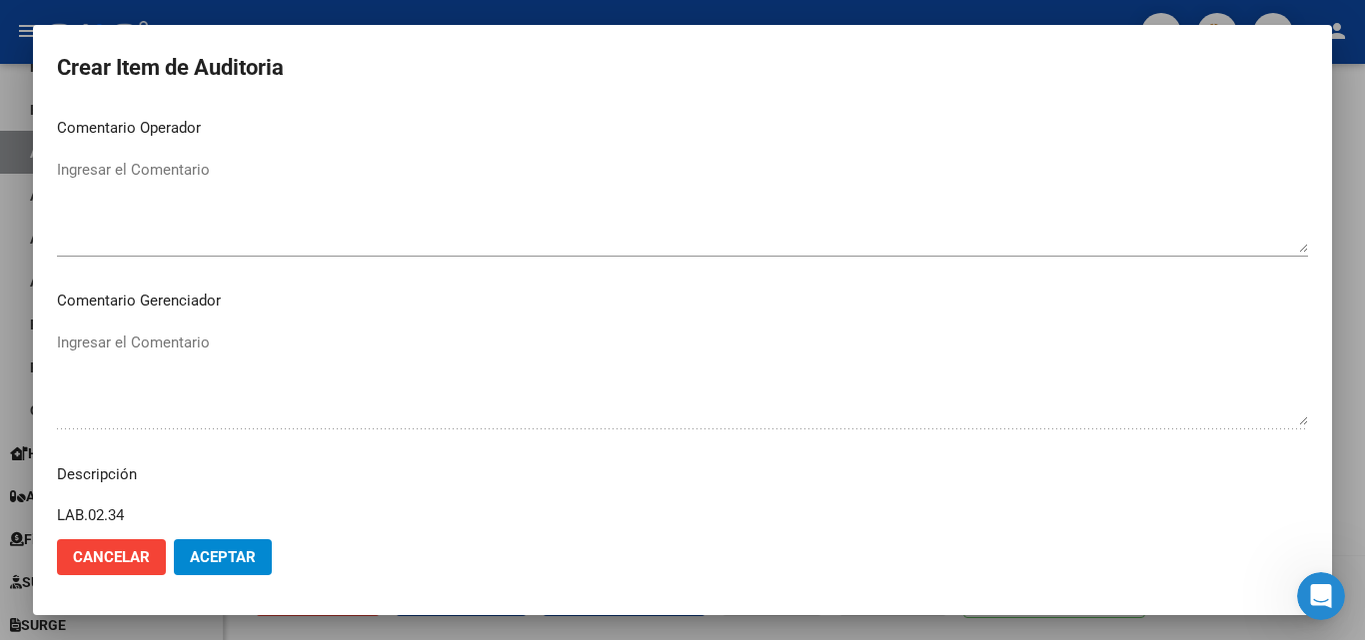
scroll to position [1119, 0]
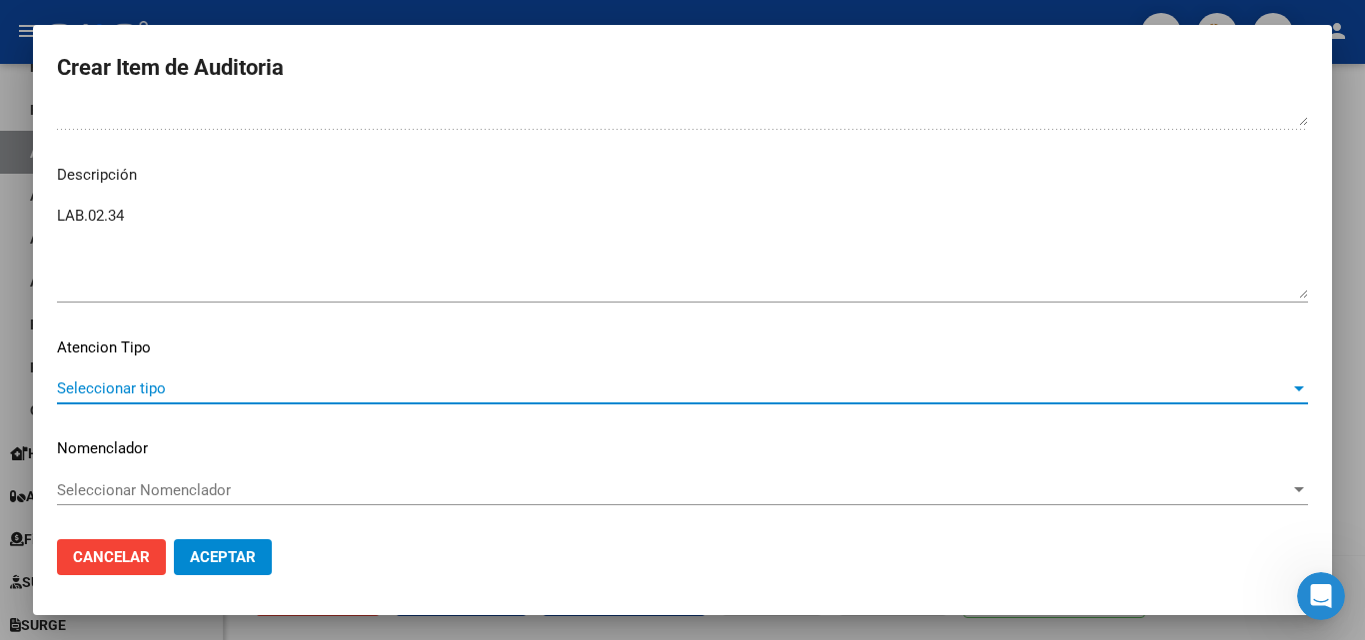
click at [168, 383] on span "Seleccionar tipo" at bounding box center [673, 389] width 1233 height 18
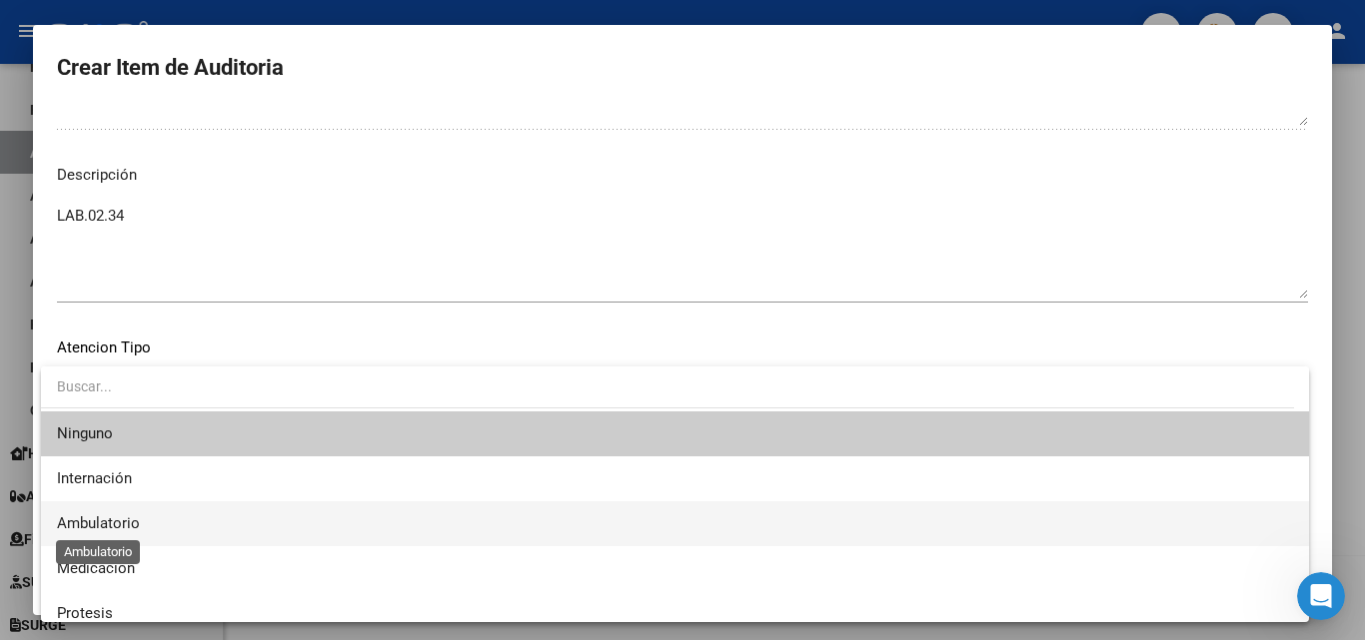
click at [111, 521] on span "Ambulatorio" at bounding box center [98, 524] width 83 height 18
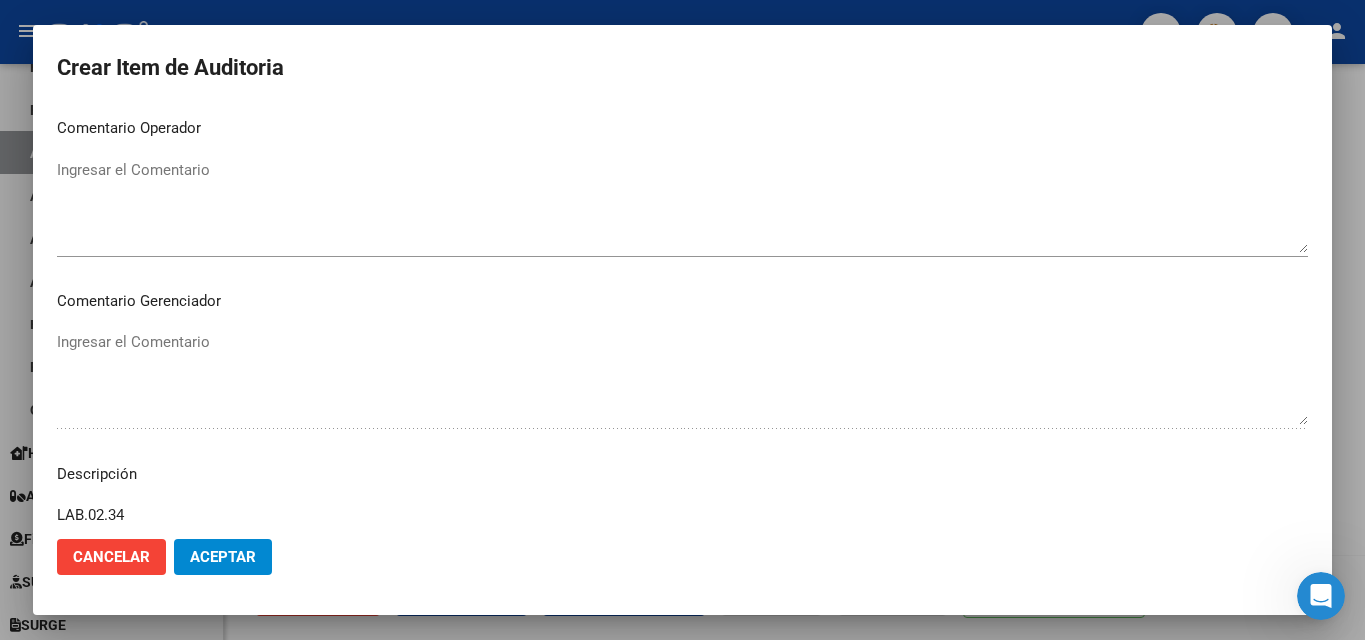
scroll to position [1019, 0]
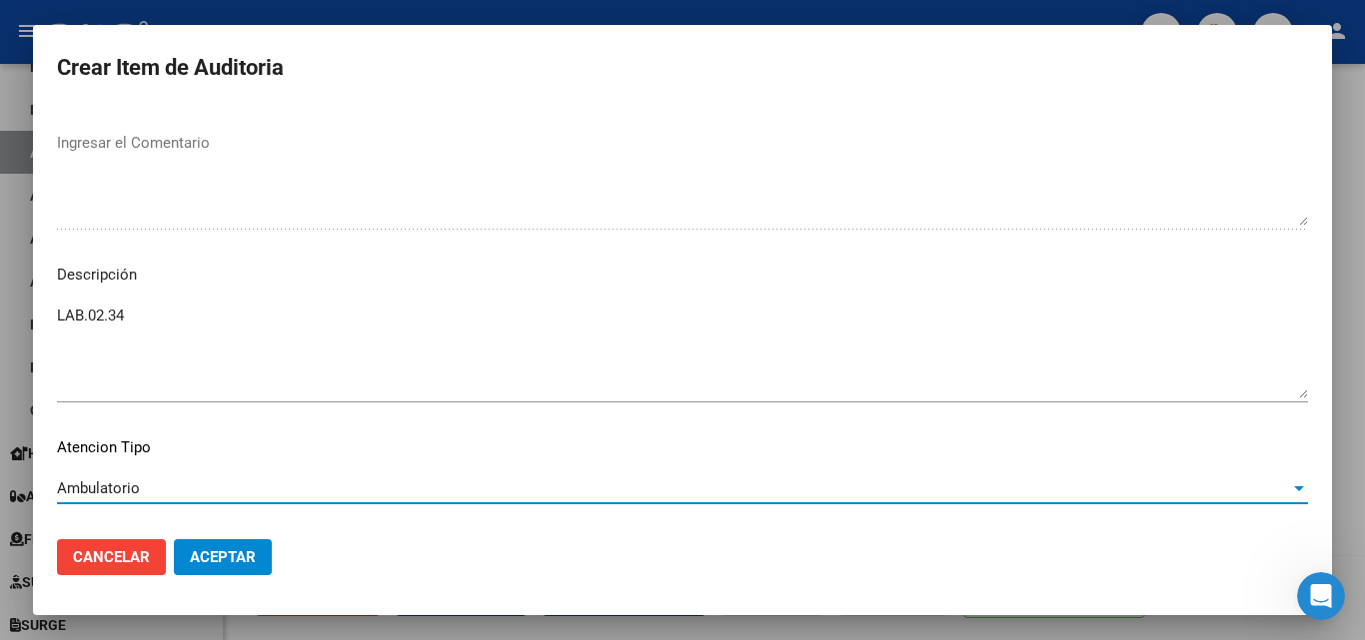
click at [166, 318] on textarea "LAB.02.34" at bounding box center [682, 352] width 1251 height 94
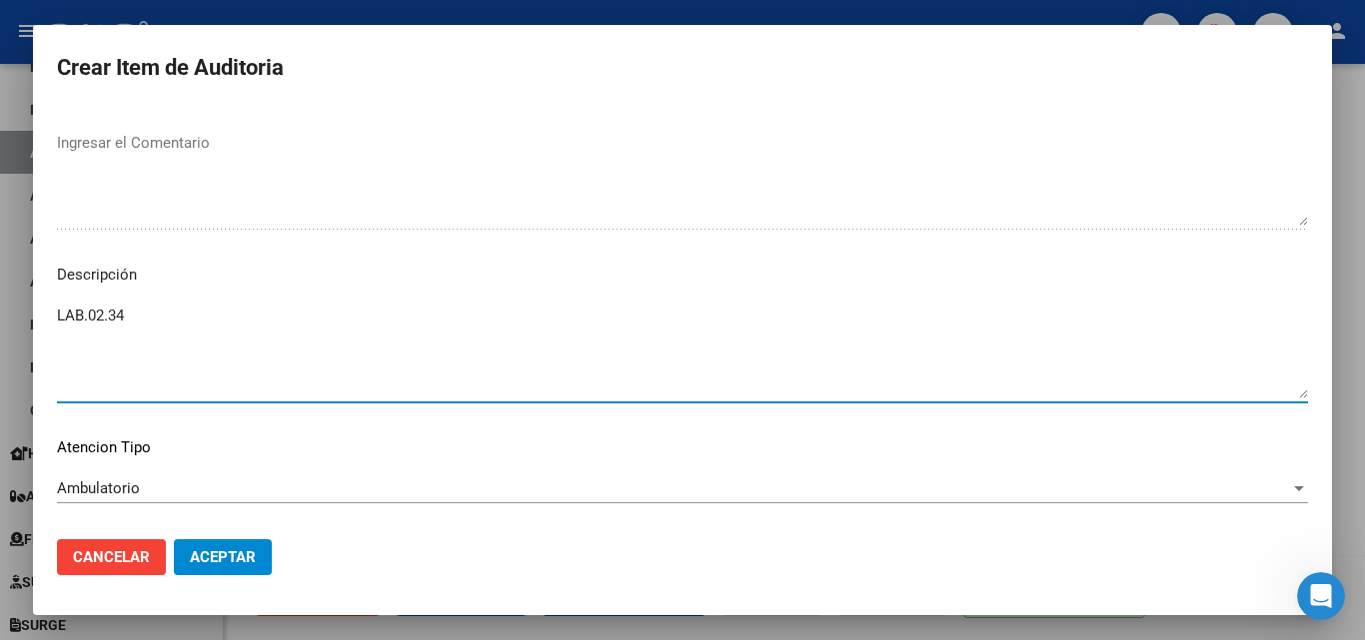
paste textarea "Baja desde [DATE]"
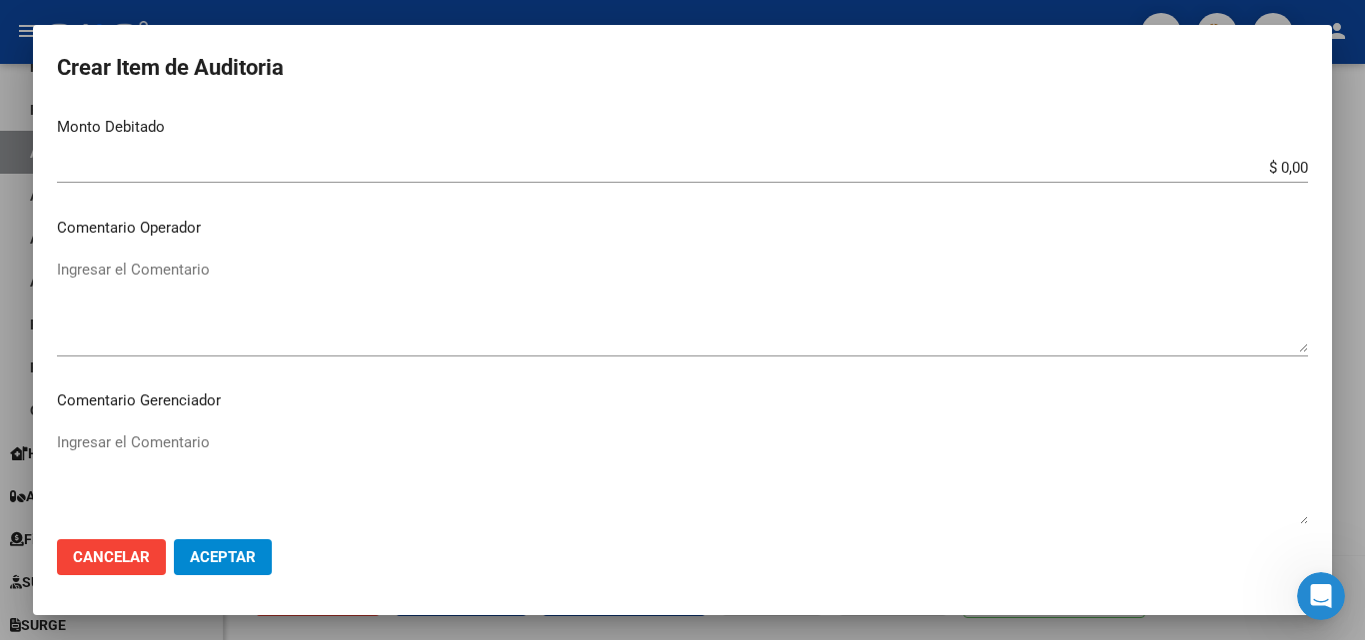
scroll to position [620, 0]
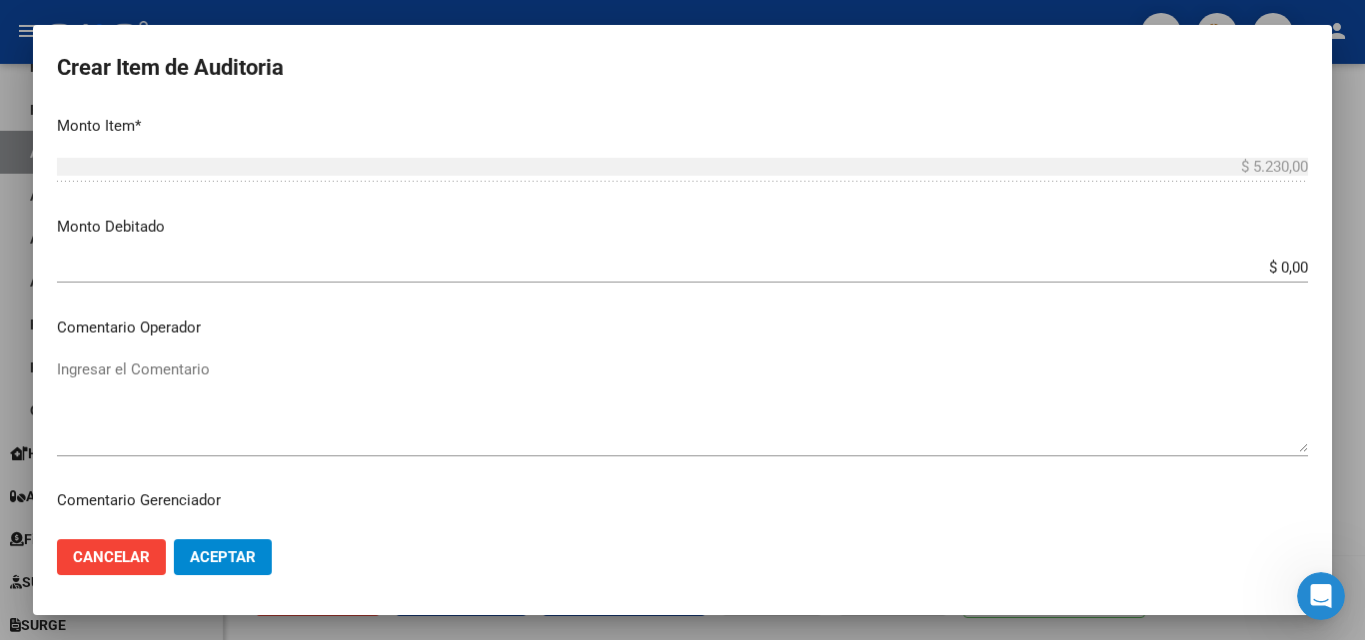
type textarea "LAB.02.34 Baja desde [DATE]"
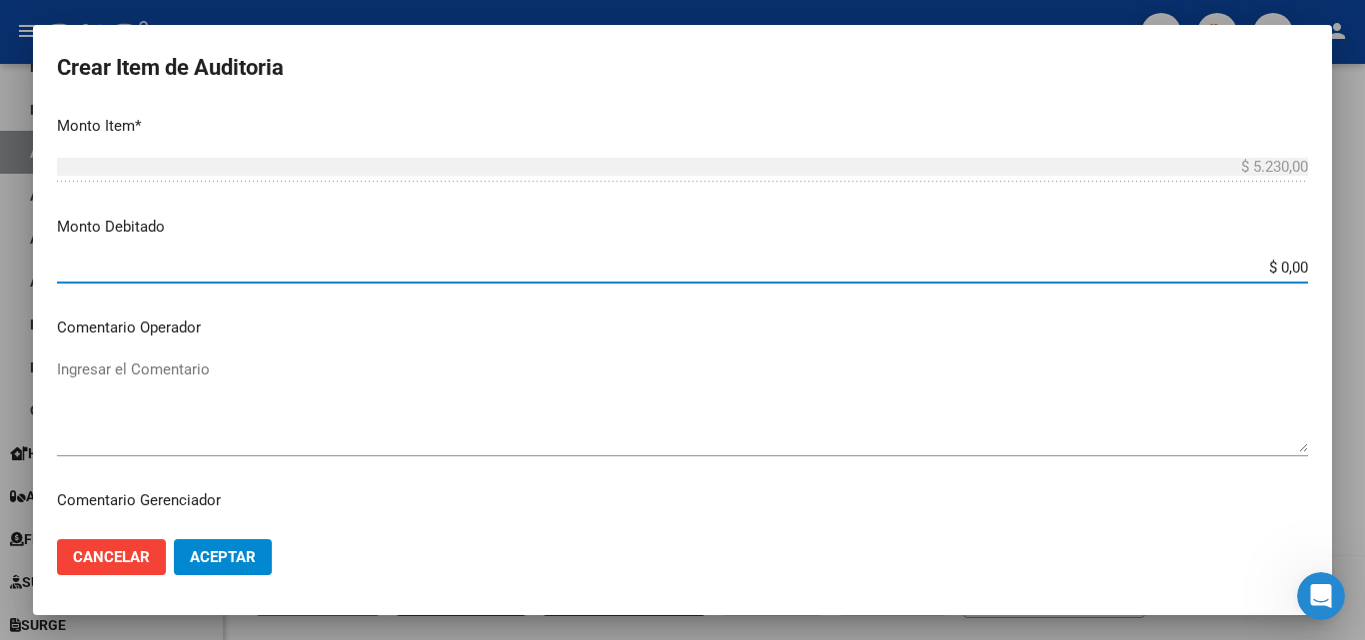
drag, startPoint x: 1248, startPoint y: 267, endPoint x: 1364, endPoint y: 267, distance: 115.9
click at [1364, 281] on div "Crear Item de Auditoria 10550967 Nro Documento CUIL OSCAR GUILLERMO MARINI Nomb…" at bounding box center [682, 320] width 1365 height 640
type input "$ 5.230,00"
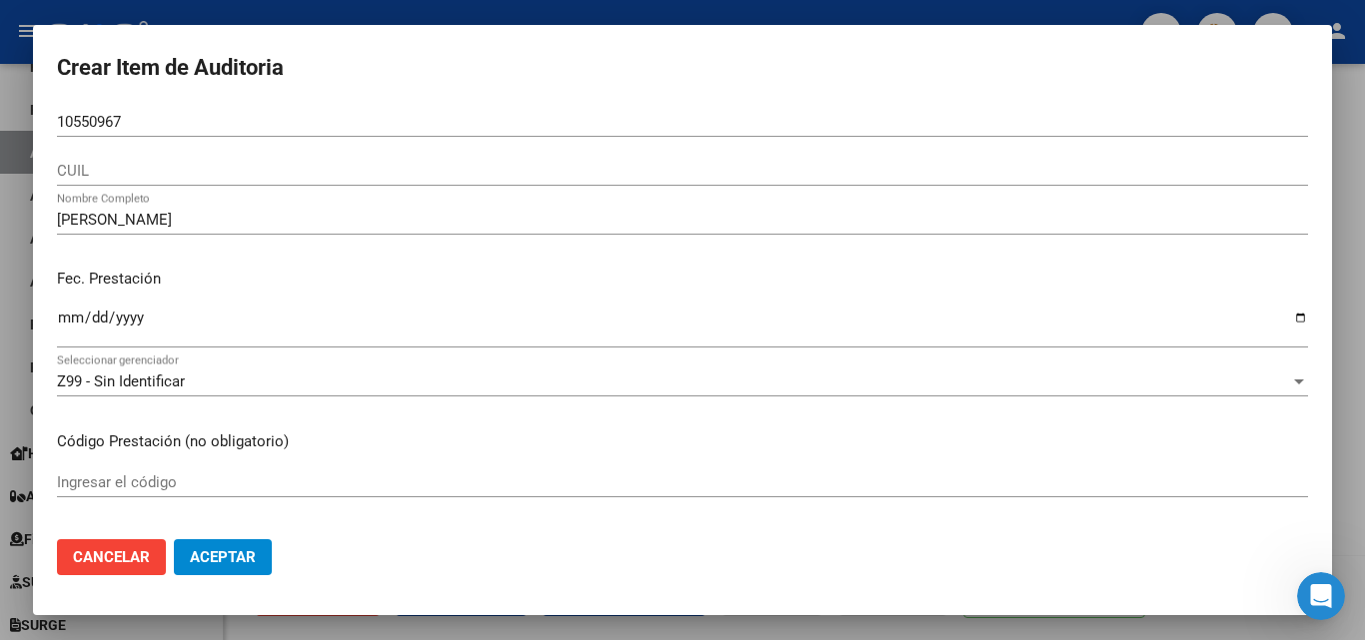
scroll to position [500, 0]
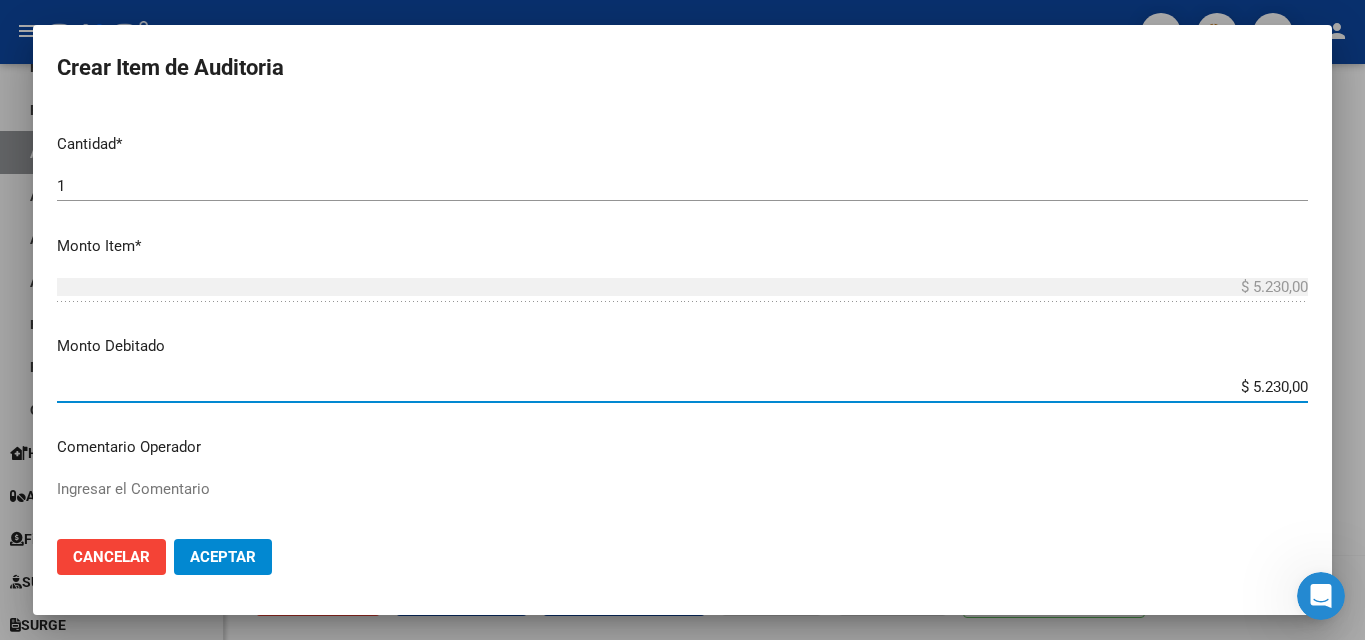
click at [233, 558] on span "Aceptar" at bounding box center [223, 558] width 66 height 18
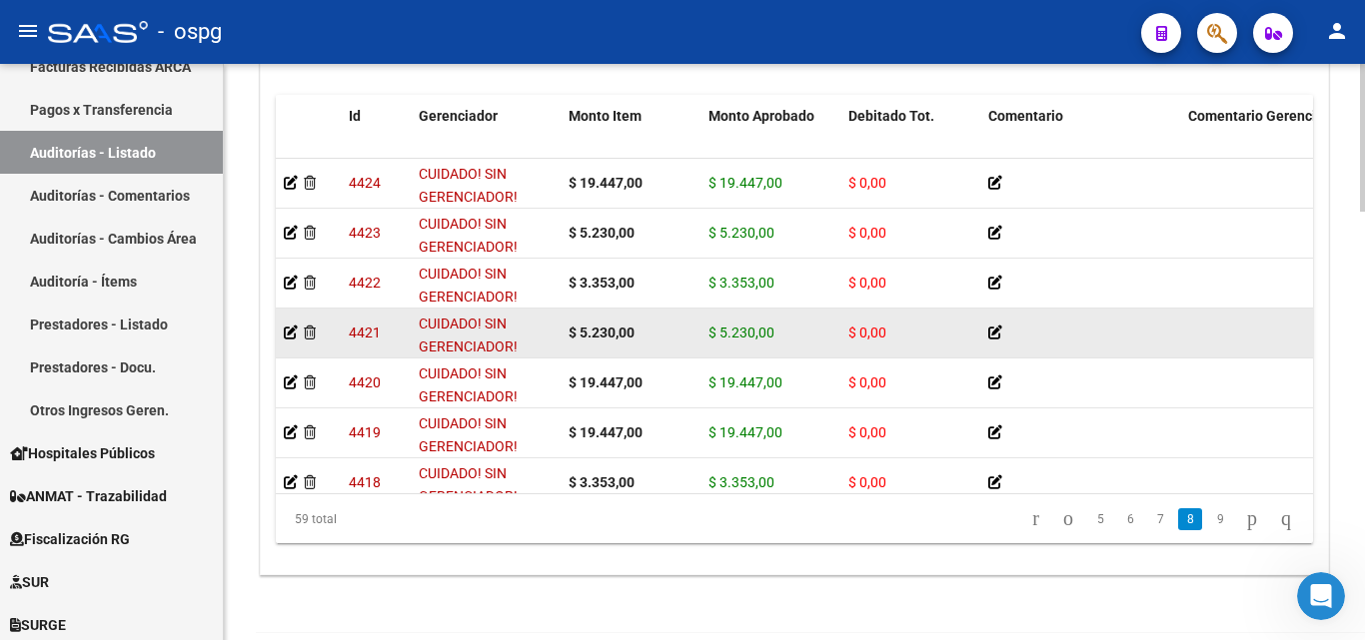
scroll to position [2634, 0]
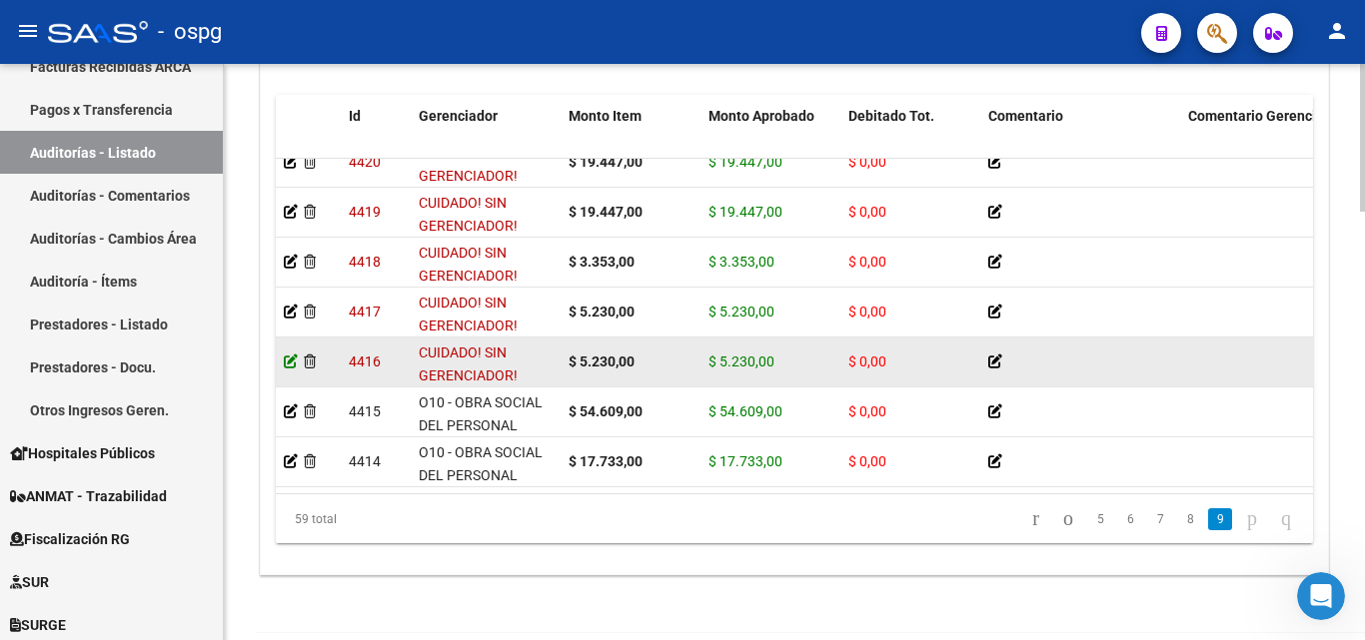
click at [293, 355] on icon at bounding box center [291, 362] width 14 height 14
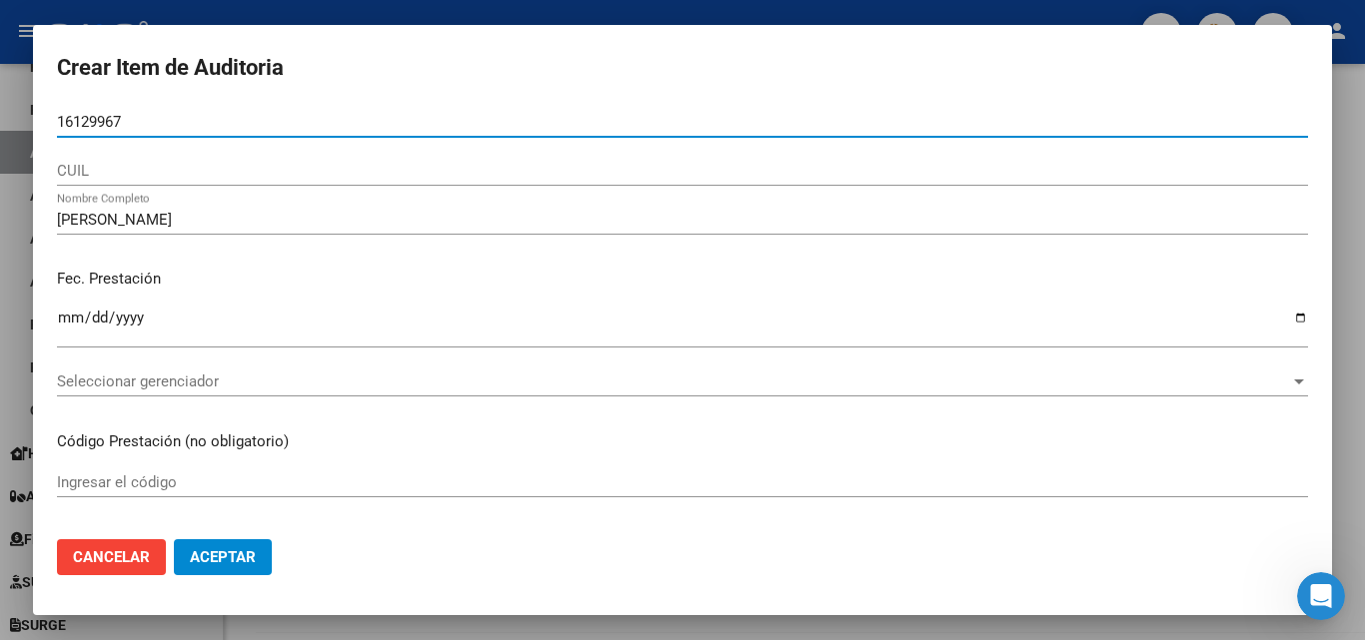
click at [174, 387] on span "Seleccionar gerenciador" at bounding box center [673, 382] width 1233 height 18
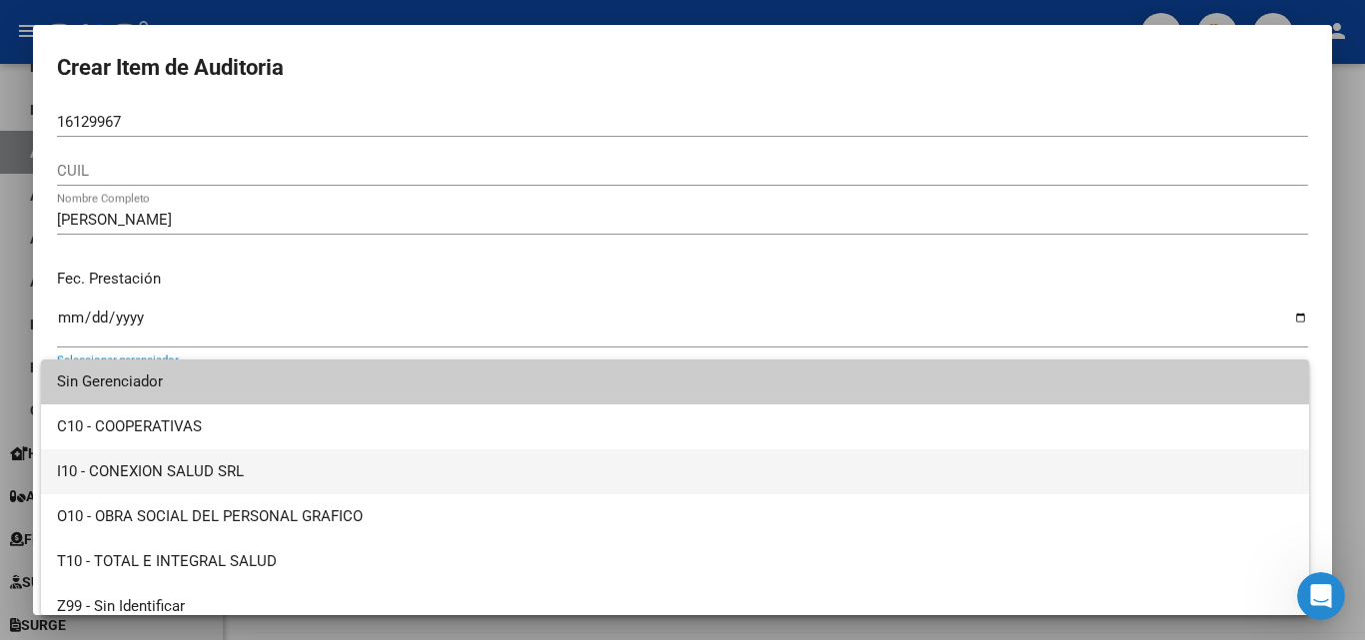
scroll to position [14, 0]
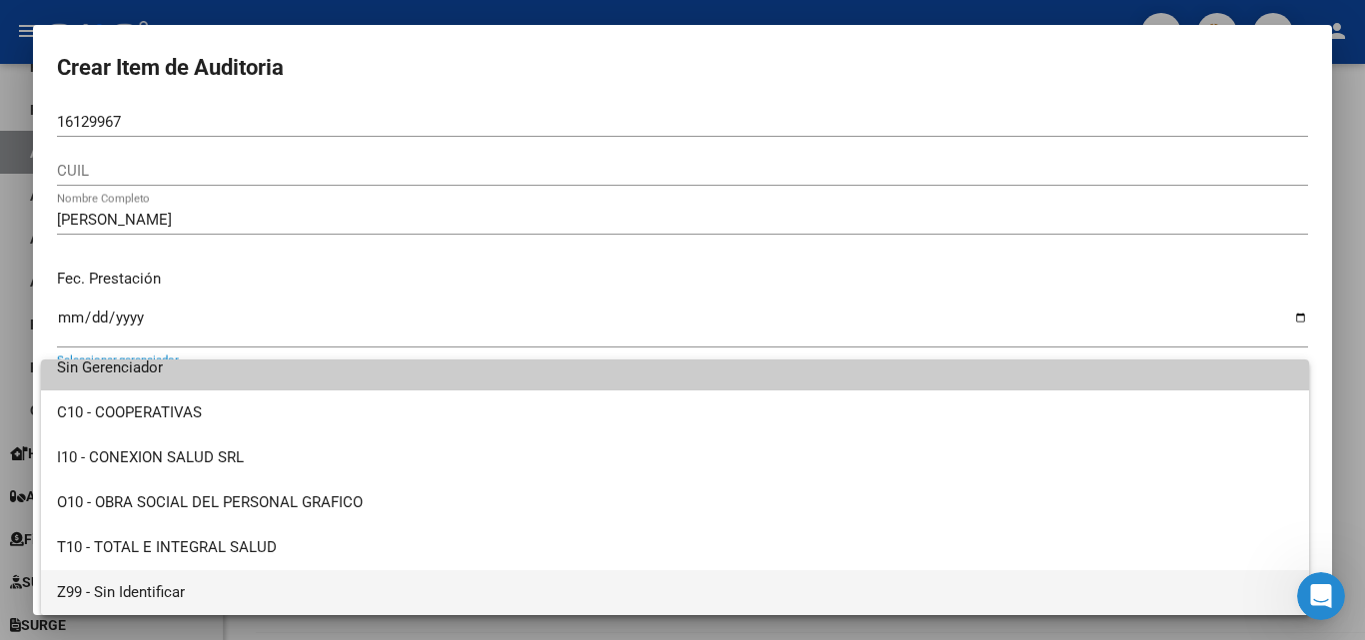
click at [130, 582] on span "Z99 - Sin Identificar" at bounding box center [675, 593] width 1236 height 45
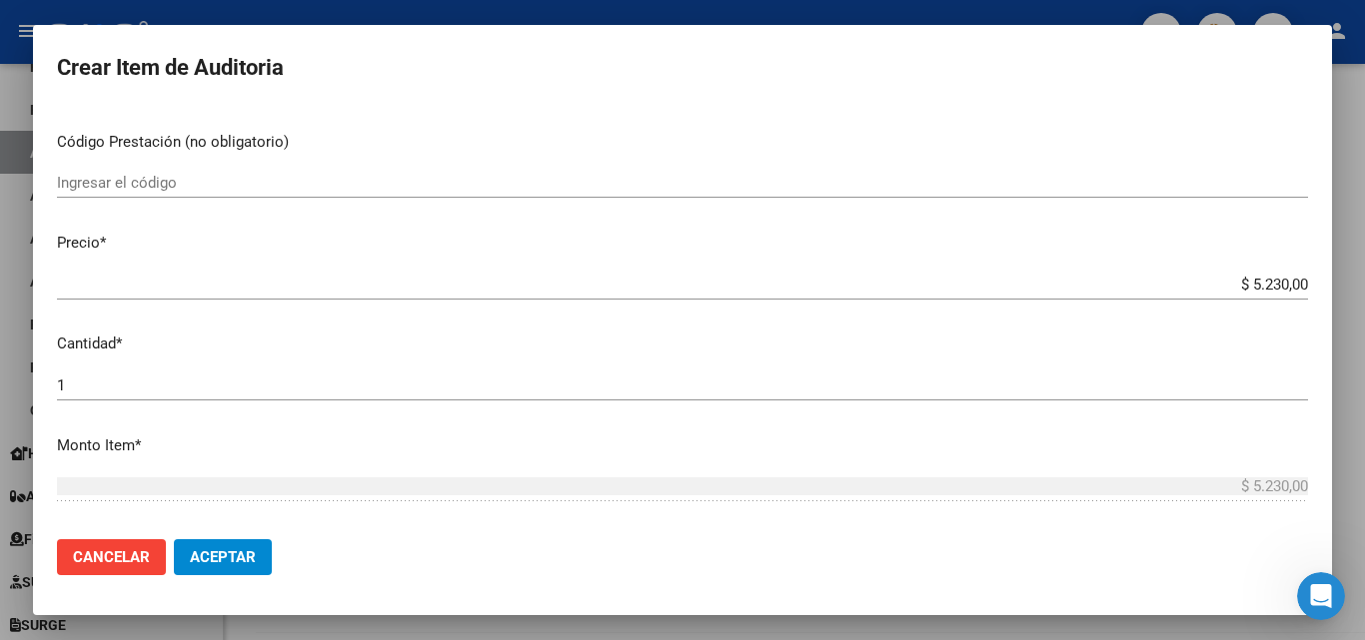
scroll to position [400, 0]
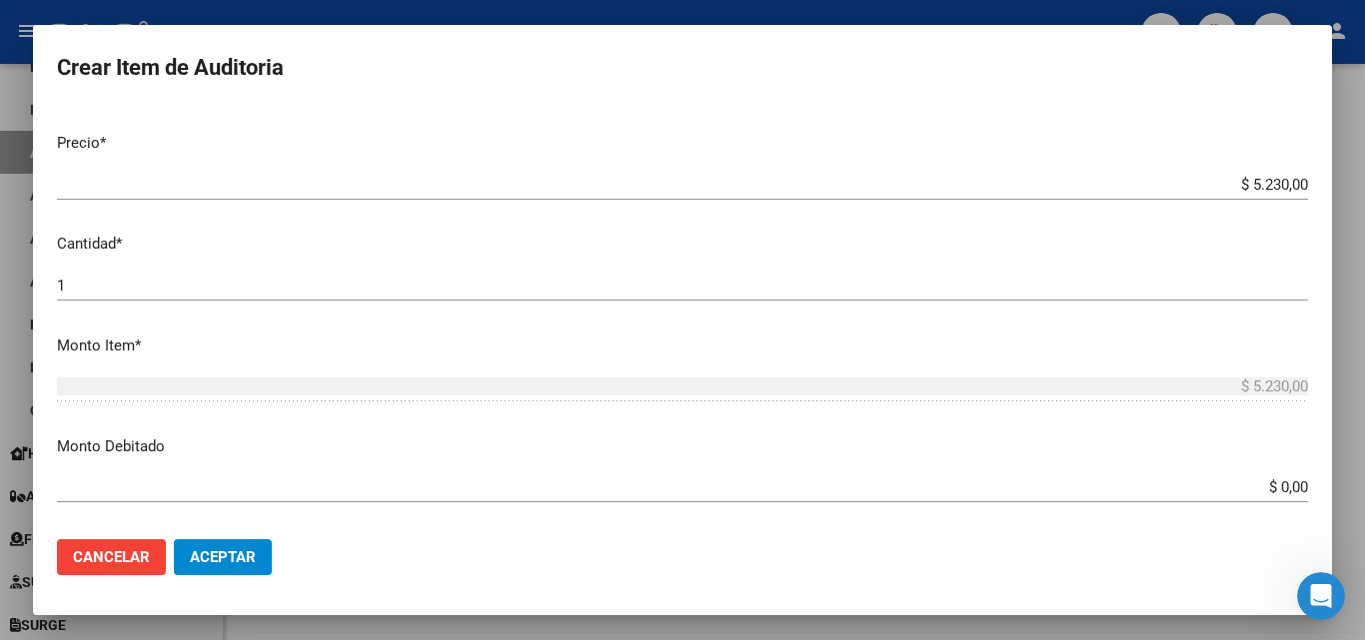
drag, startPoint x: 1238, startPoint y: 475, endPoint x: 1364, endPoint y: 512, distance: 131.2
click at [1364, 512] on div "Crear Item de Auditoria 16129967 Nro Documento CUIL MYRIAM EDITH VARELA Nombre …" at bounding box center [682, 320] width 1365 height 640
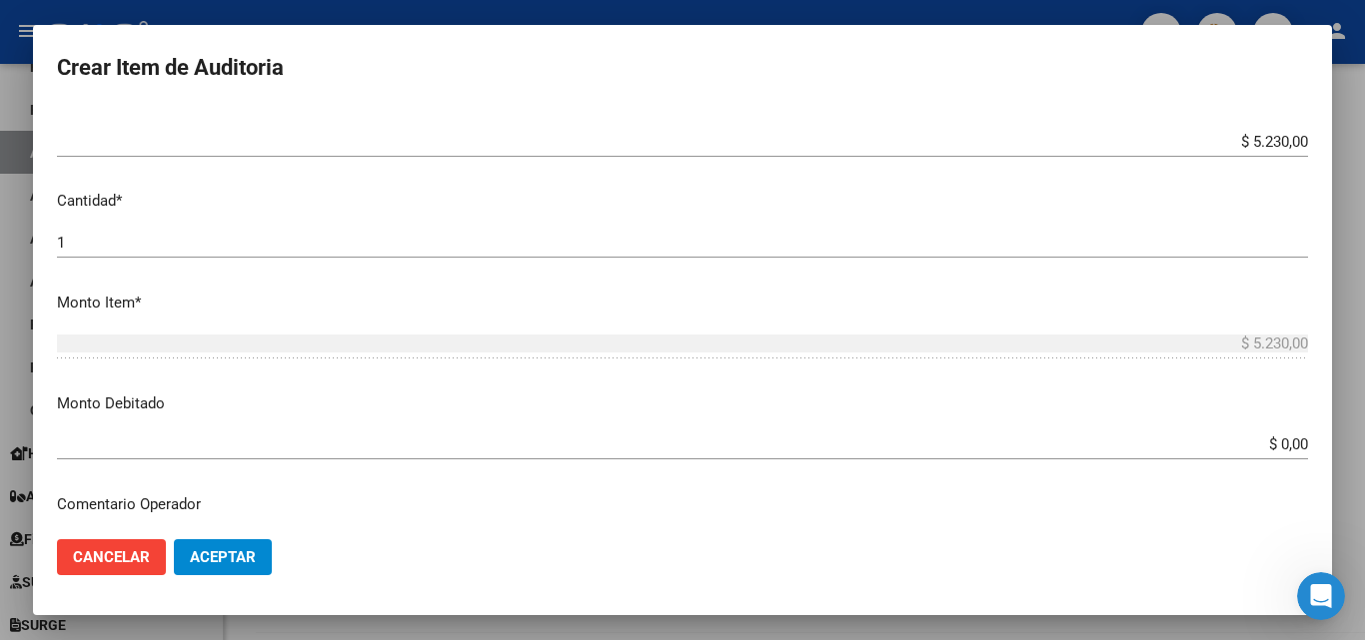
click at [1194, 461] on div "$ 0,00 Ingresar el monto" at bounding box center [682, 454] width 1251 height 49
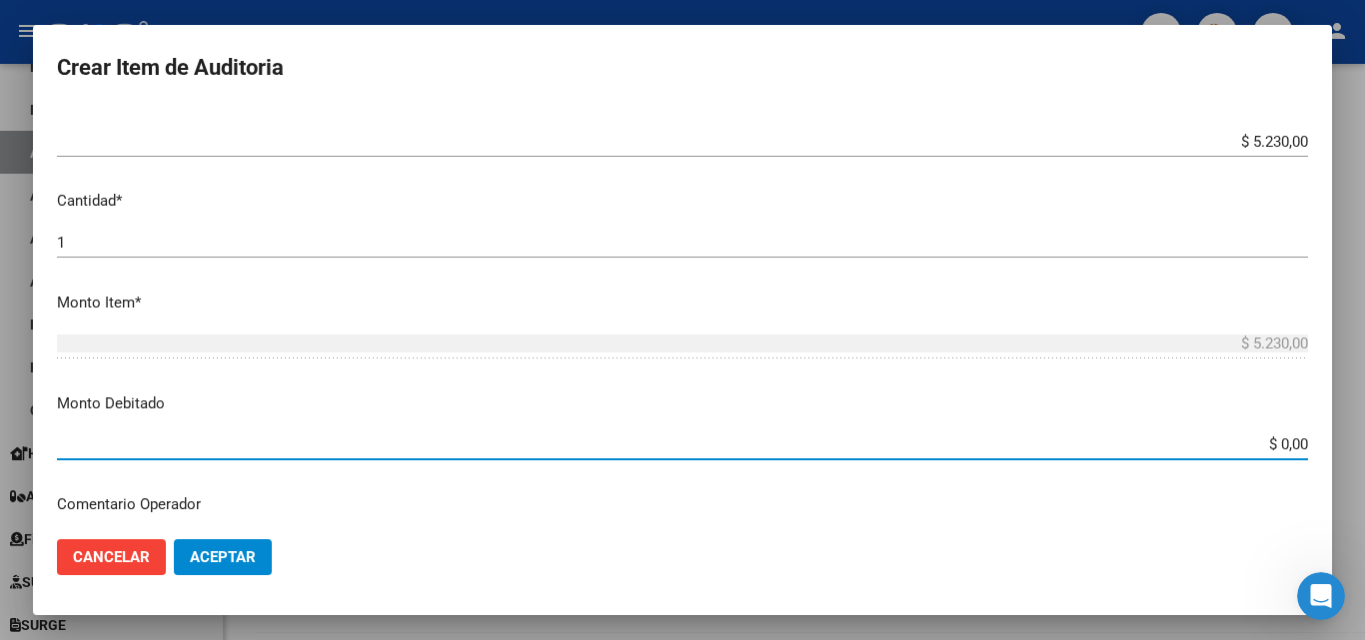
drag, startPoint x: 1211, startPoint y: 449, endPoint x: 1343, endPoint y: 431, distance: 133.1
click at [1353, 458] on div "Crear Item de Auditoria 16129967 Nro Documento CUIL MYRIAM EDITH VARELA Nombre …" at bounding box center [682, 320] width 1365 height 640
type input "$ 5.230,00"
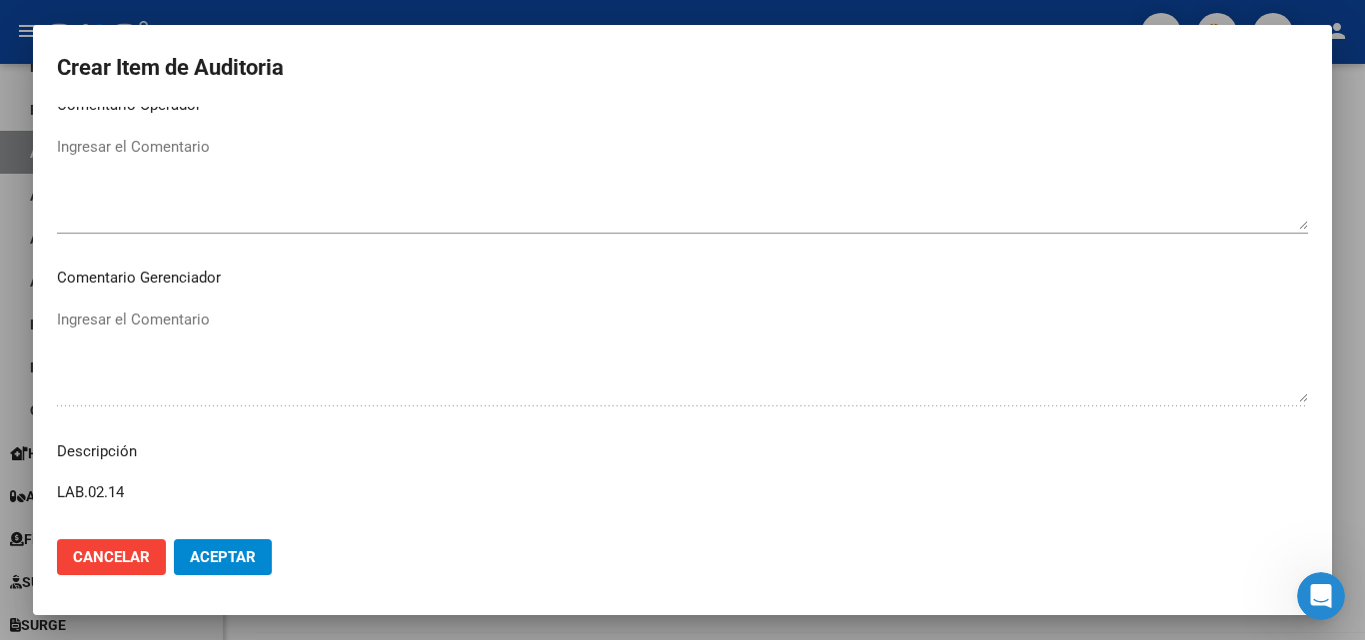
scroll to position [1042, 0]
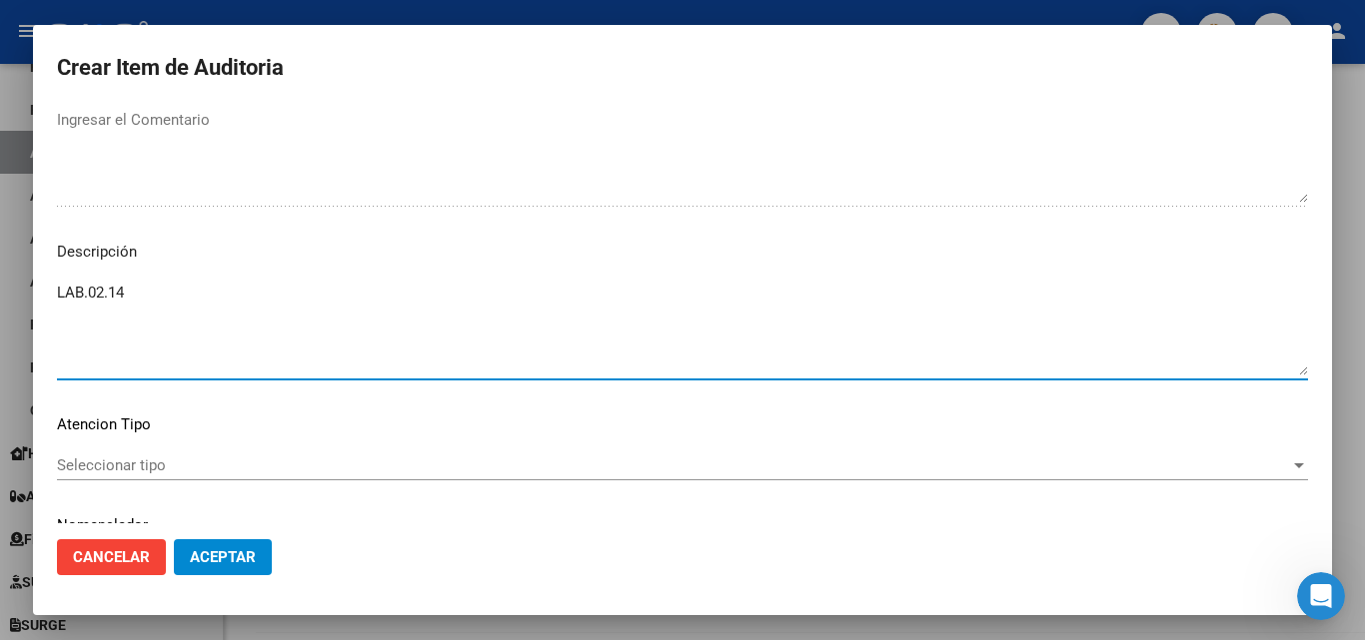
click at [160, 319] on textarea "LAB.02.14" at bounding box center [682, 329] width 1251 height 94
paste textarea "Baja desde [DATE]"
type textarea "LAB.02.14 Baja desde [DATE]"
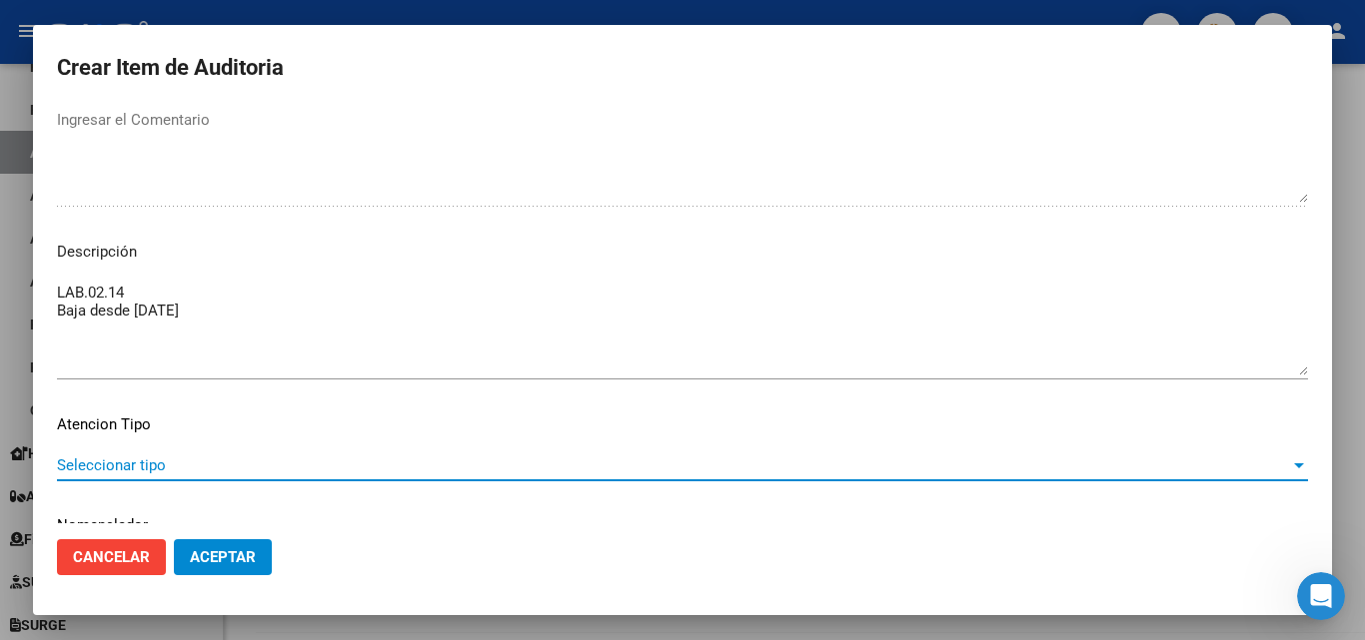
click at [151, 469] on span "Seleccionar tipo" at bounding box center [673, 466] width 1233 height 18
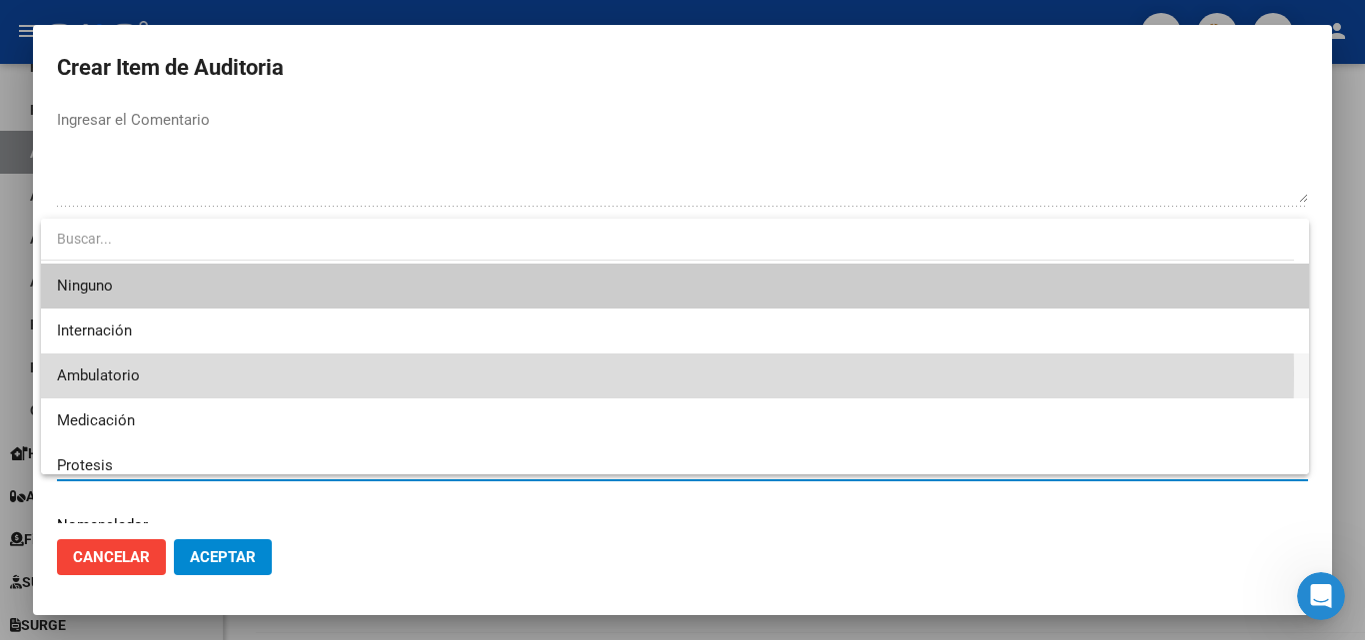
click at [158, 375] on span "Ambulatorio" at bounding box center [675, 376] width 1236 height 45
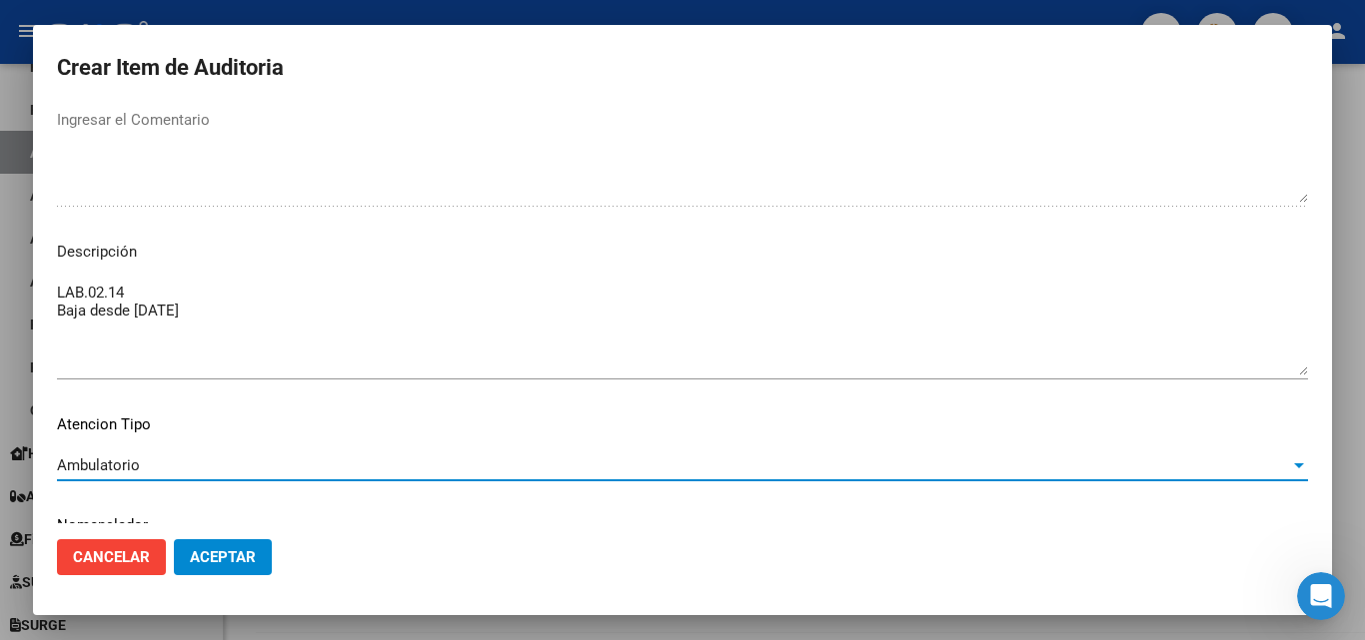
click at [224, 550] on span "Aceptar" at bounding box center [223, 558] width 66 height 18
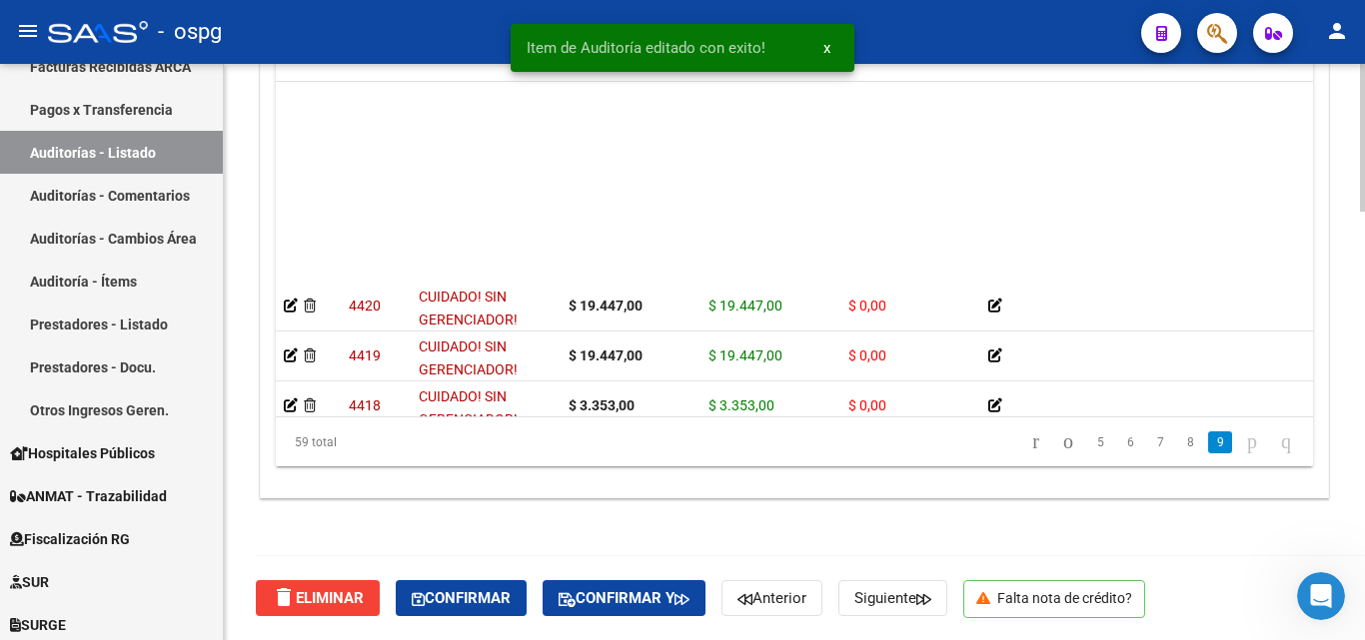
scroll to position [2634, 0]
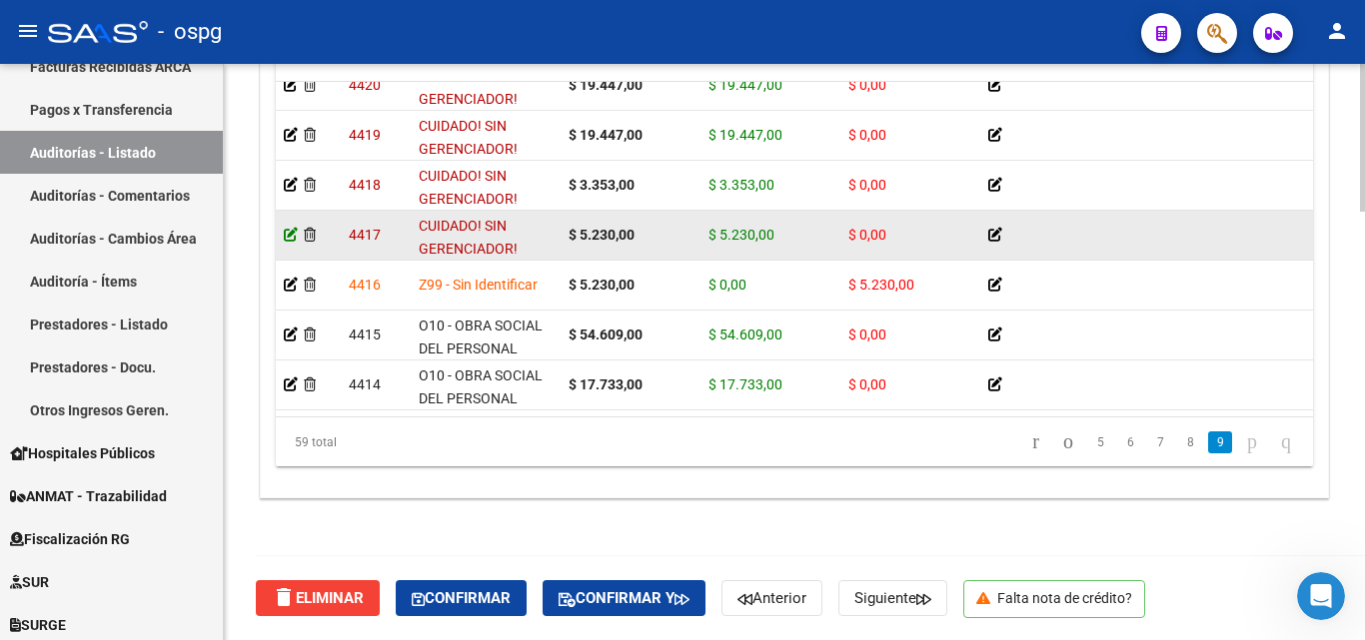
click at [286, 228] on icon at bounding box center [291, 235] width 14 height 14
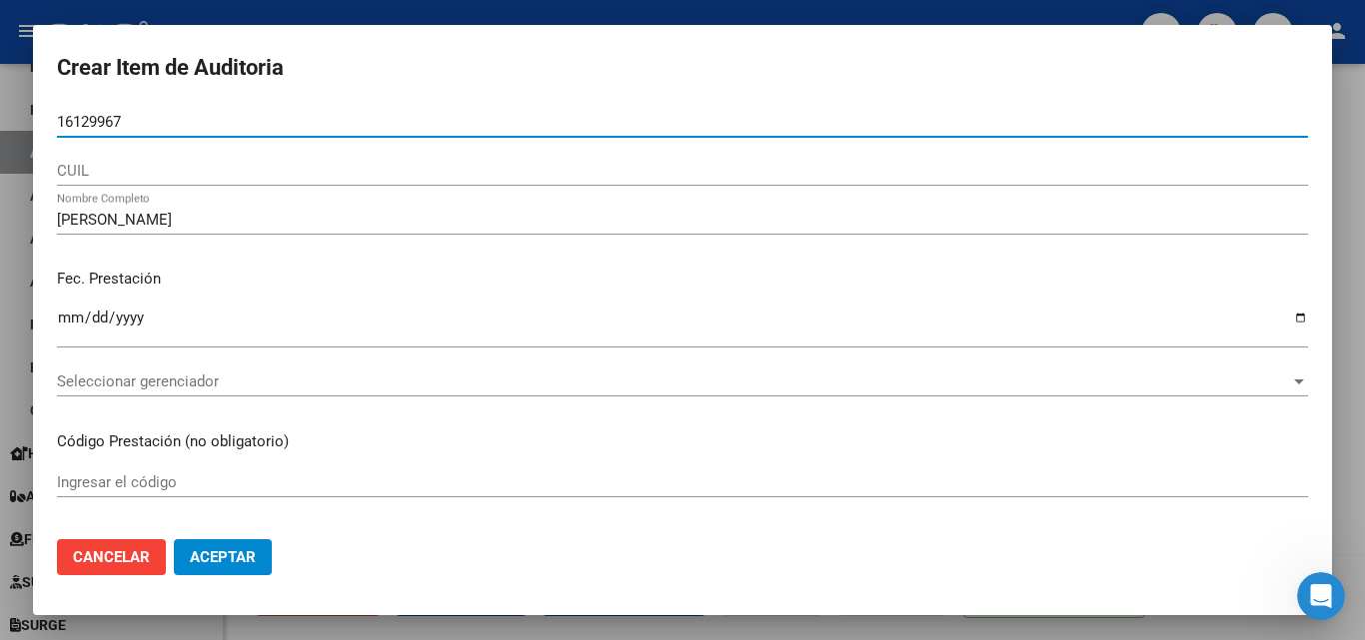
click at [181, 390] on span "Seleccionar gerenciador" at bounding box center [673, 382] width 1233 height 18
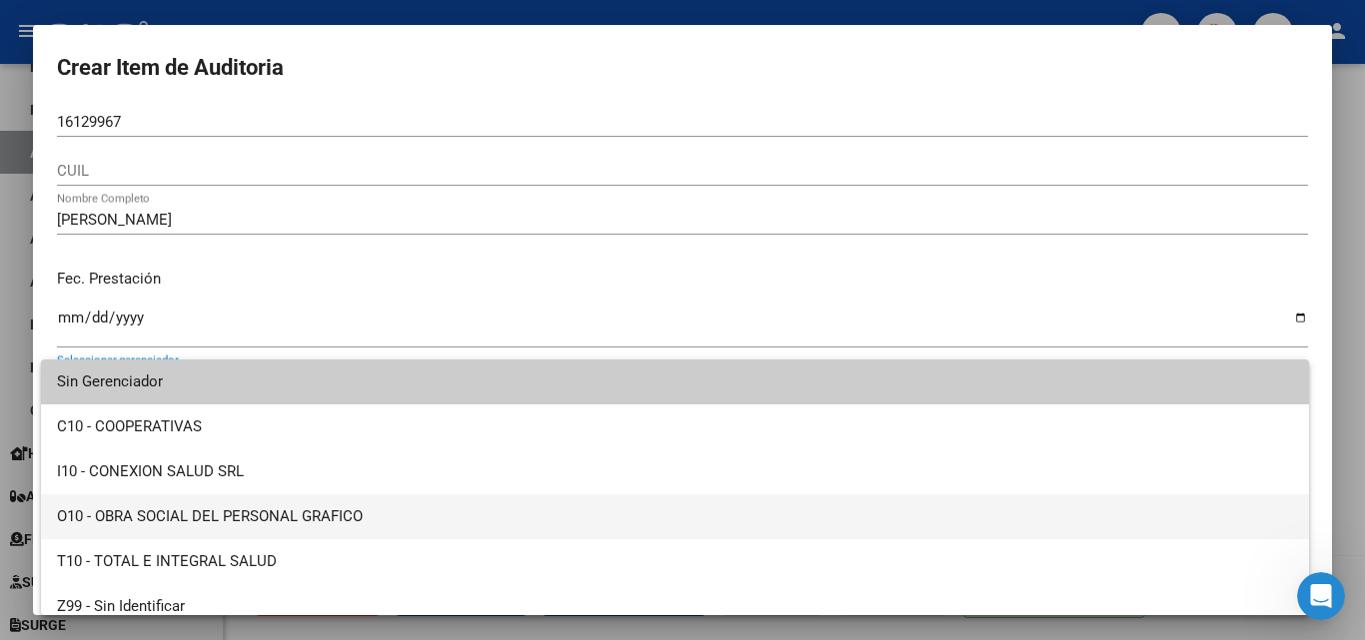
scroll to position [14, 0]
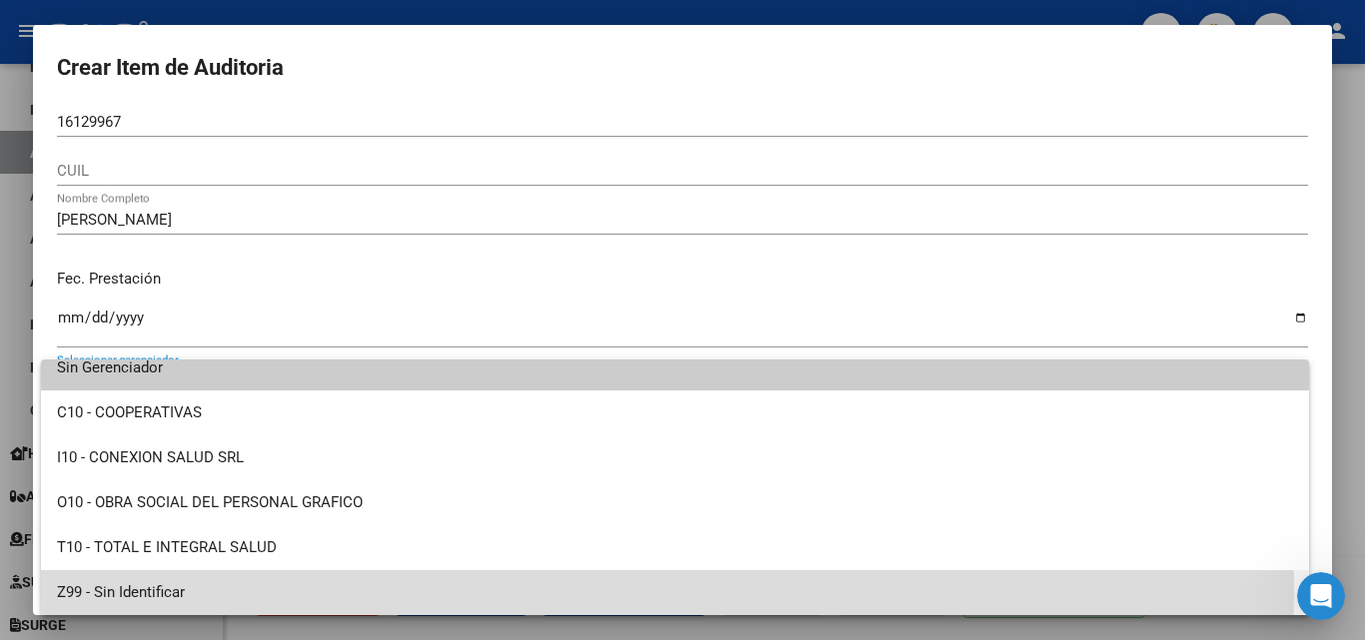
drag, startPoint x: 146, startPoint y: 587, endPoint x: 506, endPoint y: 473, distance: 377.3
click at [147, 586] on span "Z99 - Sin Identificar" at bounding box center [675, 593] width 1236 height 45
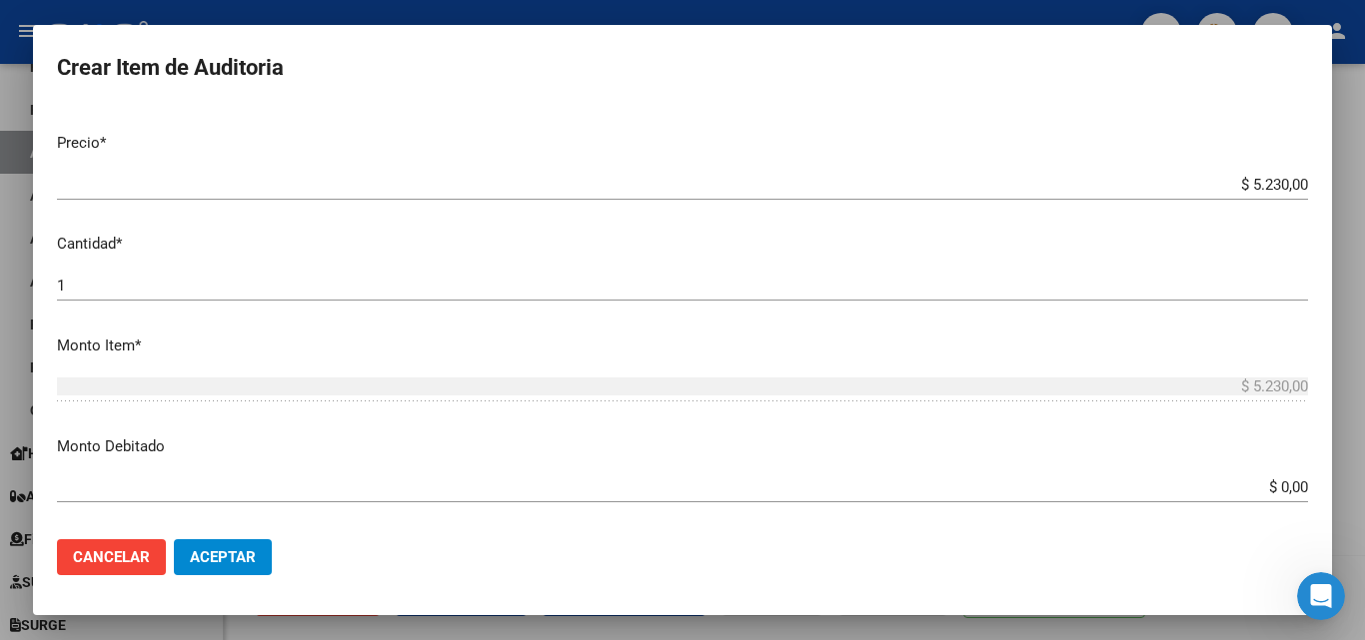
scroll to position [500, 0]
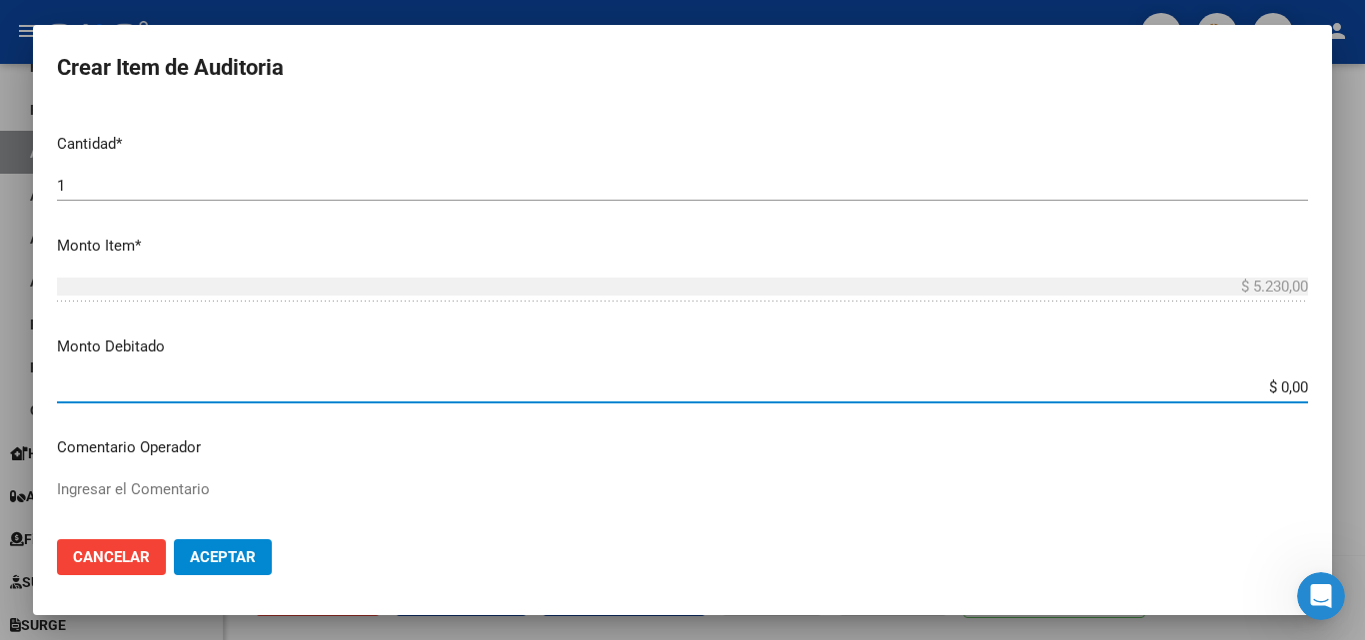
drag, startPoint x: 1256, startPoint y: 388, endPoint x: 1350, endPoint y: 387, distance: 93.9
click at [1350, 387] on div "Crear Item de Auditoria 16129967 Nro Documento CUIL MYRIAM EDITH VARELA Nombre …" at bounding box center [682, 320] width 1365 height 640
type input "$ 5.230,00"
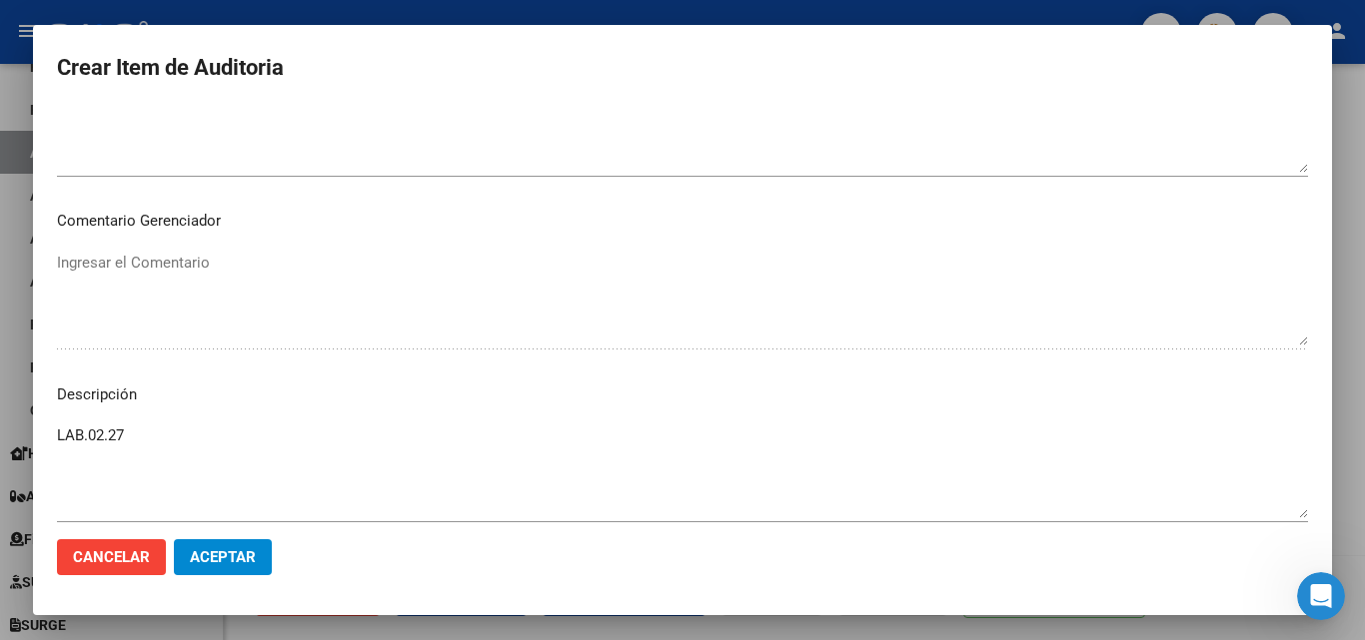
scroll to position [1099, 0]
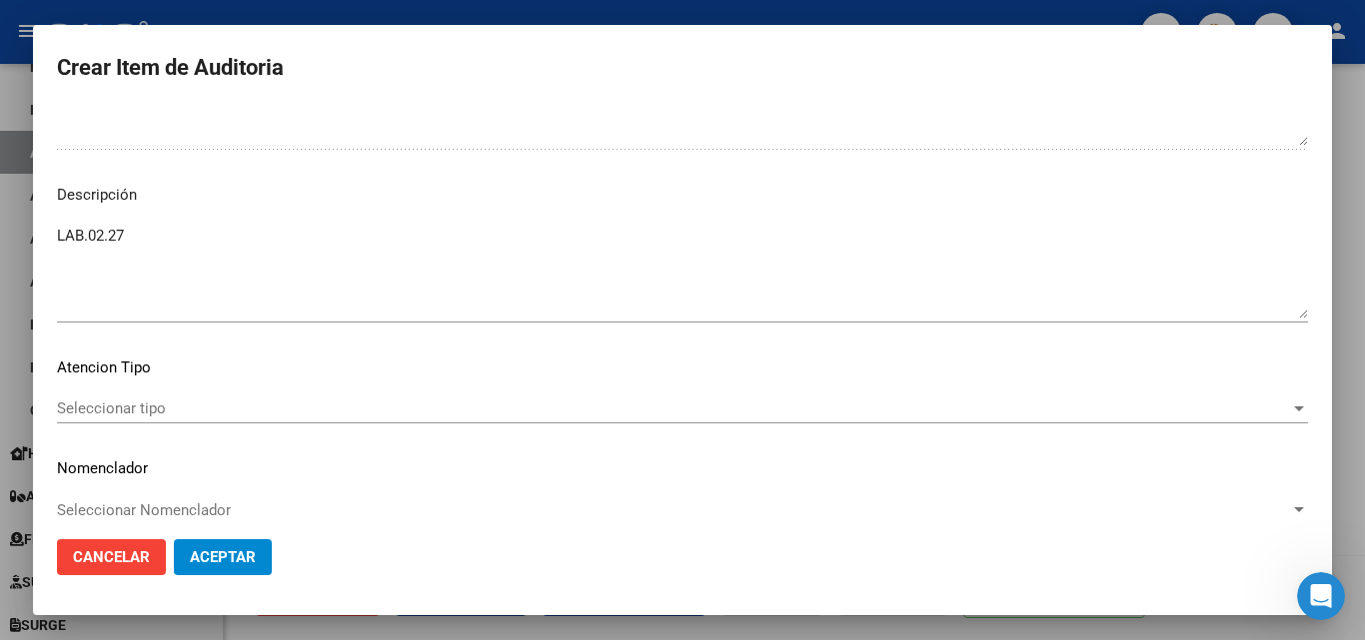
click at [471, 425] on div "Seleccionar tipo Seleccionar tipo" at bounding box center [682, 418] width 1251 height 49
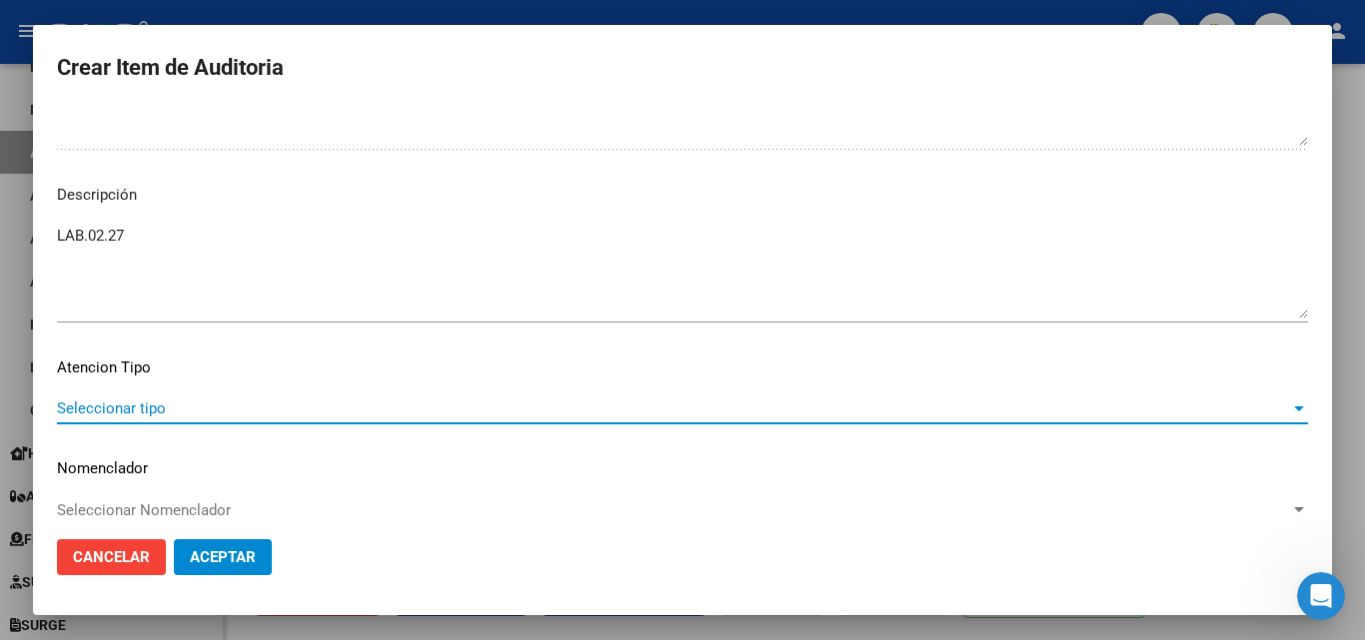
click at [484, 413] on span "Seleccionar tipo" at bounding box center [673, 409] width 1233 height 18
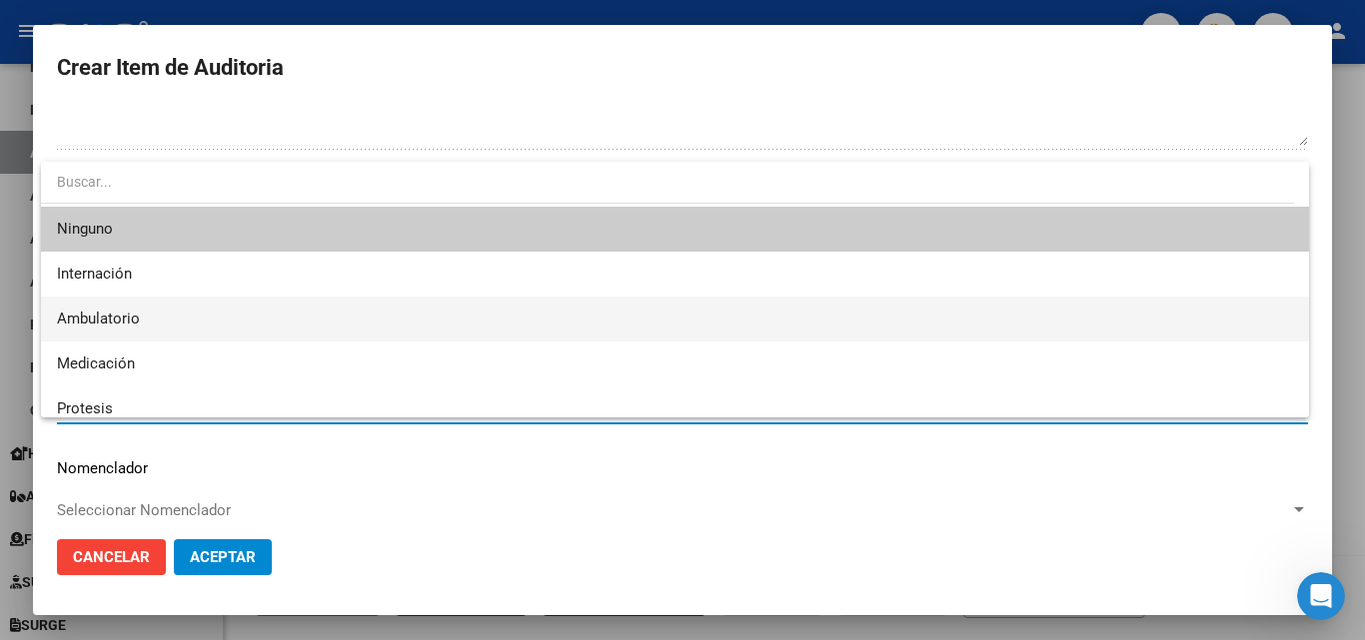
click at [165, 325] on span "Ambulatorio" at bounding box center [675, 319] width 1236 height 45
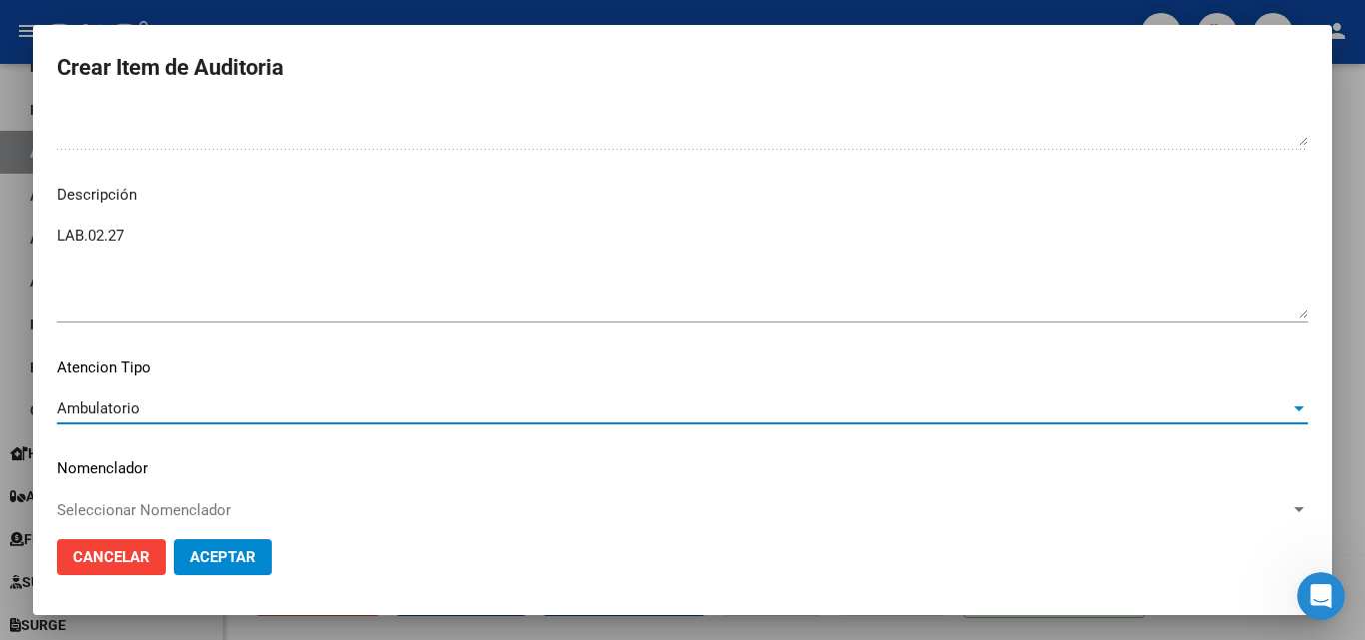
scroll to position [1119, 0]
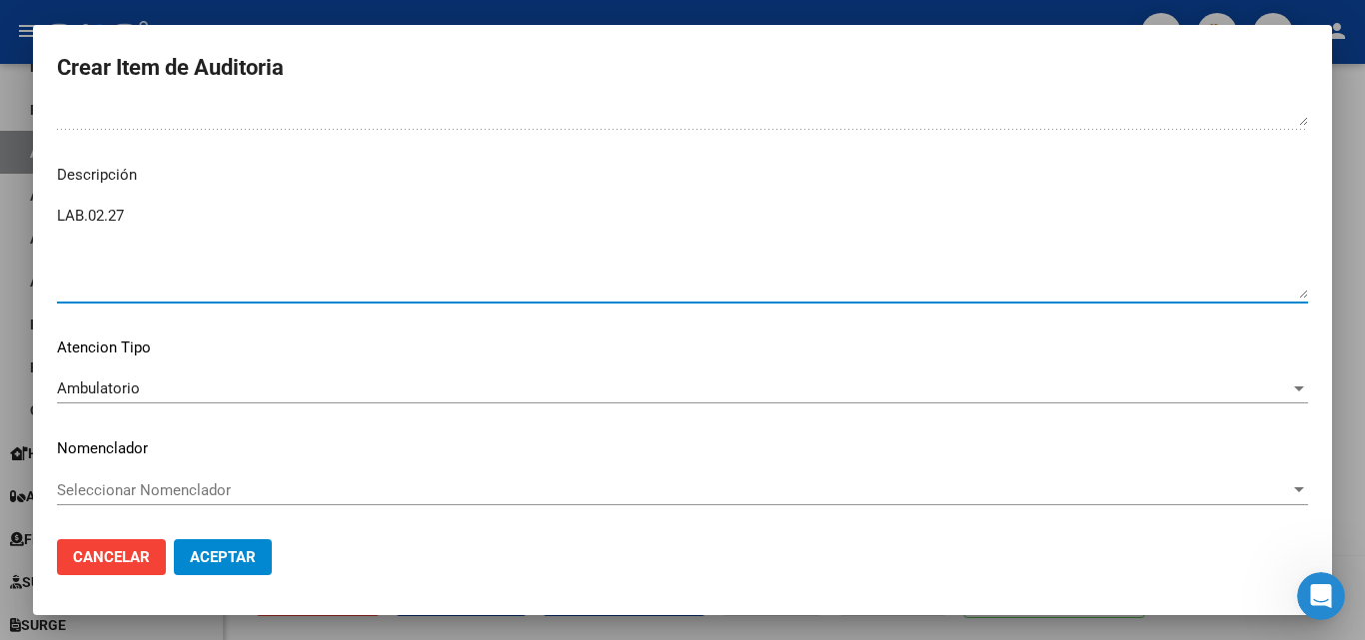
click at [145, 249] on textarea "LAB.02.27" at bounding box center [682, 252] width 1251 height 94
paste textarea "Baja desde [DATE]"
type textarea "LAB.02.27 Baja desde [DATE]"
click at [235, 562] on span "Aceptar" at bounding box center [223, 558] width 66 height 18
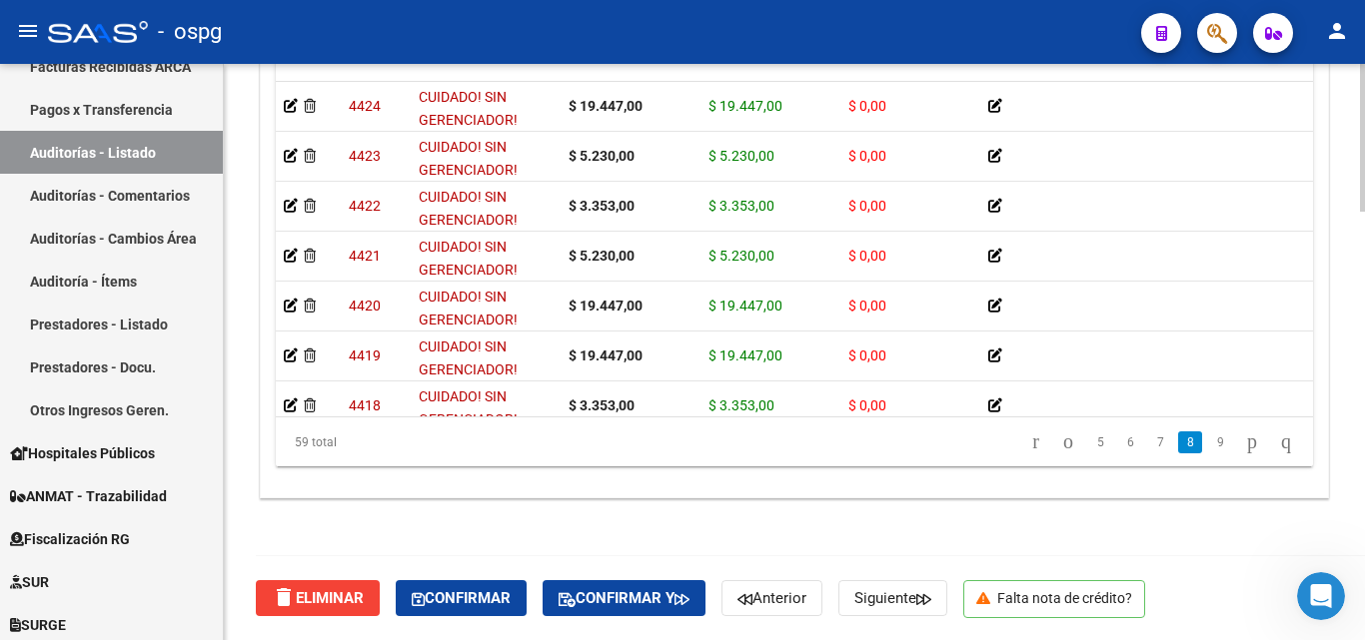
scroll to position [2598, 0]
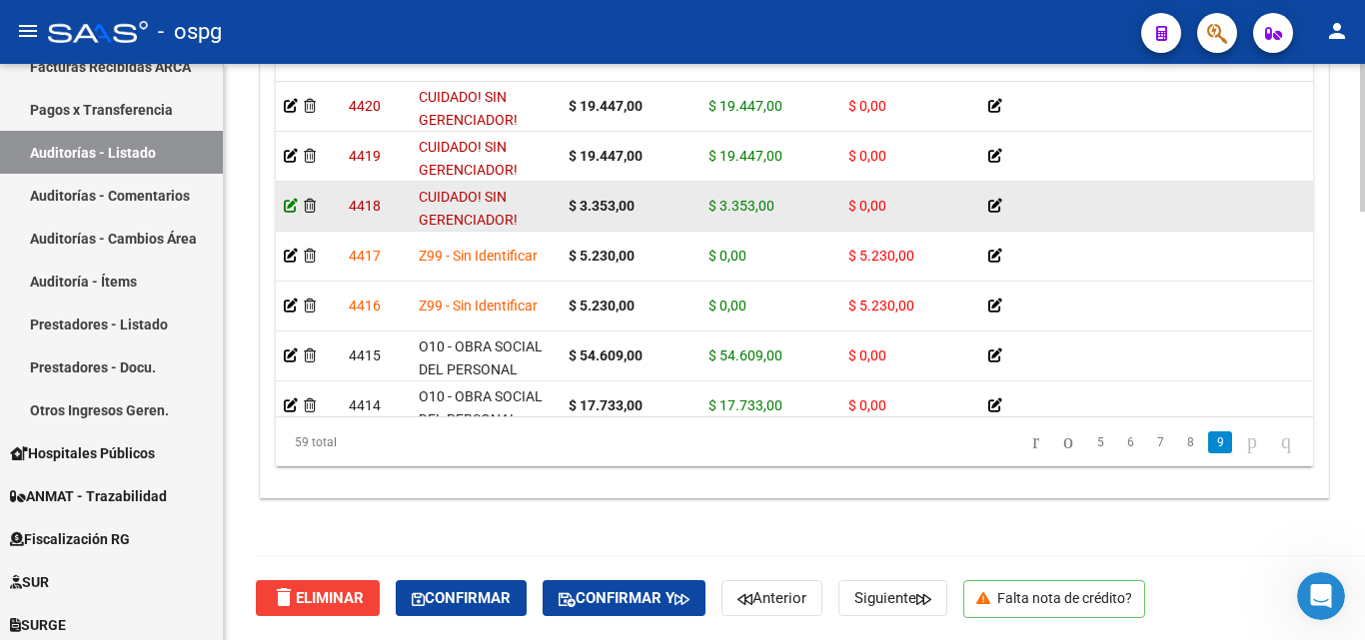
click at [292, 204] on icon at bounding box center [291, 206] width 14 height 14
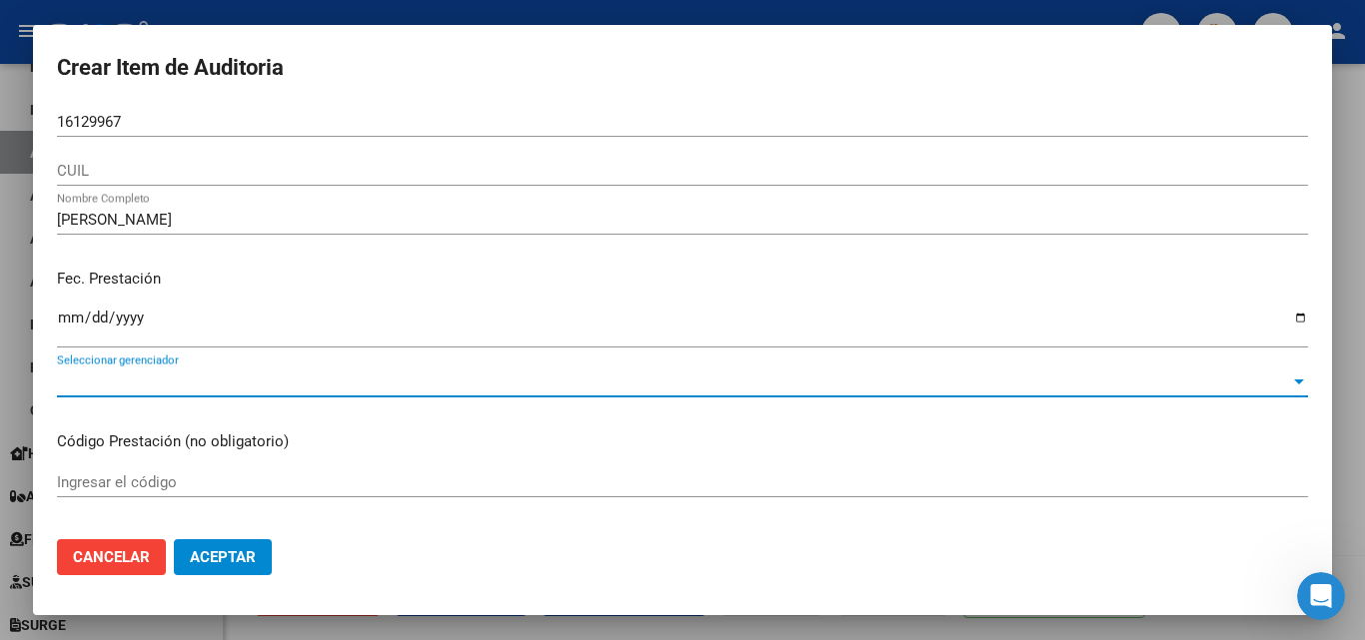
click at [229, 386] on span "Seleccionar gerenciador" at bounding box center [673, 382] width 1233 height 18
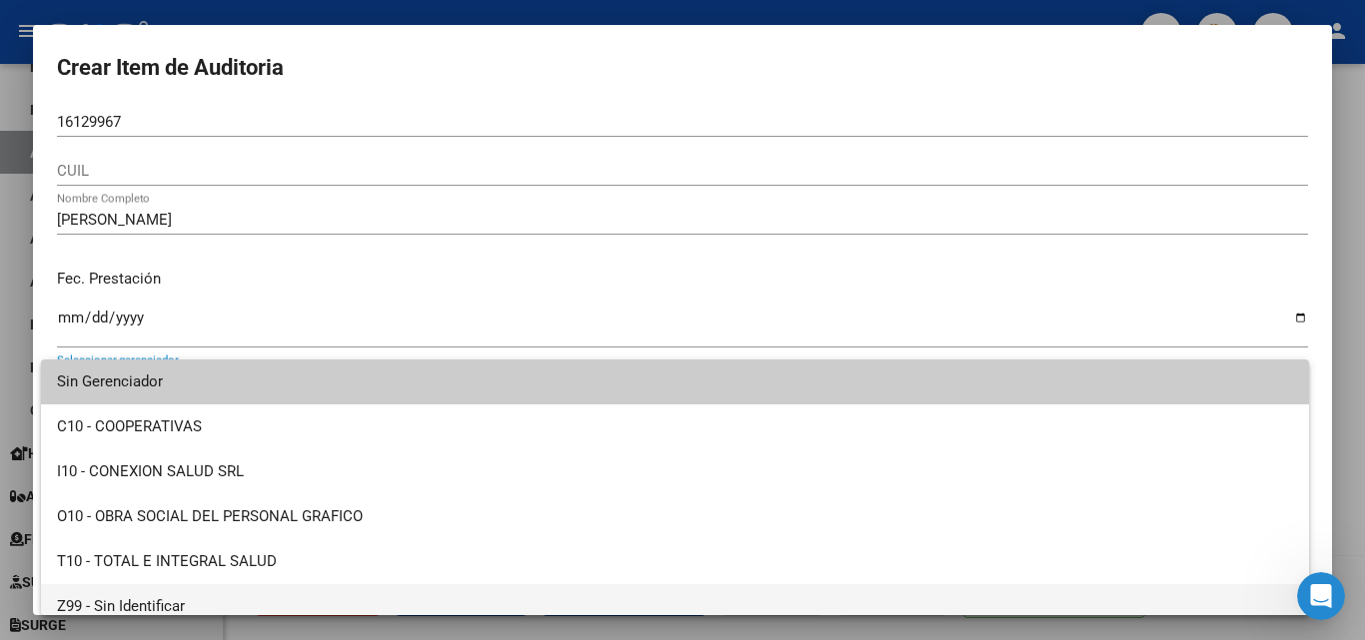
click at [168, 589] on span "Z99 - Sin Identificar" at bounding box center [675, 607] width 1236 height 45
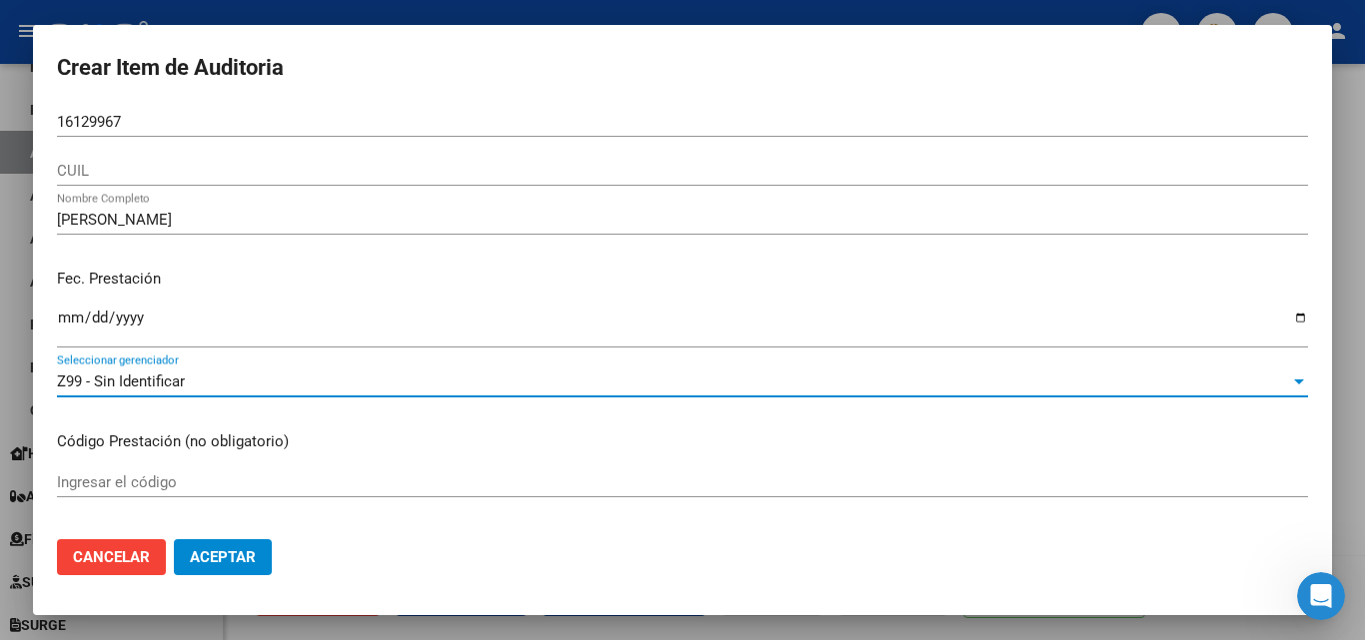
scroll to position [400, 0]
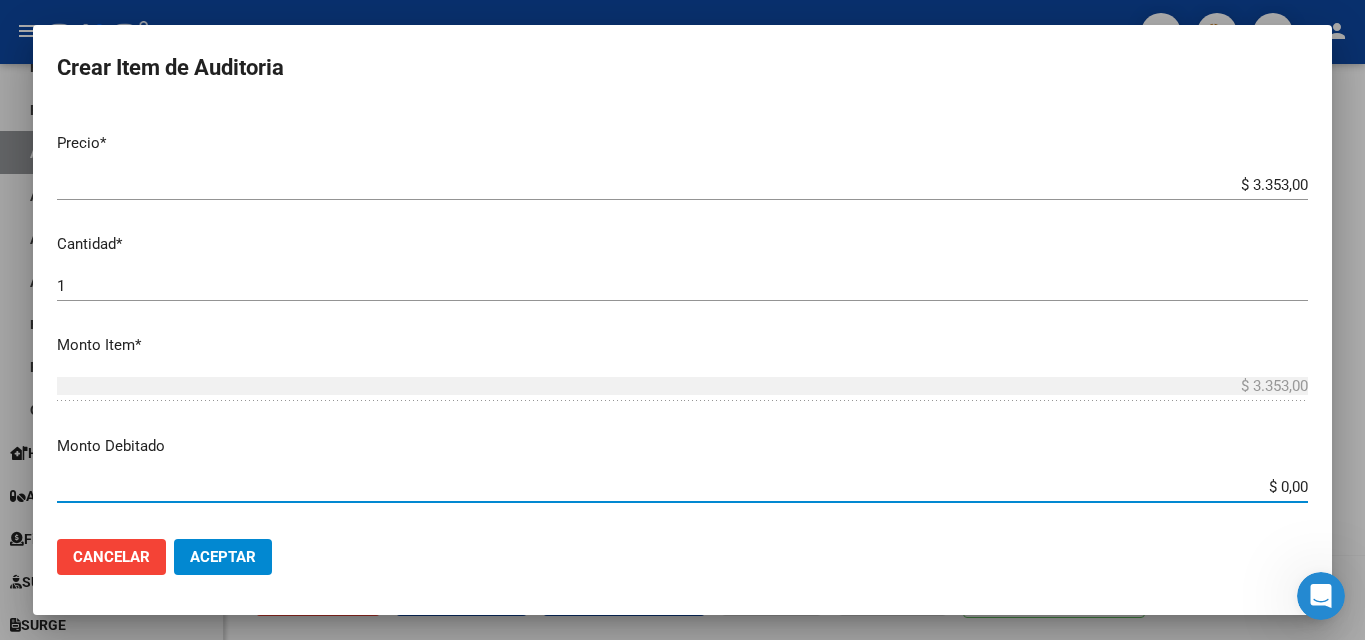
drag, startPoint x: 1240, startPoint y: 481, endPoint x: 1355, endPoint y: 494, distance: 115.6
click at [1355, 494] on div "Crear Item de Auditoria 16129967 Nro Documento CUIL MYRIAM EDITH VARELA Nombre …" at bounding box center [682, 320] width 1365 height 640
type input "$ 3.353,00"
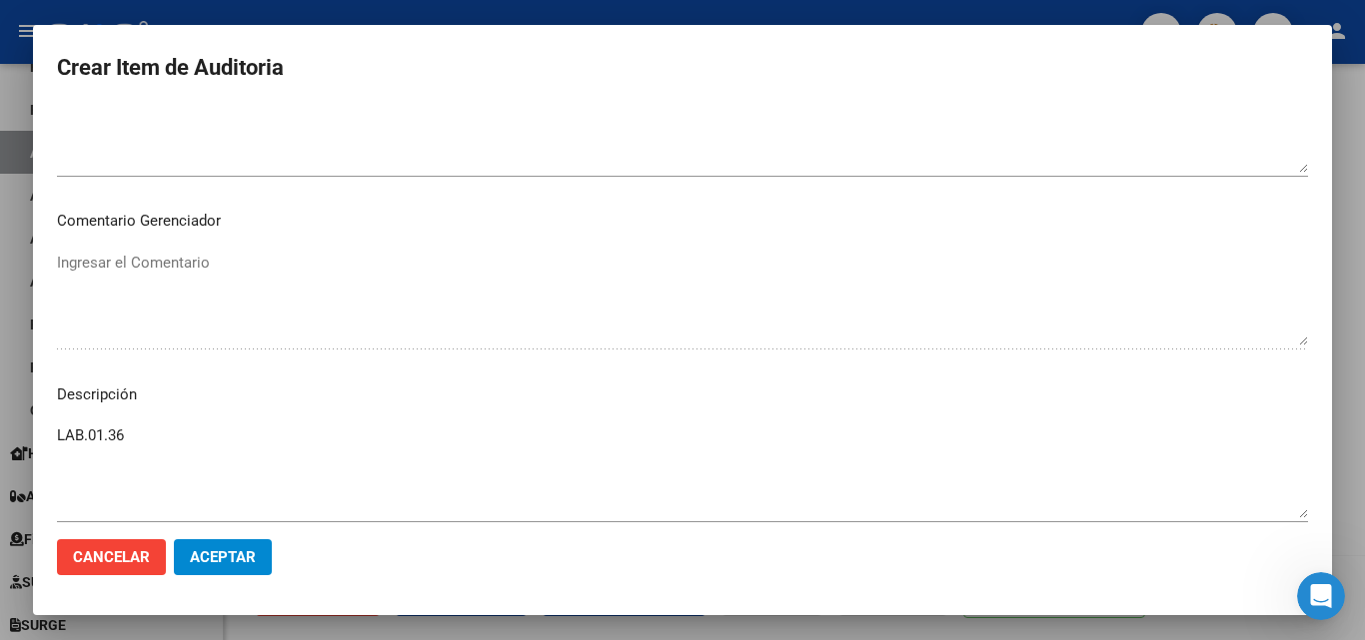
scroll to position [1119, 0]
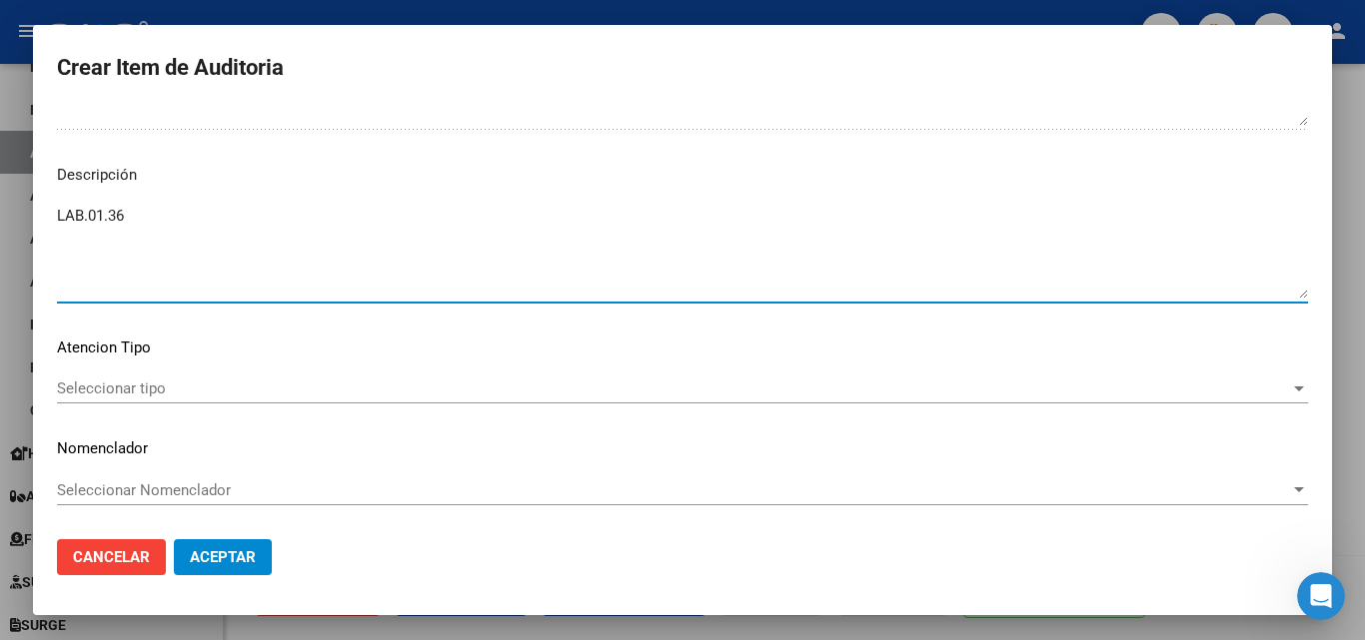
click at [174, 214] on textarea "LAB.01.36" at bounding box center [682, 252] width 1251 height 94
paste textarea "Baja desde [DATE]"
type textarea "LAB.01.36 Baja desde [DATE]"
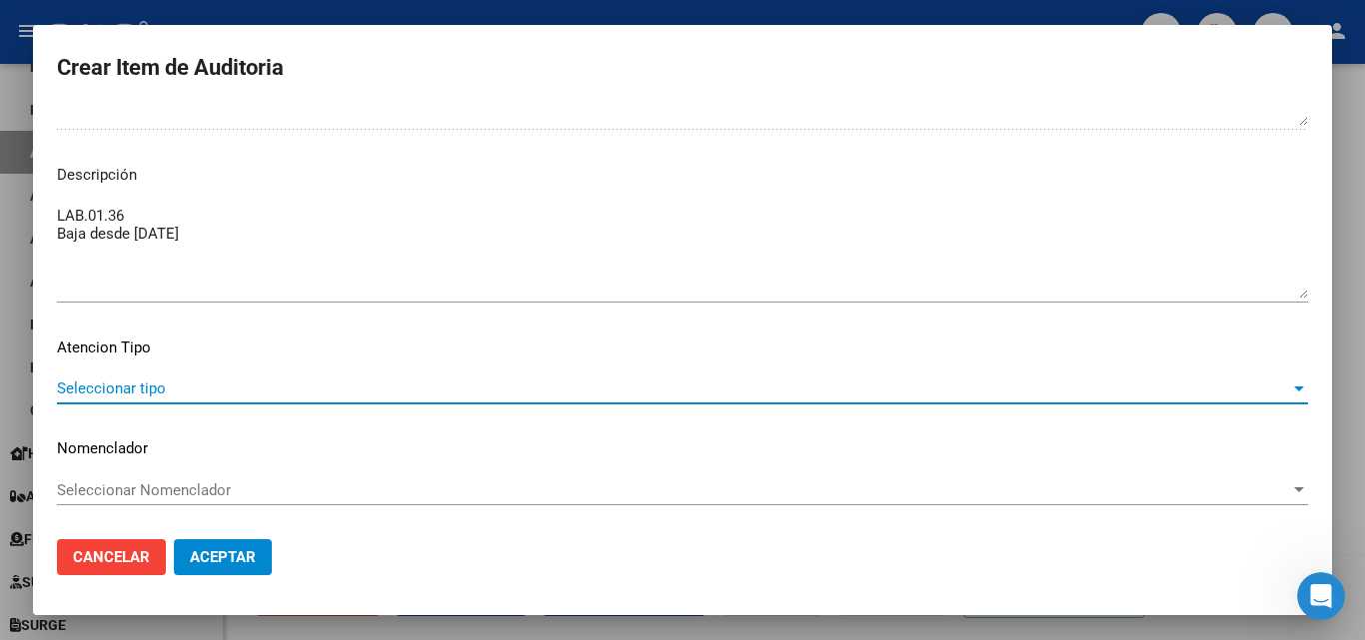
click at [134, 388] on span "Seleccionar tipo" at bounding box center [673, 389] width 1233 height 18
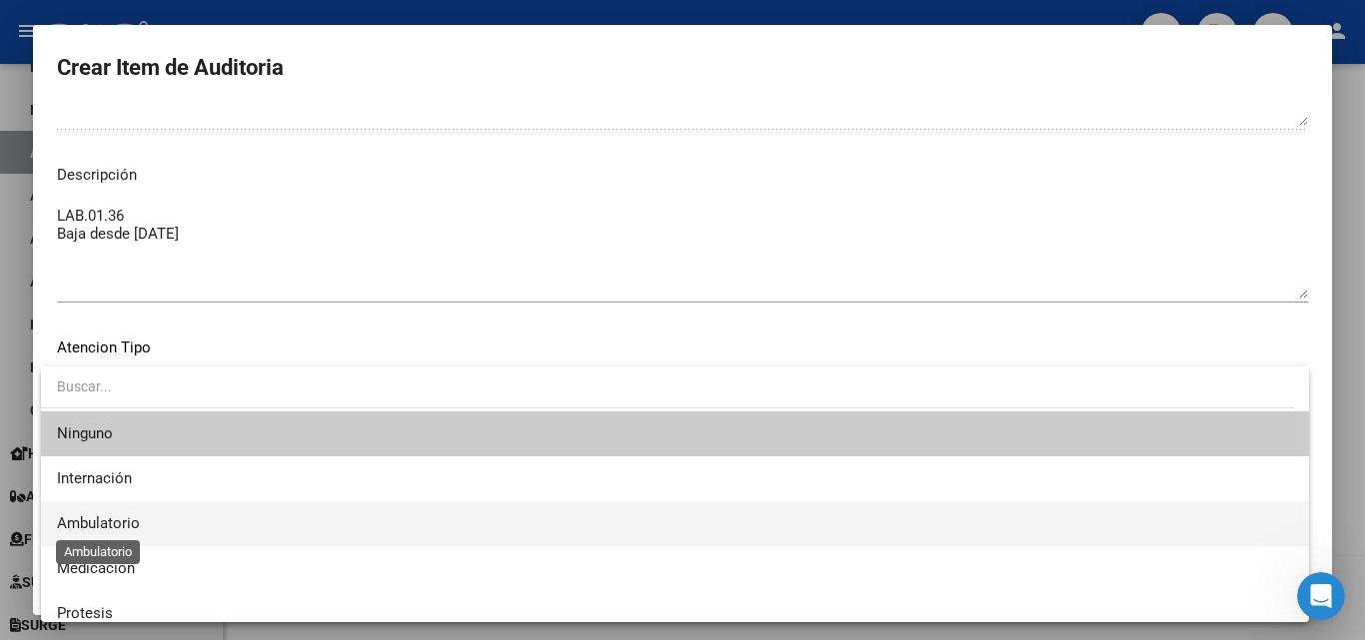
click at [126, 525] on span "Ambulatorio" at bounding box center [98, 524] width 83 height 18
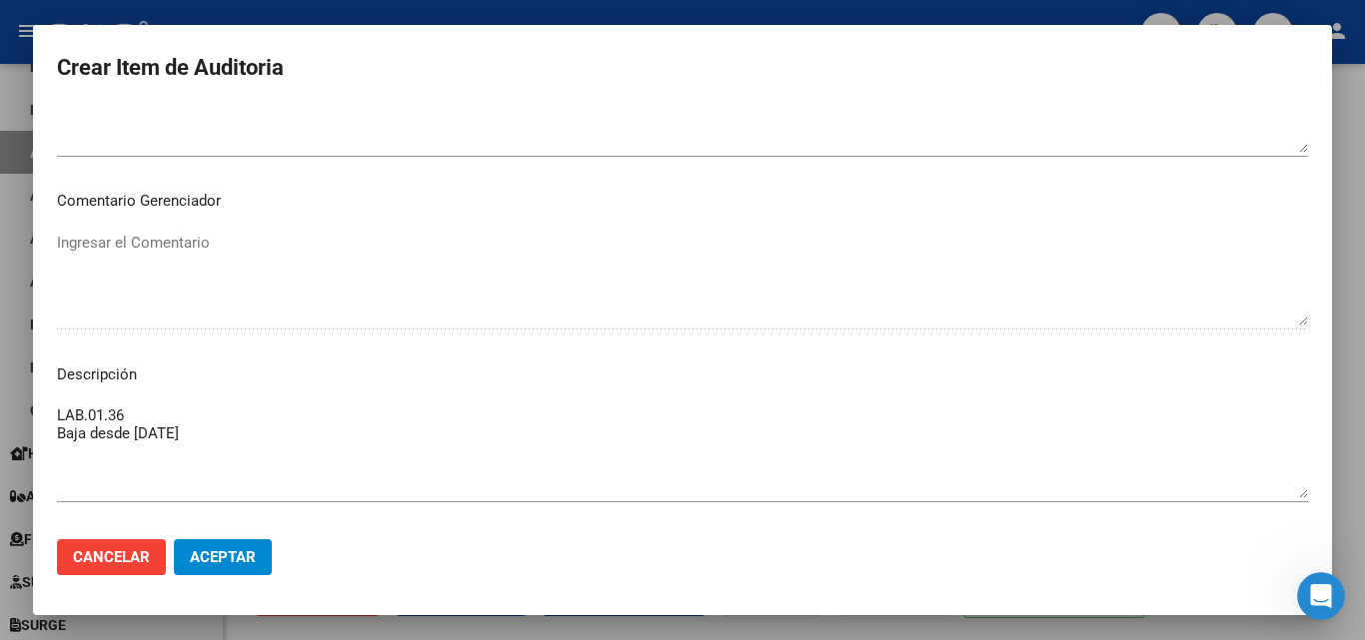
scroll to position [719, 0]
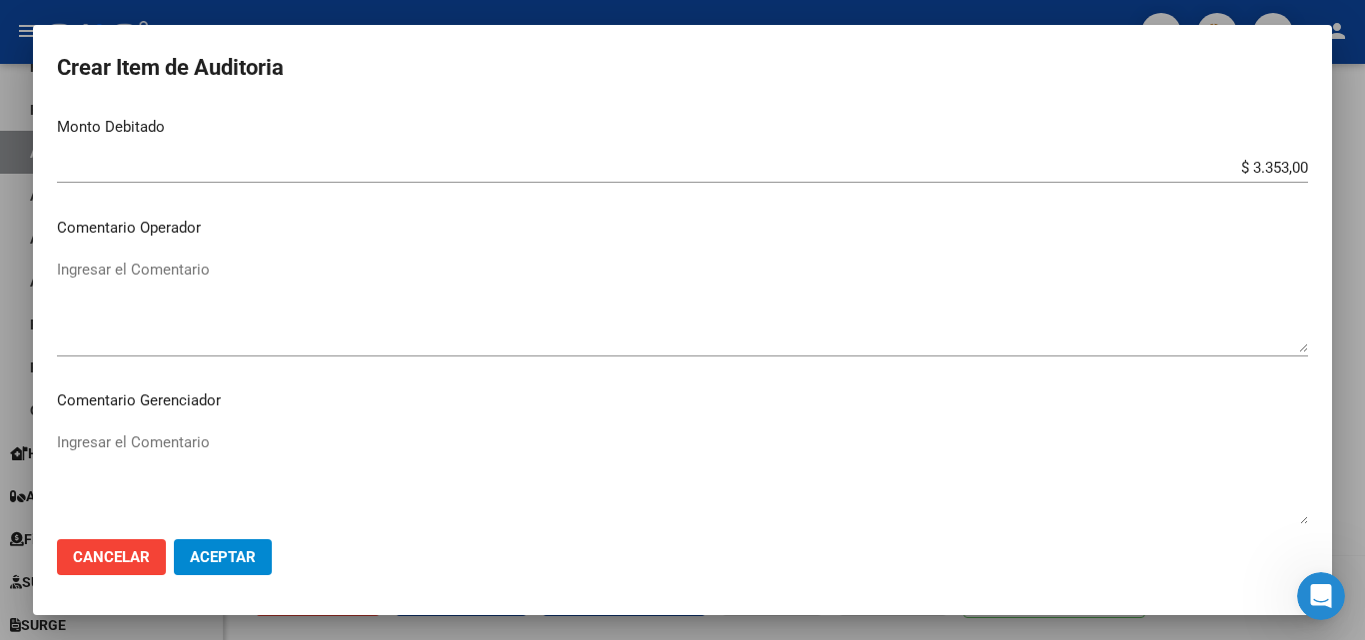
click at [226, 564] on span "Aceptar" at bounding box center [223, 558] width 66 height 18
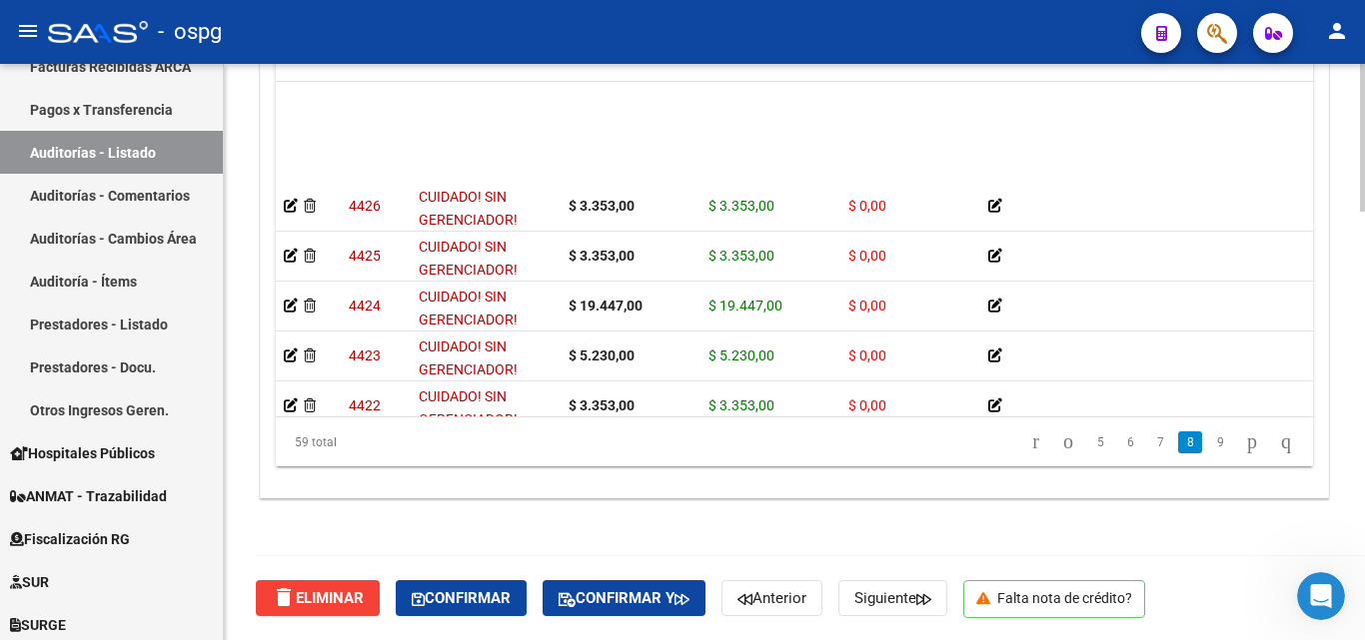
scroll to position [2498, 0]
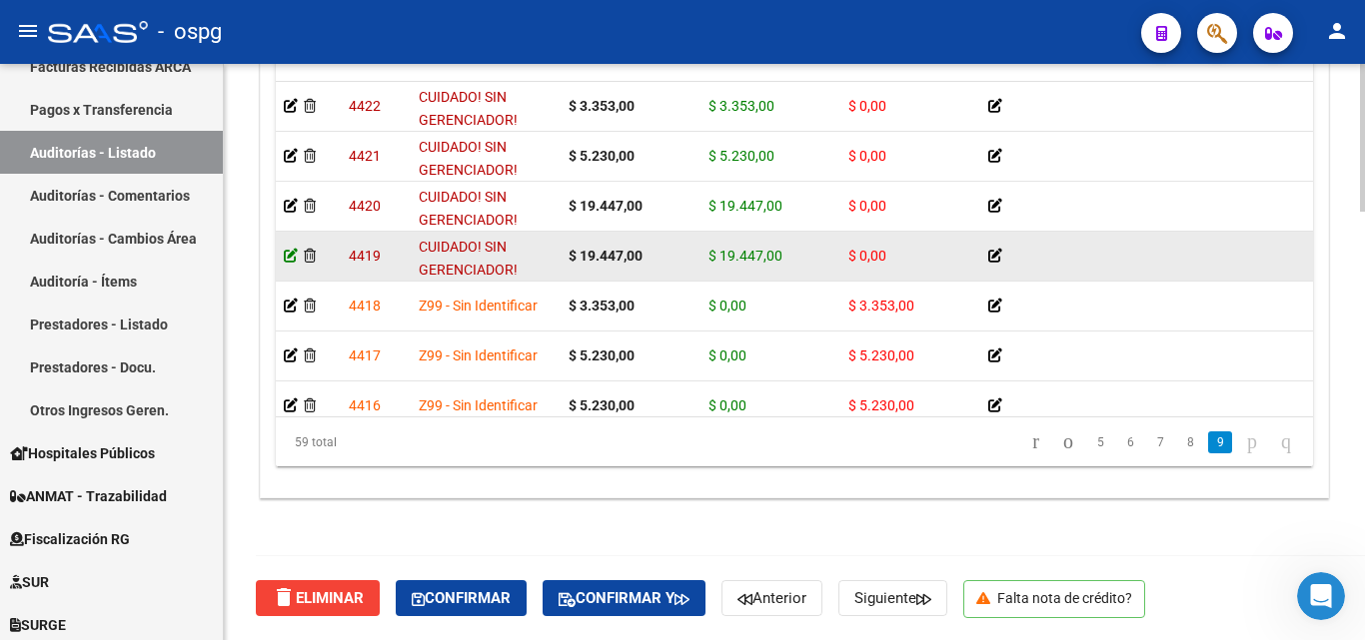
click at [290, 257] on icon at bounding box center [291, 256] width 14 height 14
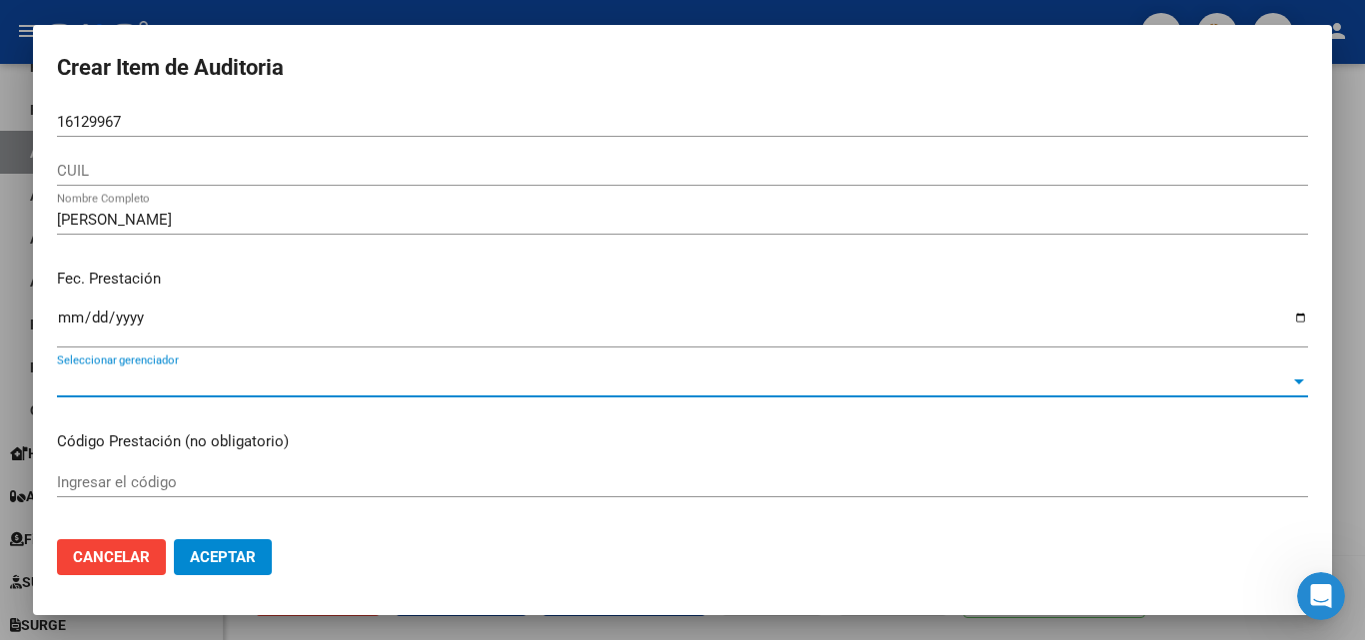
click at [168, 383] on span "Seleccionar gerenciador" at bounding box center [673, 382] width 1233 height 18
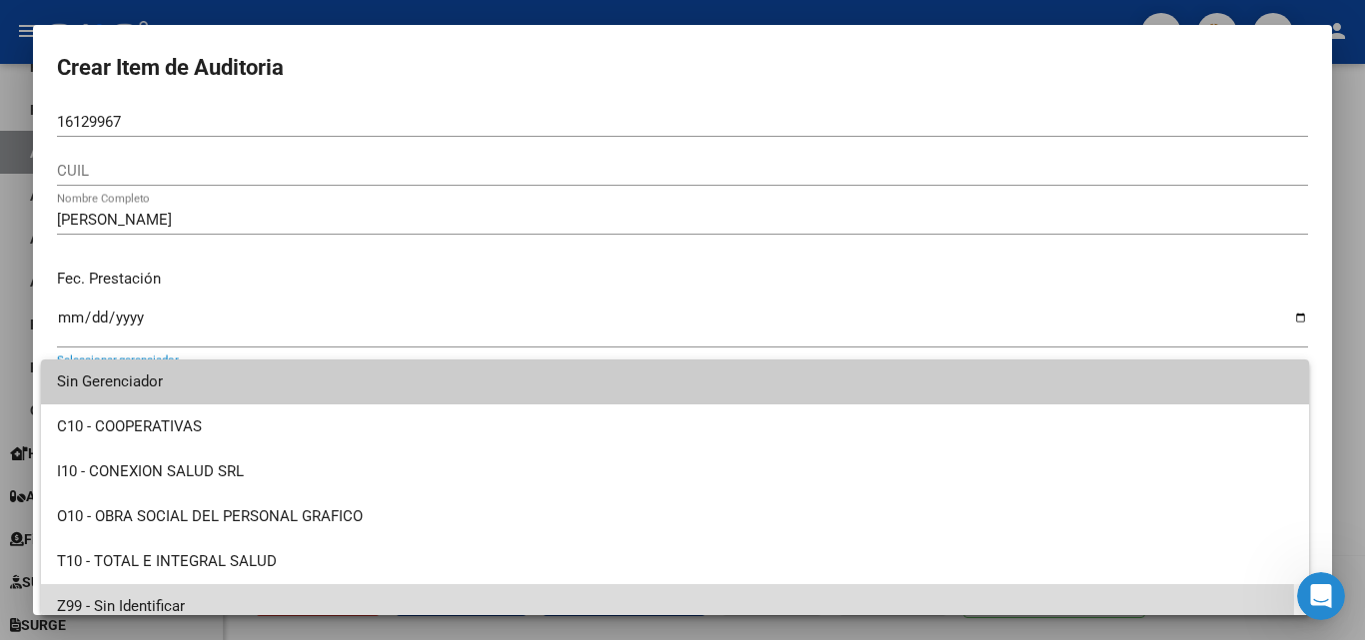
click at [153, 603] on span "Z99 - Sin Identificar" at bounding box center [675, 607] width 1236 height 45
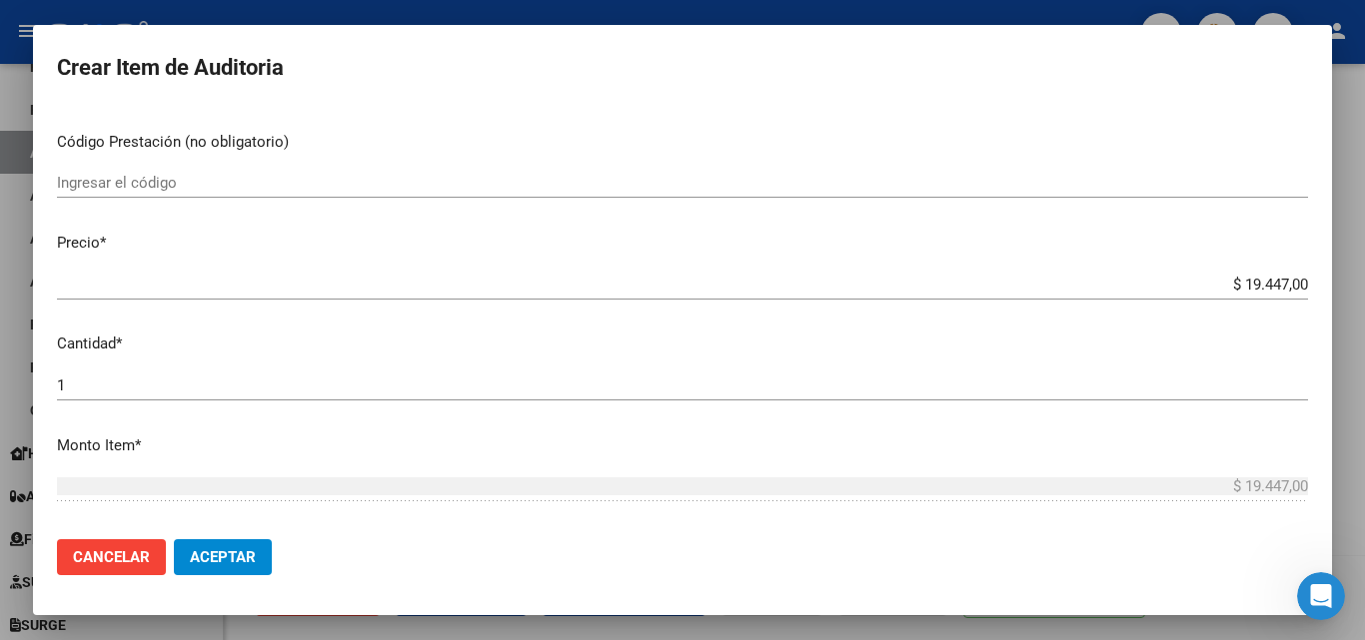
scroll to position [500, 0]
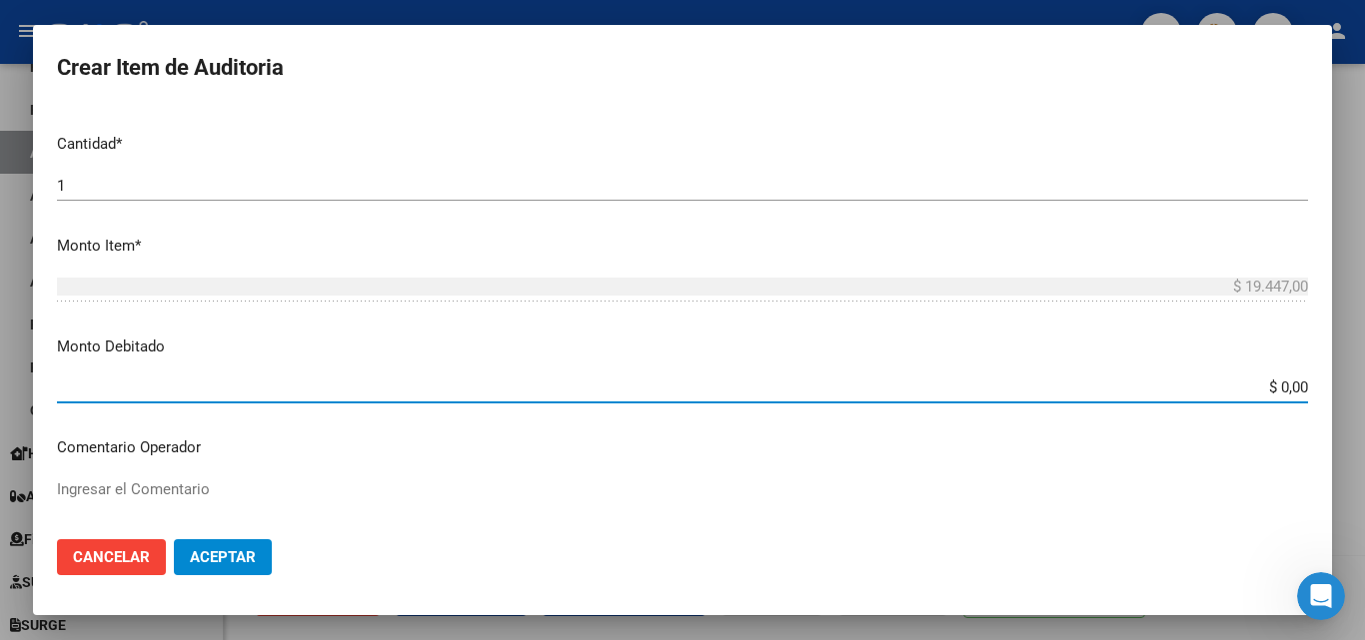
drag, startPoint x: 1219, startPoint y: 383, endPoint x: 1364, endPoint y: 365, distance: 146.0
click at [1362, 399] on div "Crear Item de Auditoria 16129967 Nro Documento CUIL MYRIAM EDITH VARELA Nombre …" at bounding box center [682, 320] width 1365 height 640
type input "$ 19.447,00"
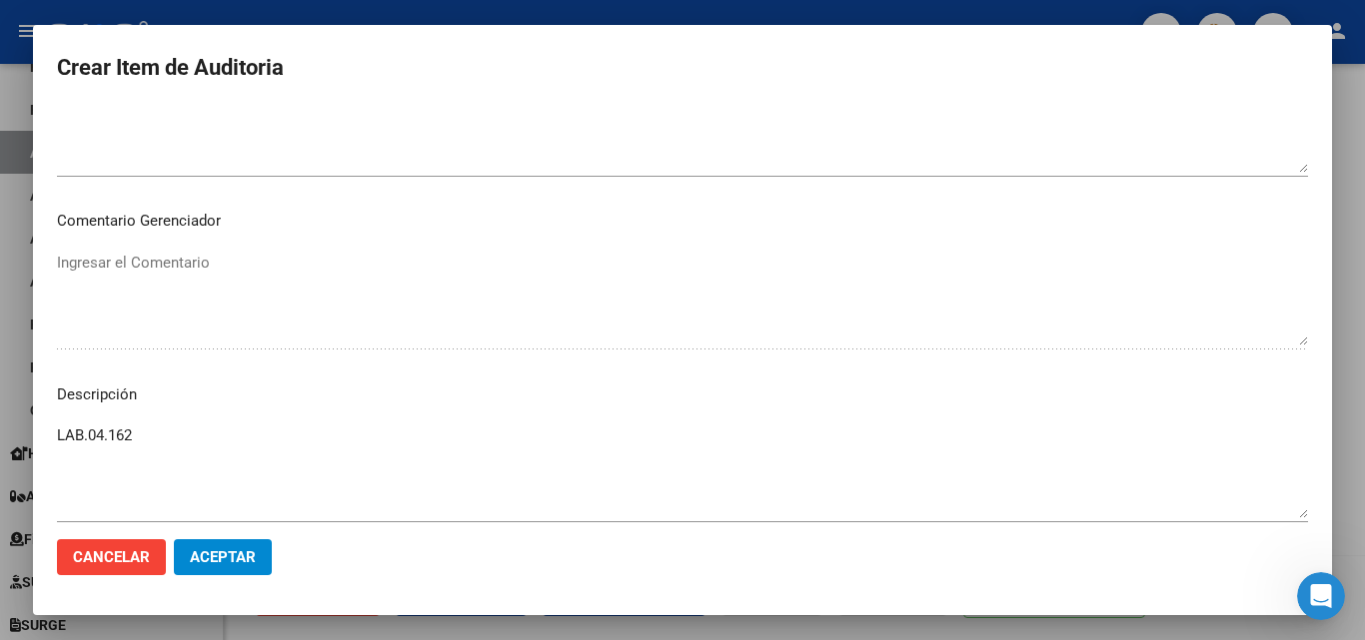
scroll to position [999, 0]
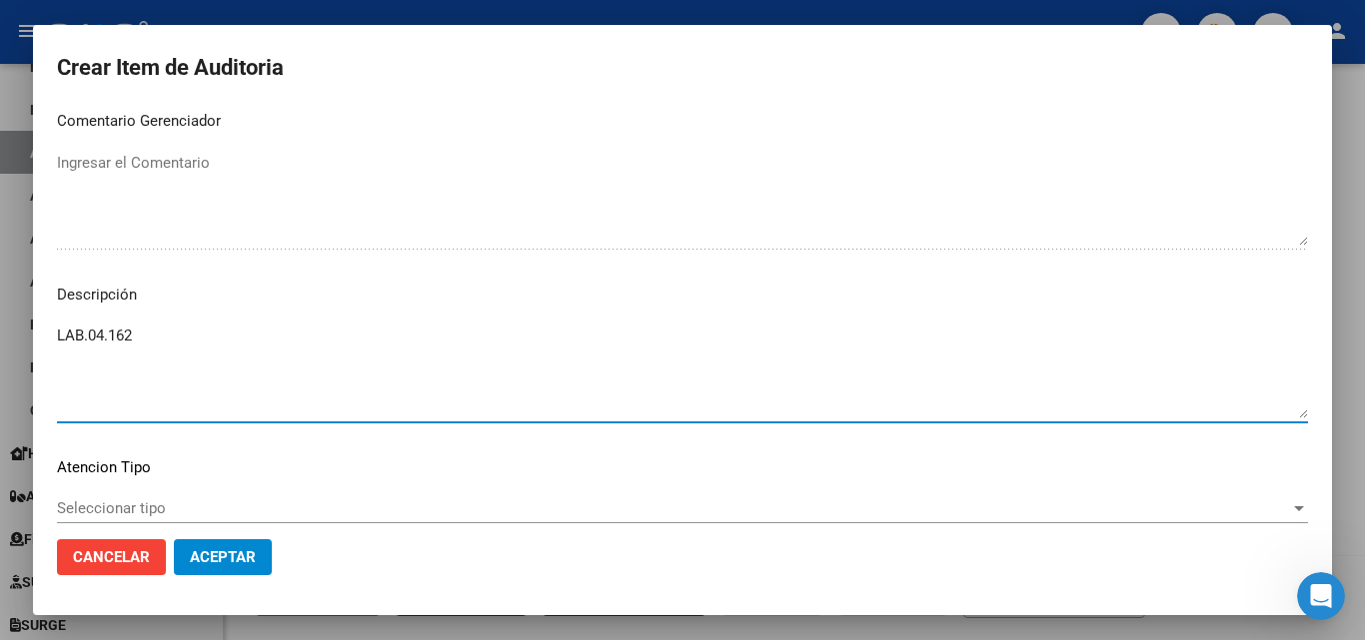
click at [160, 336] on textarea "LAB.04.162" at bounding box center [682, 372] width 1251 height 94
paste textarea "Baja desde [DATE]"
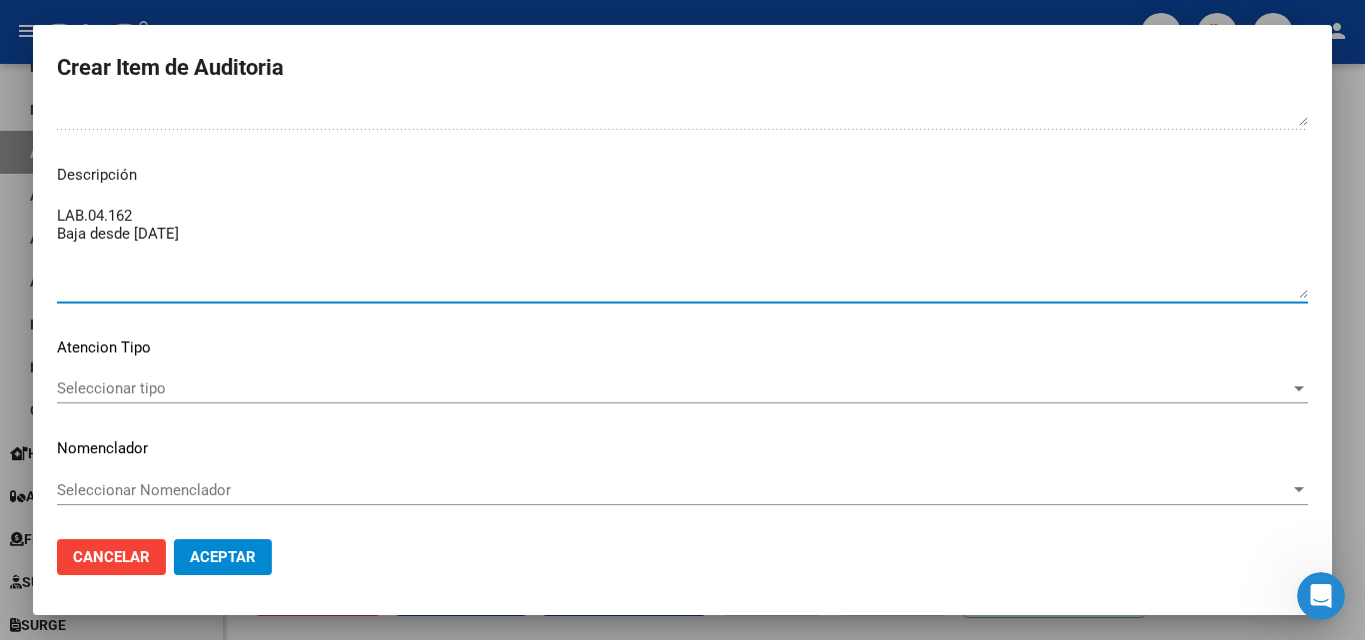
type textarea "LAB.04.162 Baja desde [DATE]"
click at [187, 386] on span "Seleccionar tipo" at bounding box center [673, 389] width 1233 height 18
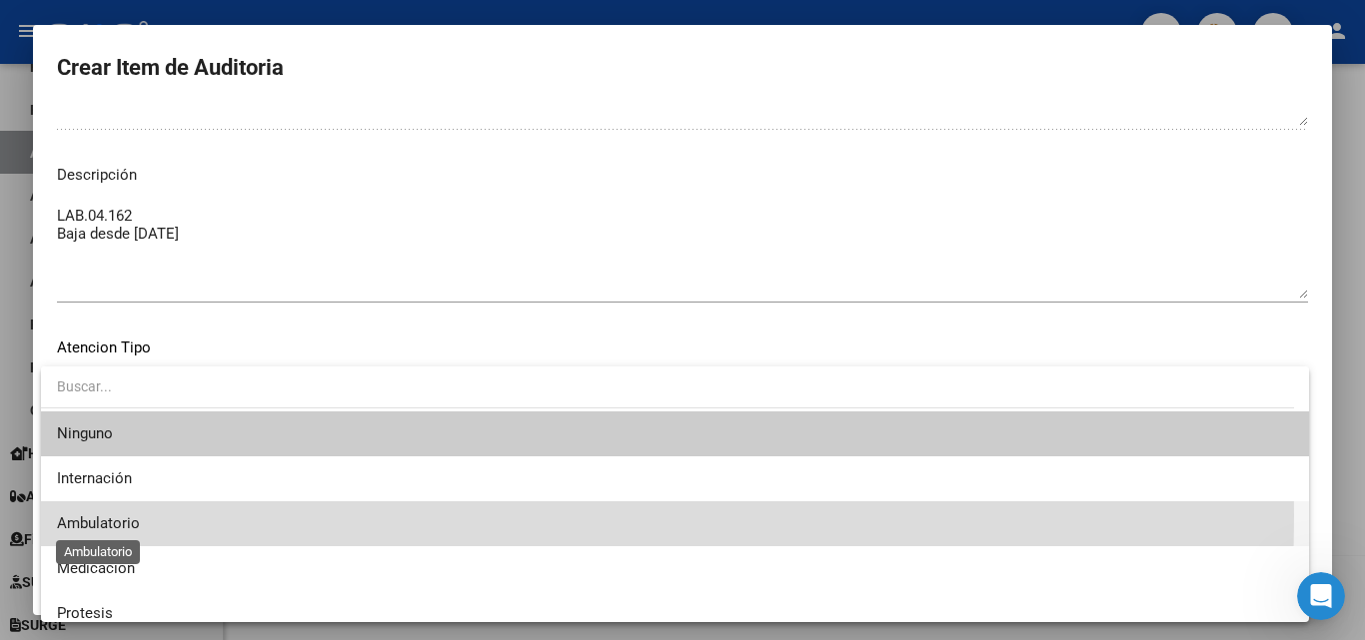
click at [107, 516] on span "Ambulatorio" at bounding box center [98, 524] width 83 height 18
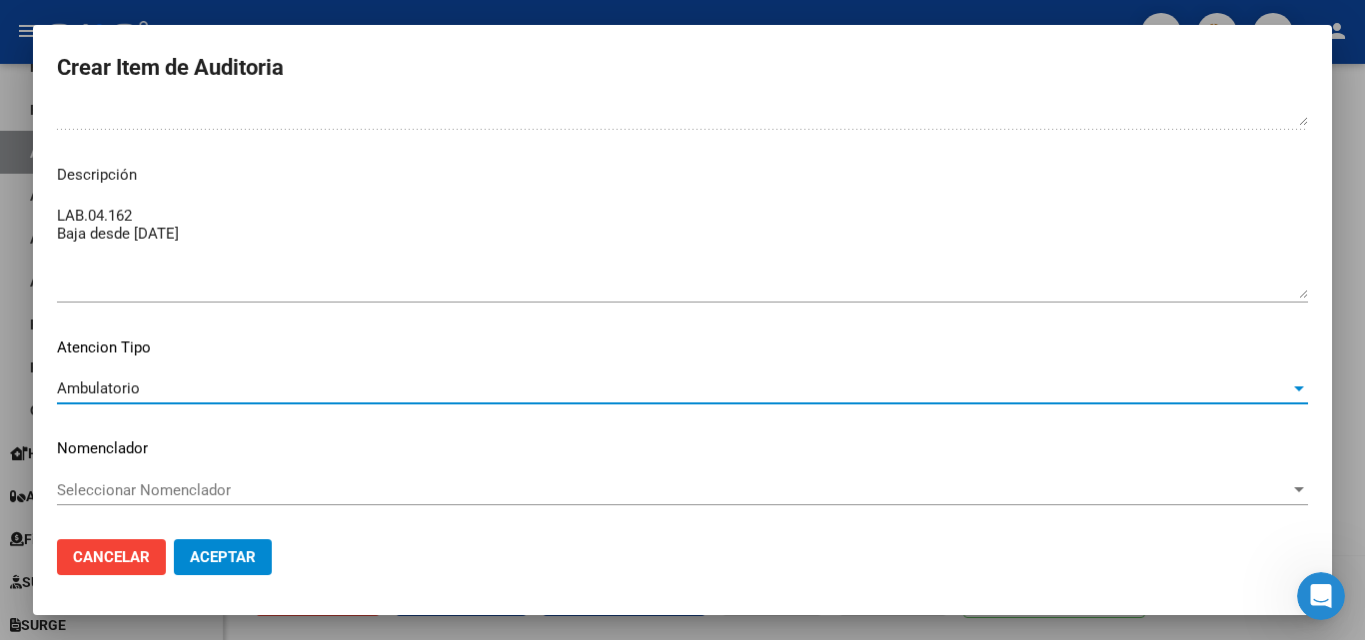
click at [218, 557] on span "Aceptar" at bounding box center [223, 558] width 66 height 18
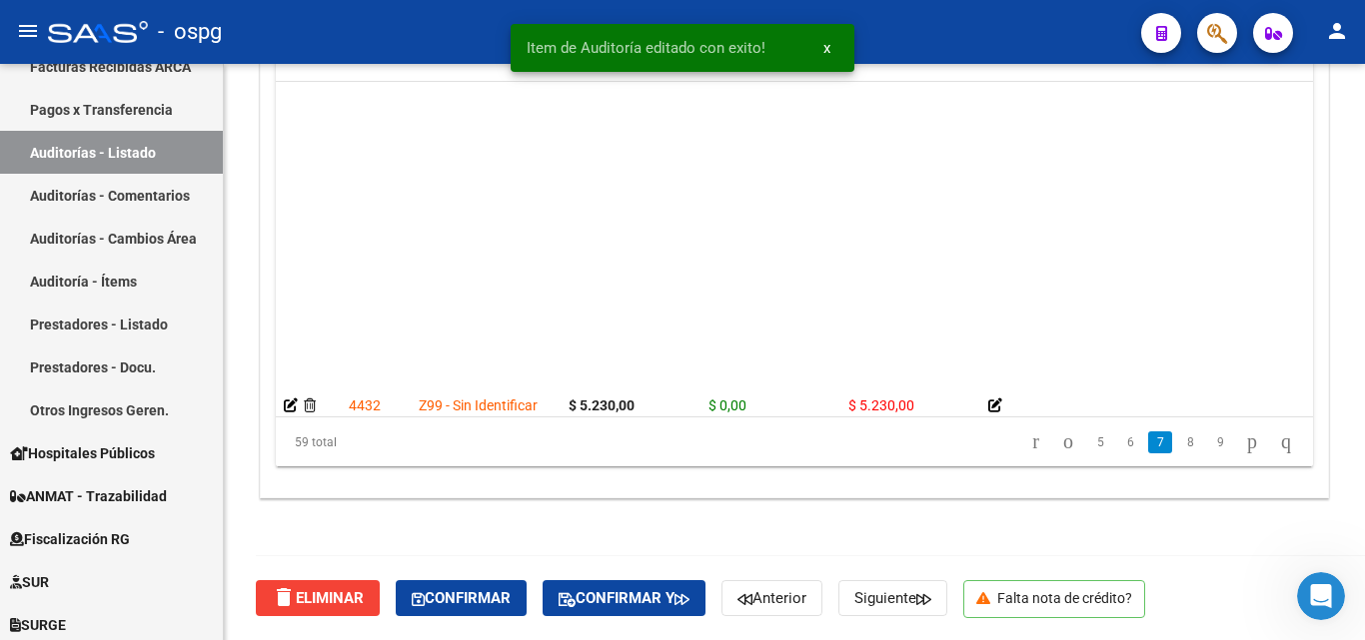
scroll to position [1998, 0]
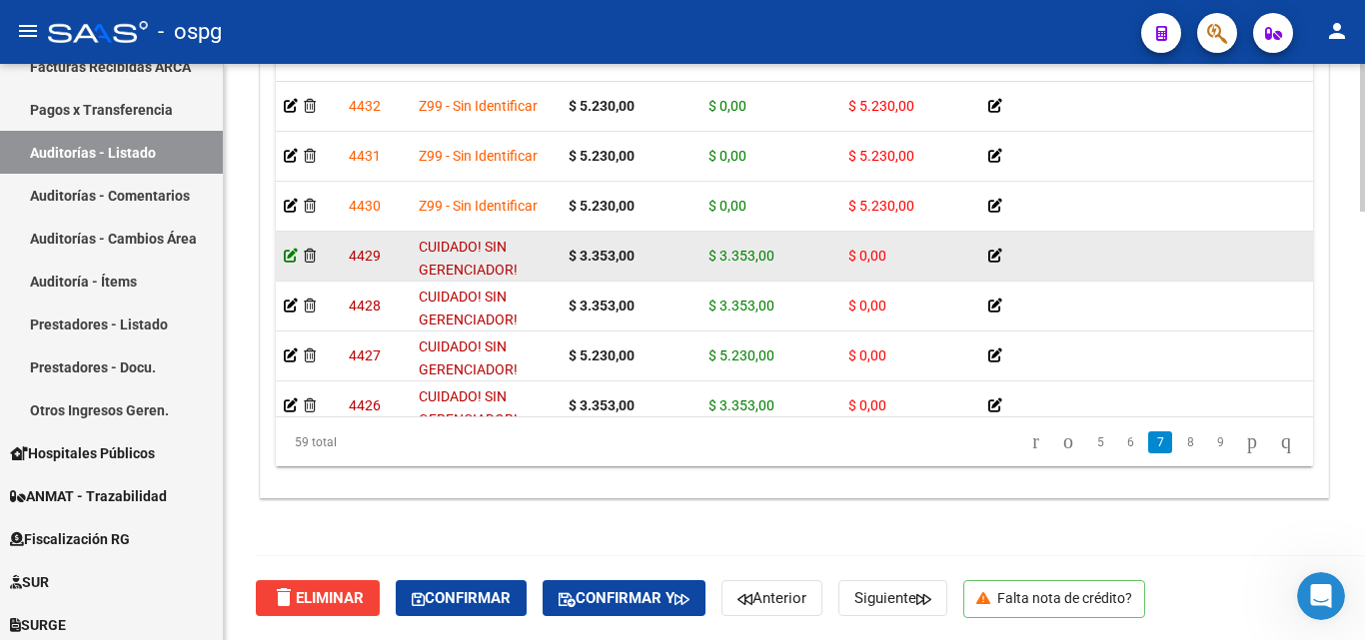
click at [293, 251] on icon at bounding box center [291, 256] width 14 height 14
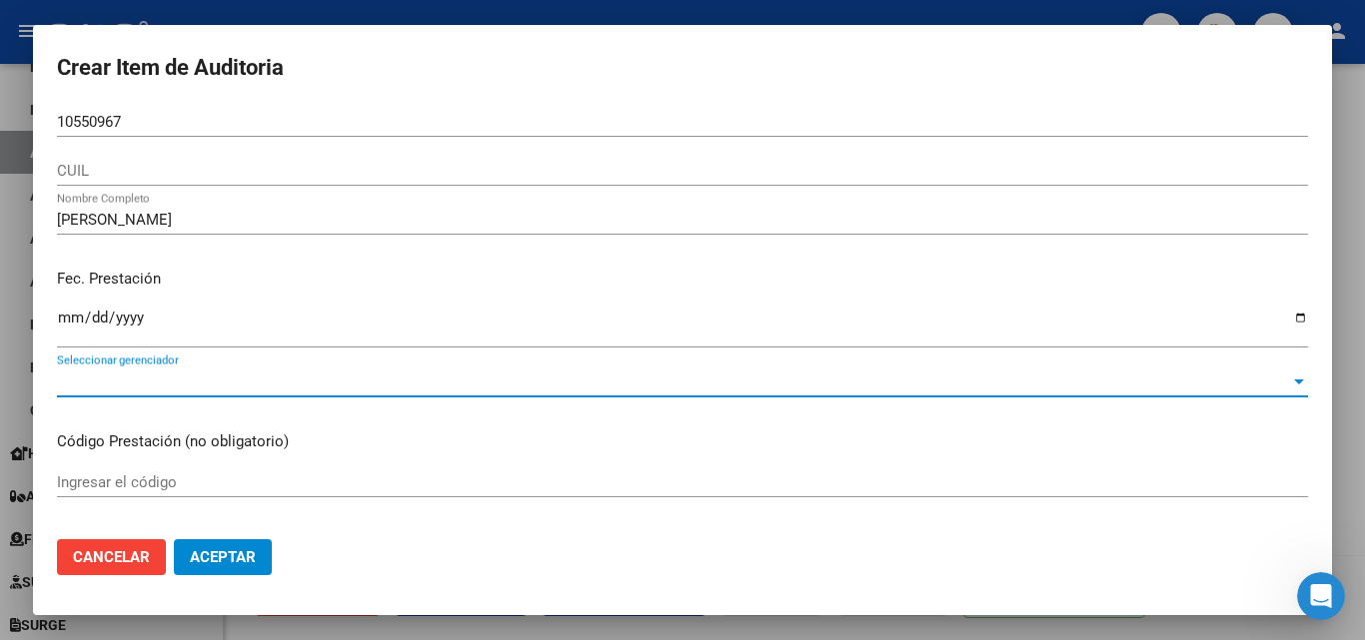
click at [128, 389] on span "Seleccionar gerenciador" at bounding box center [673, 382] width 1233 height 18
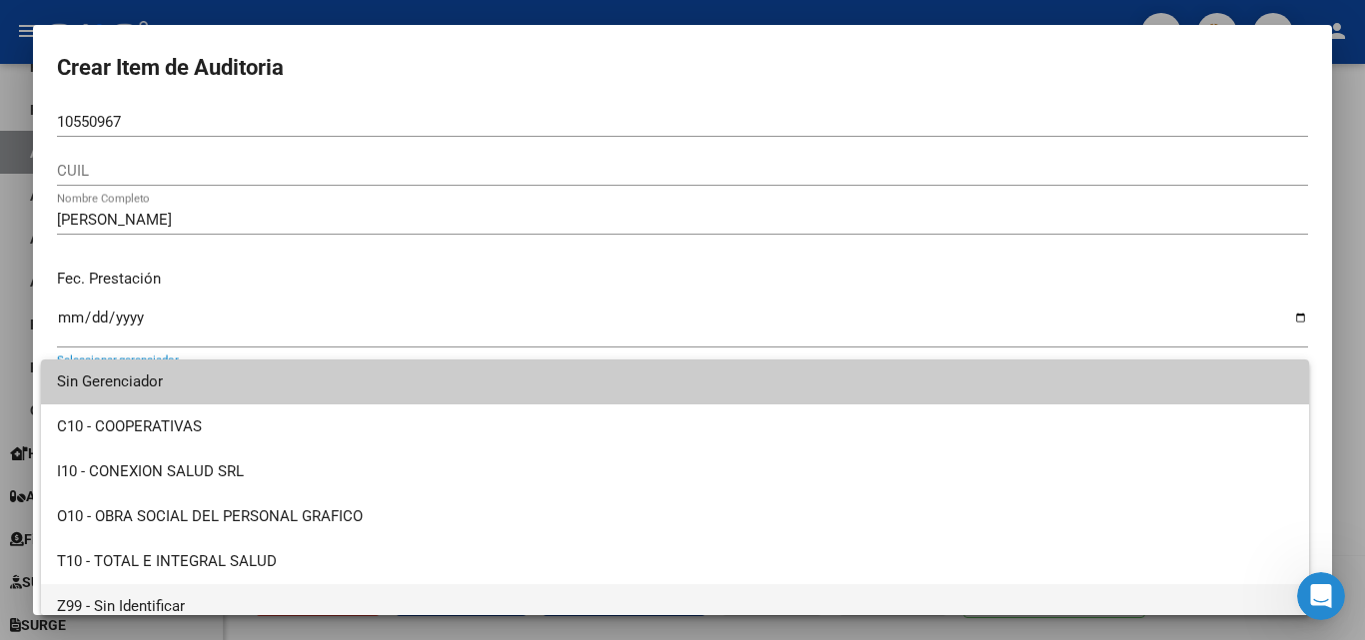
click at [138, 592] on span "Z99 - Sin Identificar" at bounding box center [675, 607] width 1236 height 45
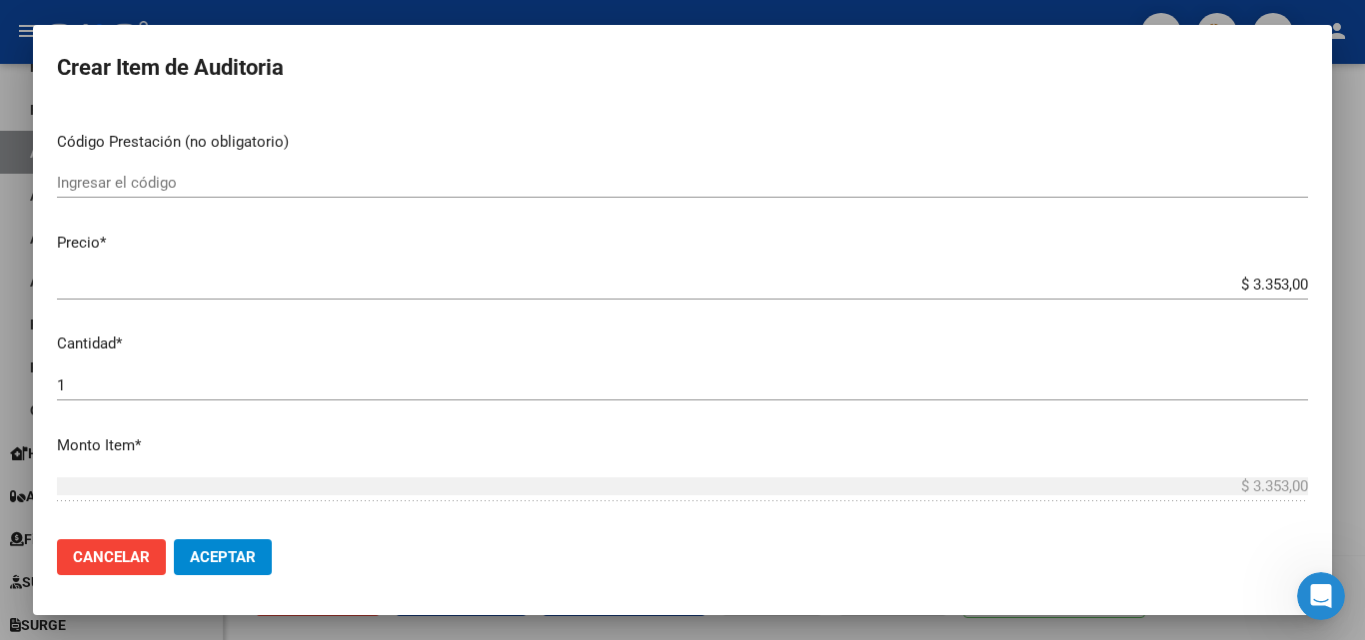
scroll to position [500, 0]
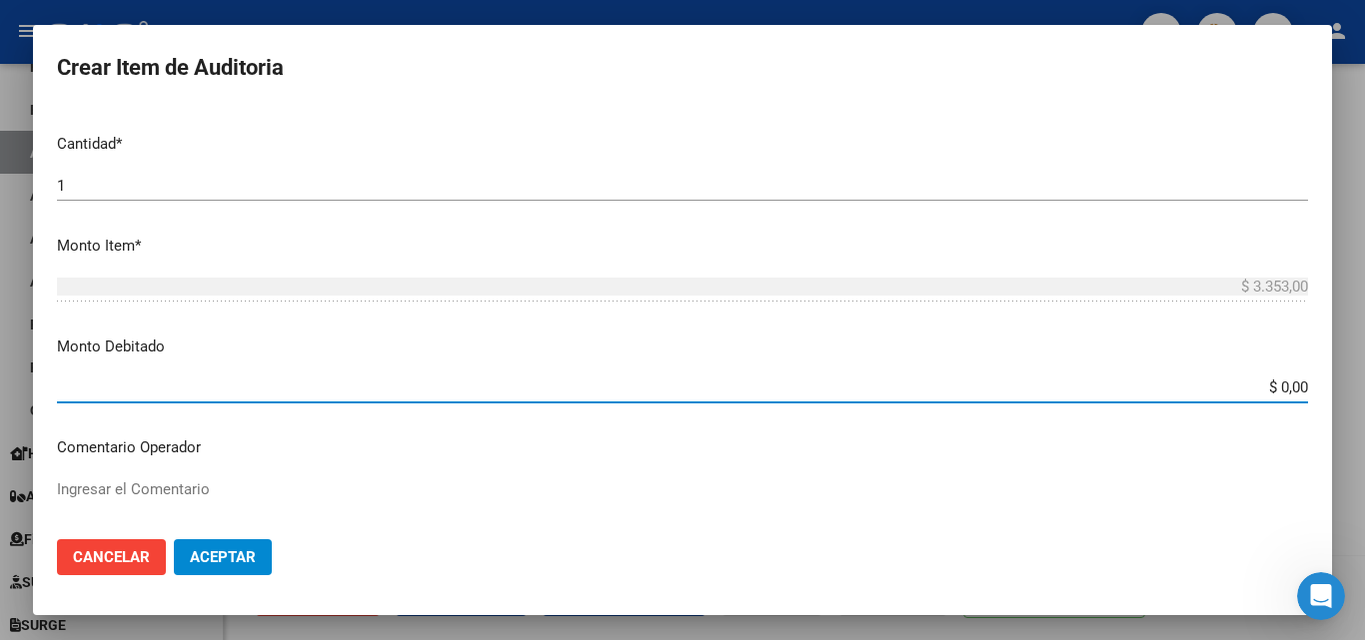
drag, startPoint x: 1230, startPoint y: 393, endPoint x: 1364, endPoint y: 406, distance: 134.5
click at [1364, 406] on div "Crear Item de Auditoria 10550967 Nro Documento CUIL OSCAR GUILLERMO MARINI Nomb…" at bounding box center [682, 320] width 1365 height 640
type input "$ 3.353,00"
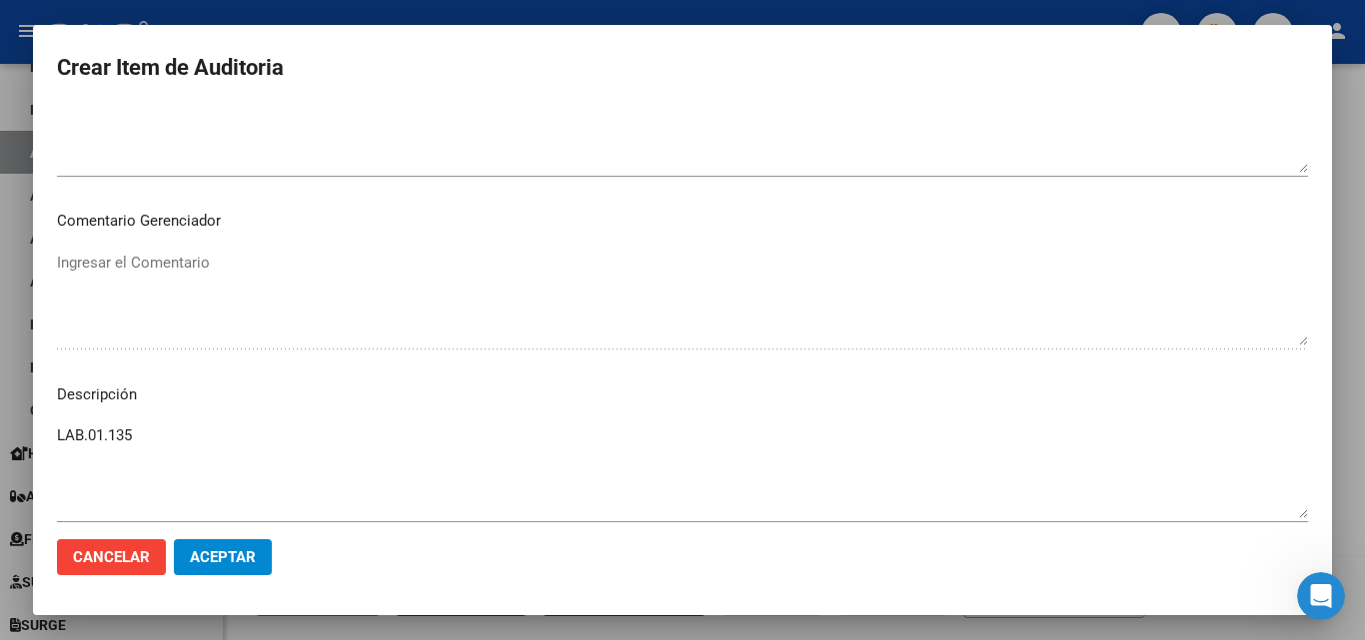
scroll to position [1099, 0]
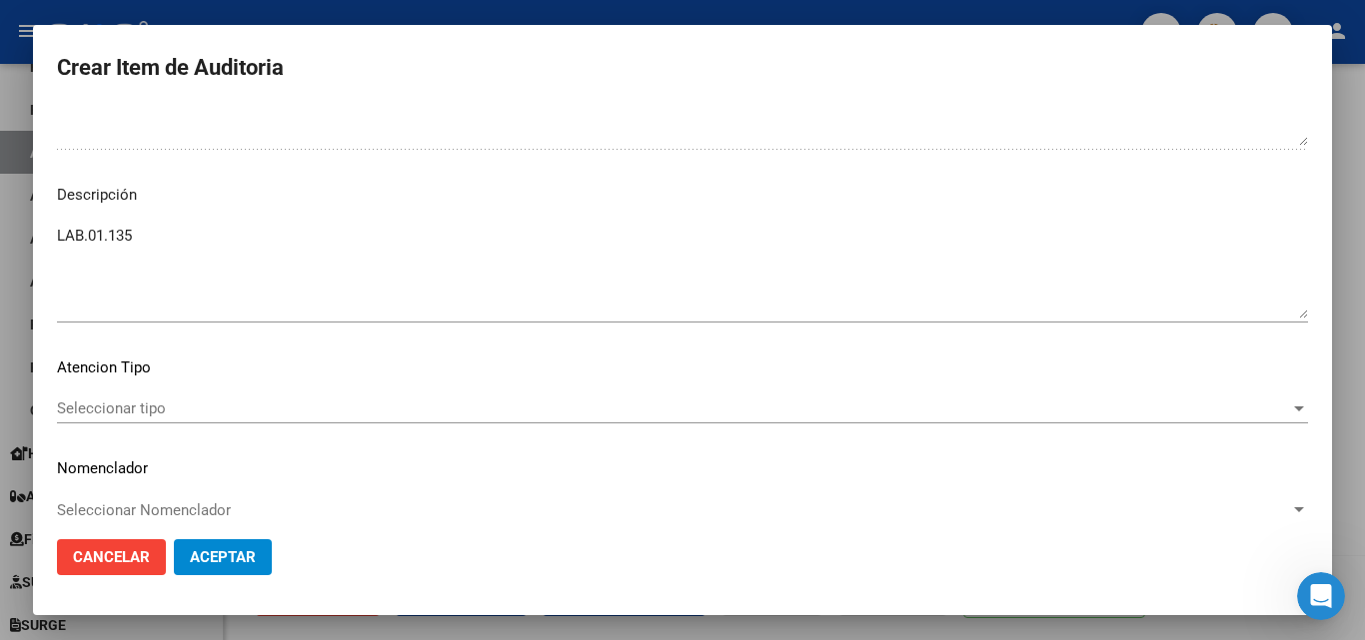
click at [132, 215] on mat-dialog-content "10550967 Nro Documento CUIL OSCAR GUILLERMO MARINI Nombre Completo Fec. Prestac…" at bounding box center [682, 315] width 1299 height 417
click at [144, 229] on textarea "LAB.01.135" at bounding box center [682, 272] width 1251 height 94
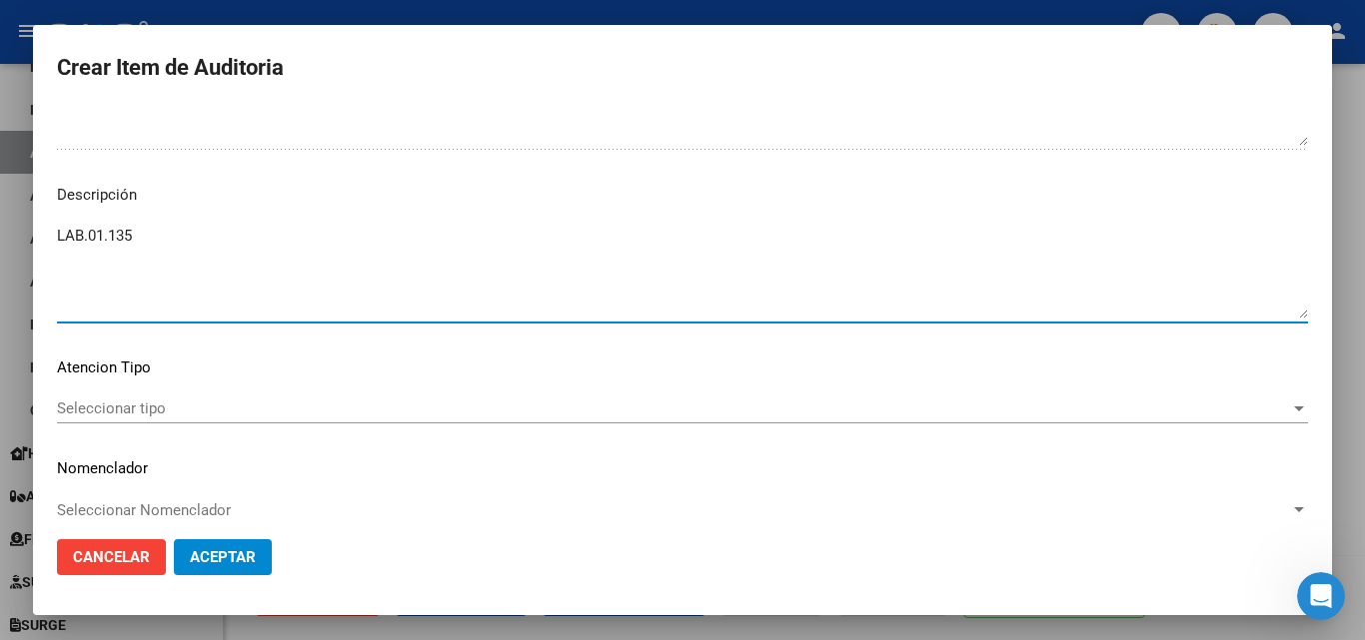
paste textarea "Baja desde [DATE]"
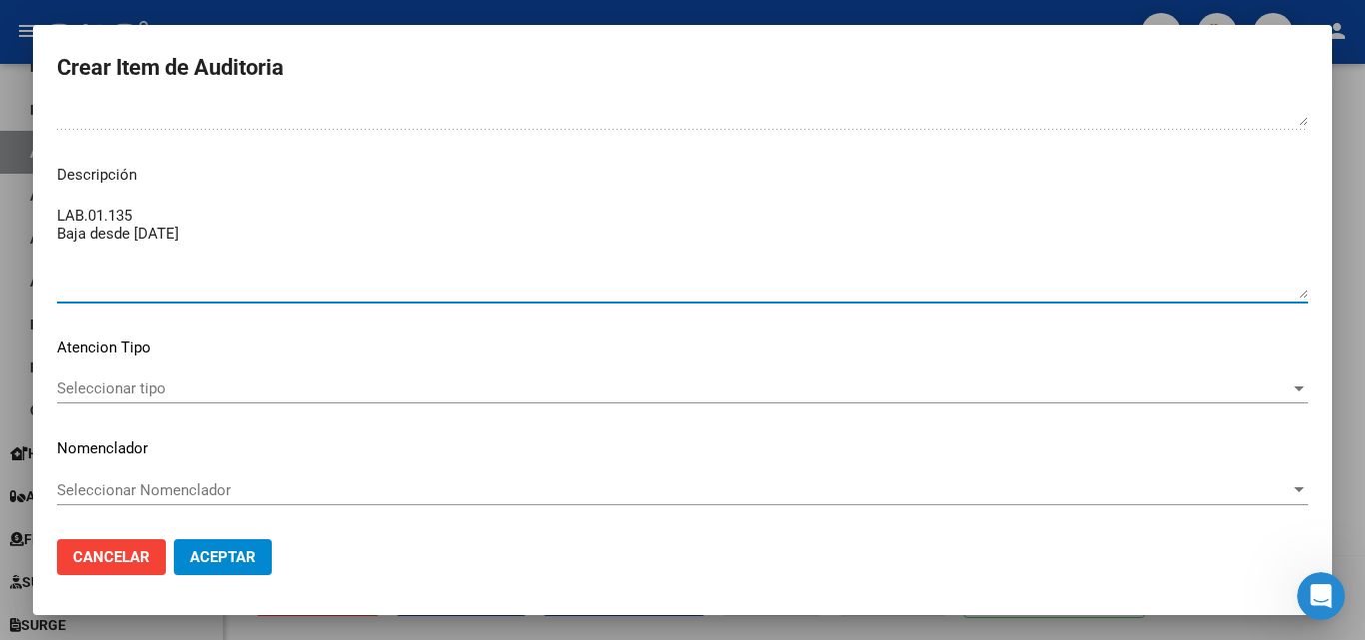
type textarea "LAB.01.135 Baja desde [DATE]"
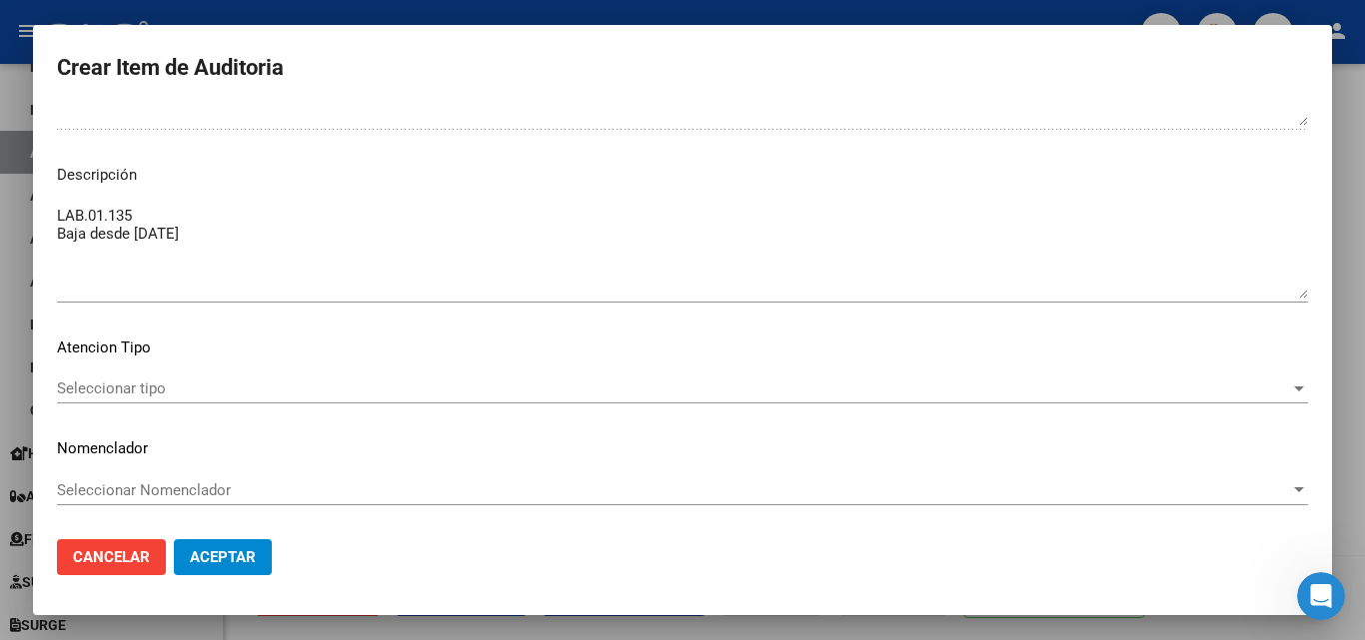
click at [163, 374] on div "Seleccionar tipo Seleccionar tipo" at bounding box center [682, 389] width 1251 height 30
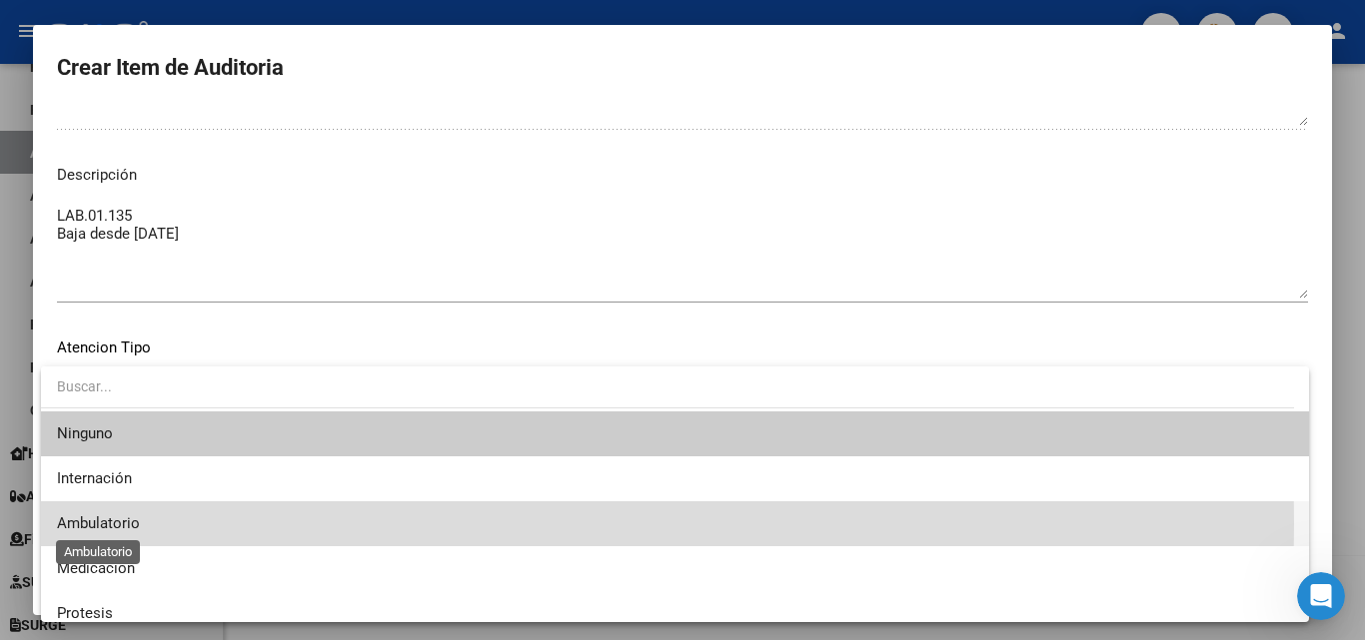
click at [133, 524] on span "Ambulatorio" at bounding box center [98, 524] width 83 height 18
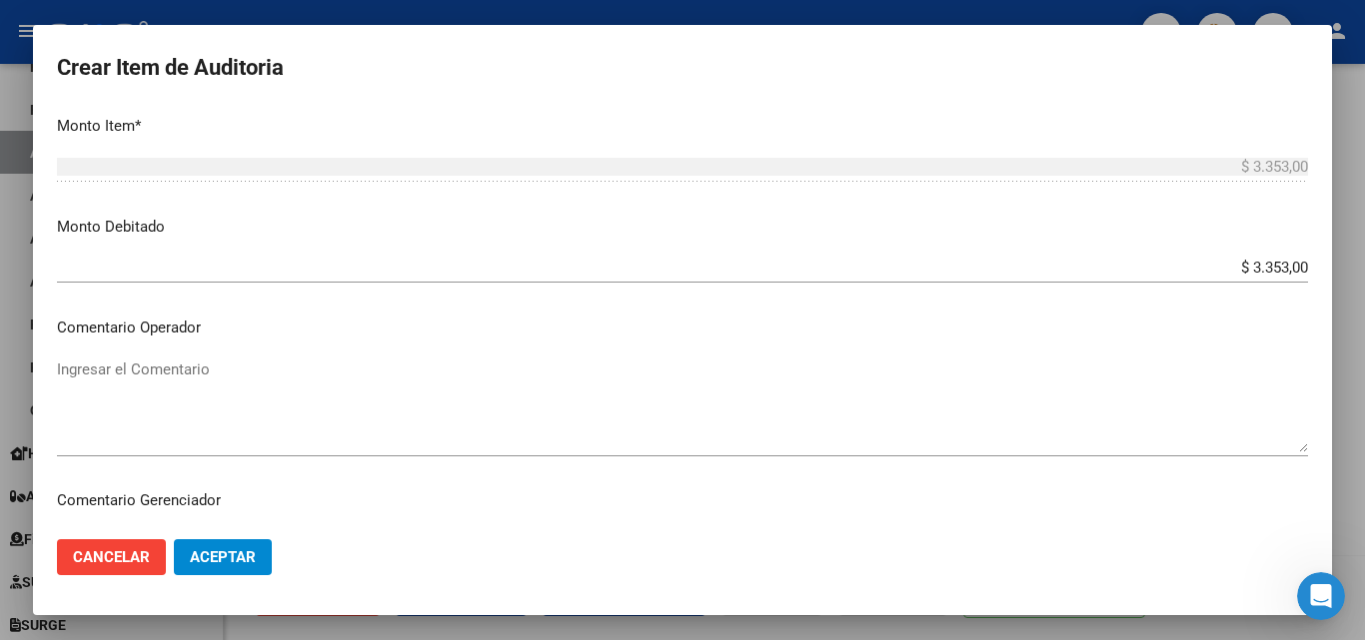
scroll to position [520, 0]
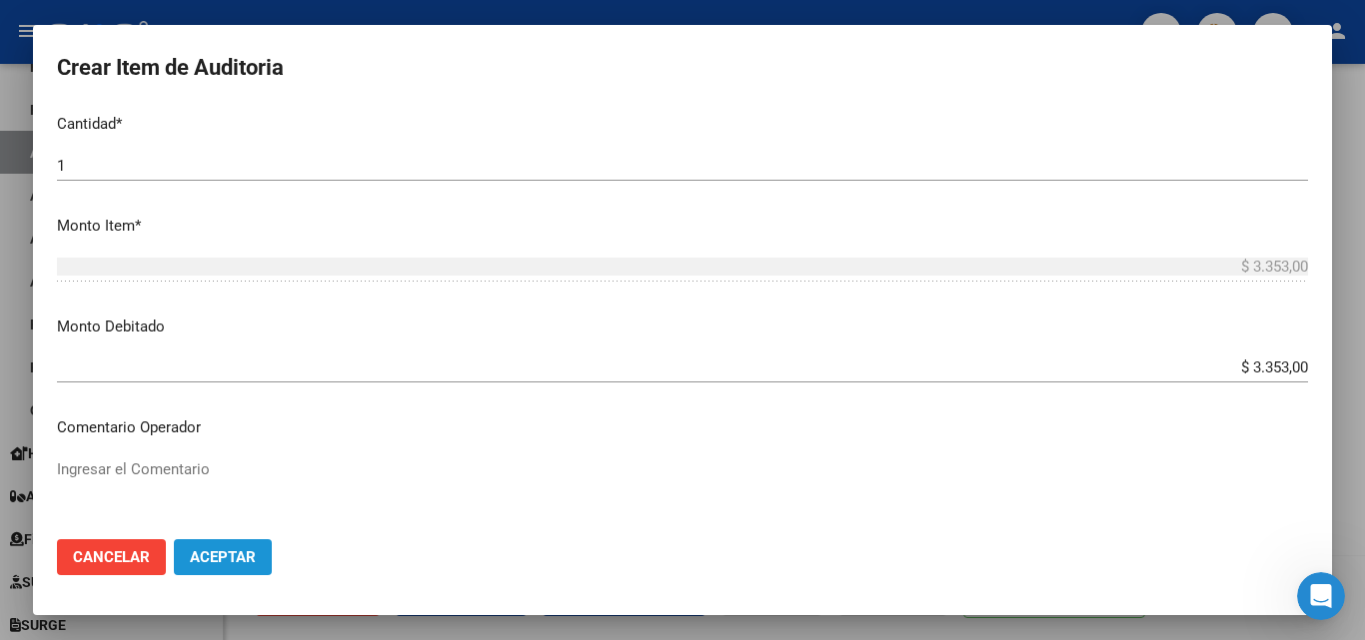
click at [219, 561] on span "Aceptar" at bounding box center [223, 558] width 66 height 18
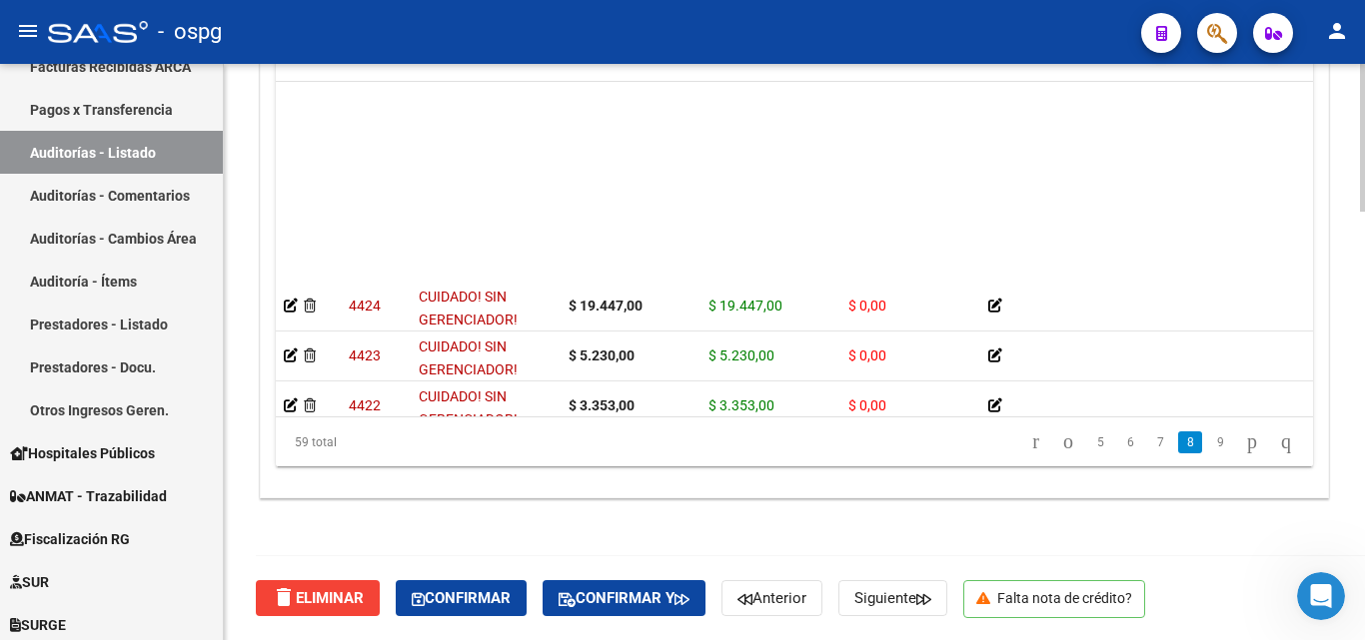
scroll to position [2498, 0]
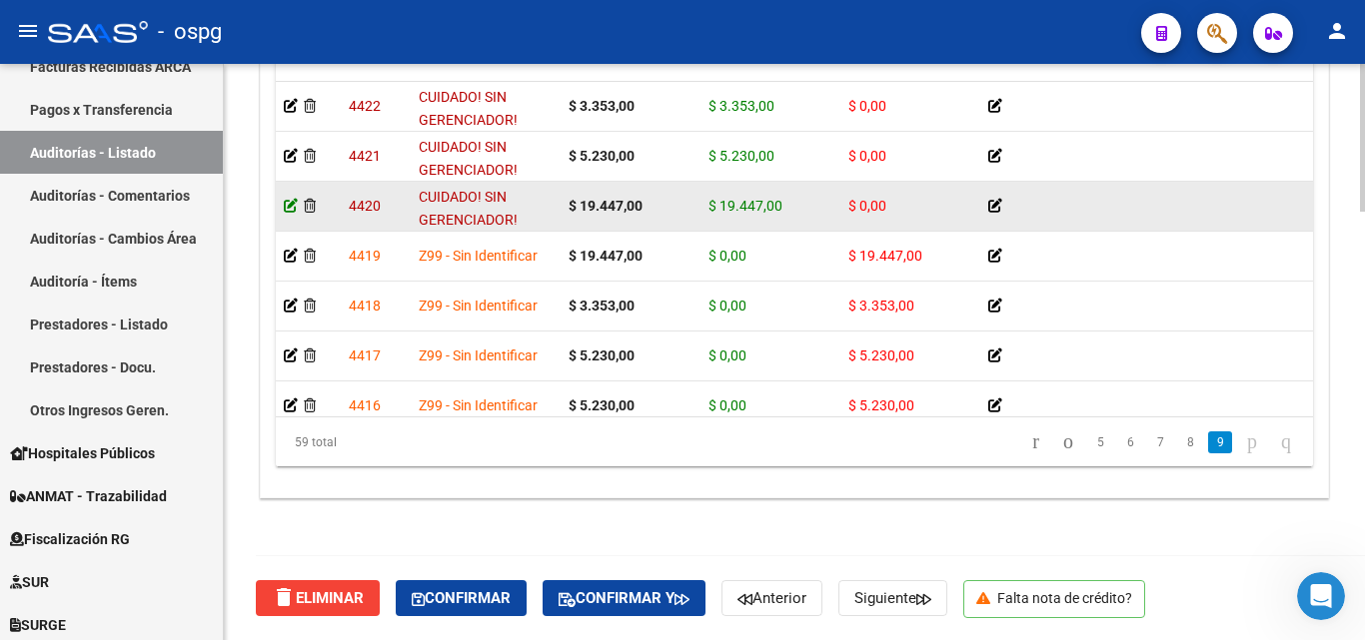
click at [291, 210] on icon at bounding box center [291, 206] width 14 height 14
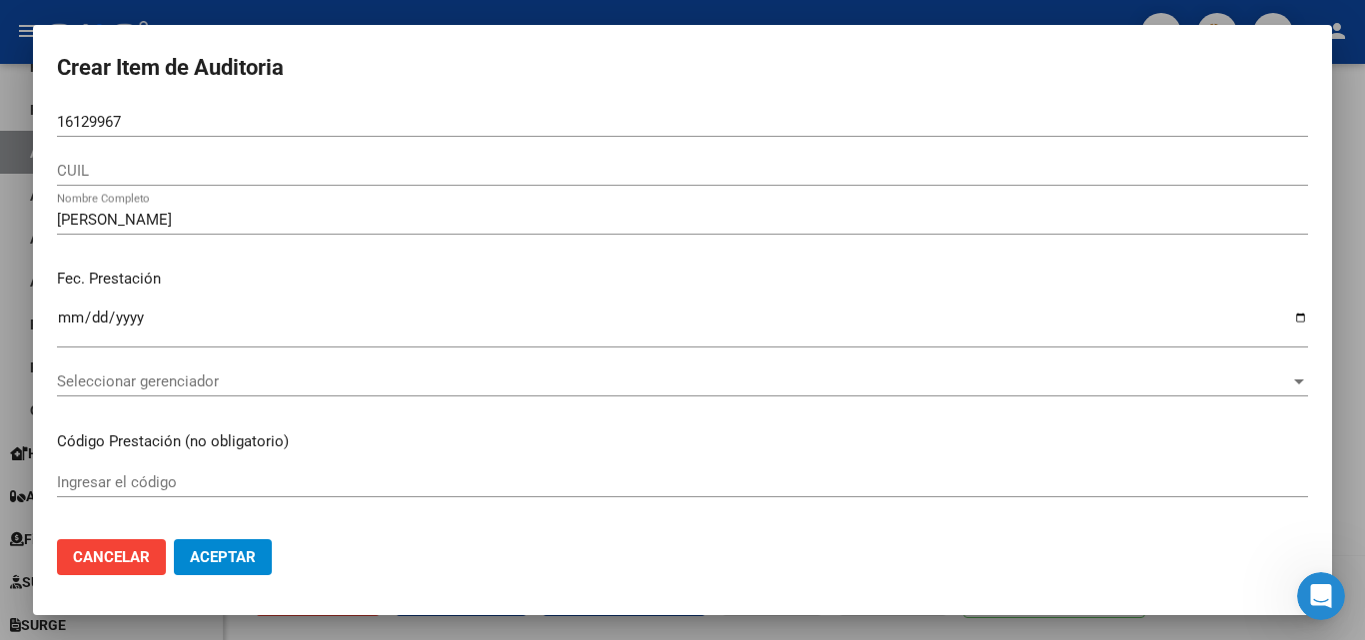
click at [122, 369] on div "Seleccionar gerenciador Seleccionar gerenciador" at bounding box center [682, 382] width 1251 height 30
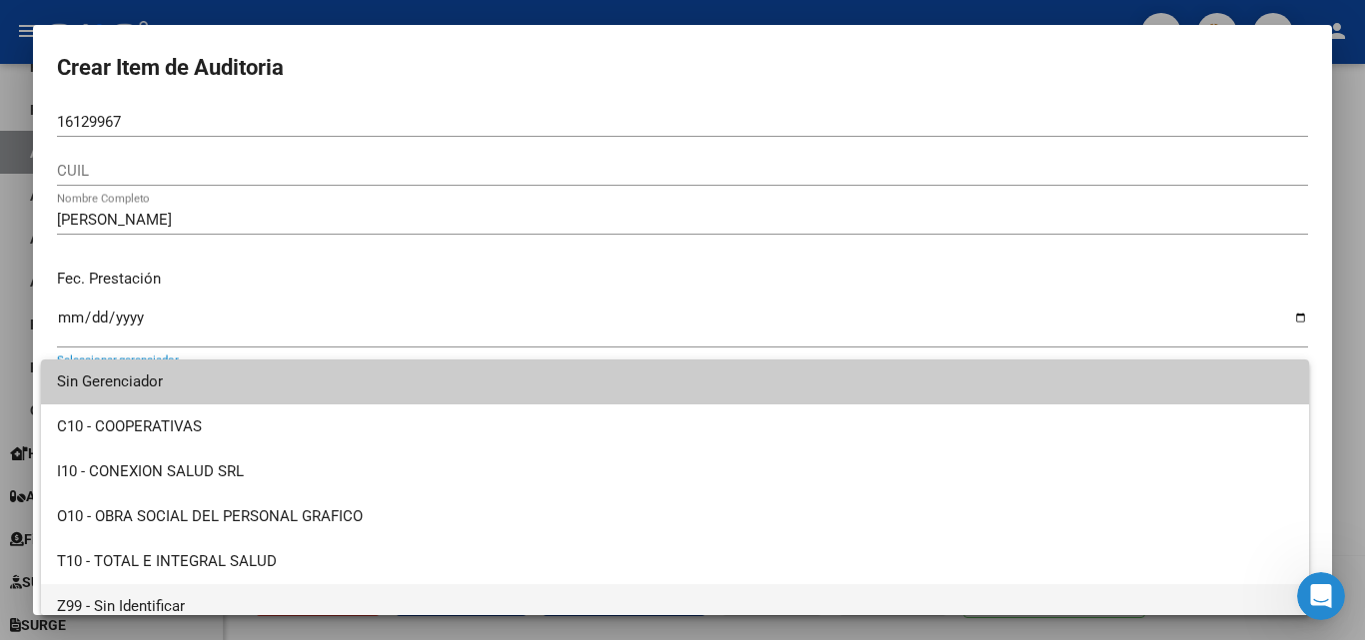
click at [121, 586] on span "Z99 - Sin Identificar" at bounding box center [675, 607] width 1236 height 45
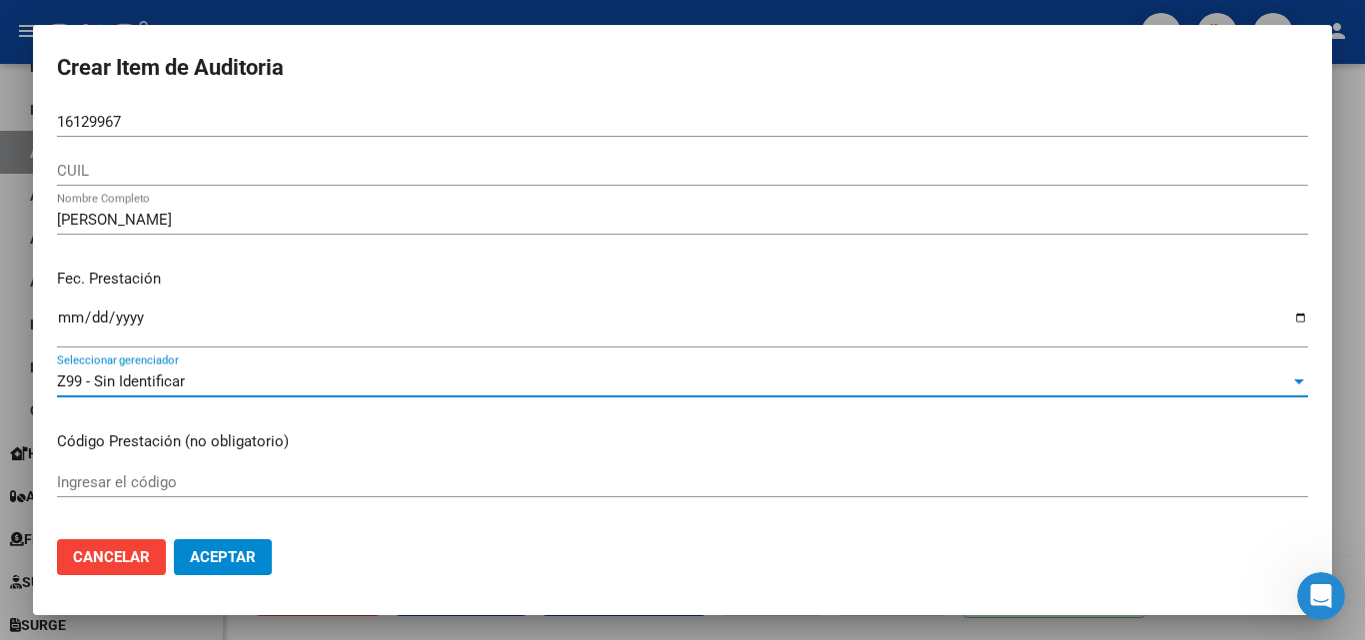
scroll to position [500, 0]
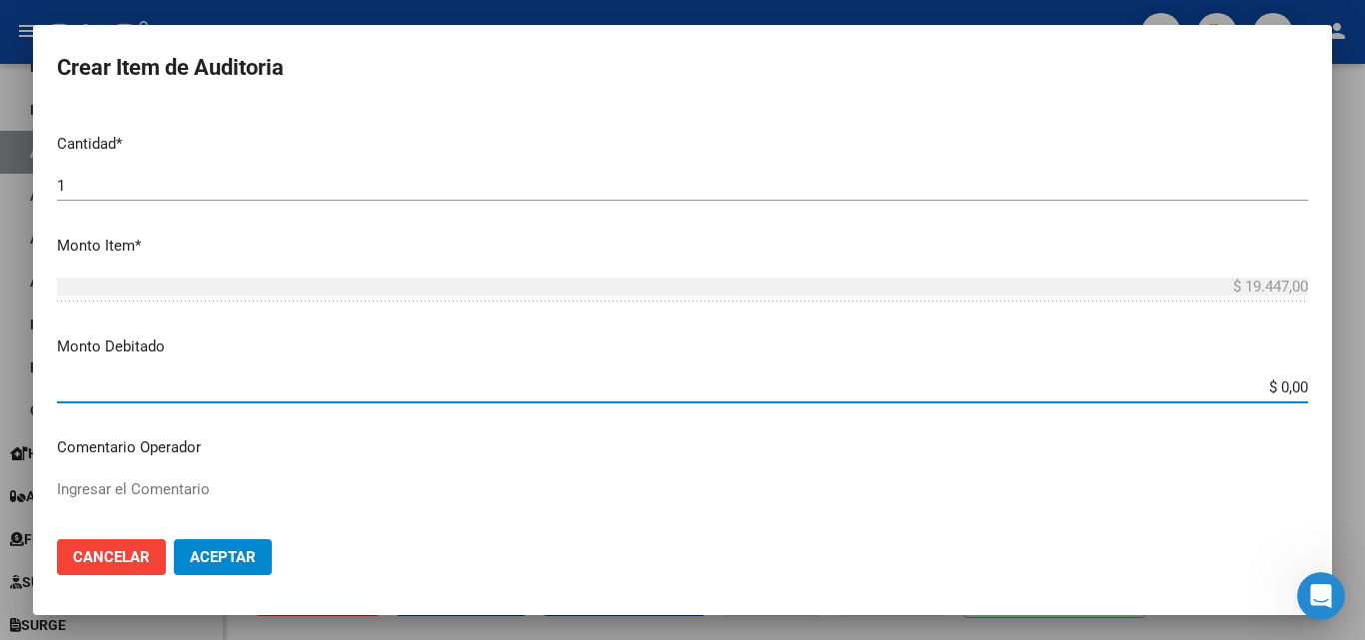
drag, startPoint x: 1182, startPoint y: 391, endPoint x: 1364, endPoint y: 427, distance: 185.4
click at [1364, 427] on div "Crear Item de Auditoria 16129967 Nro Documento CUIL MYRIAM EDITH VARELA Nombre …" at bounding box center [682, 320] width 1365 height 640
type input "$ 19.447,00"
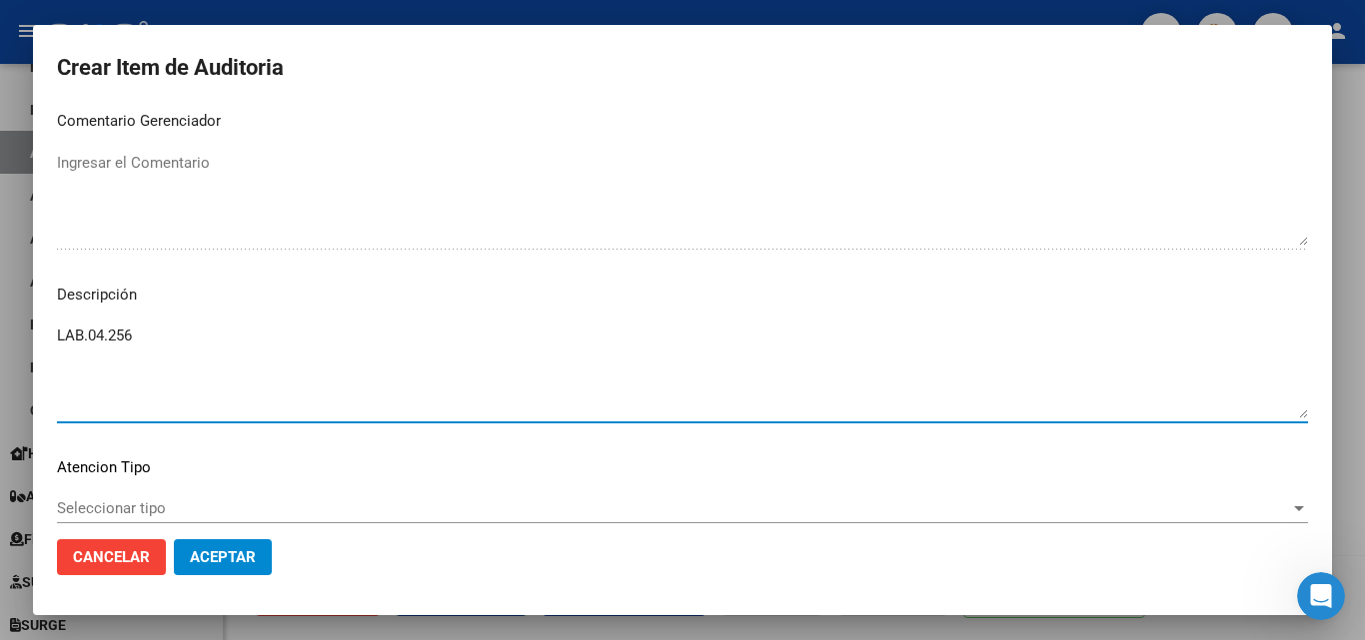
click at [190, 350] on textarea "LAB.04.256" at bounding box center [682, 372] width 1251 height 94
paste textarea "Baja desde [DATE]"
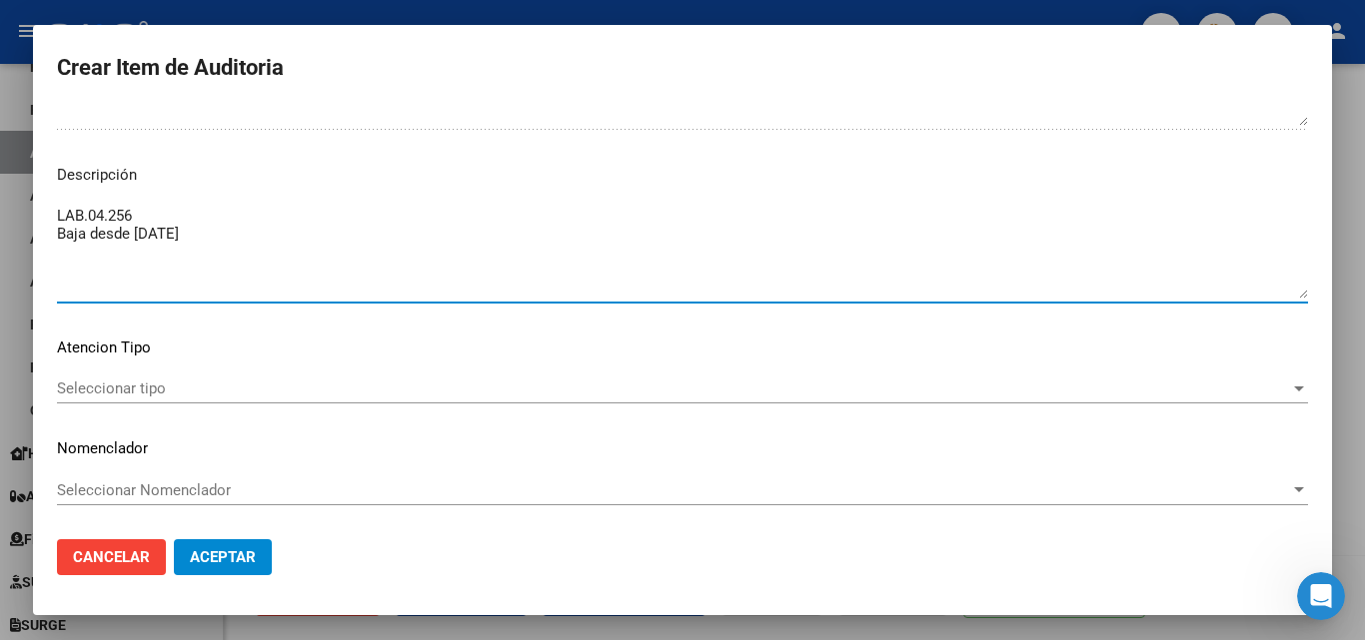
type textarea "LAB.04.256 Baja desde [DATE]"
click at [158, 393] on span "Seleccionar tipo" at bounding box center [673, 389] width 1233 height 18
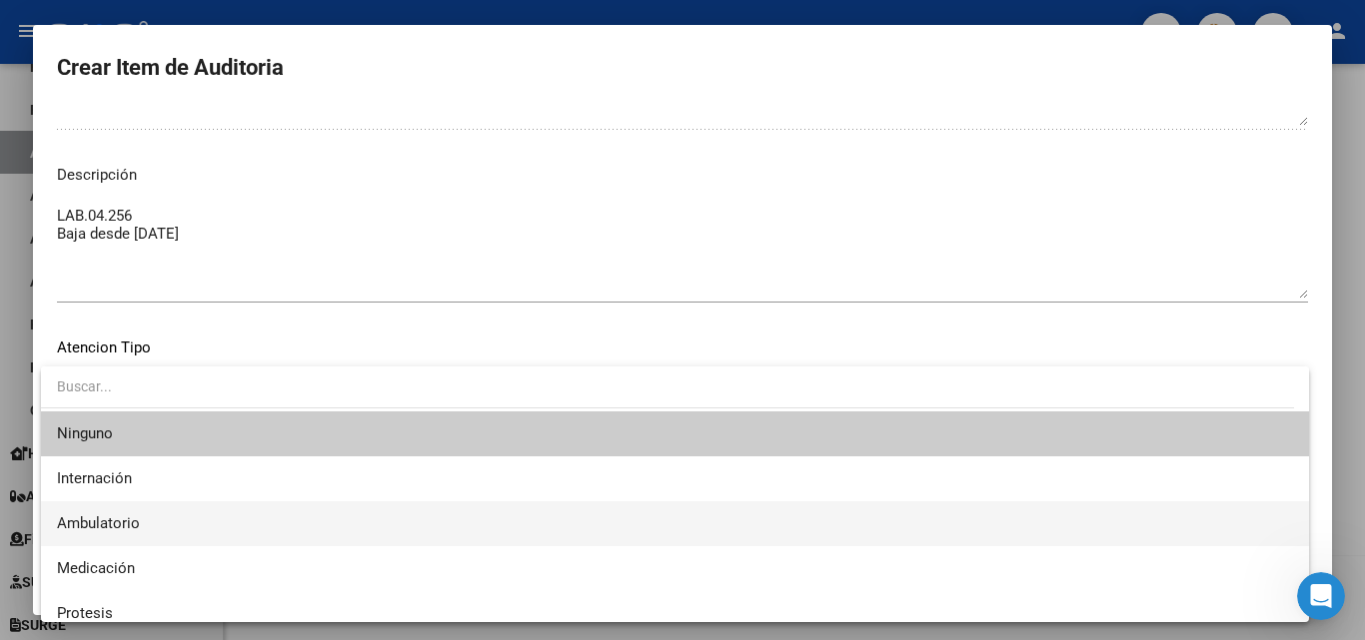
click at [132, 533] on span "Ambulatorio" at bounding box center [98, 524] width 83 height 18
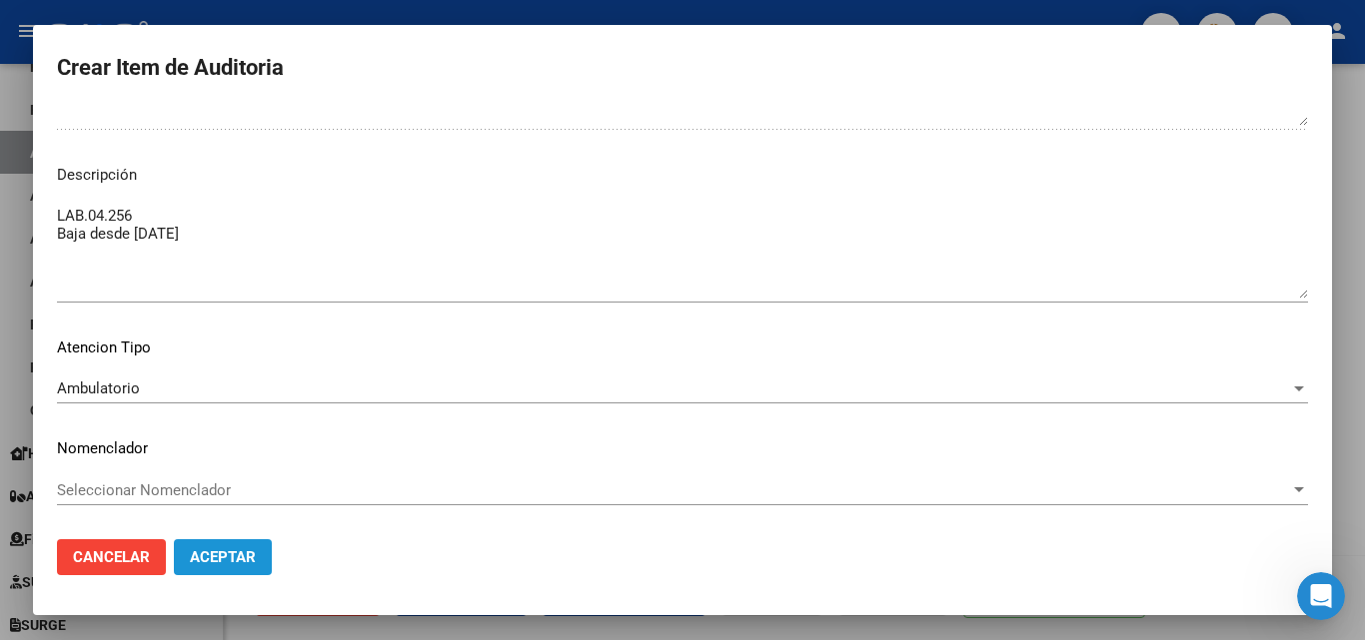
click at [213, 564] on span "Aceptar" at bounding box center [223, 558] width 66 height 18
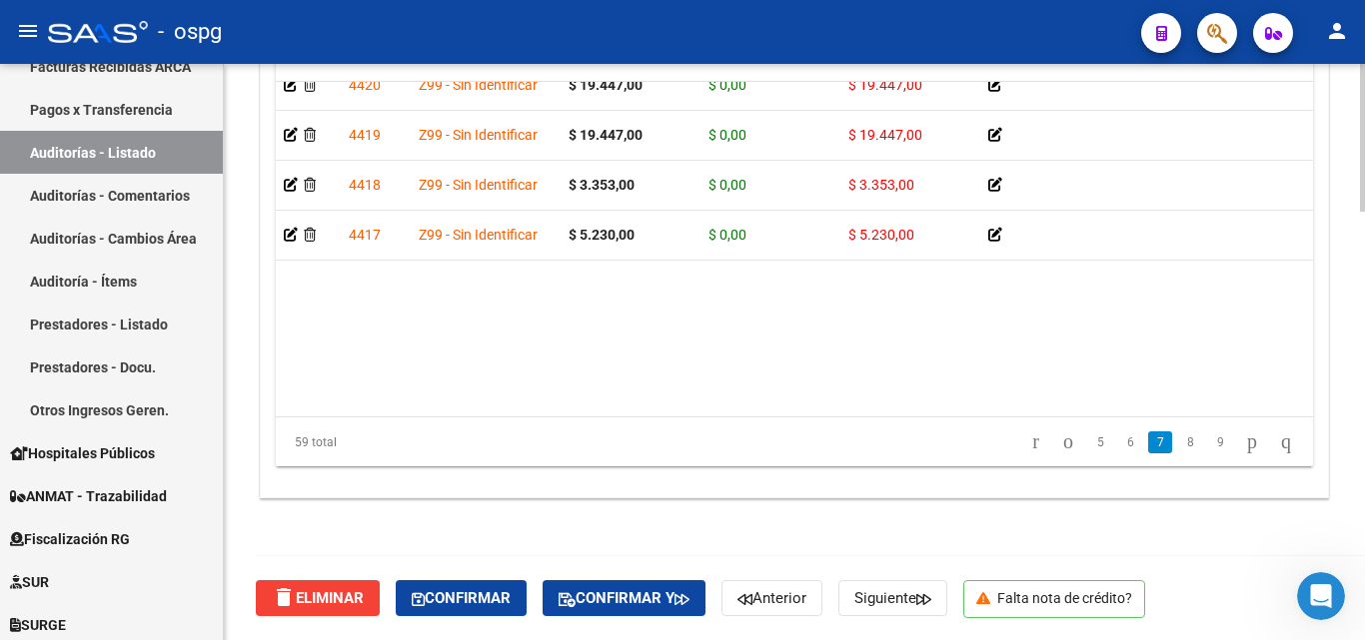
scroll to position [2434, 0]
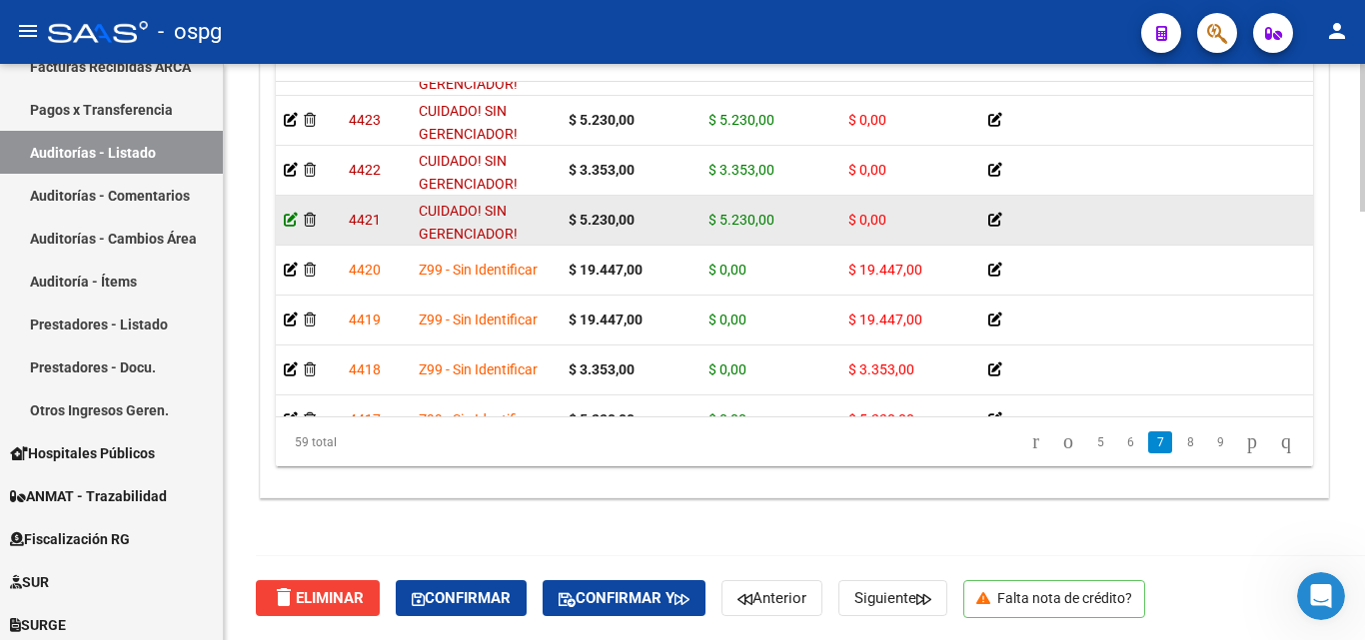
click at [292, 223] on icon at bounding box center [291, 220] width 14 height 14
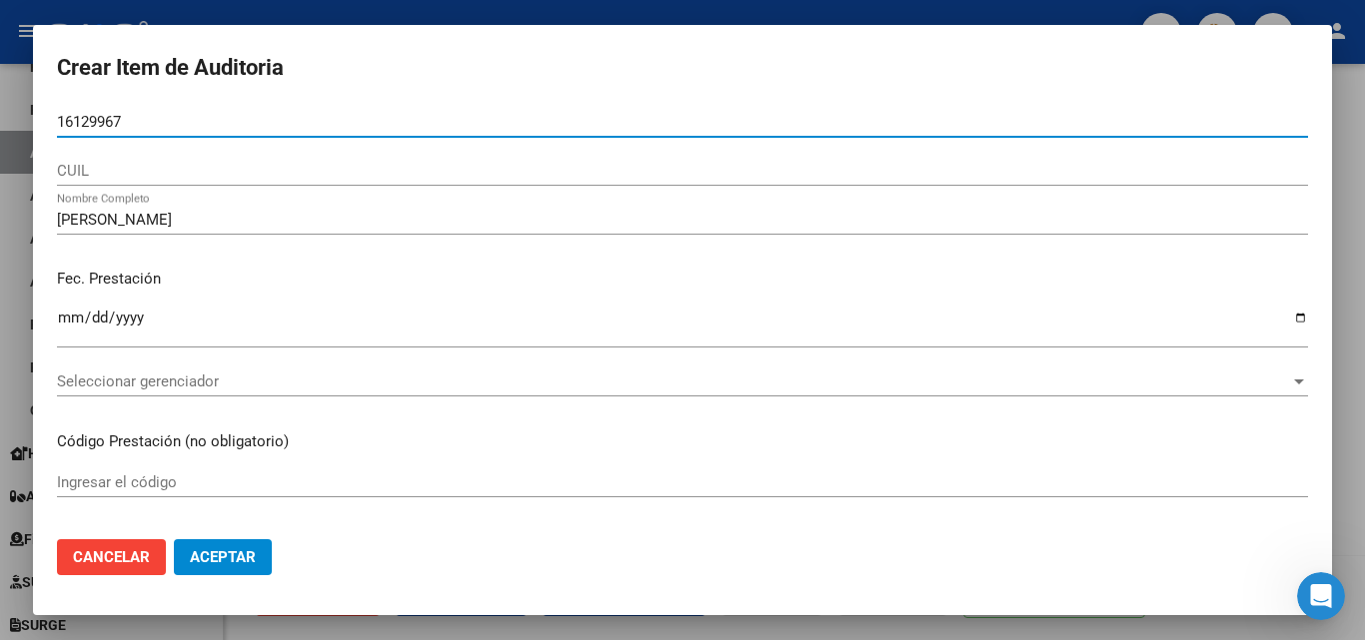
click at [136, 376] on span "Seleccionar gerenciador" at bounding box center [673, 382] width 1233 height 18
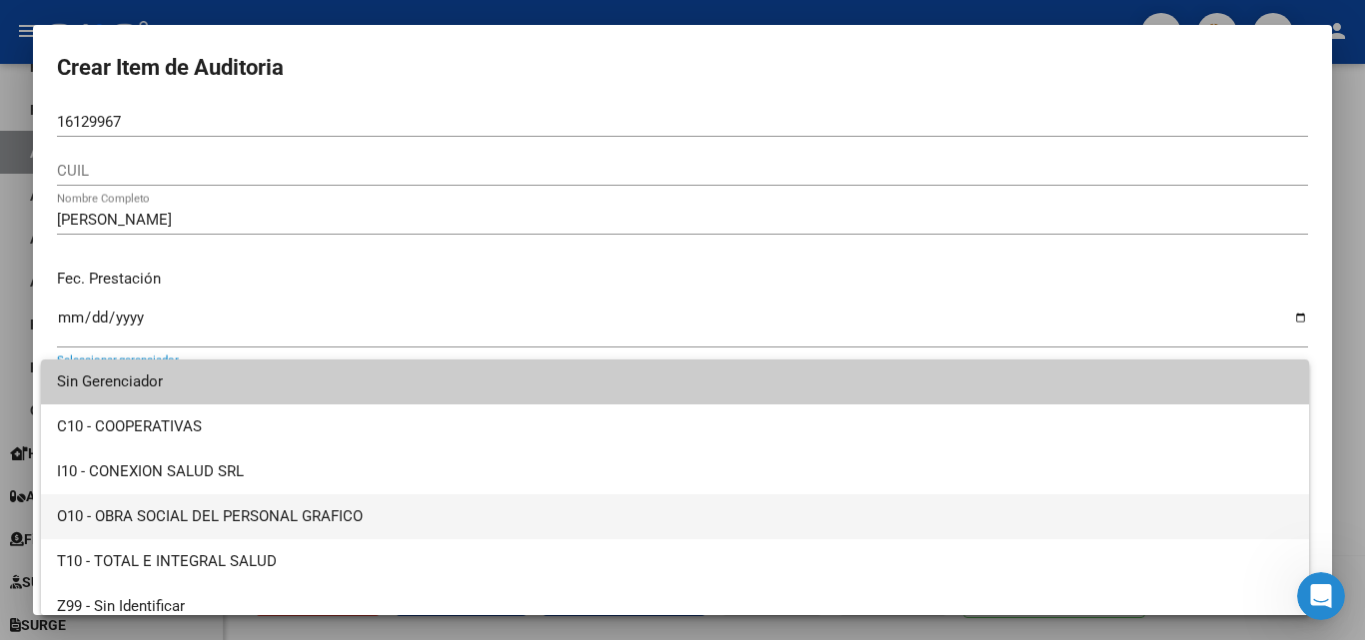
click at [165, 507] on span "O10 - OBRA SOCIAL DEL PERSONAL GRAFICO" at bounding box center [675, 517] width 1236 height 45
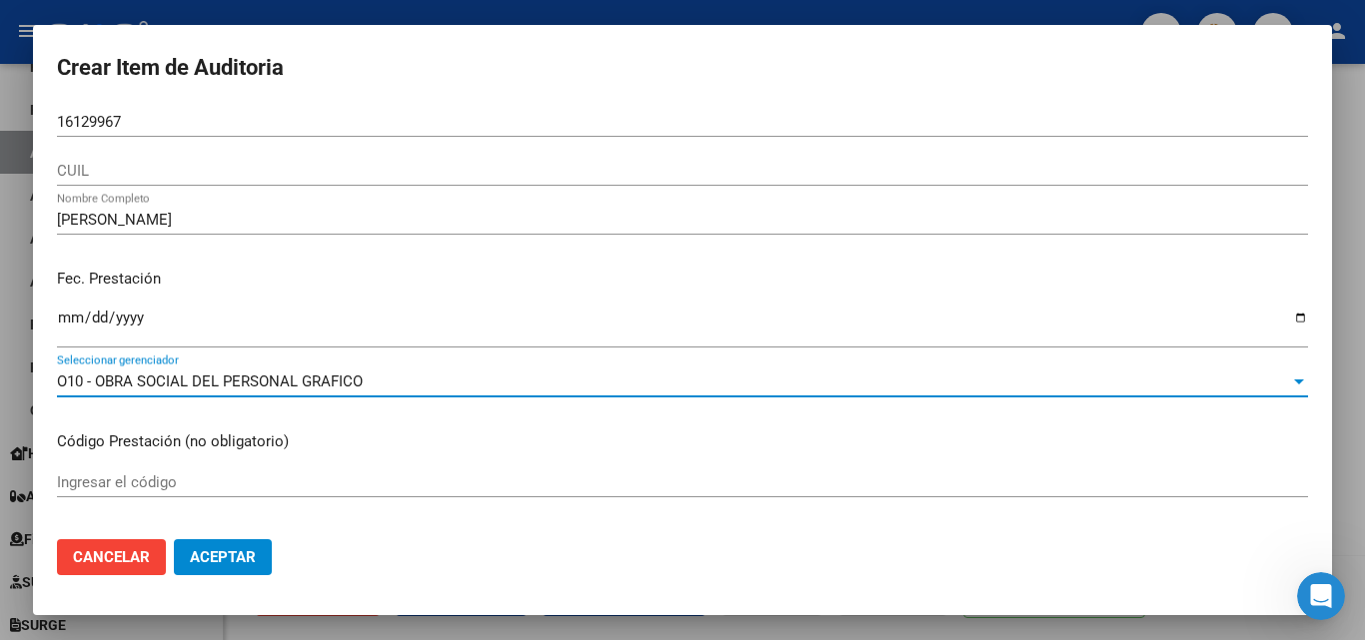
scroll to position [200, 0]
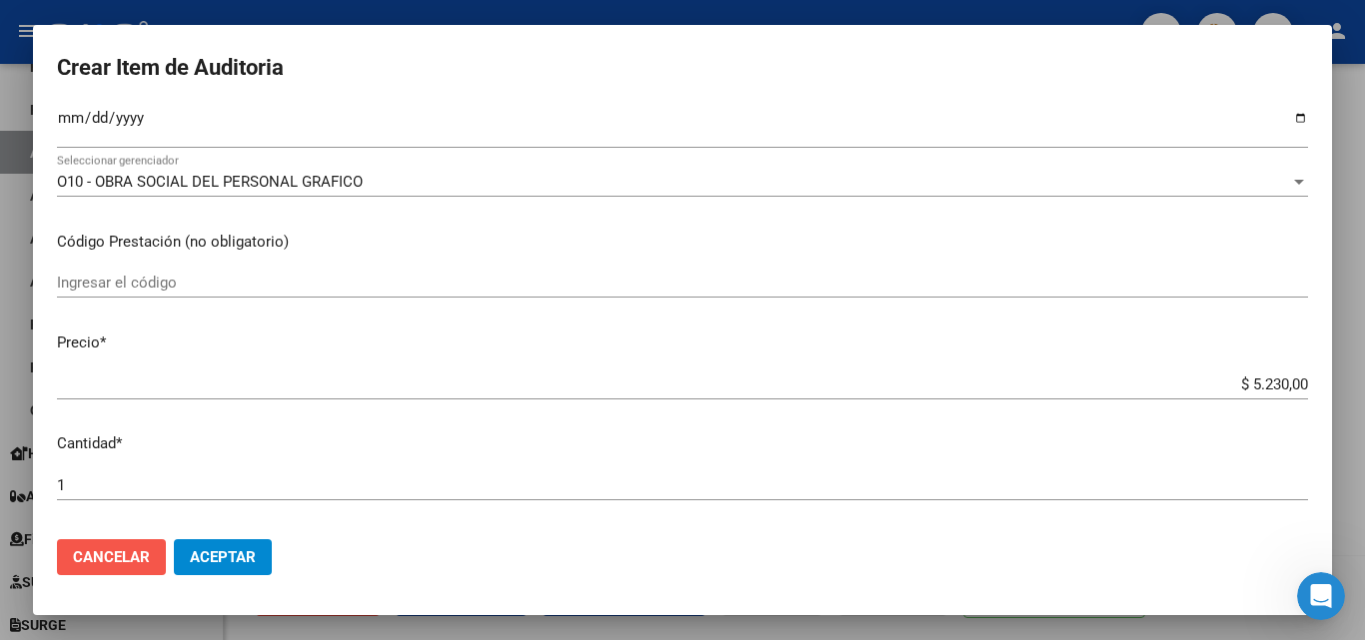
click at [123, 550] on span "Cancelar" at bounding box center [111, 558] width 77 height 18
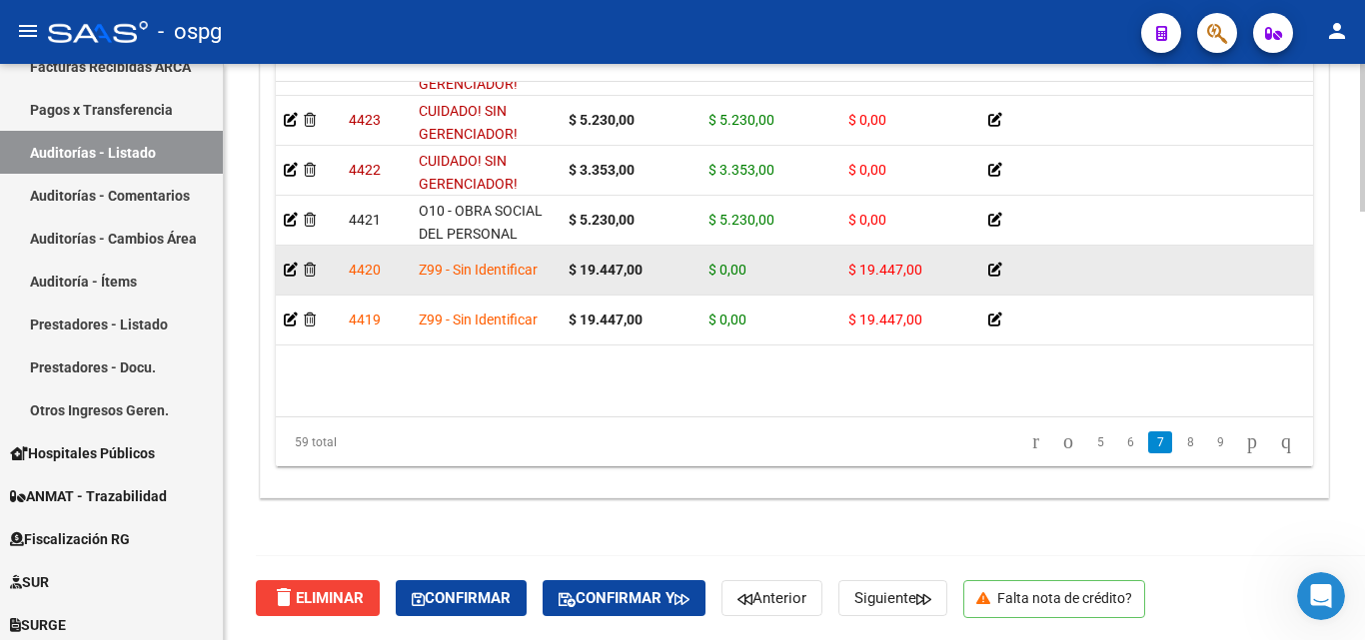
scroll to position [2334, 0]
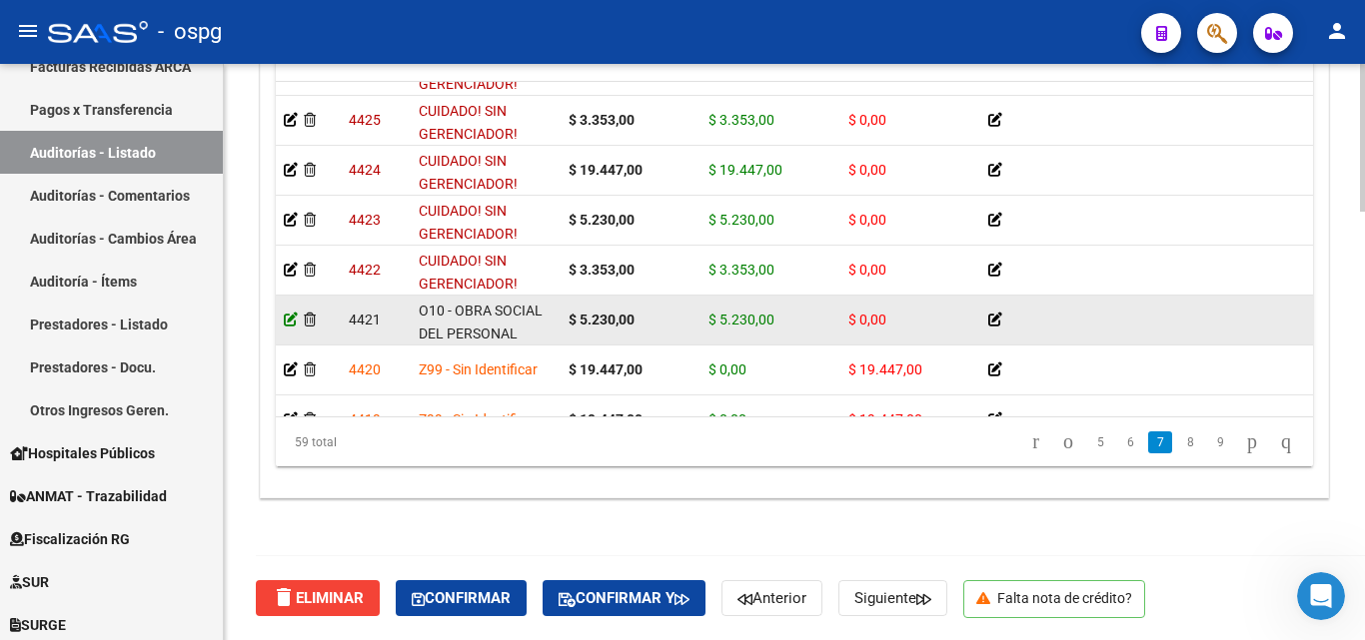
click at [289, 323] on icon at bounding box center [291, 320] width 14 height 14
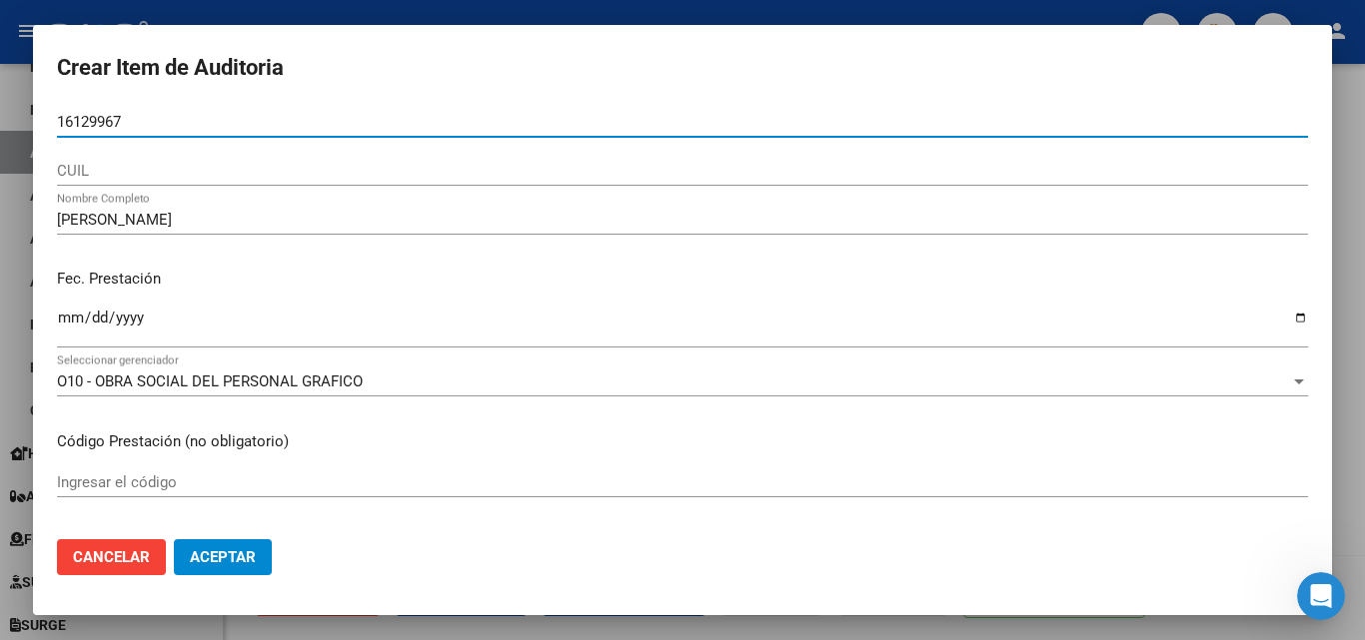
click at [171, 366] on div "2025-06-09 Ingresar la fecha" at bounding box center [682, 336] width 1251 height 61
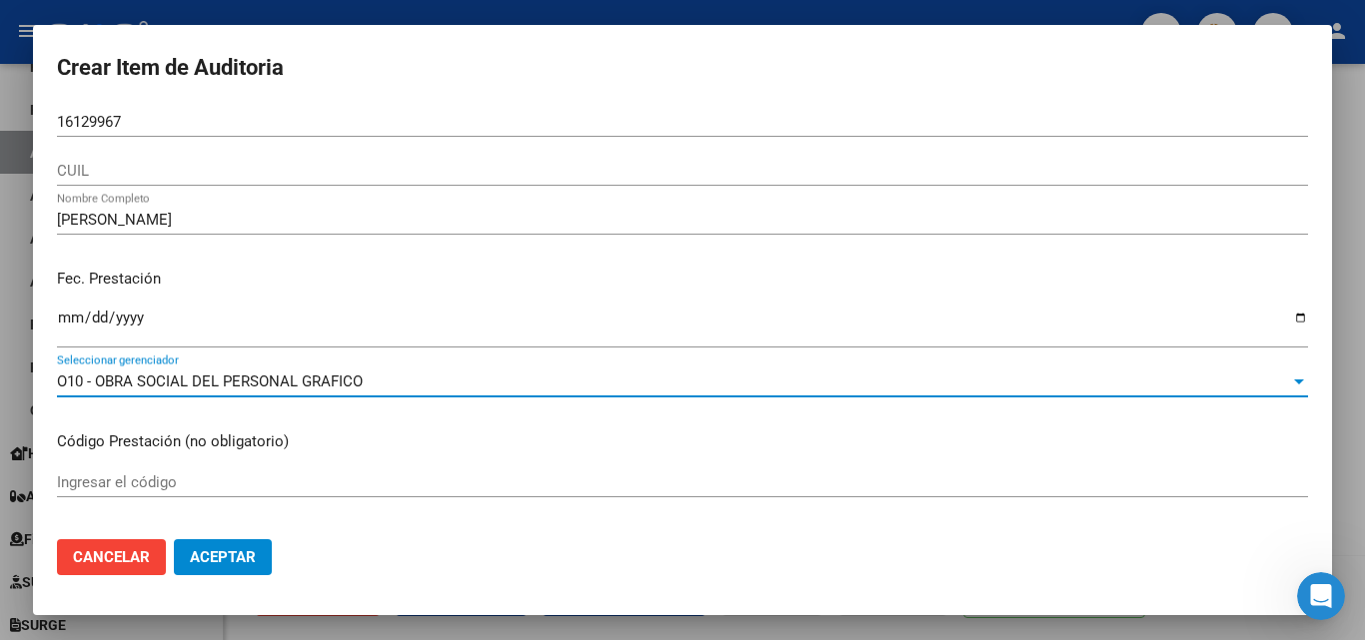
click at [174, 381] on span "O10 - OBRA SOCIAL DEL PERSONAL GRAFICO" at bounding box center [210, 382] width 306 height 18
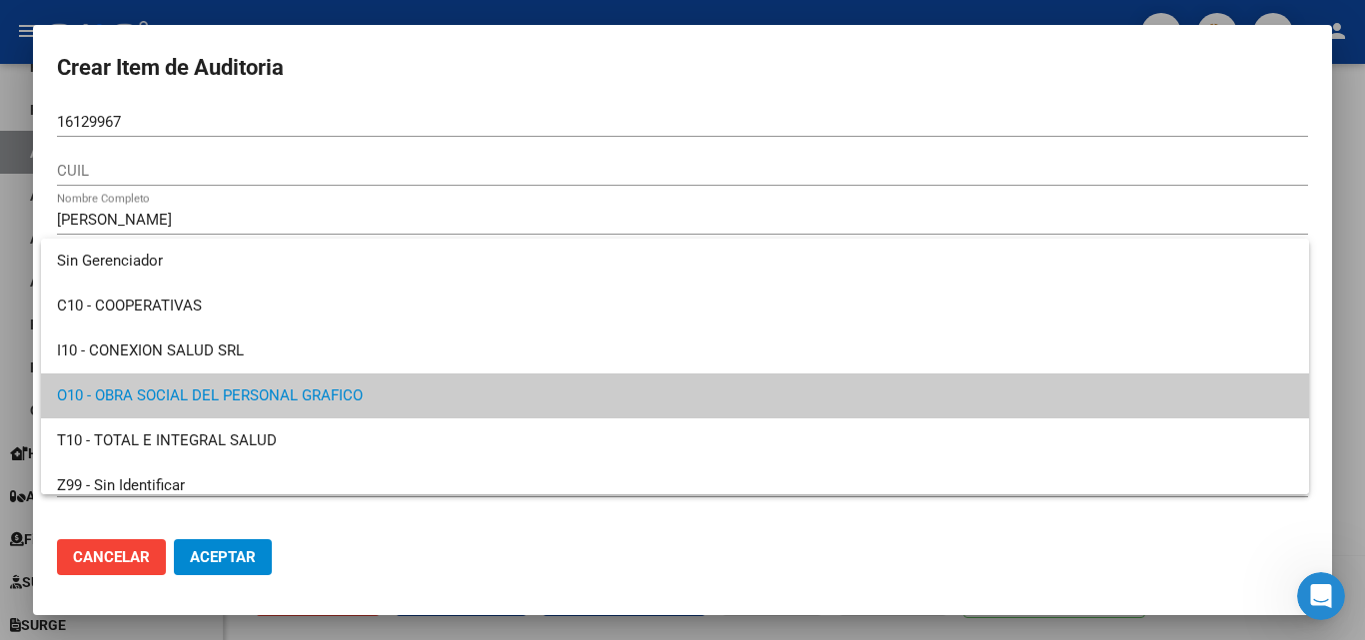
scroll to position [14, 0]
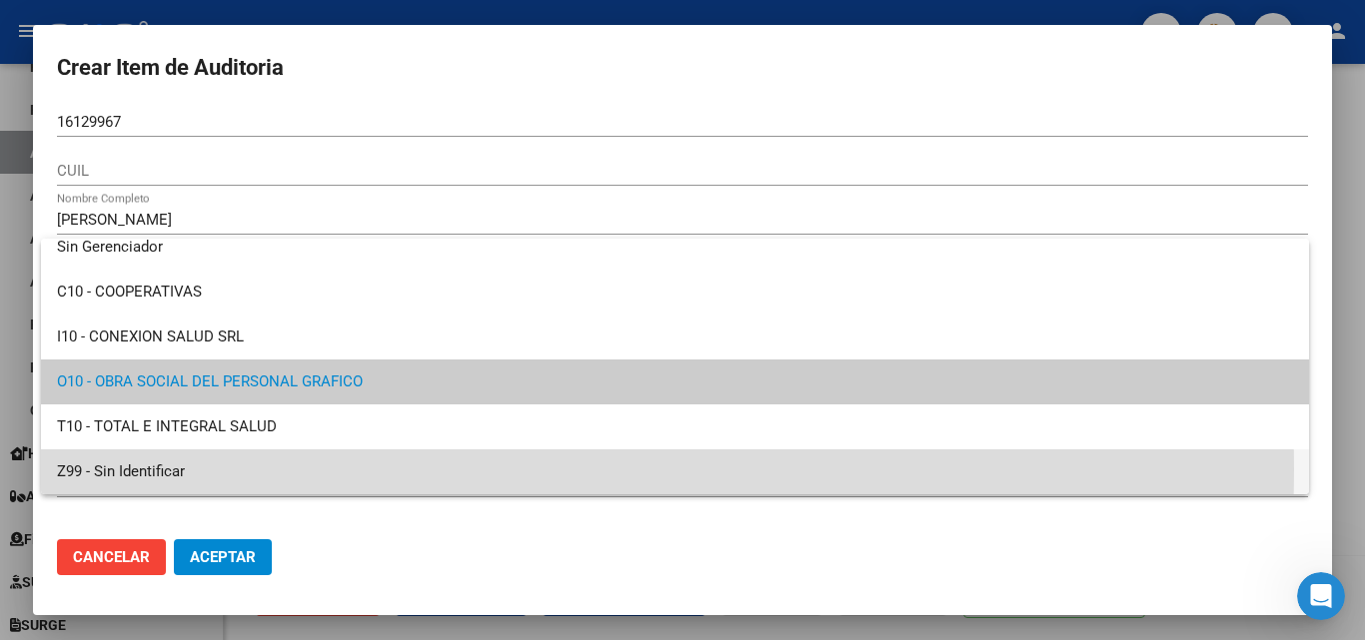
click at [172, 470] on span "Z99 - Sin Identificar" at bounding box center [675, 472] width 1236 height 45
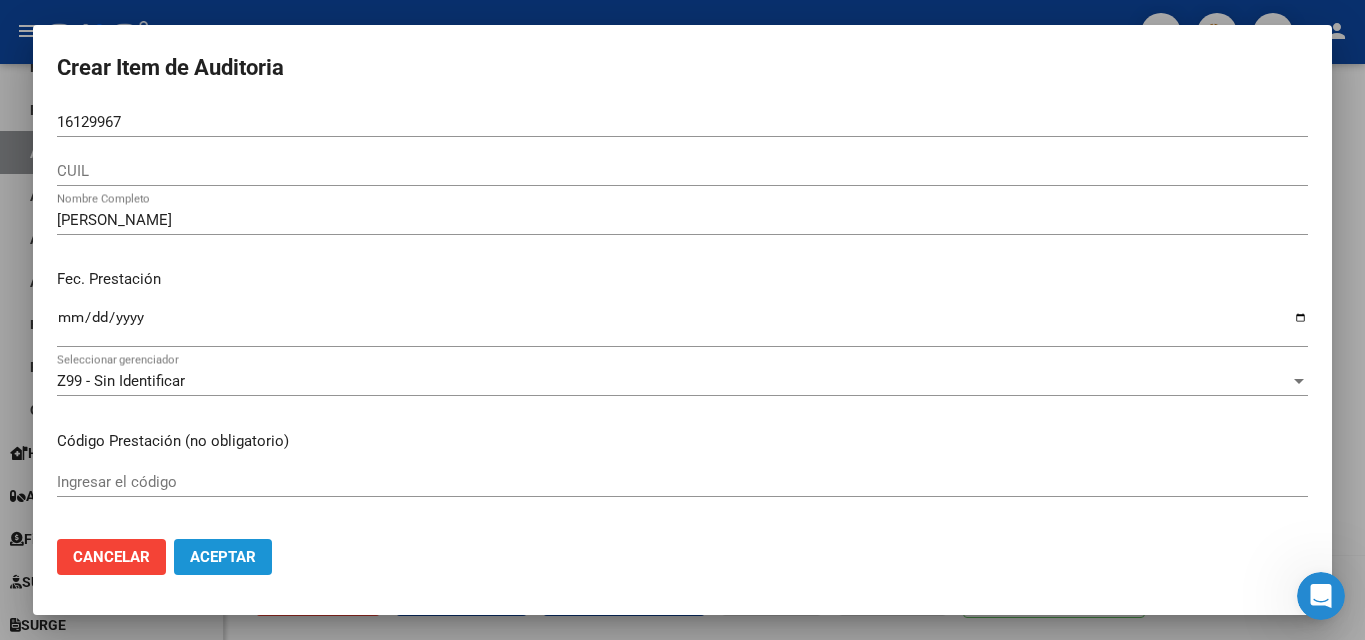
click at [228, 553] on span "Aceptar" at bounding box center [223, 558] width 66 height 18
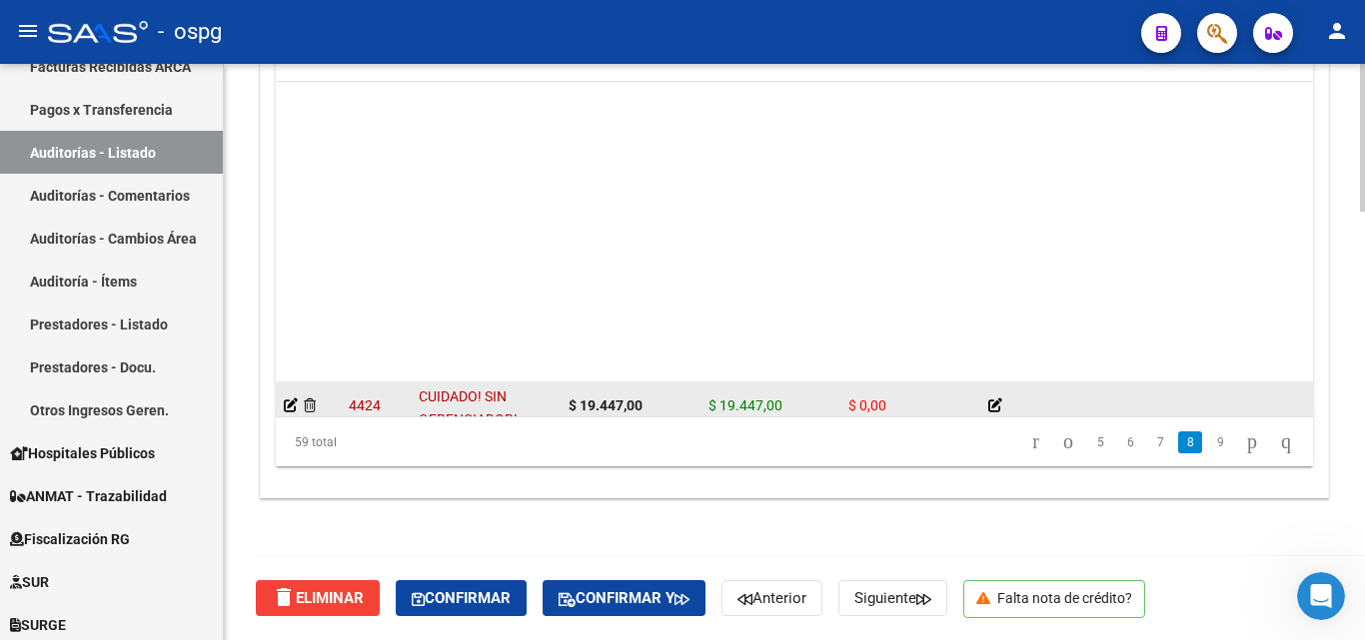
scroll to position [2398, 0]
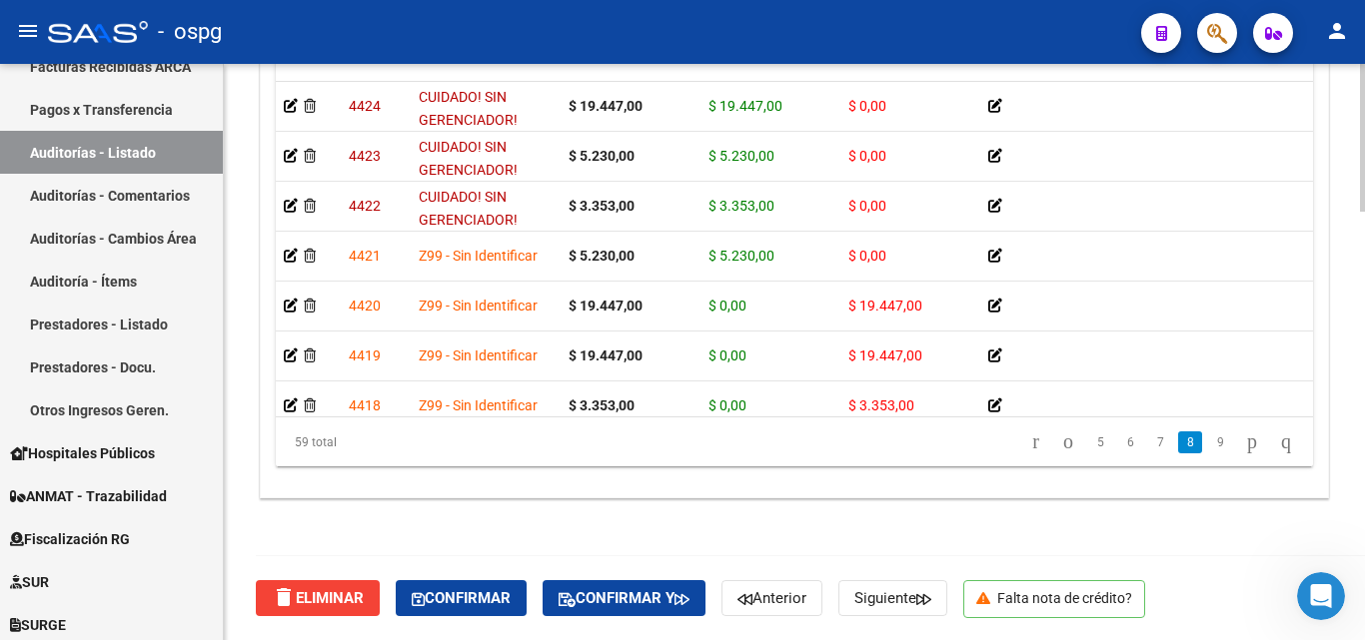
click at [649, 481] on div "Crear Item de Auditoria Importar Atenciones CSV Importar Prácticas cloud_downlo…" at bounding box center [794, 189] width 1067 height 617
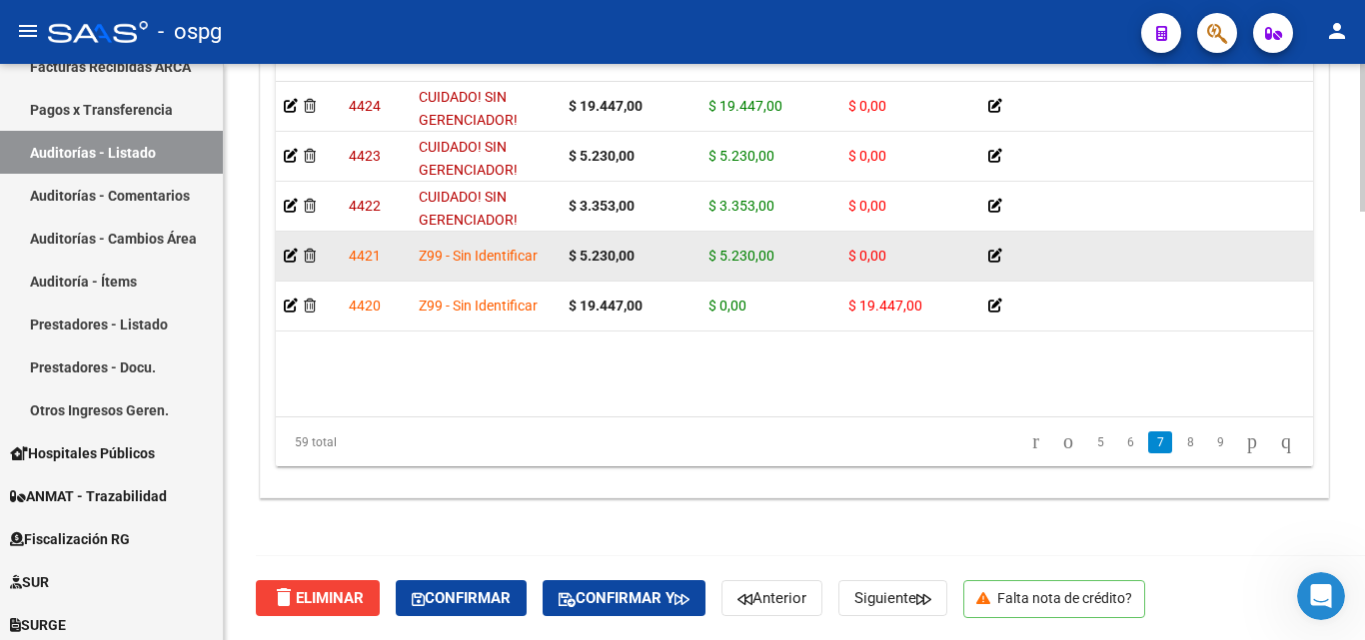
scroll to position [2298, 0]
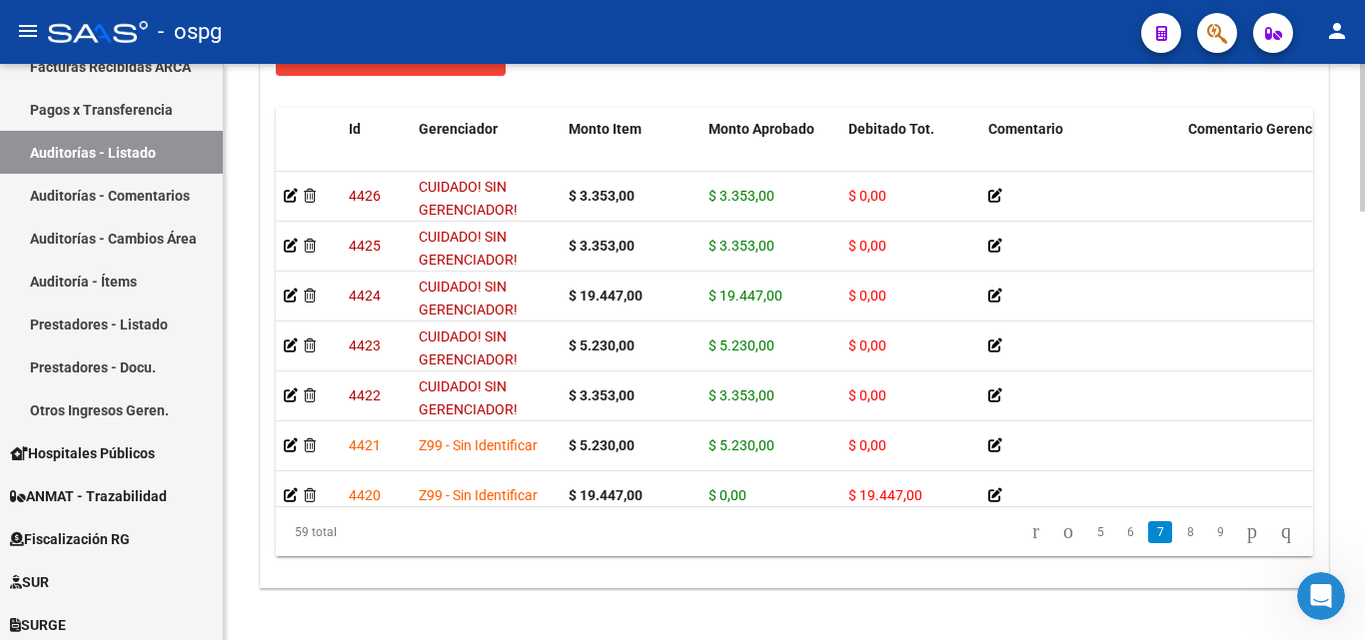
click at [1364, 531] on div at bounding box center [1362, 544] width 5 height 148
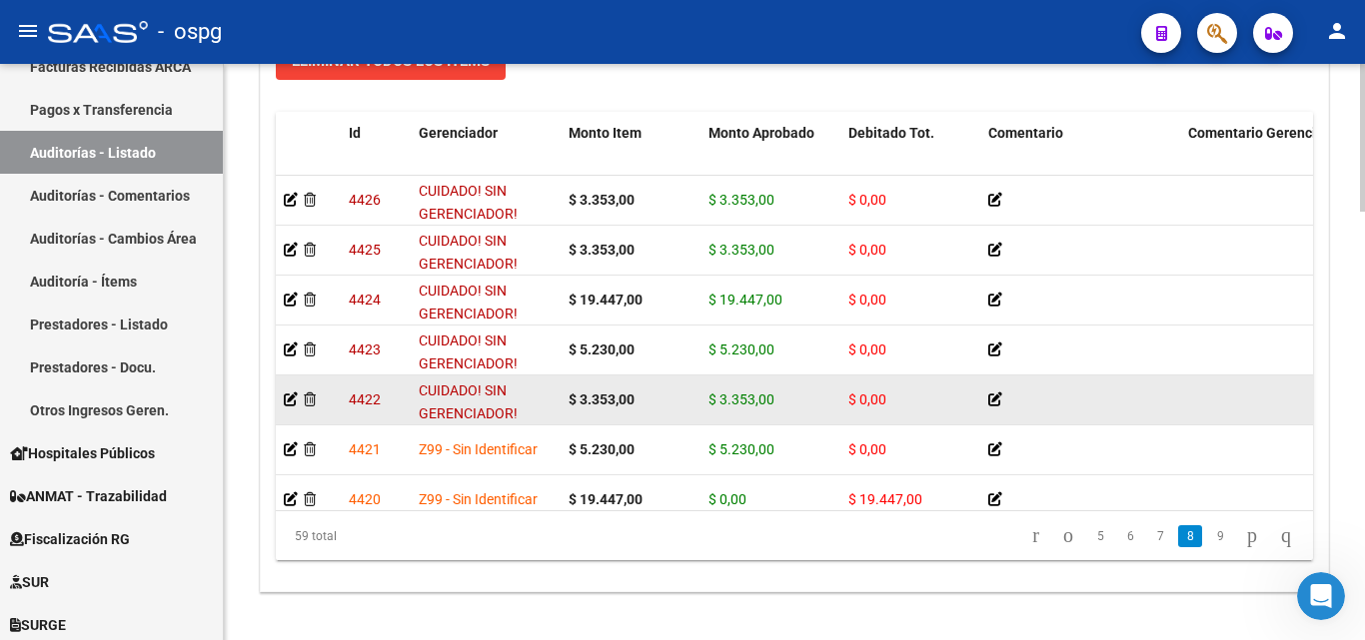
scroll to position [2398, 0]
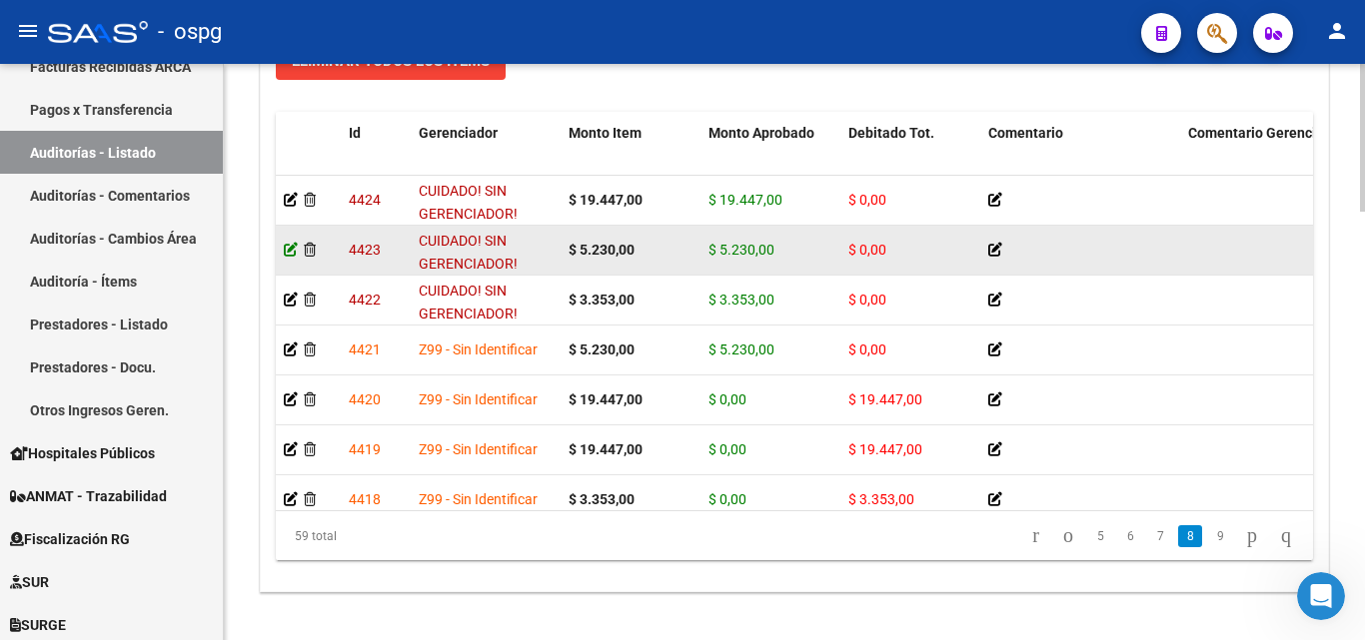
click at [288, 248] on icon at bounding box center [291, 250] width 14 height 14
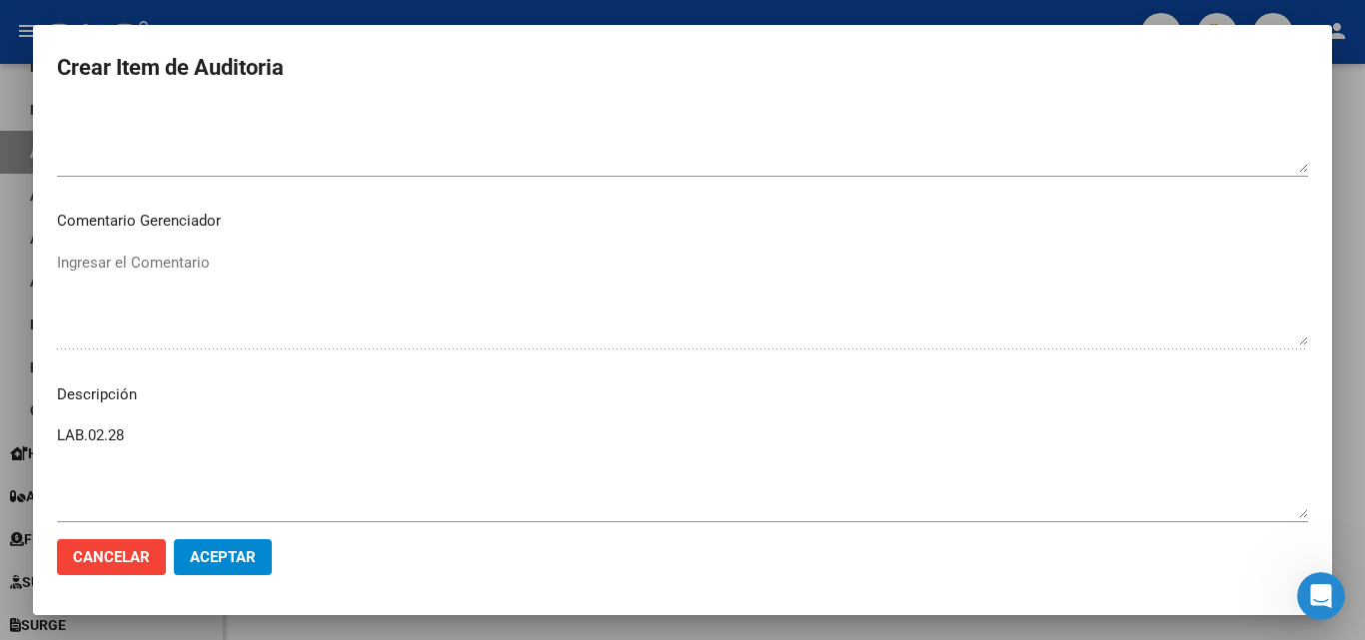
scroll to position [1119, 0]
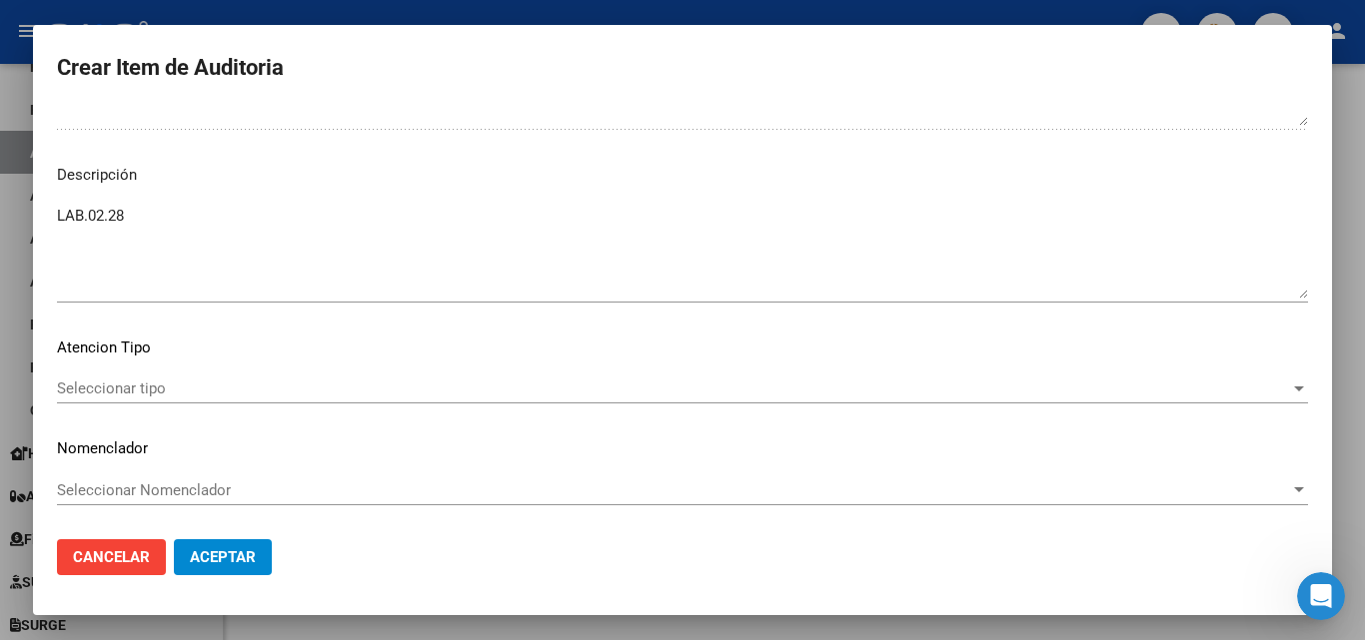
click at [155, 8] on div at bounding box center [682, 320] width 1365 height 640
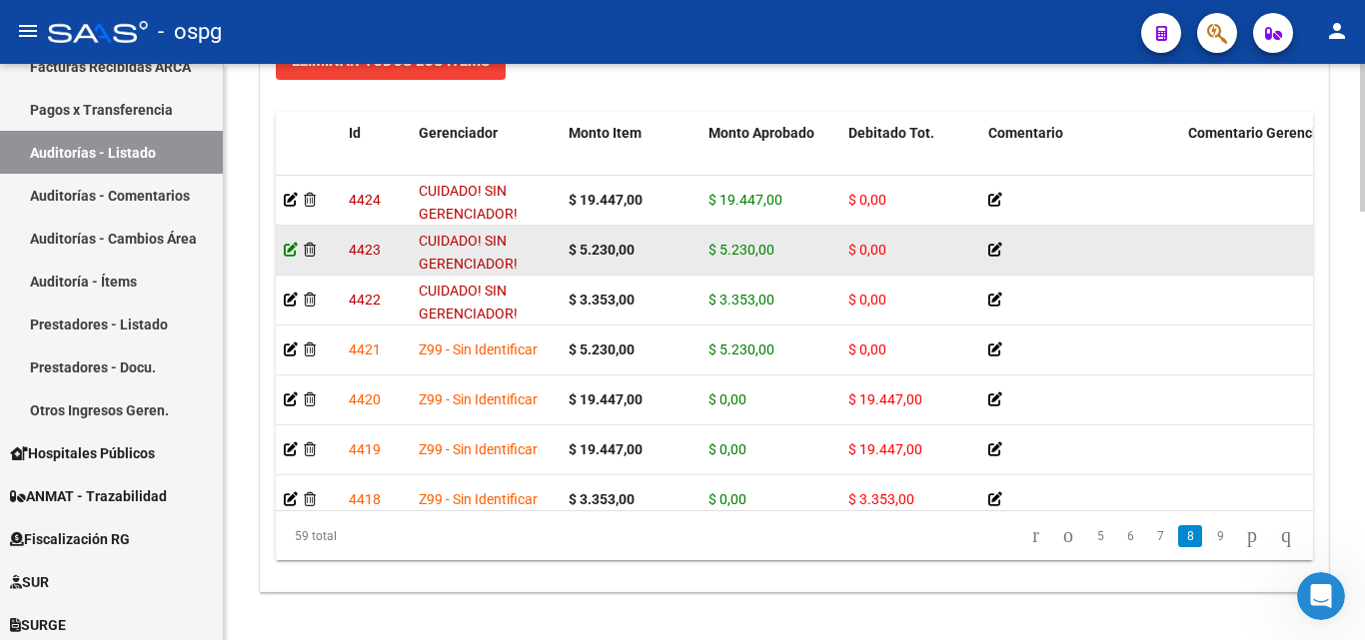
click at [293, 249] on icon at bounding box center [291, 250] width 14 height 14
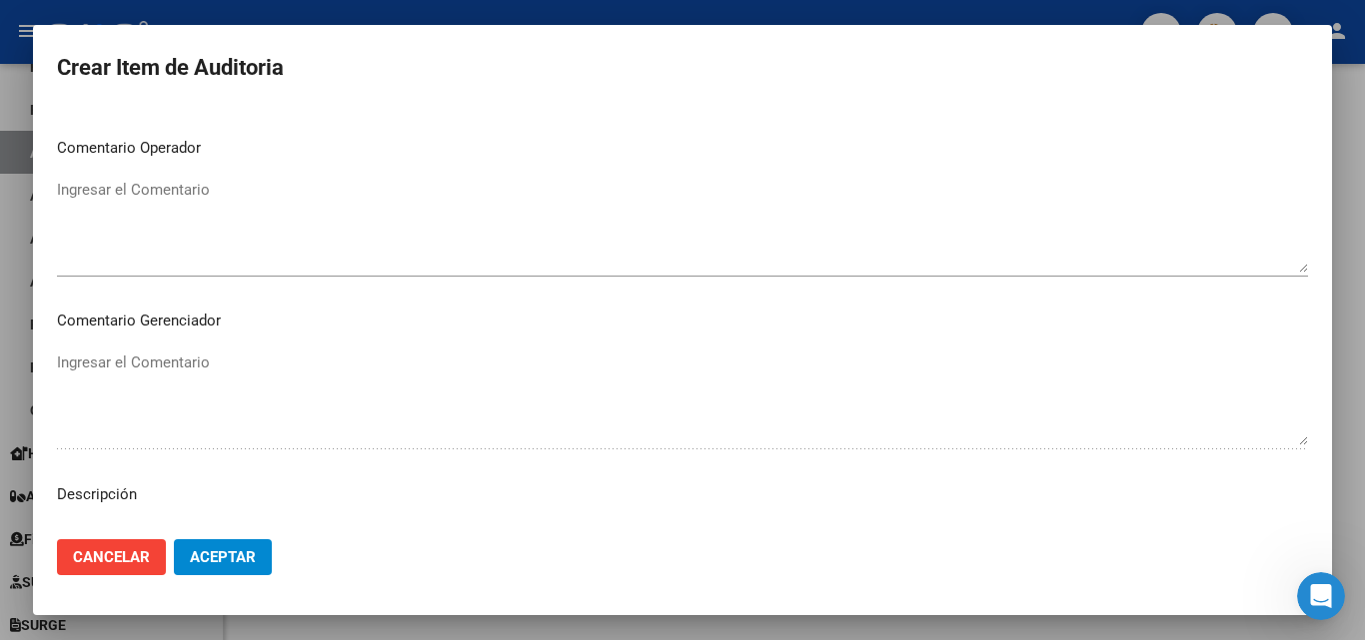
scroll to position [1119, 0]
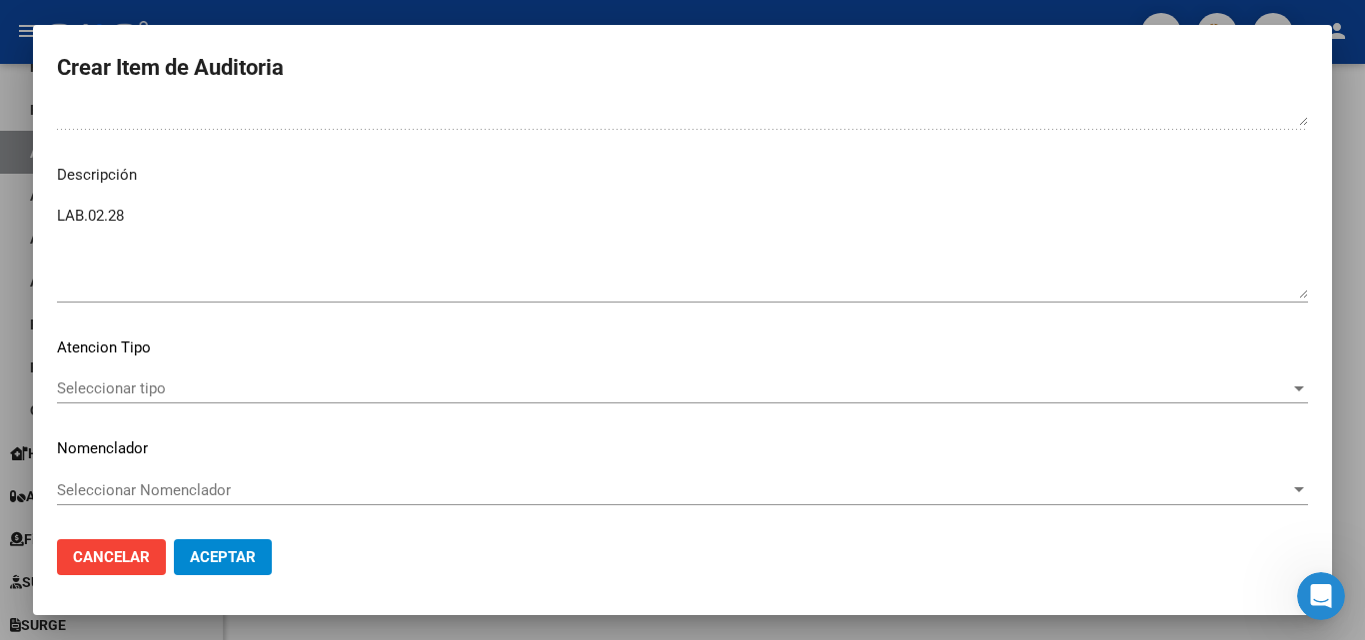
click at [347, 10] on div at bounding box center [682, 320] width 1365 height 640
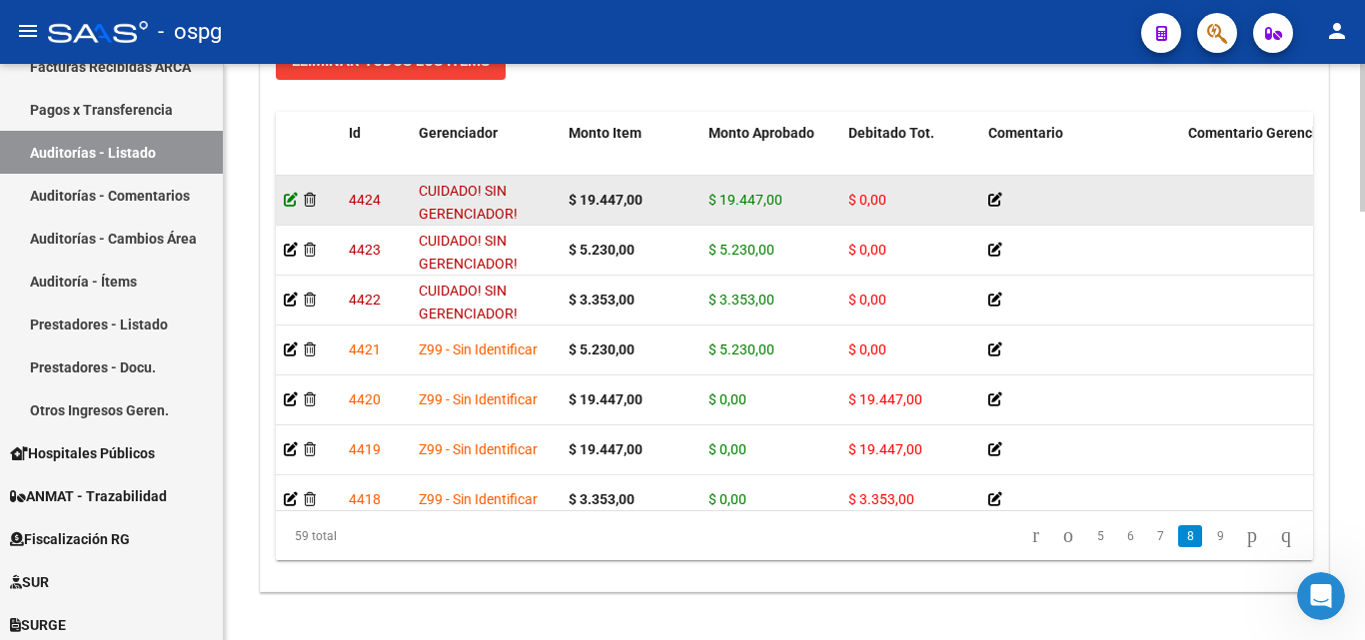
click at [287, 202] on icon at bounding box center [291, 200] width 14 height 14
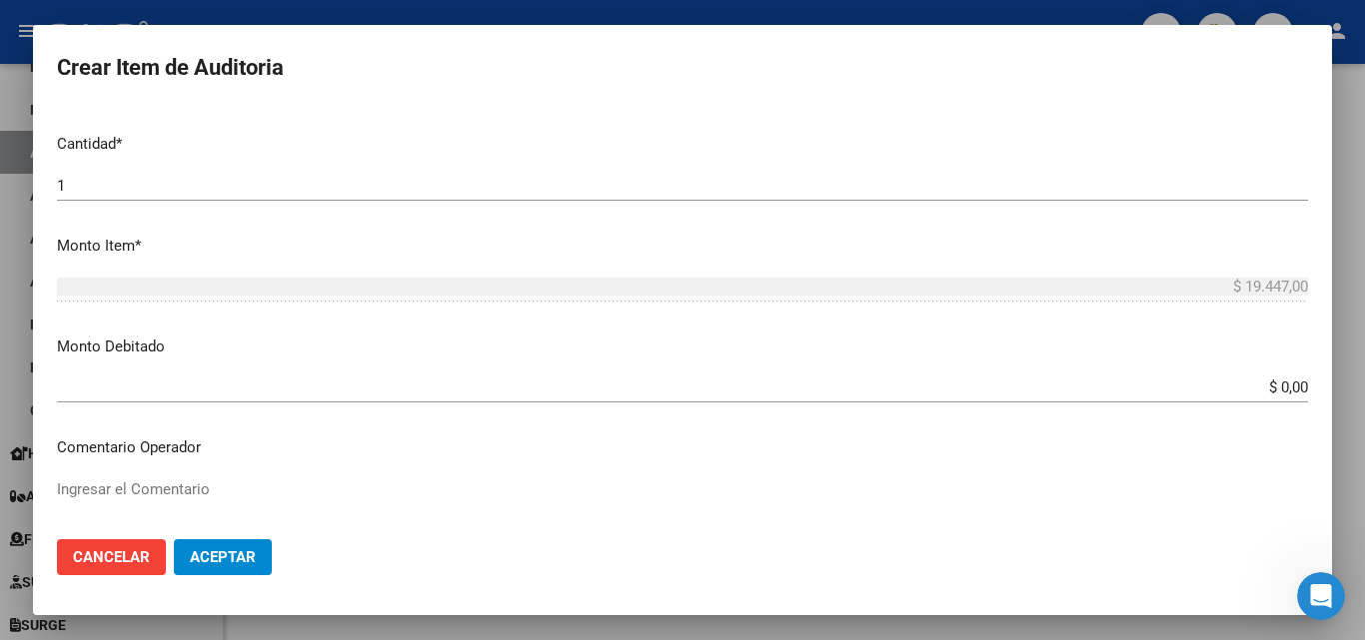
scroll to position [899, 0]
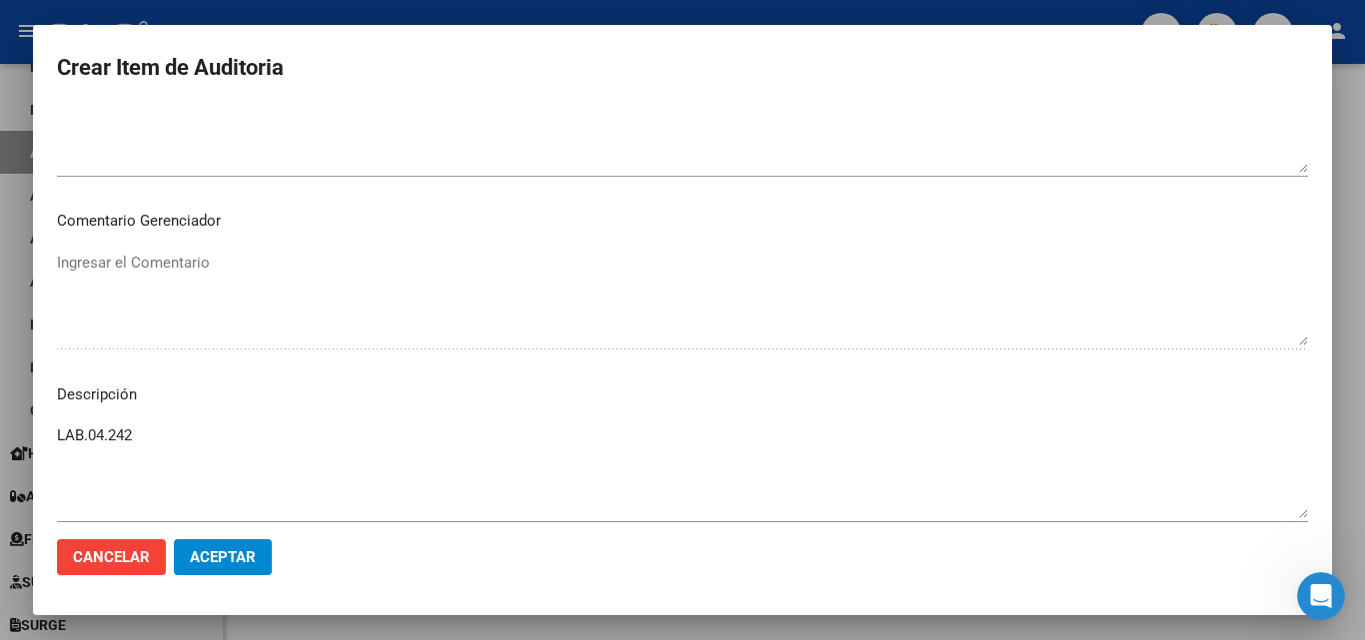
click at [383, 17] on div at bounding box center [682, 320] width 1365 height 640
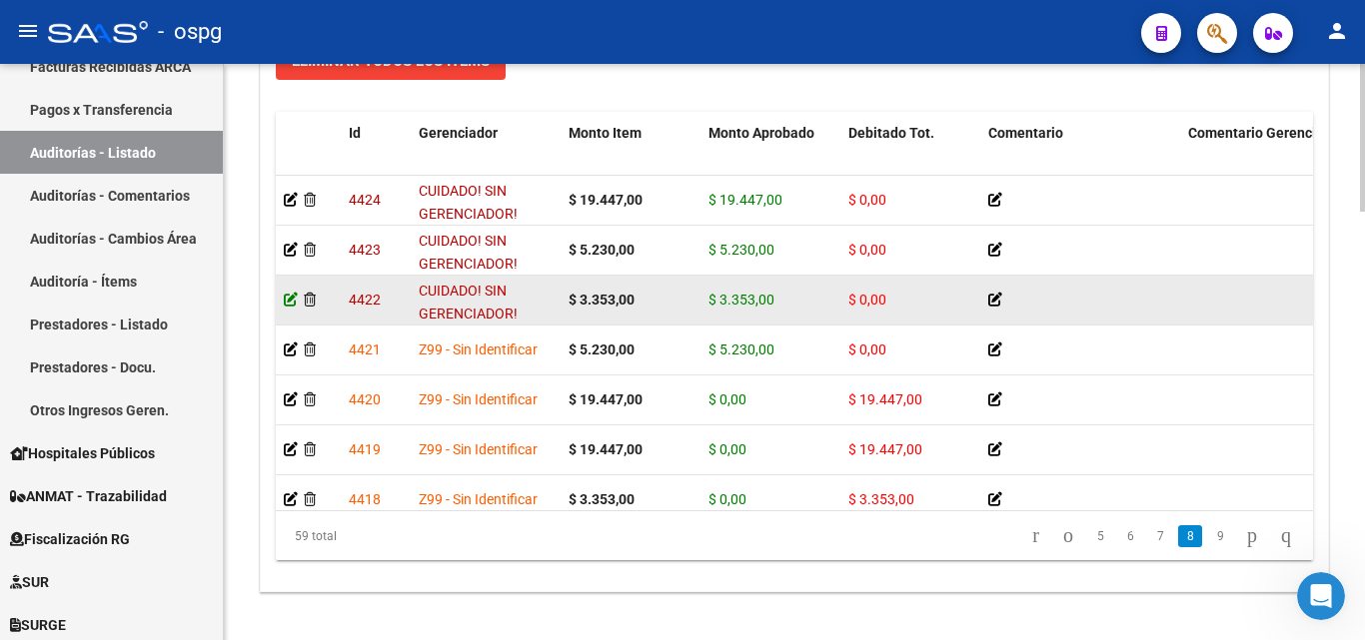
click at [291, 303] on icon at bounding box center [291, 300] width 14 height 14
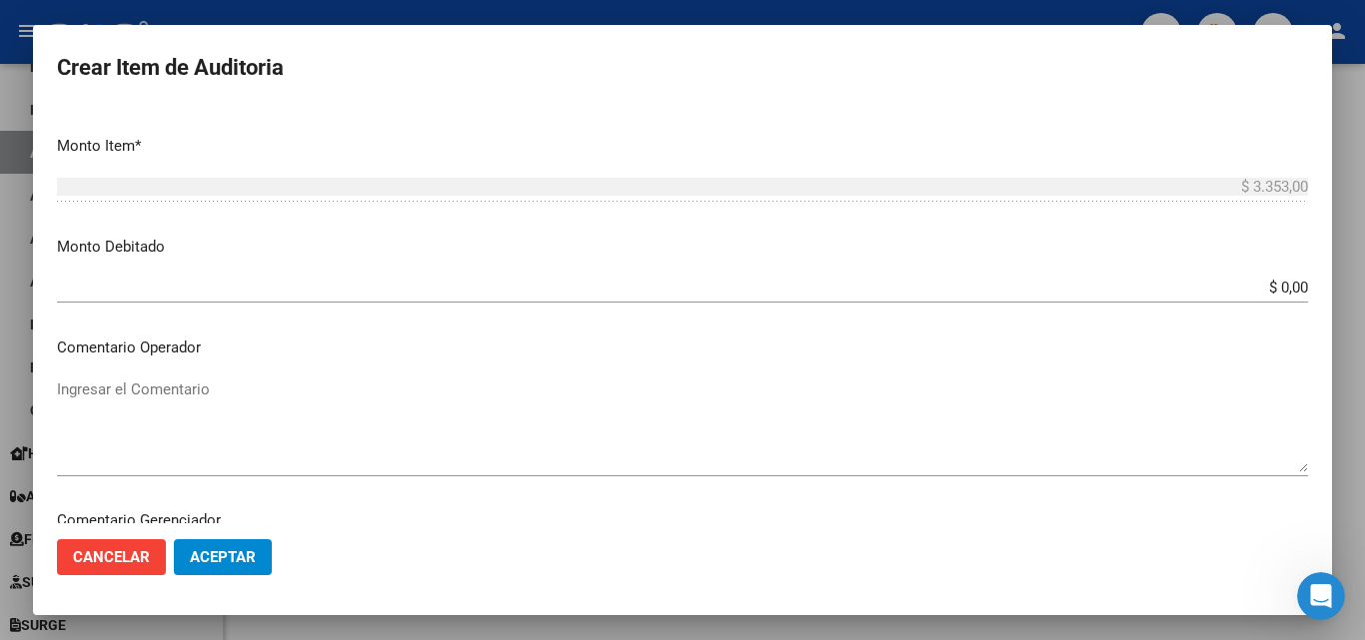
scroll to position [300, 0]
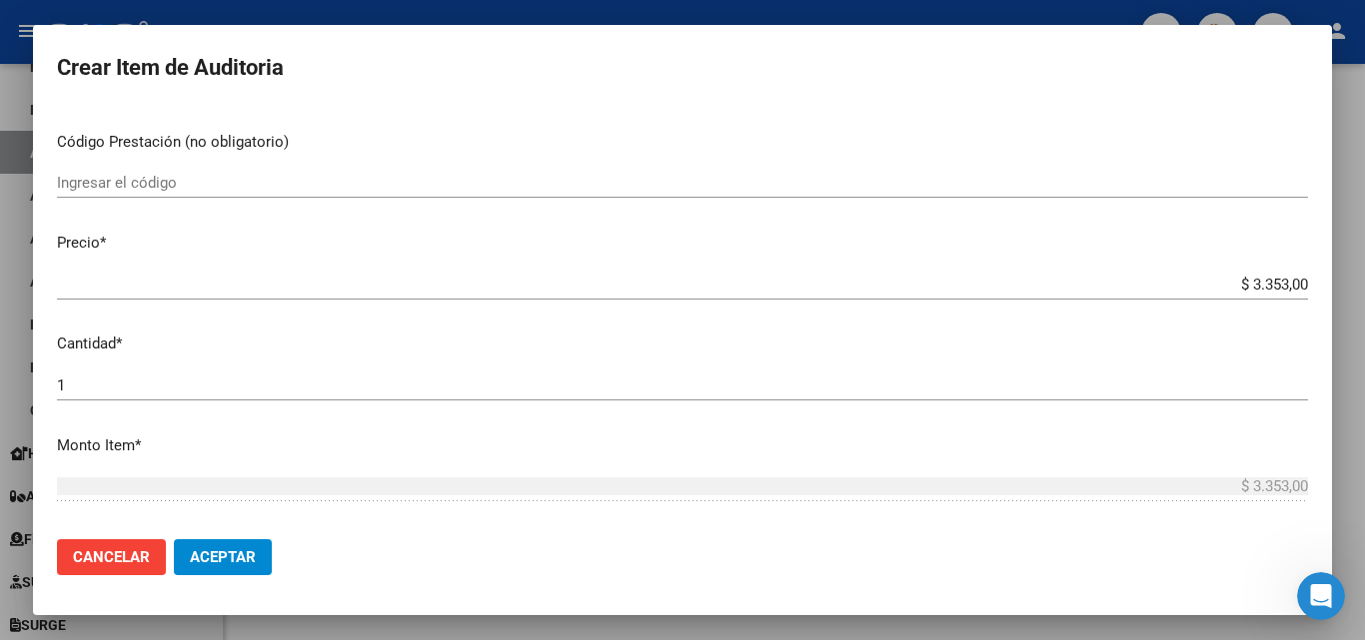
click at [517, 4] on div at bounding box center [682, 320] width 1365 height 640
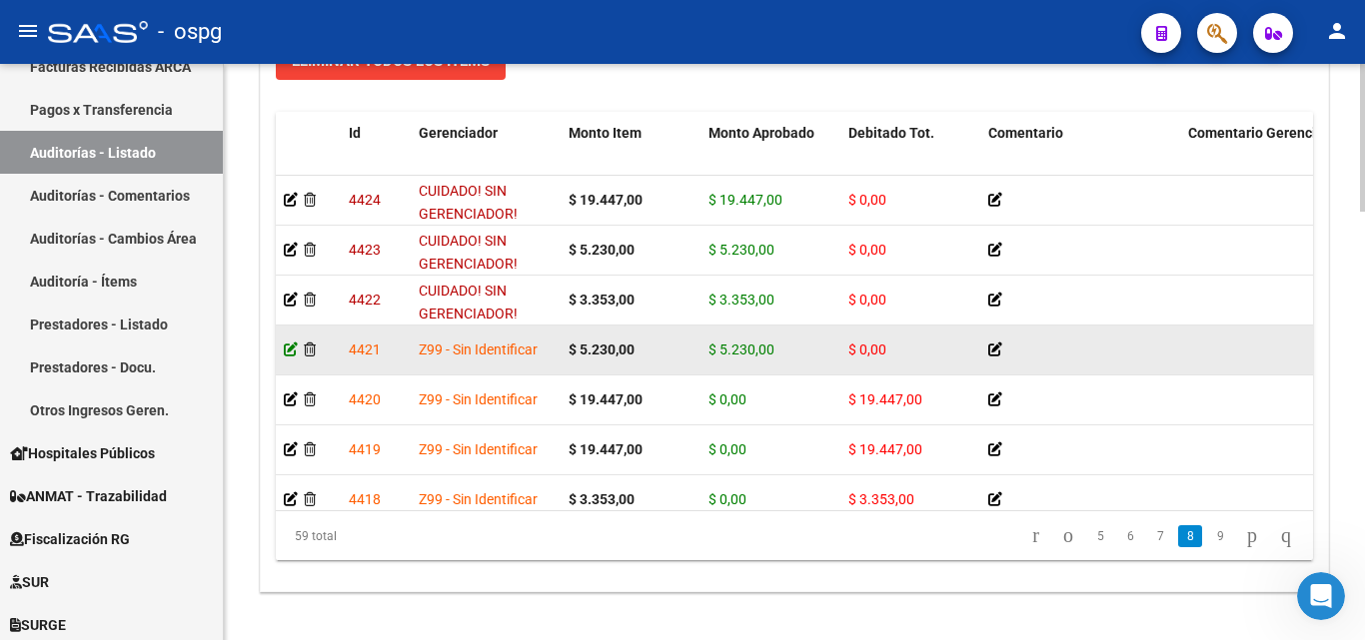
click at [287, 353] on icon at bounding box center [291, 350] width 14 height 14
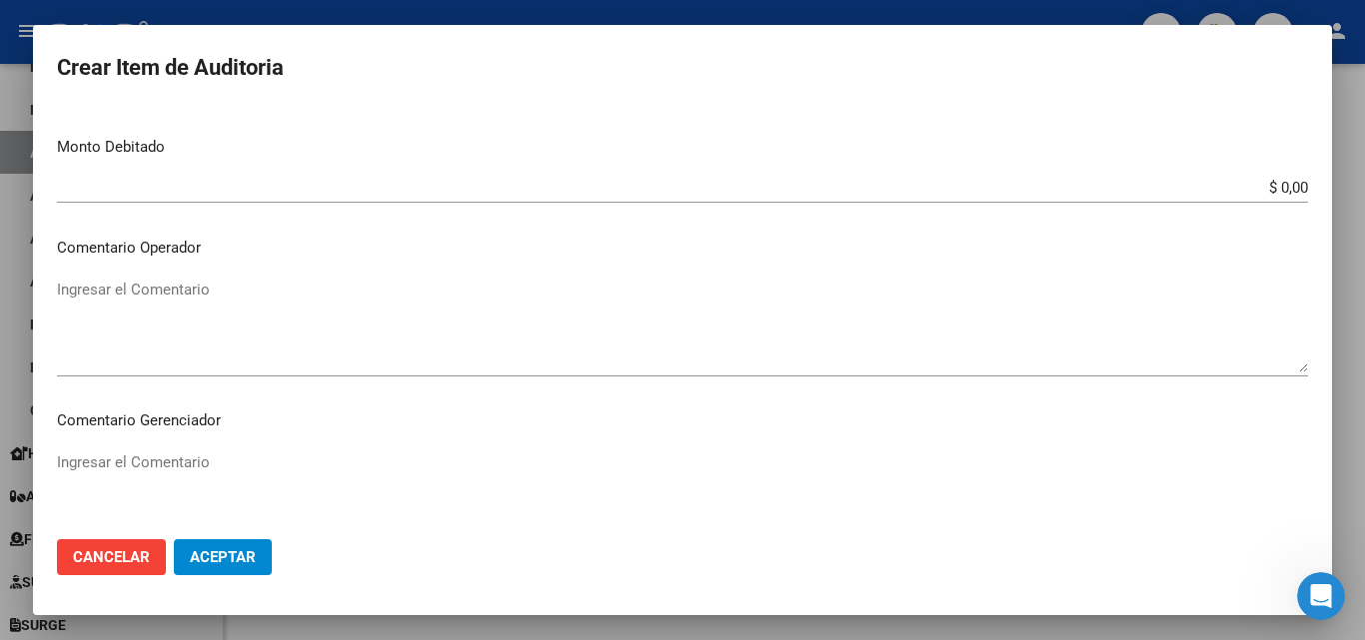
scroll to position [1099, 0]
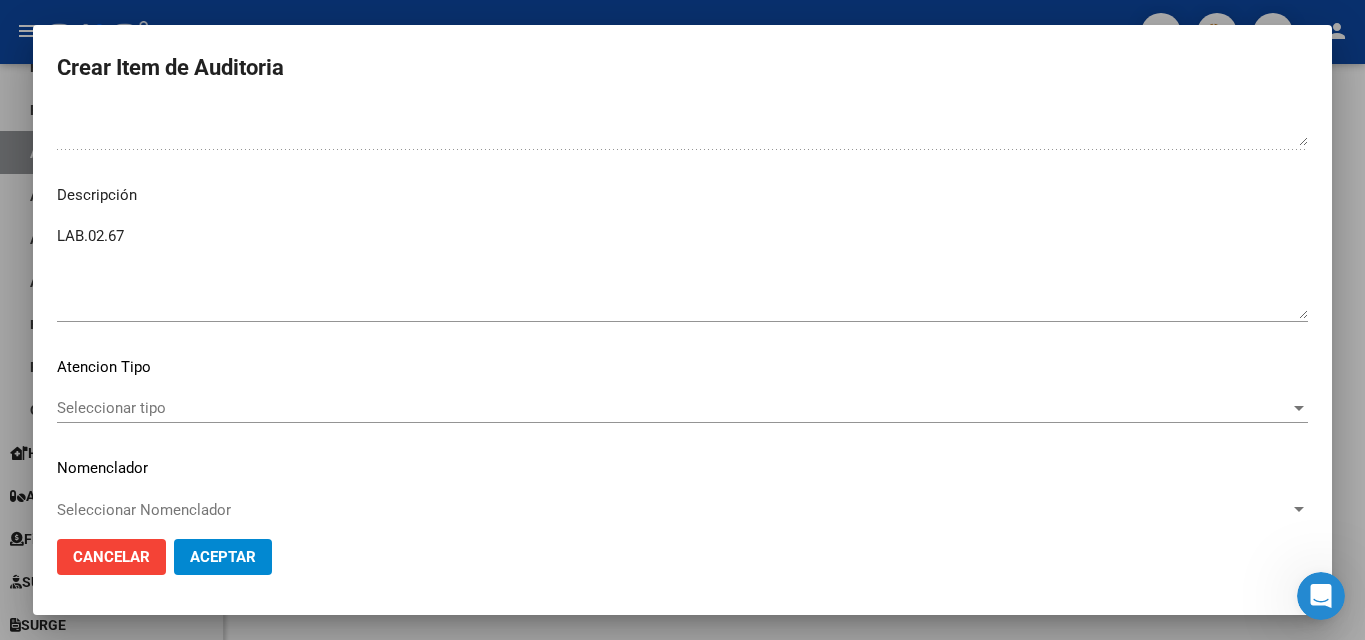
click at [198, 223] on div "LAB.02.67 Ingresar el Descripción" at bounding box center [682, 272] width 1251 height 102
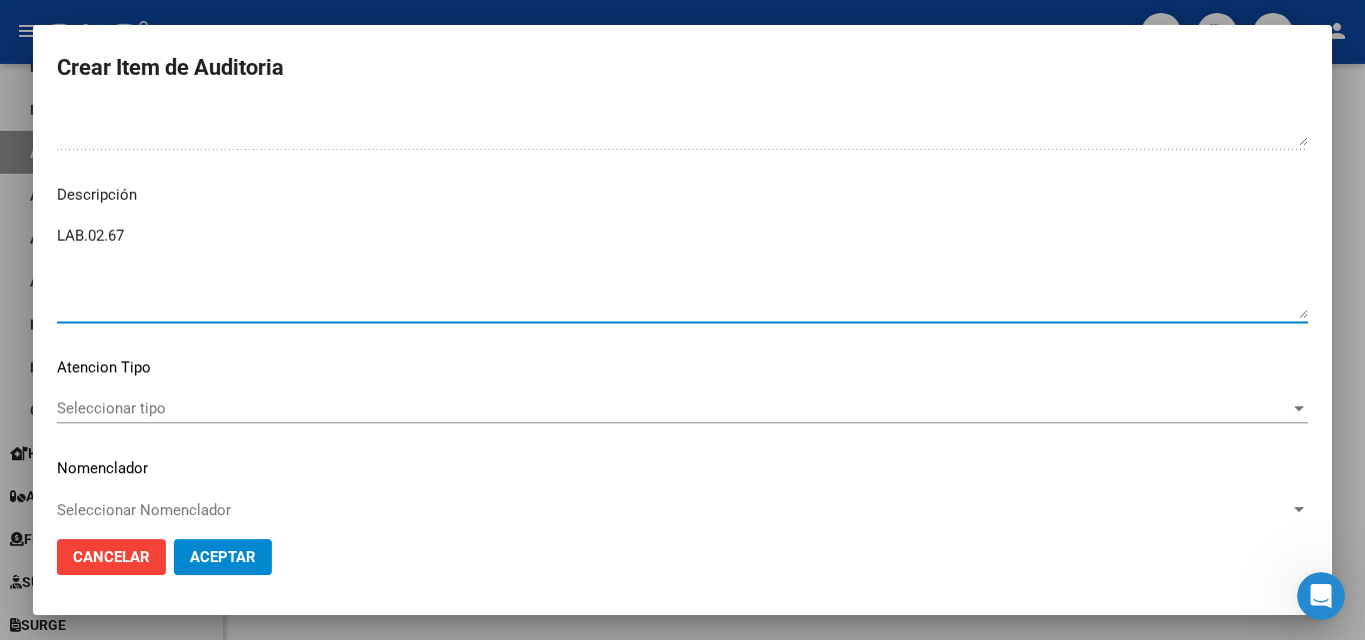
click at [186, 232] on textarea "LAB.02.67" at bounding box center [682, 272] width 1251 height 94
click at [44, 254] on mat-dialog-content "16129967 Nro Documento CUIL [PERSON_NAME] Nombre Completo Fec. Prestación [DATE…" at bounding box center [682, 315] width 1299 height 417
type textarea "LAB.02.67/04.242/02.28/01.134"
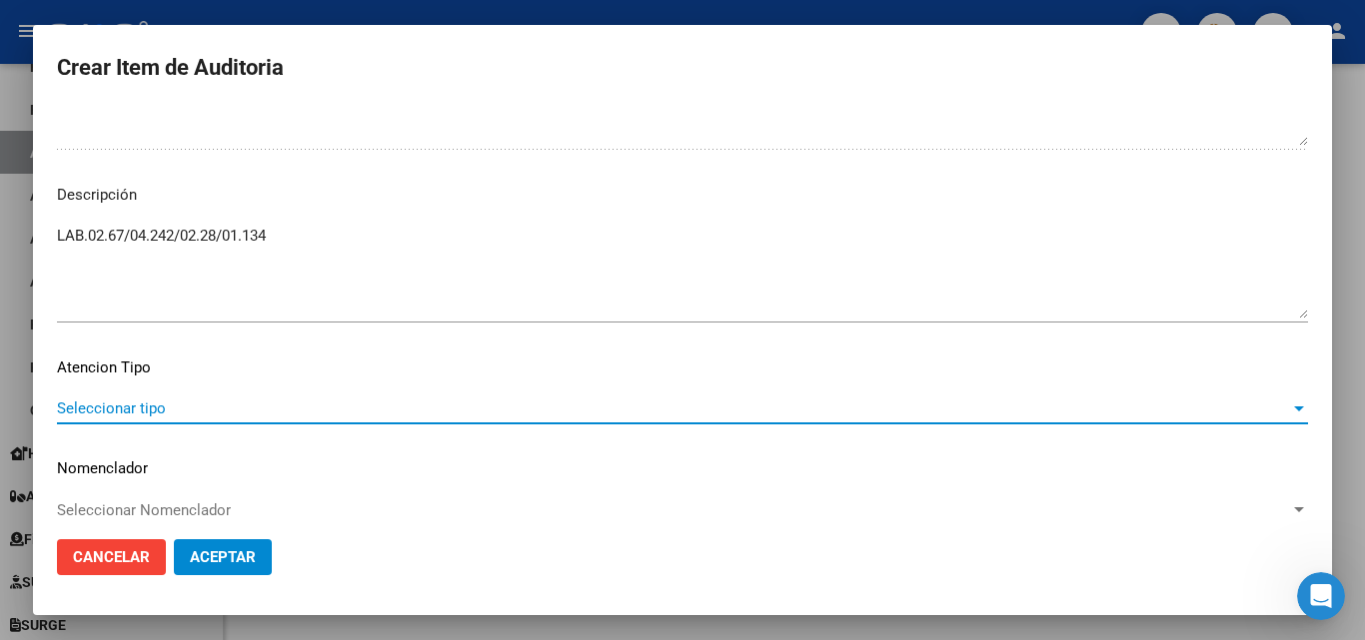
click at [226, 414] on span "Seleccionar tipo" at bounding box center [673, 409] width 1233 height 18
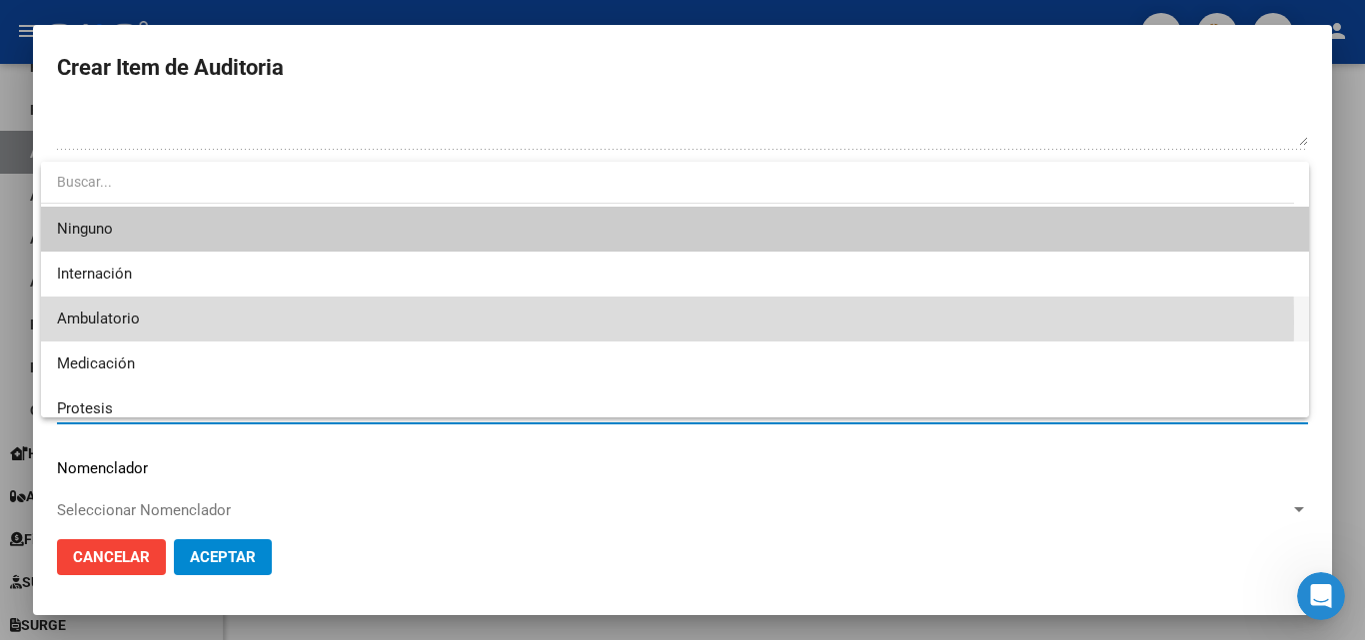
click at [200, 323] on span "Ambulatorio" at bounding box center [675, 319] width 1236 height 45
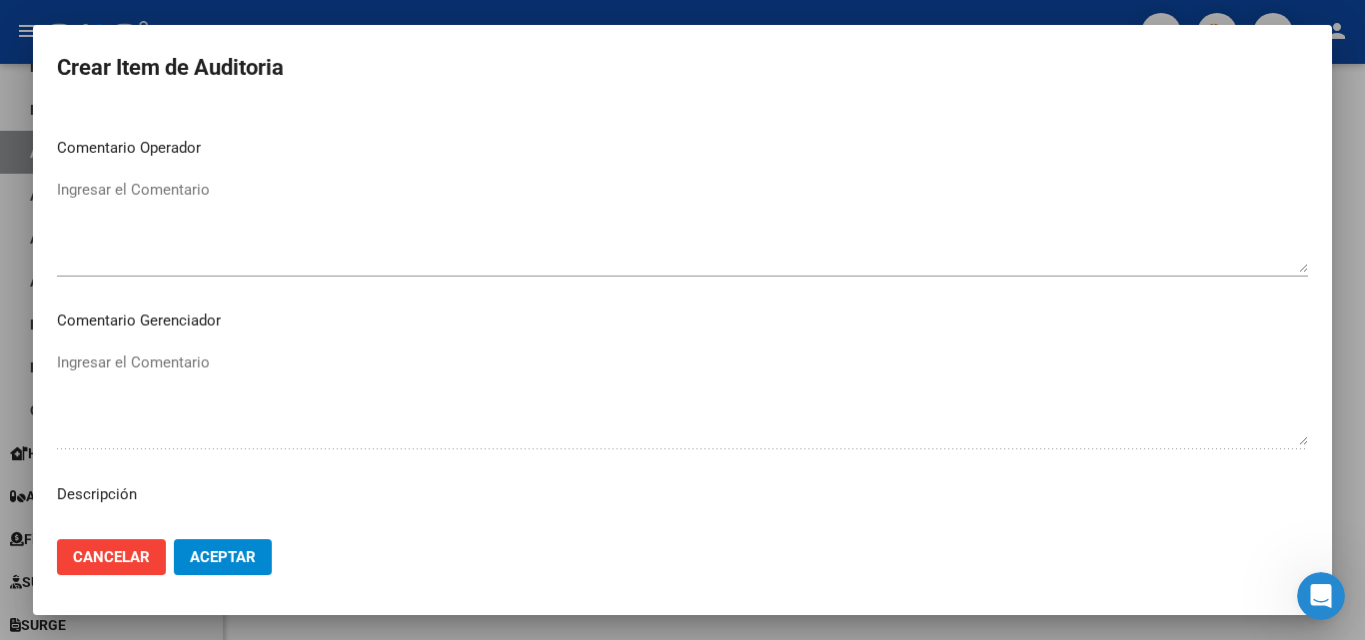
scroll to position [500, 0]
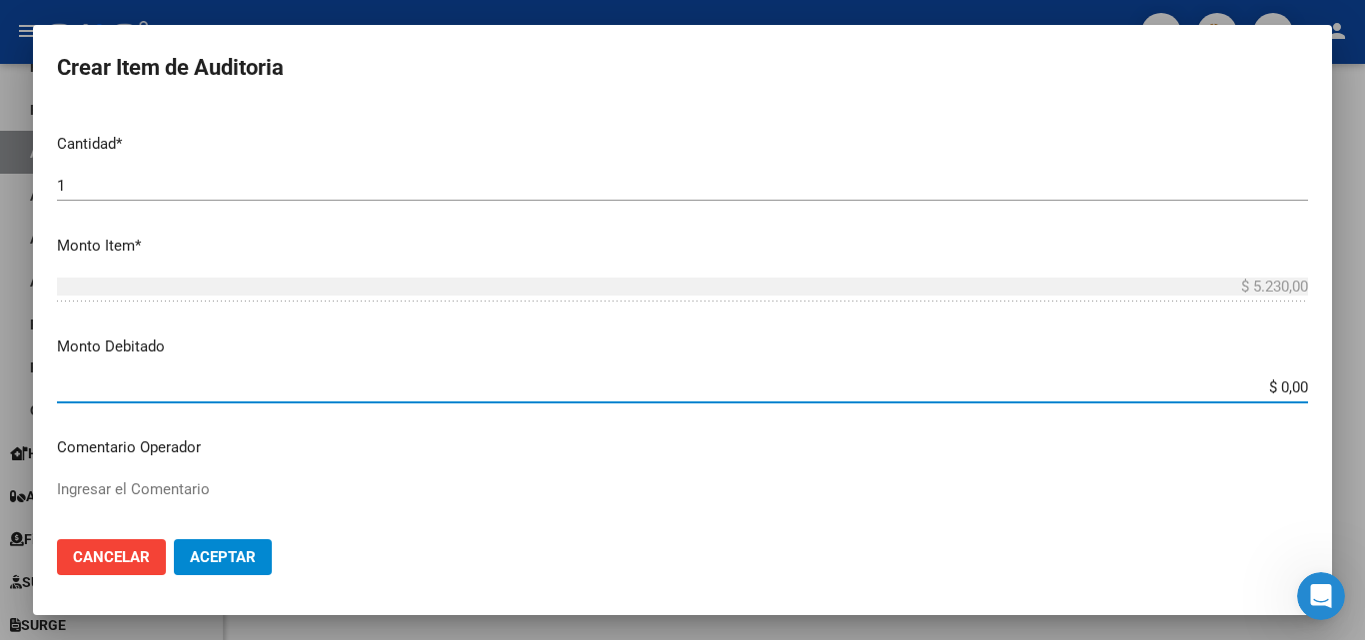
drag, startPoint x: 1225, startPoint y: 384, endPoint x: 1350, endPoint y: 394, distance: 125.3
click at [1350, 394] on div "Crear Item de Auditoria 16129967 Nro Documento CUIL [PERSON_NAME] Nombre Comple…" at bounding box center [682, 320] width 1365 height 640
type input "$ 48.579,00"
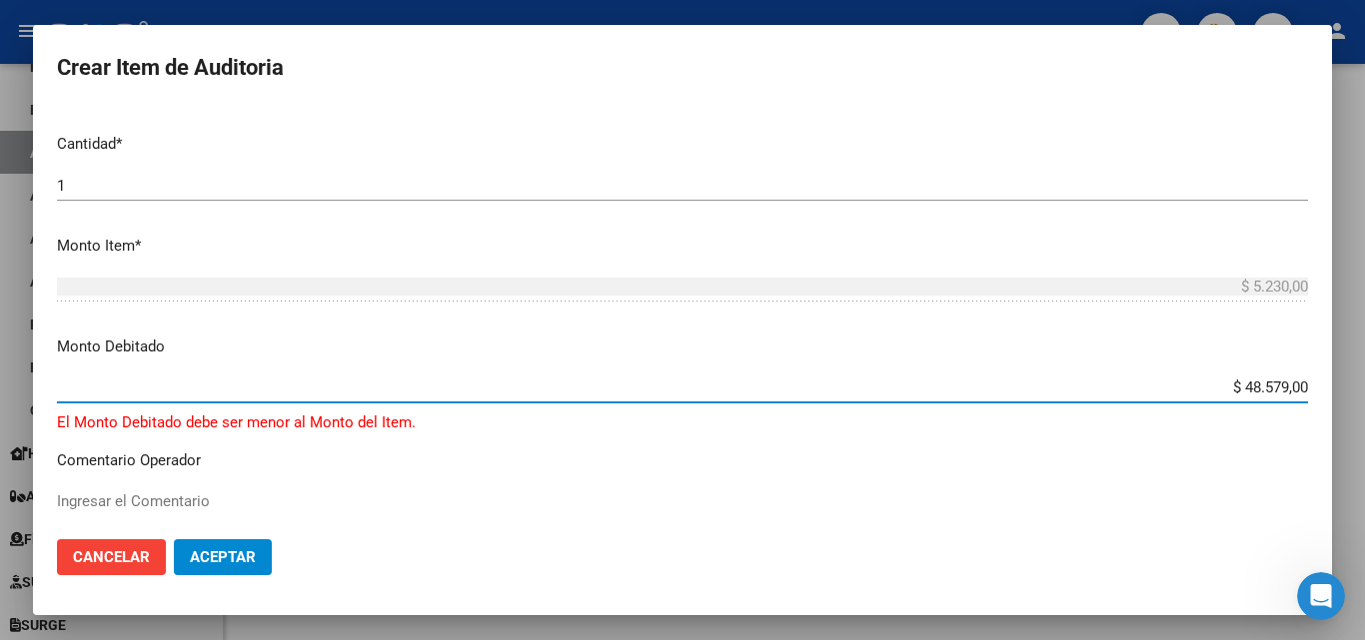
scroll to position [300, 0]
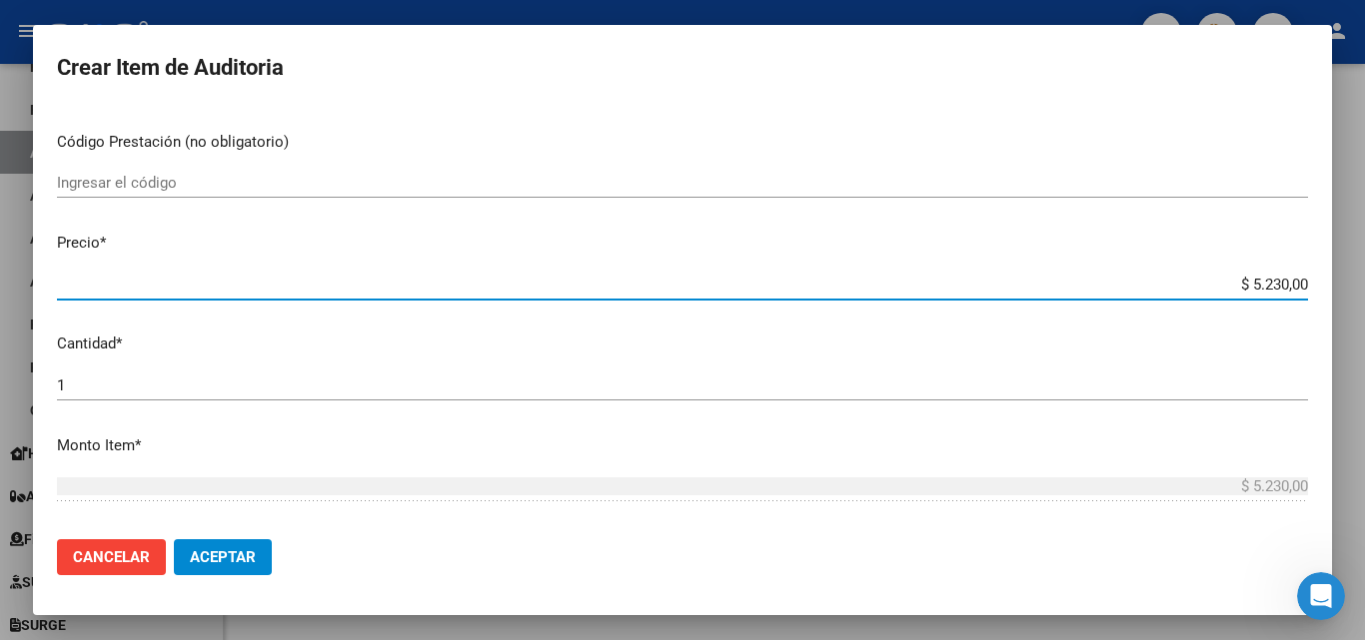
drag, startPoint x: 1216, startPoint y: 285, endPoint x: 1364, endPoint y: 293, distance: 148.1
click at [1364, 296] on div "Crear Item de Auditoria 16129967 Nro Documento CUIL [PERSON_NAME] Nombre Comple…" at bounding box center [682, 320] width 1365 height 640
type input "$ 0,04"
type input "$ 0,48"
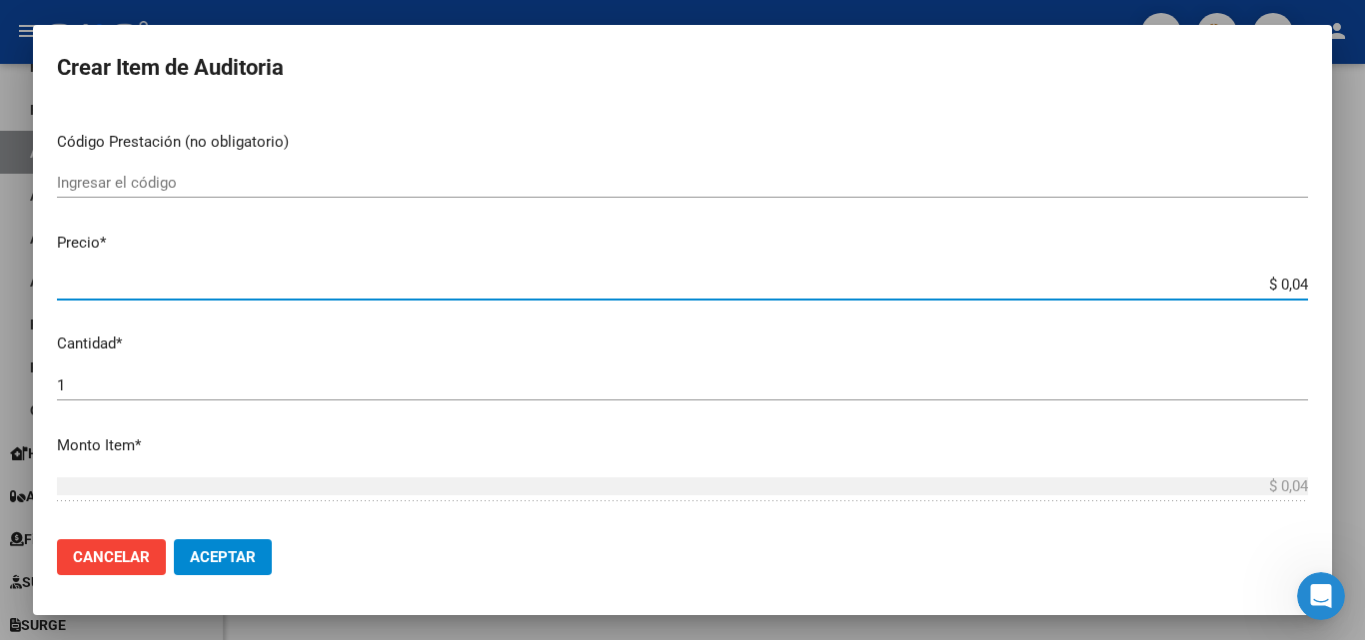
type input "$ 0,48"
type input "$ 4,85"
type input "$ 48,57"
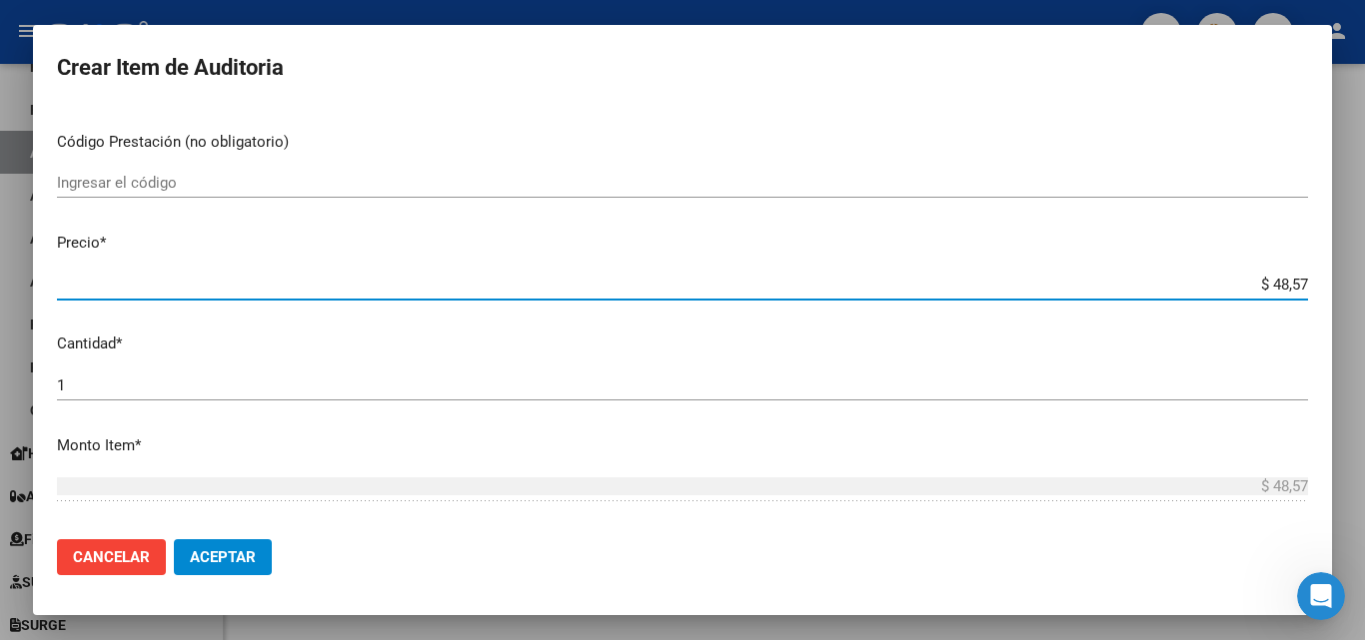
type input "$ 485,79"
type input "$ 4.857,90"
type input "$ 48.579,00"
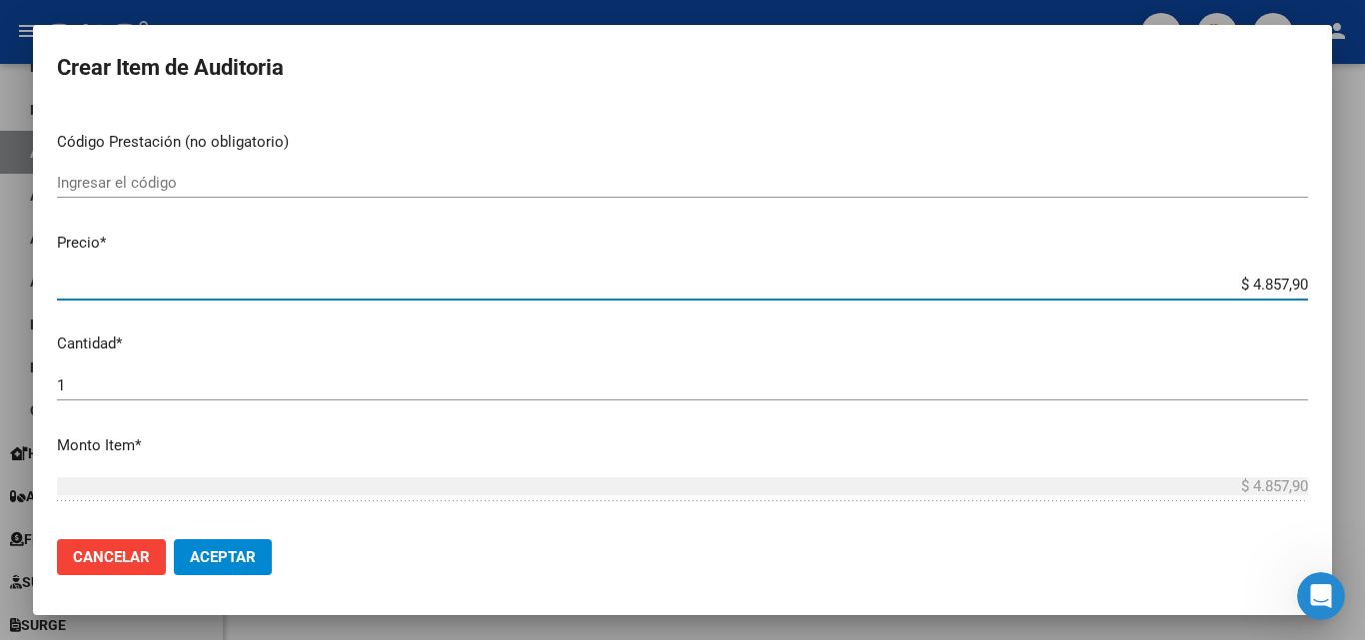
type input "$ 48.579,00"
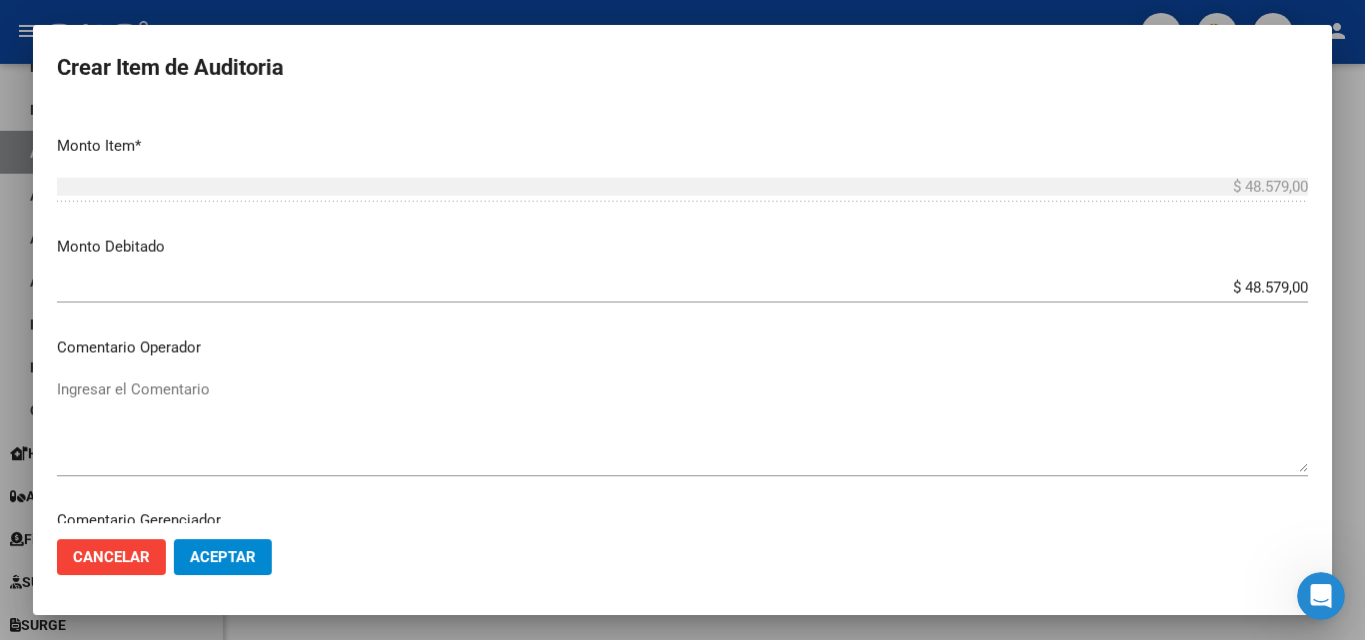
scroll to position [1119, 0]
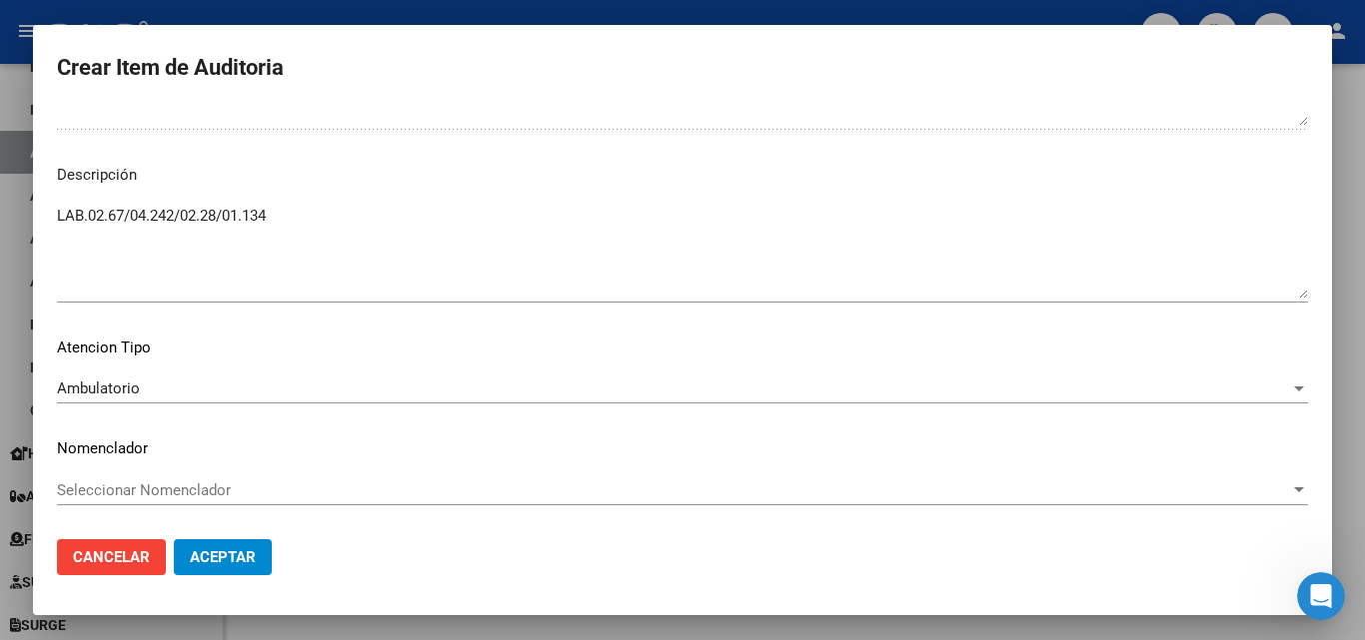
click at [287, 222] on textarea "LAB.02.67/04.242/02.28/01.134" at bounding box center [682, 252] width 1251 height 94
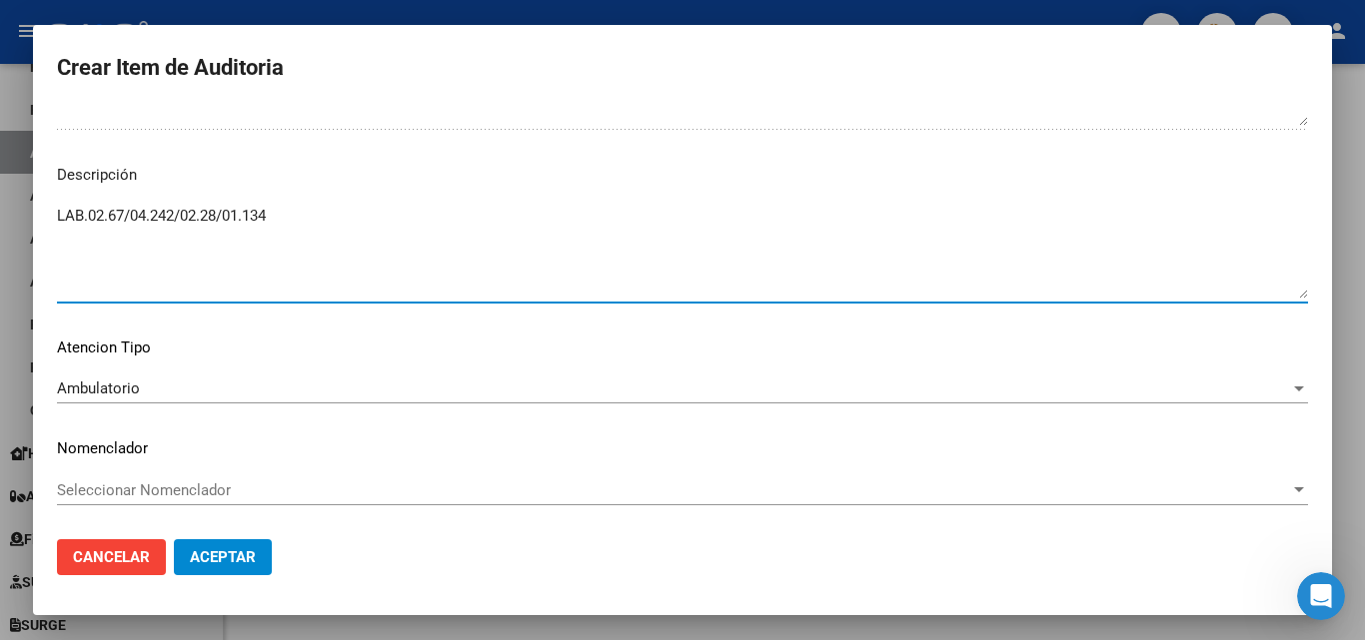
paste textarea "Baja desde [DATE]"
type textarea "LAB.02.67/04.242/02.28/01.134 Baja desde [DATE]"
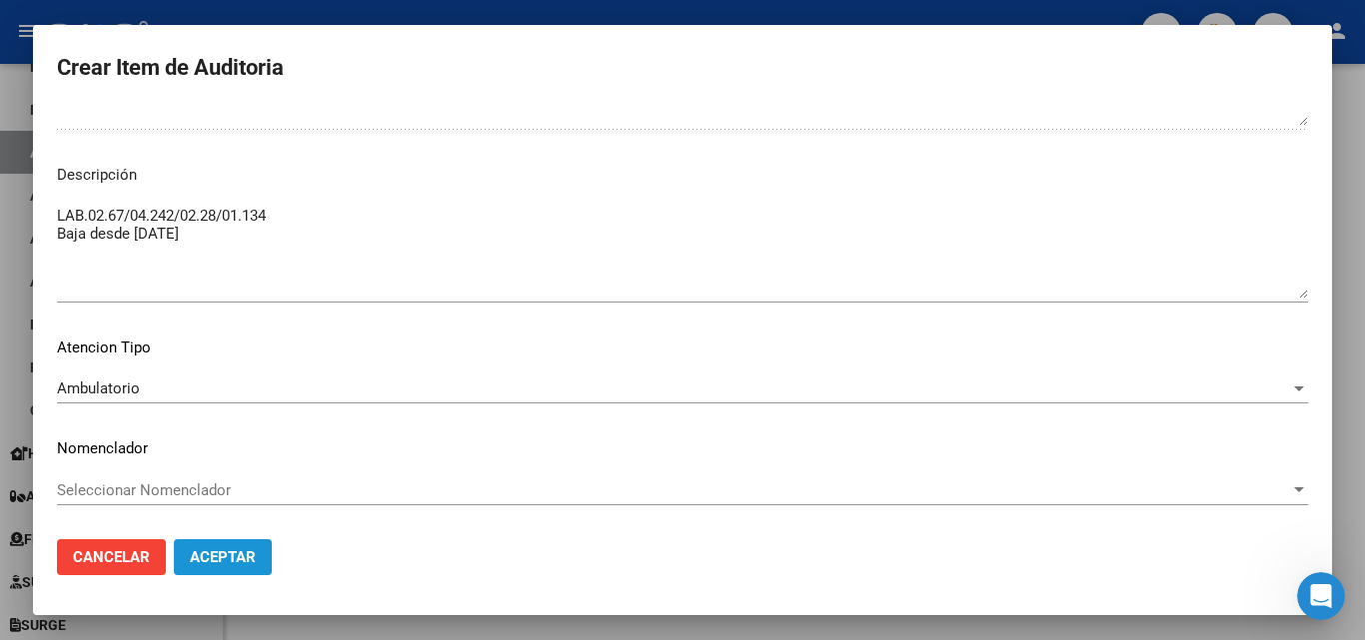
click at [228, 543] on button "Aceptar" at bounding box center [223, 558] width 98 height 36
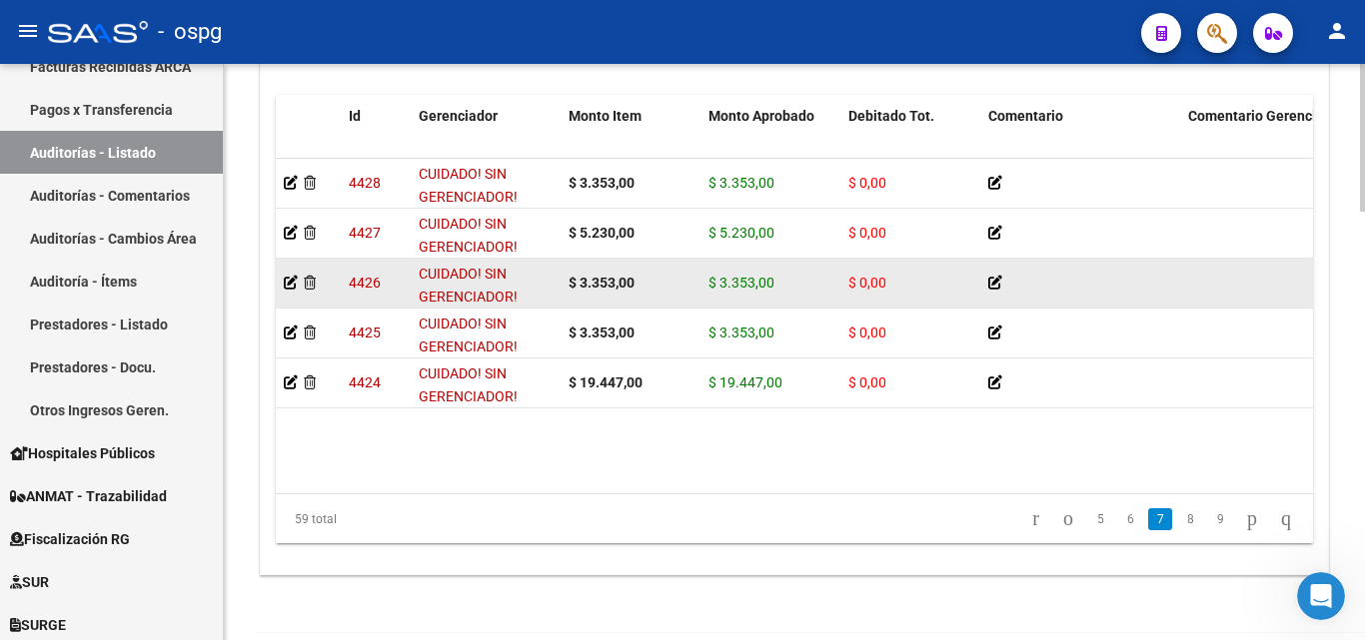
scroll to position [2098, 0]
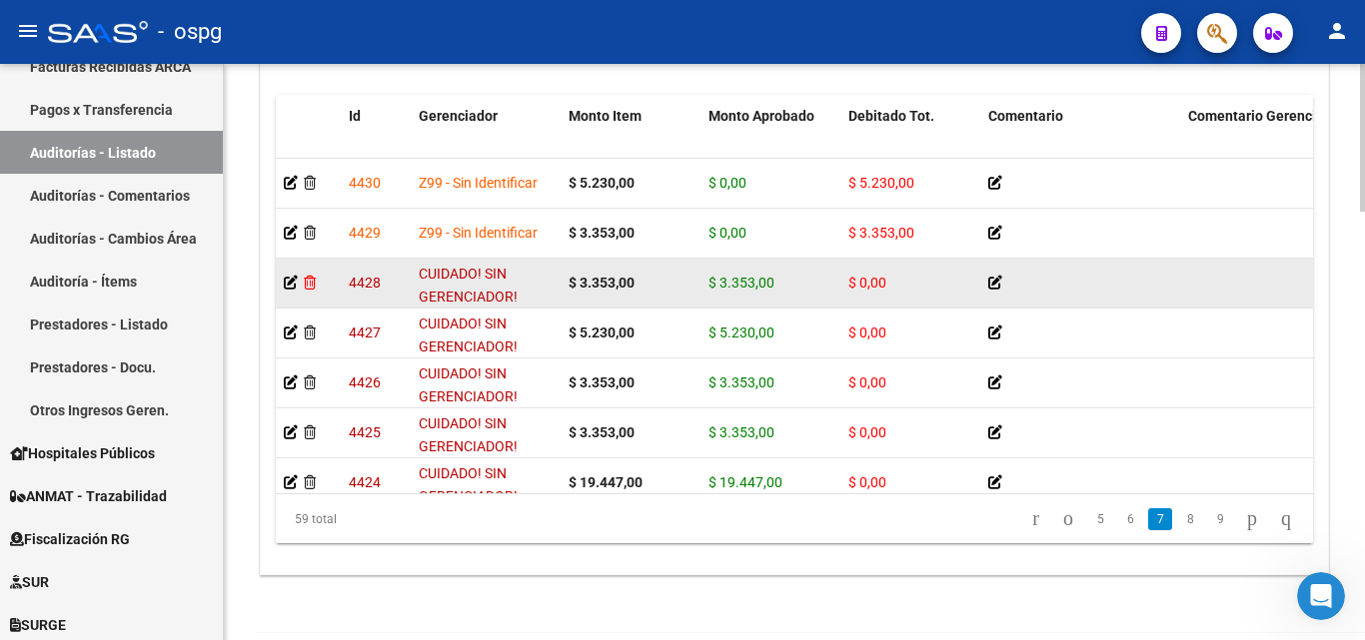
click at [305, 283] on icon at bounding box center [310, 283] width 12 height 14
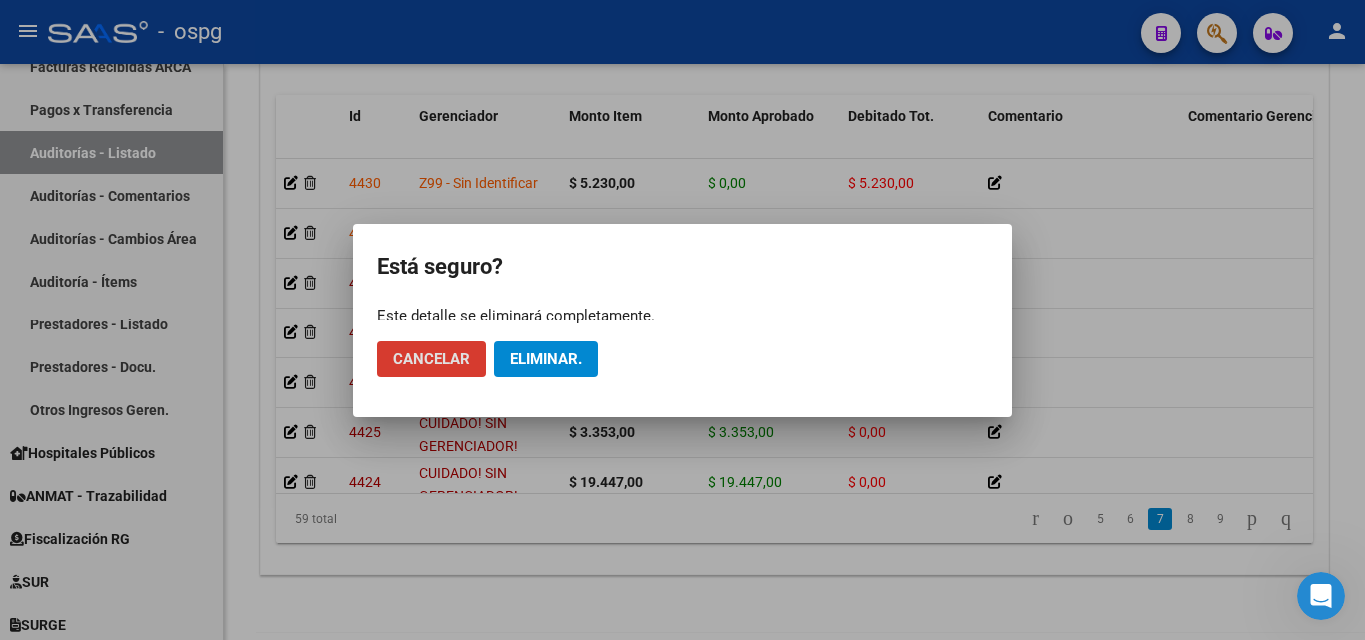
click at [509, 356] on button "Eliminar." at bounding box center [546, 360] width 104 height 36
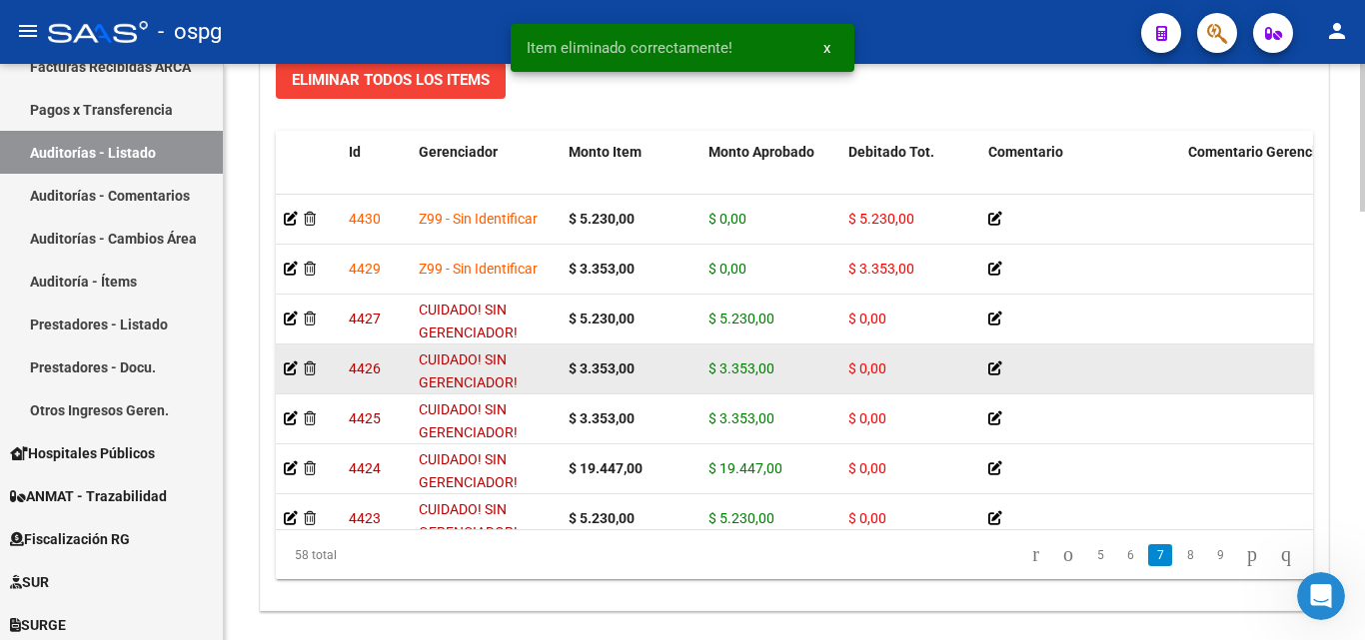
scroll to position [1599, 0]
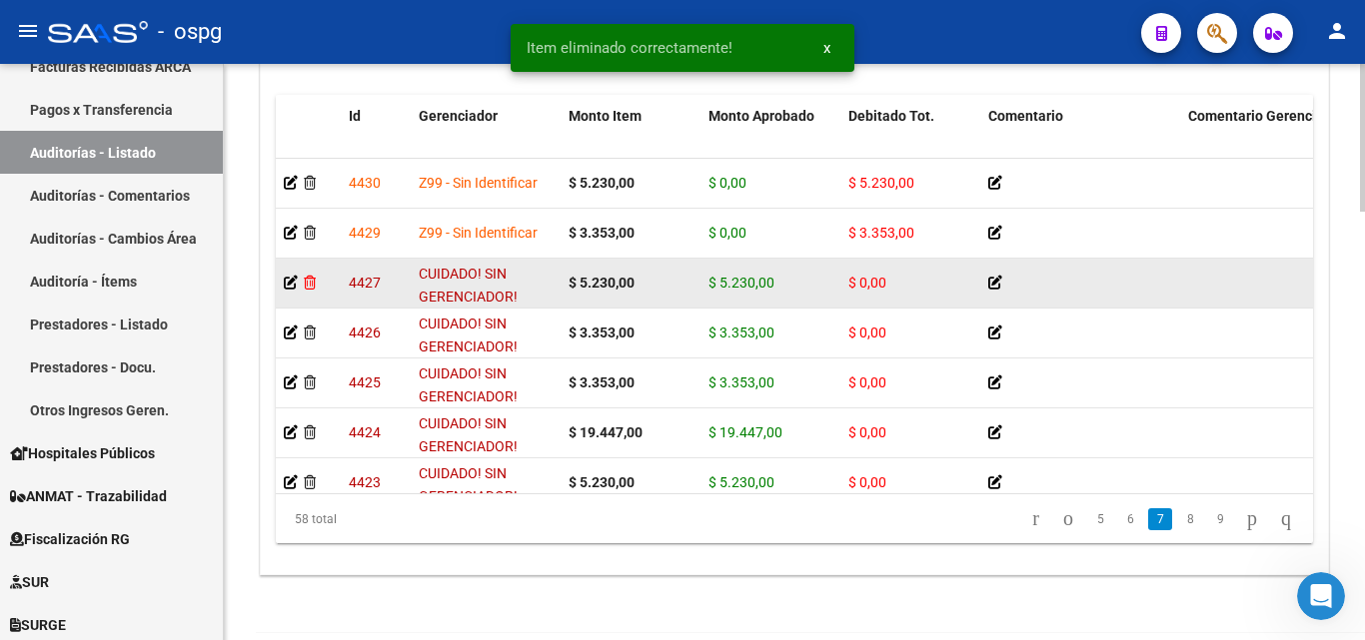
click at [309, 286] on icon at bounding box center [310, 283] width 12 height 14
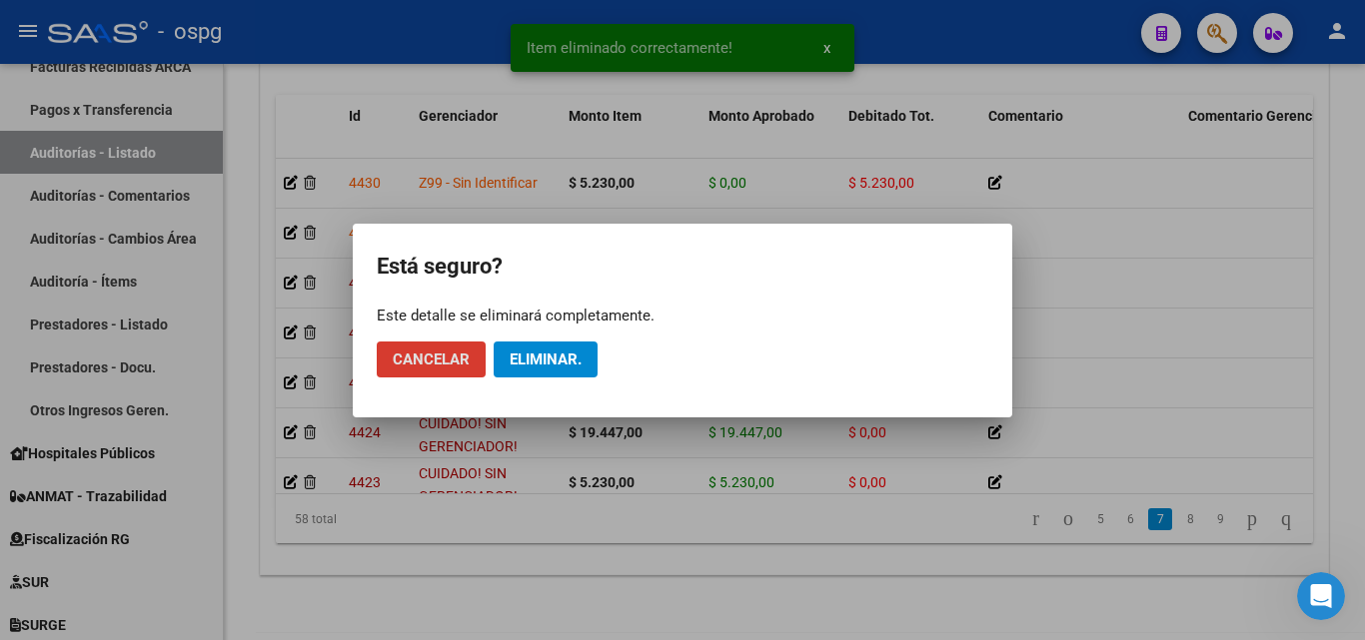
click at [520, 358] on span "Eliminar." at bounding box center [546, 360] width 72 height 18
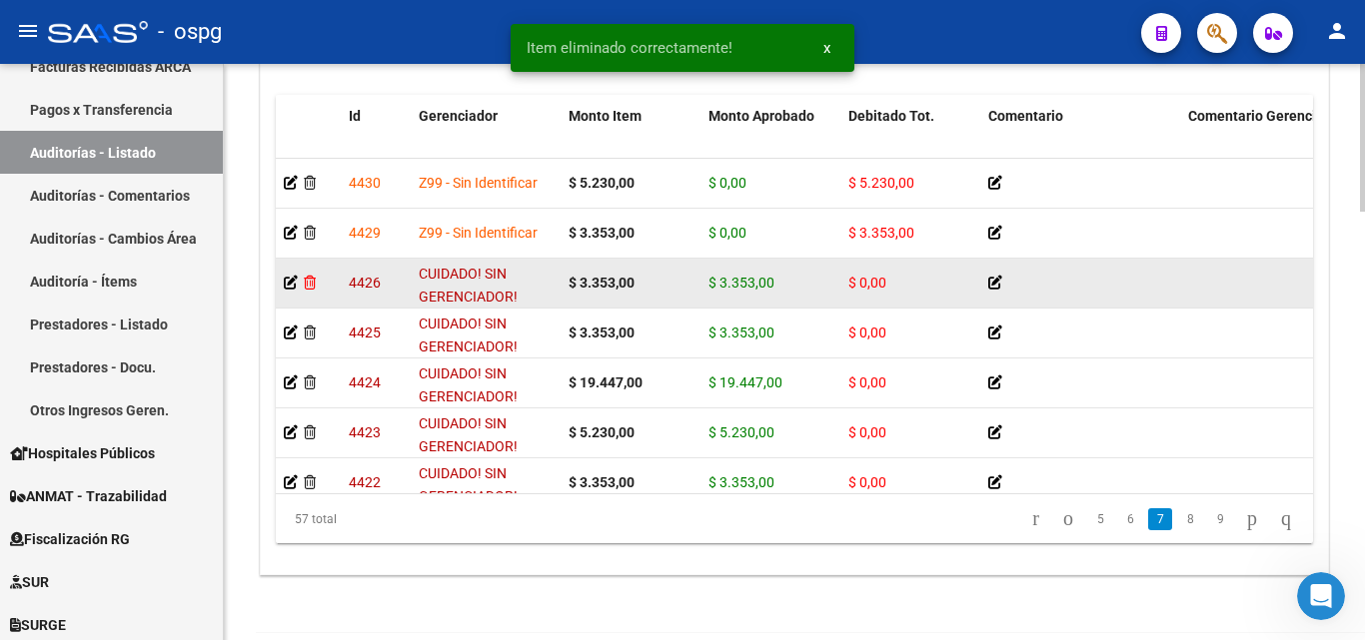
click at [312, 286] on icon at bounding box center [310, 283] width 12 height 14
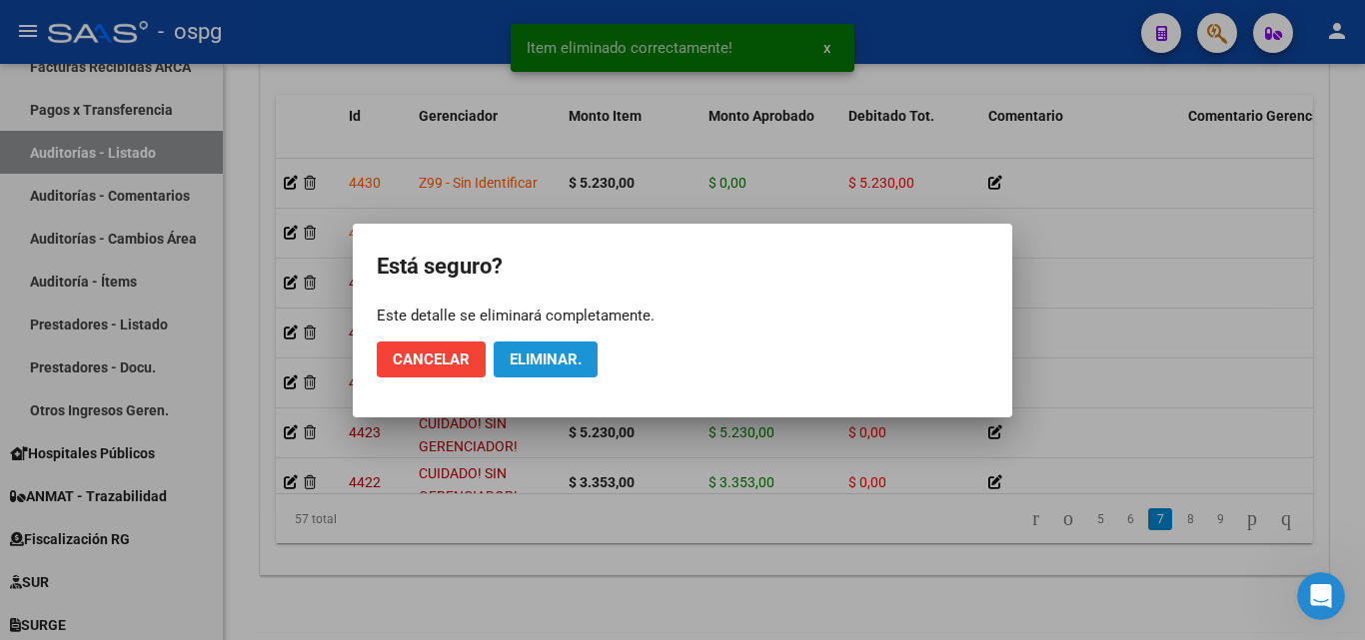
click at [516, 349] on button "Eliminar." at bounding box center [546, 360] width 104 height 36
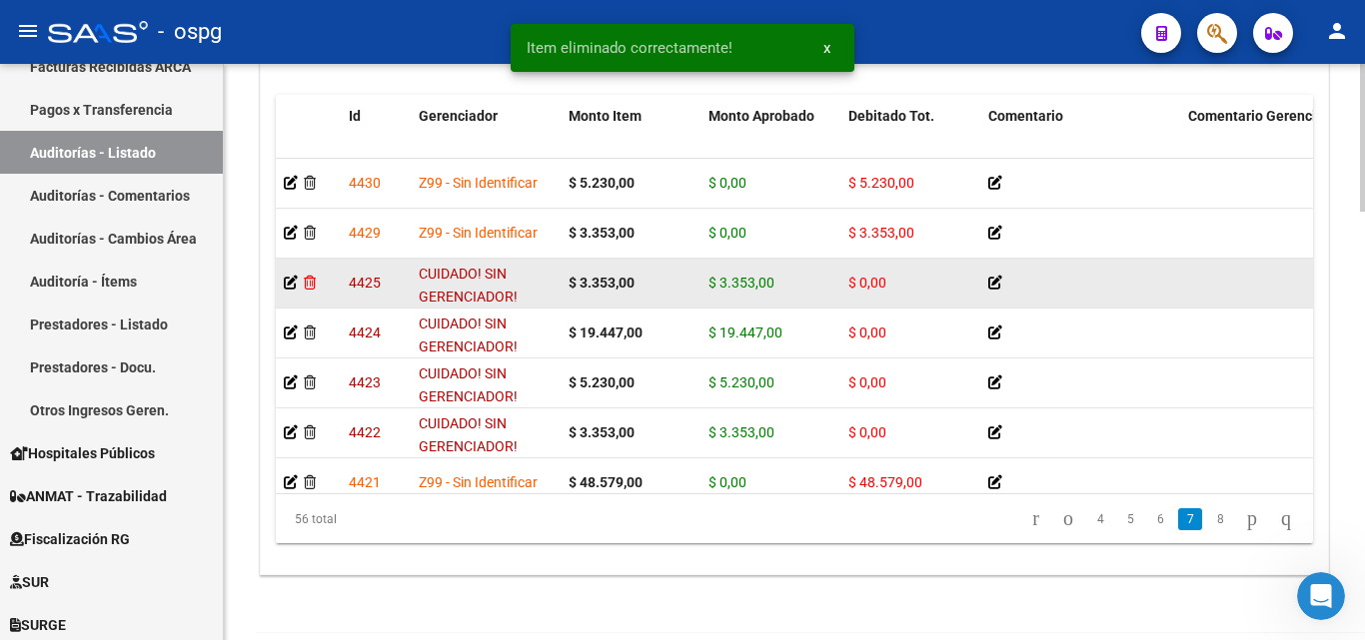
click at [315, 284] on icon at bounding box center [310, 283] width 12 height 14
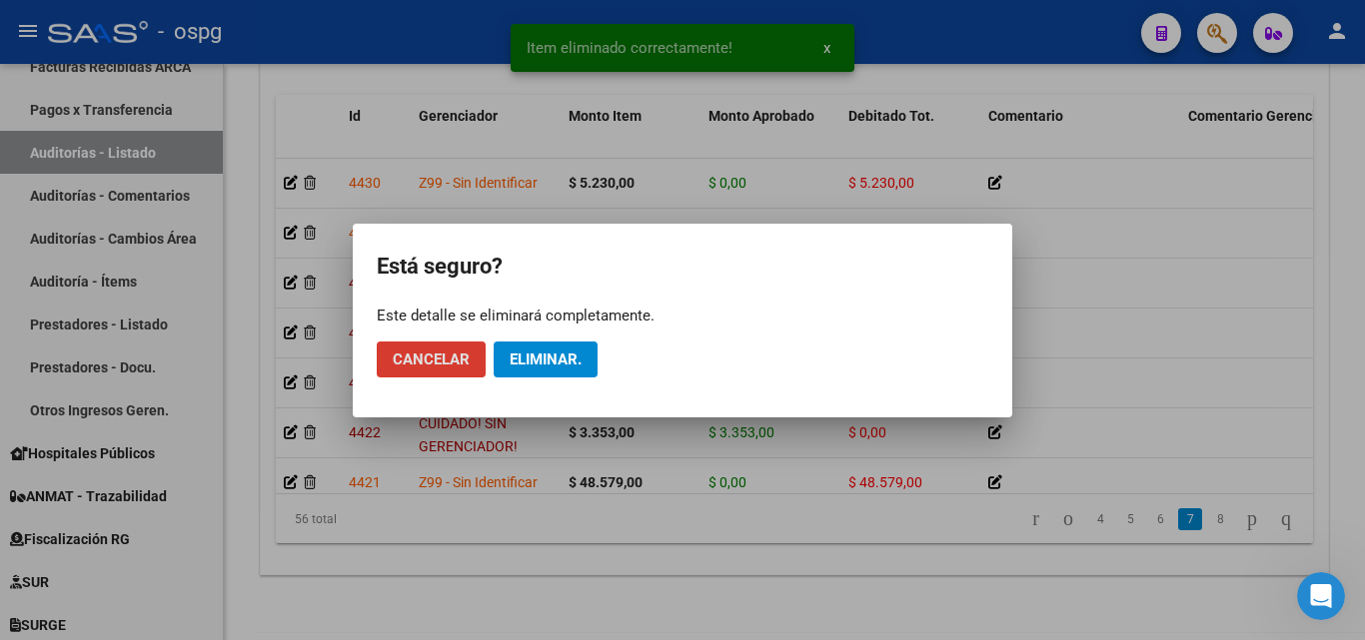
click at [558, 351] on span "Eliminar." at bounding box center [546, 360] width 72 height 18
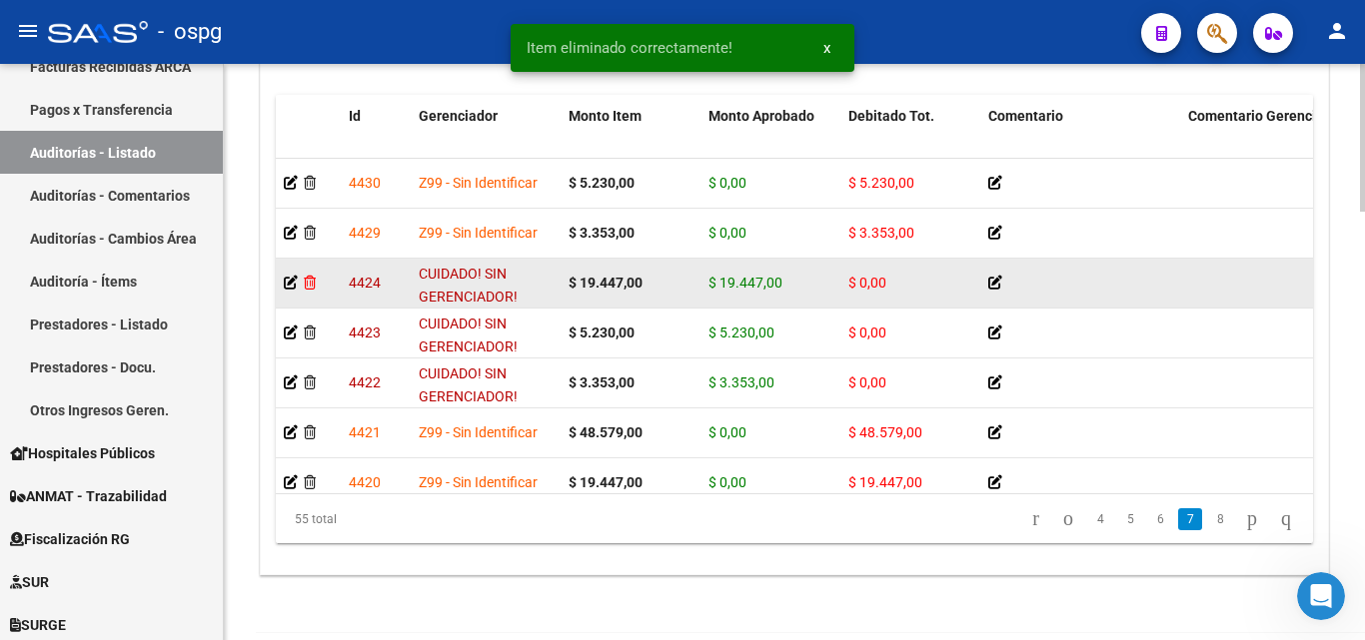
click at [311, 286] on icon at bounding box center [310, 283] width 12 height 14
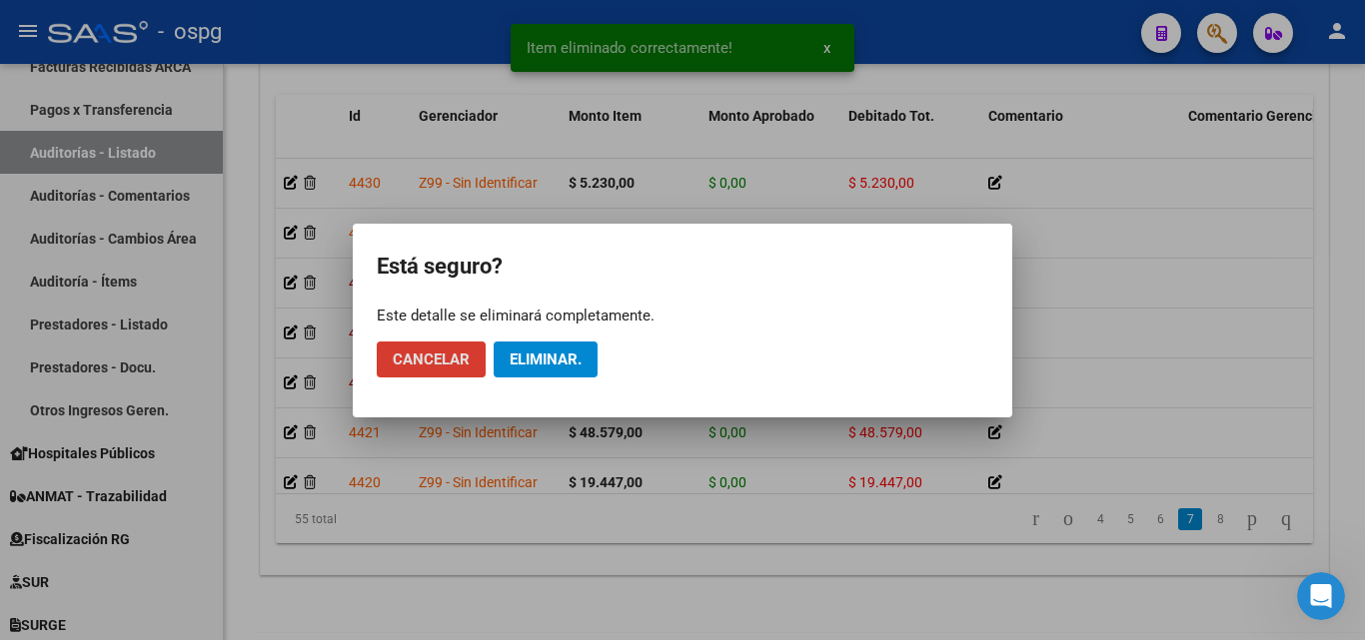
drag, startPoint x: 557, startPoint y: 358, endPoint x: 535, endPoint y: 361, distance: 22.2
click at [554, 359] on span "Eliminar." at bounding box center [546, 360] width 72 height 18
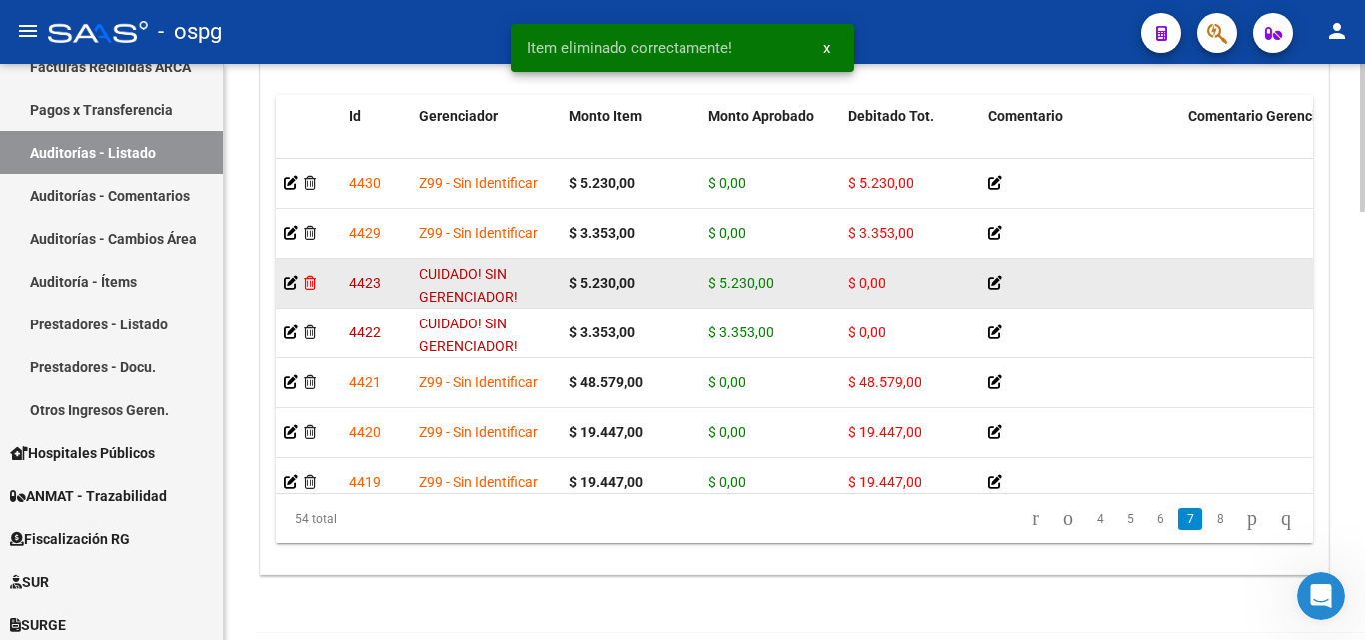
click at [311, 284] on icon at bounding box center [310, 283] width 12 height 14
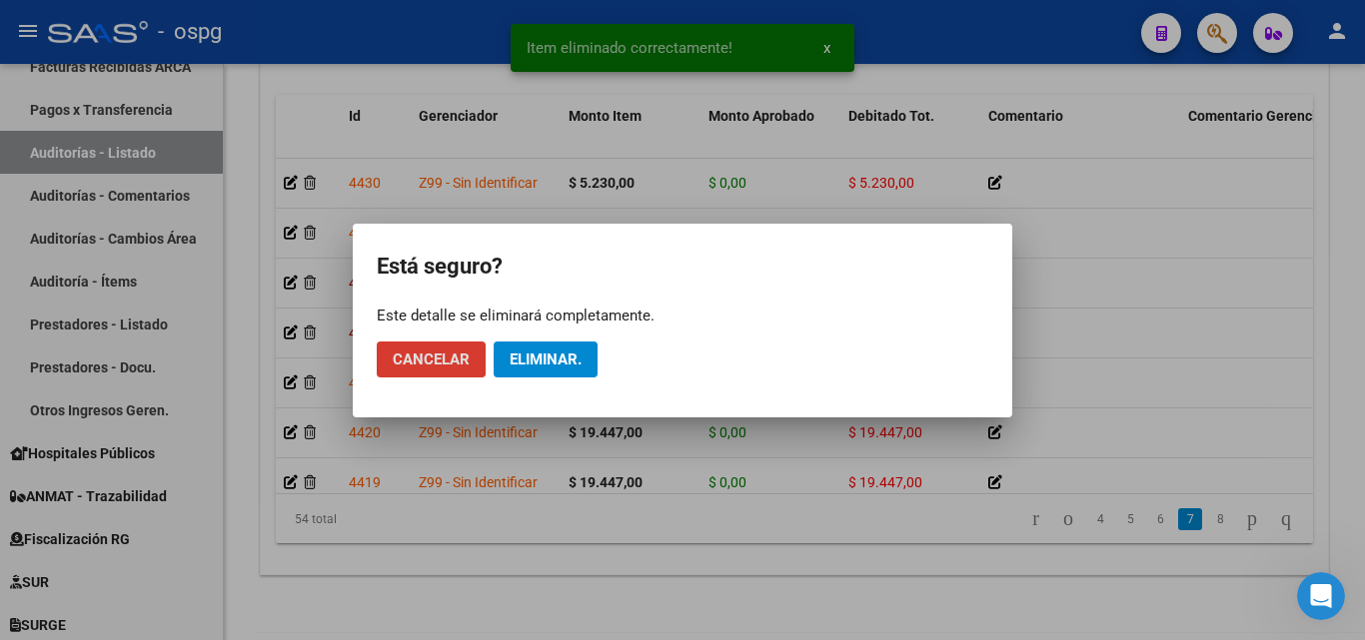
click at [571, 367] on span "Eliminar." at bounding box center [546, 360] width 72 height 18
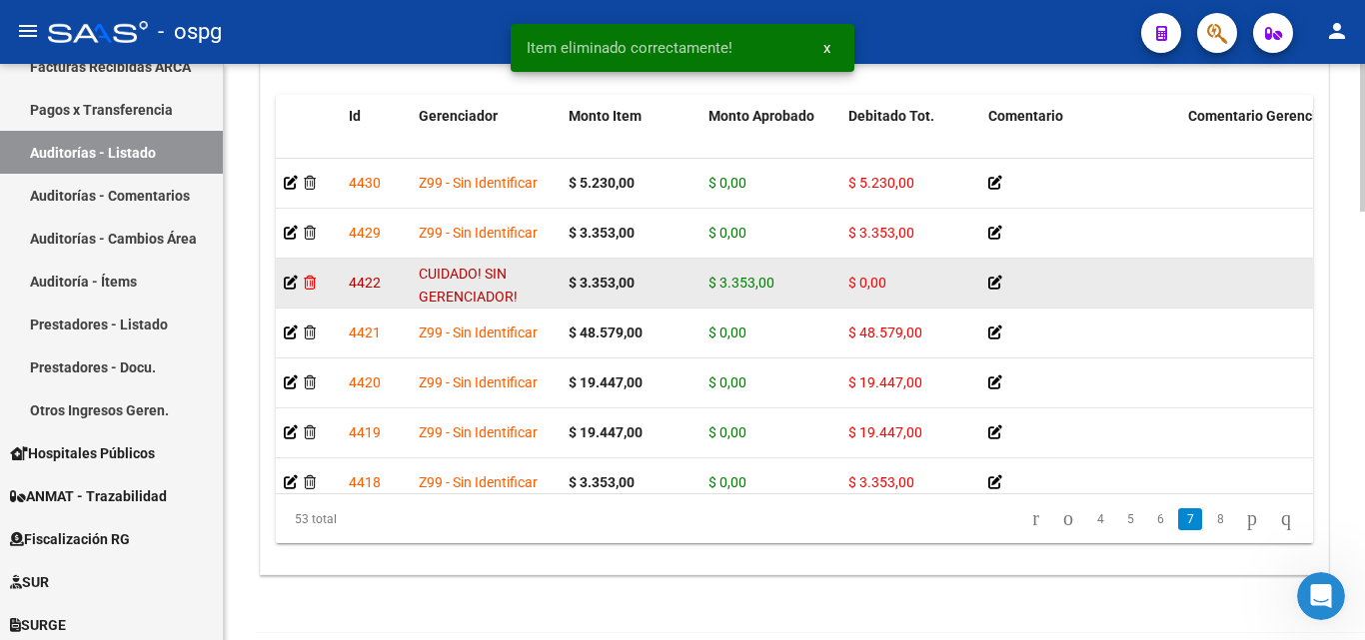
click at [313, 284] on icon at bounding box center [310, 283] width 12 height 14
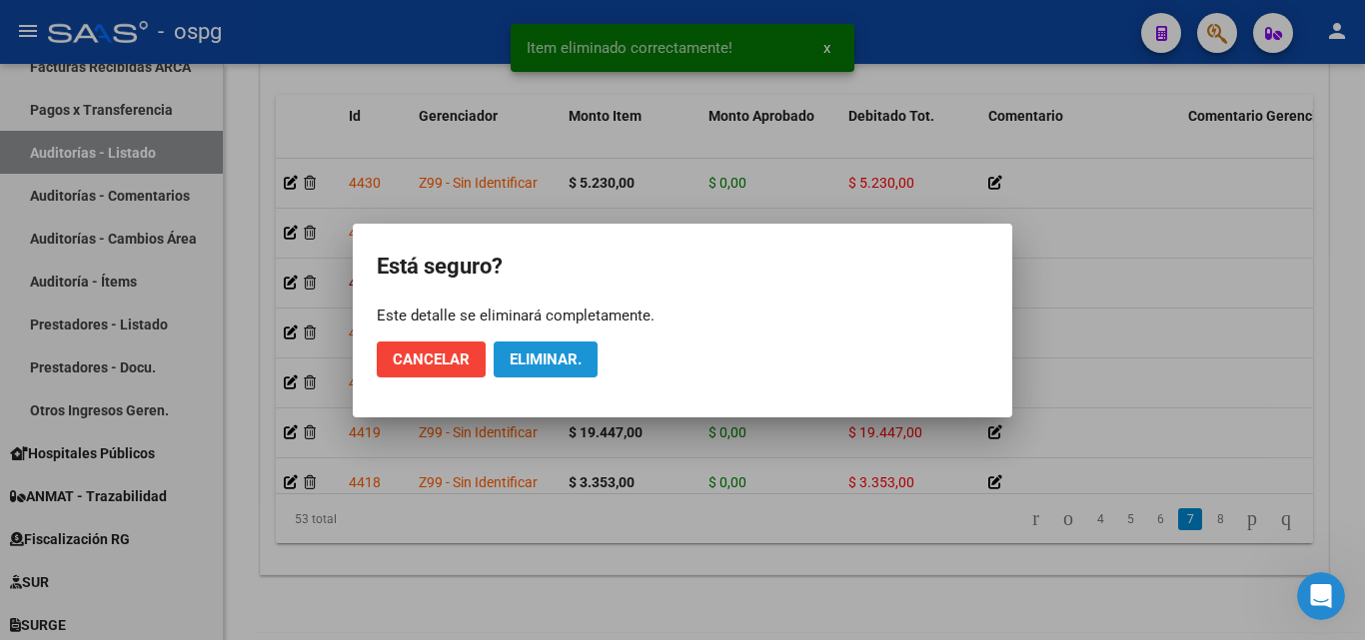
click at [526, 356] on span "Eliminar." at bounding box center [546, 360] width 72 height 18
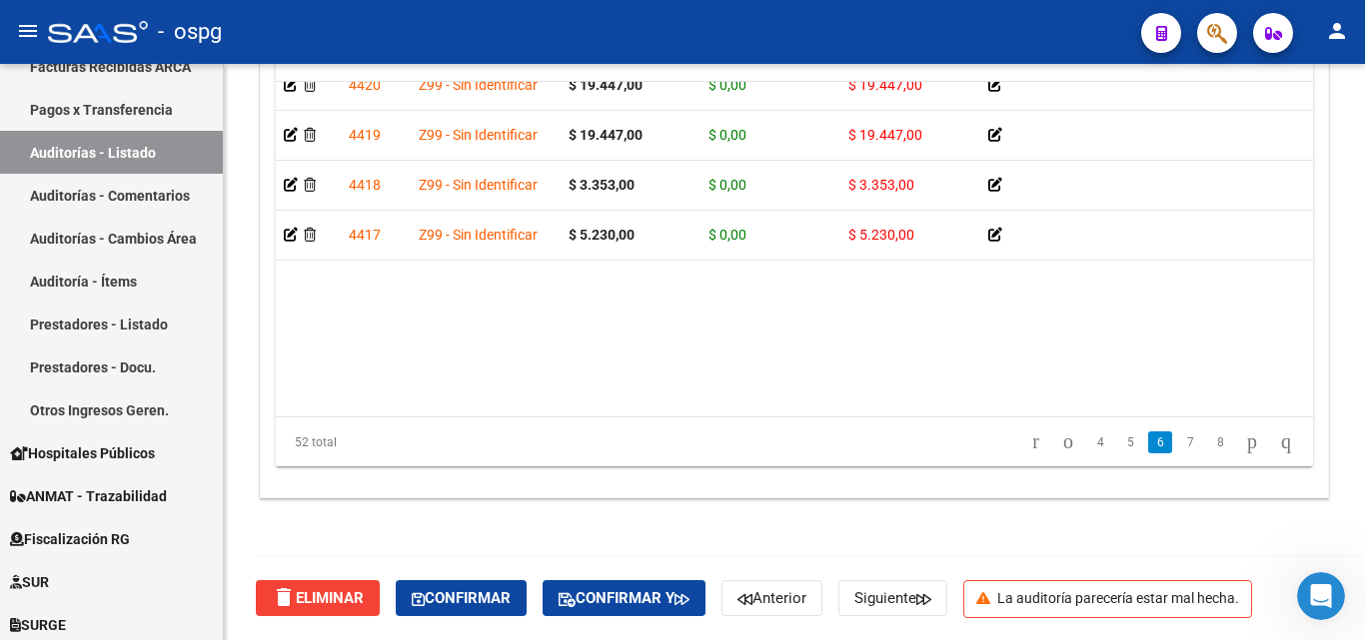
scroll to position [2084, 0]
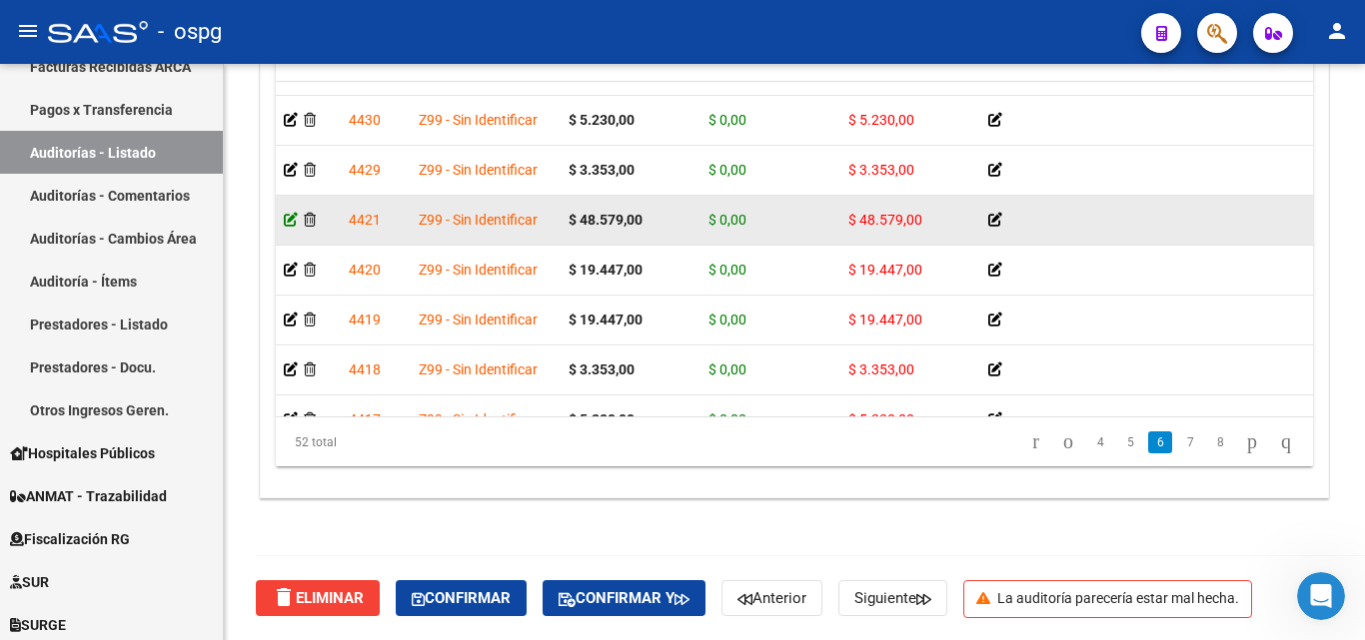
click at [294, 225] on icon at bounding box center [291, 220] width 14 height 14
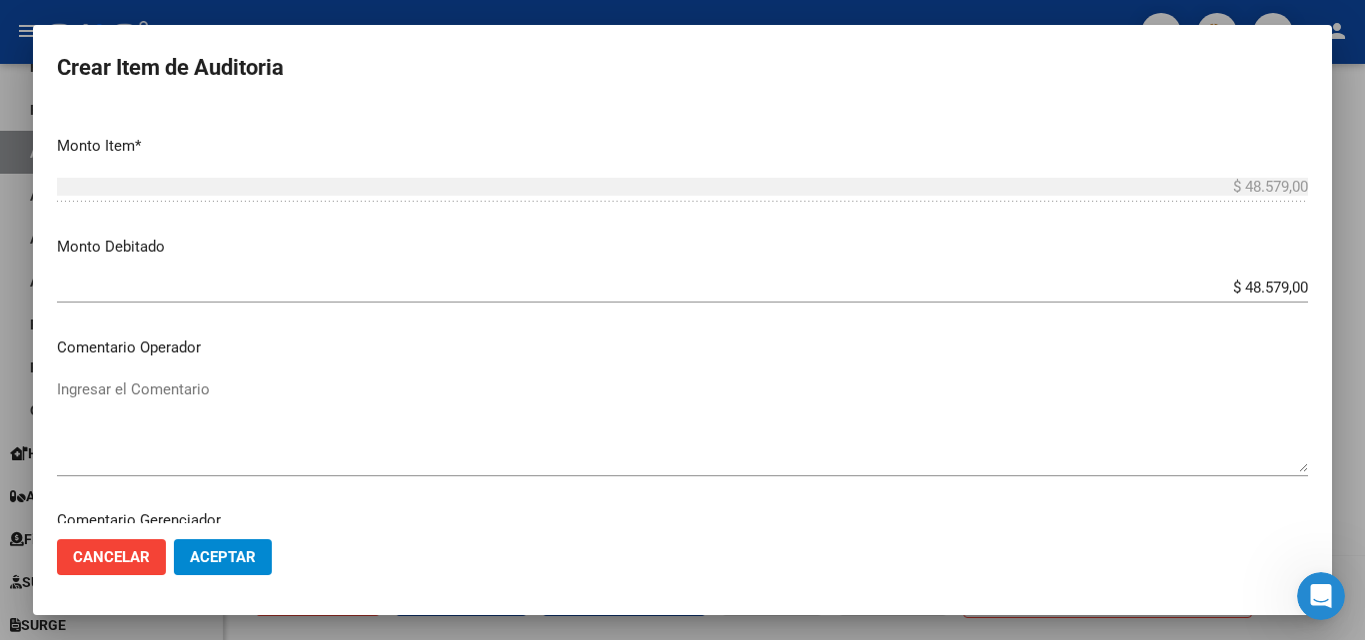
scroll to position [400, 0]
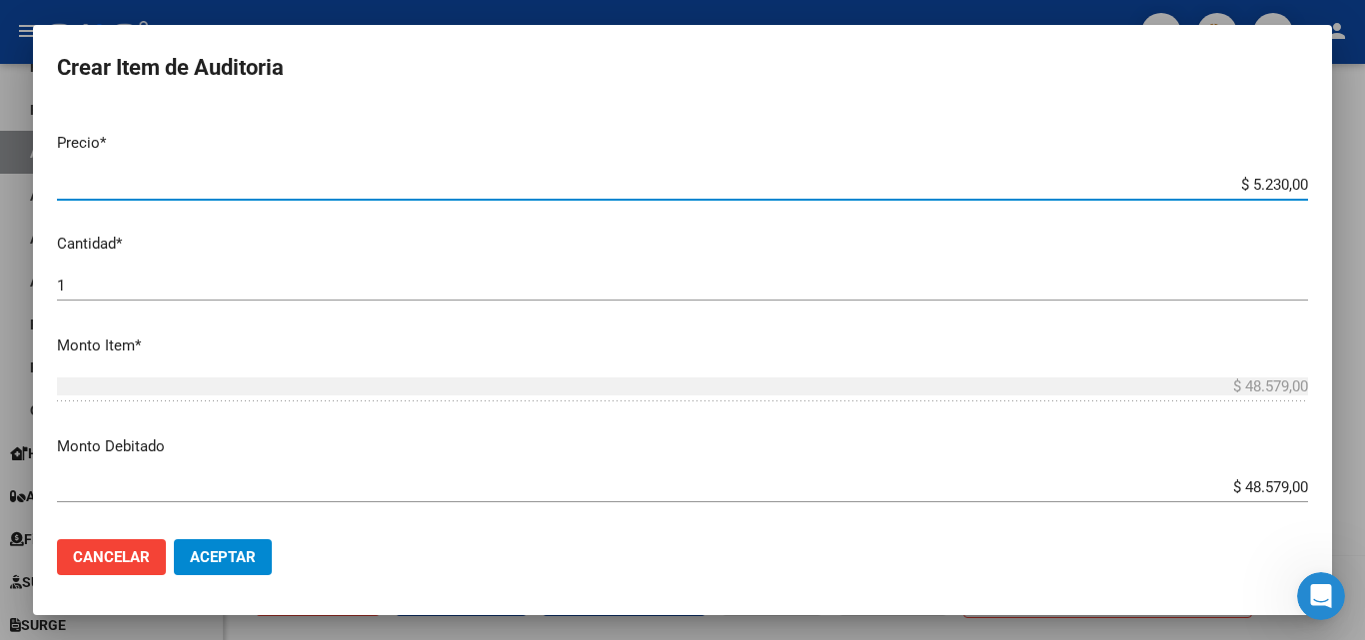
drag, startPoint x: 1217, startPoint y: 187, endPoint x: 1341, endPoint y: 204, distance: 125.1
click at [1341, 204] on div "Crear Item de Auditoria 16129967 Nro Documento CUIL [PERSON_NAME] Nombre Comple…" at bounding box center [682, 320] width 1365 height 640
type input "$ 0,04"
type input "$ 0,48"
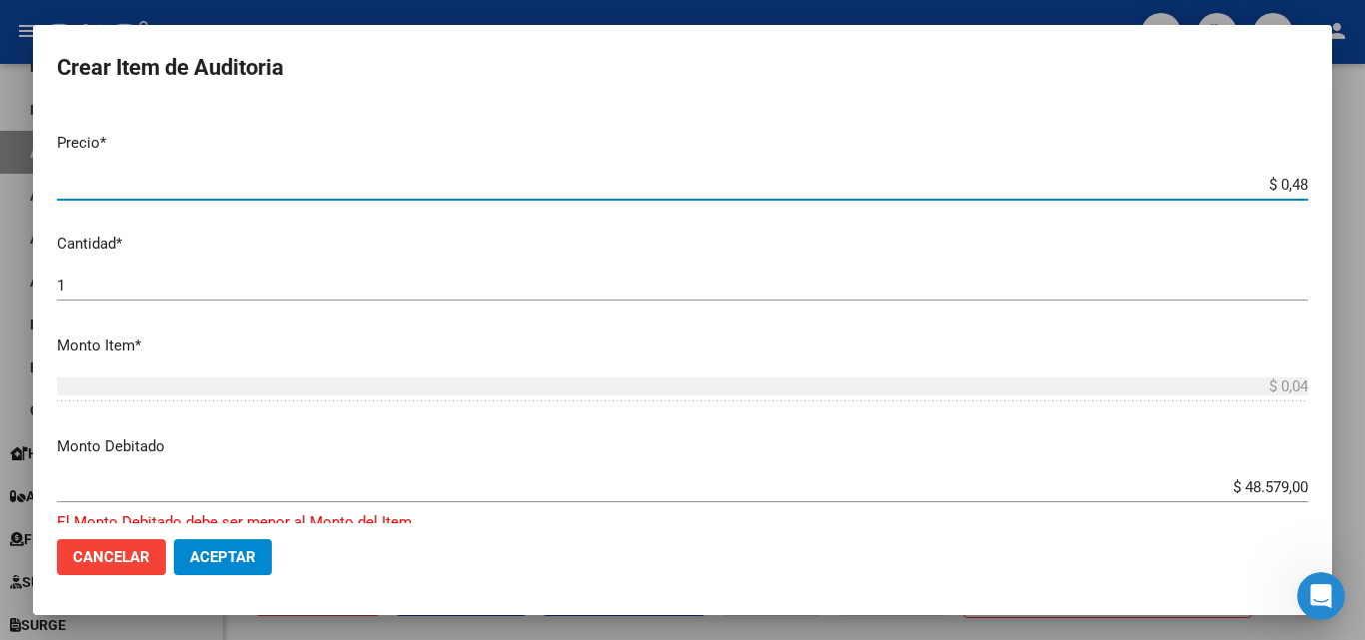
type input "$ 0,48"
type input "$ 4,85"
type input "$ 48,57"
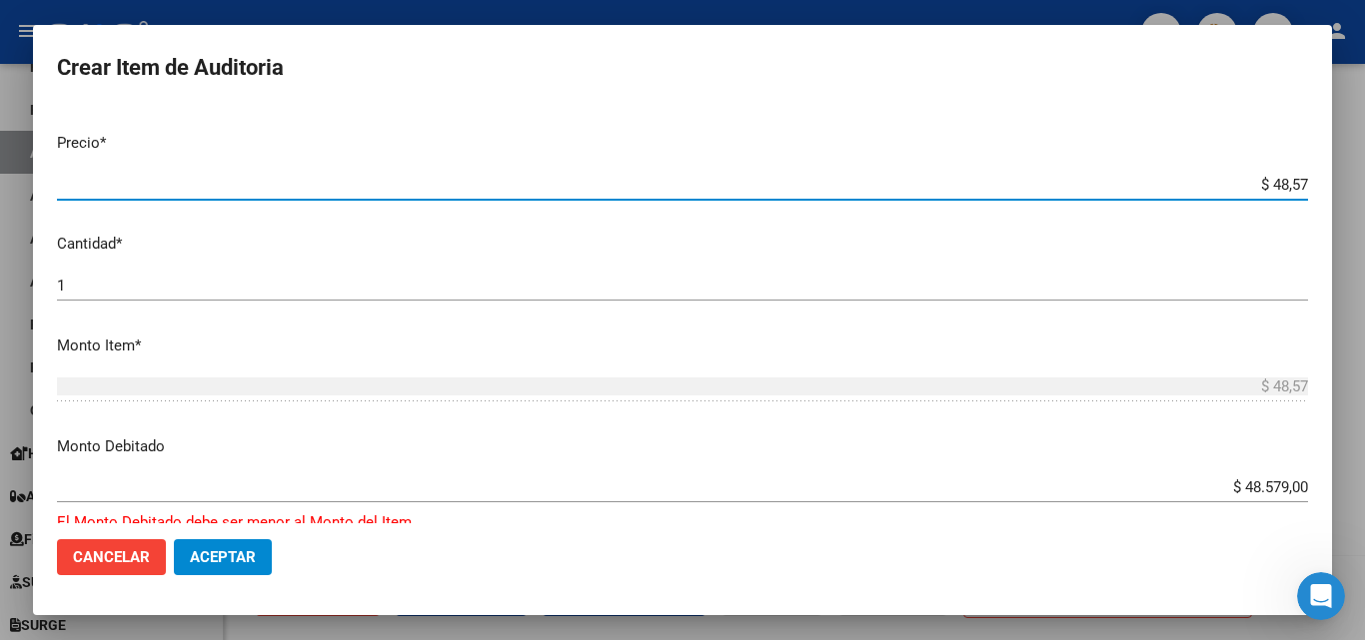
type input "$ 4,85"
type input "$ 48,56"
type input "$ 485,69"
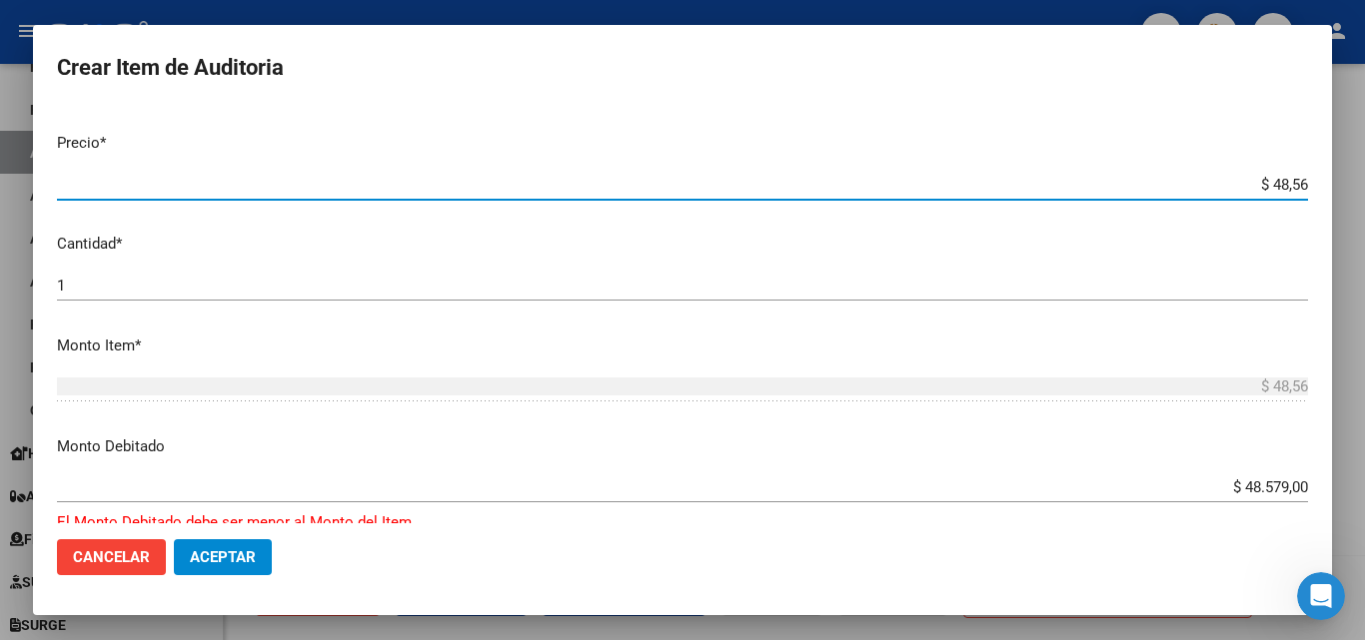
type input "$ 485,69"
type input "$ 4.856,90"
type input "$ 48.569,00"
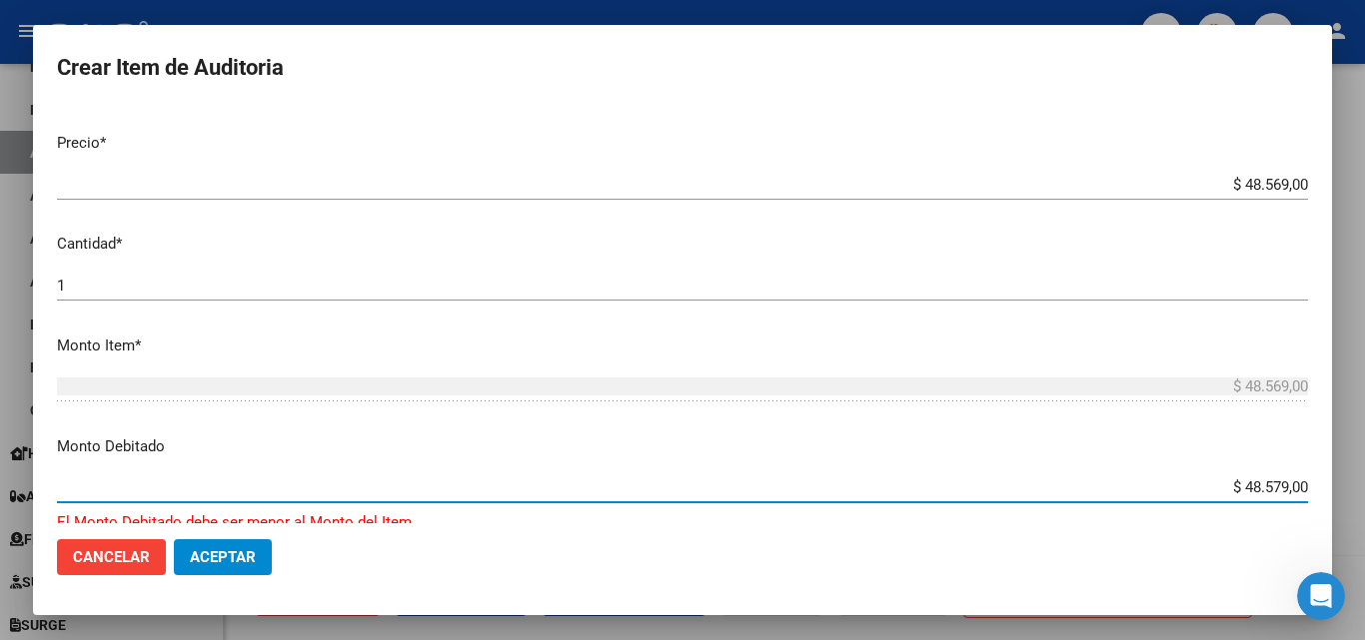
drag, startPoint x: 1195, startPoint y: 487, endPoint x: 1338, endPoint y: 461, distance: 145.2
click at [1355, 488] on div "Crear Item de Auditoria 16129967 Nro Documento CUIL [PERSON_NAME] Nombre Comple…" at bounding box center [682, 320] width 1365 height 640
type input "$ 48.569,00"
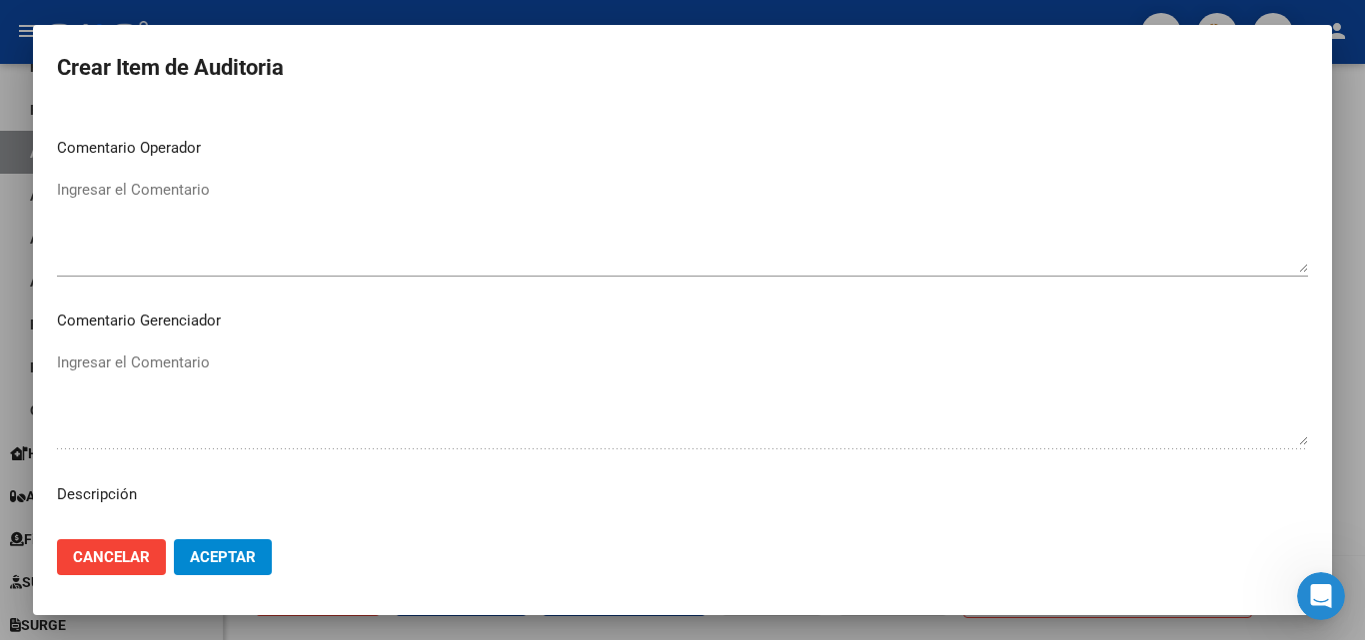
scroll to position [899, 0]
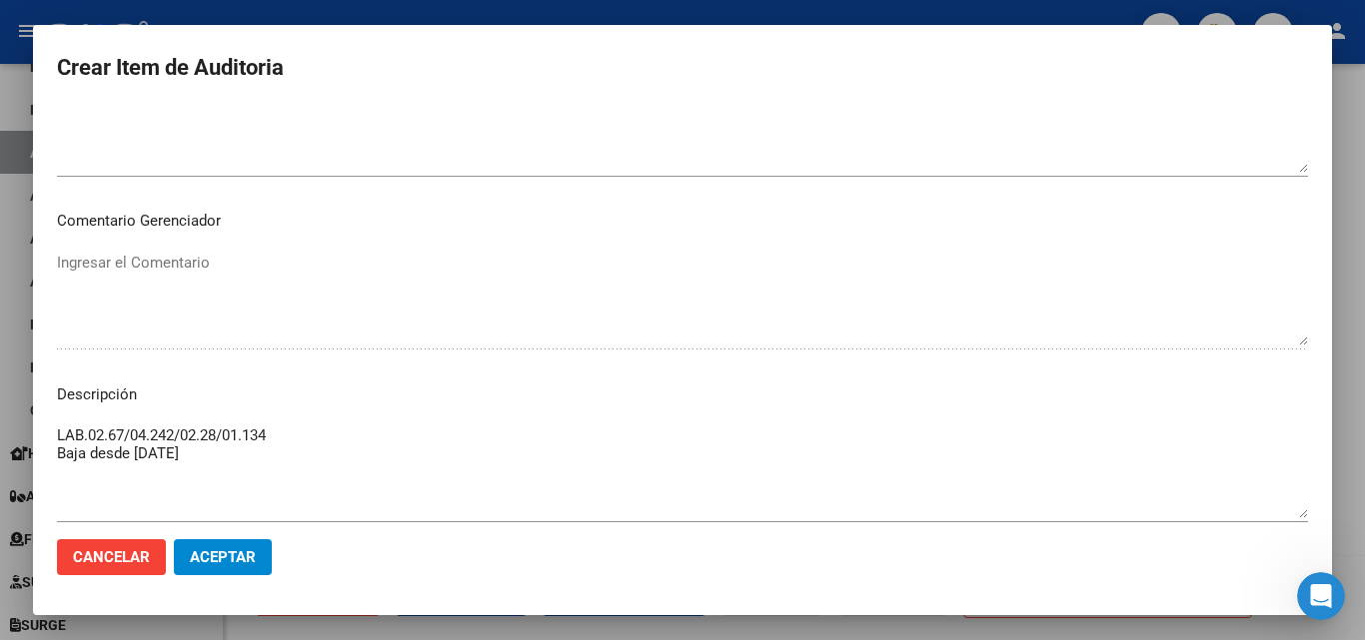
click at [219, 549] on span "Aceptar" at bounding box center [223, 558] width 66 height 18
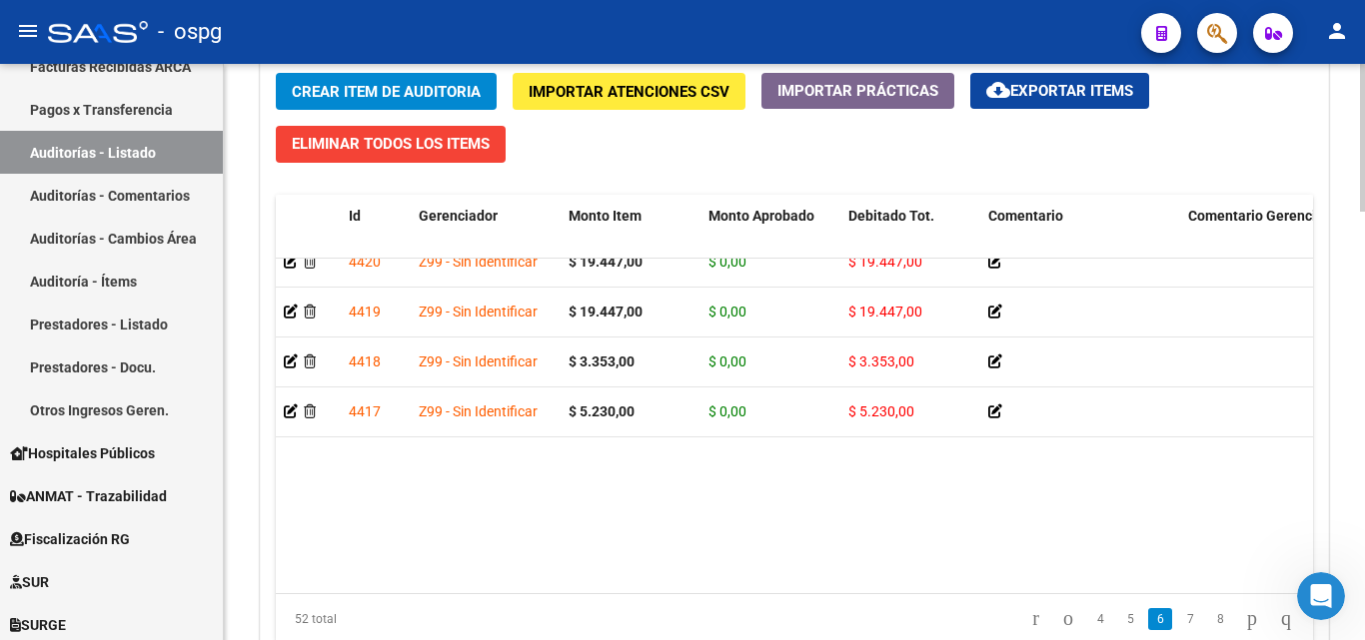
scroll to position [2084, 0]
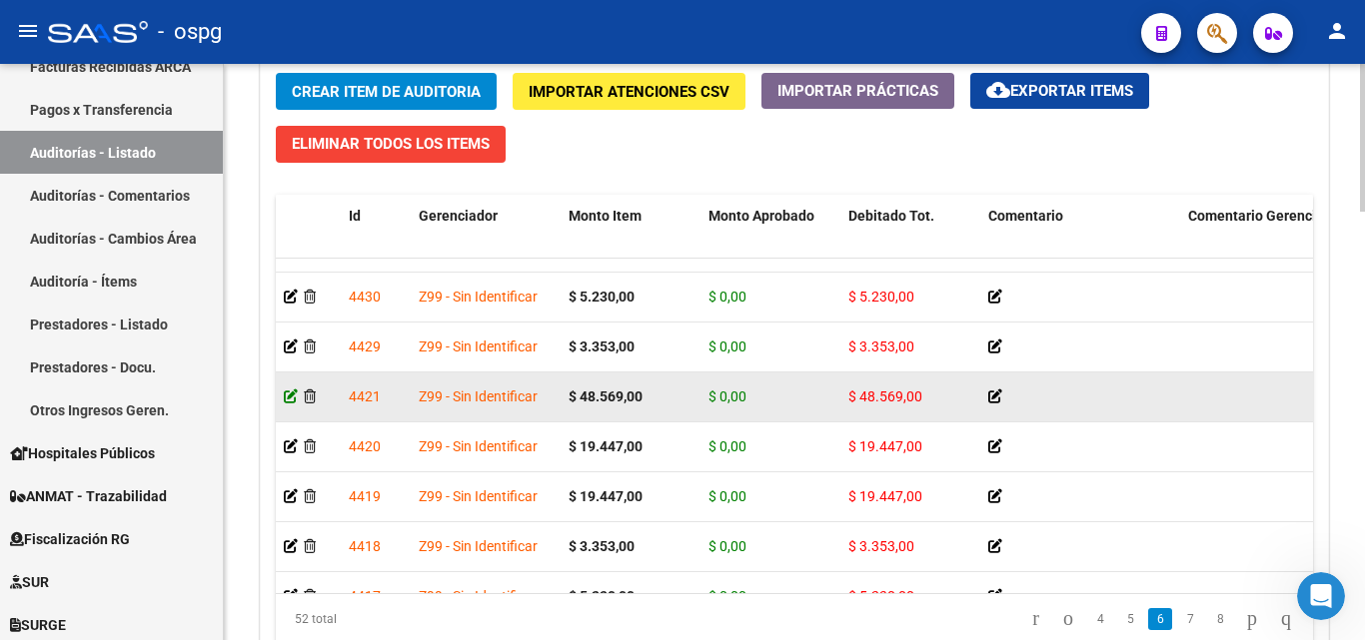
click at [294, 399] on icon at bounding box center [291, 397] width 14 height 14
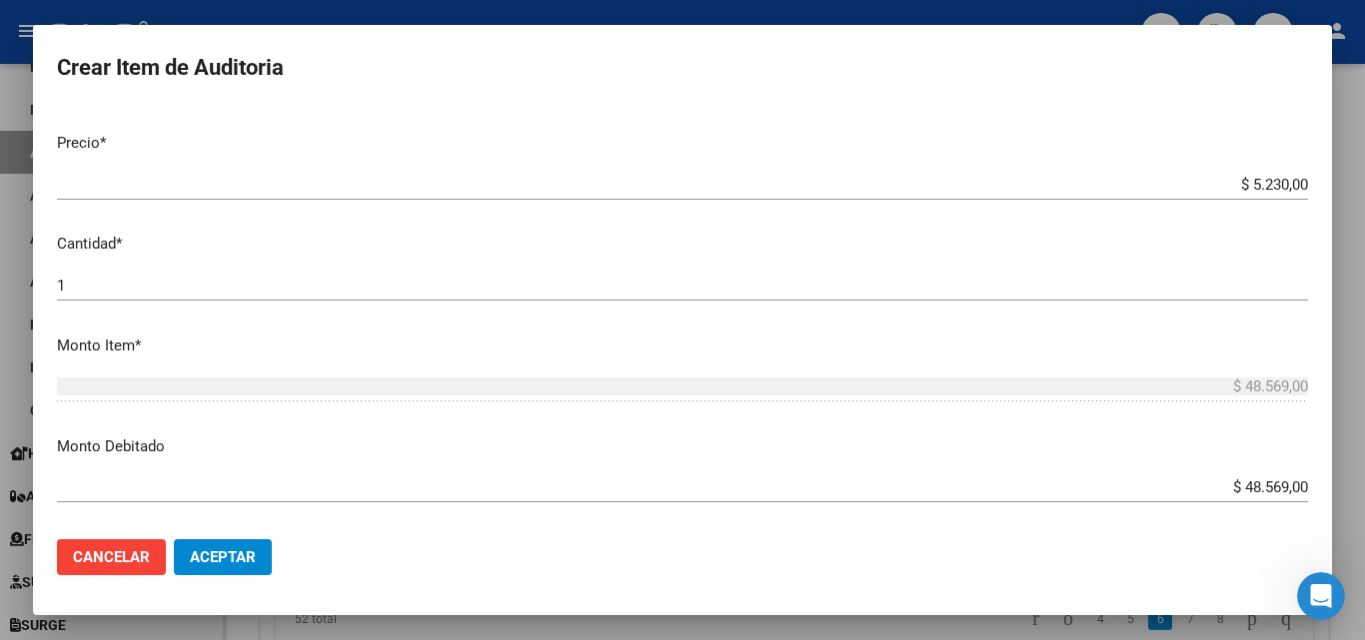
scroll to position [300, 0]
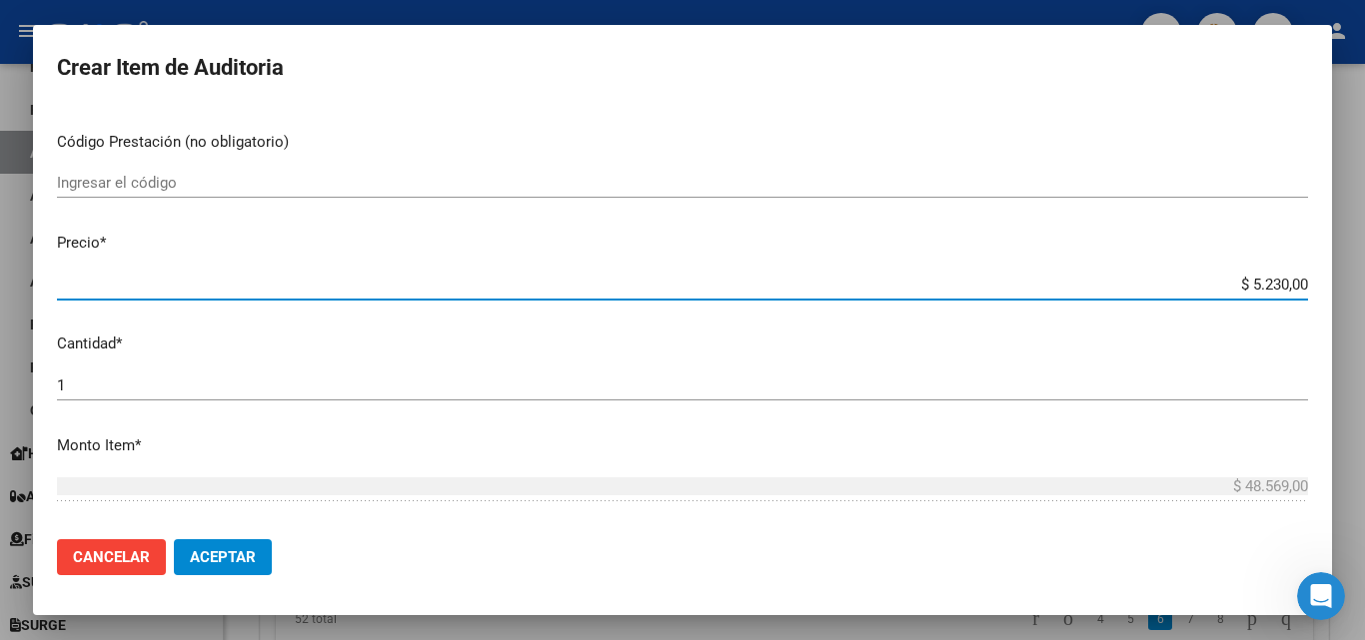
drag, startPoint x: 1211, startPoint y: 287, endPoint x: 1341, endPoint y: 292, distance: 130.0
click at [1341, 292] on div "Crear Item de Auditoria 16129967 Nro Documento CUIL [PERSON_NAME] Nombre Comple…" at bounding box center [682, 320] width 1365 height 640
type input "$ 0,04"
type input "$ 0,48"
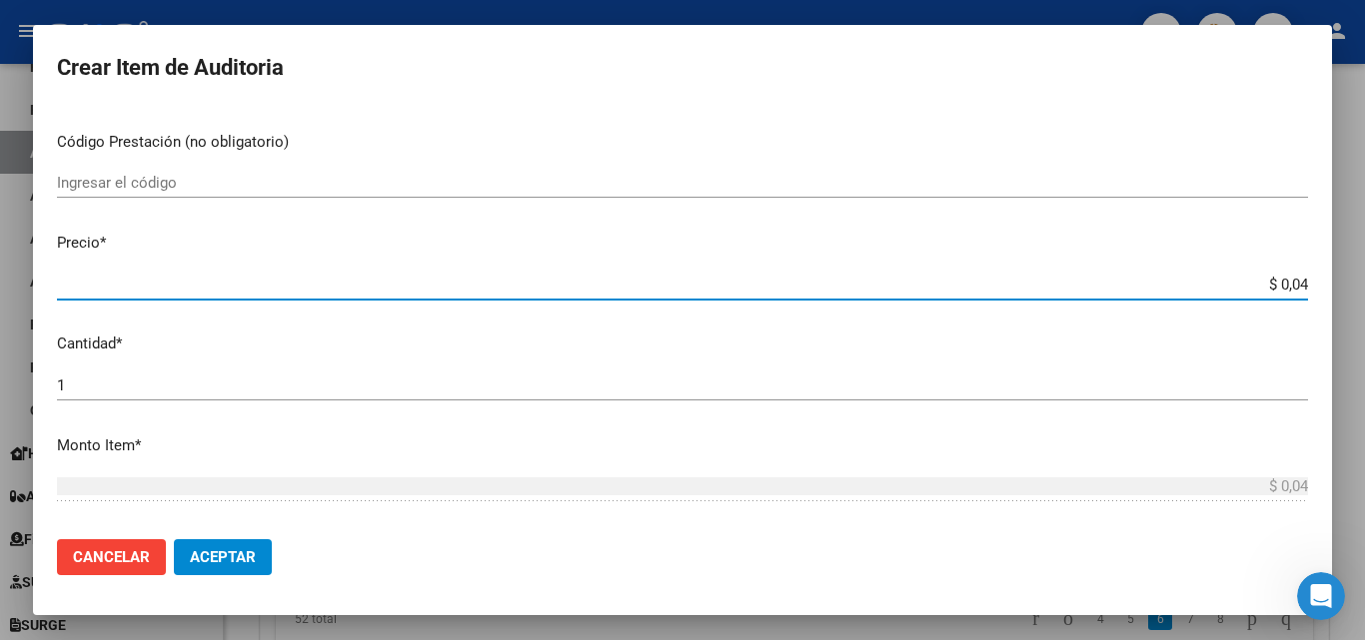
type input "$ 0,48"
type input "$ 4,85"
type input "$ 48,54"
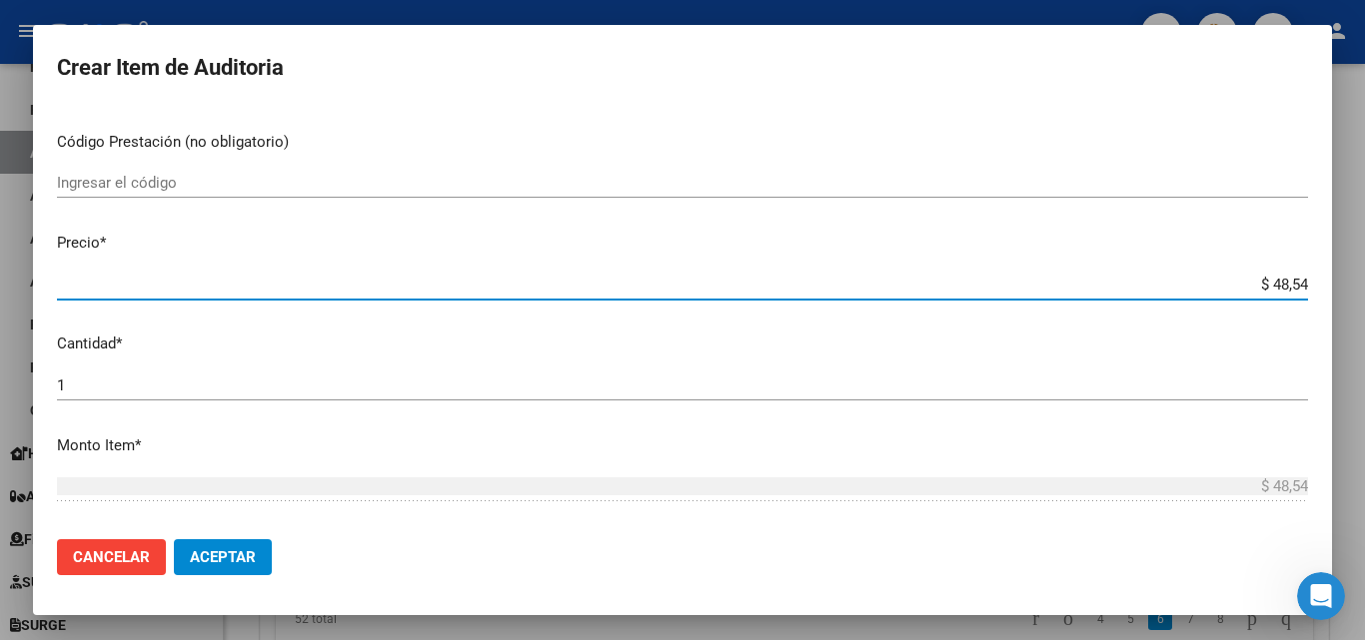
type input "$ 485,49"
type input "$ 4.854,90"
type input "$ 48.549,00"
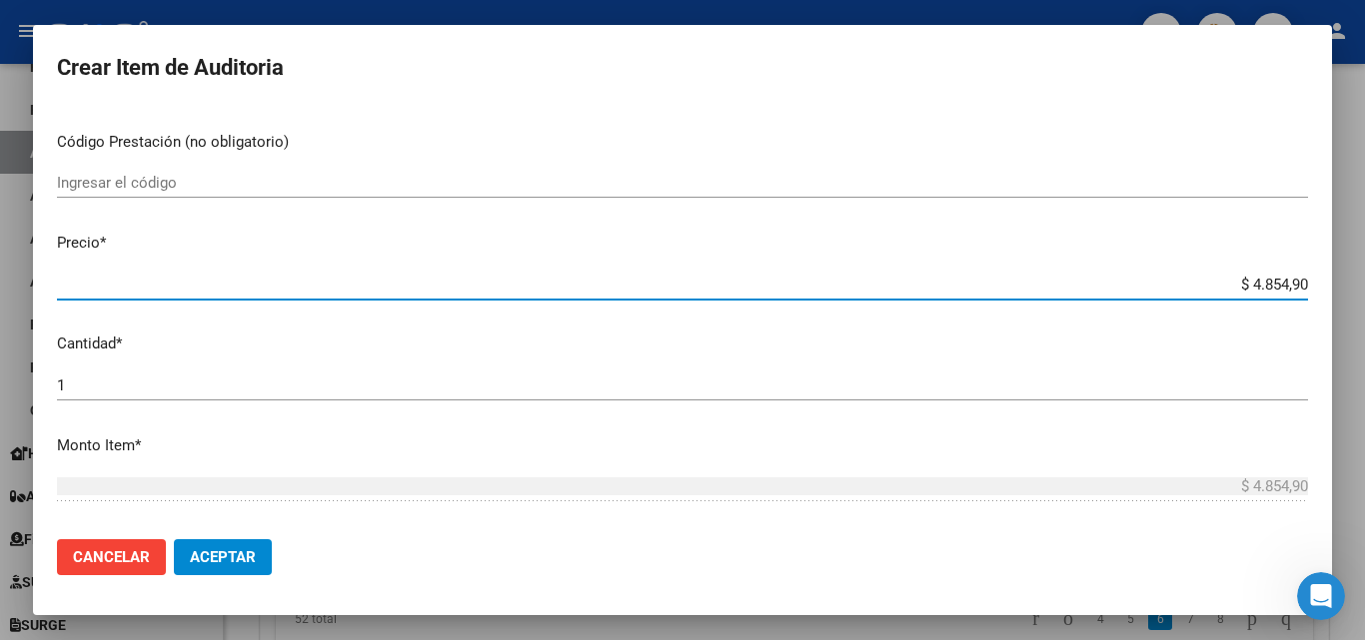
type input "$ 48.549,00"
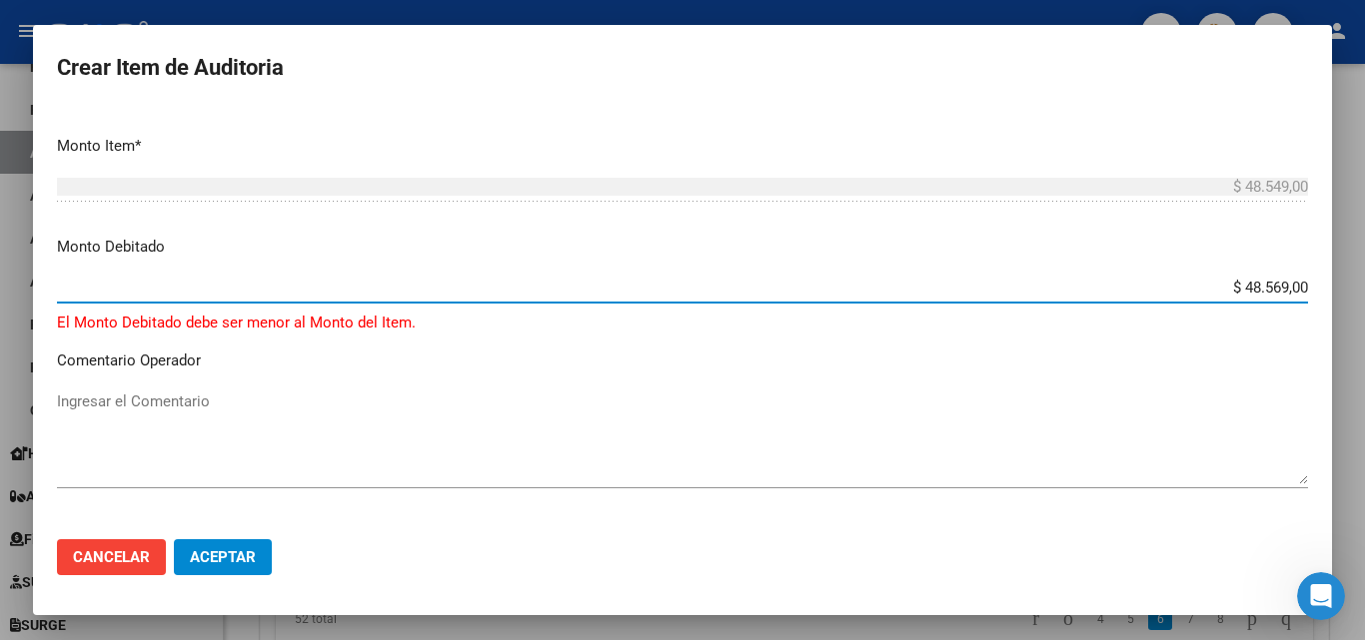
drag, startPoint x: 1206, startPoint y: 287, endPoint x: 1326, endPoint y: 294, distance: 120.1
click at [1325, 299] on mat-dialog-content "16129967 Nro Documento CUIL [PERSON_NAME] Nombre Completo Fec. Prestación [DATE…" at bounding box center [682, 315] width 1299 height 417
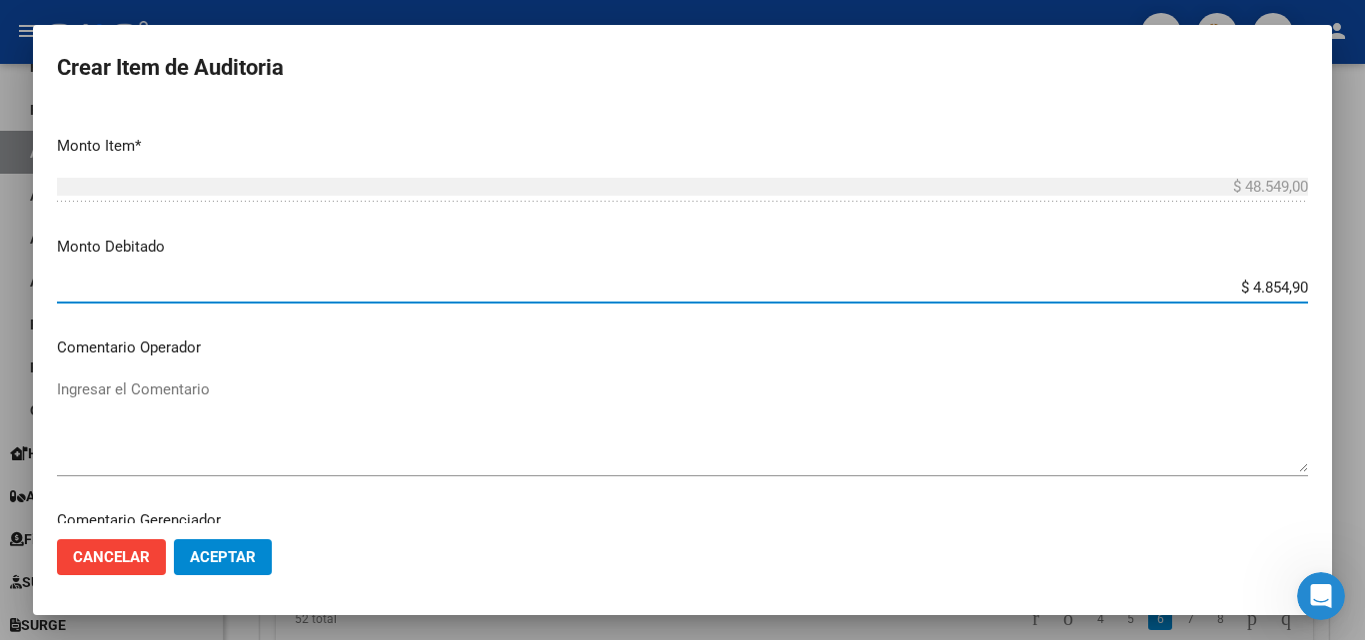
type input "$ 48.549,00"
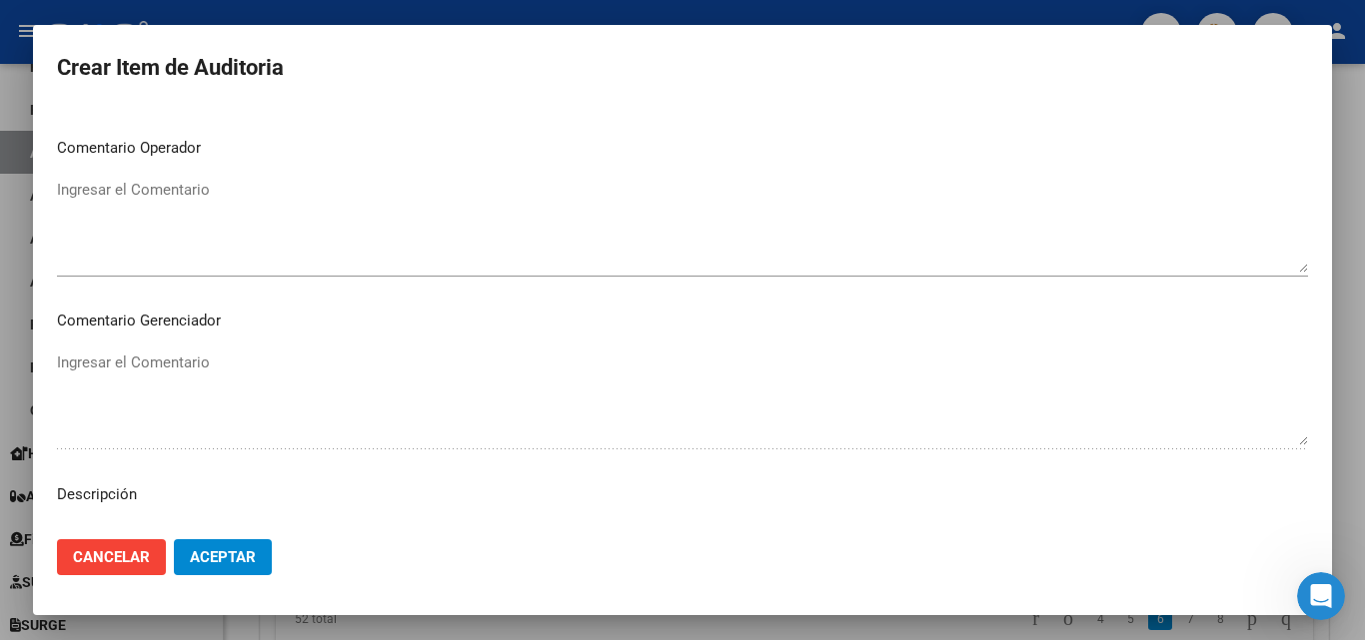
scroll to position [1119, 0]
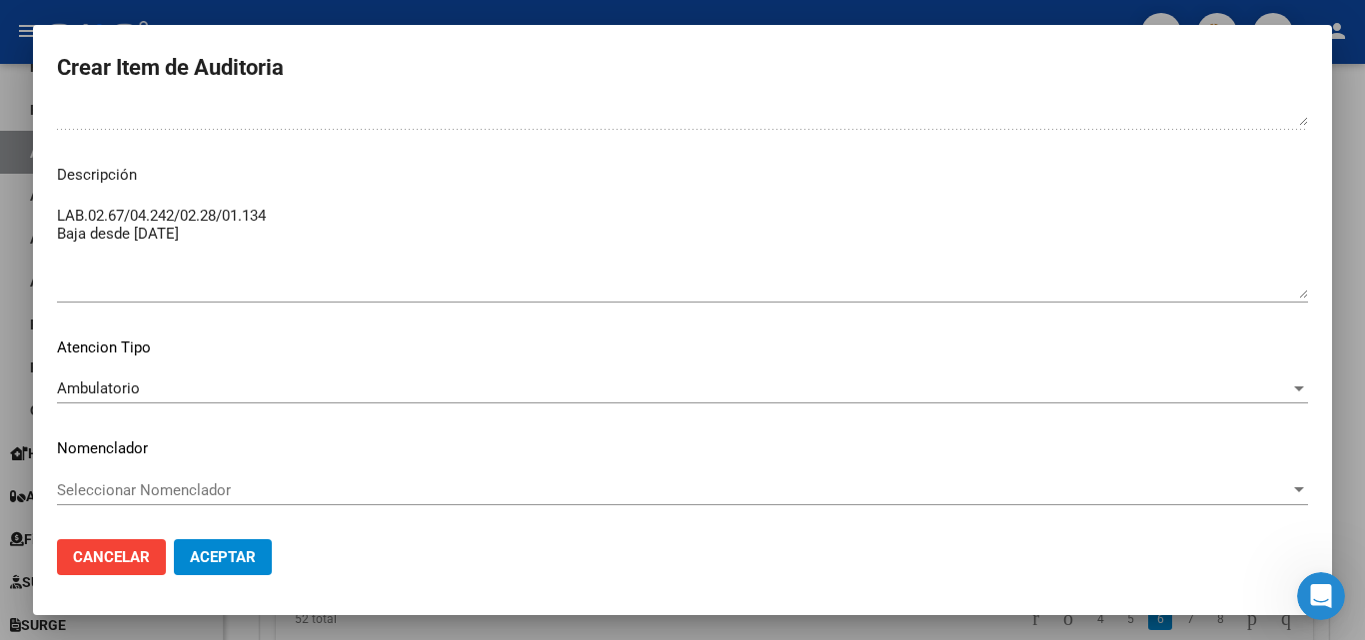
click at [257, 559] on button "Aceptar" at bounding box center [223, 558] width 98 height 36
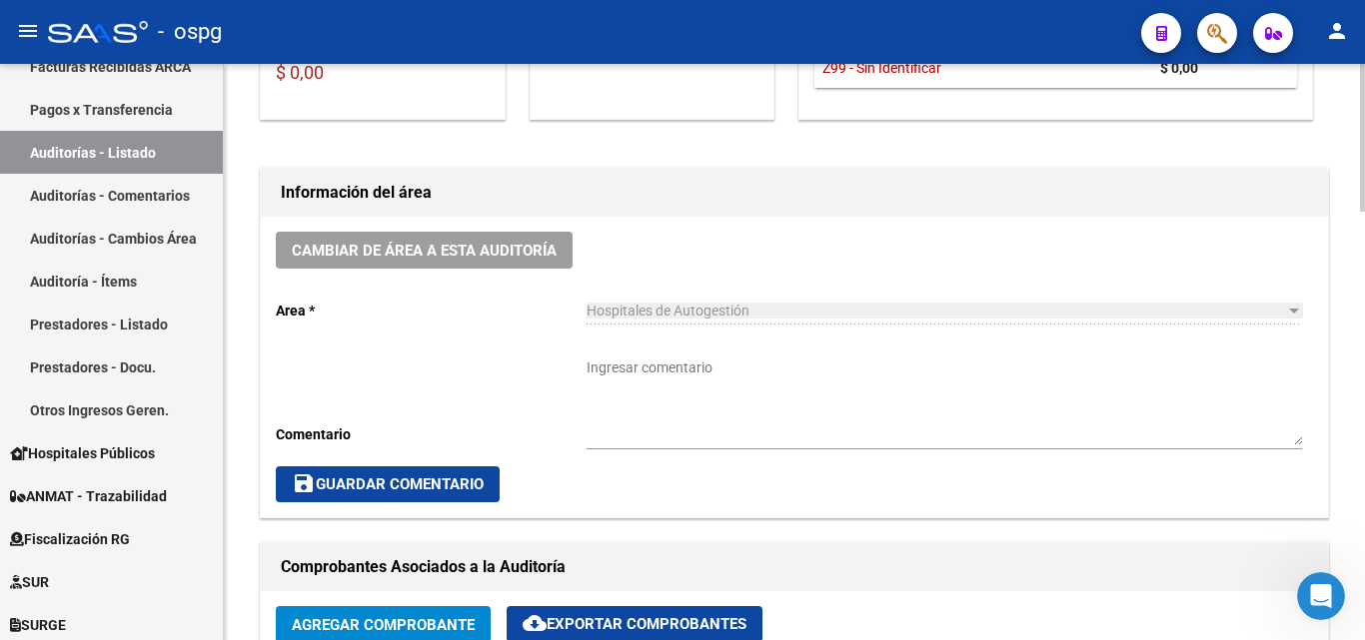
scroll to position [0, 0]
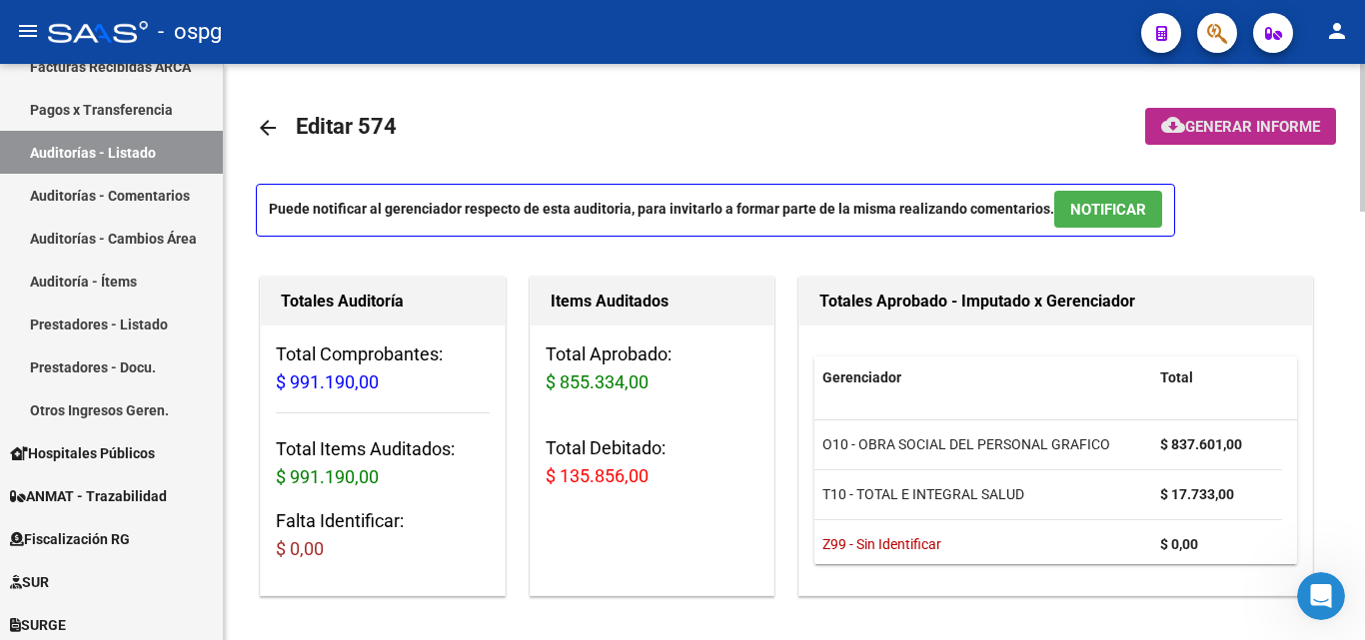
click at [1248, 131] on span "Generar informe" at bounding box center [1252, 127] width 135 height 18
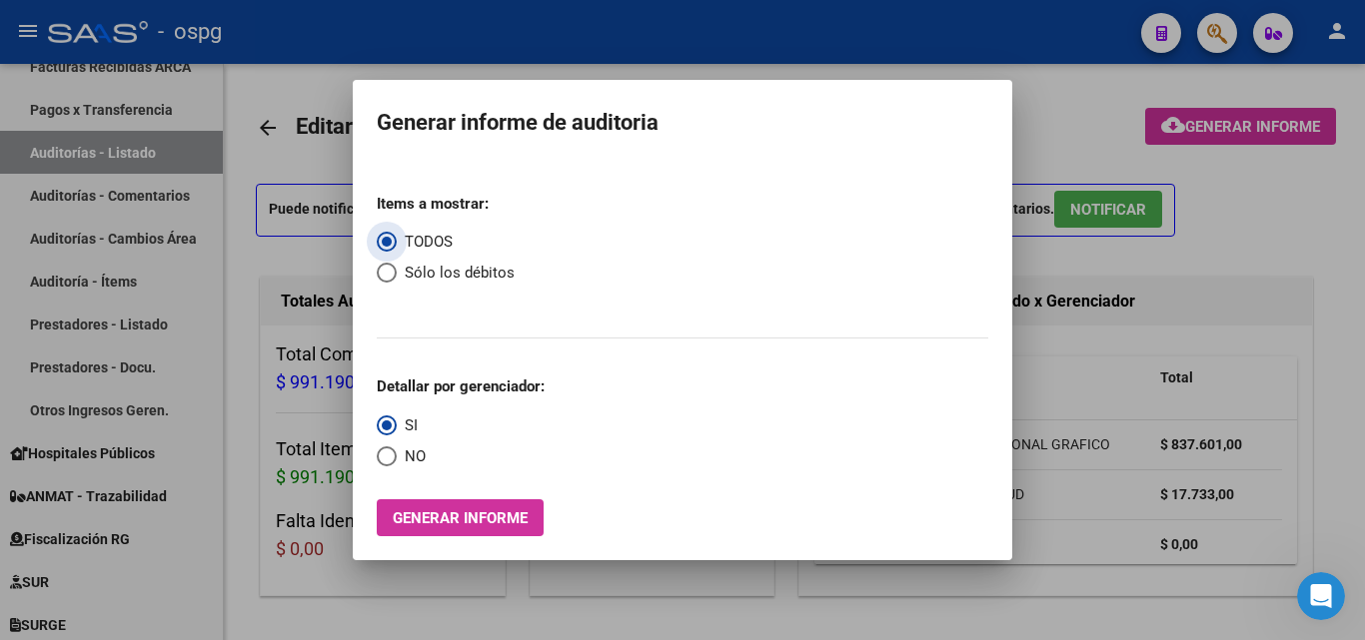
click at [469, 264] on span "Sólo los débitos" at bounding box center [456, 273] width 118 height 23
click at [397, 264] on input "Sólo los débitos" at bounding box center [387, 273] width 20 height 20
radio input "true"
click at [422, 456] on span "NO" at bounding box center [411, 457] width 29 height 23
click at [397, 456] on input "NO" at bounding box center [387, 457] width 20 height 20
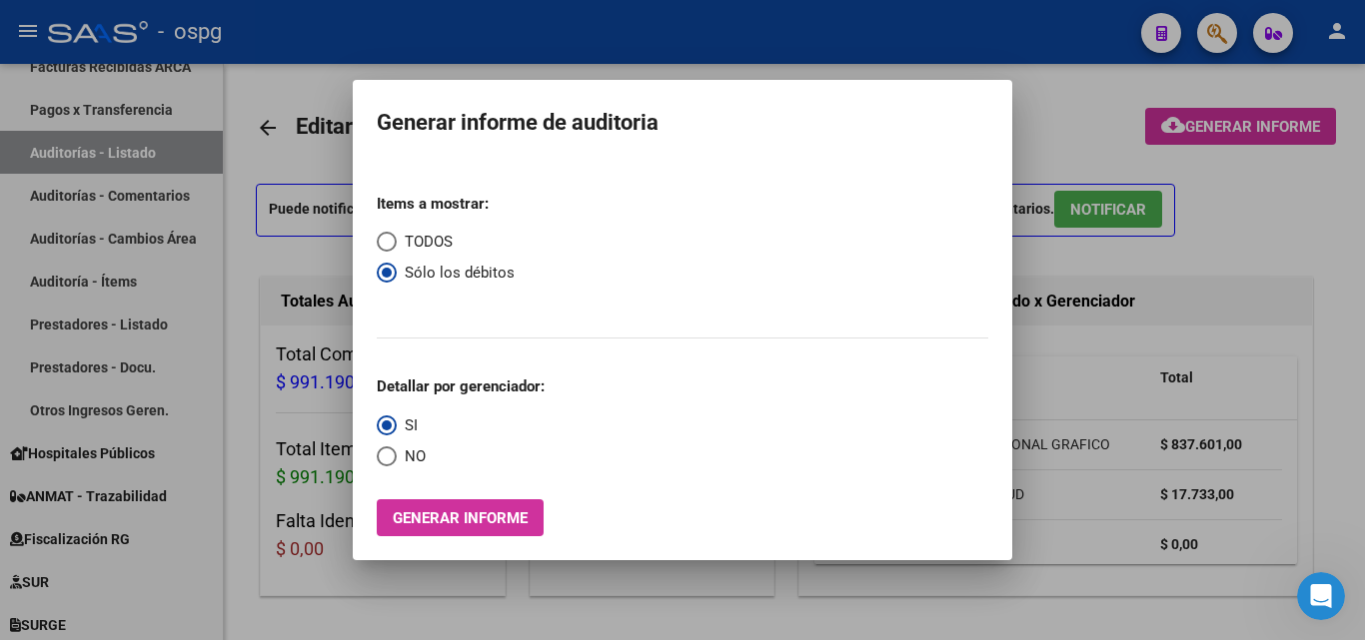
radio input "true"
click at [429, 520] on span "Generar informe" at bounding box center [460, 519] width 135 height 18
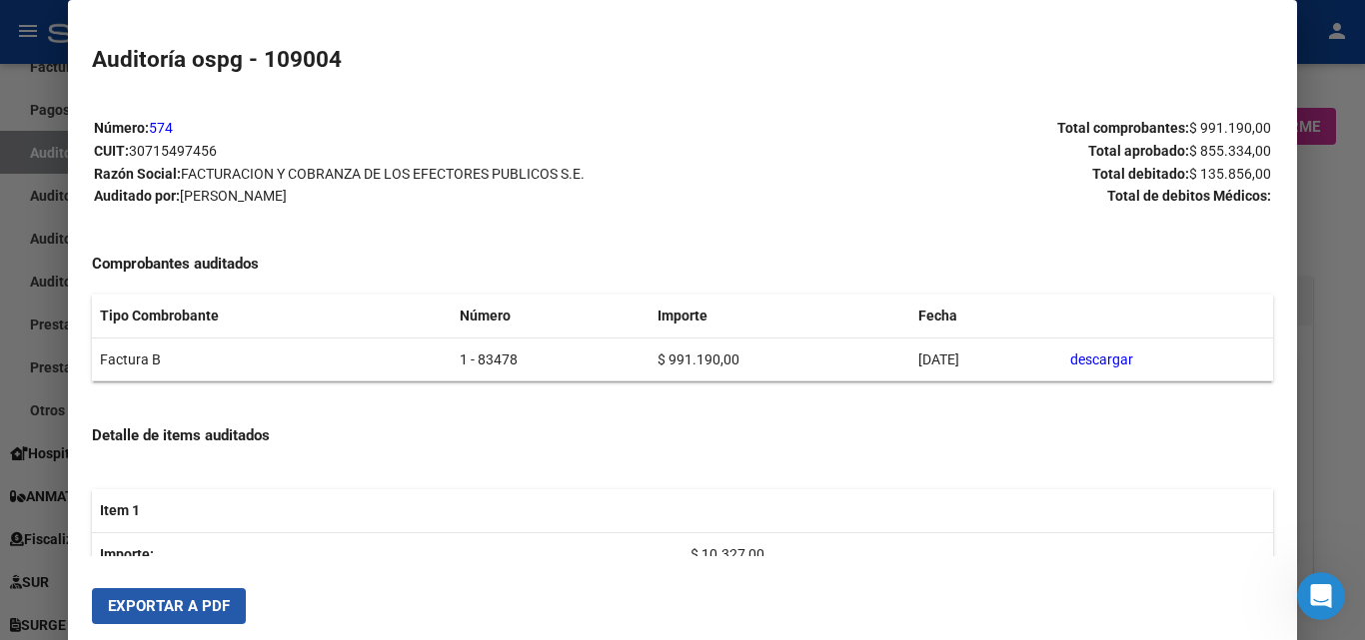
click at [179, 606] on span "Exportar a PDF" at bounding box center [169, 607] width 122 height 18
click at [1323, 91] on div at bounding box center [682, 320] width 1365 height 640
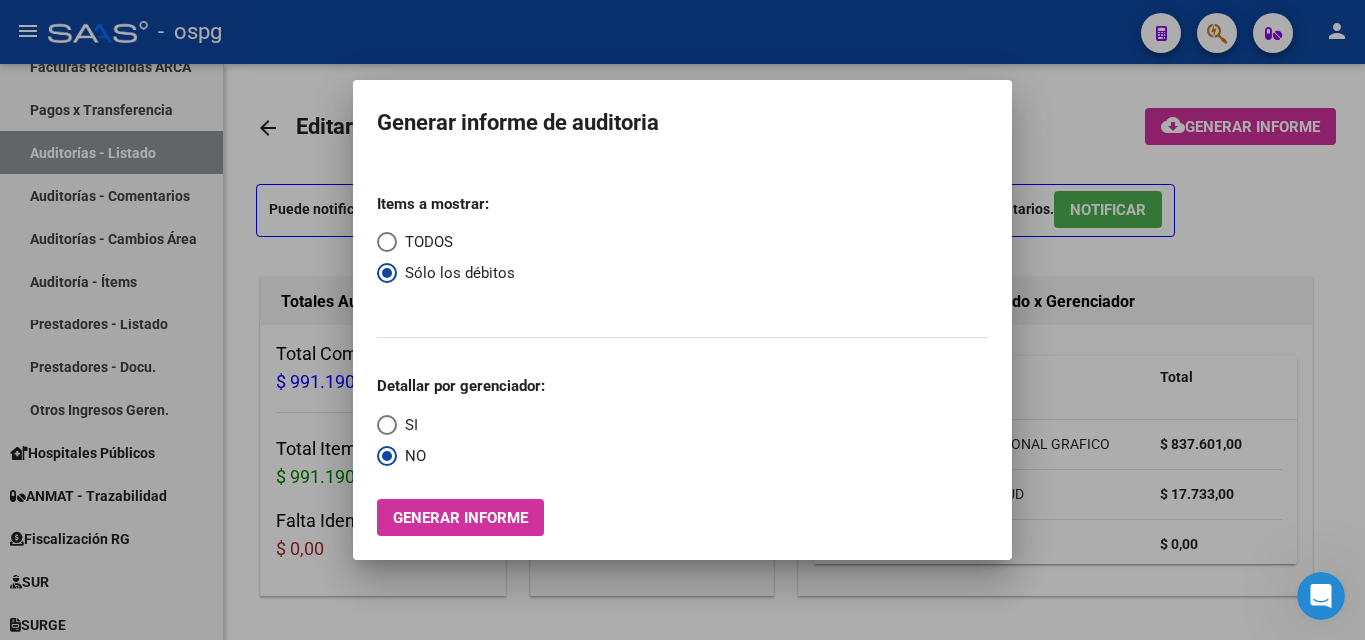
click at [1073, 76] on div at bounding box center [682, 320] width 1365 height 640
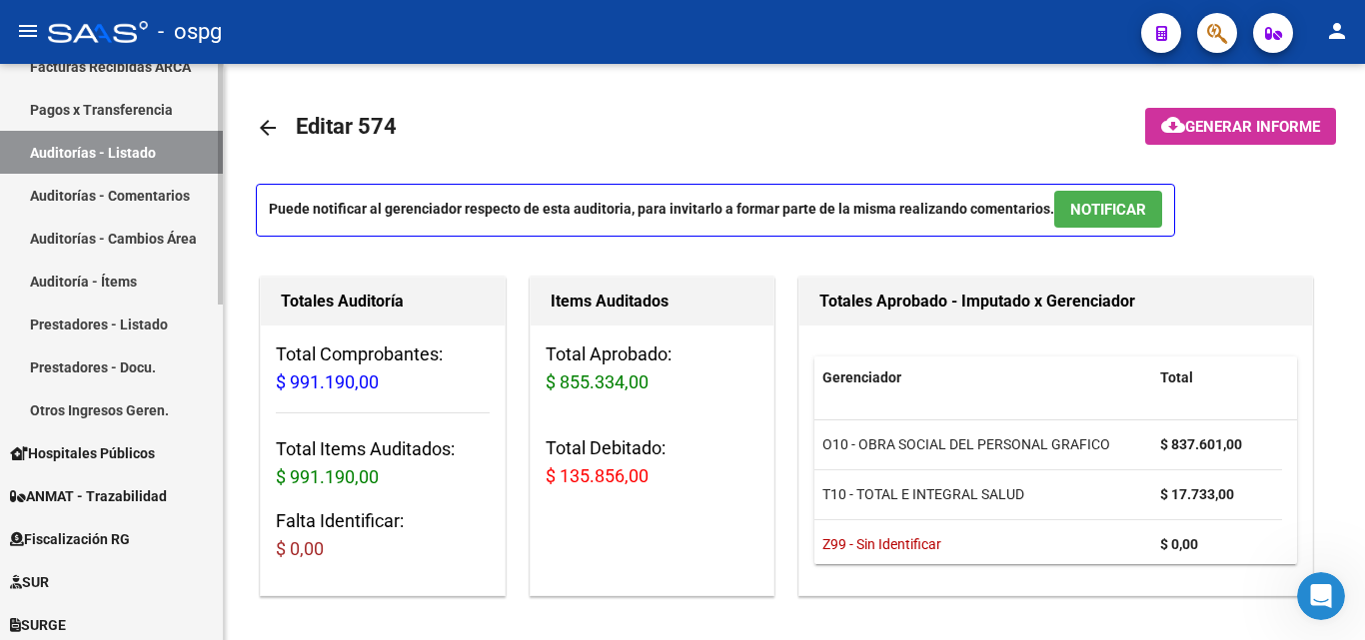
click at [155, 145] on link "Auditorías - Listado" at bounding box center [111, 152] width 223 height 43
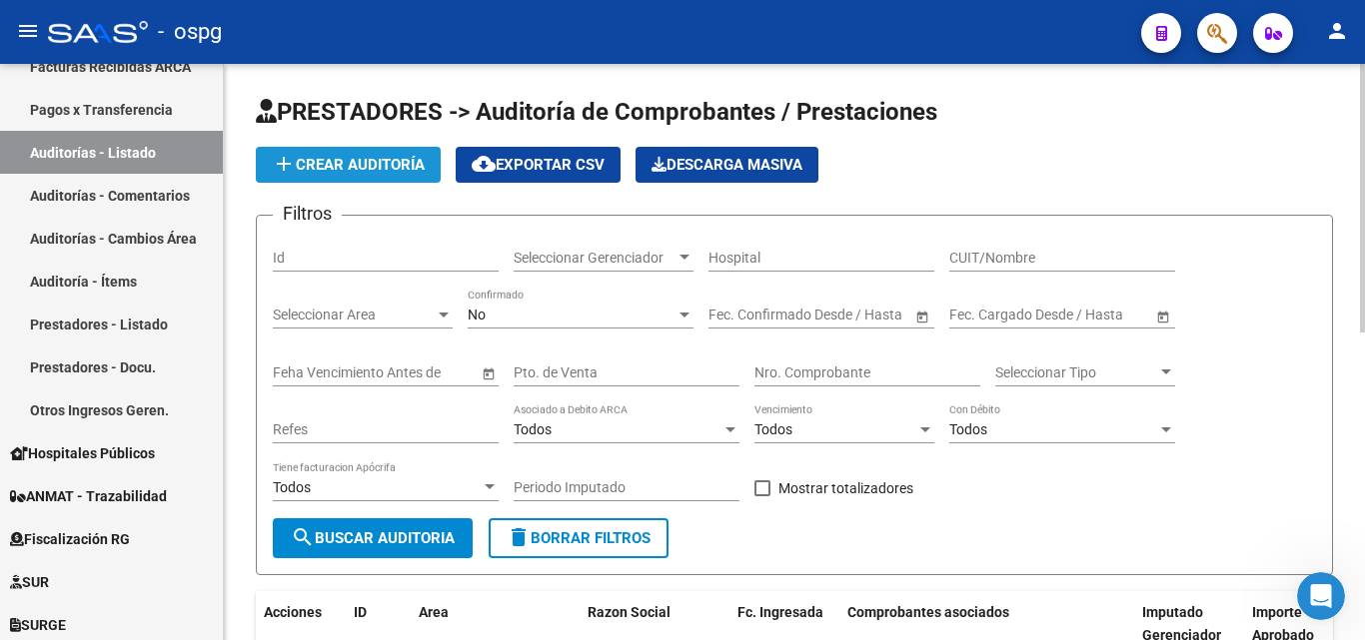
click at [370, 179] on button "add Crear Auditoría" at bounding box center [348, 165] width 185 height 36
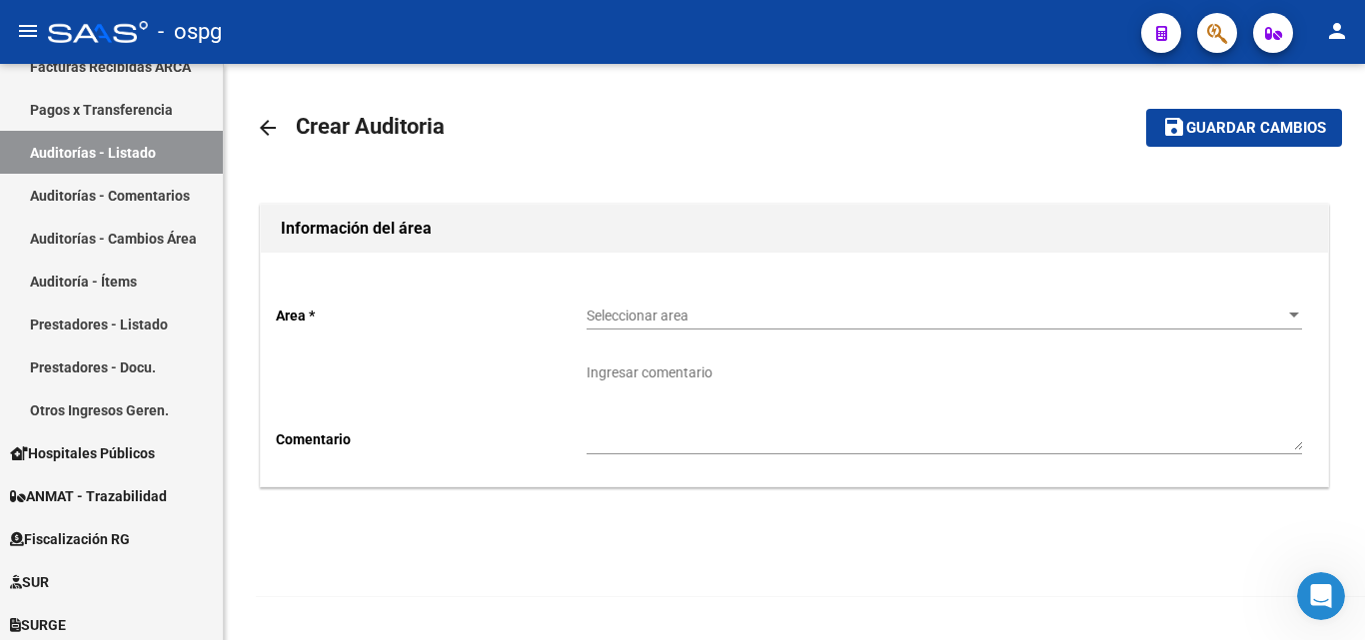
click at [661, 315] on span "Seleccionar area" at bounding box center [935, 316] width 697 height 17
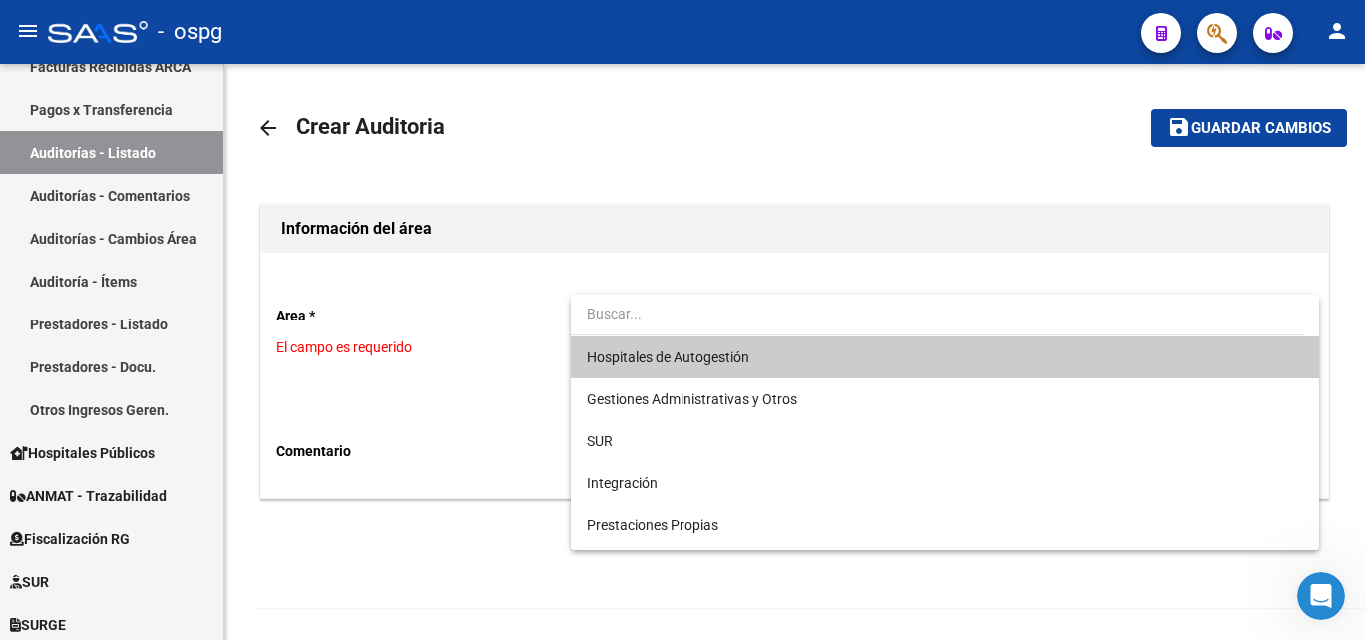
click at [262, 125] on div at bounding box center [682, 320] width 1365 height 640
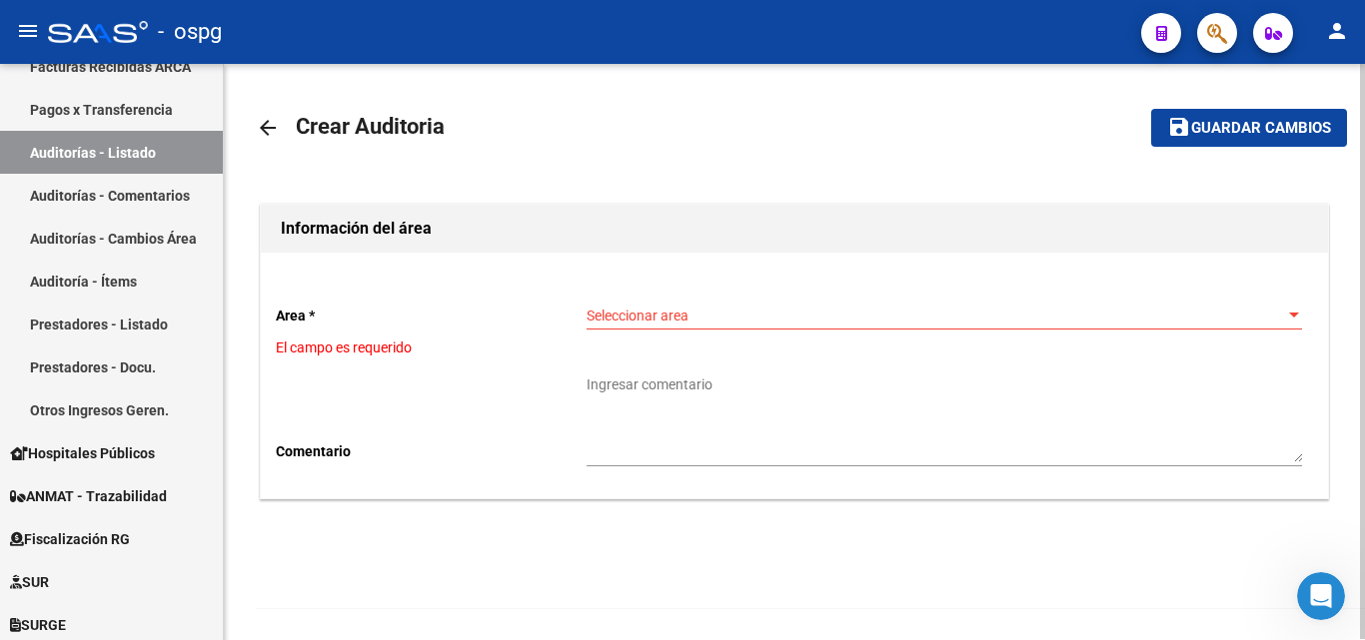
click at [279, 132] on mat-icon "arrow_back" at bounding box center [268, 128] width 24 height 24
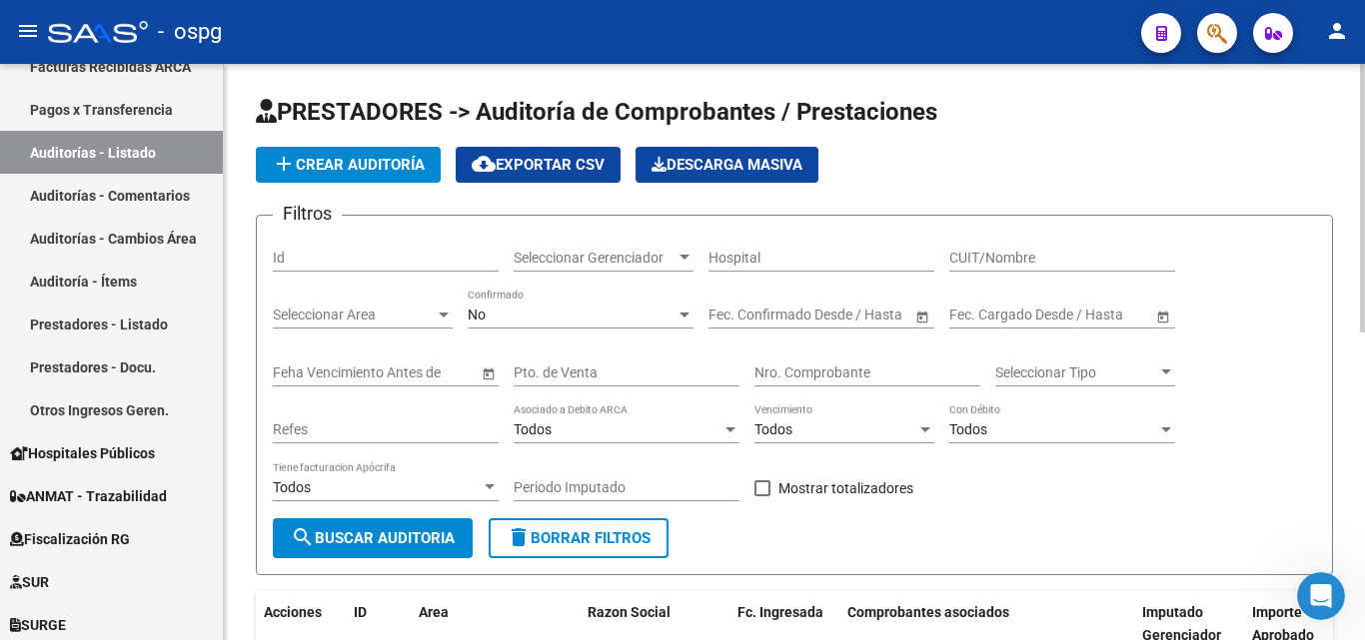
scroll to position [400, 0]
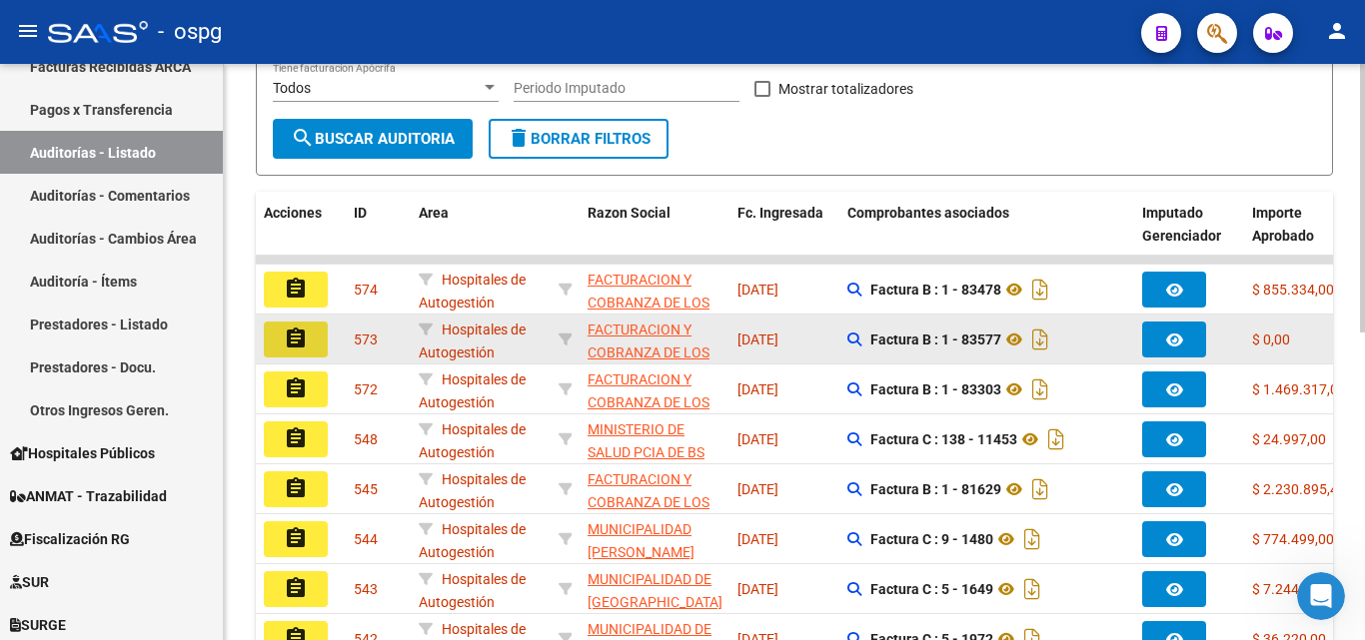
click at [293, 346] on mat-icon "assignment" at bounding box center [296, 339] width 24 height 24
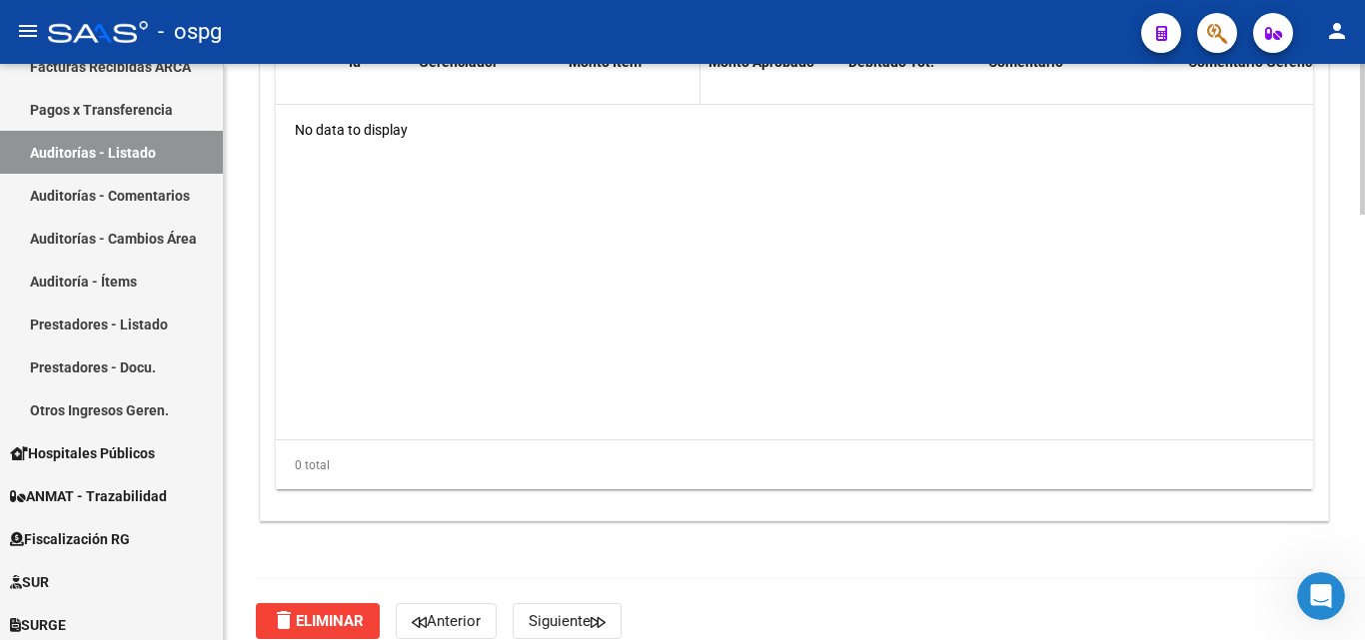
scroll to position [1399, 0]
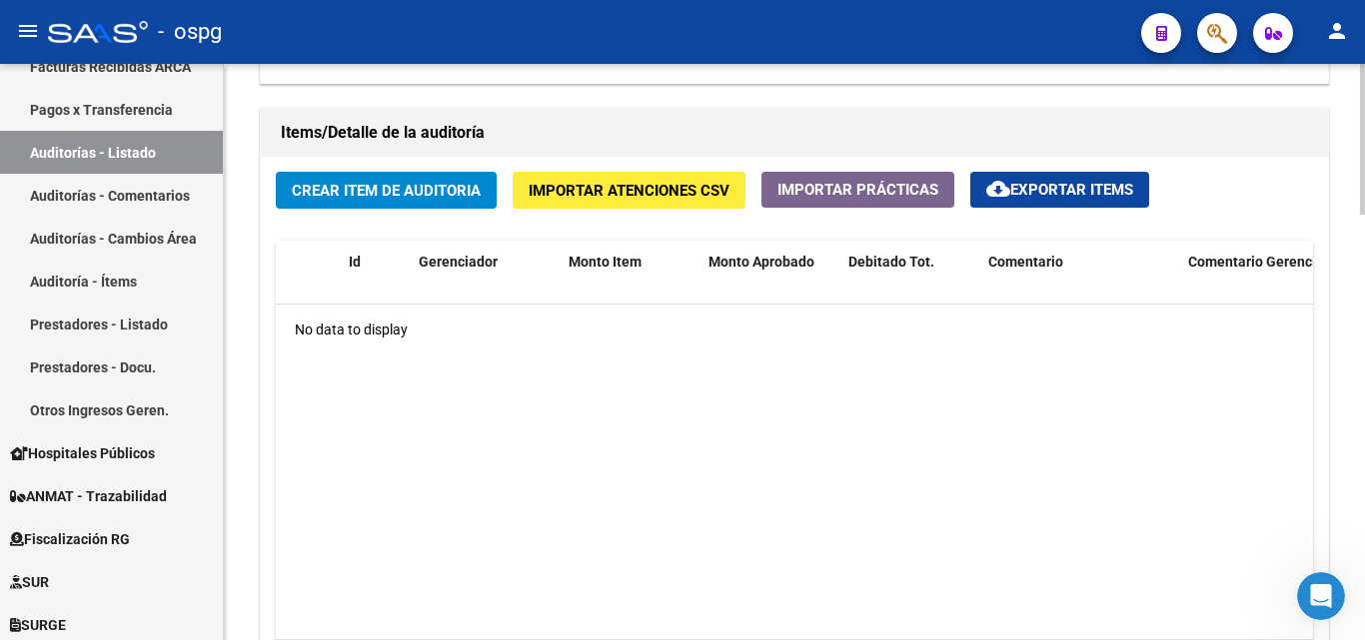
click at [650, 181] on span "Importar Atenciones CSV" at bounding box center [629, 190] width 201 height 18
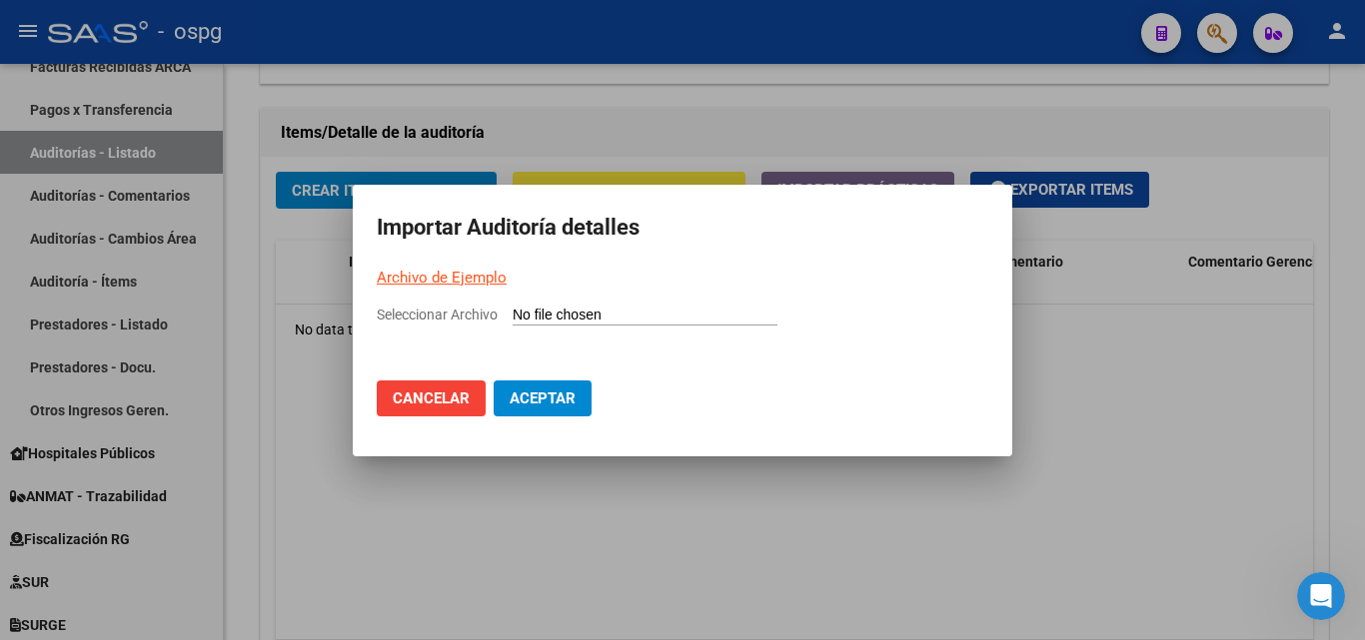
click at [475, 277] on link "Archivo de Ejemplo" at bounding box center [442, 278] width 130 height 18
click at [597, 317] on input "Seleccionar Archivo" at bounding box center [645, 316] width 265 height 19
type input "C:\fakepath\Auditoria-demo-saas-total (3).csv"
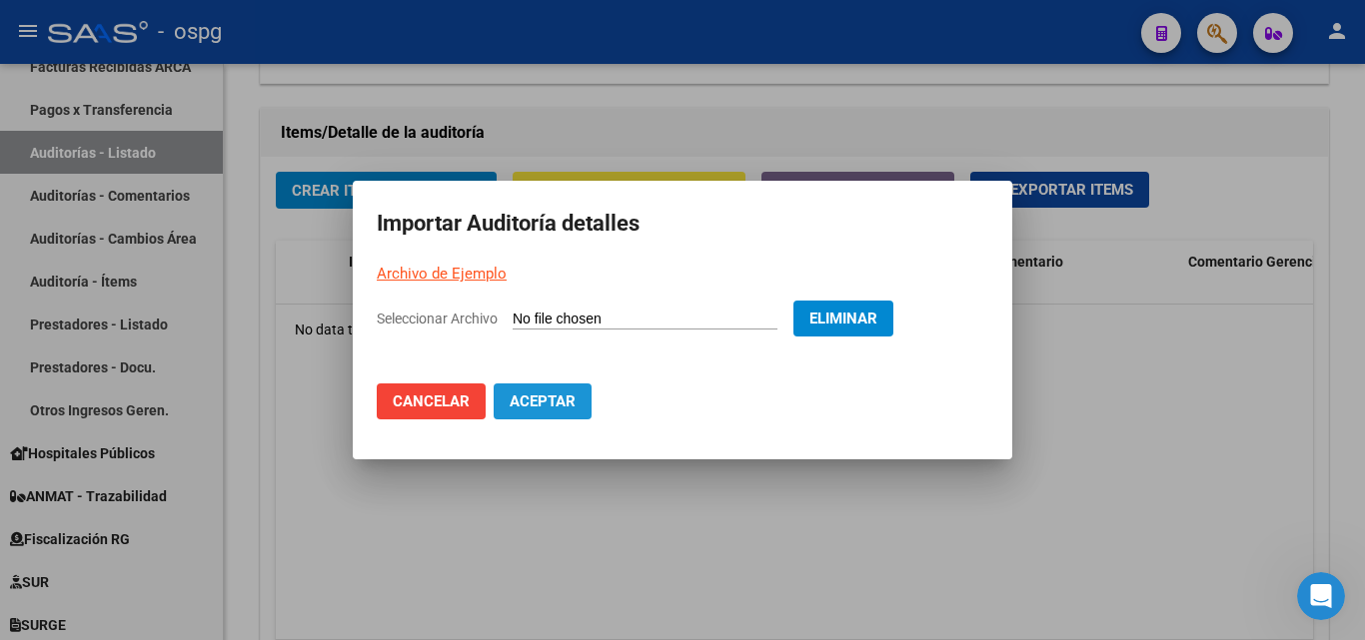
click at [531, 401] on span "Aceptar" at bounding box center [543, 402] width 66 height 18
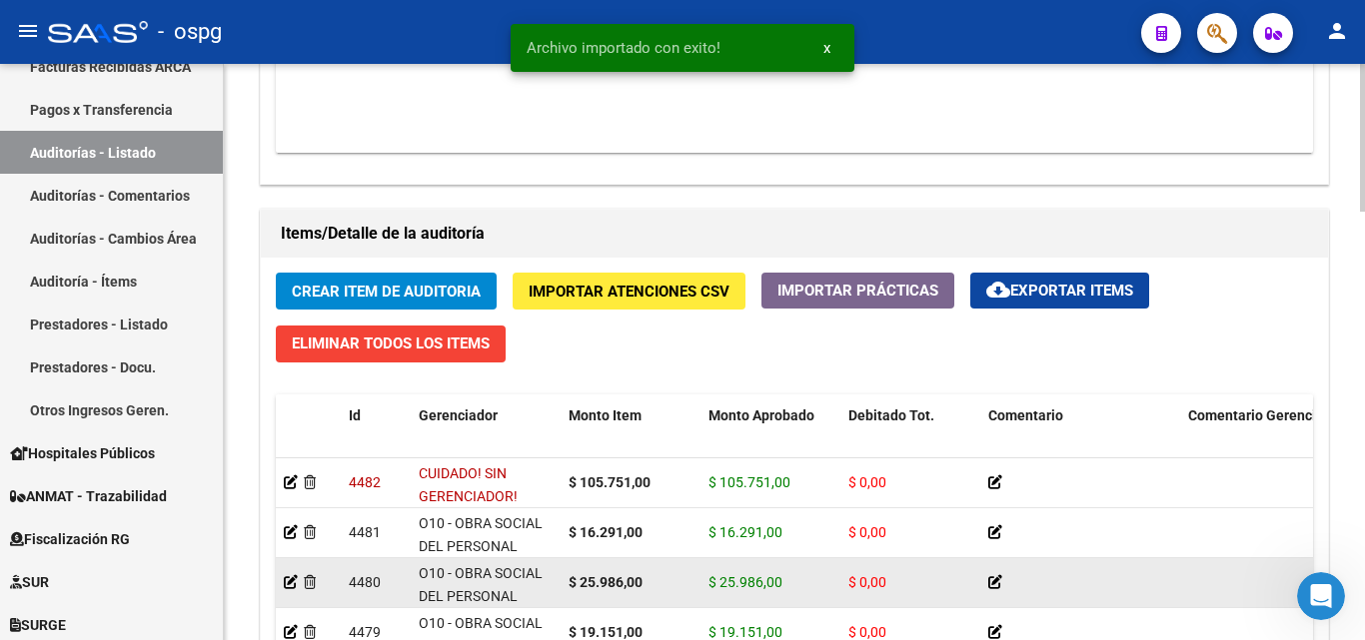
scroll to position [1599, 0]
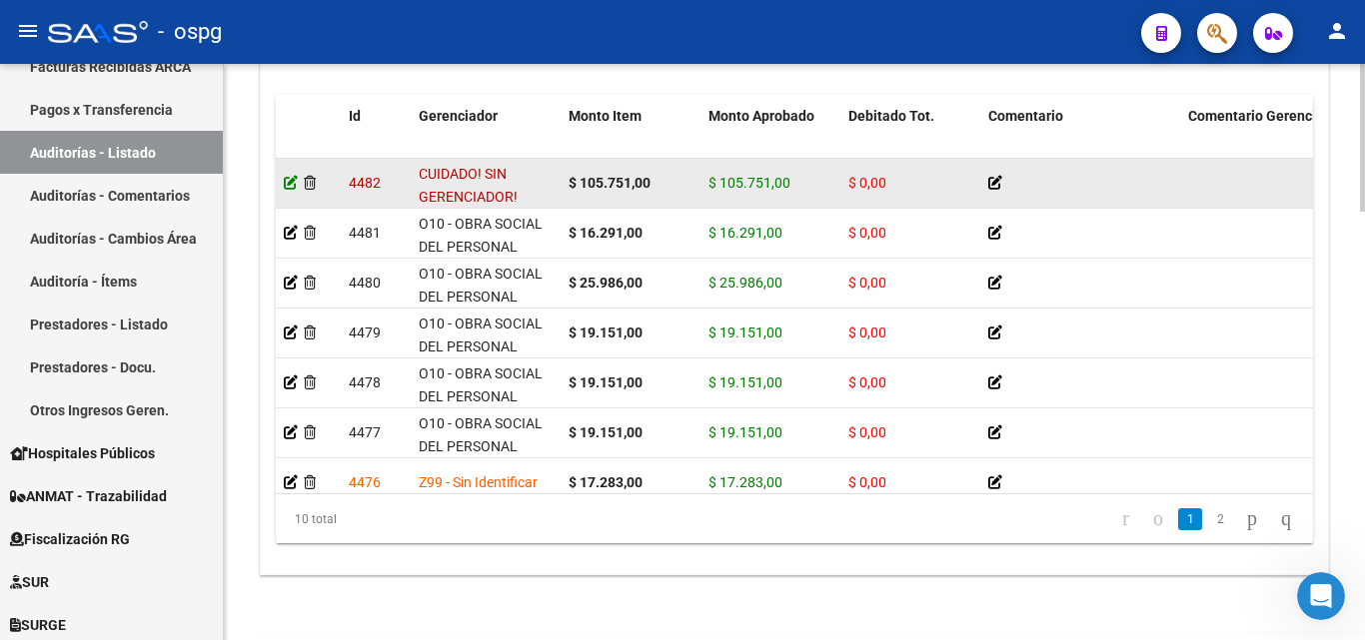
click at [290, 184] on icon at bounding box center [291, 183] width 14 height 14
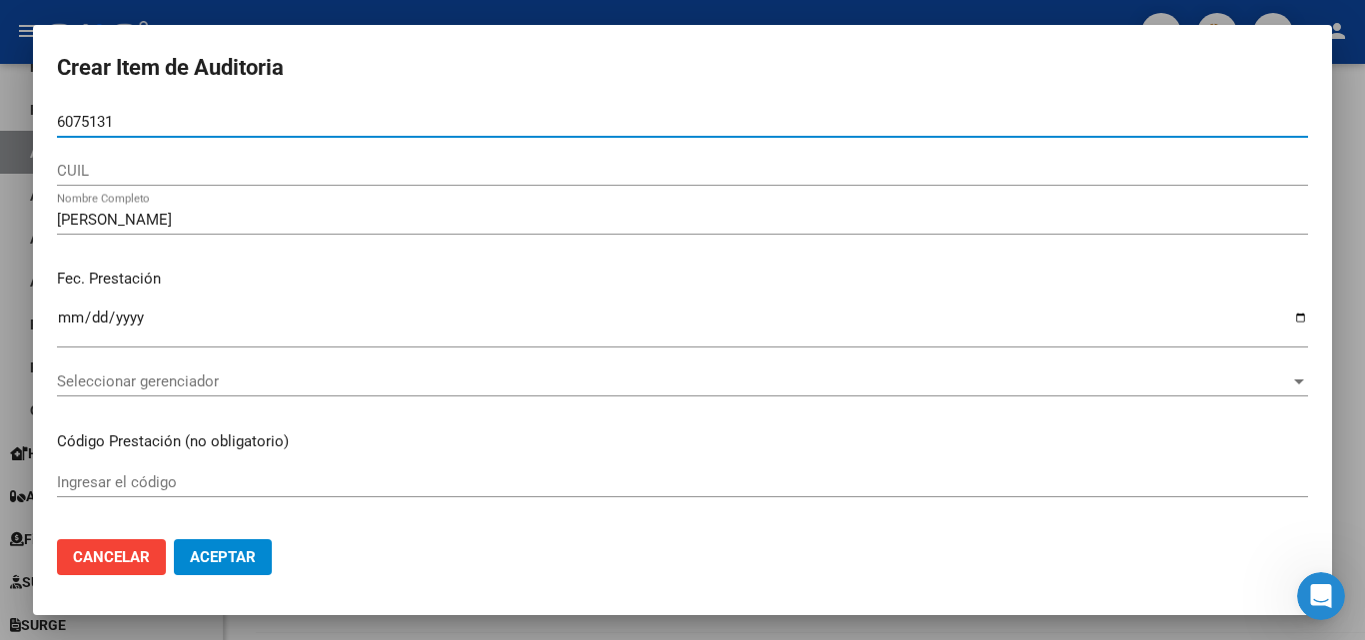
click at [58, 123] on input "6075131" at bounding box center [682, 122] width 1251 height 18
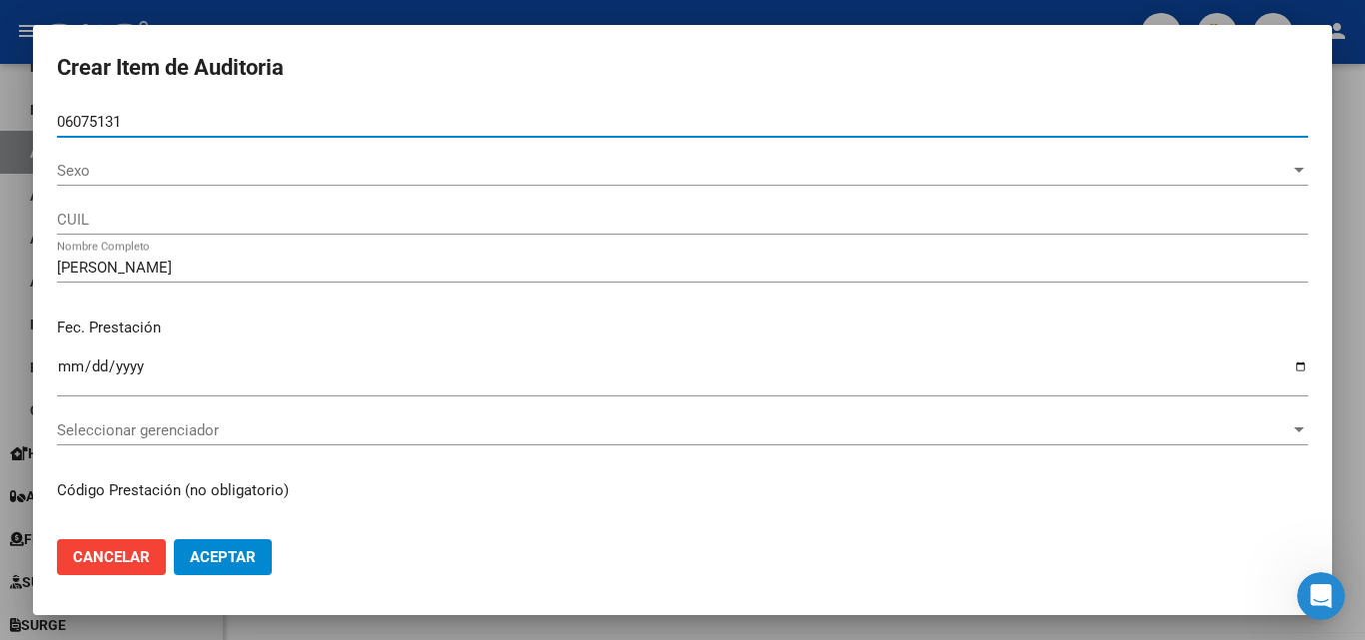
type input "06075131"
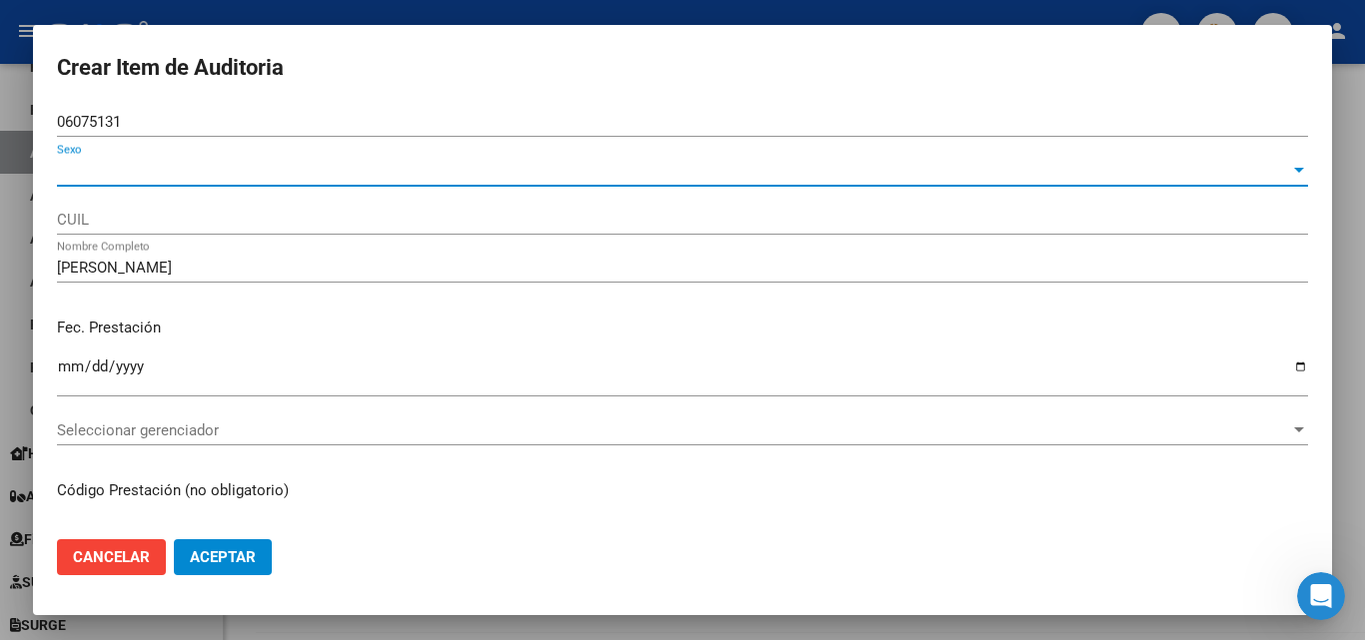
click at [154, 176] on span "Sexo" at bounding box center [673, 171] width 1233 height 18
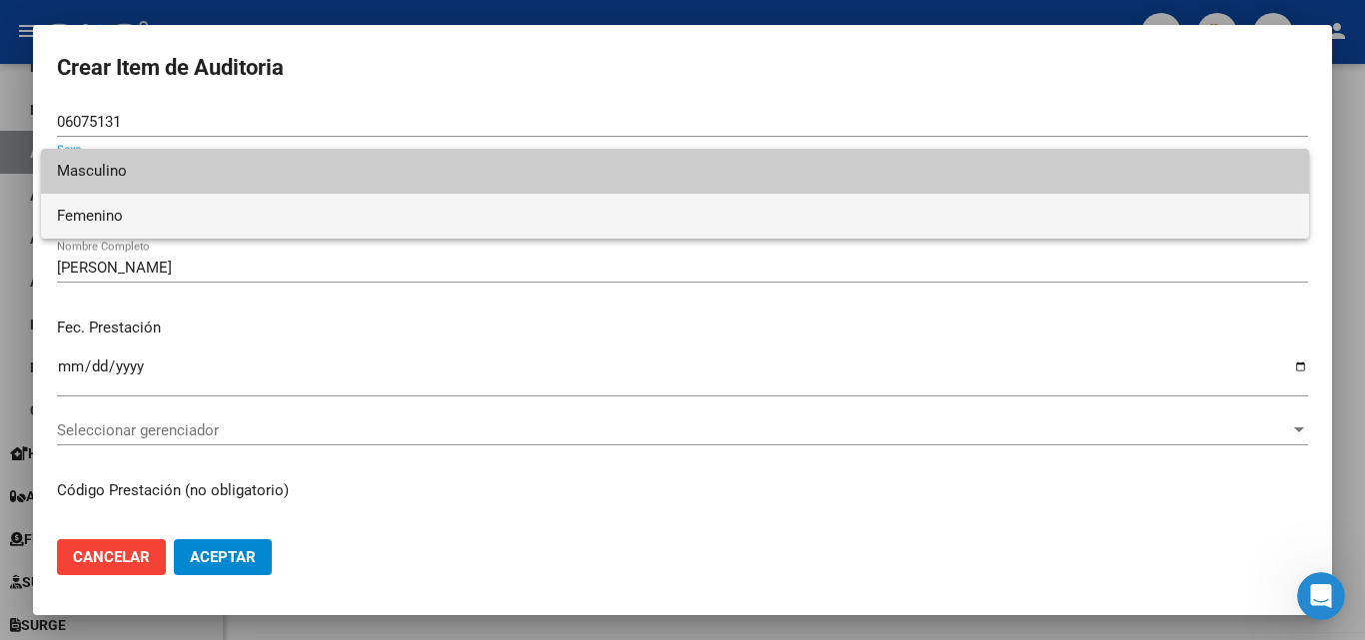
click at [153, 222] on span "Femenino" at bounding box center [675, 216] width 1236 height 45
type input "27060751310"
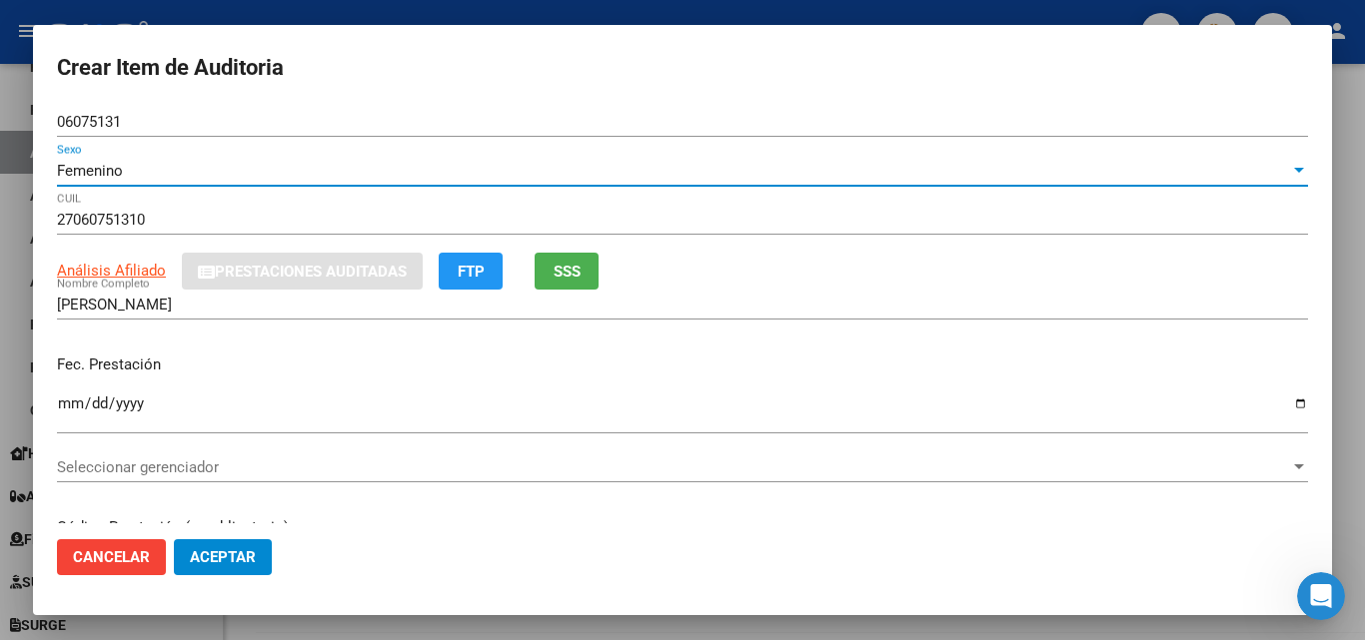
click at [125, 269] on span "Análisis Afiliado" at bounding box center [111, 271] width 109 height 18
type textarea "27060751310"
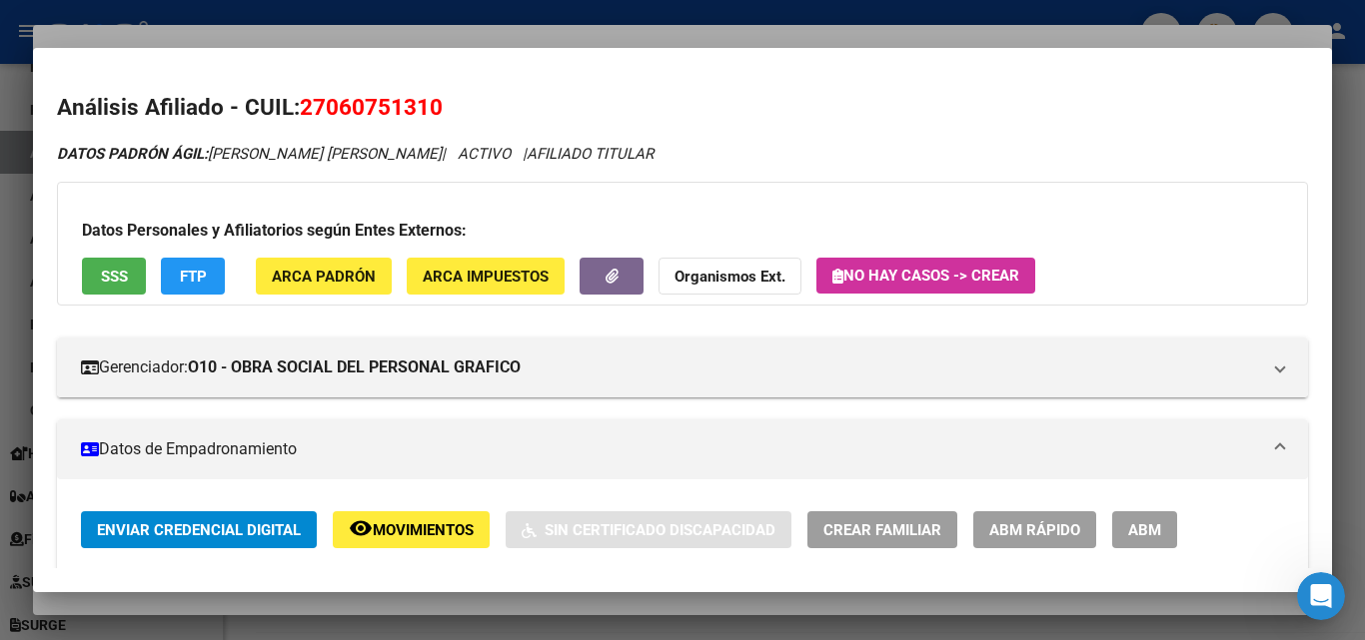
click at [563, 28] on div at bounding box center [682, 320] width 1365 height 640
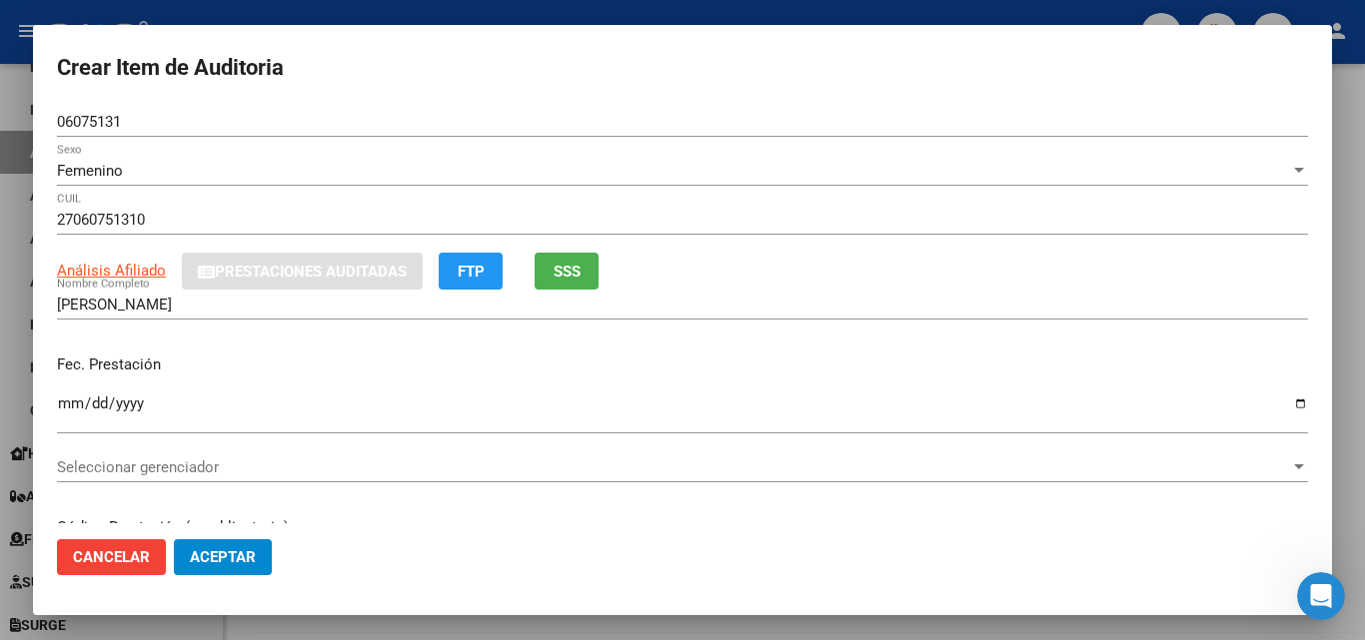
click at [231, 463] on span "Seleccionar gerenciador" at bounding box center [673, 468] width 1233 height 18
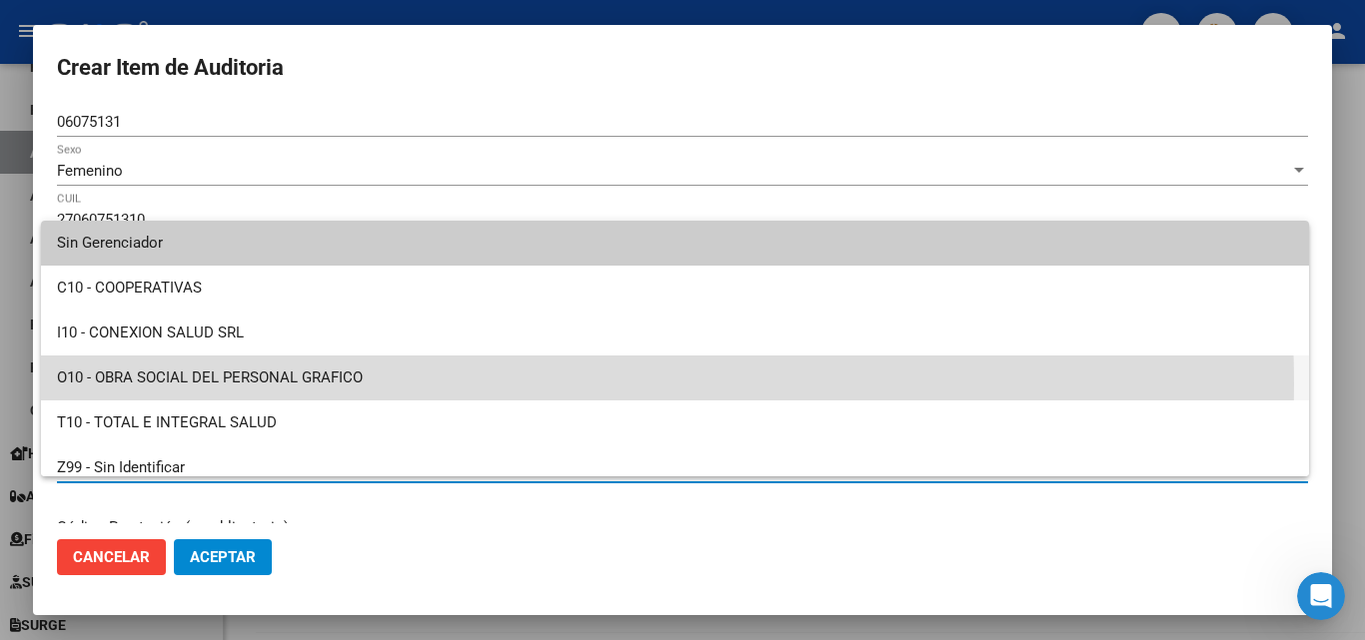
click at [323, 385] on span "O10 - OBRA SOCIAL DEL PERSONAL GRAFICO" at bounding box center [675, 378] width 1236 height 45
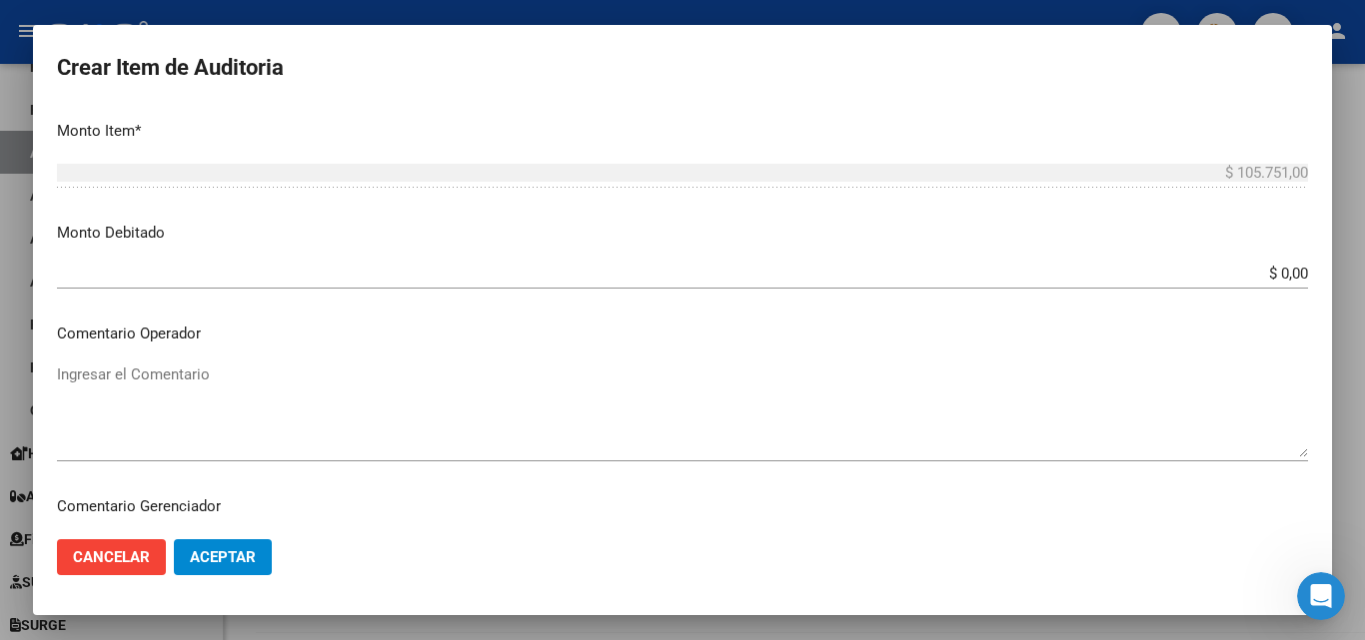
scroll to position [1205, 0]
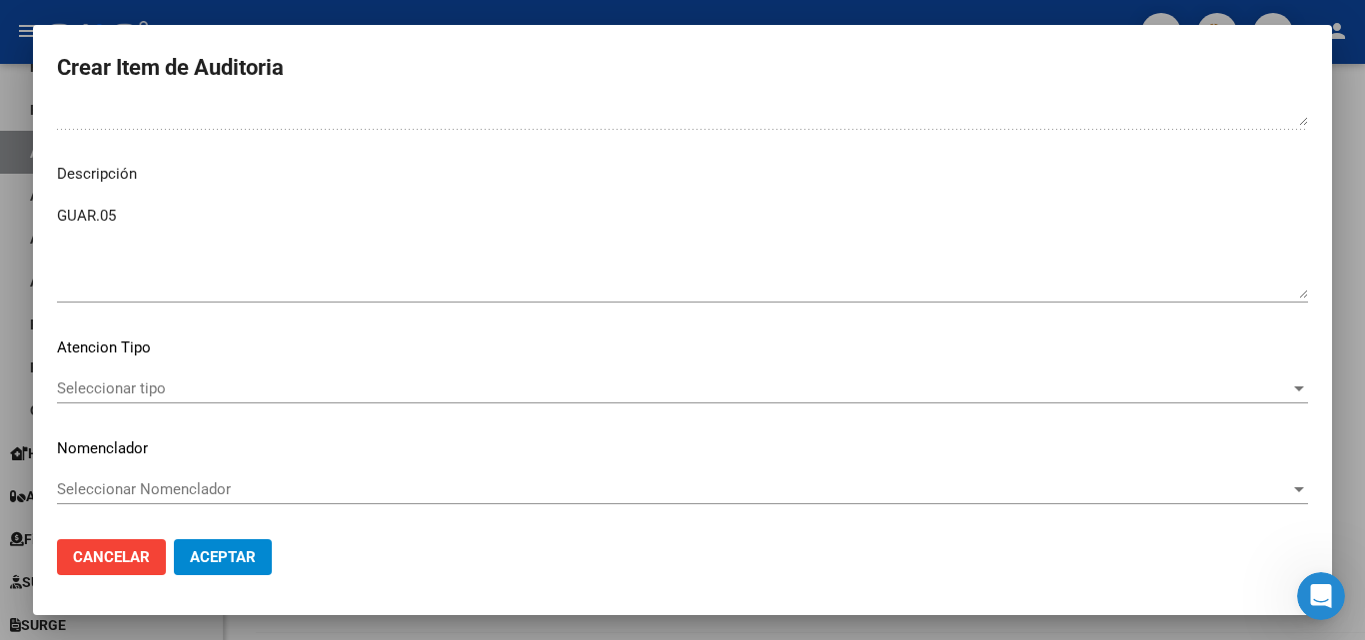
click at [224, 401] on div "Seleccionar tipo Seleccionar tipo" at bounding box center [682, 389] width 1251 height 30
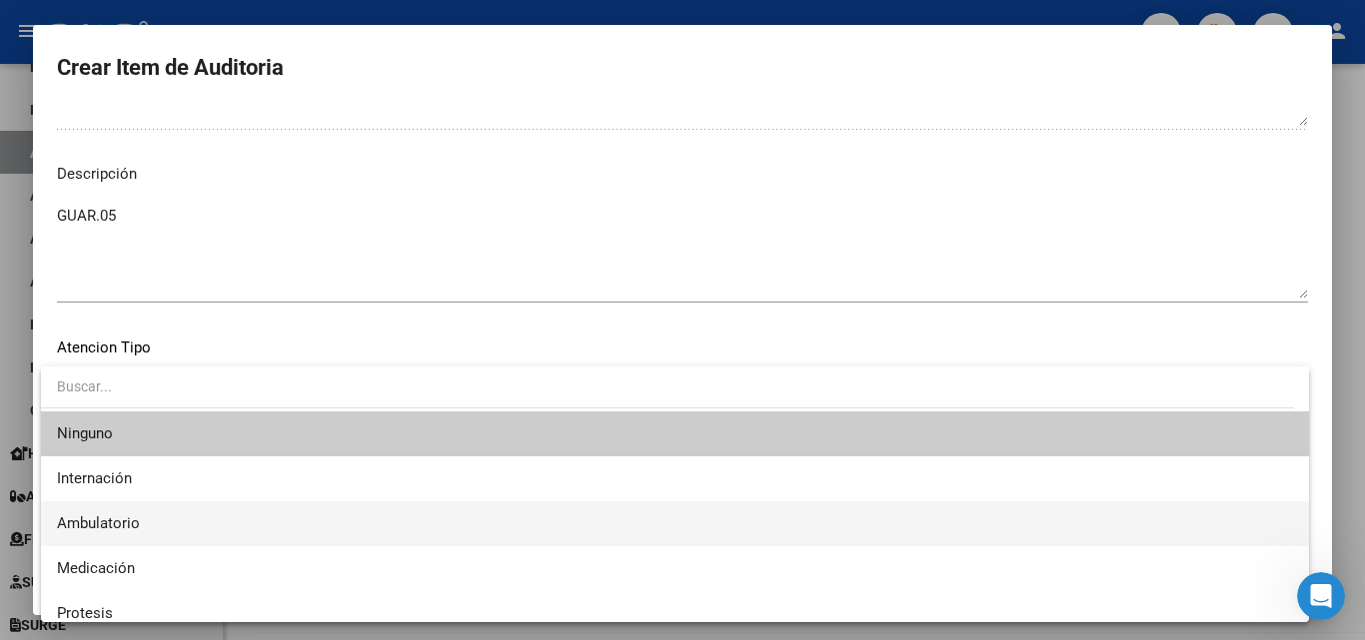
click at [199, 521] on span "Ambulatorio" at bounding box center [675, 524] width 1236 height 45
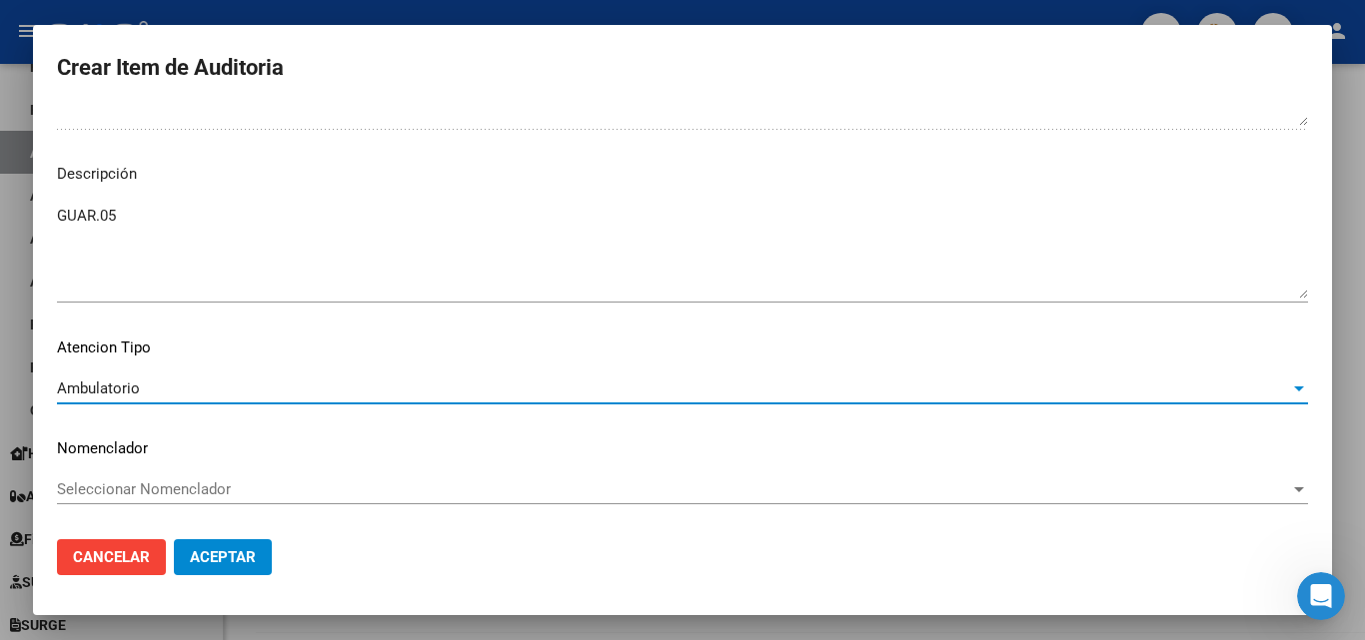
click at [234, 558] on span "Aceptar" at bounding box center [223, 558] width 66 height 18
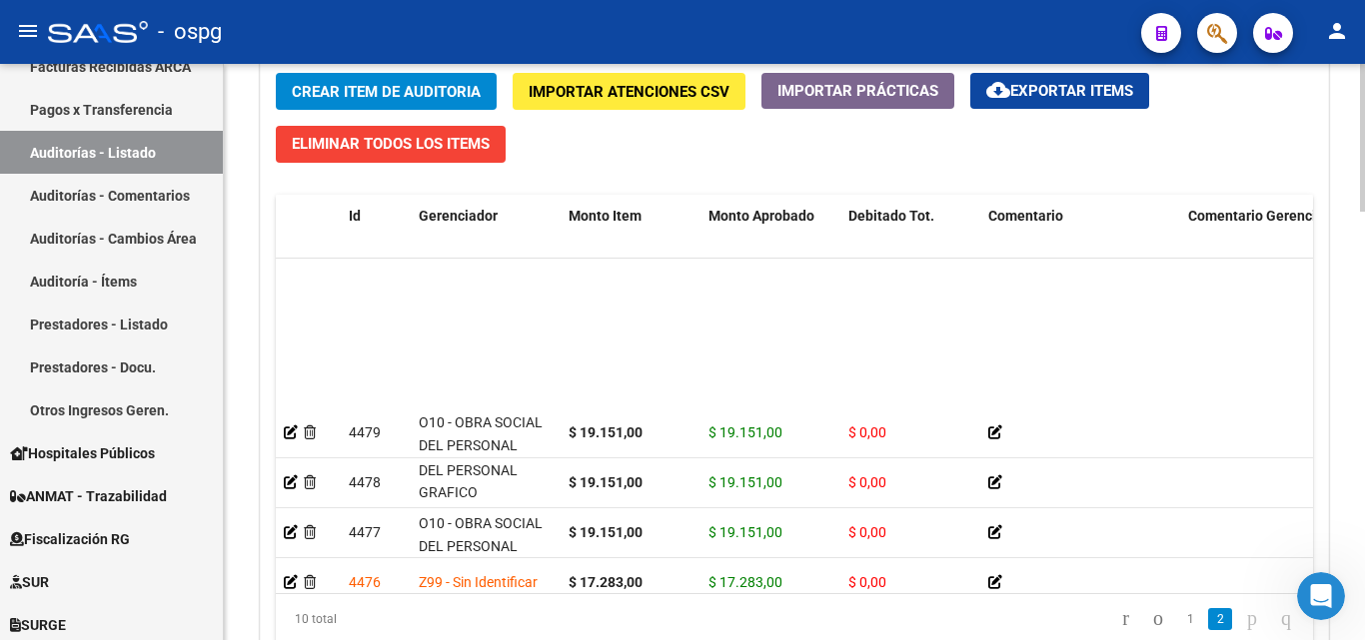
scroll to position [186, 0]
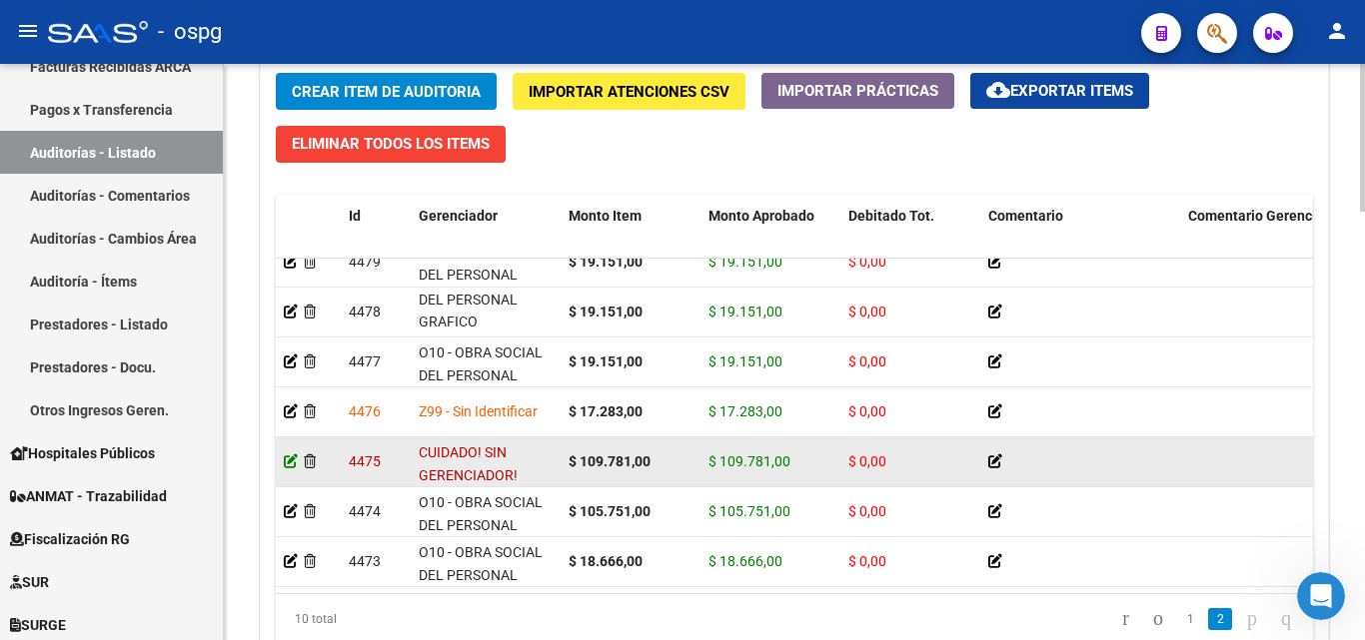
click at [291, 455] on icon at bounding box center [291, 462] width 14 height 14
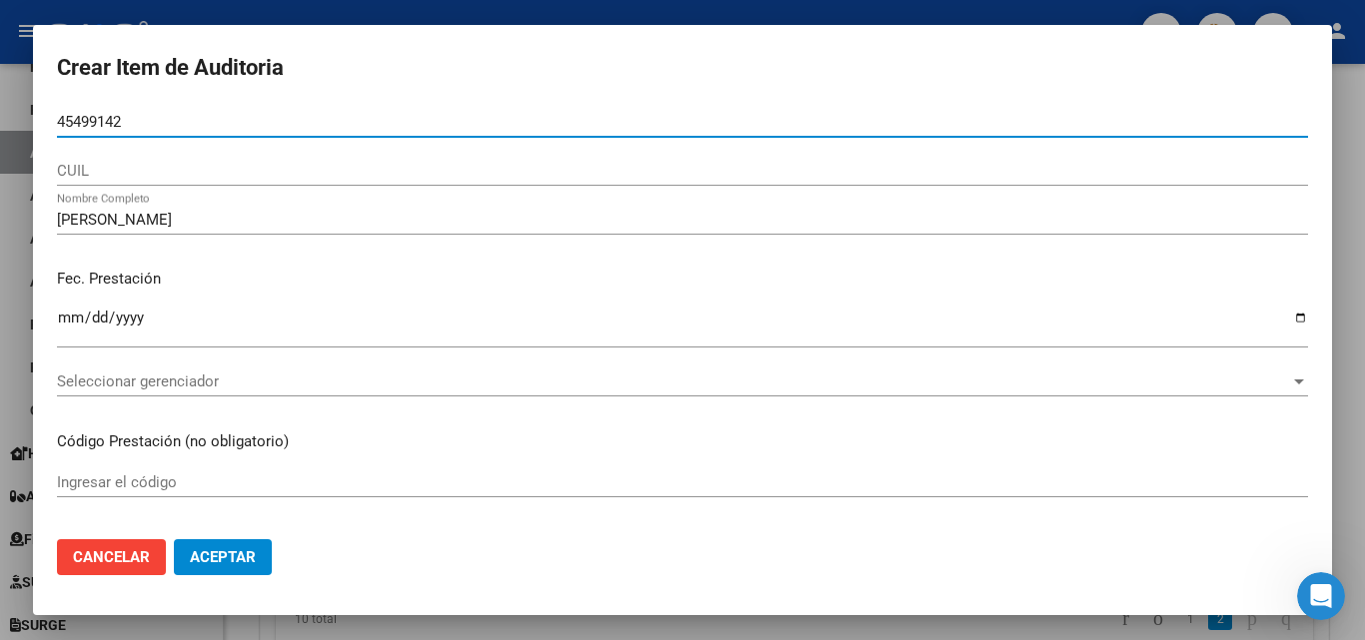
drag, startPoint x: 128, startPoint y: 121, endPoint x: 12, endPoint y: 125, distance: 116.0
click at [12, 125] on div "Crear Item de Auditoria 45499142 Nro Documento CUIL [PERSON_NAME] Nombre Comple…" at bounding box center [682, 320] width 1365 height 640
paste input "45499142"
type input "45499142"
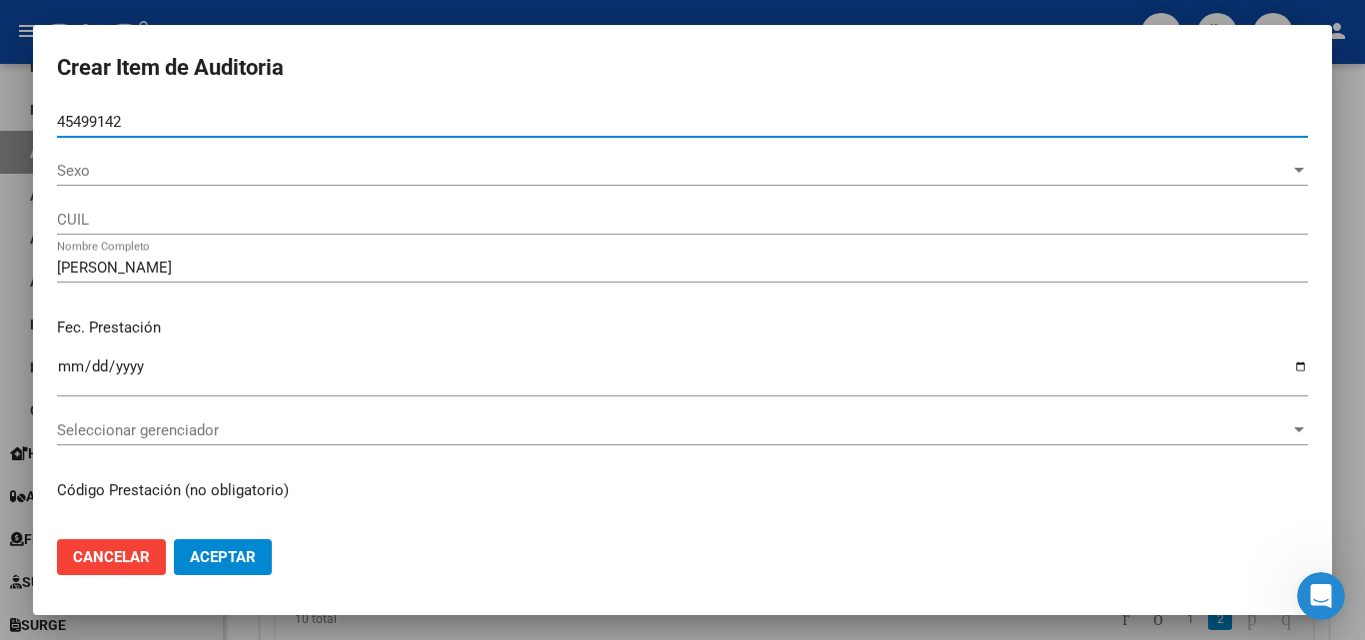
click at [75, 170] on span "Sexo" at bounding box center [673, 171] width 1233 height 18
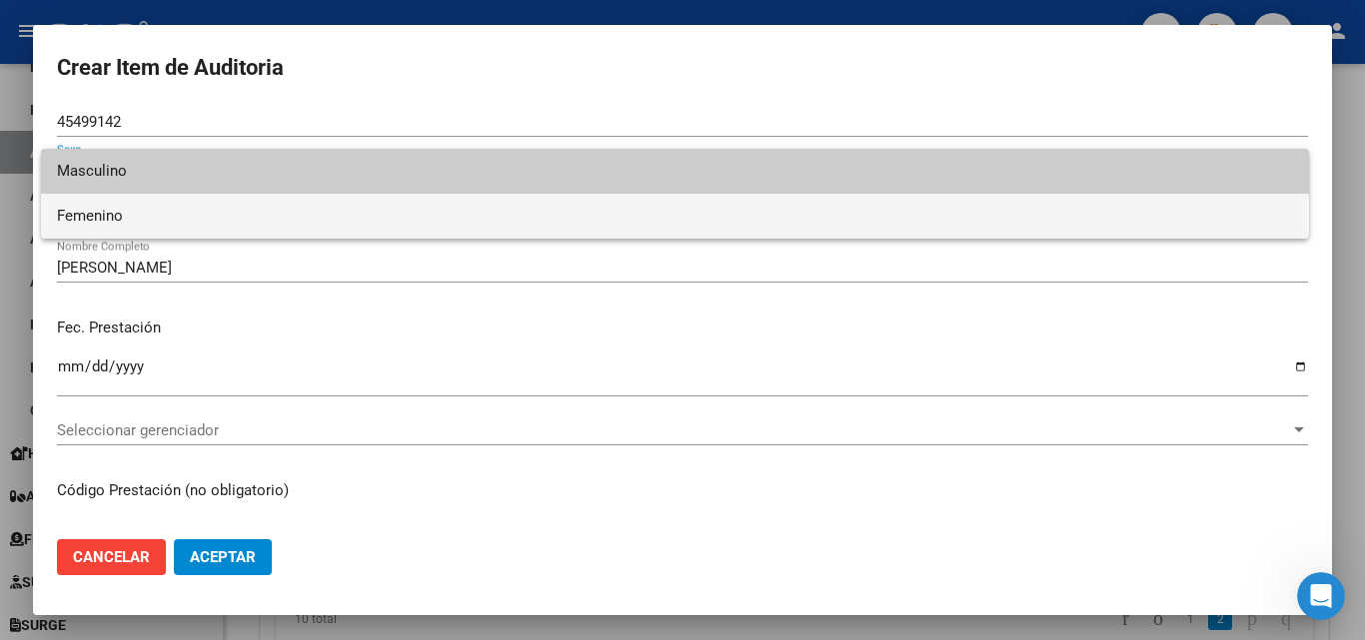
click at [102, 232] on span "Femenino" at bounding box center [675, 216] width 1236 height 45
type input "27454991422"
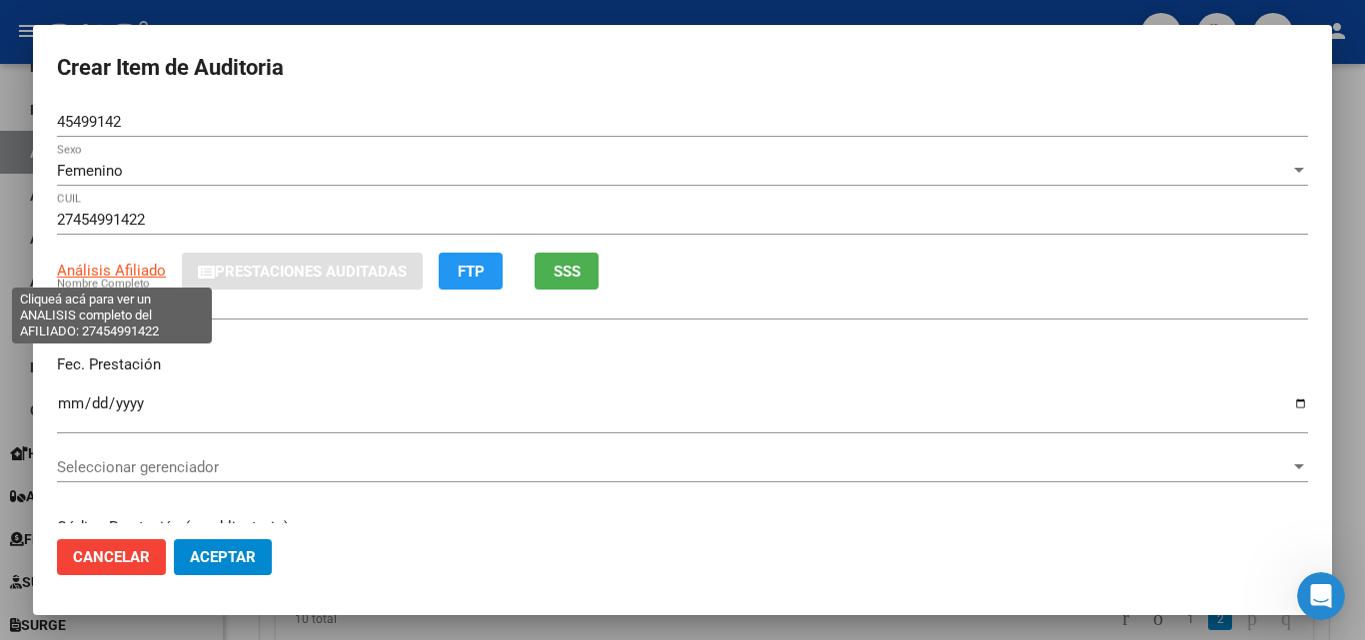
click at [125, 264] on span "Análisis Afiliado" at bounding box center [111, 271] width 109 height 18
type textarea "27454991422"
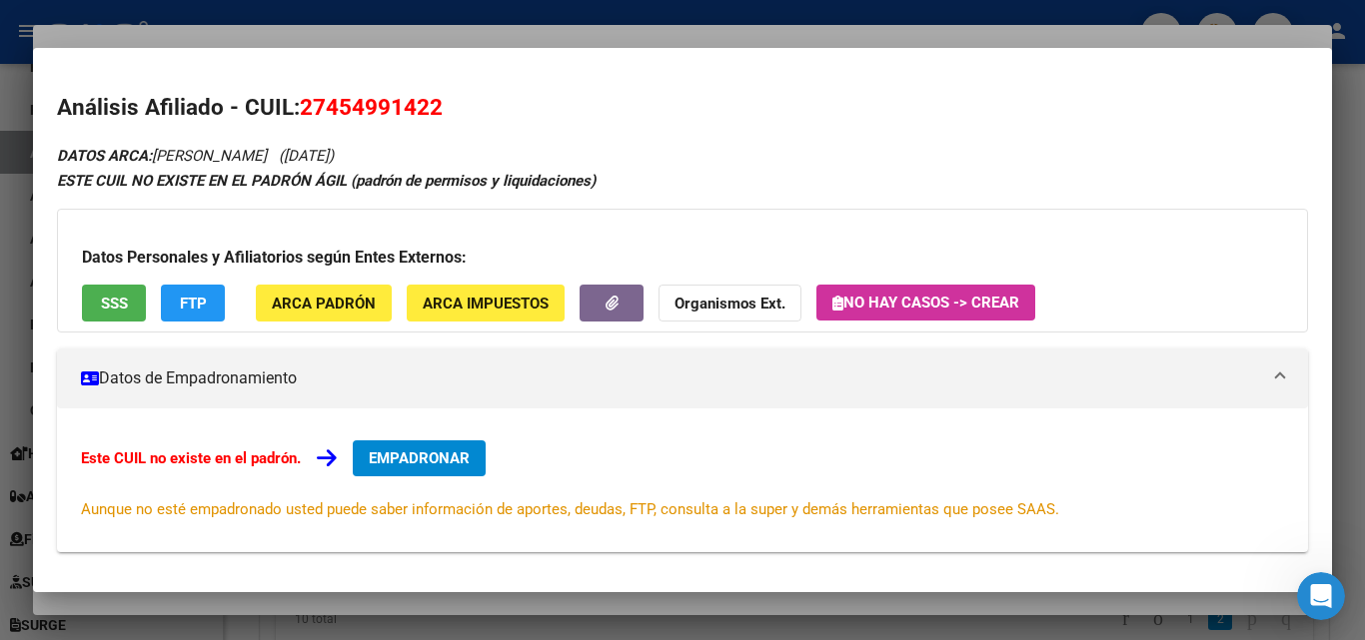
click at [123, 275] on div "Datos Personales y Afiliatorios según Entes Externos: SSS FTP ARCA Padrón ARCA …" at bounding box center [682, 271] width 1251 height 124
click at [126, 307] on span "SSS" at bounding box center [114, 304] width 27 height 18
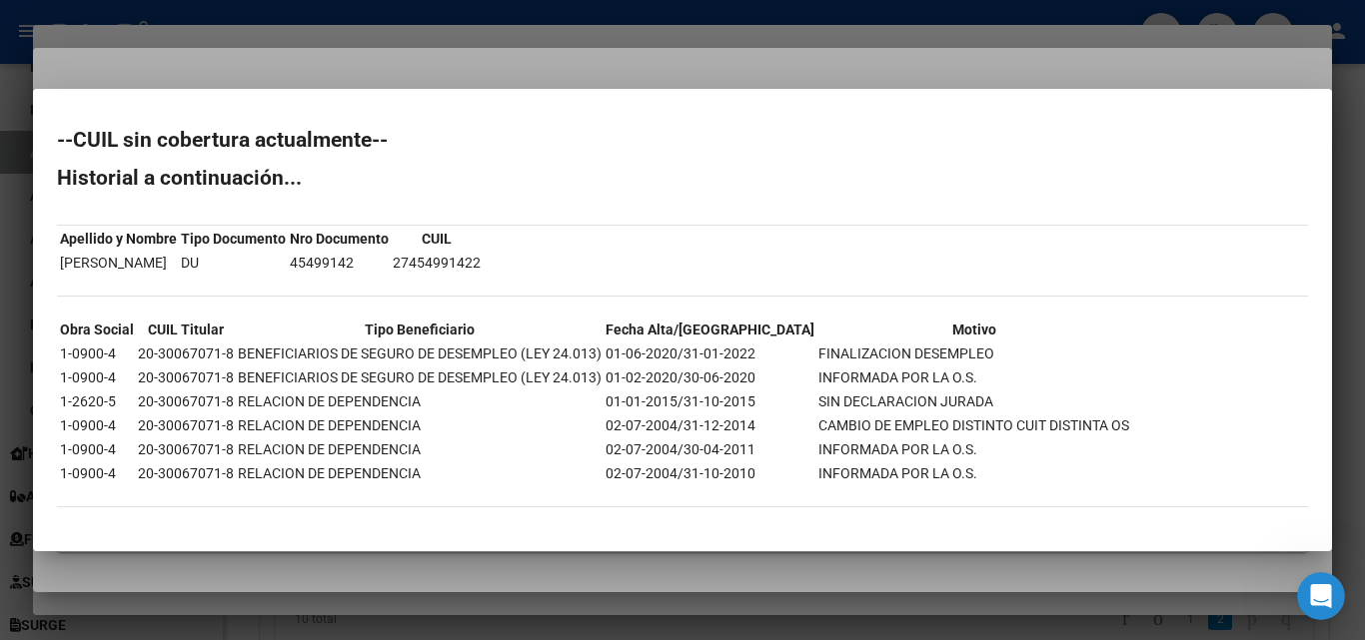
click at [743, 68] on div at bounding box center [682, 320] width 1365 height 640
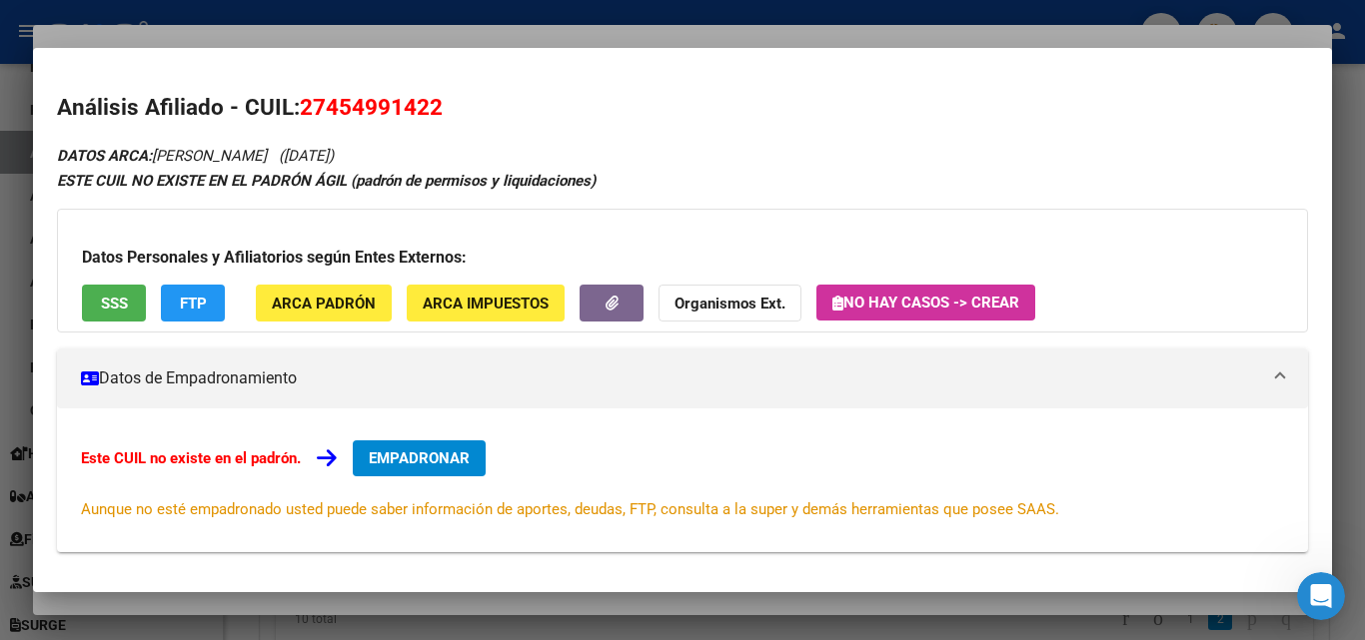
scroll to position [200, 0]
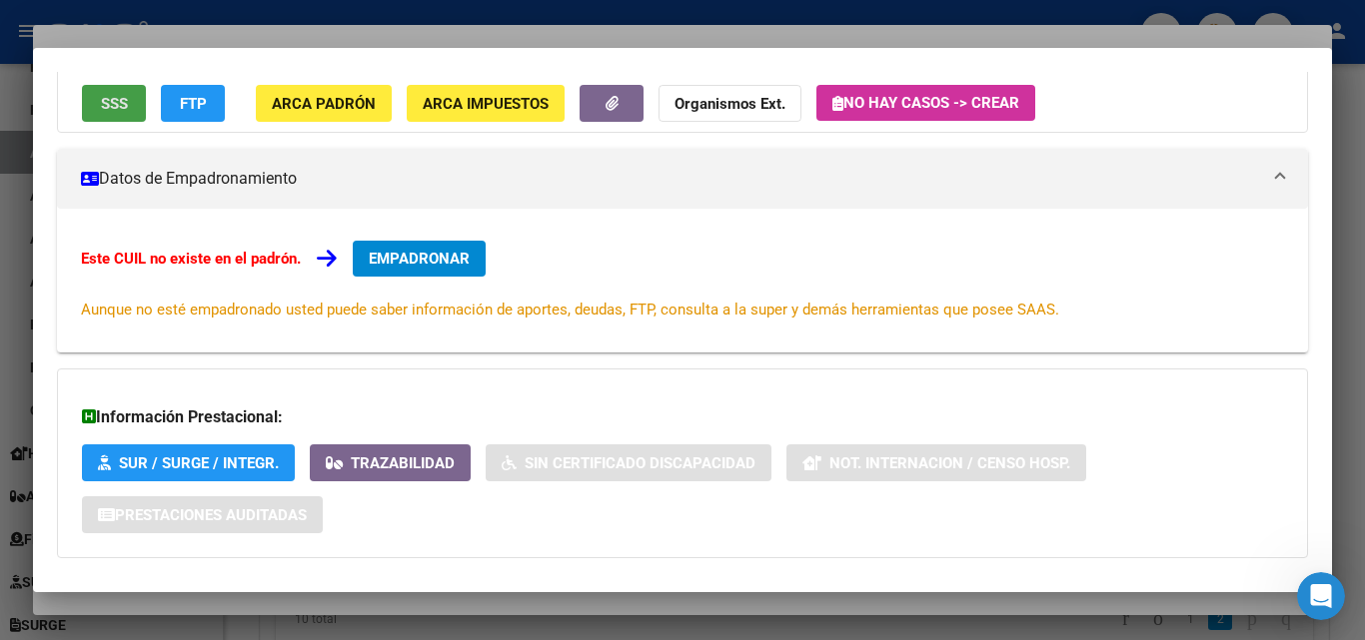
click at [116, 118] on button "SSS" at bounding box center [114, 103] width 64 height 37
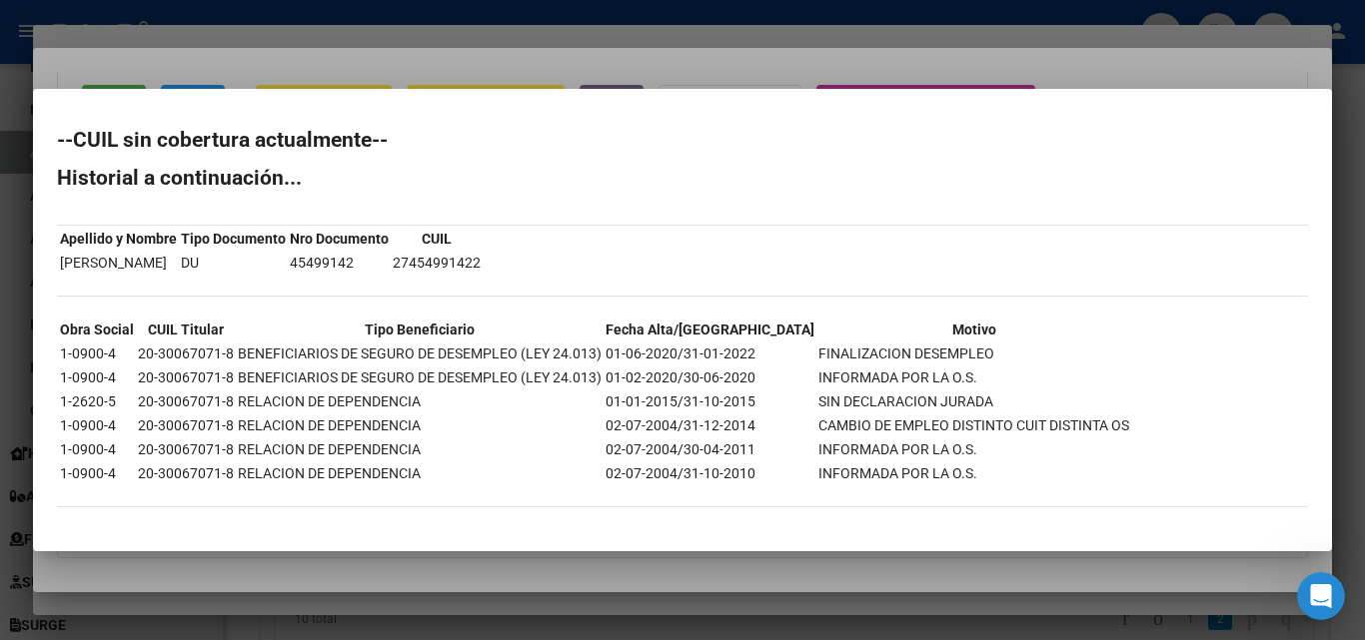
click at [679, 43] on div at bounding box center [682, 320] width 1365 height 640
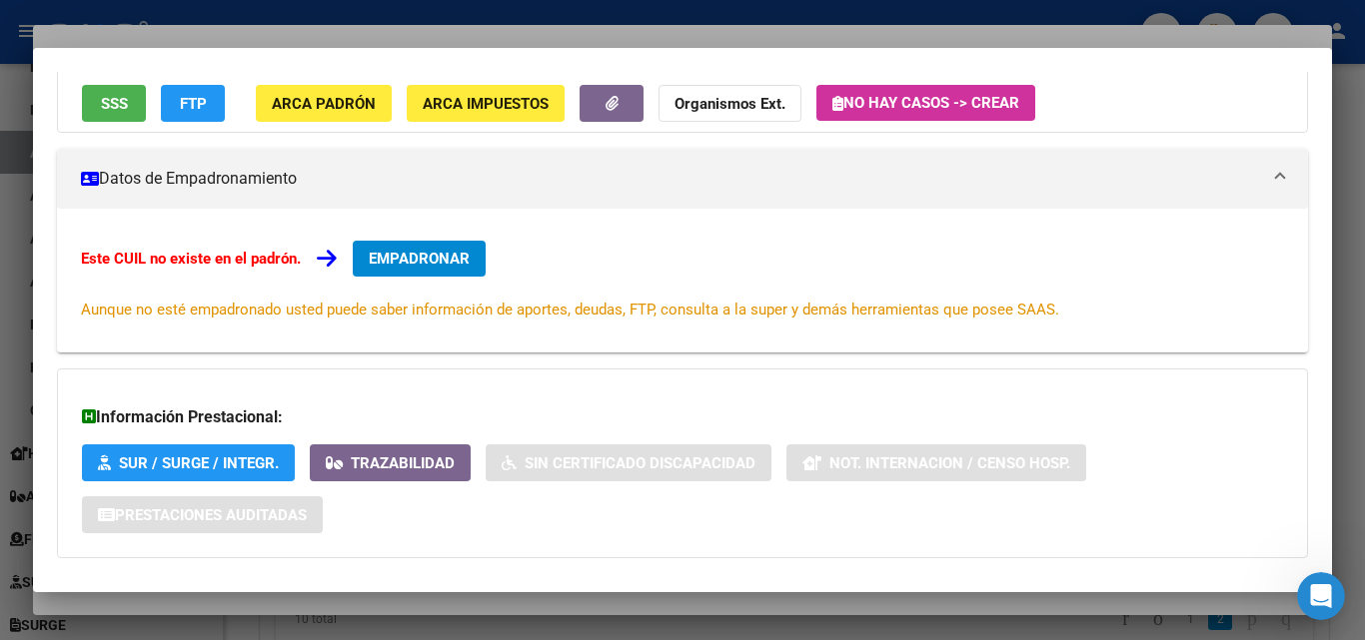
click at [683, 36] on div at bounding box center [682, 320] width 1365 height 640
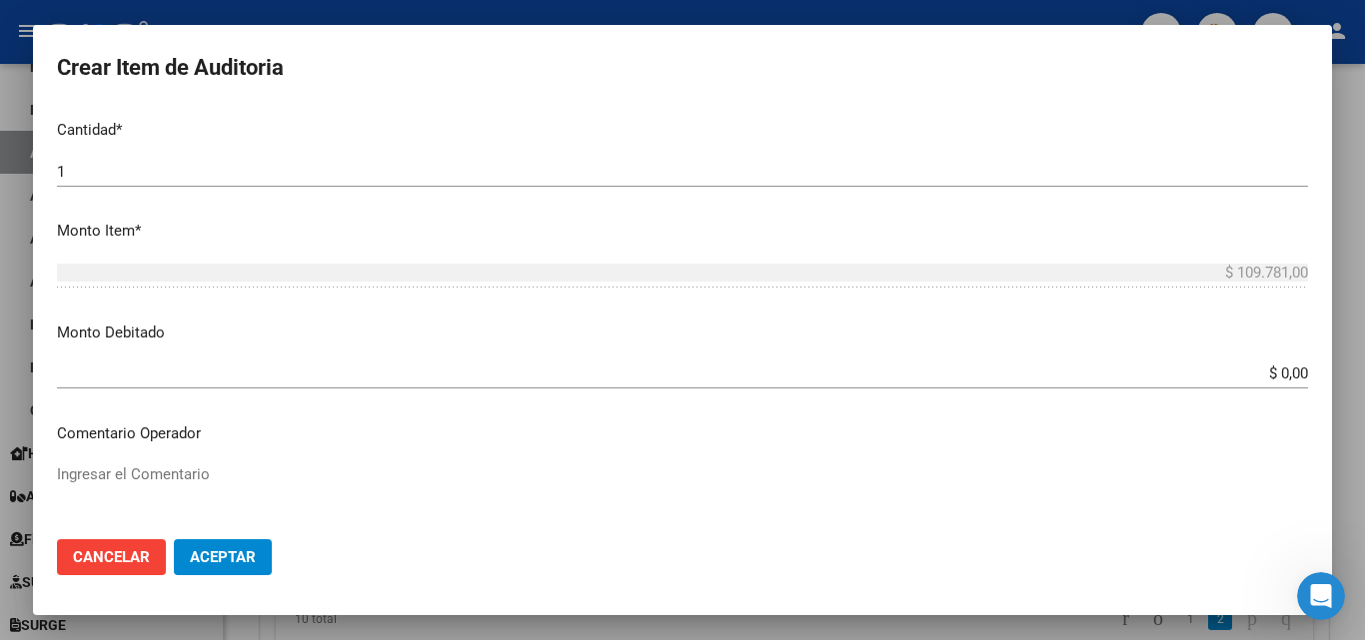
scroll to position [1199, 0]
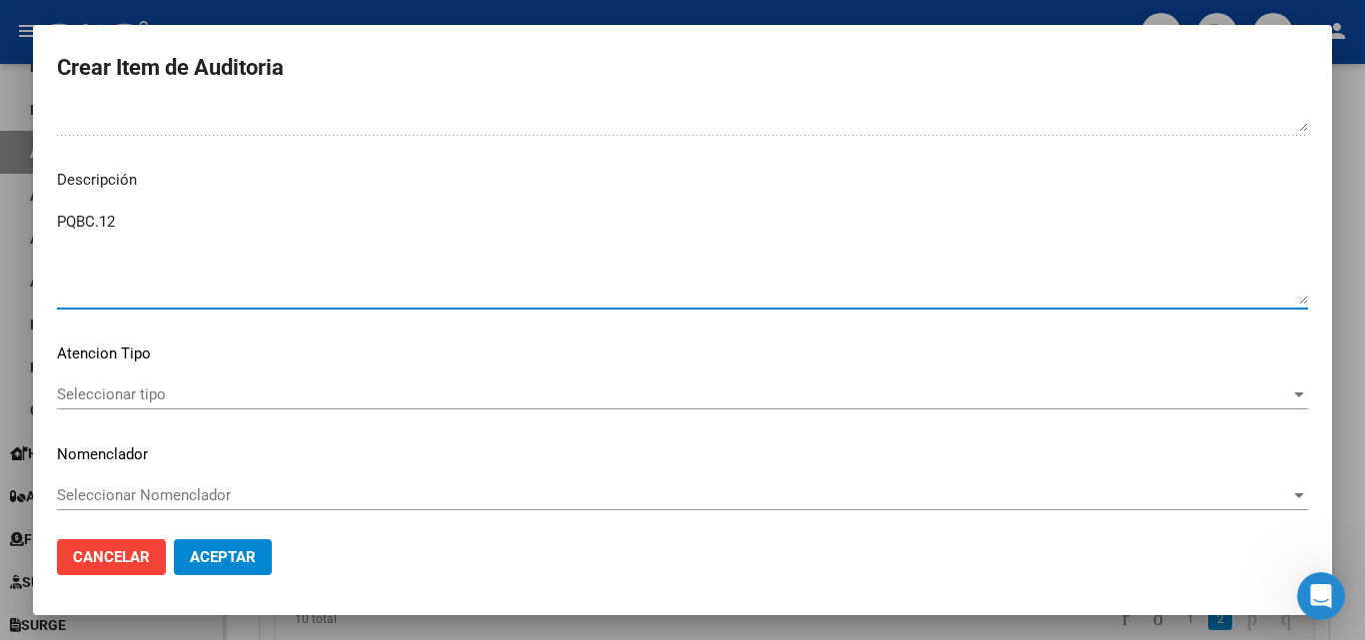
click at [134, 241] on textarea "PQBC.12" at bounding box center [682, 258] width 1251 height 94
type textarea "PQBC.12 Baja desde [DATE]"
click at [183, 398] on span "Seleccionar tipo" at bounding box center [673, 395] width 1233 height 18
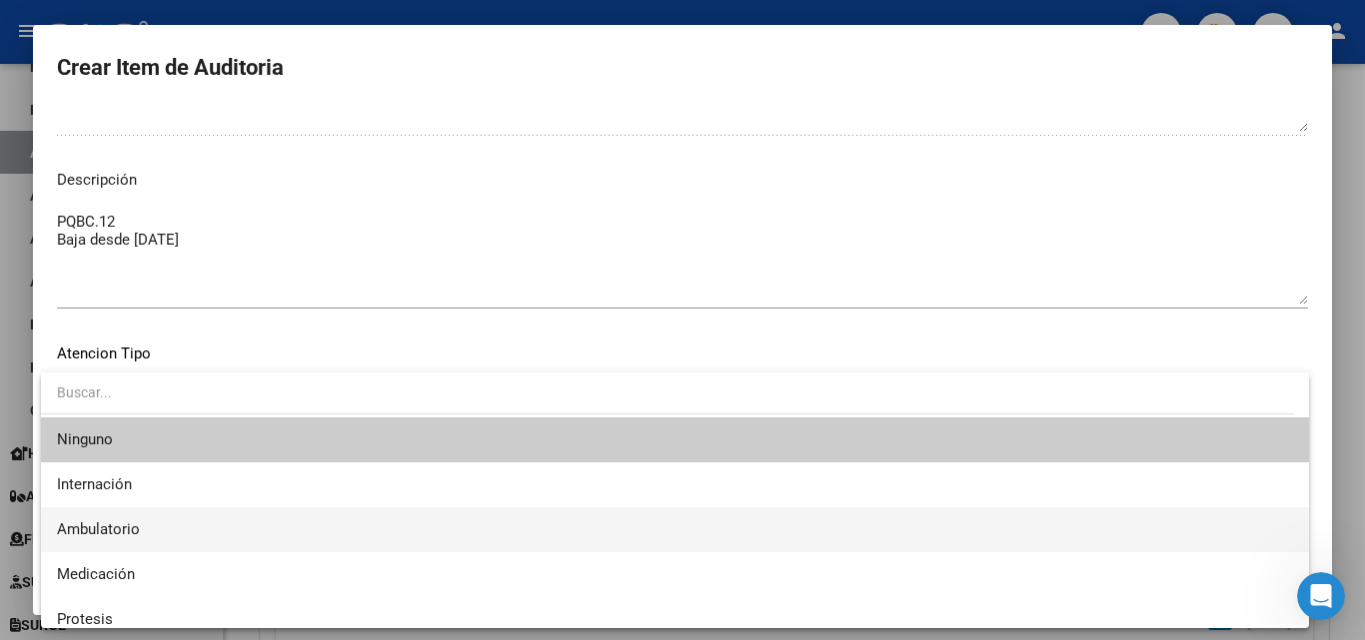
click at [117, 514] on span "Ambulatorio" at bounding box center [675, 530] width 1236 height 45
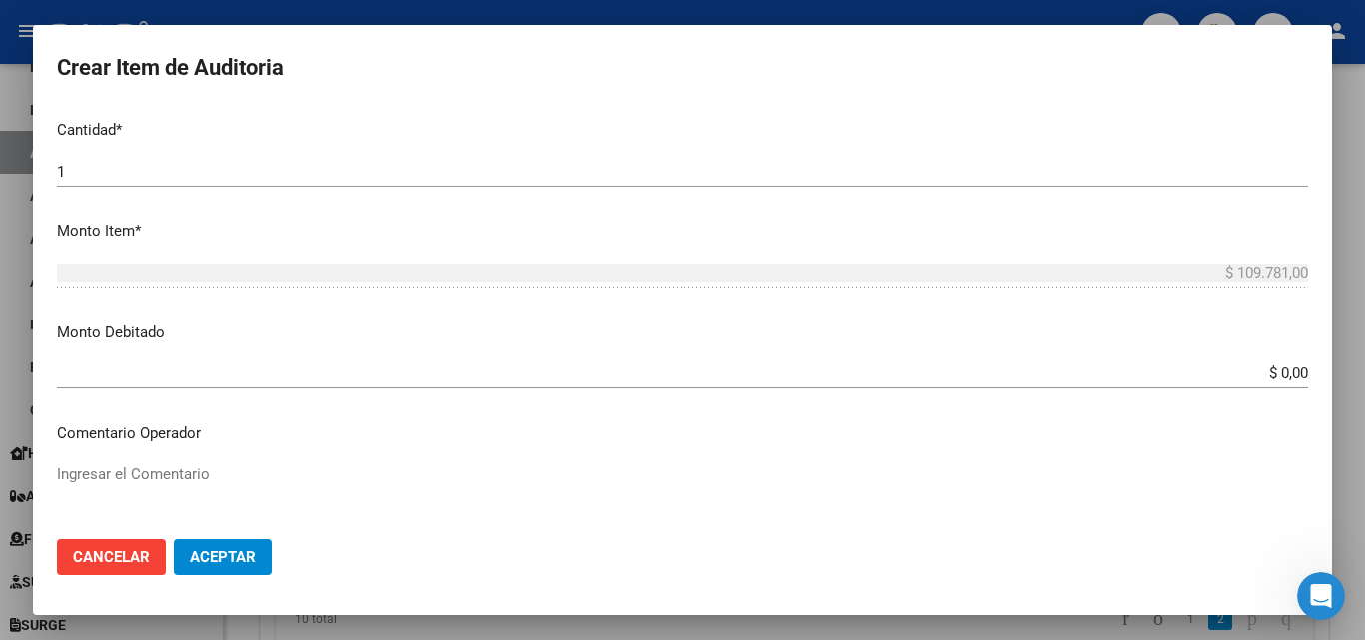
scroll to position [500, 0]
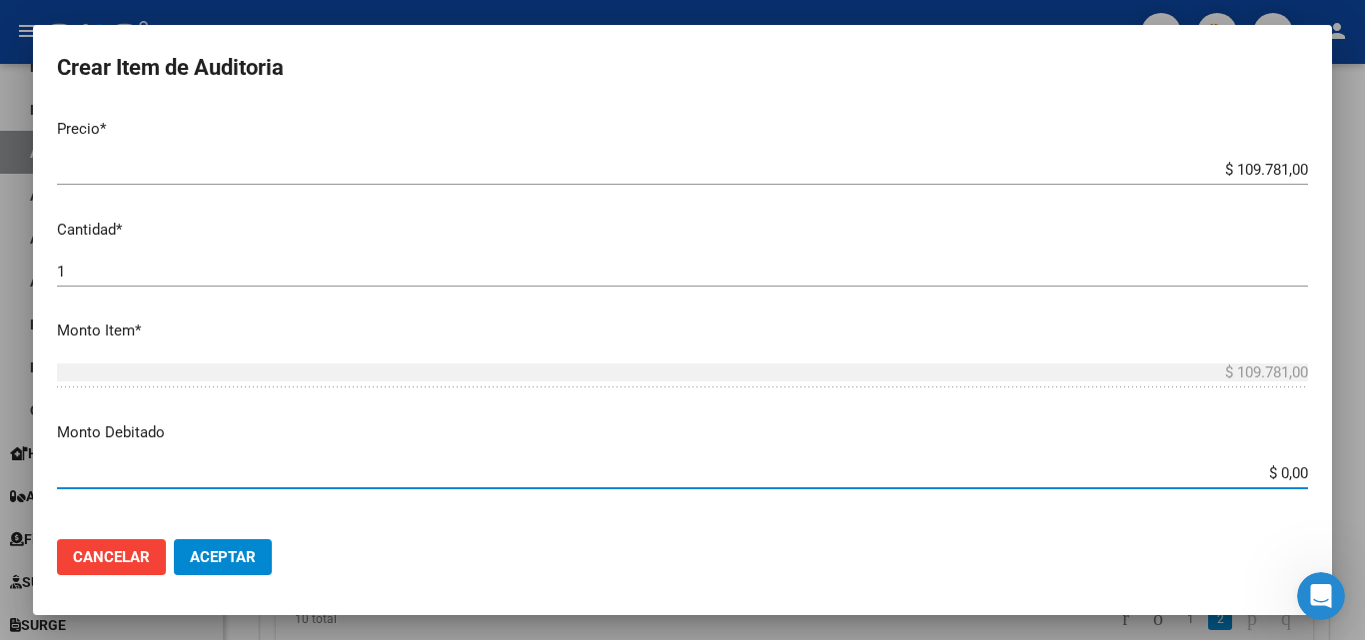
drag, startPoint x: 1230, startPoint y: 474, endPoint x: 1362, endPoint y: 489, distance: 132.7
click at [1359, 490] on div "Crear Item de Auditoria 45499142 Nro Documento Femenino Sexo 27454991422 CUIL A…" at bounding box center [682, 320] width 1365 height 640
type input "$ 109.781,00"
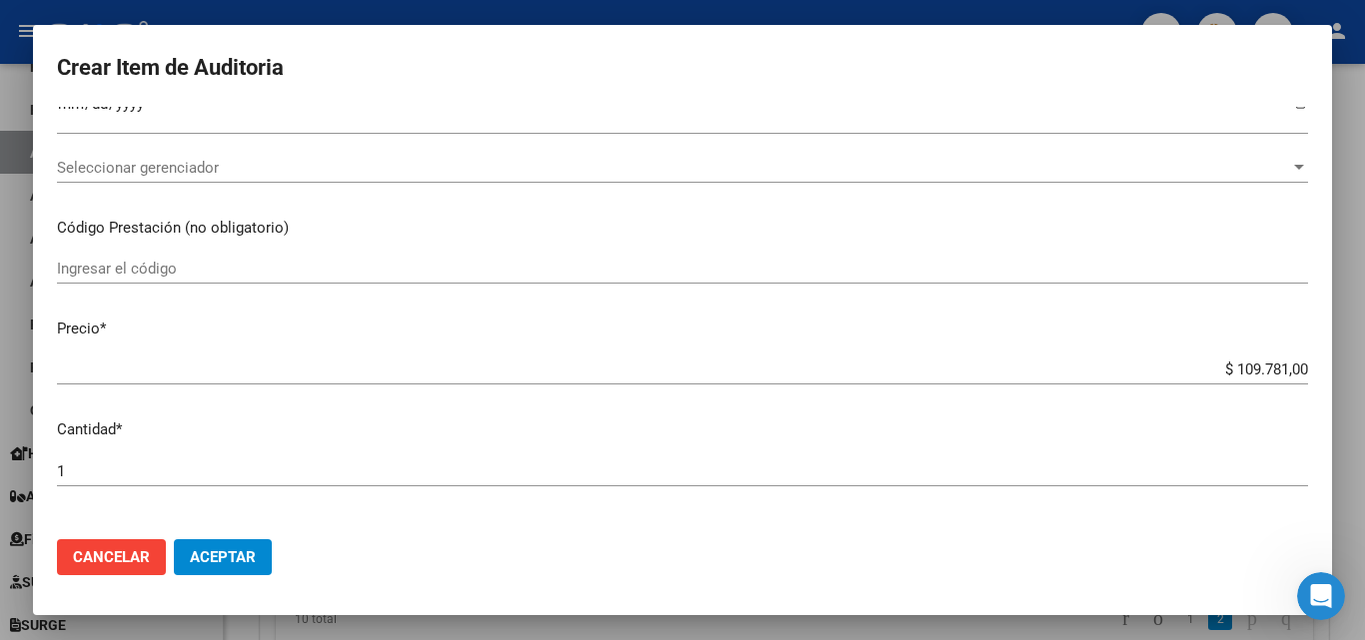
scroll to position [100, 0]
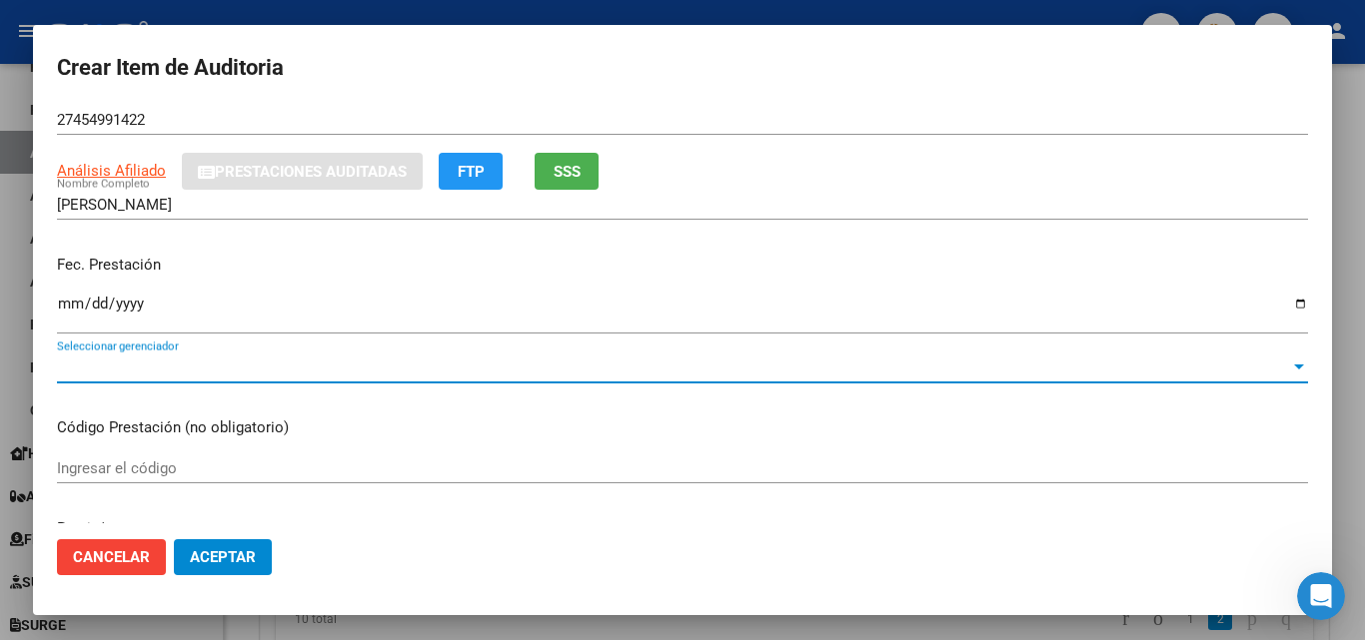
click at [535, 360] on span "Seleccionar gerenciador" at bounding box center [673, 368] width 1233 height 18
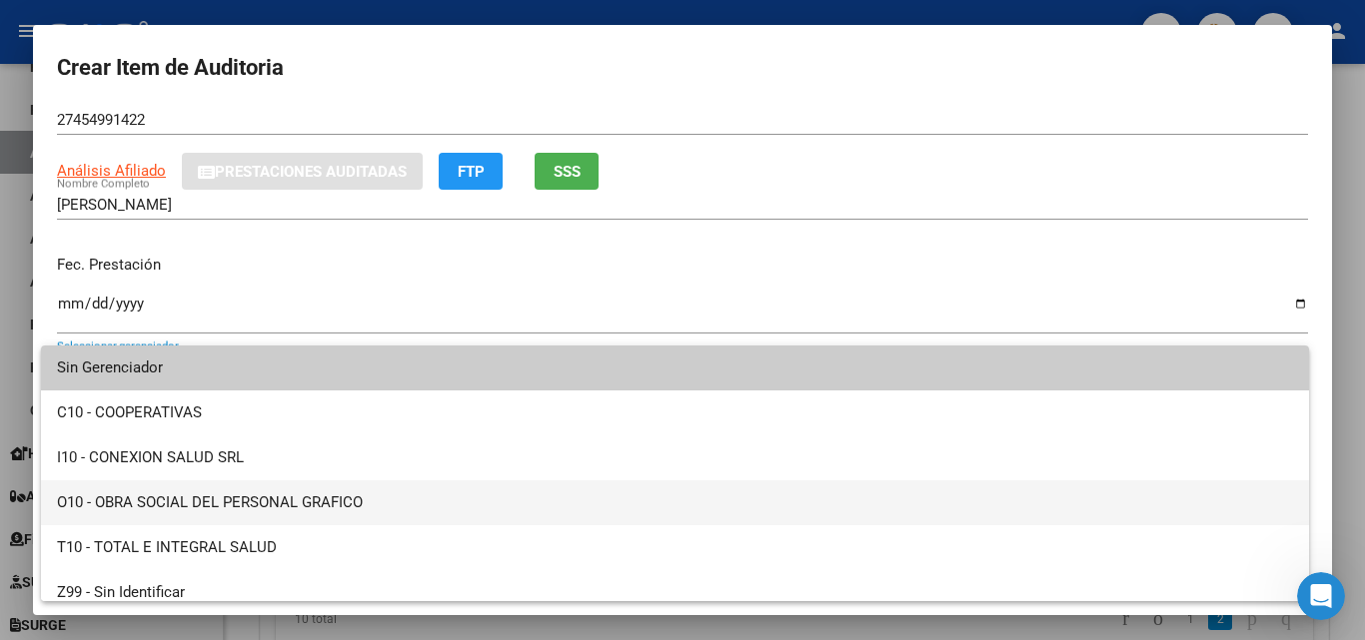
scroll to position [14, 0]
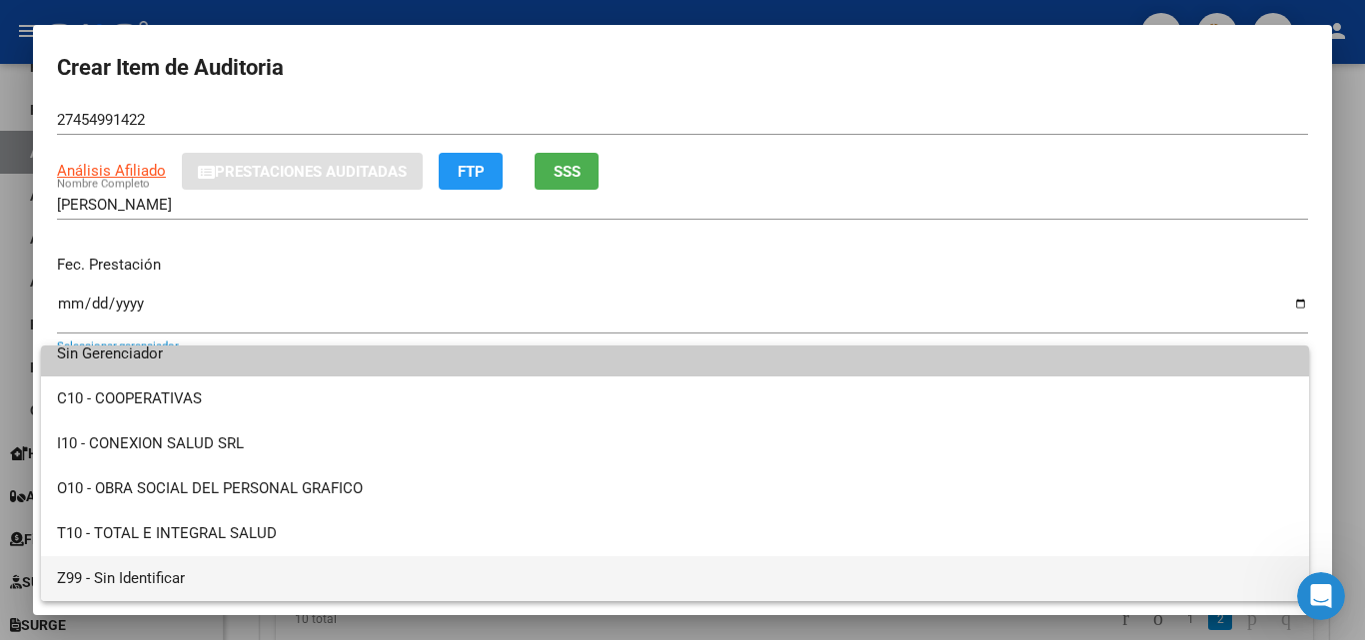
click at [143, 579] on span "Z99 - Sin Identificar" at bounding box center [675, 579] width 1236 height 45
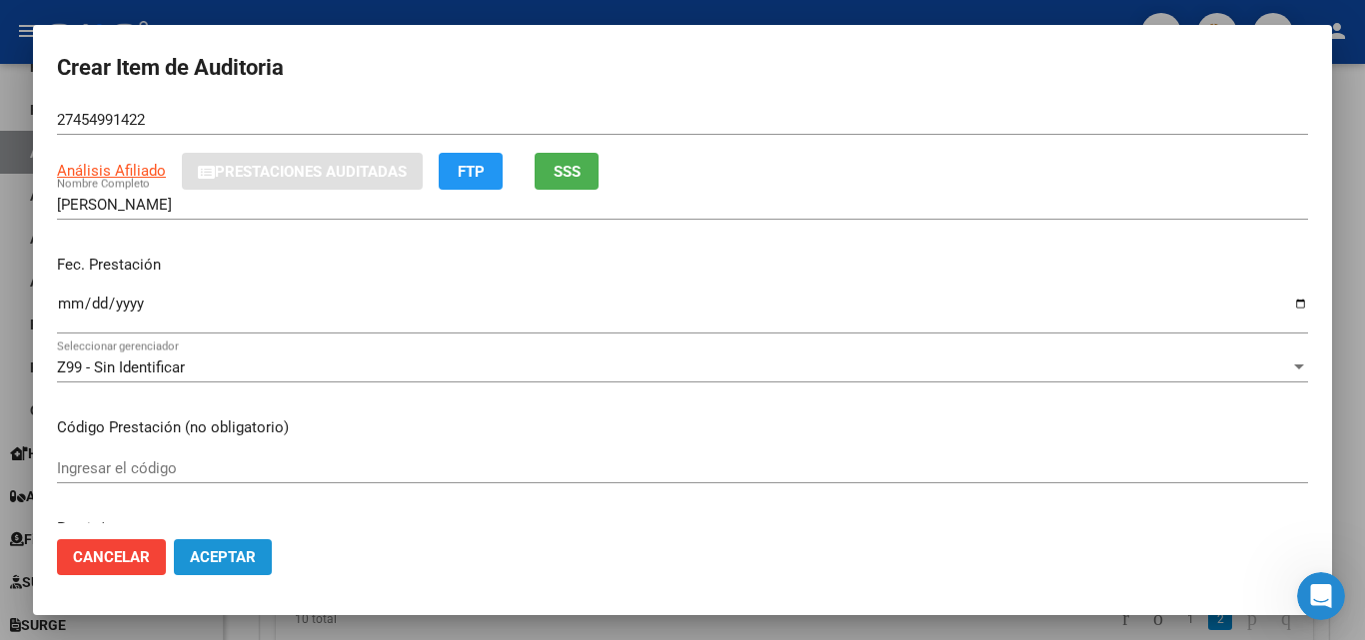
click at [210, 559] on span "Aceptar" at bounding box center [223, 558] width 66 height 18
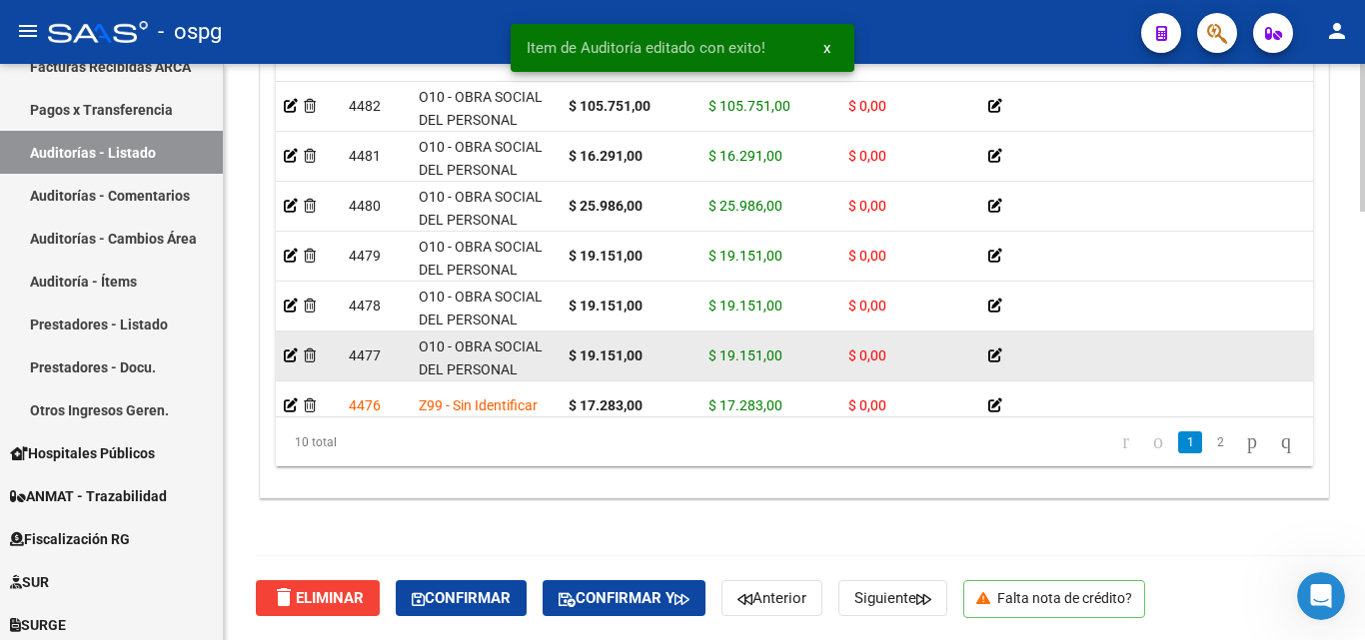
scroll to position [186, 0]
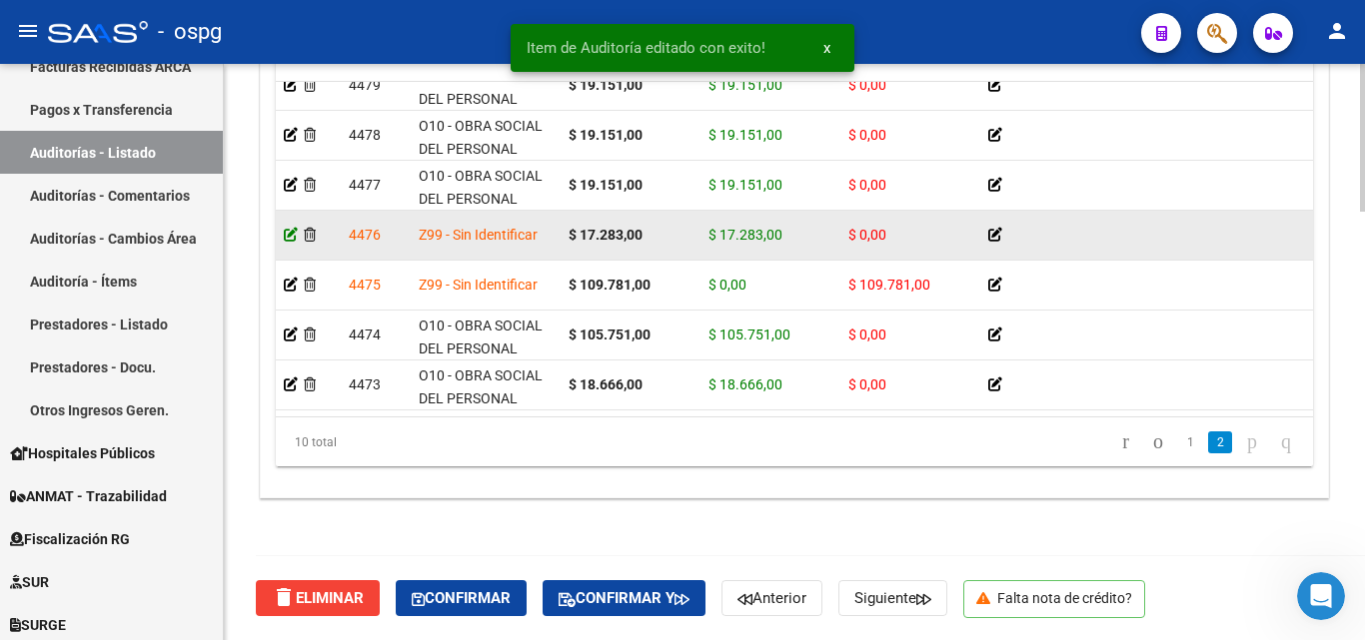
click at [287, 228] on icon at bounding box center [291, 235] width 14 height 14
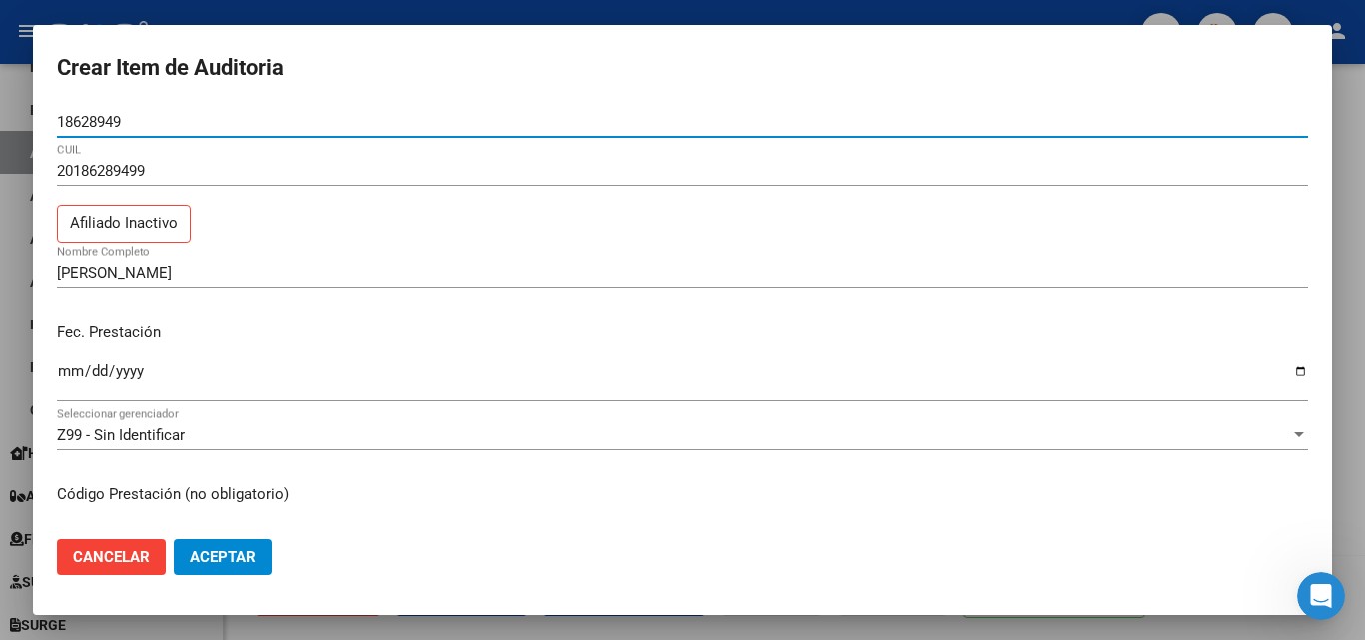
drag, startPoint x: 135, startPoint y: 123, endPoint x: 47, endPoint y: 127, distance: 88.0
click at [47, 127] on mat-dialog-content "18628949 Nro Documento 20186289499 CUIL Afiliado Inactivo [PERSON_NAME] Nombre …" at bounding box center [682, 315] width 1299 height 417
paste input "18628949"
type input "18628949"
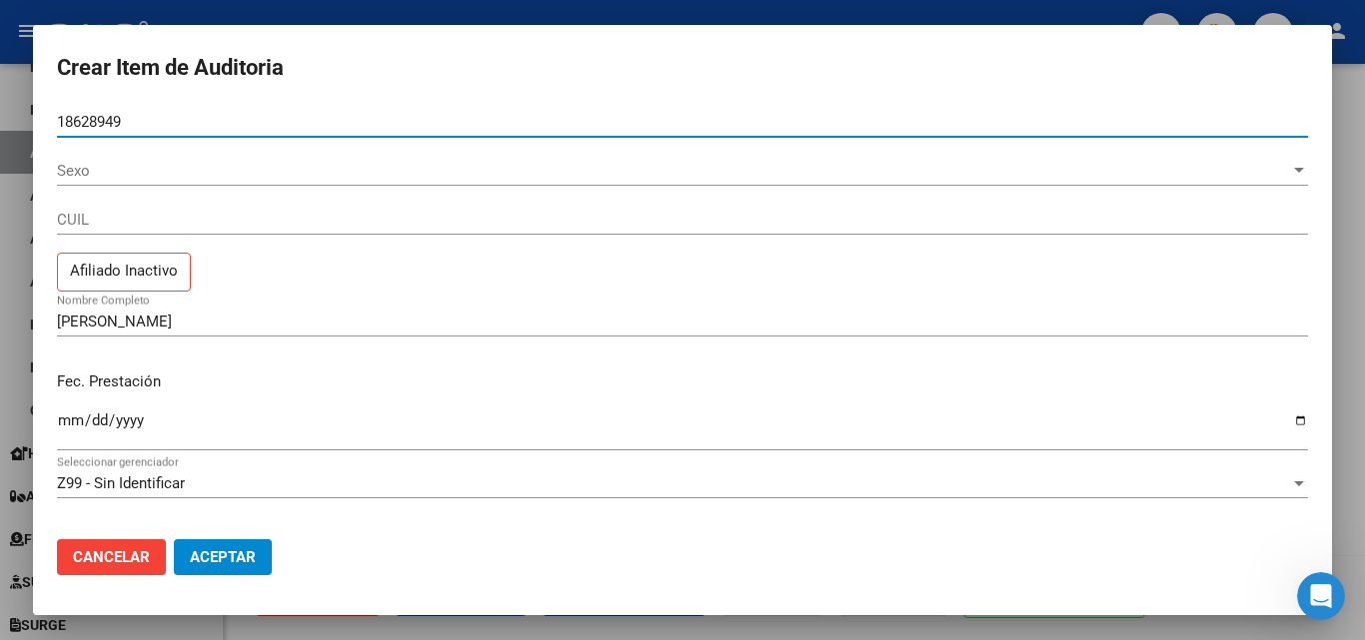
click at [81, 177] on span "Sexo" at bounding box center [673, 171] width 1233 height 18
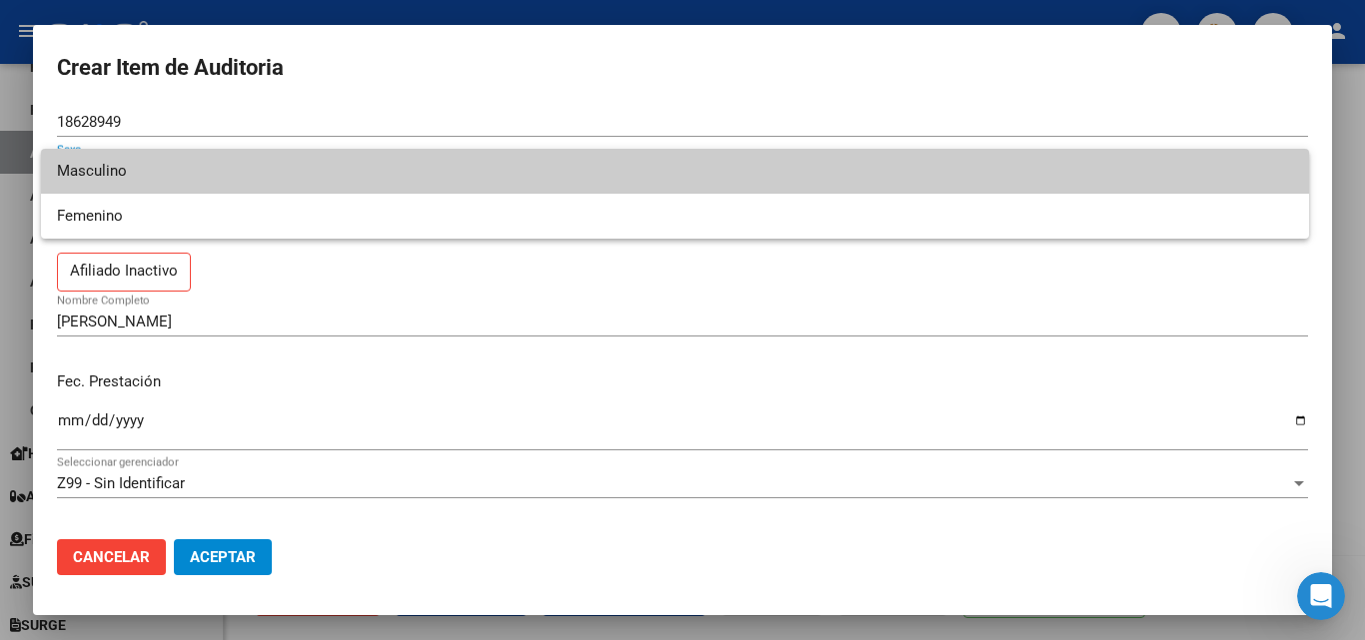
click at [121, 174] on span "Masculino" at bounding box center [675, 171] width 1236 height 45
type input "20186289499"
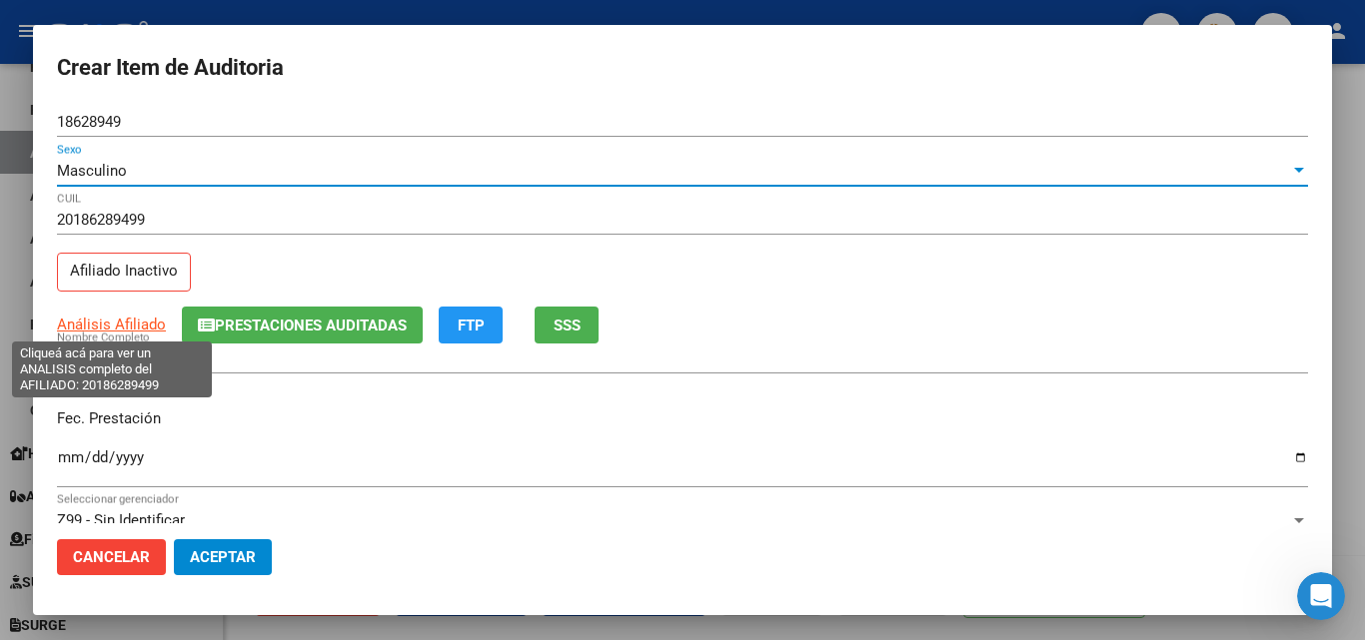
click at [111, 323] on span "Análisis Afiliado" at bounding box center [111, 325] width 109 height 18
type textarea "20186289499"
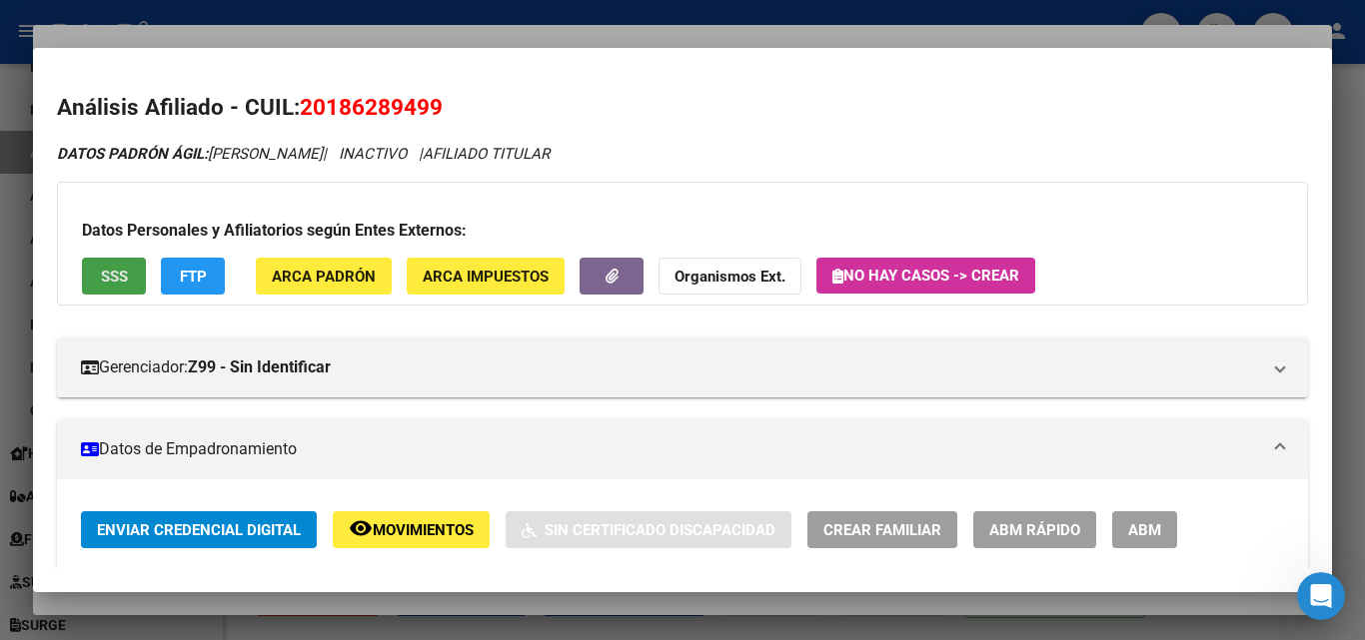
click at [93, 285] on button "SSS" at bounding box center [114, 276] width 64 height 37
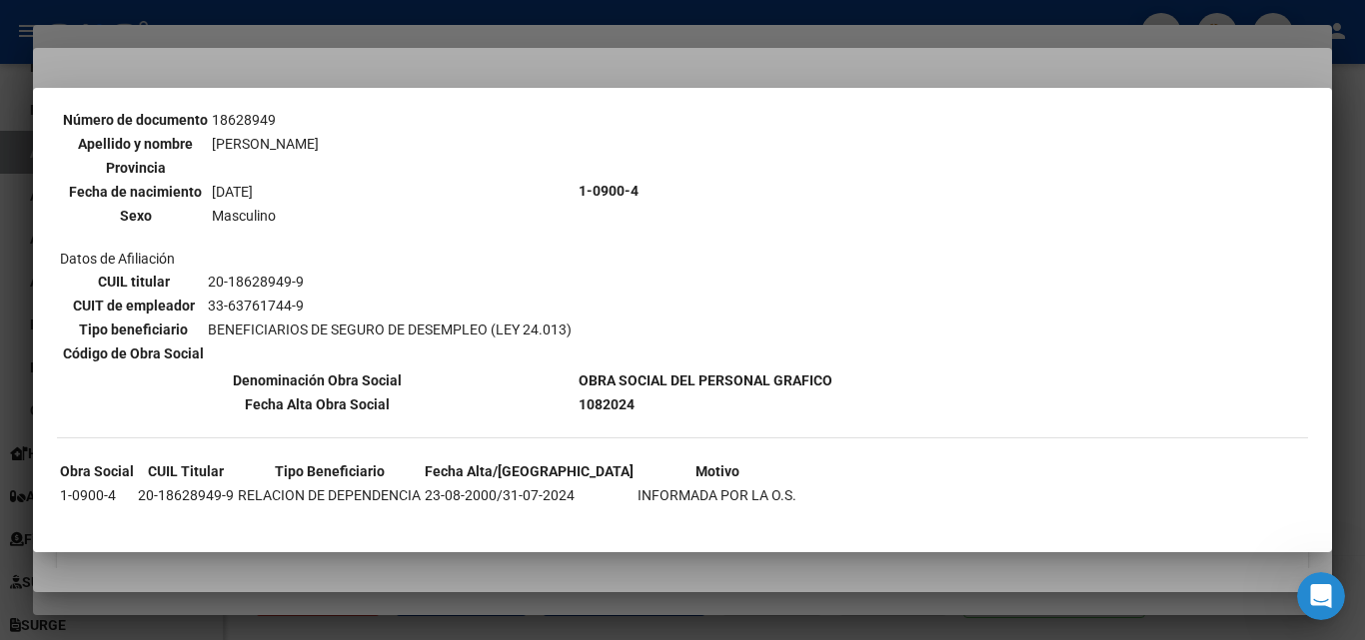
scroll to position [221, 0]
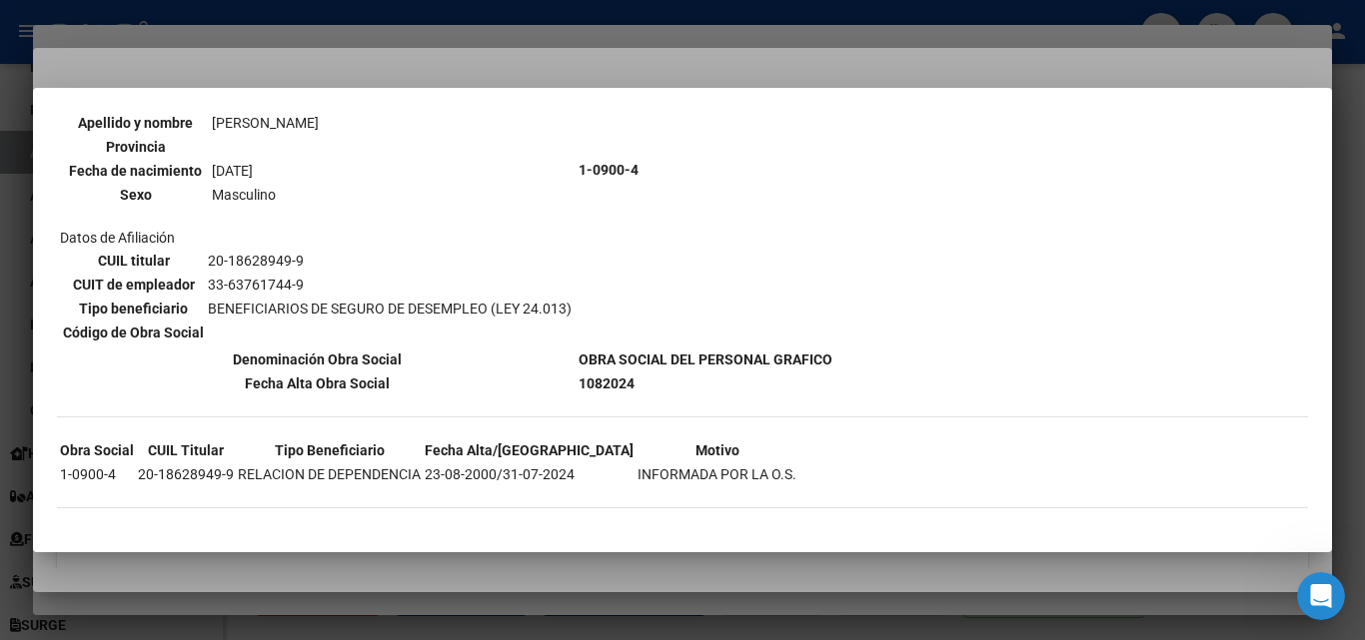
click at [425, 81] on div at bounding box center [682, 320] width 1365 height 640
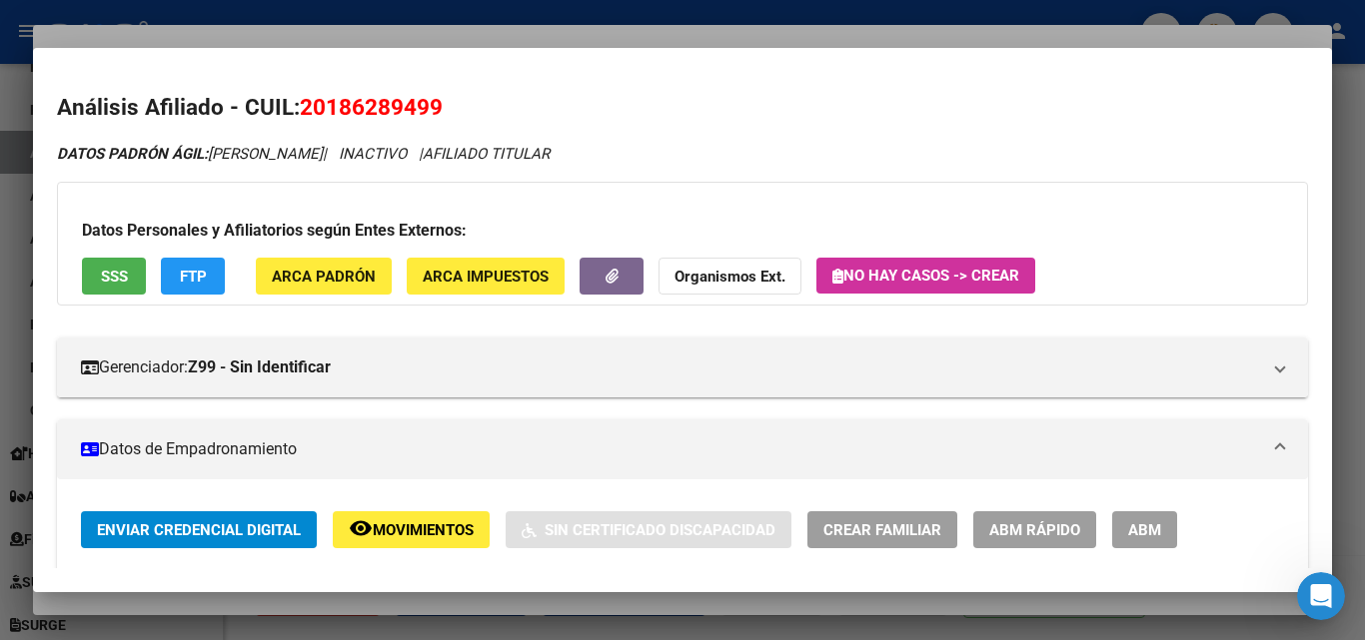
click at [455, 30] on div at bounding box center [682, 320] width 1365 height 640
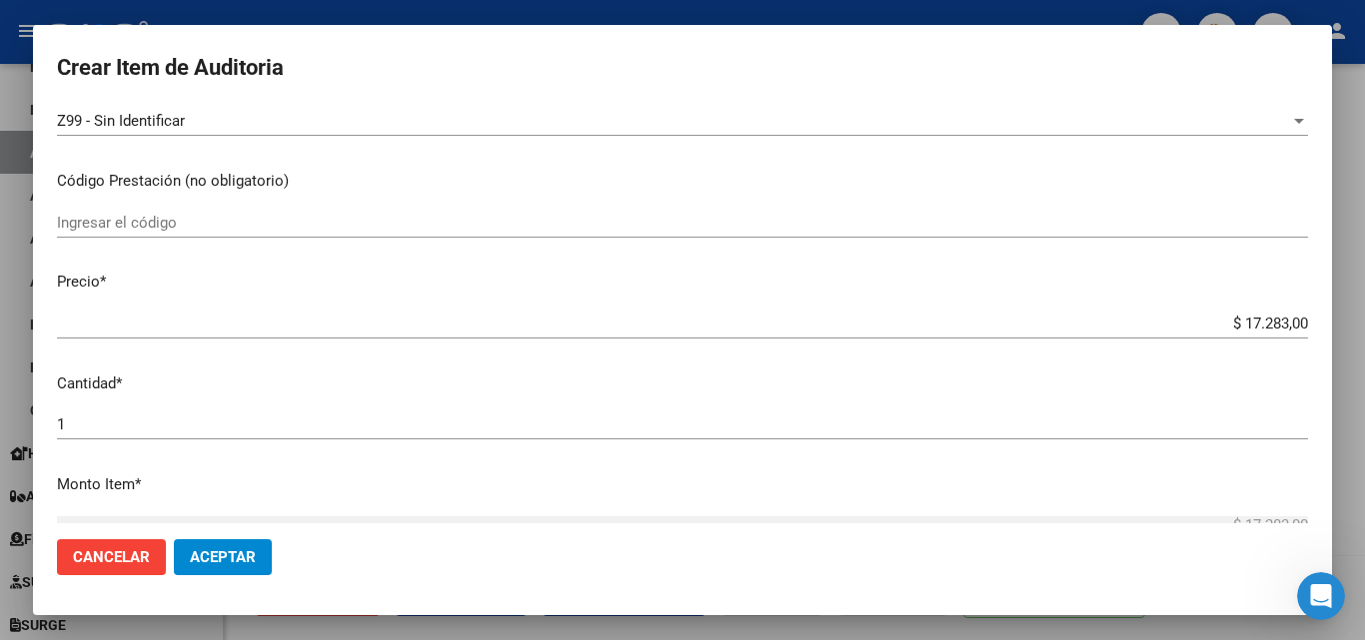
scroll to position [300, 0]
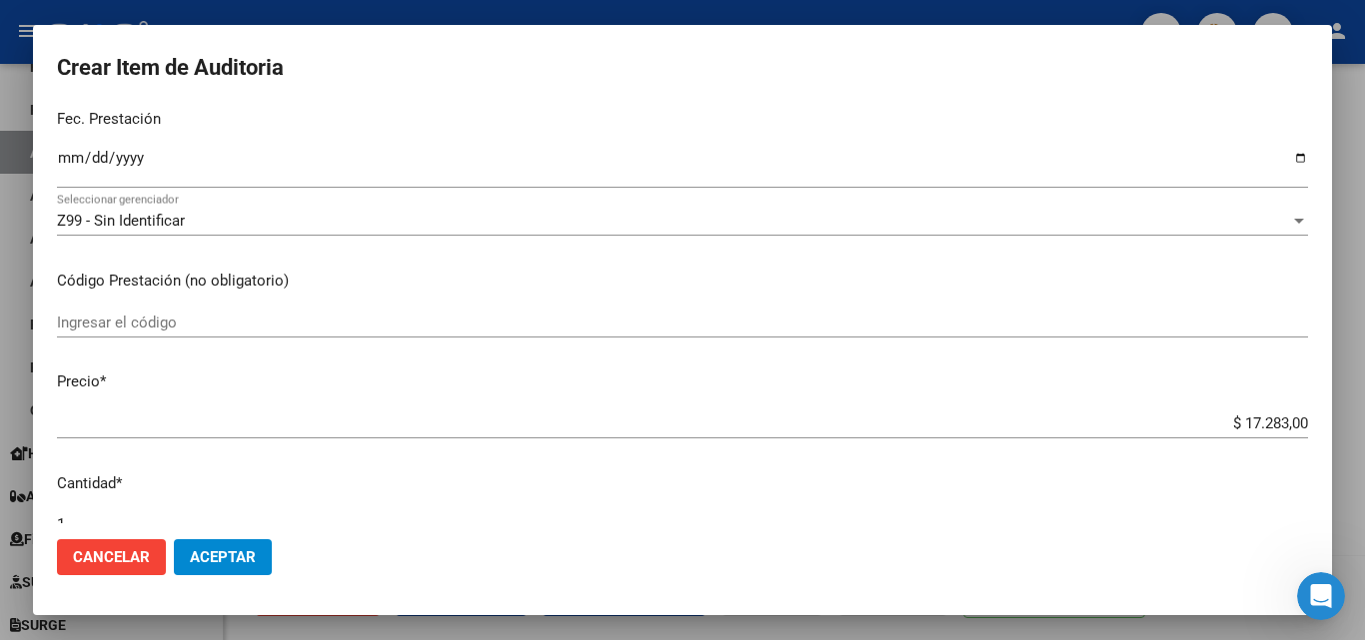
click at [220, 218] on div "Z99 - Sin Identificar" at bounding box center [673, 221] width 1233 height 18
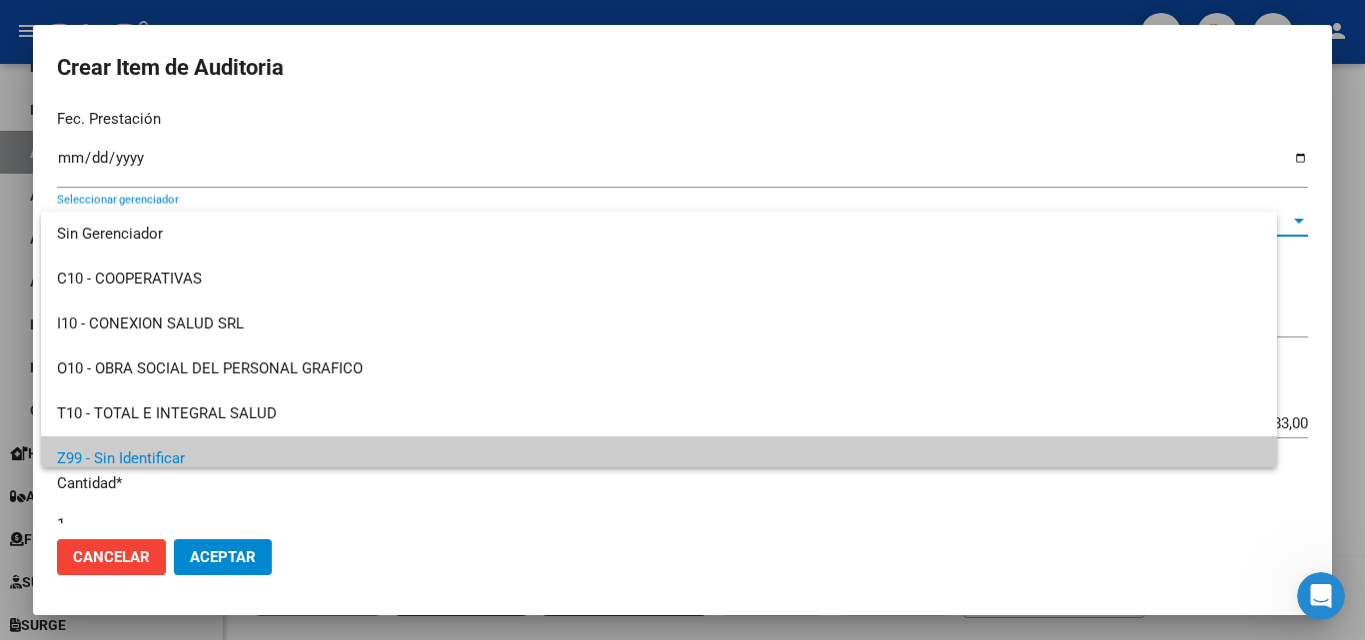
scroll to position [14, 0]
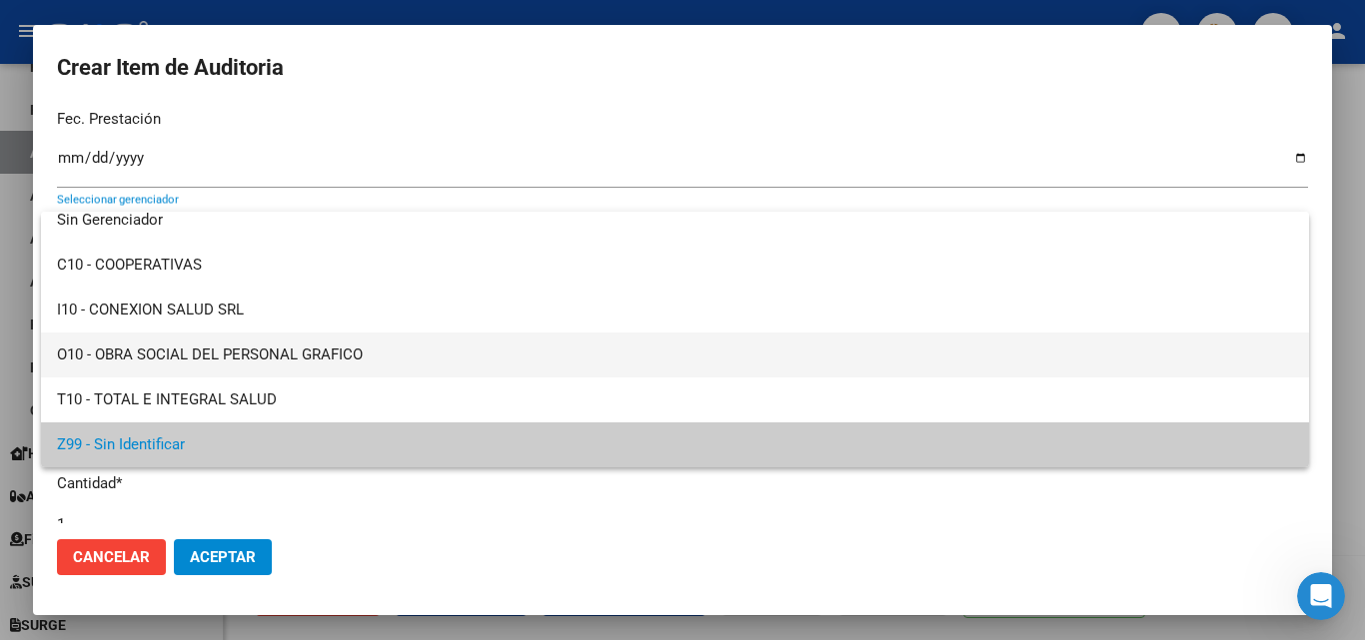
click at [249, 356] on span "O10 - OBRA SOCIAL DEL PERSONAL GRAFICO" at bounding box center [675, 355] width 1236 height 45
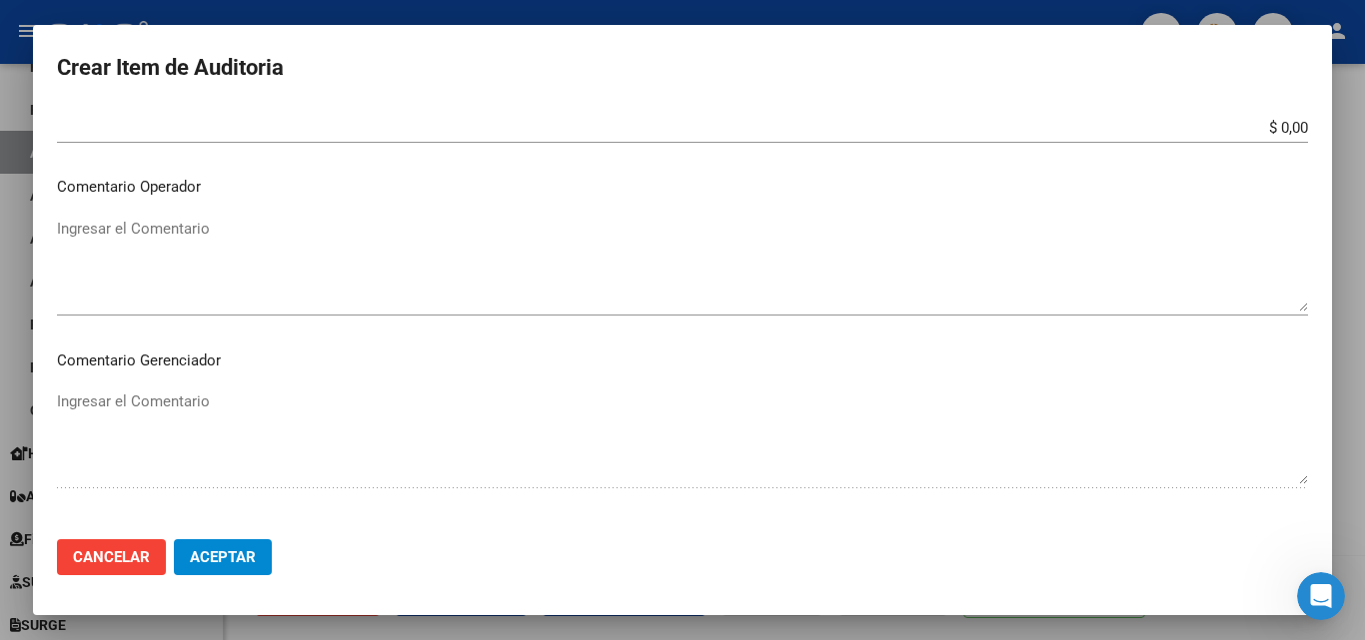
scroll to position [1259, 0]
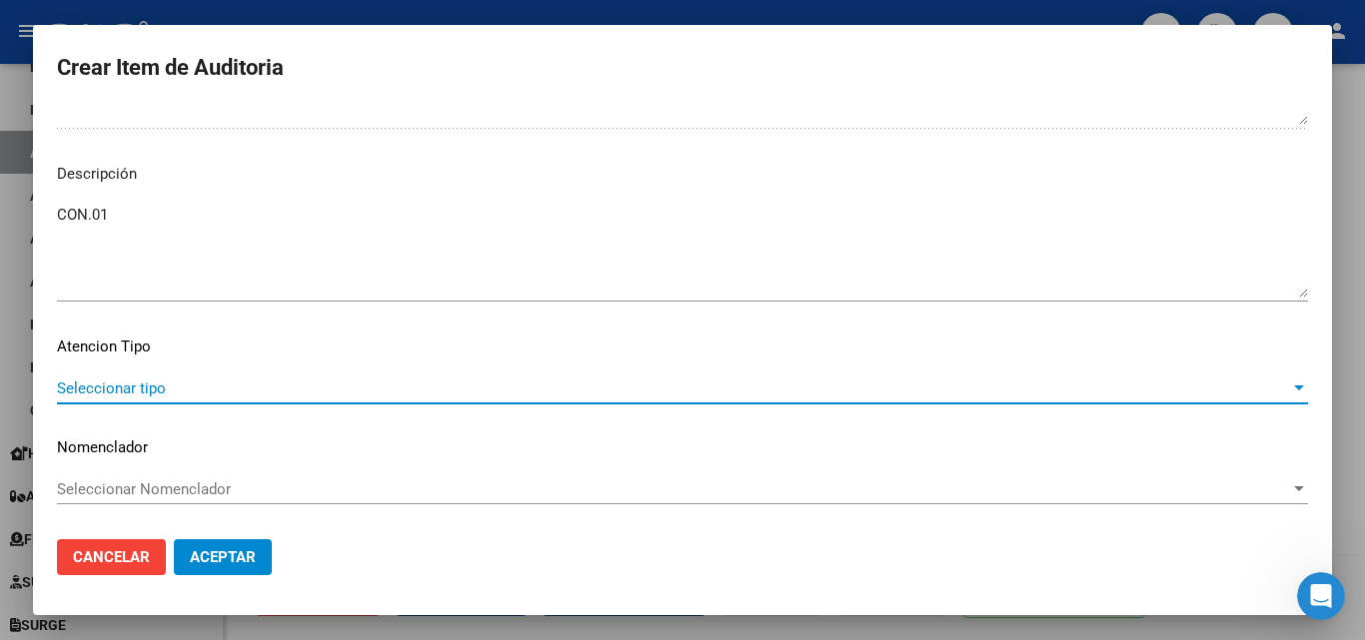
click at [155, 394] on span "Seleccionar tipo" at bounding box center [673, 389] width 1233 height 18
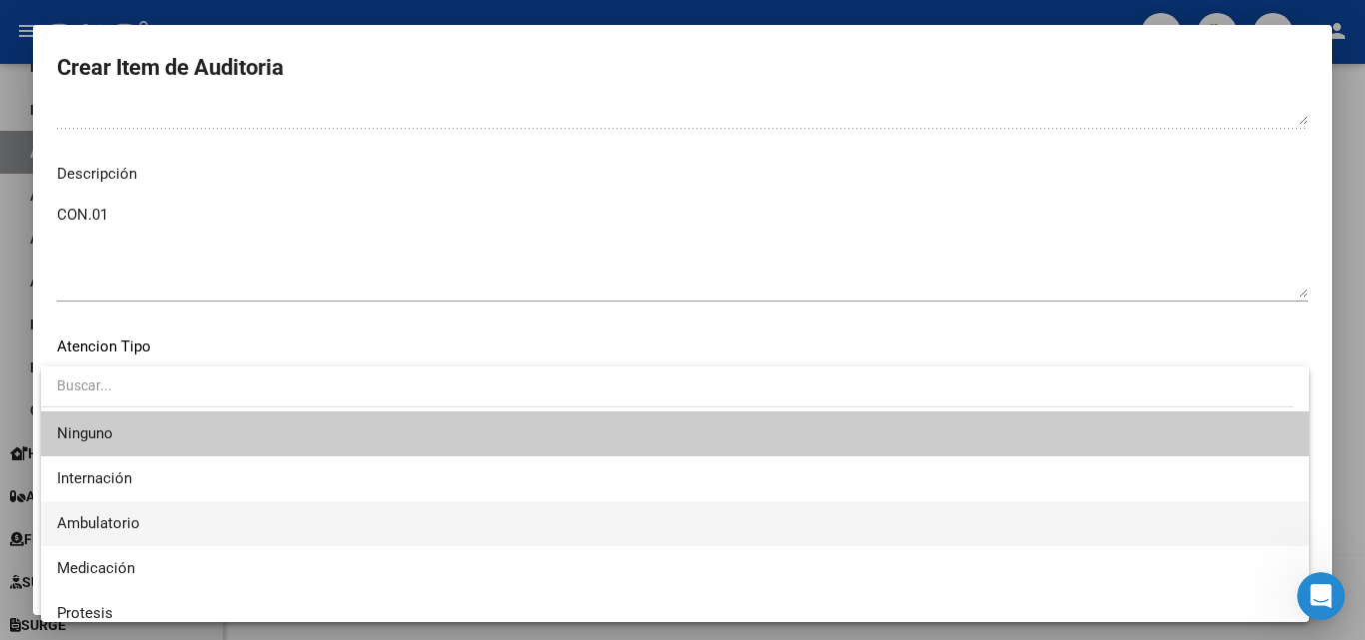
click at [152, 524] on span "Ambulatorio" at bounding box center [675, 524] width 1236 height 45
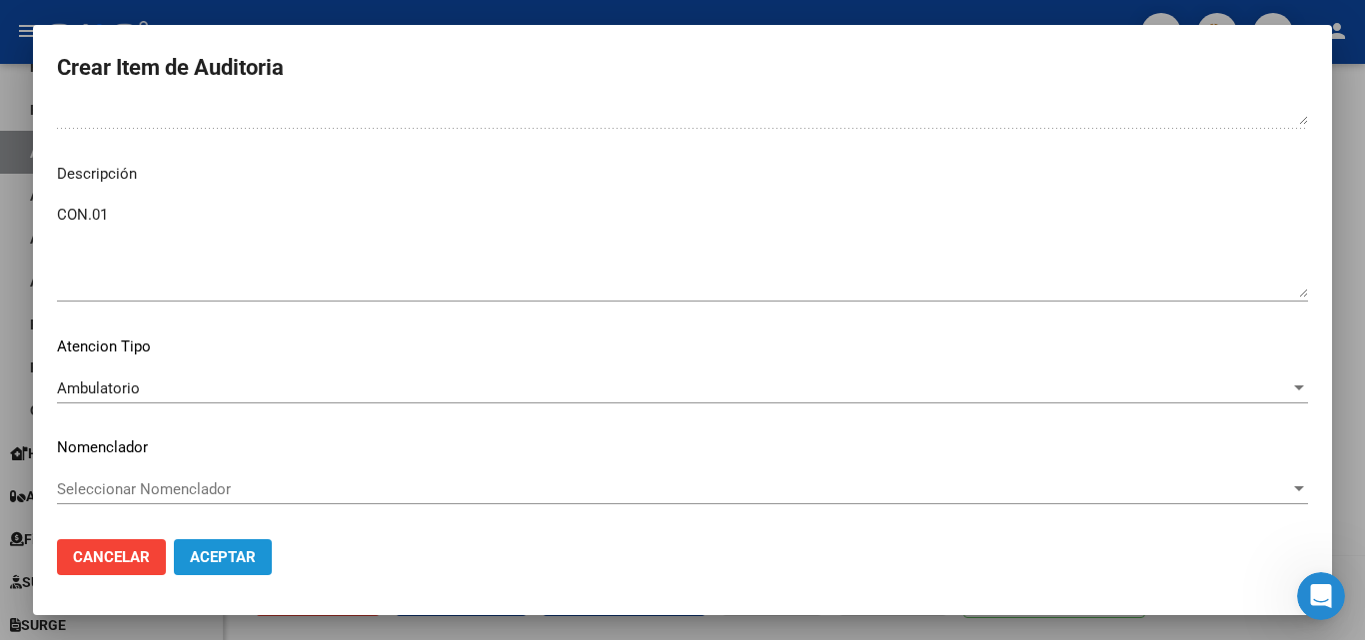
click at [195, 549] on span "Aceptar" at bounding box center [223, 558] width 66 height 18
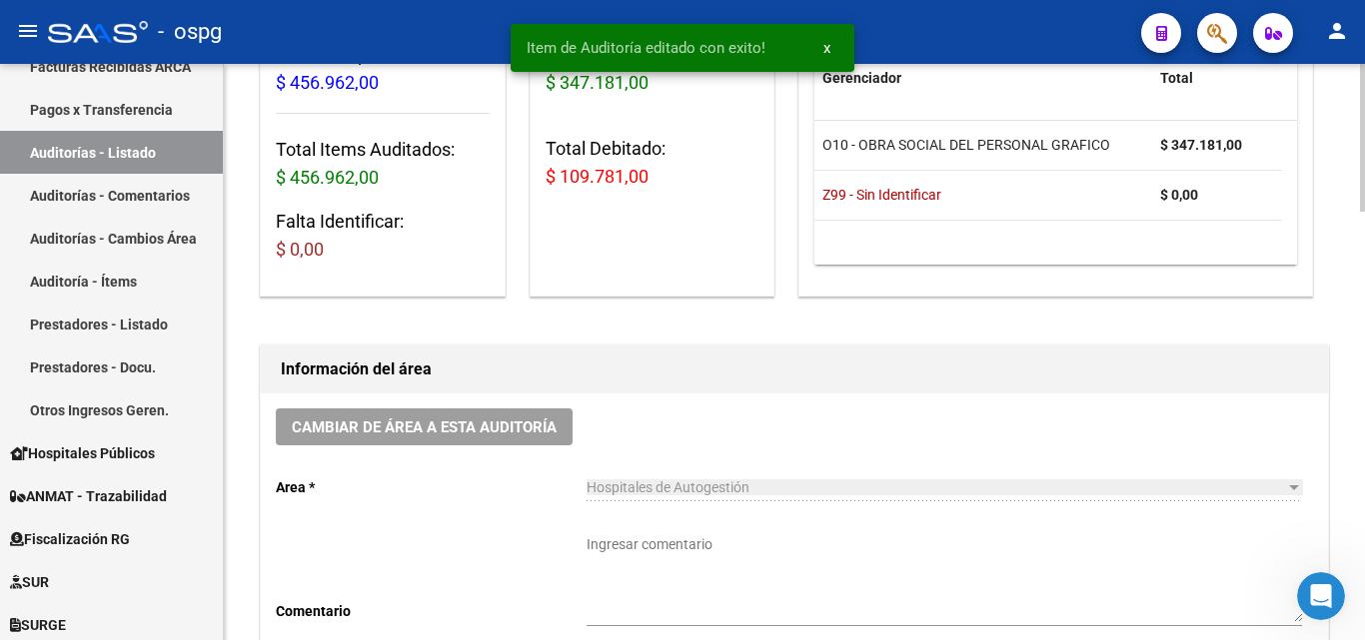
scroll to position [0, 0]
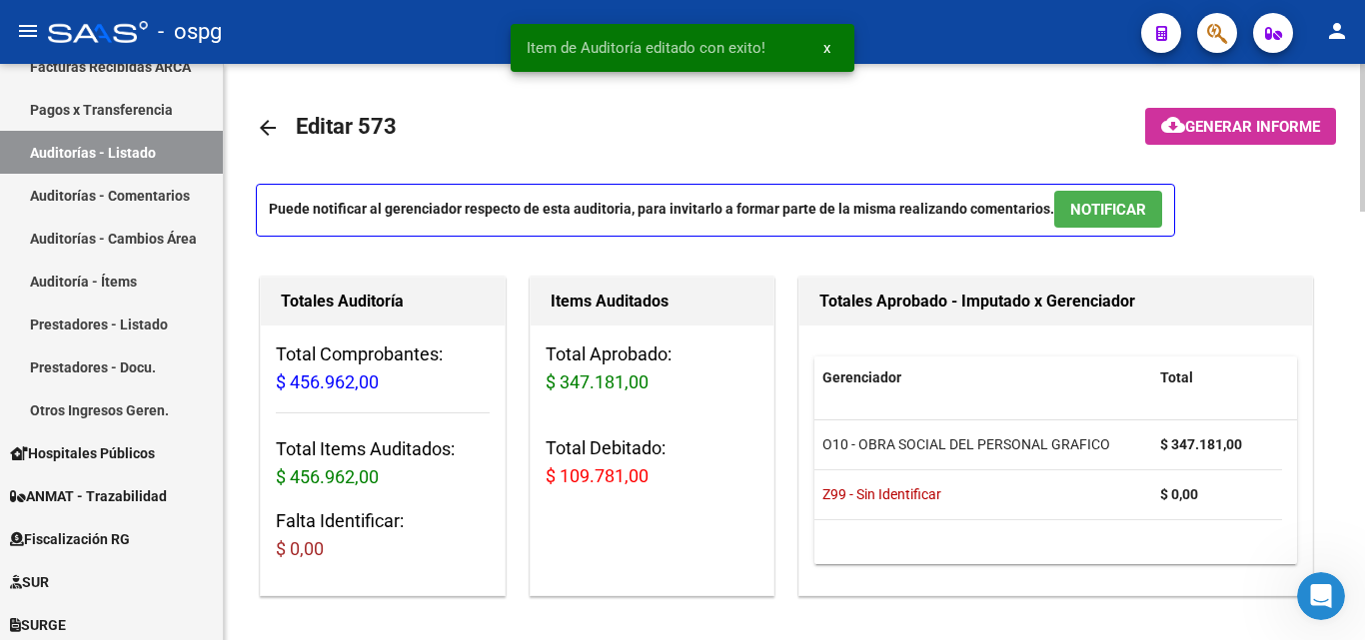
click at [1218, 122] on span "Generar informe" at bounding box center [1252, 127] width 135 height 18
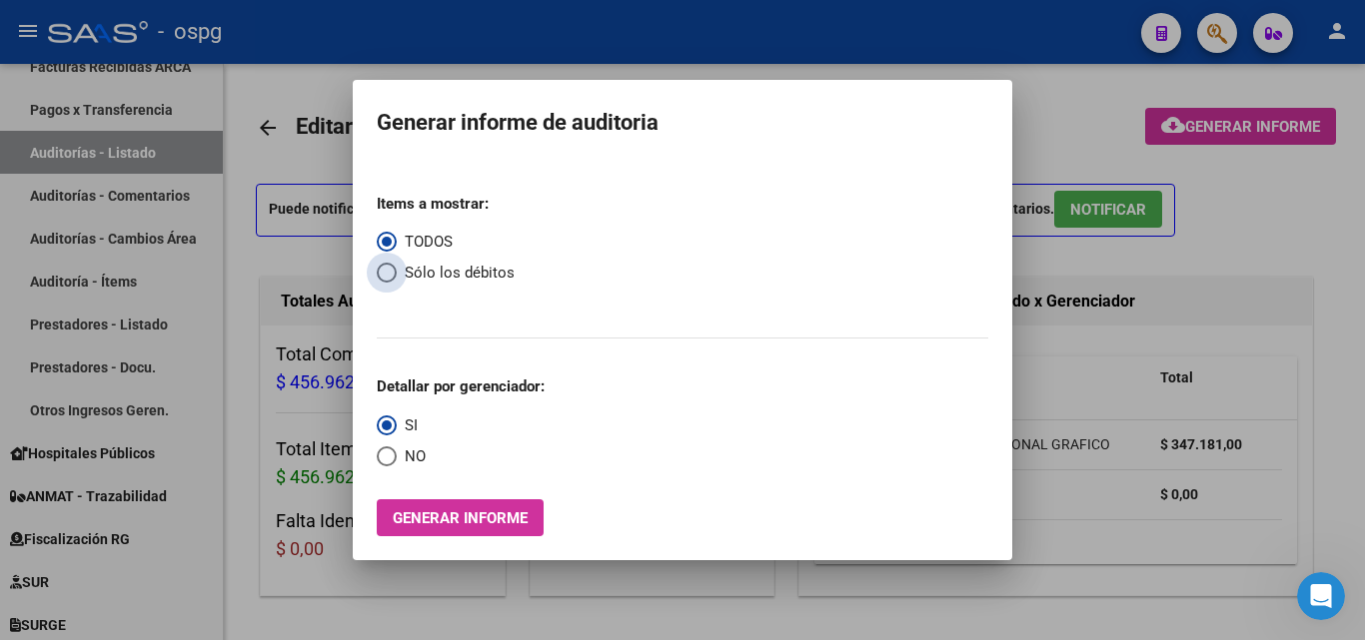
click at [432, 270] on span "Sólo los débitos" at bounding box center [456, 273] width 118 height 23
click at [397, 270] on input "Sólo los débitos" at bounding box center [387, 273] width 20 height 20
radio input "true"
click at [406, 456] on span "NO" at bounding box center [411, 457] width 29 height 23
click at [397, 456] on input "NO" at bounding box center [387, 457] width 20 height 20
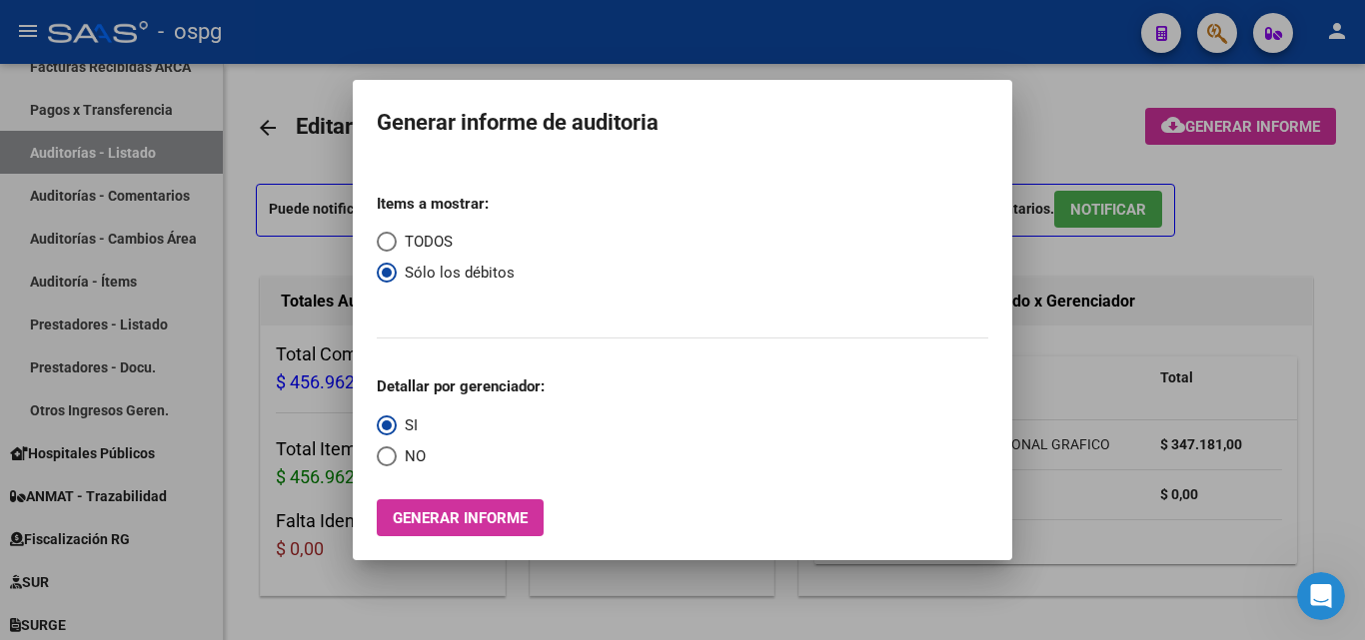
radio input "true"
click at [425, 508] on button "Generar informe" at bounding box center [460, 518] width 167 height 37
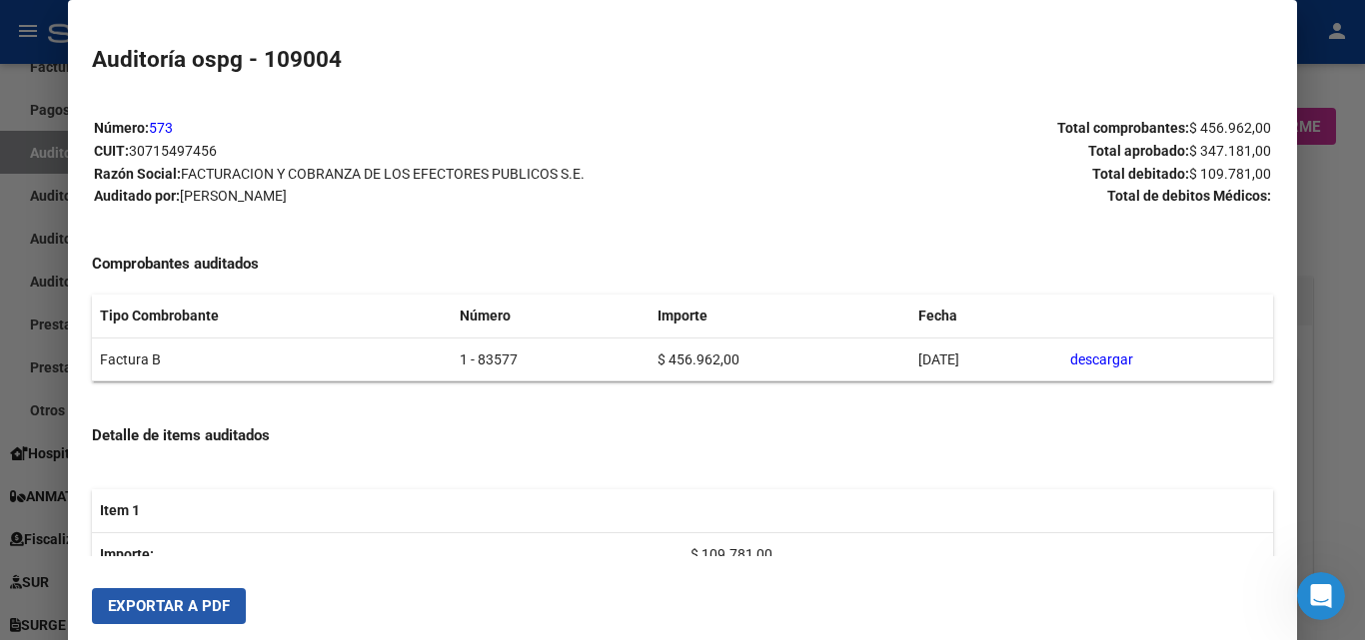
click at [165, 598] on span "Exportar a PDF" at bounding box center [169, 607] width 122 height 18
